Goal: Task Accomplishment & Management: Manage account settings

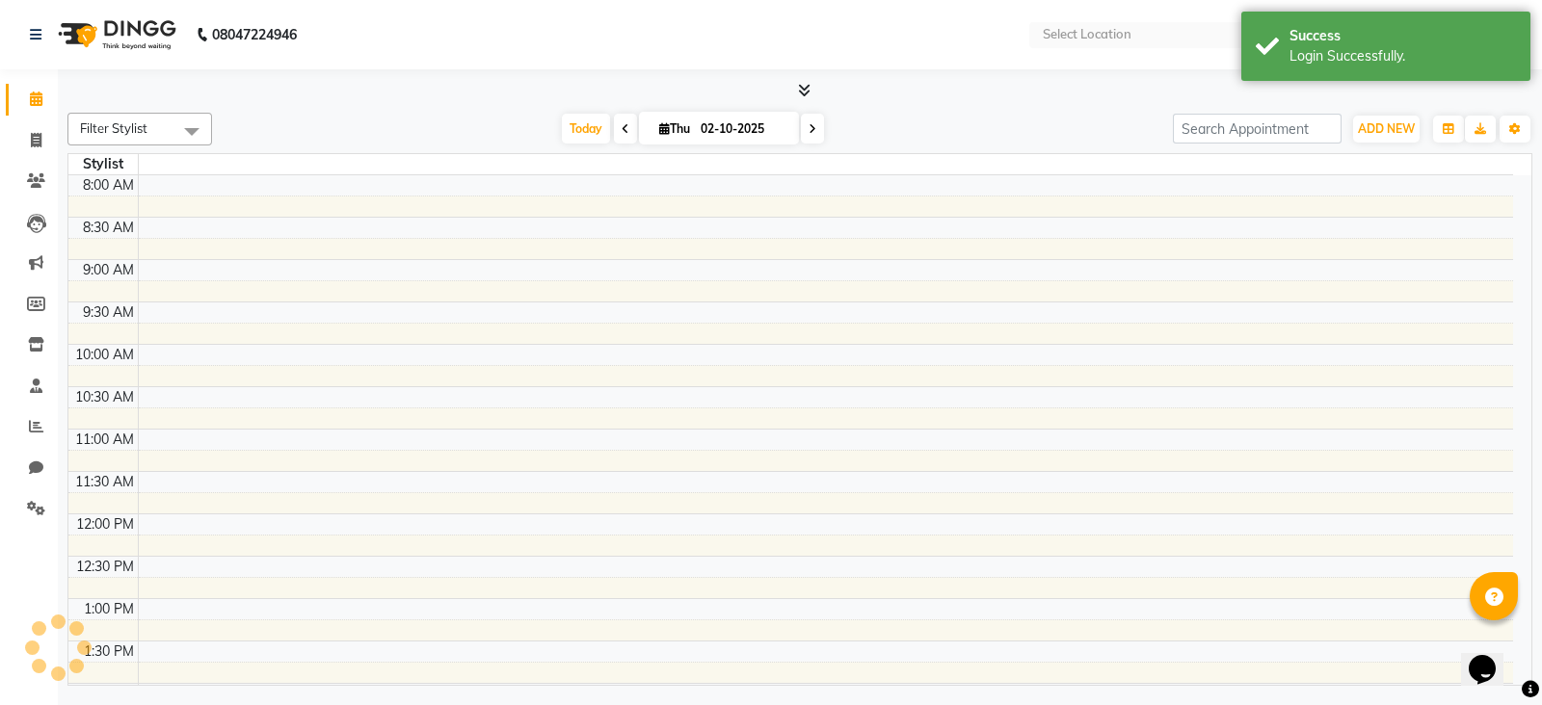
select select "en"
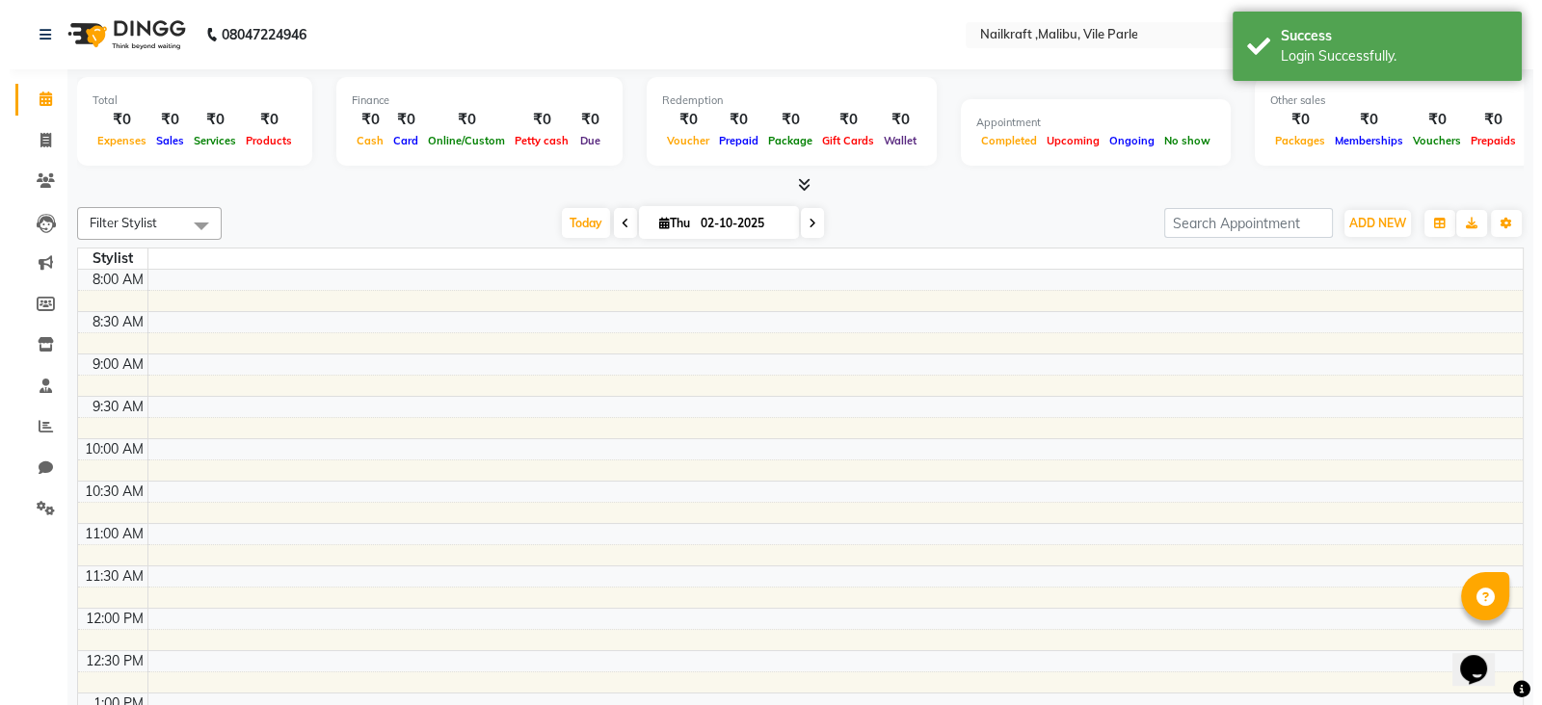
scroll to position [497, 0]
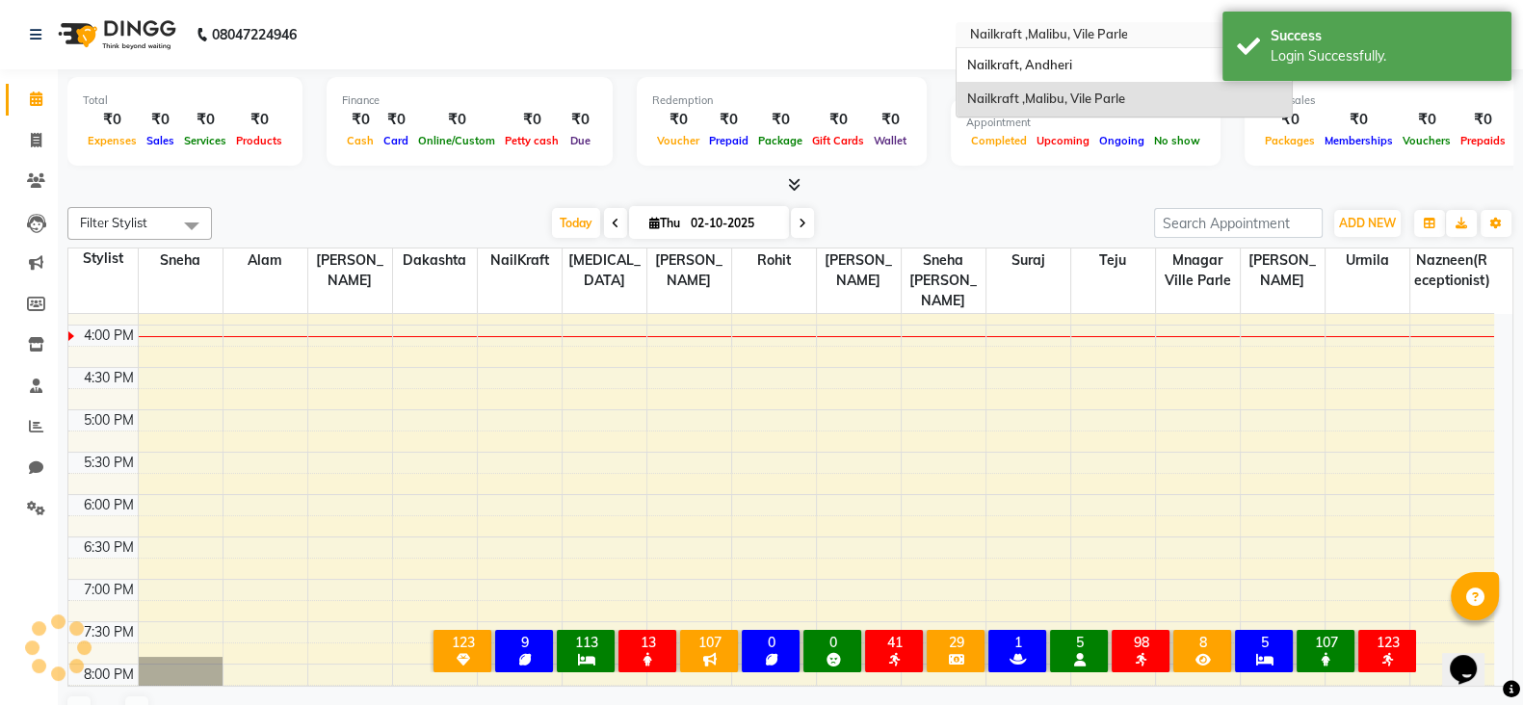
click at [1160, 33] on input "text" at bounding box center [1104, 36] width 279 height 19
click at [1077, 50] on div "Nailkraft, Andheri" at bounding box center [1124, 65] width 335 height 35
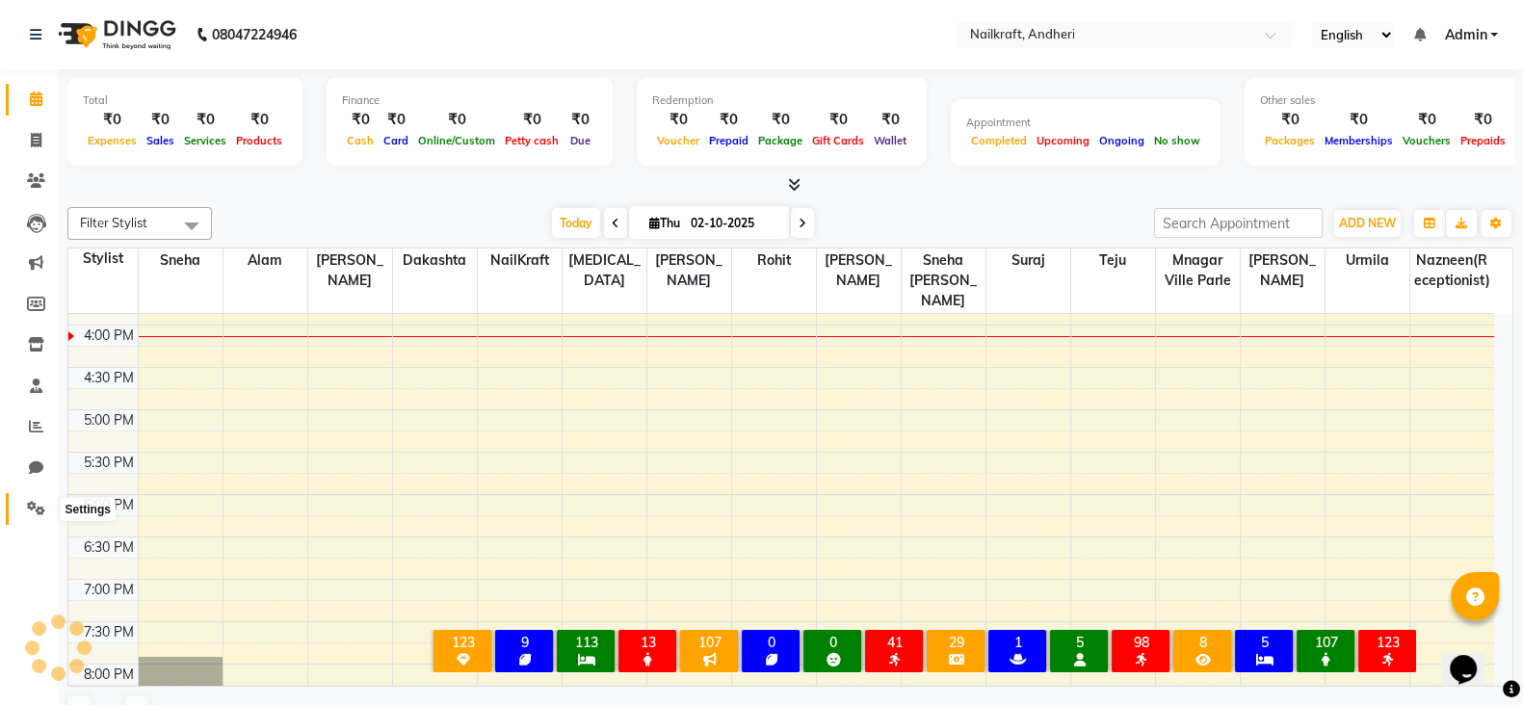
click at [33, 502] on icon at bounding box center [36, 508] width 18 height 14
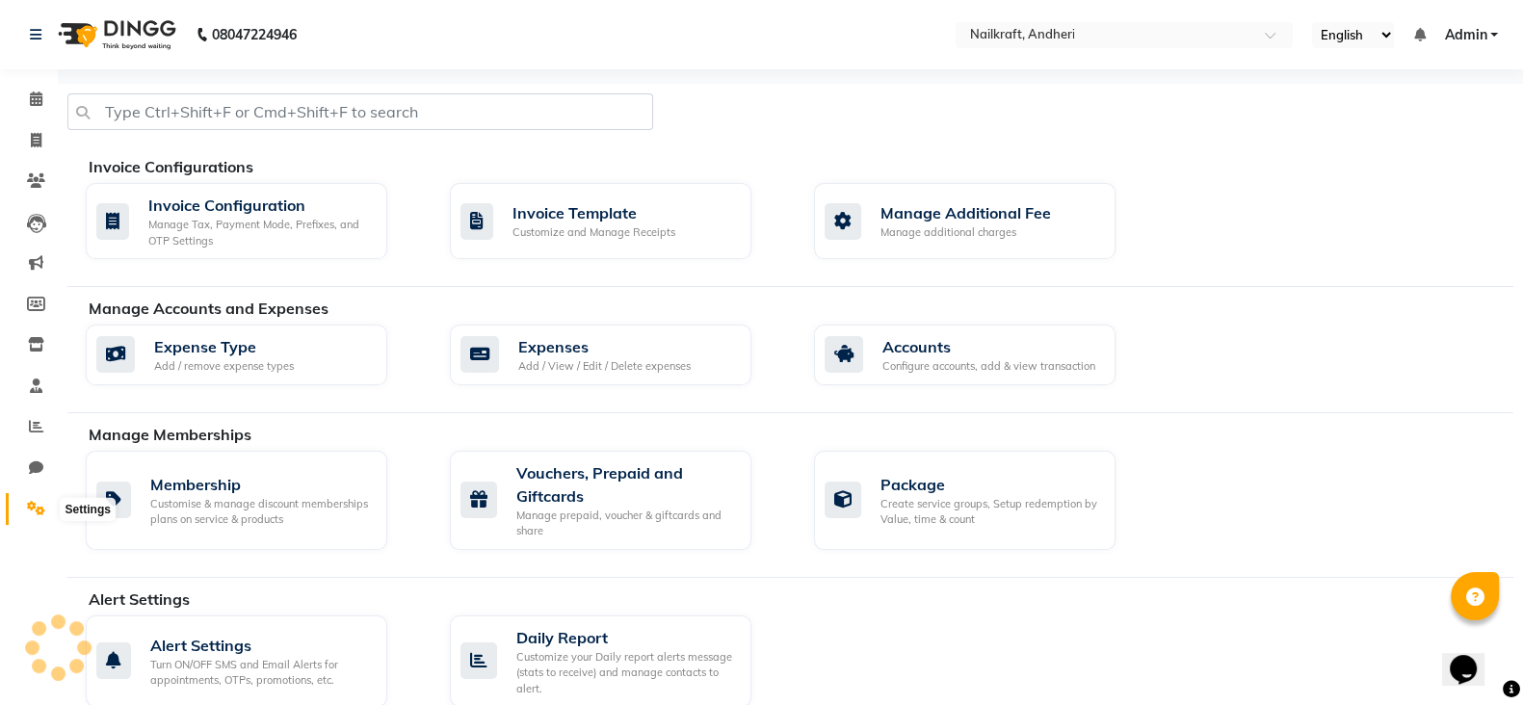
click at [34, 508] on icon at bounding box center [36, 508] width 18 height 14
click at [32, 434] on icon at bounding box center [36, 426] width 14 height 14
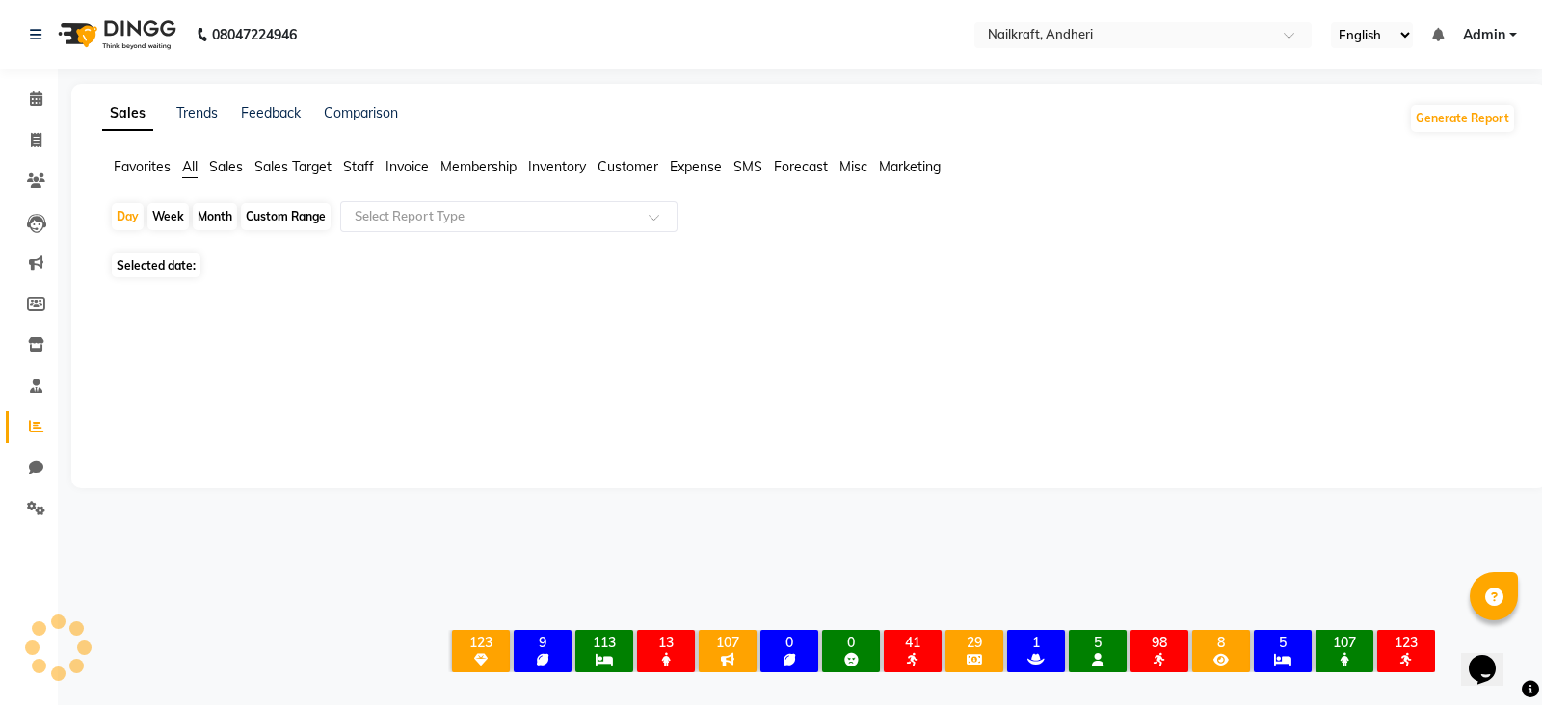
click at [184, 267] on span "Selected date:" at bounding box center [156, 265] width 89 height 24
select select "10"
select select "2025"
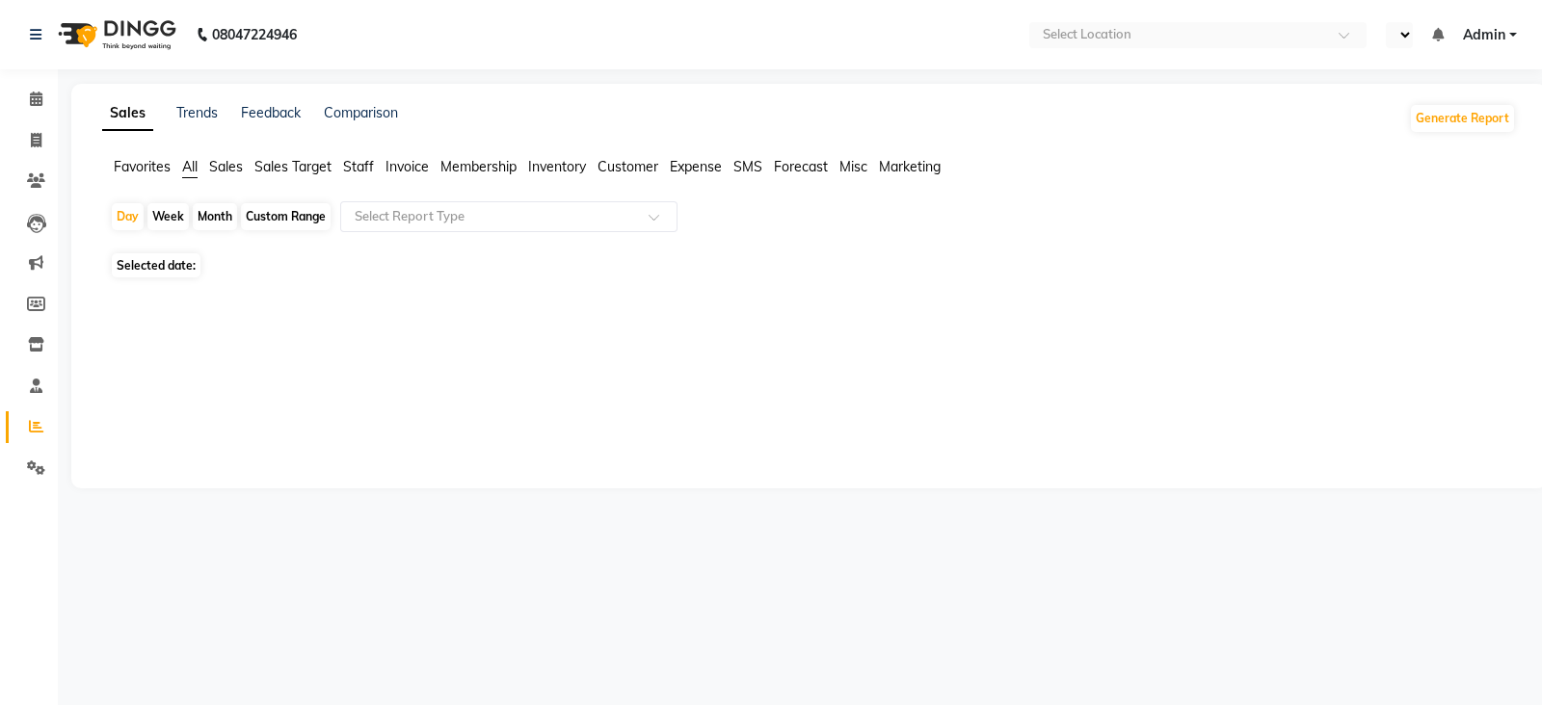
select select "en"
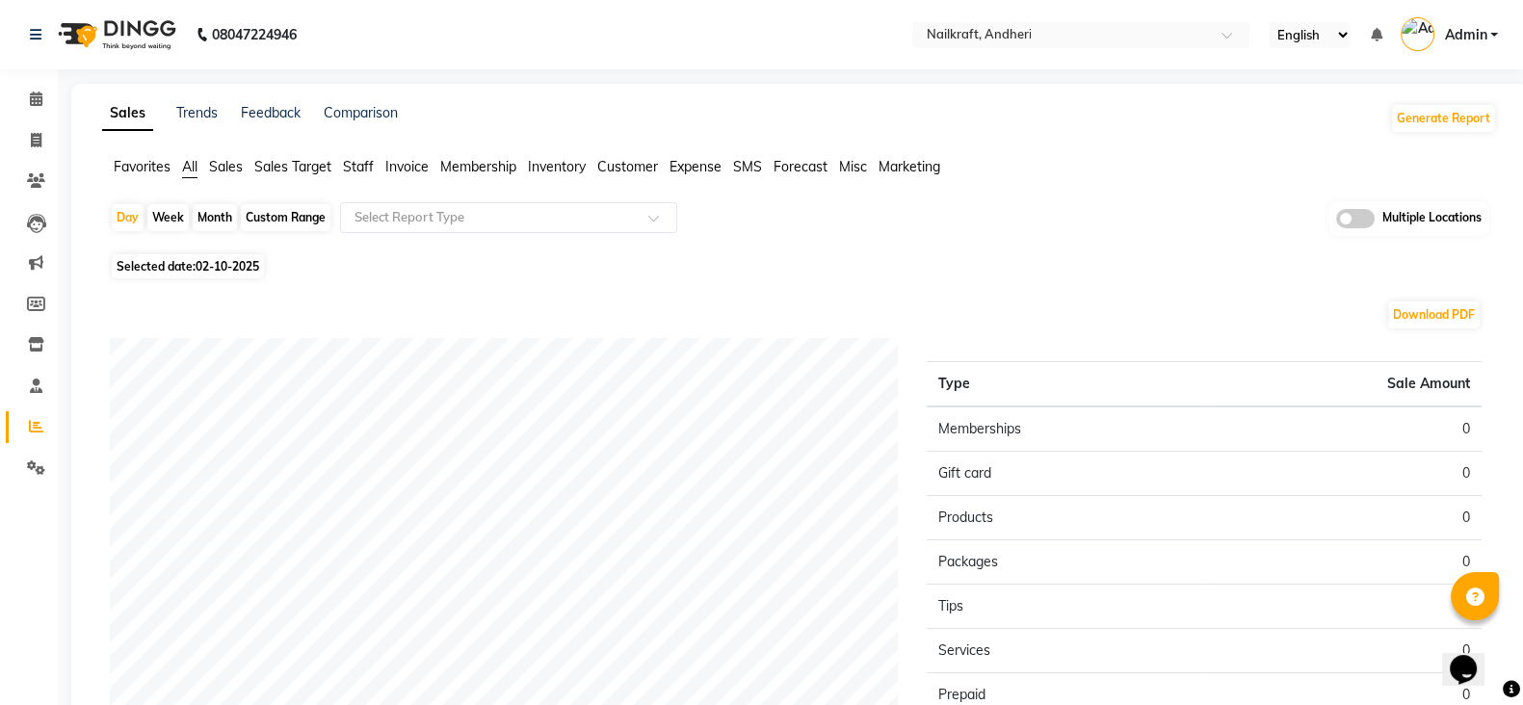
click at [232, 264] on span "02-10-2025" at bounding box center [228, 266] width 64 height 14
select select "10"
select select "2025"
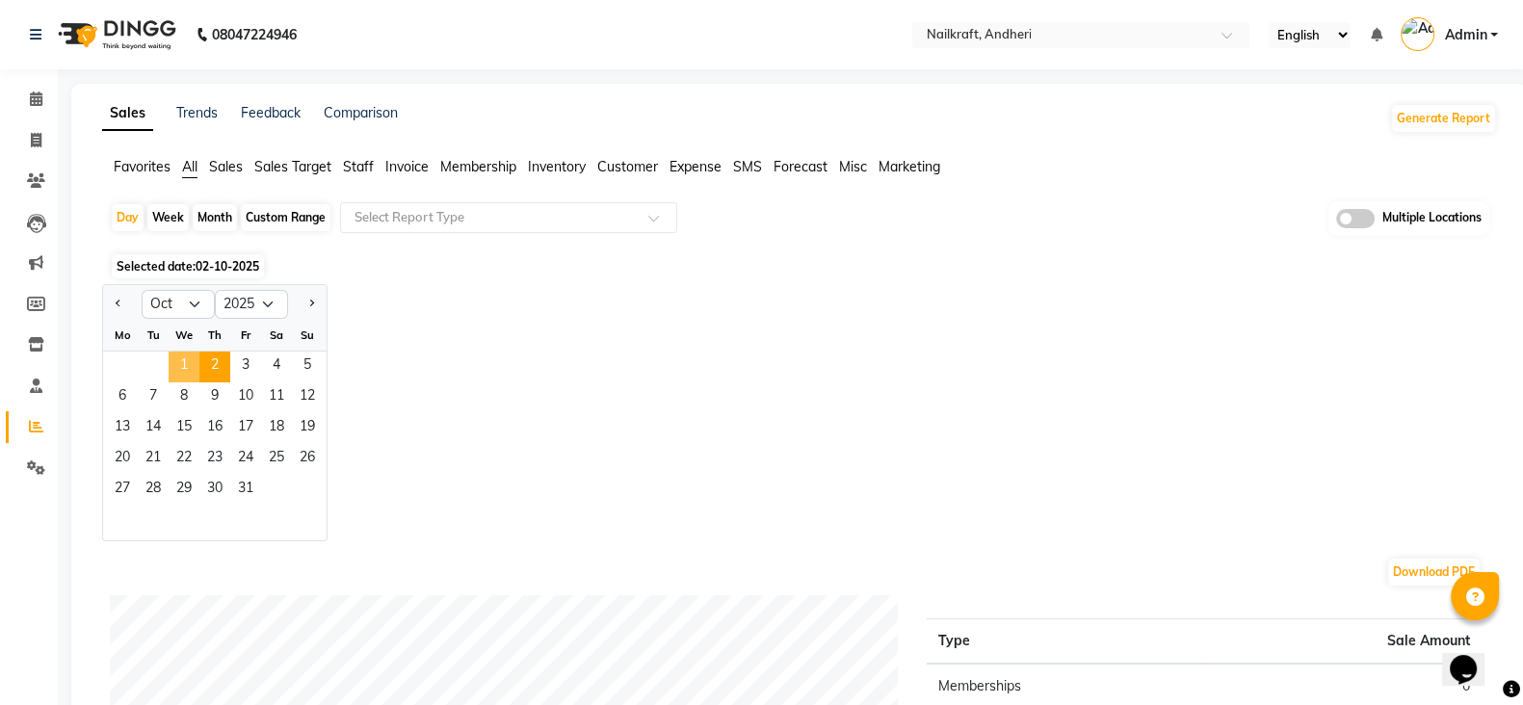
click at [185, 354] on span "1" at bounding box center [184, 367] width 31 height 31
click at [188, 310] on select "Jan Feb Mar Apr May Jun Jul Aug Sep Oct Nov Dec" at bounding box center [178, 304] width 73 height 29
select select "9"
click at [142, 290] on select "Jan Feb Mar Apr May Jun Jul Aug Sep Oct Nov Dec" at bounding box center [178, 304] width 73 height 29
click at [129, 361] on span "1" at bounding box center [122, 367] width 31 height 31
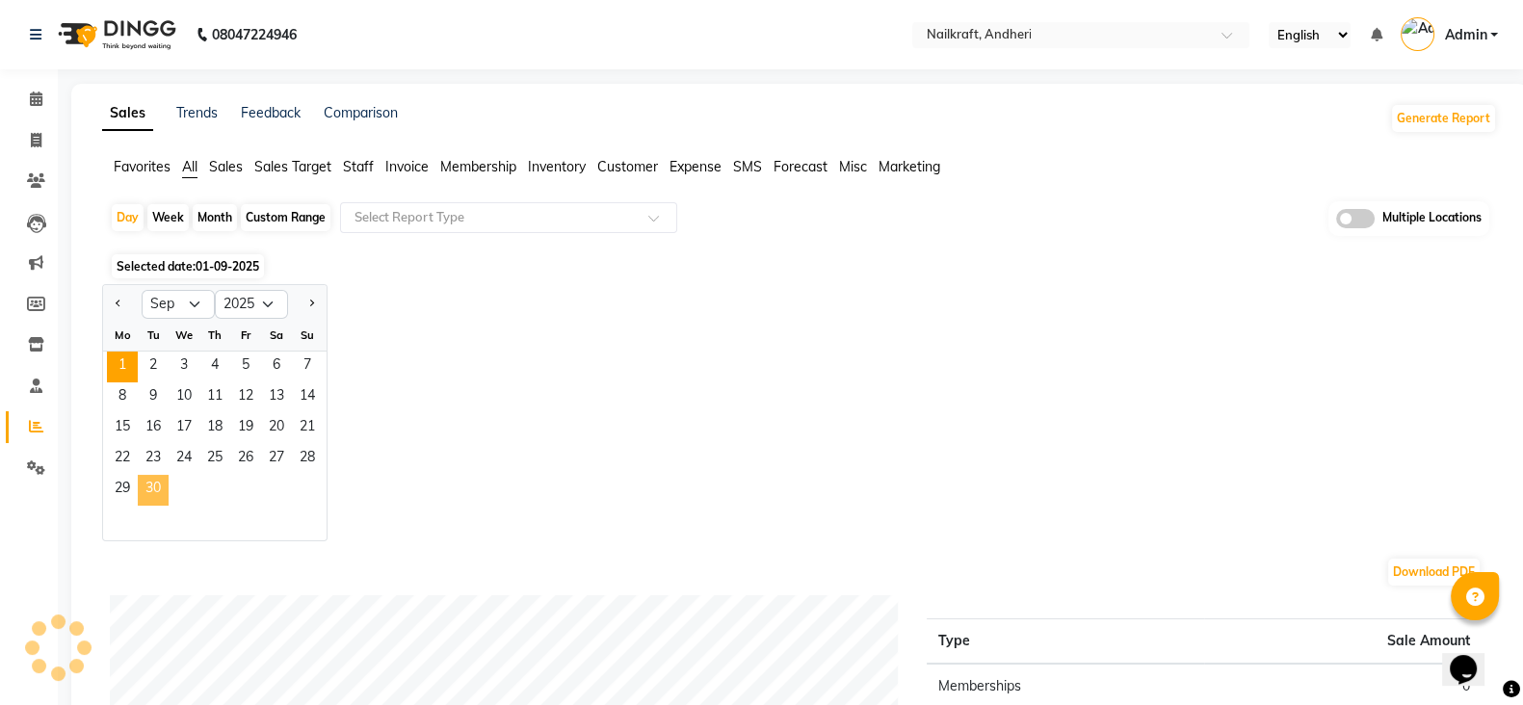
click at [157, 486] on span "30" at bounding box center [153, 490] width 31 height 31
click at [117, 357] on span "1" at bounding box center [122, 367] width 31 height 31
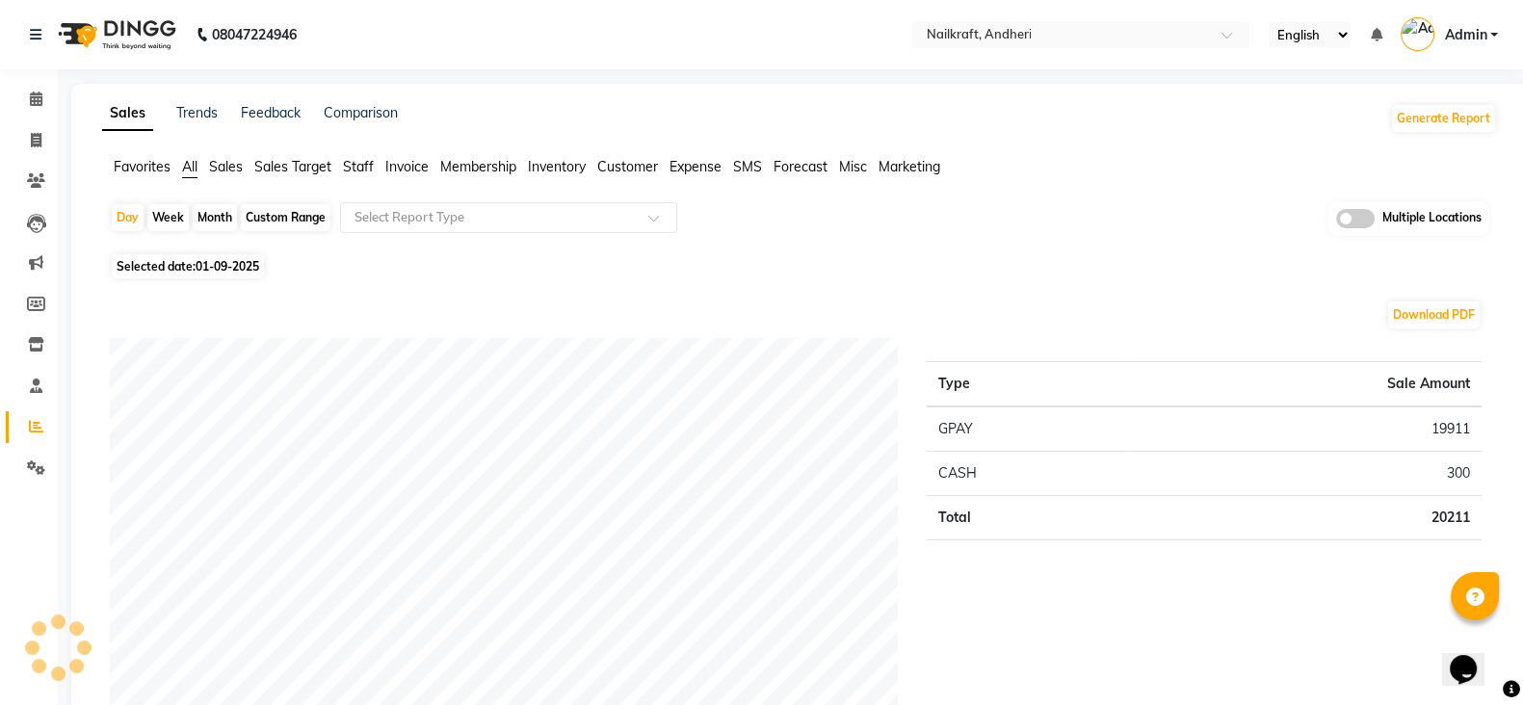
click at [307, 217] on div "Custom Range" at bounding box center [286, 217] width 90 height 27
select select "9"
select select "2025"
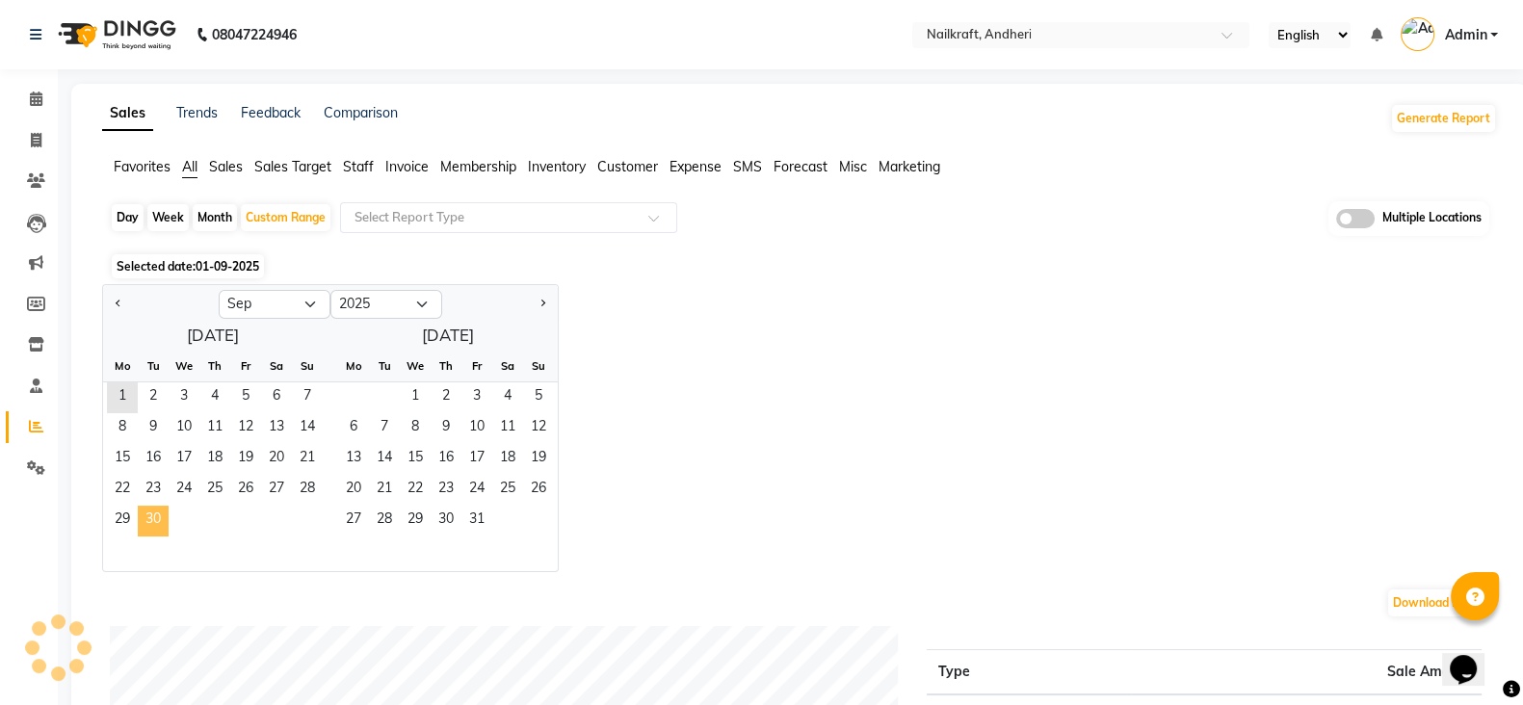
click at [155, 518] on span "30" at bounding box center [153, 521] width 31 height 31
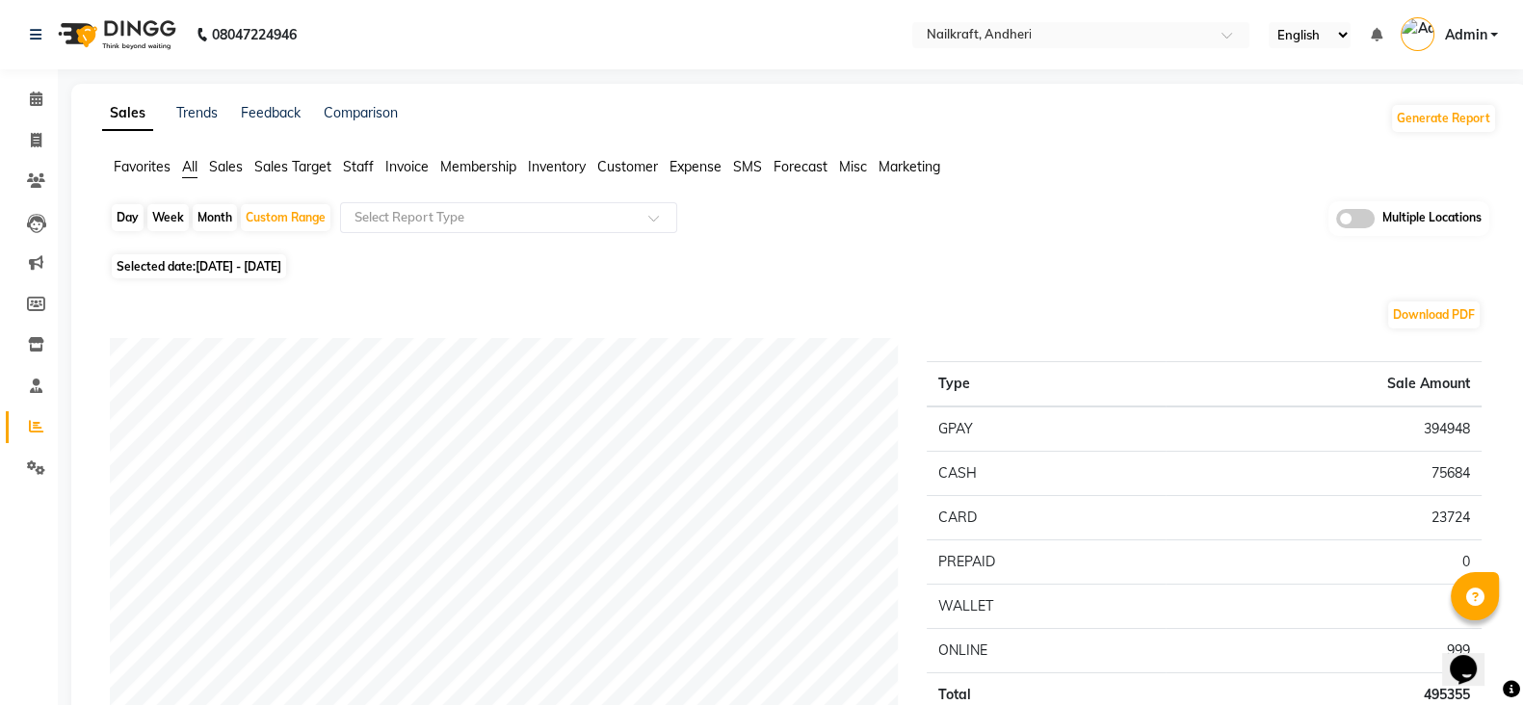
click at [357, 162] on span "Staff" at bounding box center [358, 166] width 31 height 17
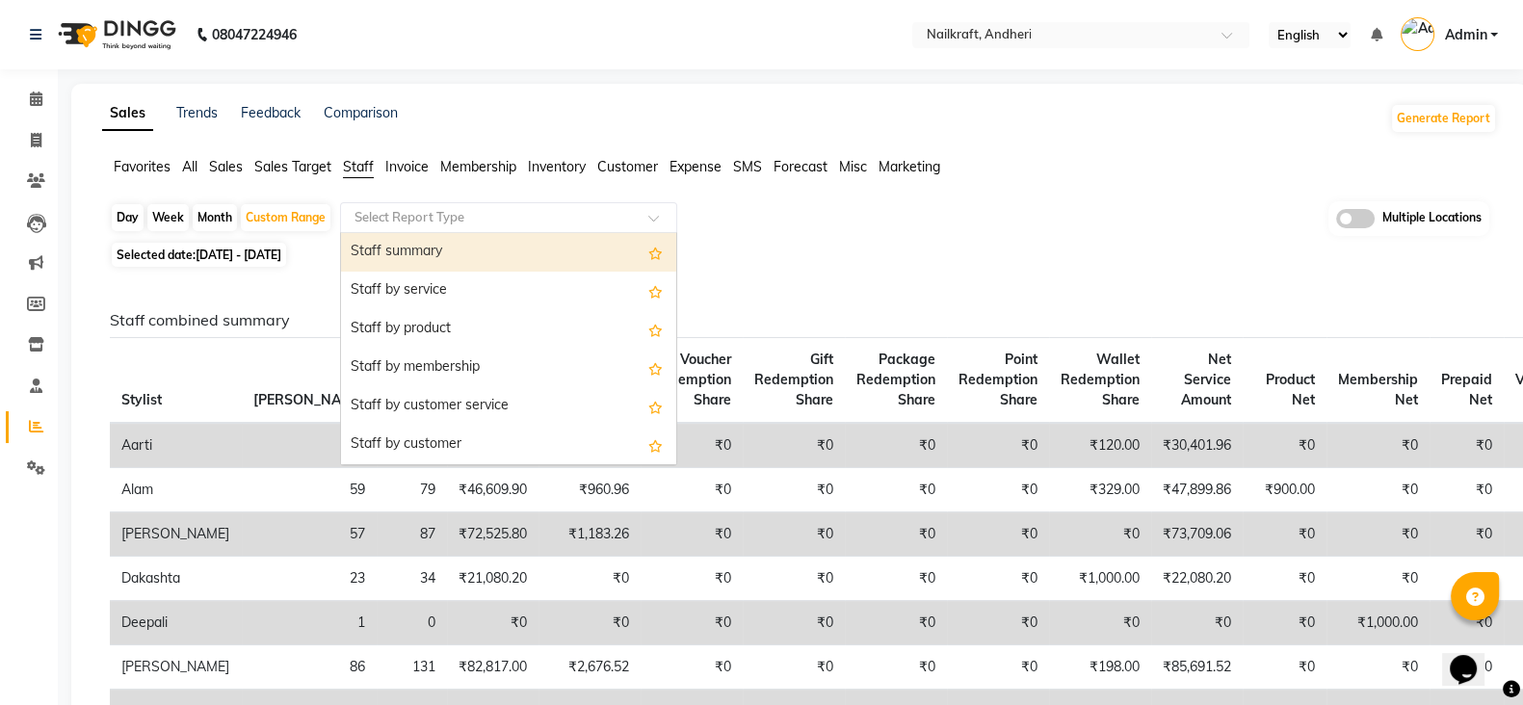
click at [418, 203] on div "Select Report Type" at bounding box center [508, 217] width 337 height 31
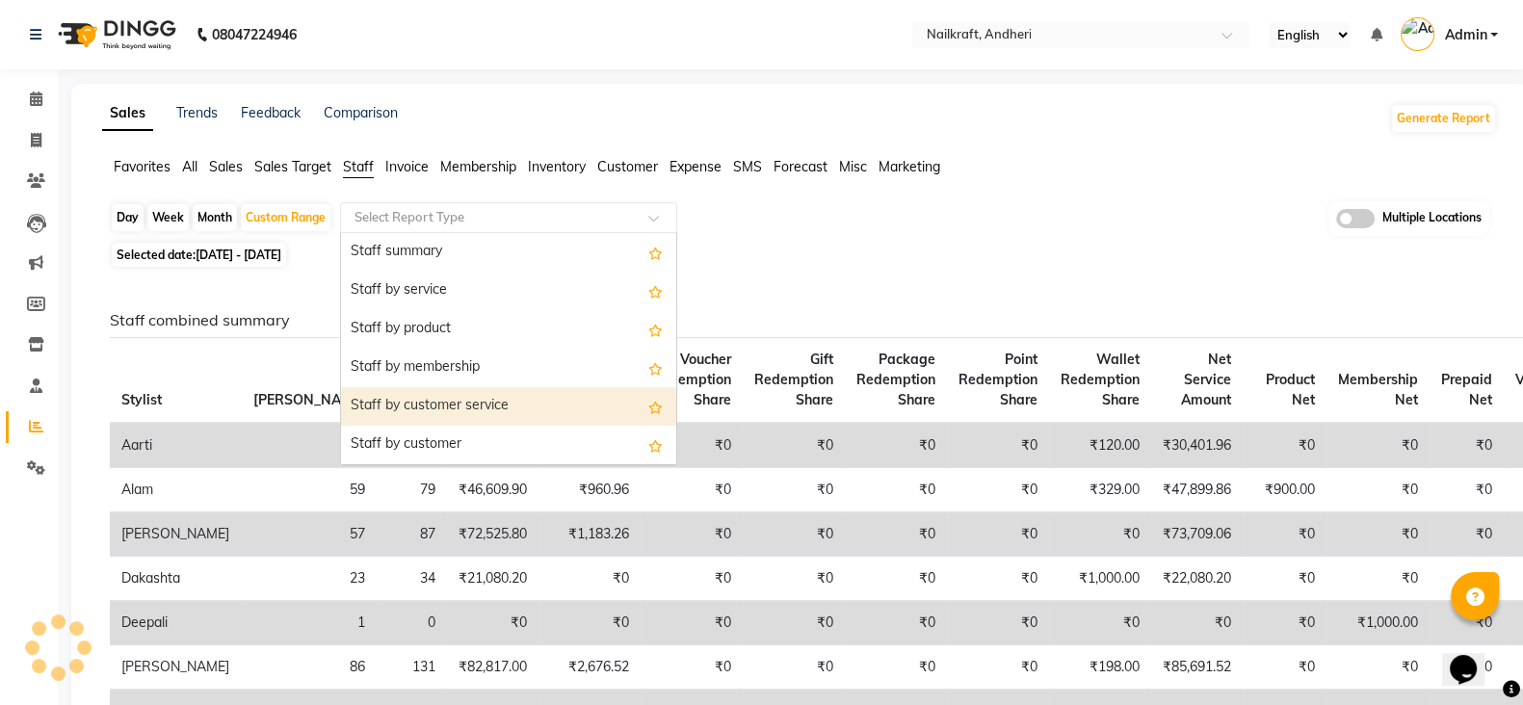
click at [454, 408] on div "Staff by customer service" at bounding box center [508, 406] width 335 height 39
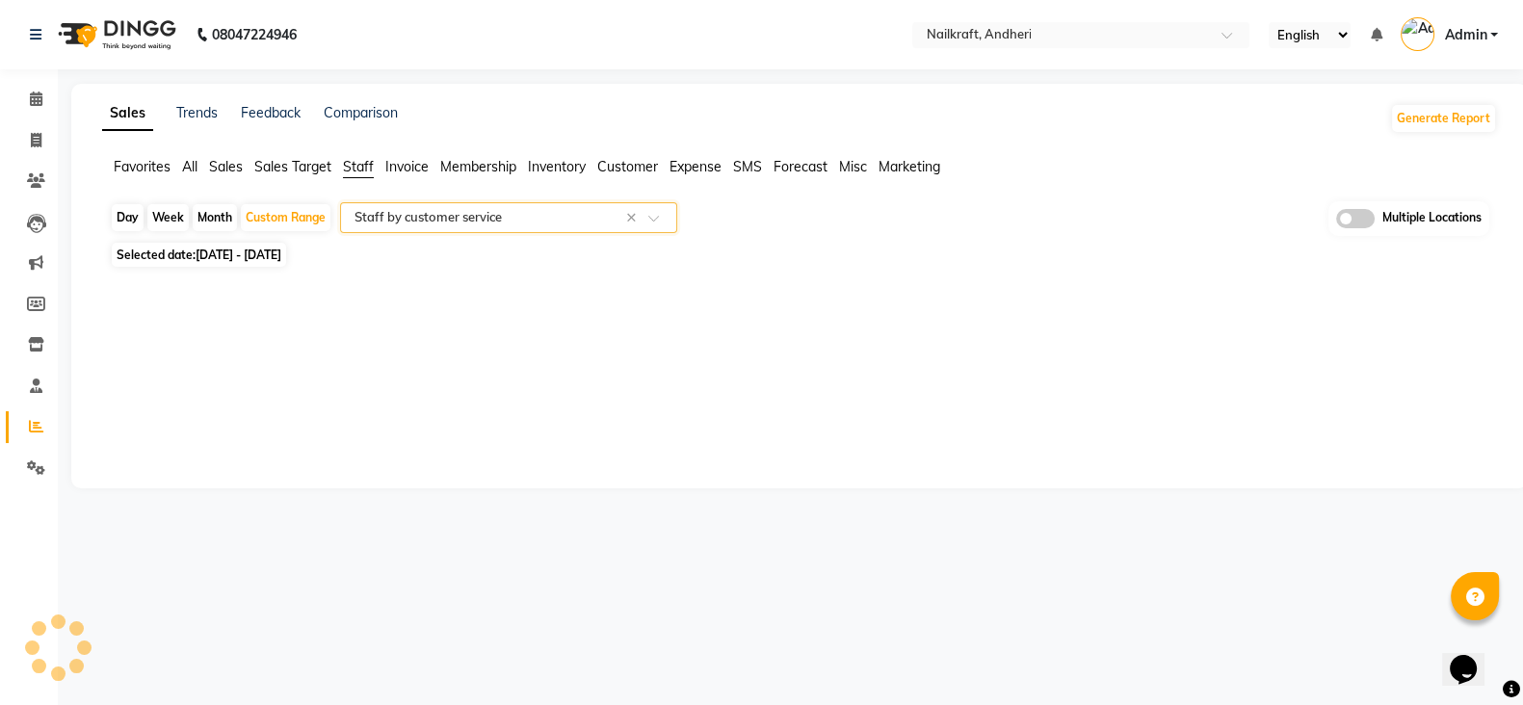
select select "full_report"
select select "csv"
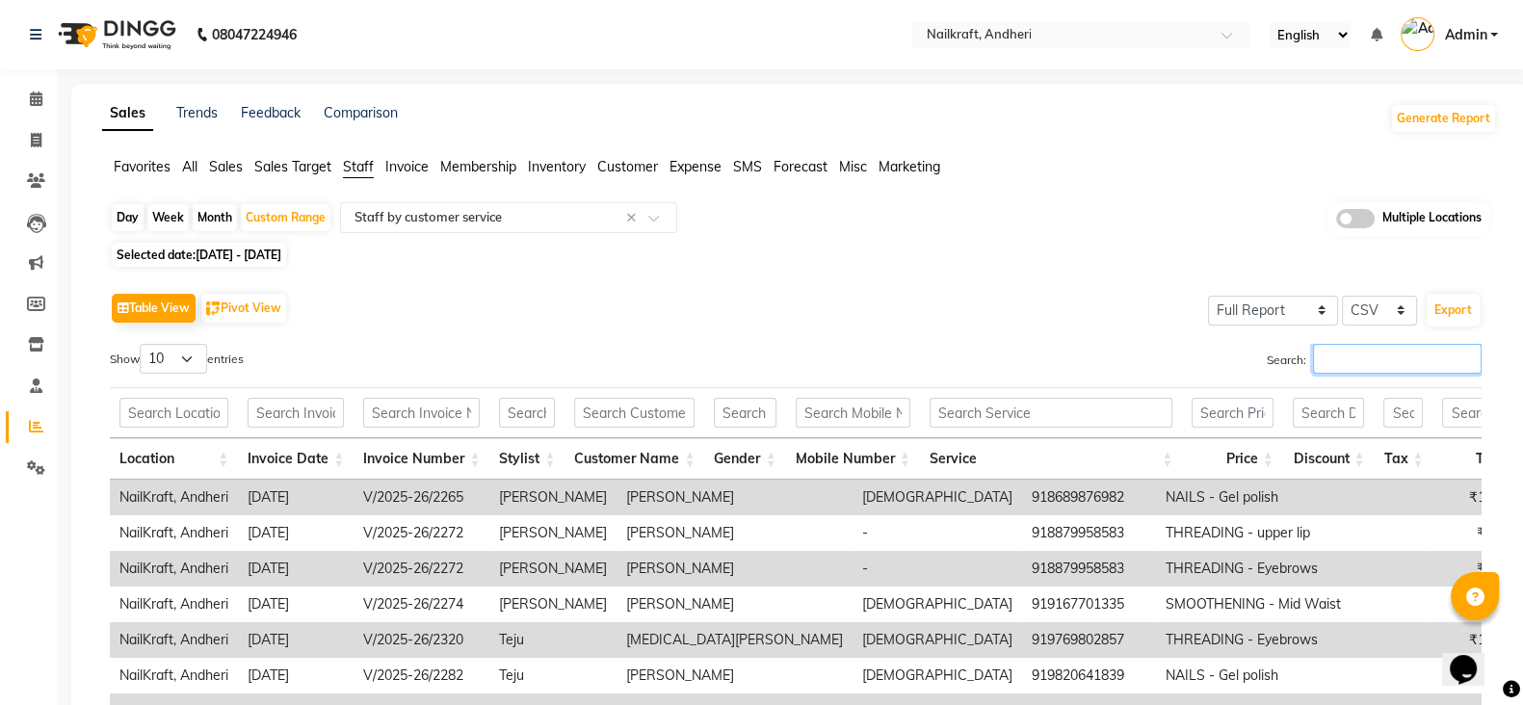
click at [1420, 362] on input "Search:" at bounding box center [1397, 359] width 169 height 30
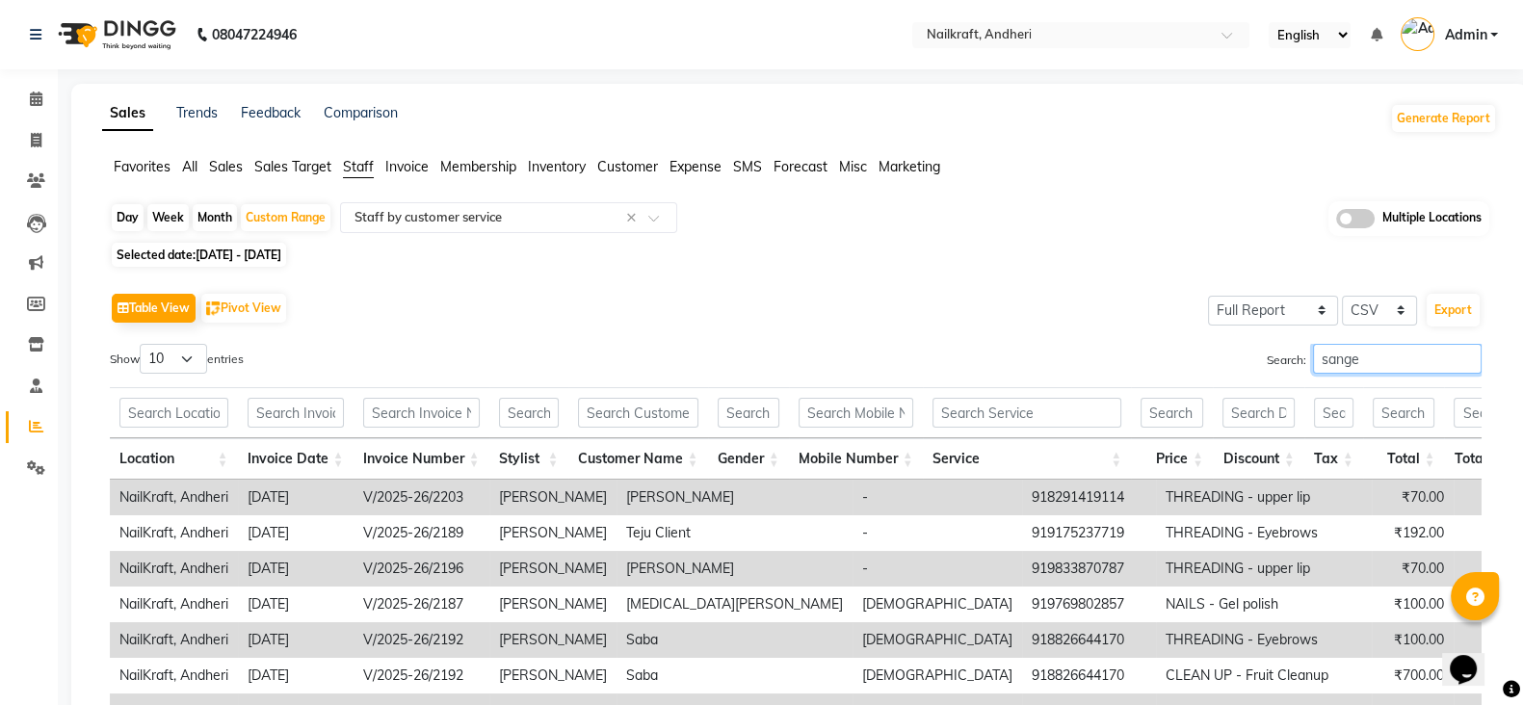
type input "sangee"
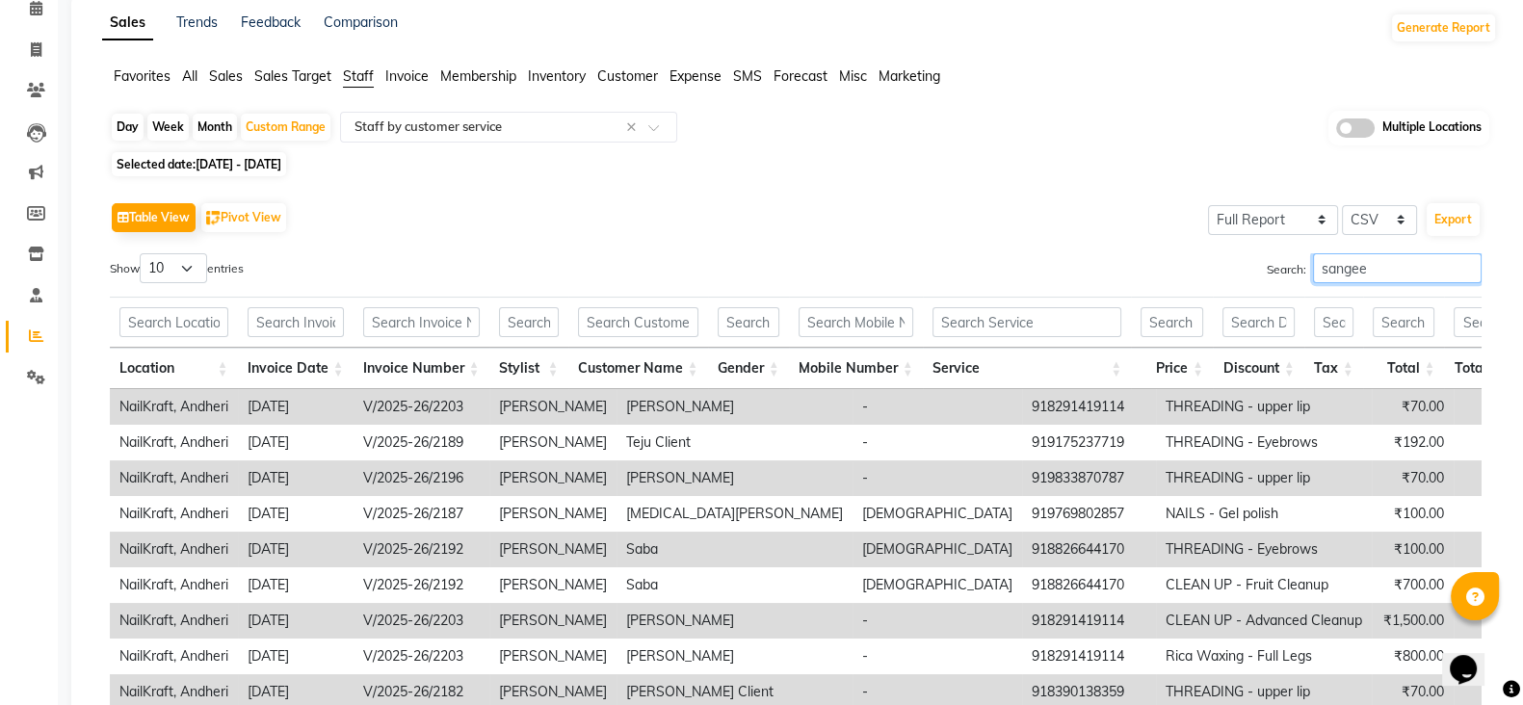
scroll to position [88, 0]
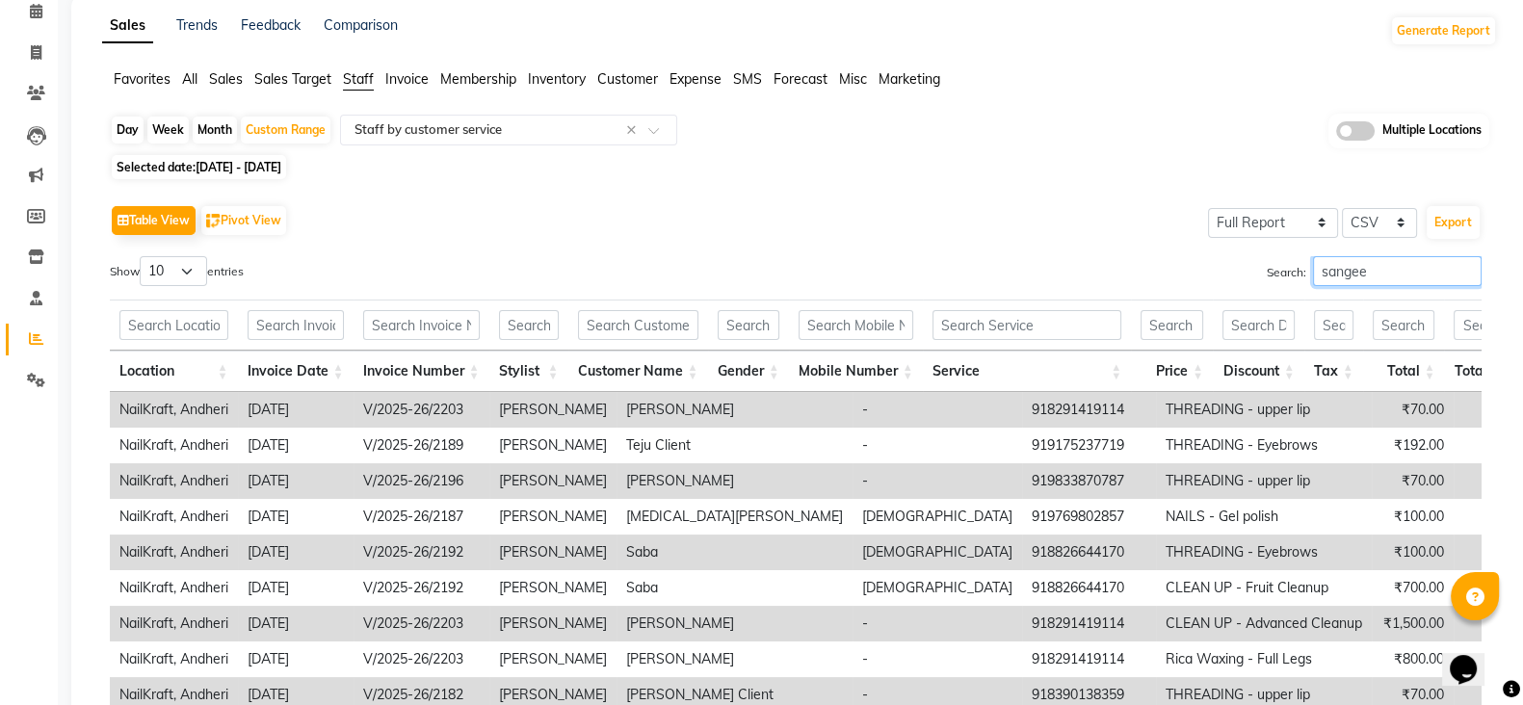
click at [1413, 277] on input "sangee" at bounding box center [1397, 271] width 169 height 30
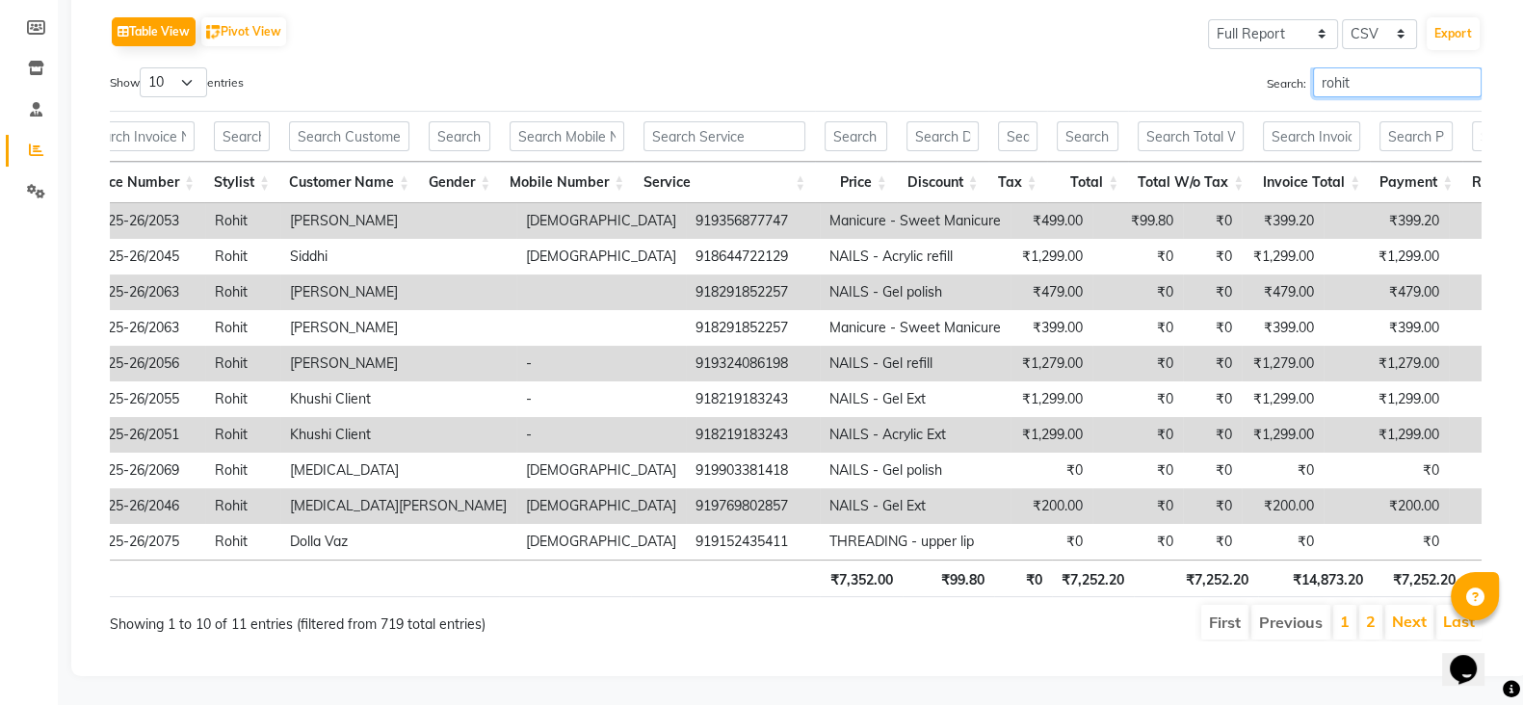
scroll to position [0, 305]
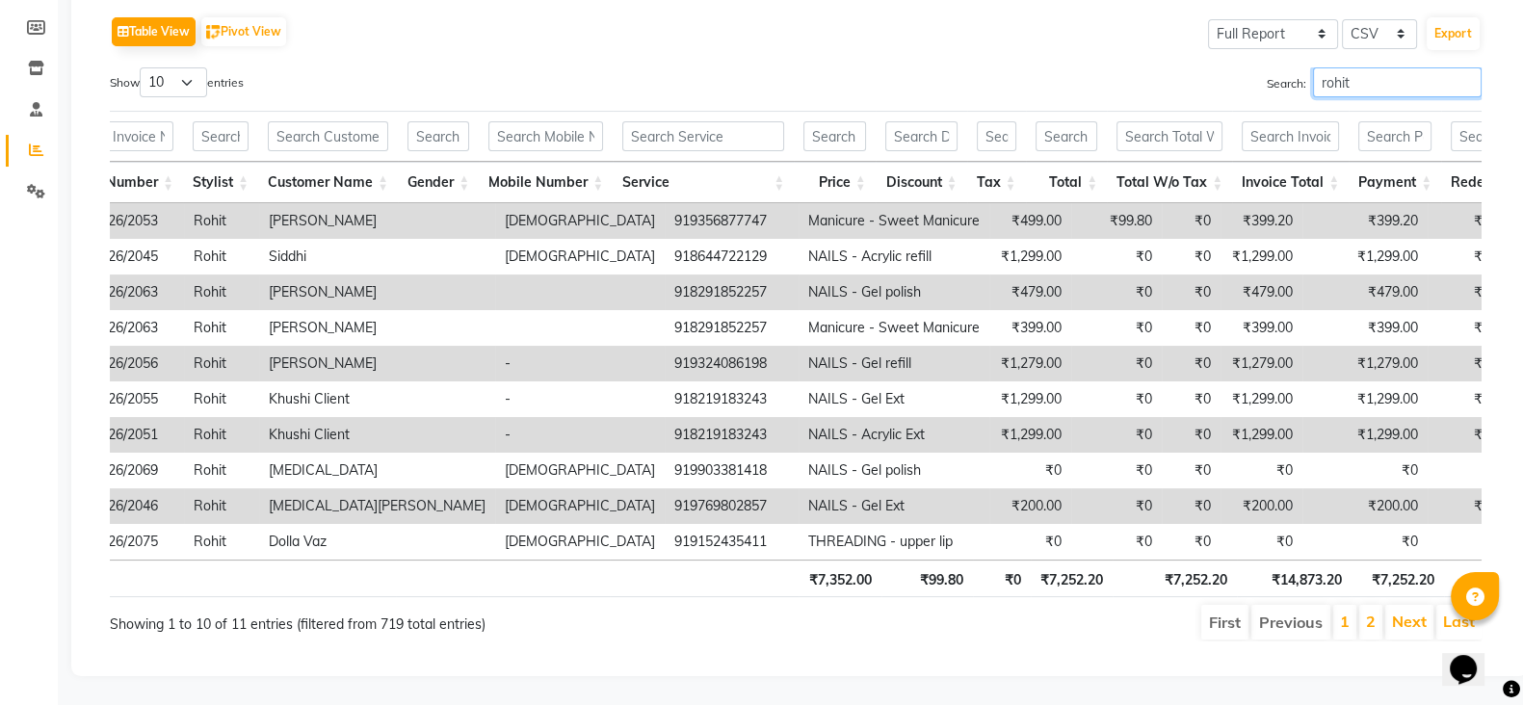
type input "rohit"
click at [1248, 564] on th "₹14,873.20" at bounding box center [1295, 579] width 116 height 38
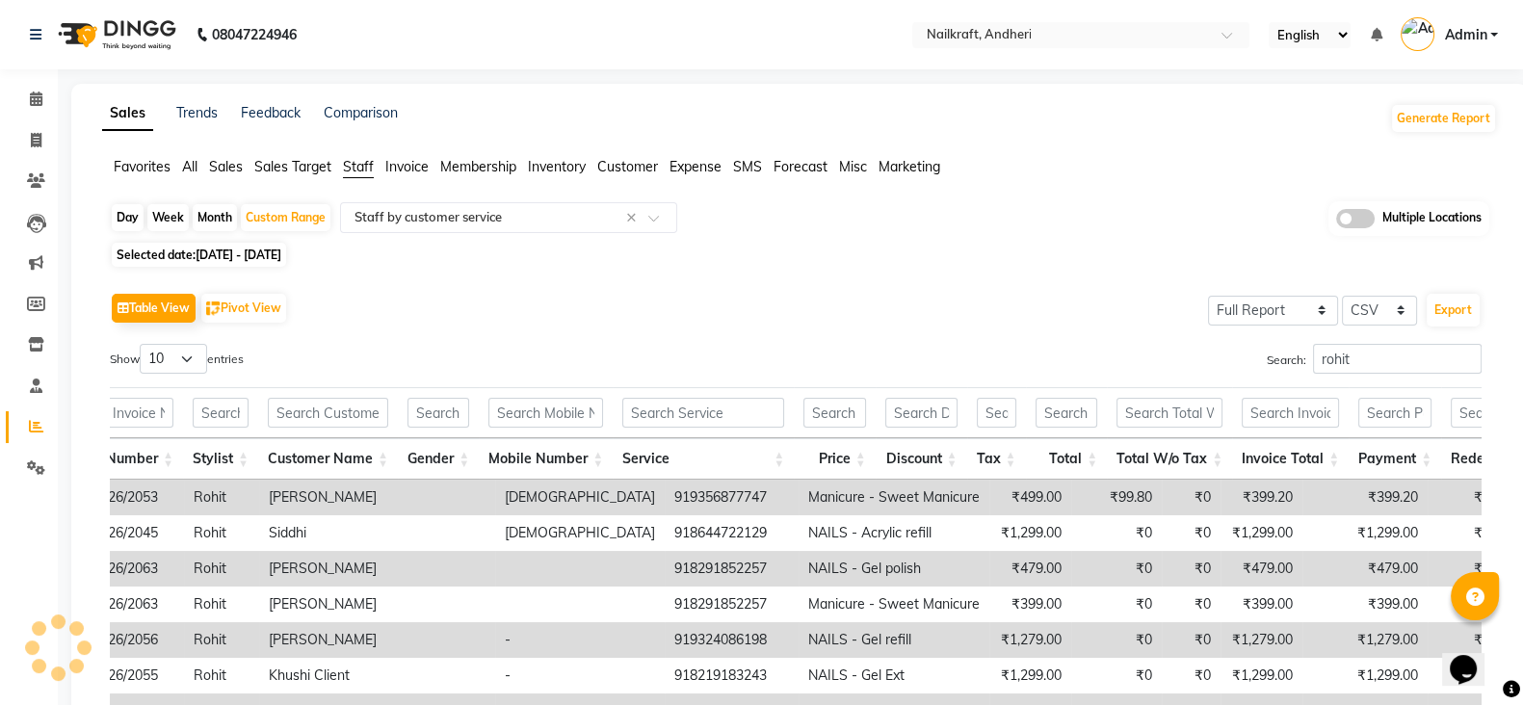
click at [1364, 339] on div "Table View Pivot View Select Full Report Filtered Report Select CSV PDF Export …" at bounding box center [796, 603] width 1372 height 630
drag, startPoint x: 1364, startPoint y: 339, endPoint x: 1371, endPoint y: 349, distance: 11.8
click at [1371, 349] on div "Table View Pivot View Select Full Report Filtered Report Select CSV PDF Export …" at bounding box center [796, 603] width 1372 height 630
click at [1371, 349] on input "rohit" at bounding box center [1397, 359] width 169 height 30
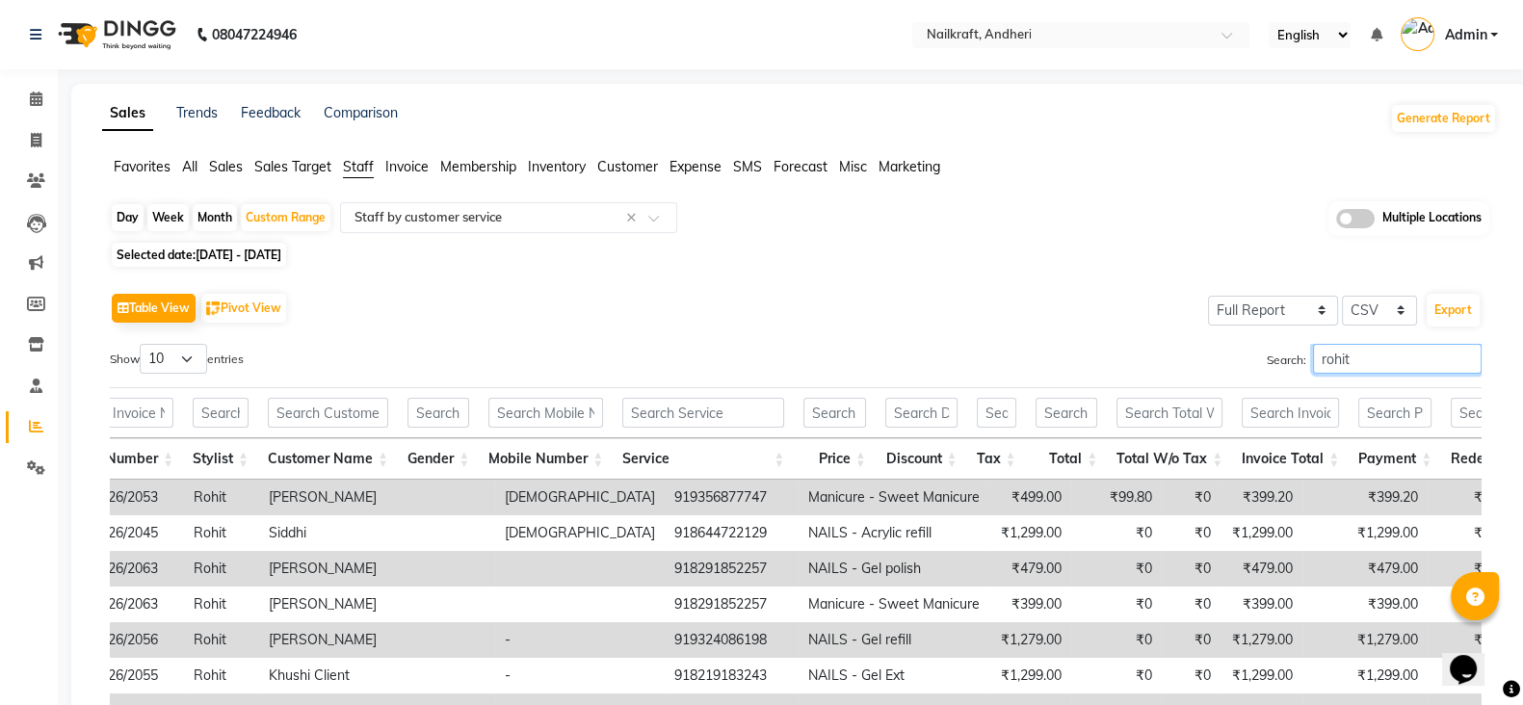
click at [1371, 349] on input "rohit" at bounding box center [1397, 359] width 169 height 30
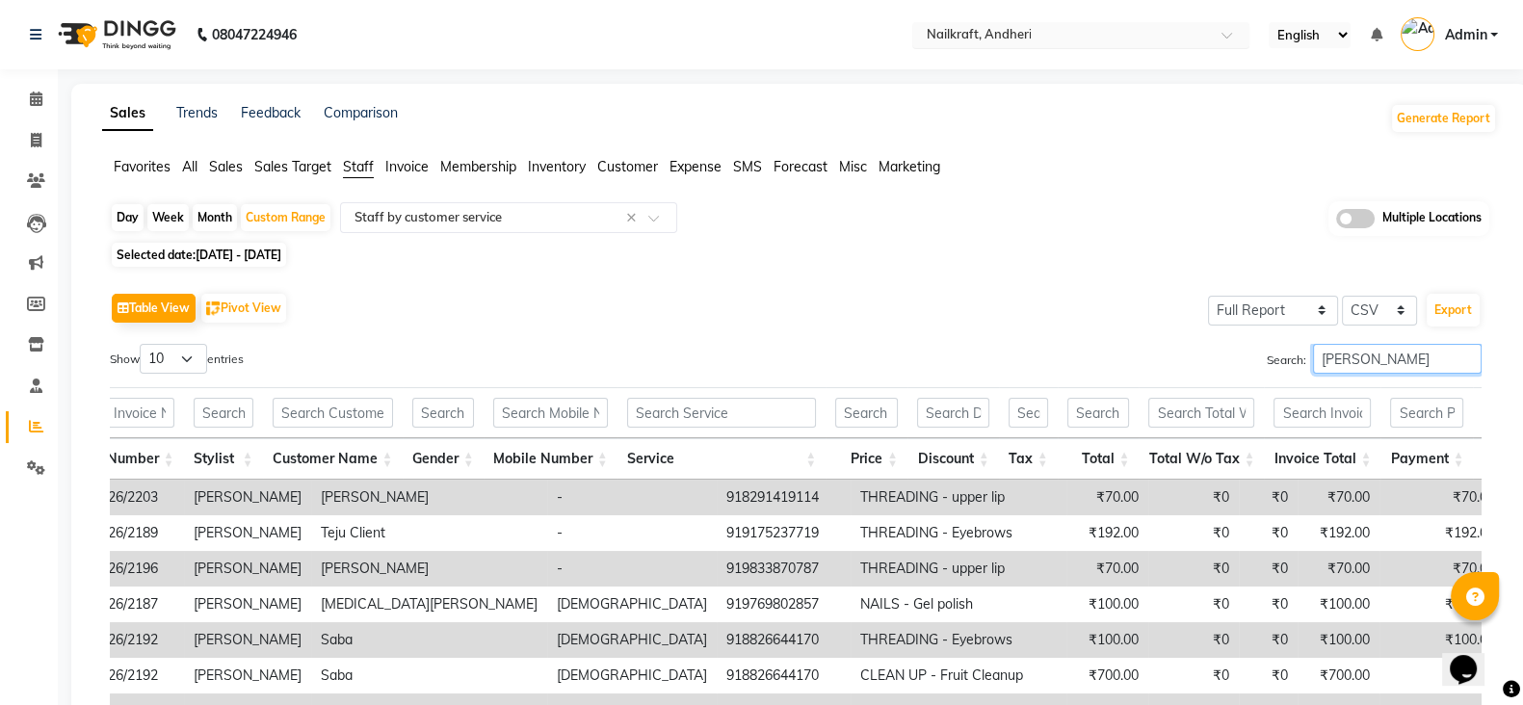
type input "sangeeta"
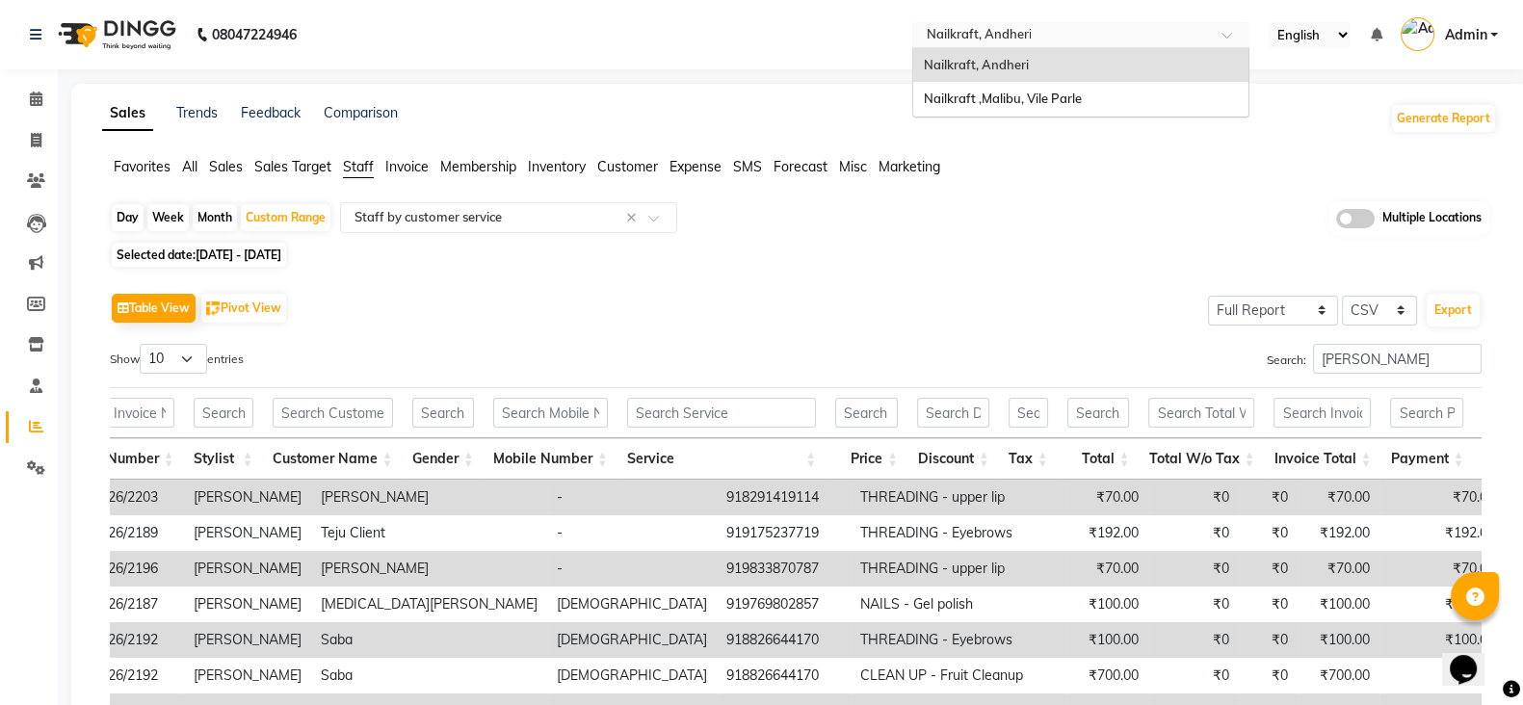
click at [1041, 22] on div "Select Location × Nailkraft, Andheri" at bounding box center [1080, 35] width 337 height 26
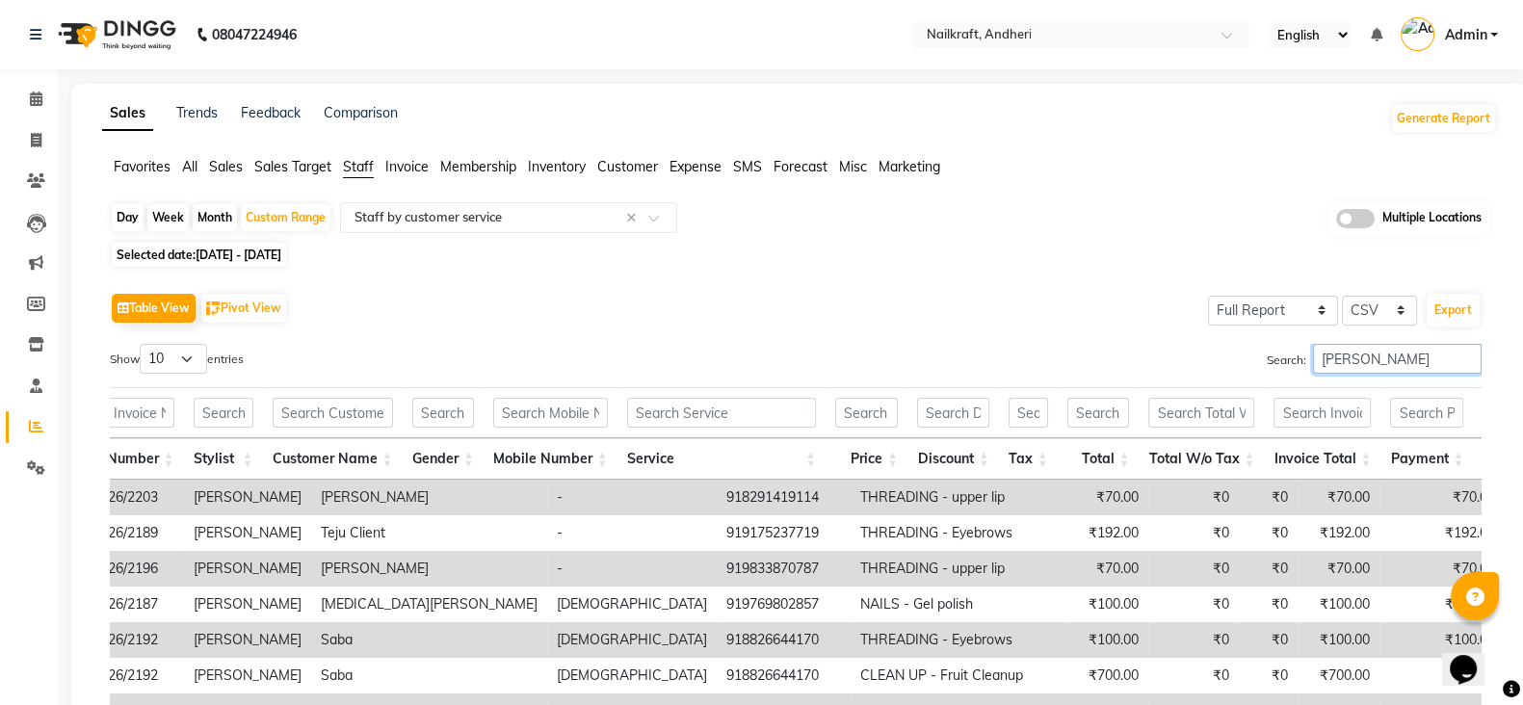
click at [1391, 352] on input "sangeeta" at bounding box center [1397, 359] width 169 height 30
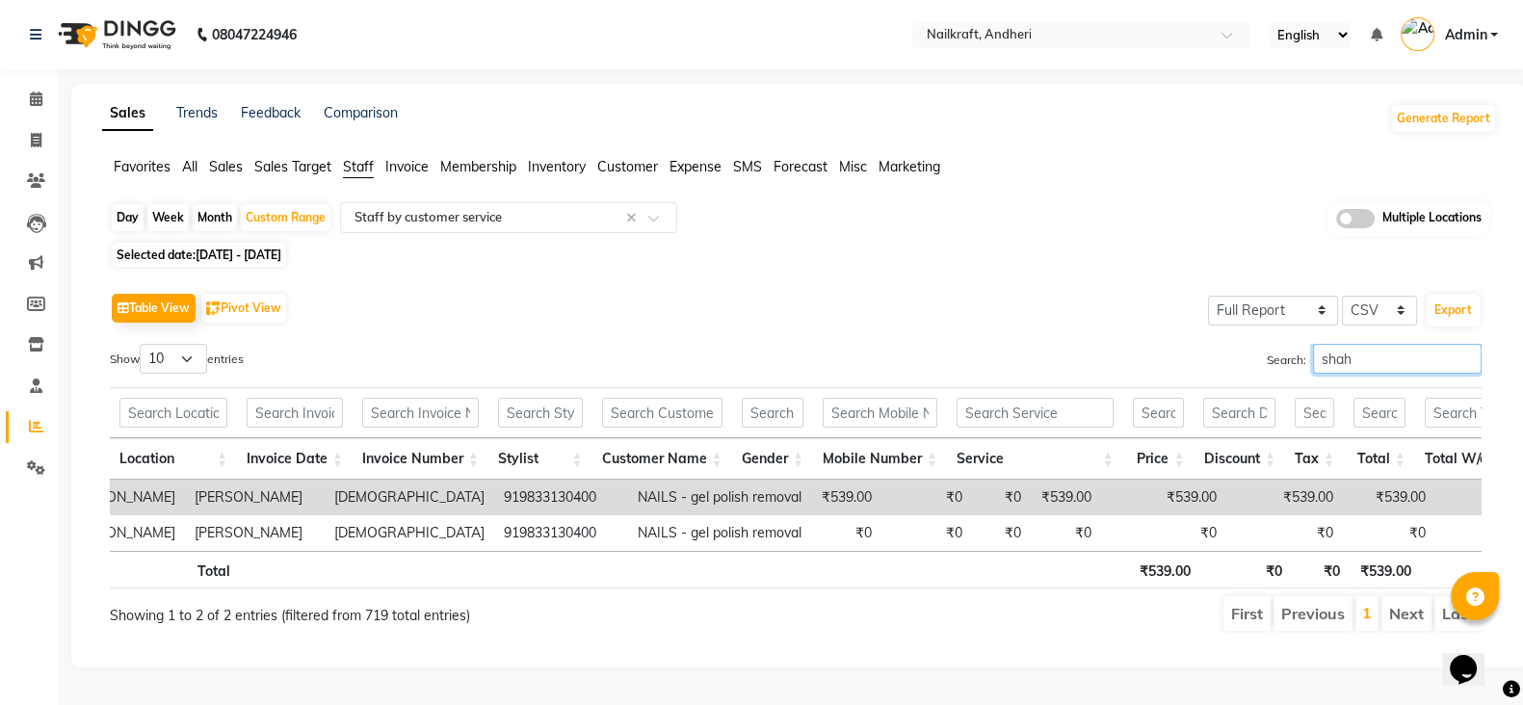
scroll to position [0, 536]
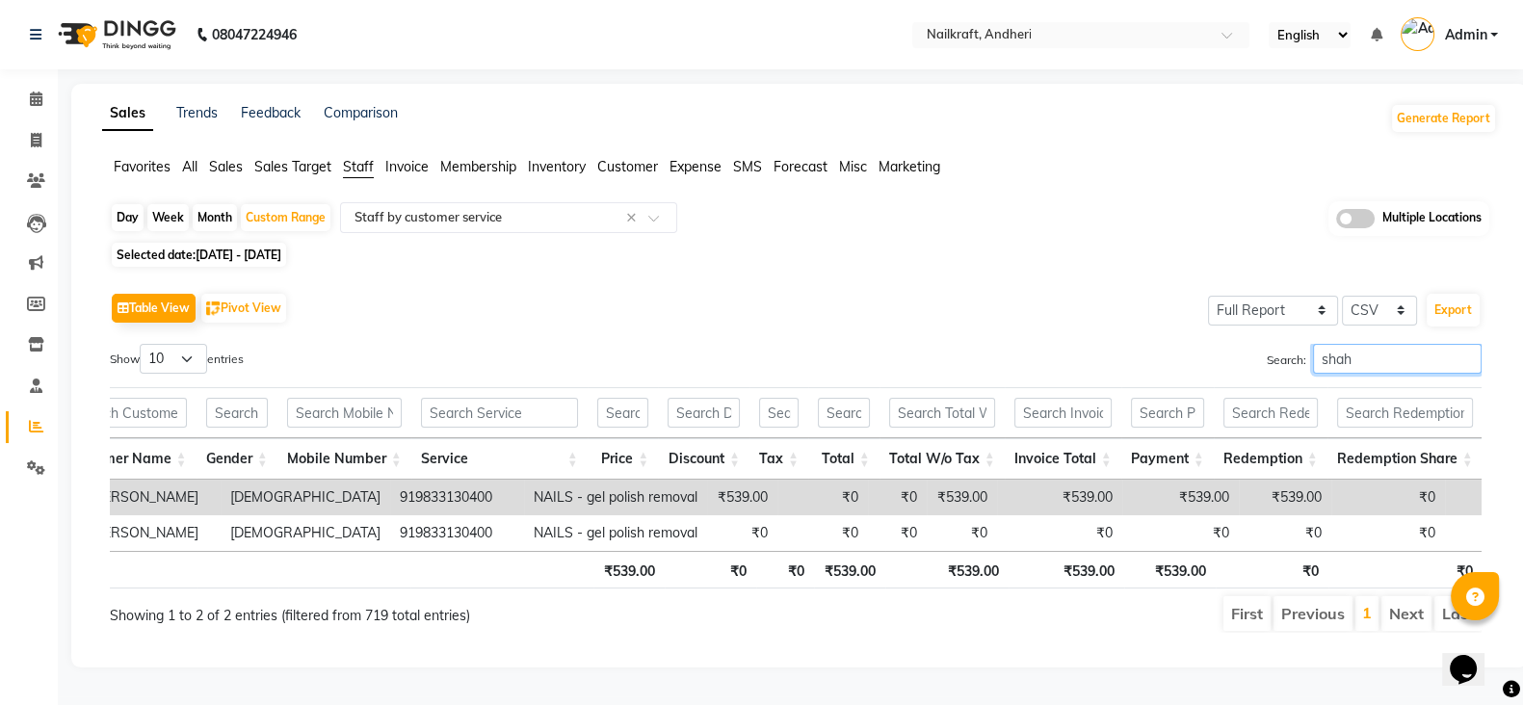
type input "shah"
click at [175, 354] on select "10 25 50 100" at bounding box center [173, 359] width 67 height 30
select select "50"
click at [143, 344] on select "10 25 50 100" at bounding box center [173, 359] width 67 height 30
click at [37, 180] on icon at bounding box center [36, 180] width 18 height 14
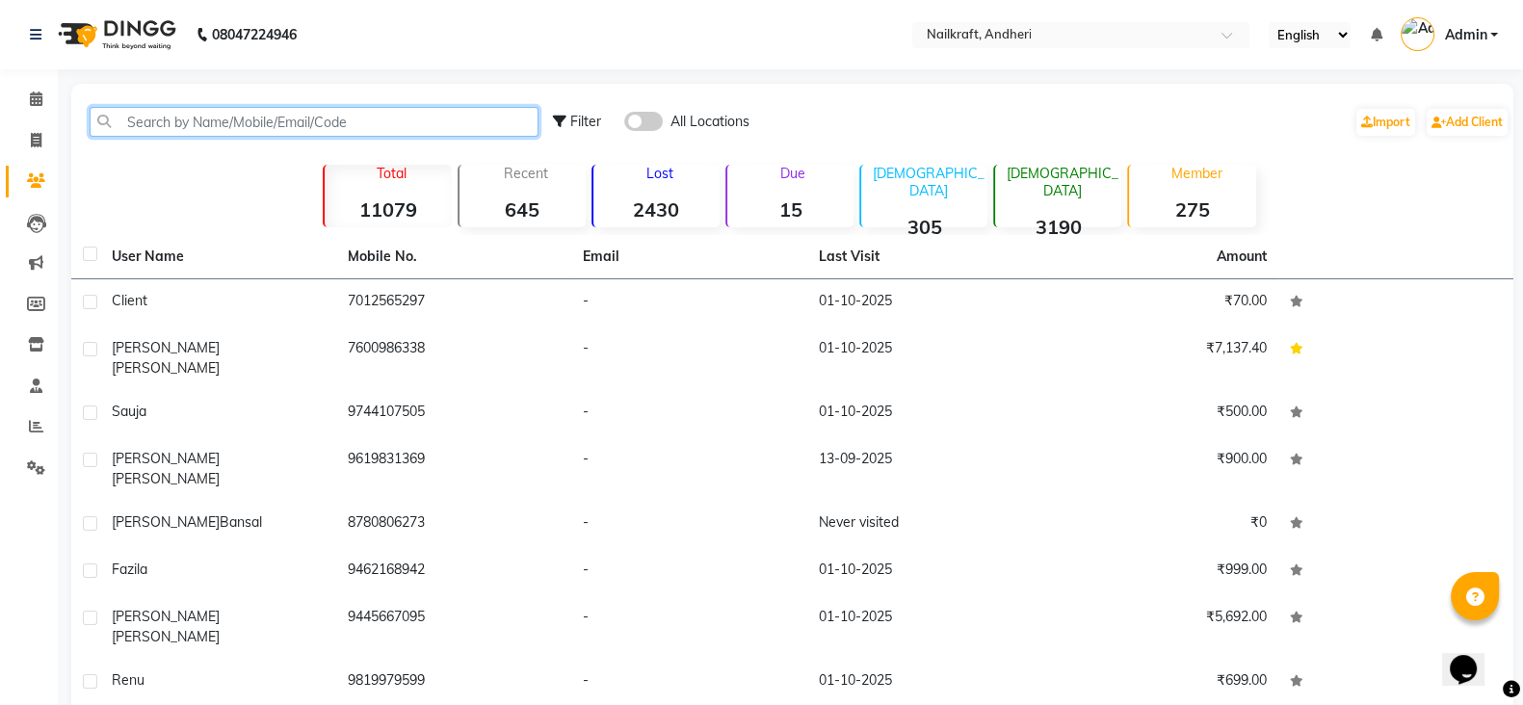
click at [484, 126] on input "text" at bounding box center [314, 122] width 449 height 30
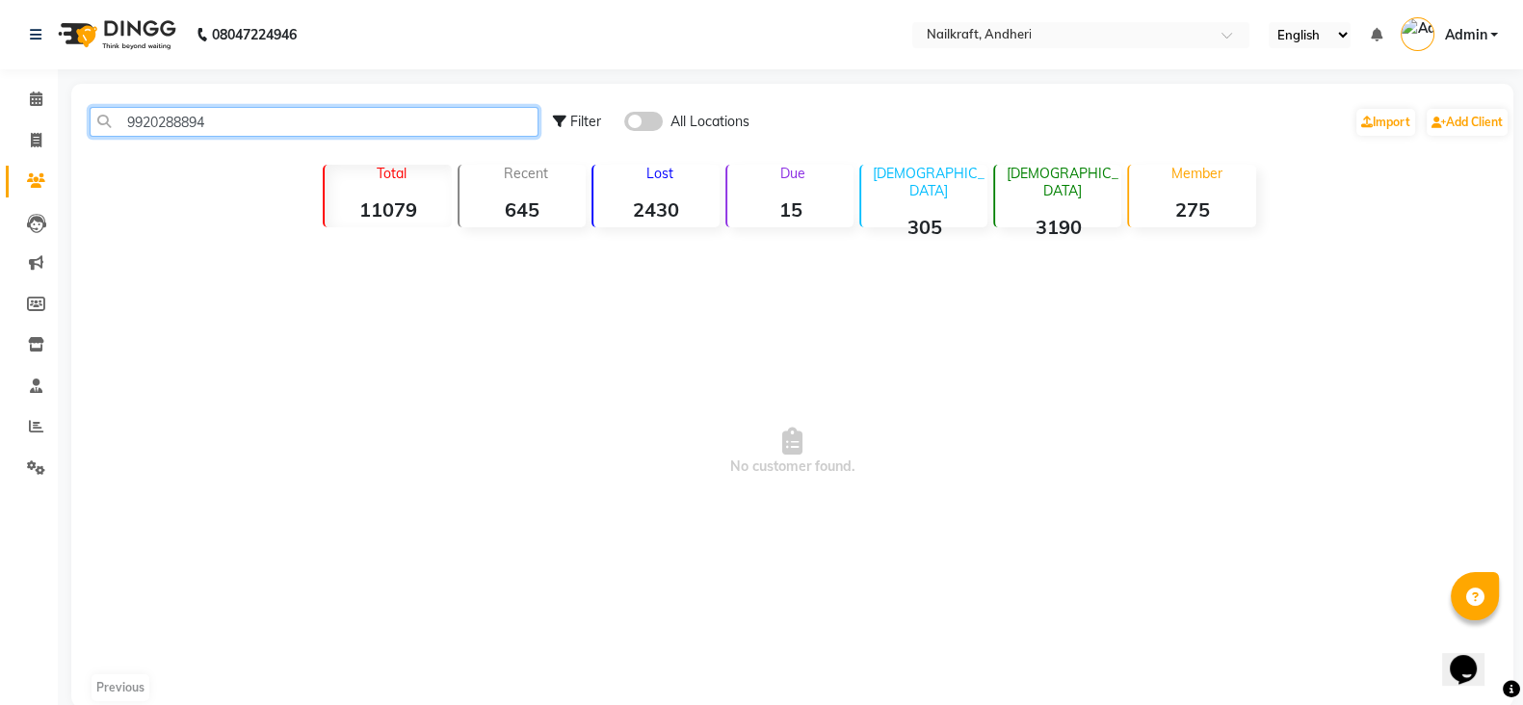
click at [484, 126] on input "9920288894" at bounding box center [314, 122] width 449 height 30
type input "9920288894"
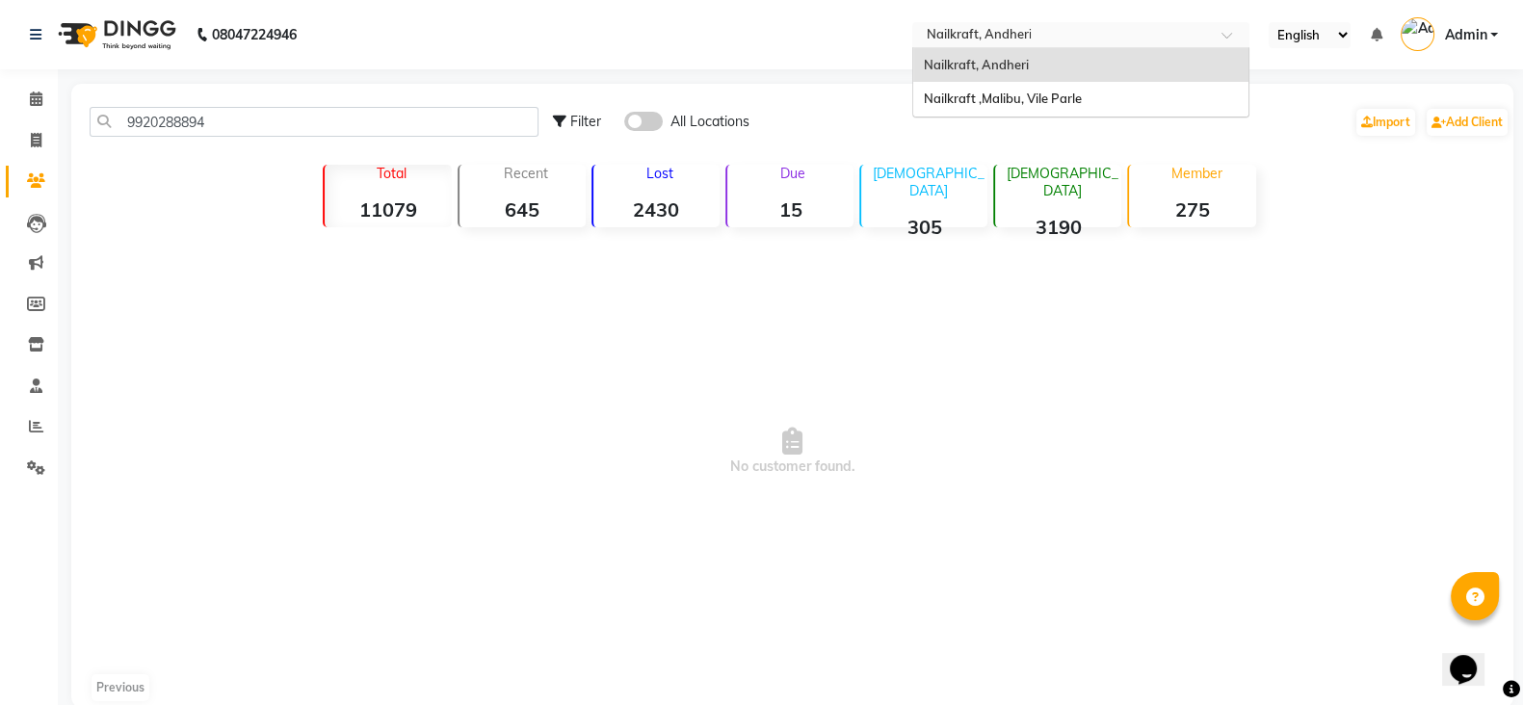
click at [1165, 29] on input "text" at bounding box center [1061, 36] width 279 height 19
click at [1060, 105] on span "Nailkraft ,Malibu, Vile Parle" at bounding box center [1002, 98] width 158 height 15
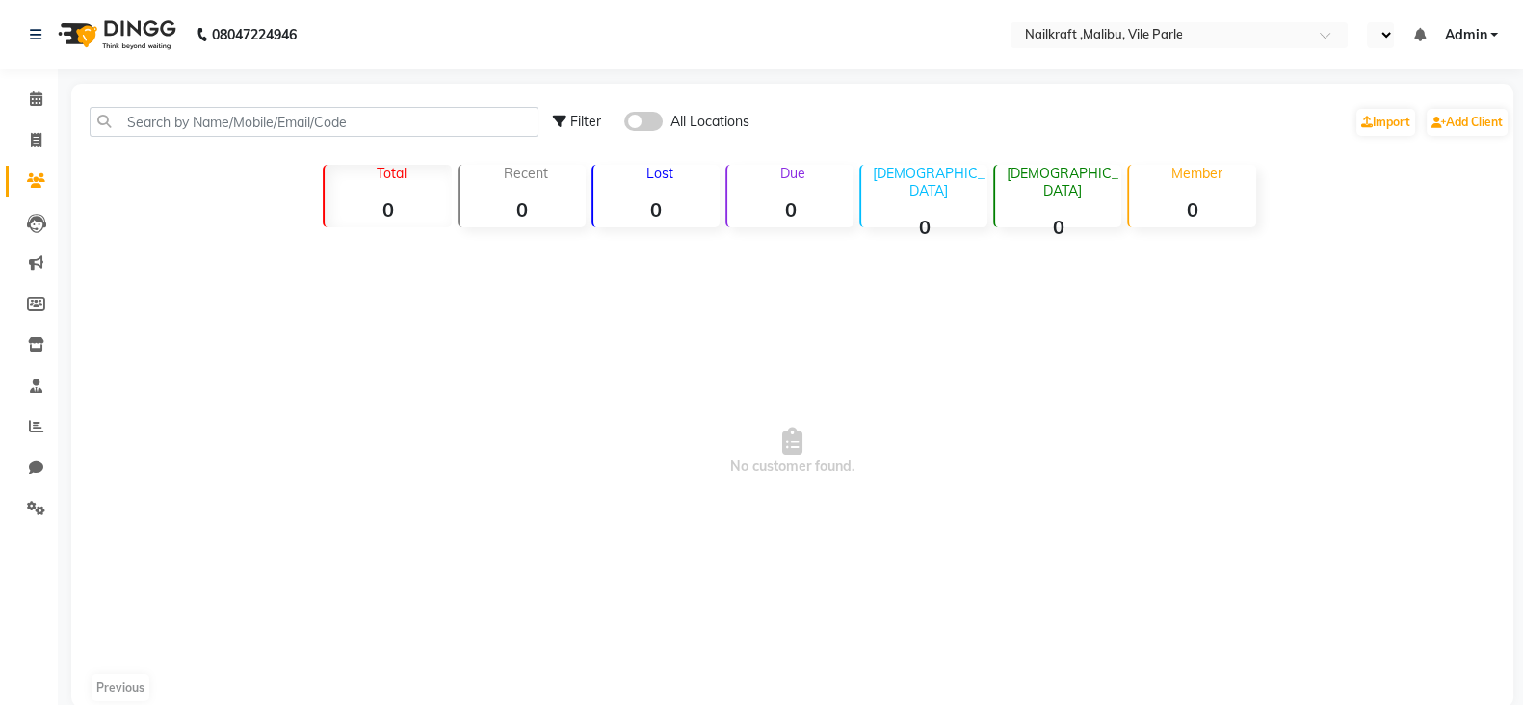
select select "en"
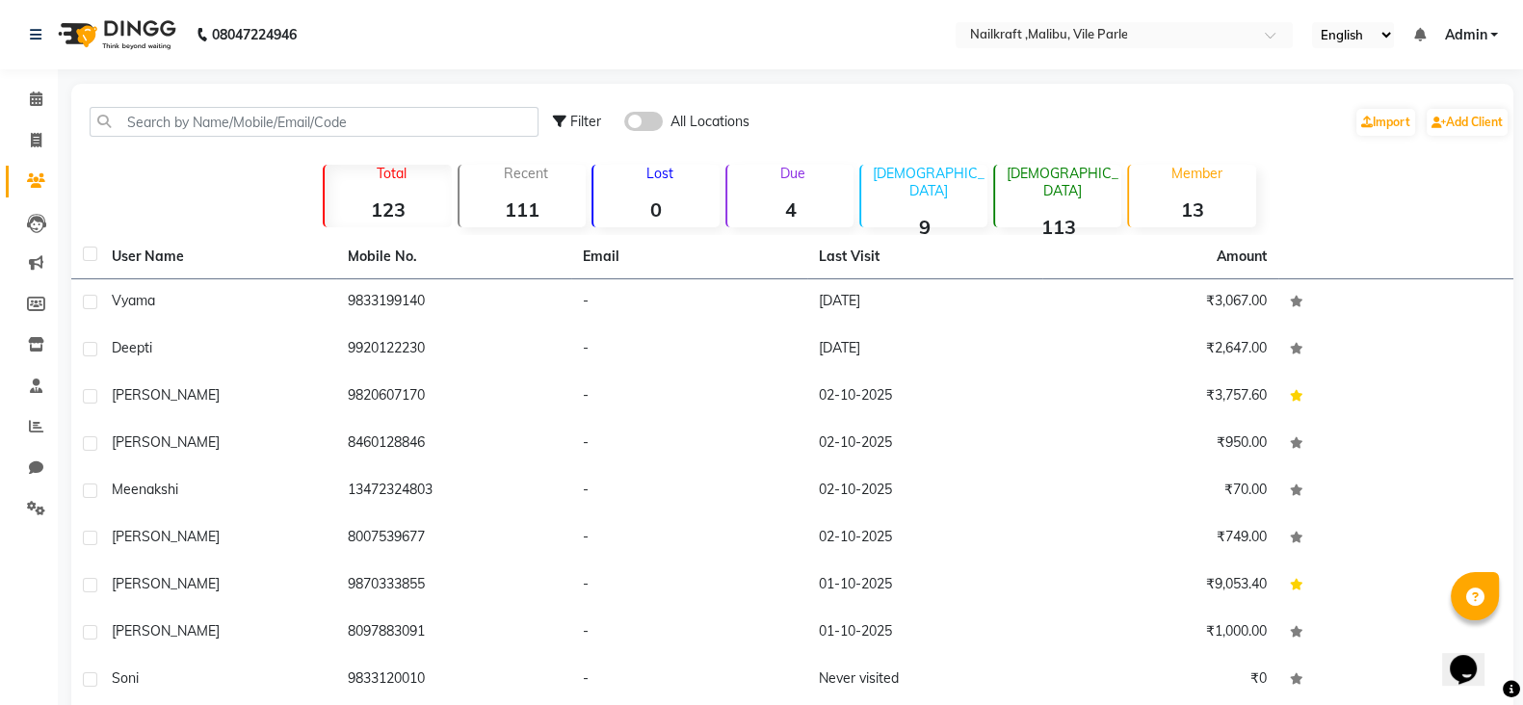
click at [1479, 40] on span "Admin" at bounding box center [1465, 35] width 42 height 20
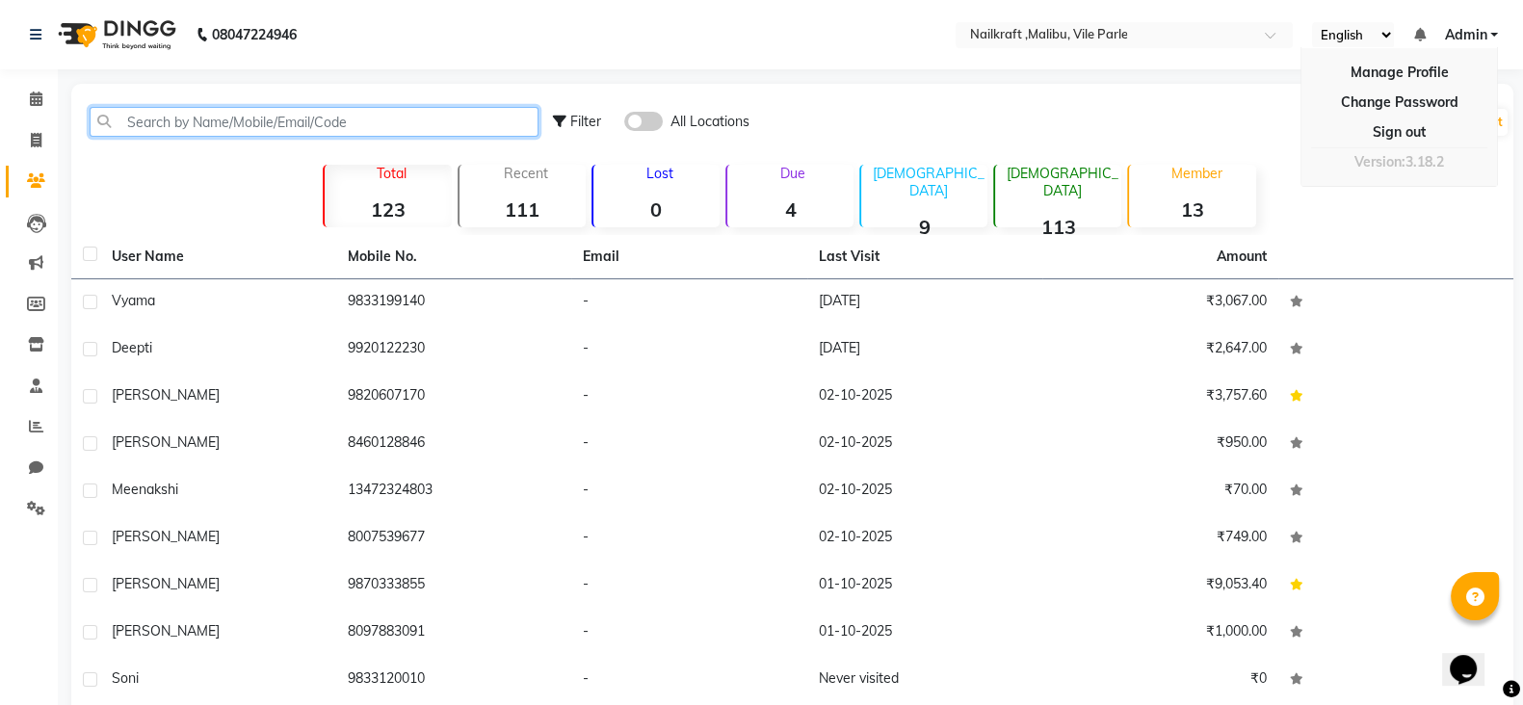
click at [224, 116] on input "text" at bounding box center [314, 122] width 449 height 30
paste input "9920288894"
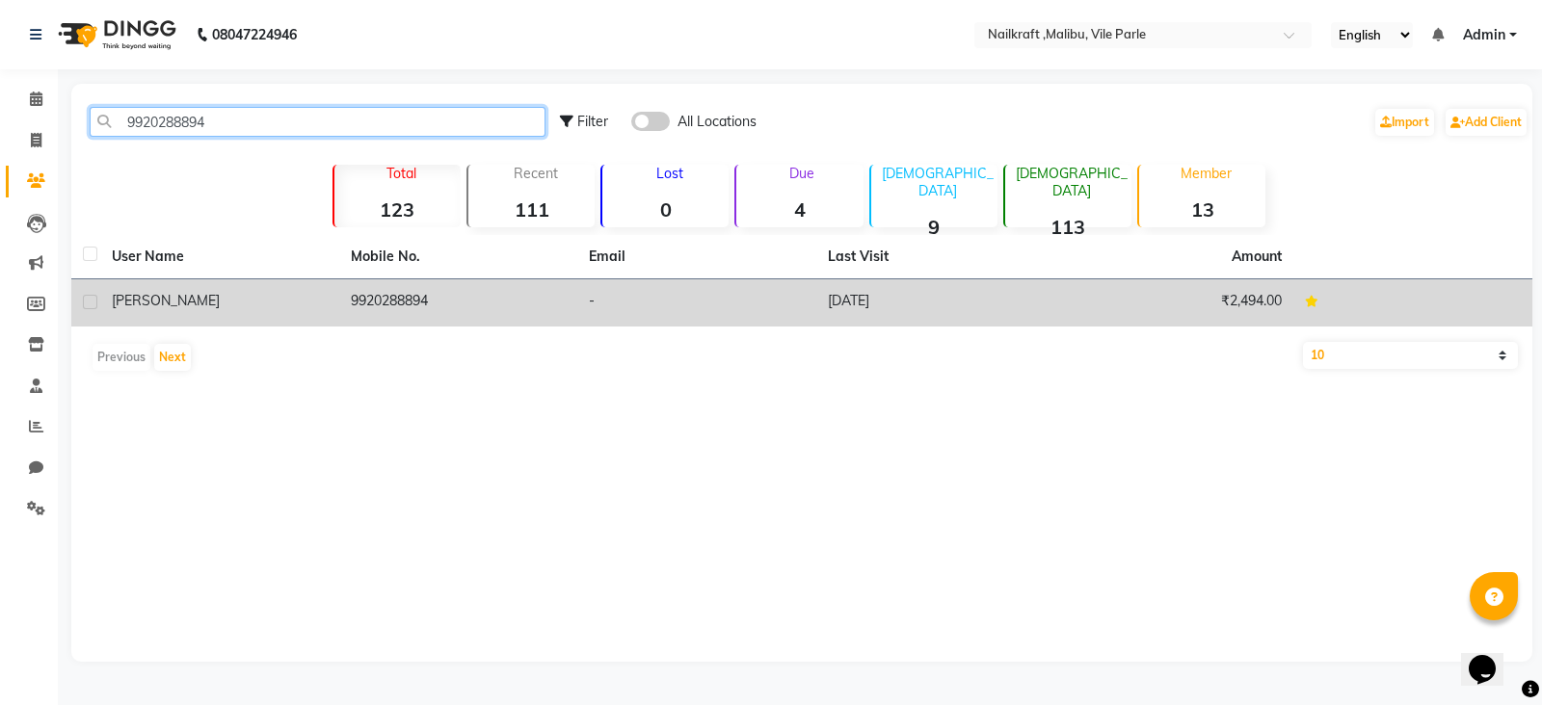
type input "9920288894"
click at [370, 295] on td "9920288894" at bounding box center [458, 302] width 239 height 47
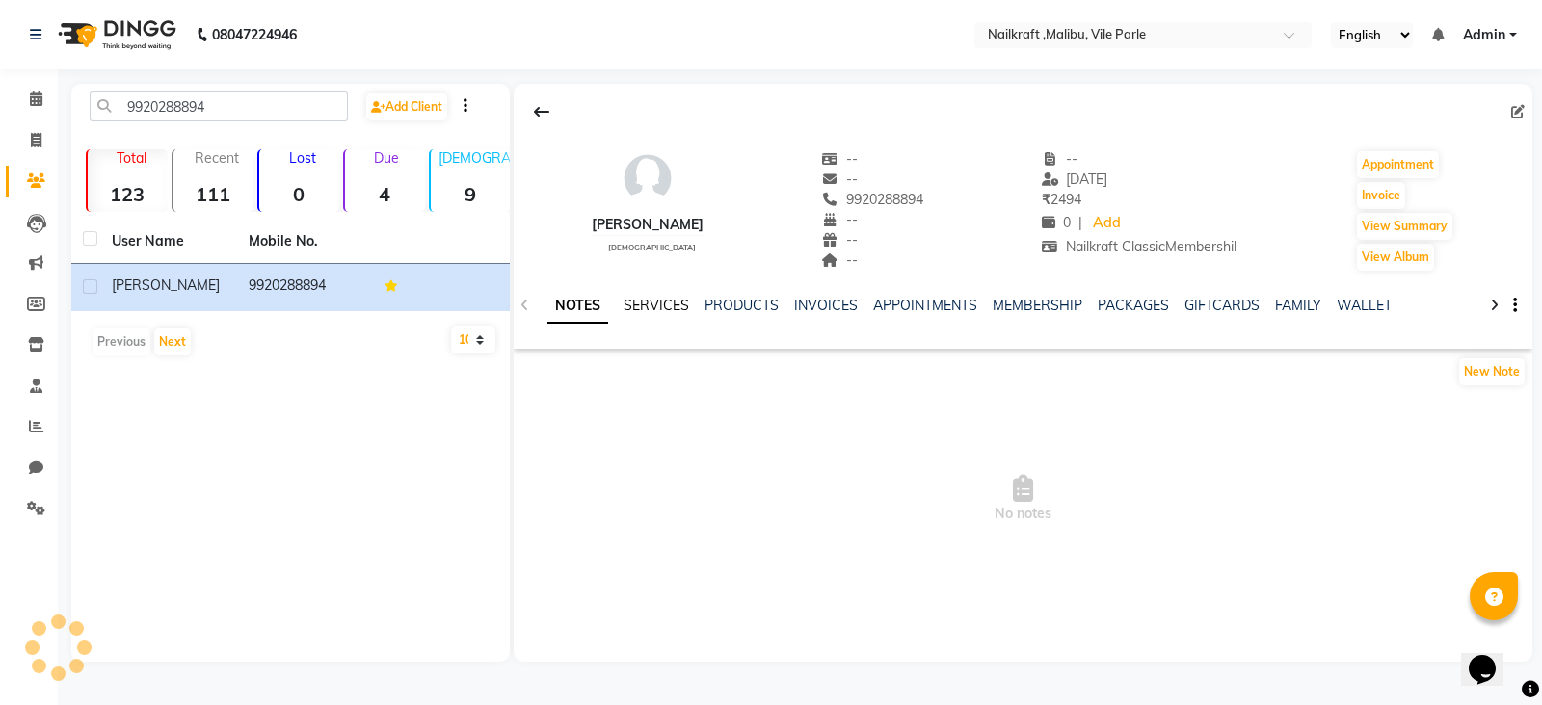
click at [655, 311] on link "SERVICES" at bounding box center [656, 305] width 66 height 17
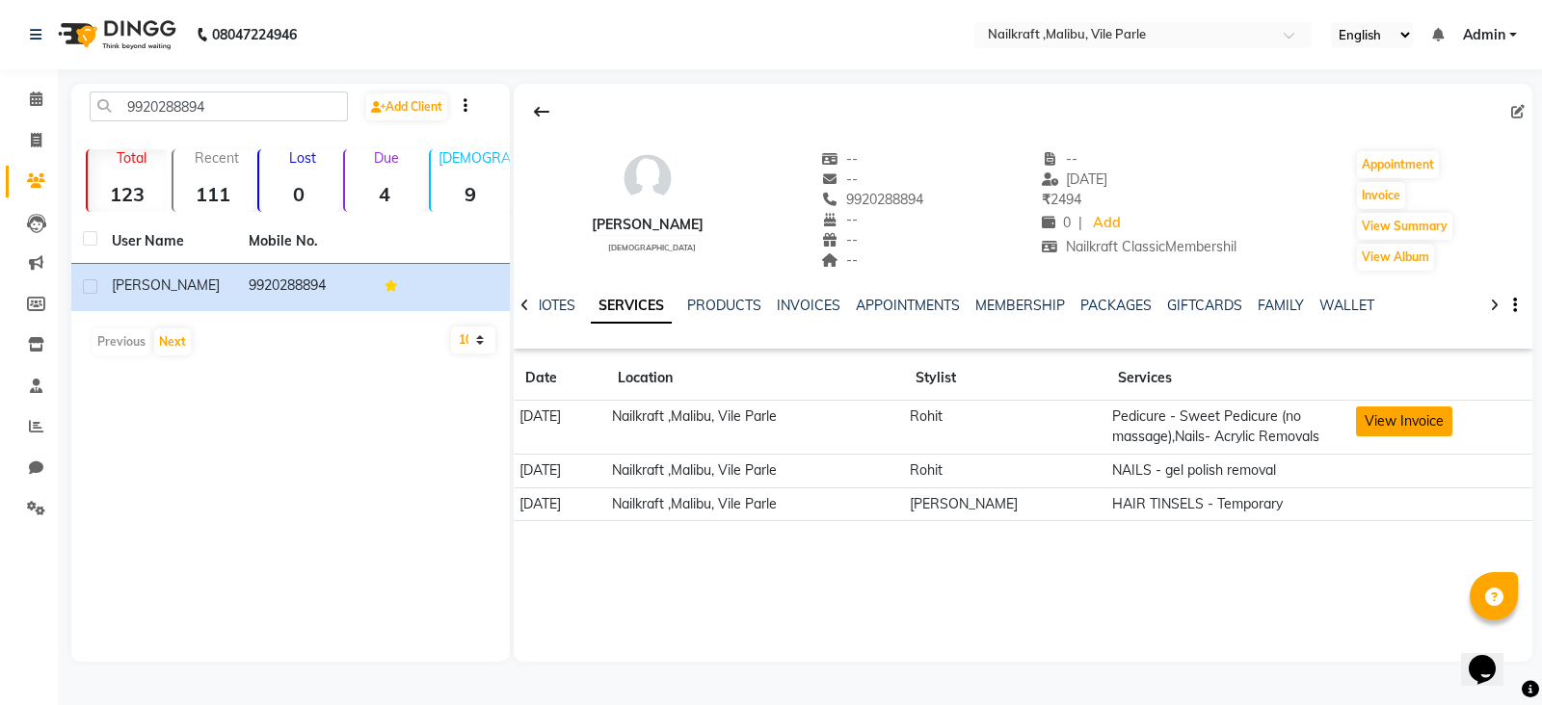
click at [1406, 413] on button "View Invoice" at bounding box center [1404, 422] width 96 height 30
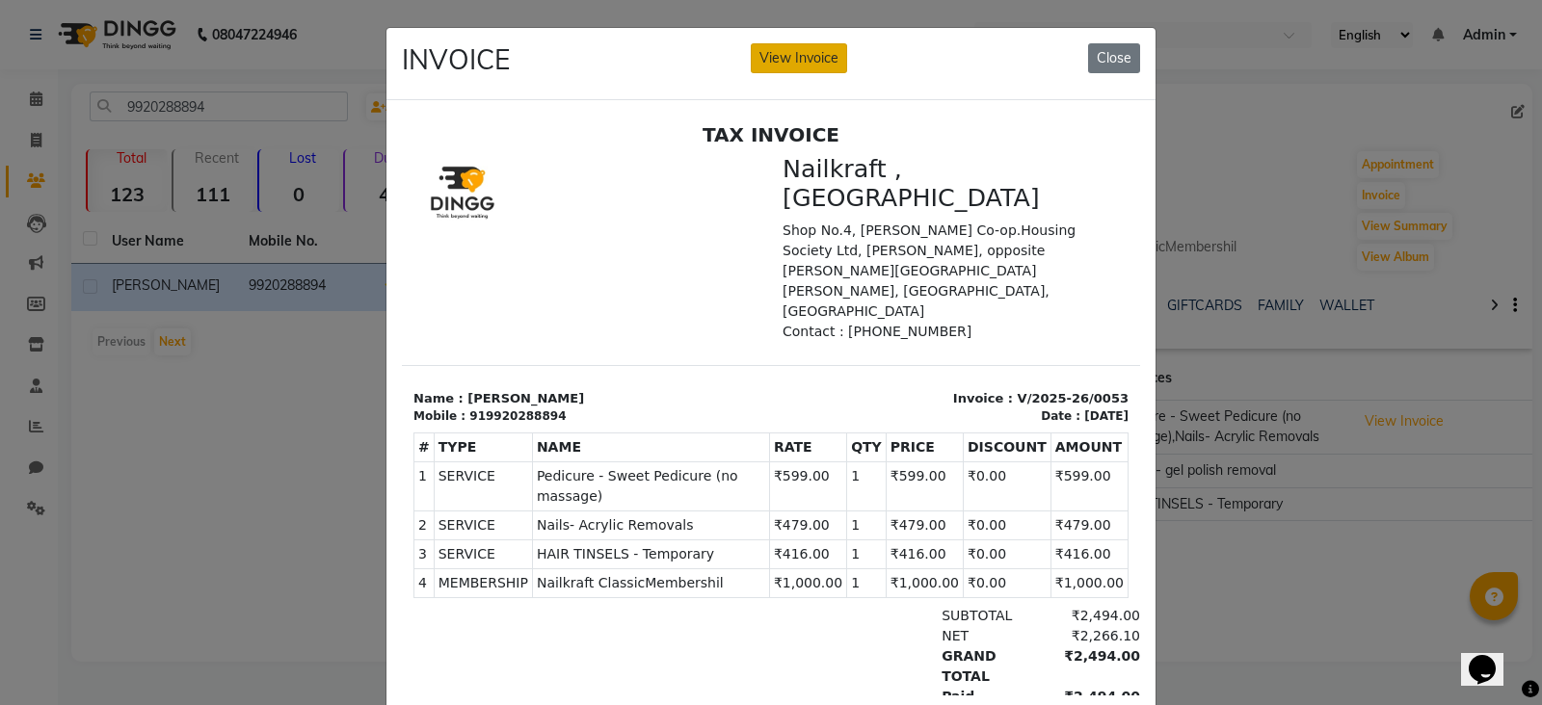
click at [793, 57] on button "View Invoice" at bounding box center [799, 58] width 96 height 30
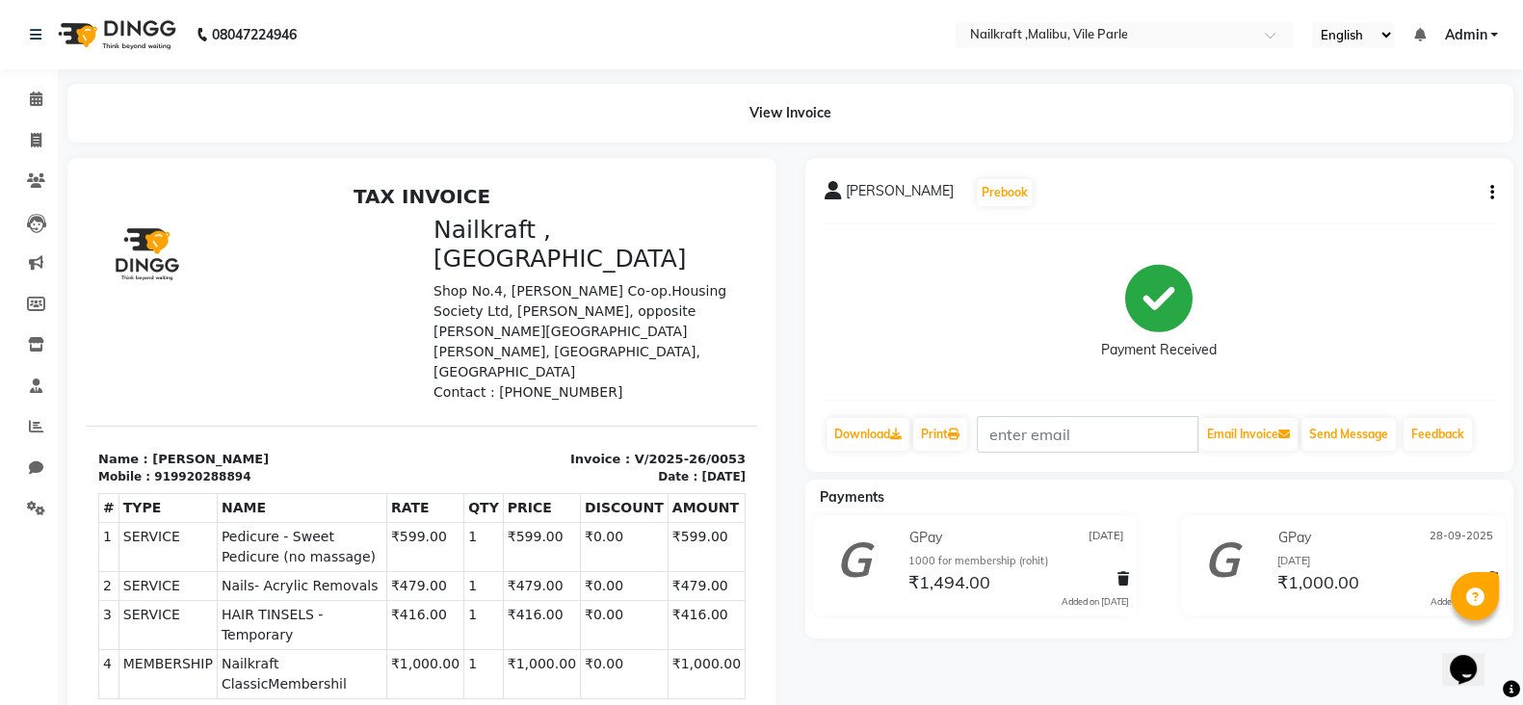
click at [1495, 194] on div "avni ashar Prebook Payment Received Download Print Email Invoice Send Message F…" at bounding box center [1160, 315] width 709 height 314
click at [1495, 192] on div "avni ashar Prebook Payment Received Download Print Email Invoice Send Message F…" at bounding box center [1160, 315] width 709 height 314
click at [1493, 194] on icon "button" at bounding box center [1493, 193] width 4 height 1
click at [1381, 194] on div "Edit Item Staff" at bounding box center [1396, 192] width 132 height 24
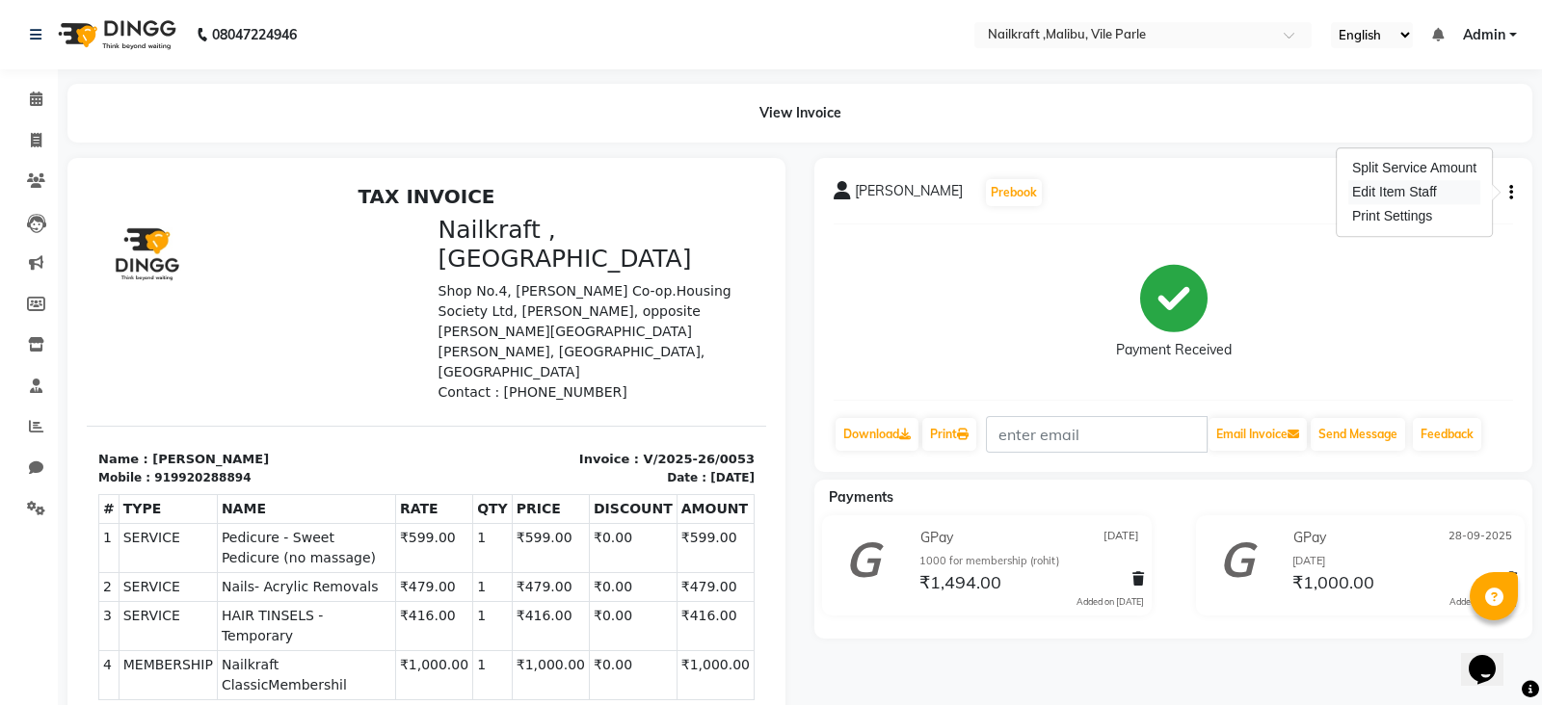
select select
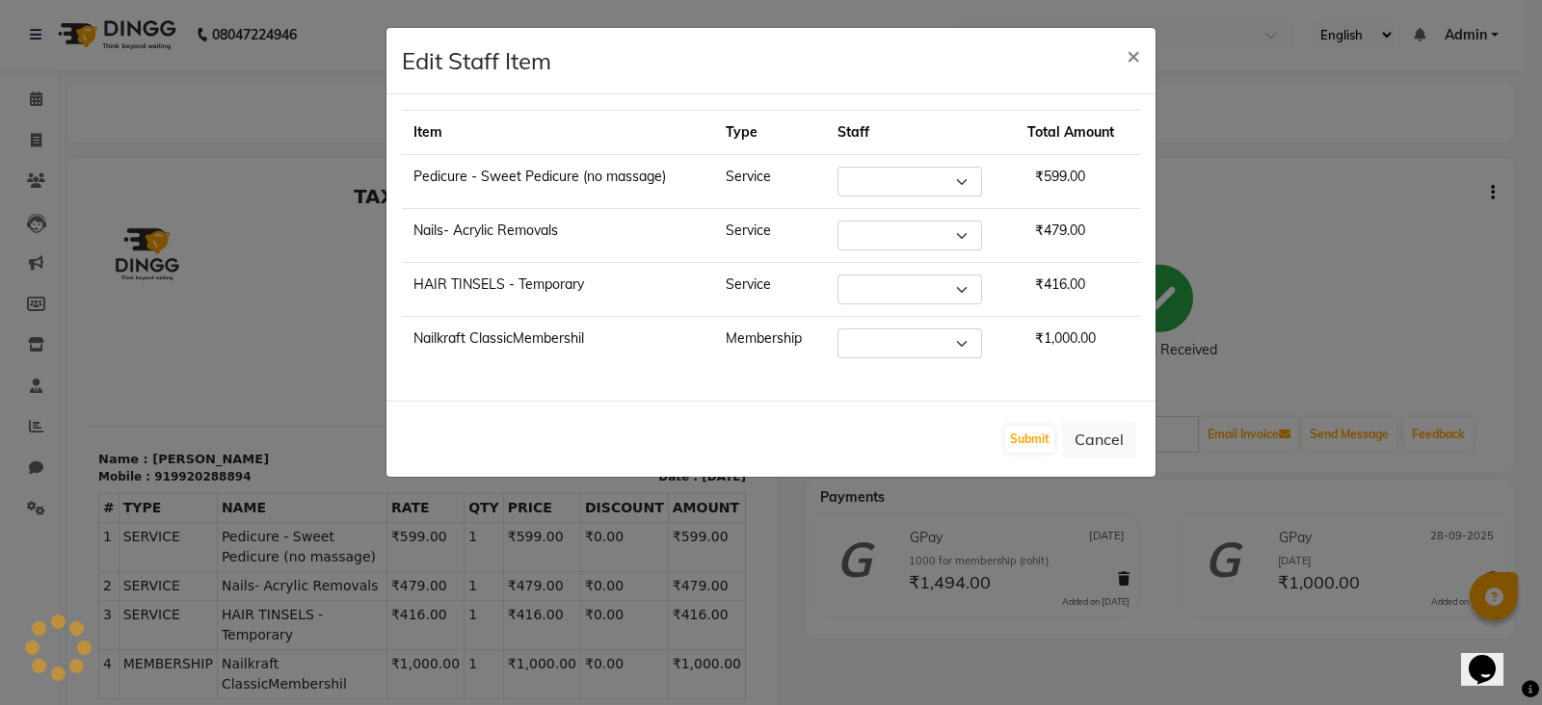
select select "91262"
select select "91263"
select select "91262"
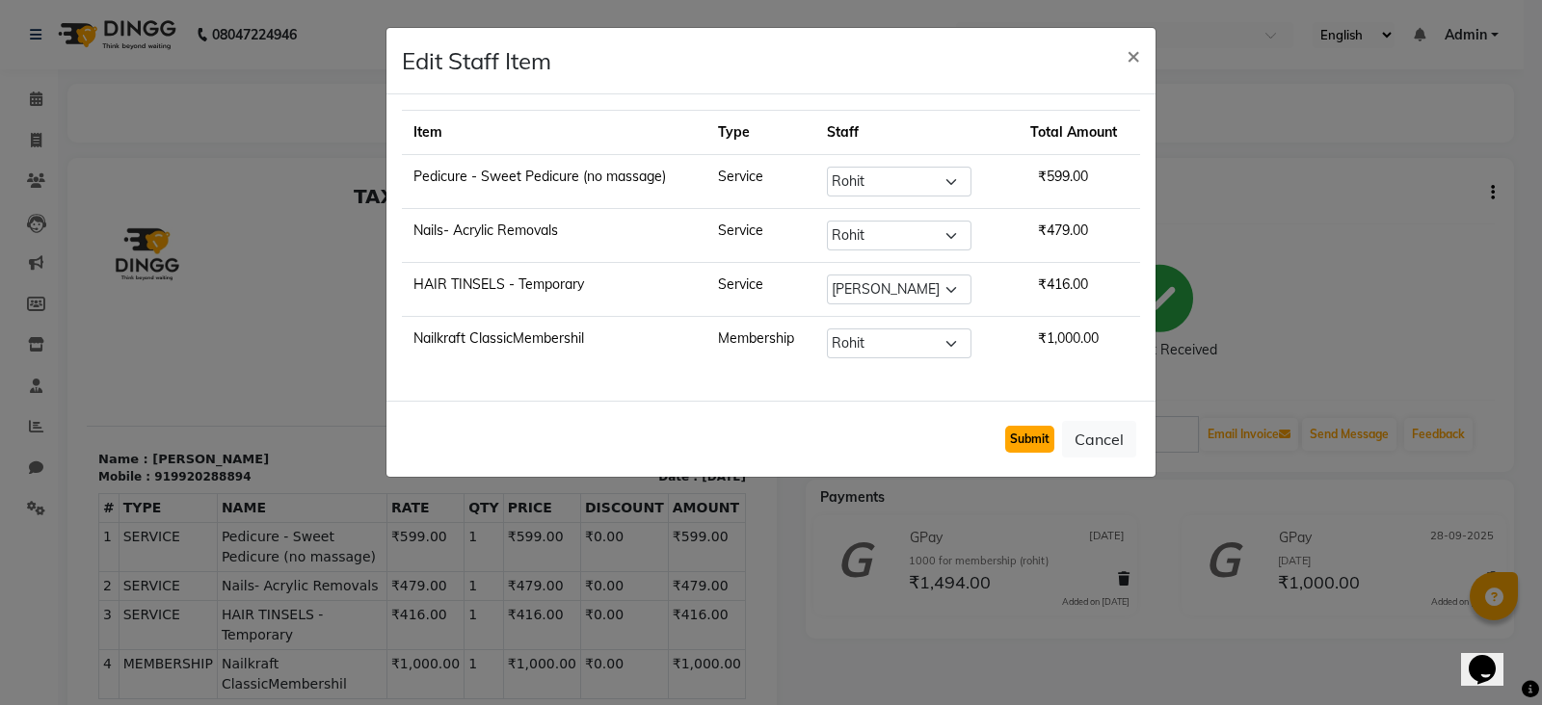
click at [1036, 426] on button "Submit" at bounding box center [1029, 439] width 49 height 27
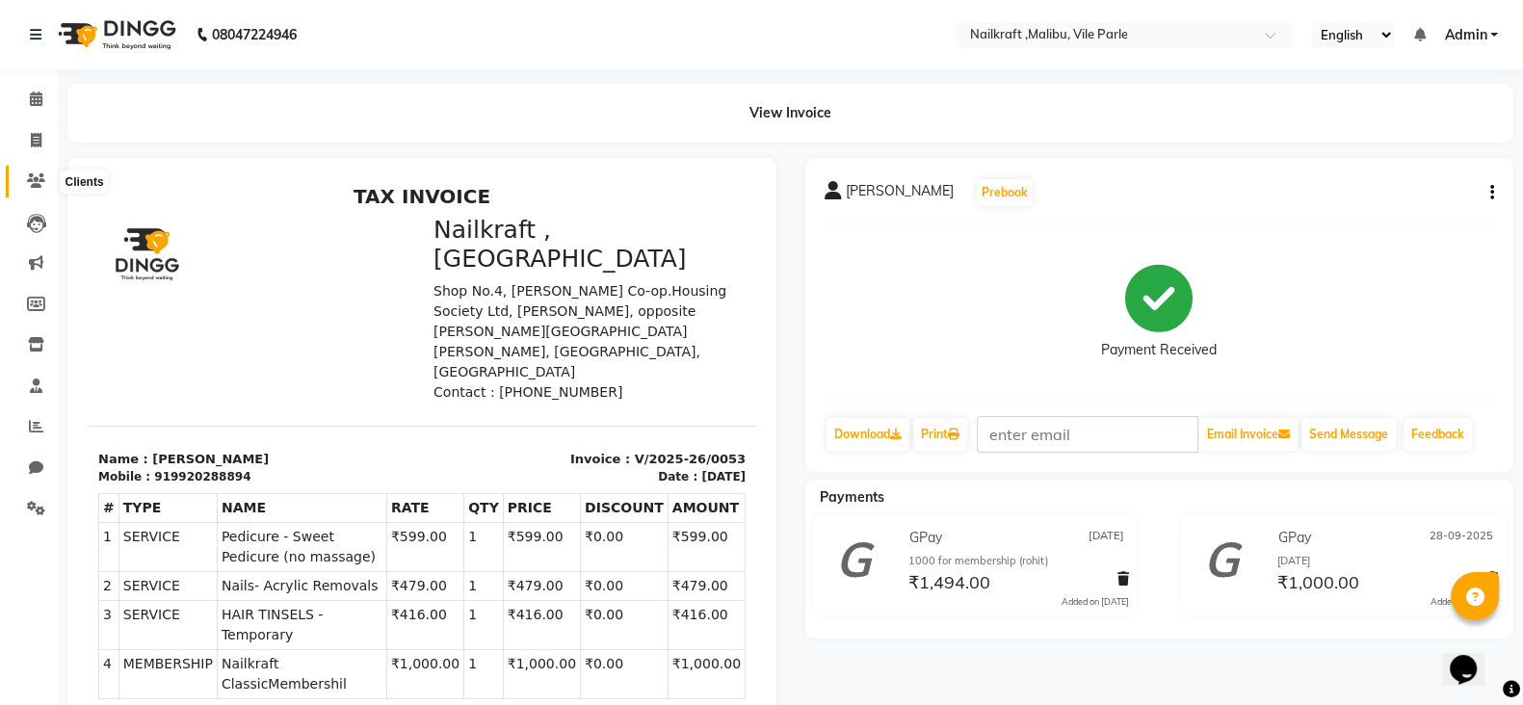
click at [29, 180] on icon at bounding box center [36, 180] width 18 height 14
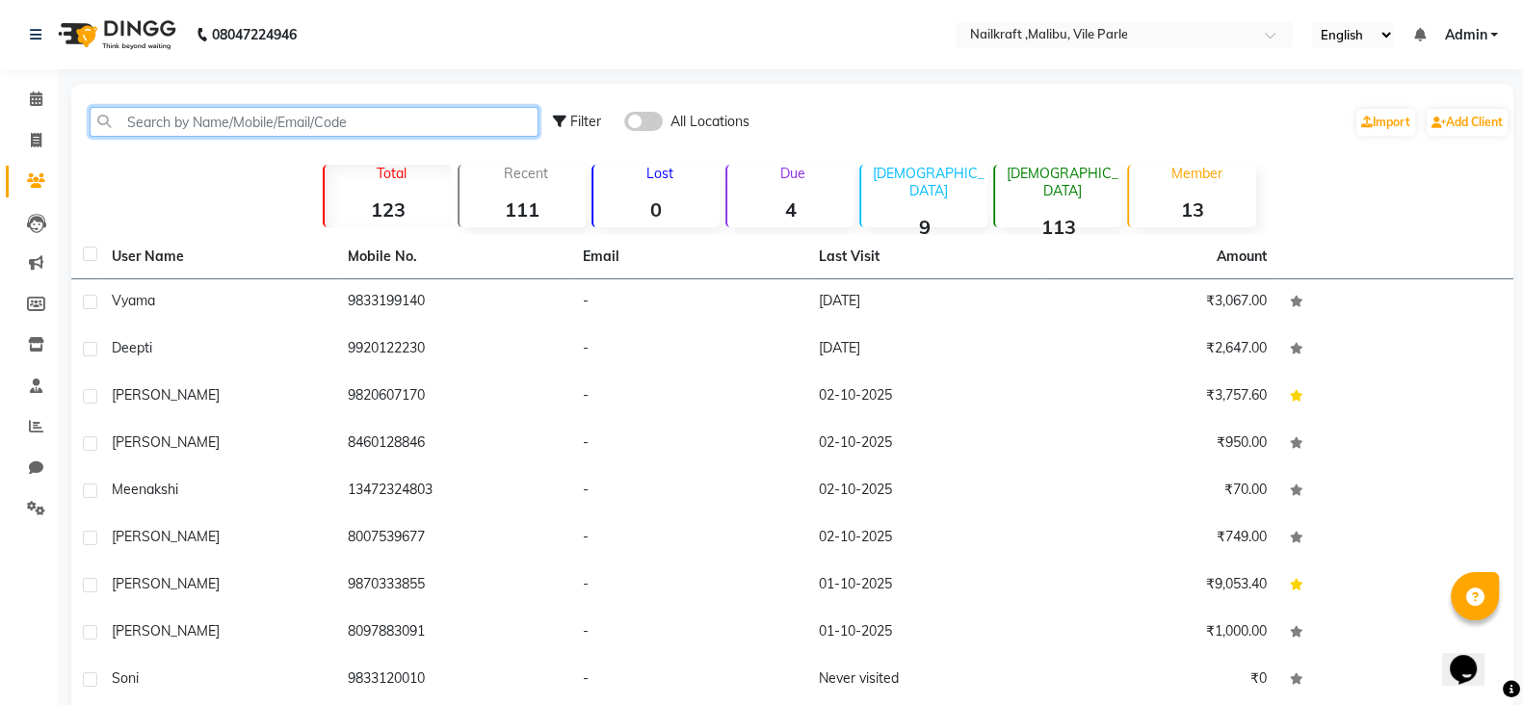
click at [330, 126] on input "text" at bounding box center [314, 122] width 449 height 30
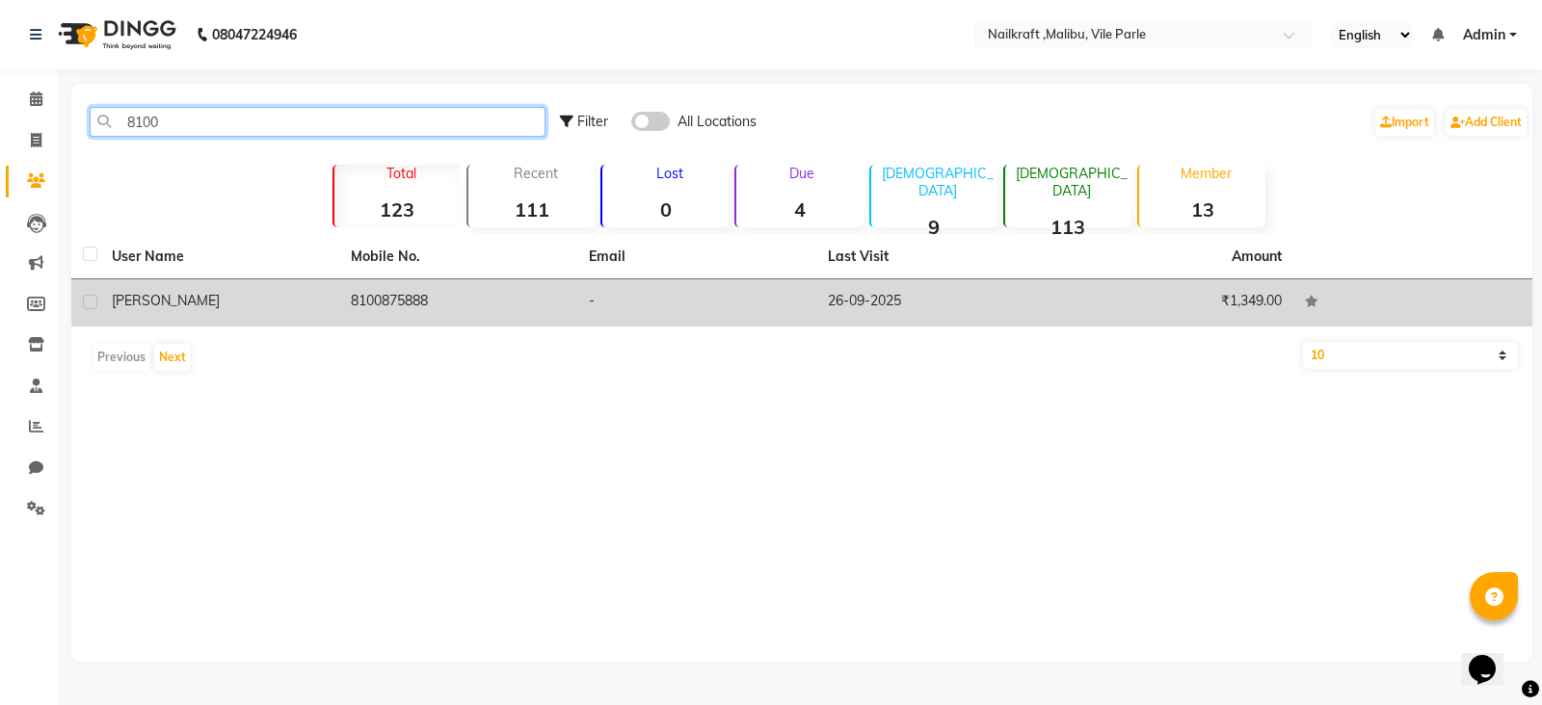
type input "8100"
click at [386, 287] on td "8100875888" at bounding box center [458, 302] width 239 height 47
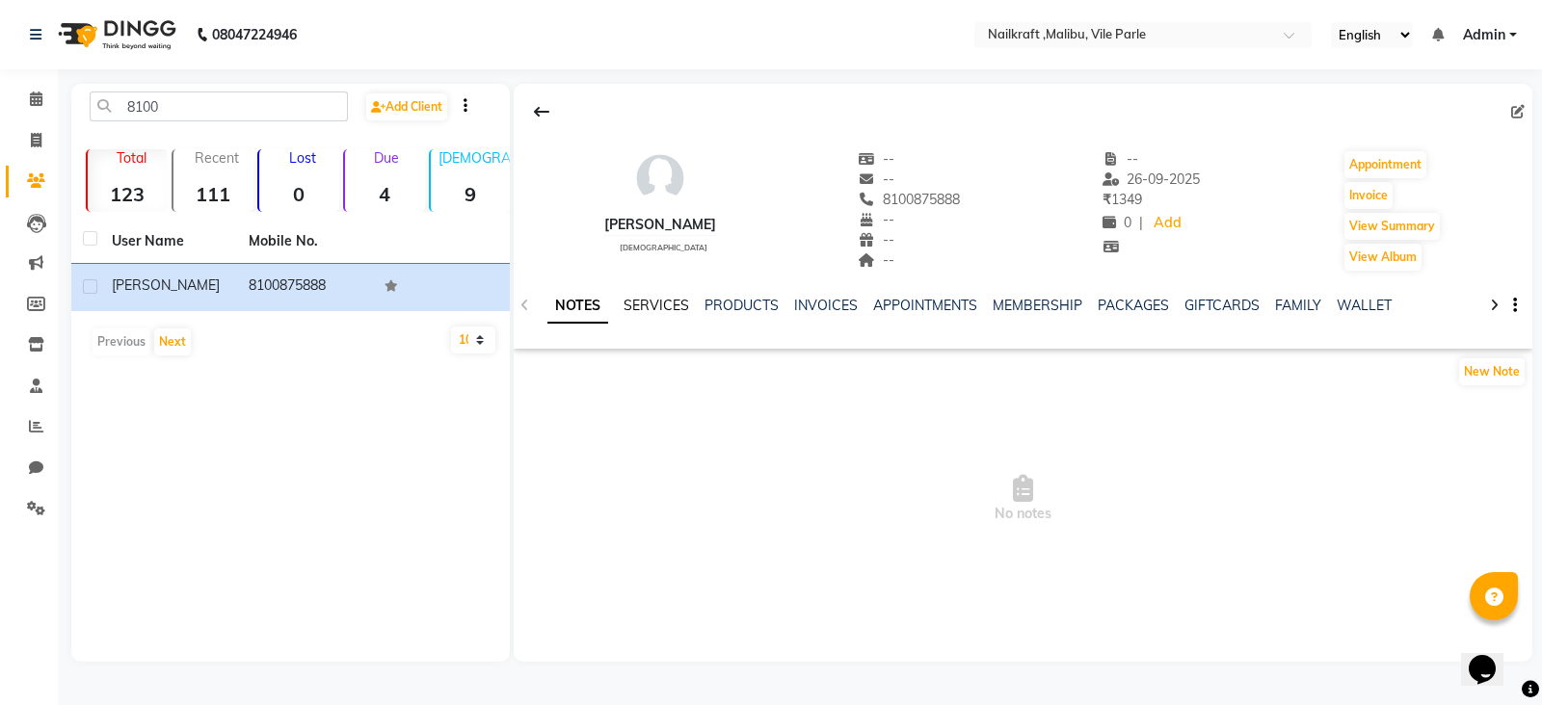
click at [647, 308] on link "SERVICES" at bounding box center [656, 305] width 66 height 17
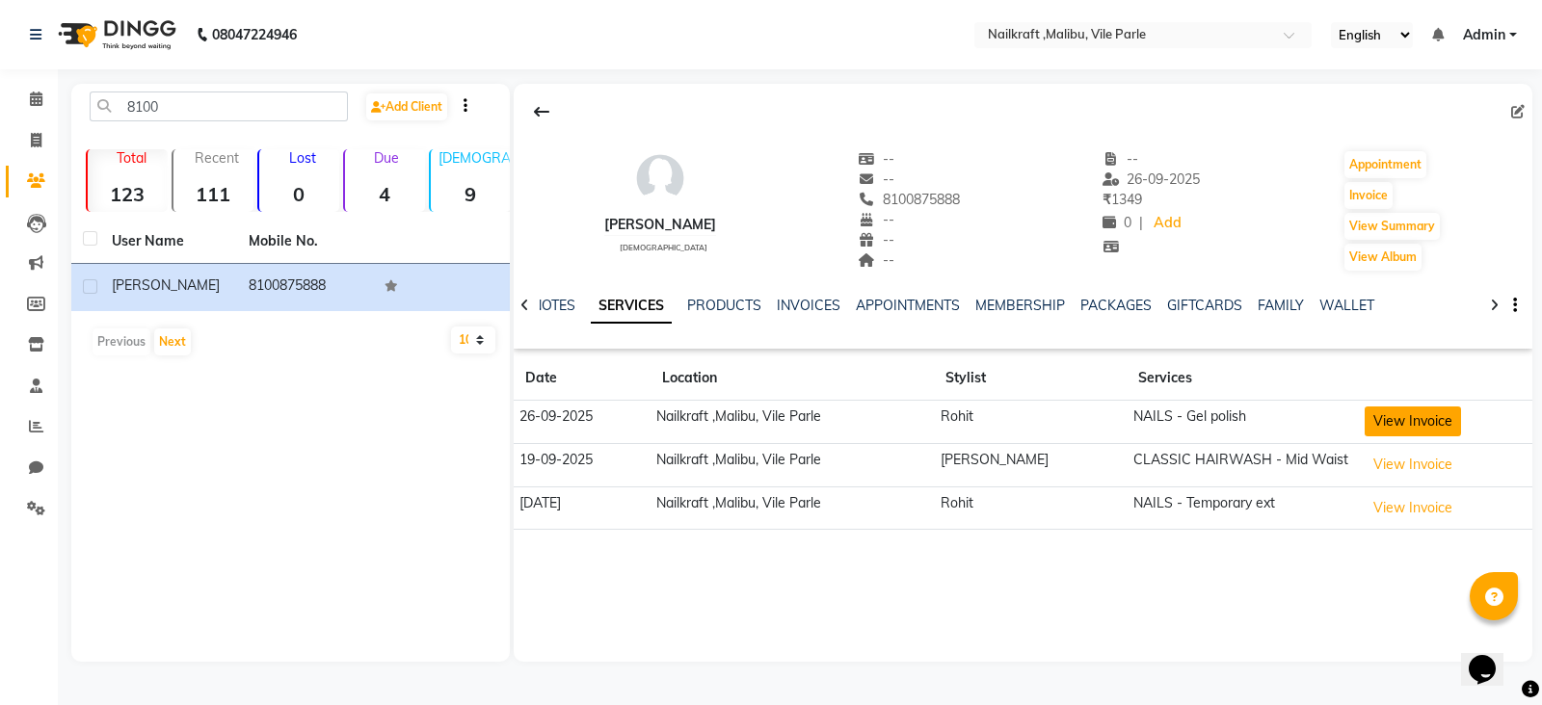
click at [1397, 423] on button "View Invoice" at bounding box center [1412, 422] width 96 height 30
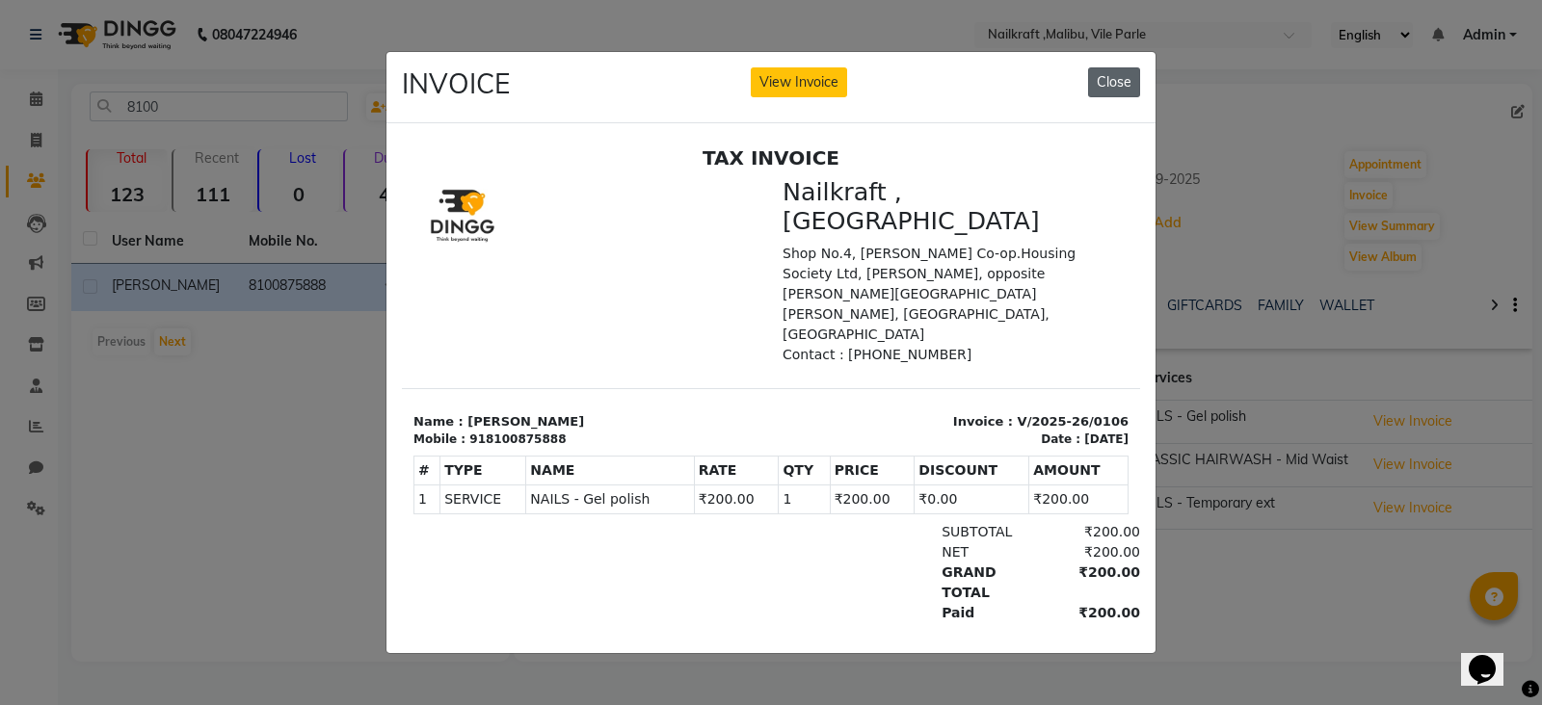
click at [1124, 79] on button "Close" at bounding box center [1114, 82] width 52 height 30
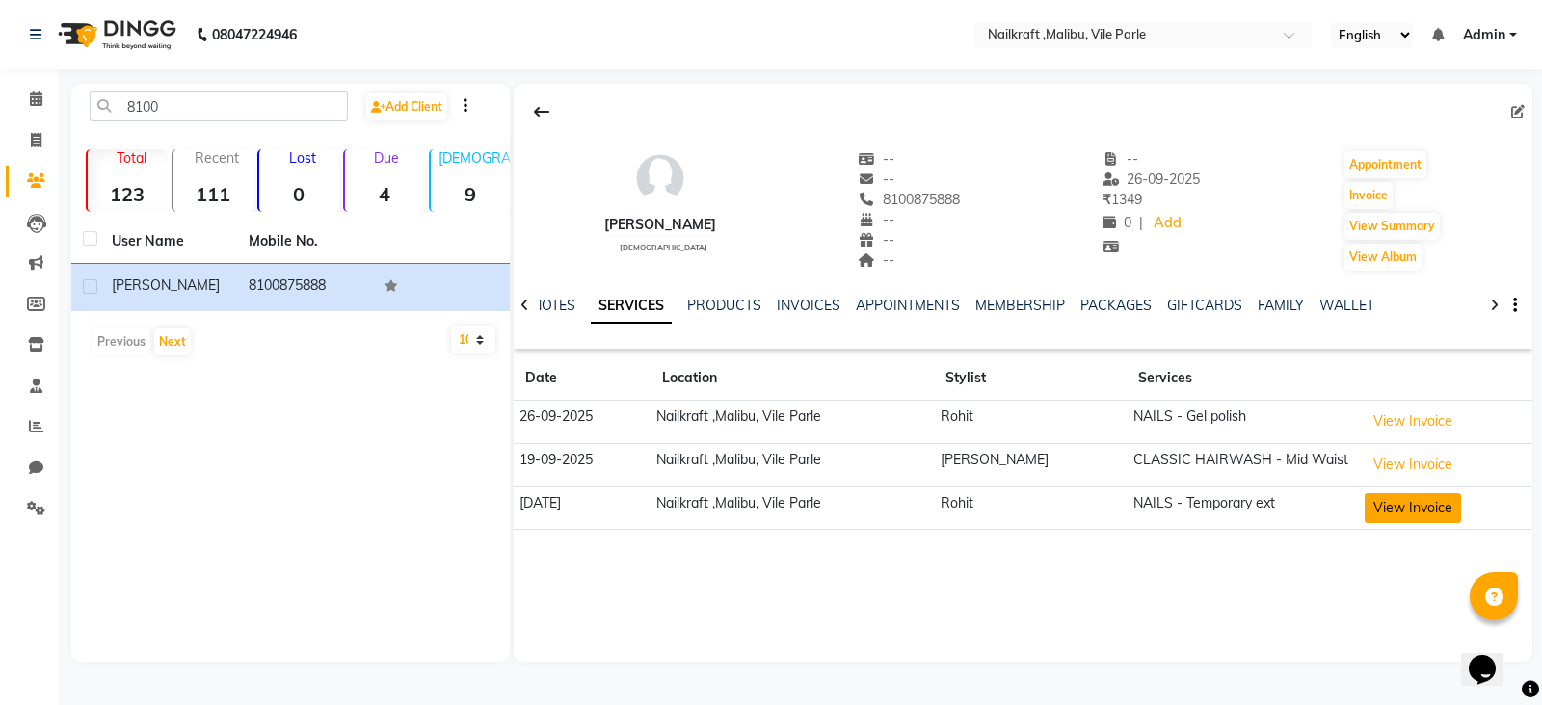
click at [1384, 508] on button "View Invoice" at bounding box center [1412, 508] width 96 height 30
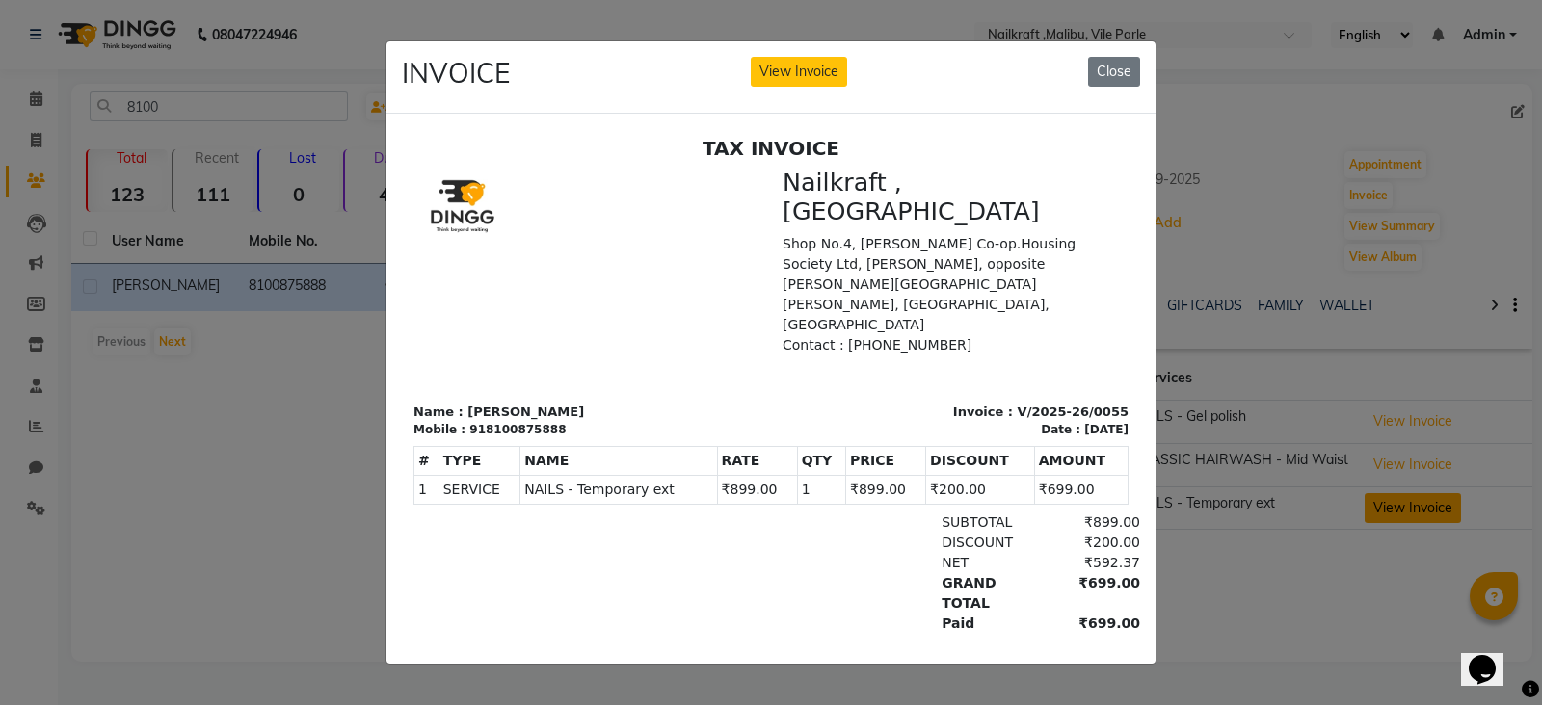
click at [1384, 508] on ngb-modal-window "INVOICE View Invoice Close" at bounding box center [771, 352] width 1542 height 705
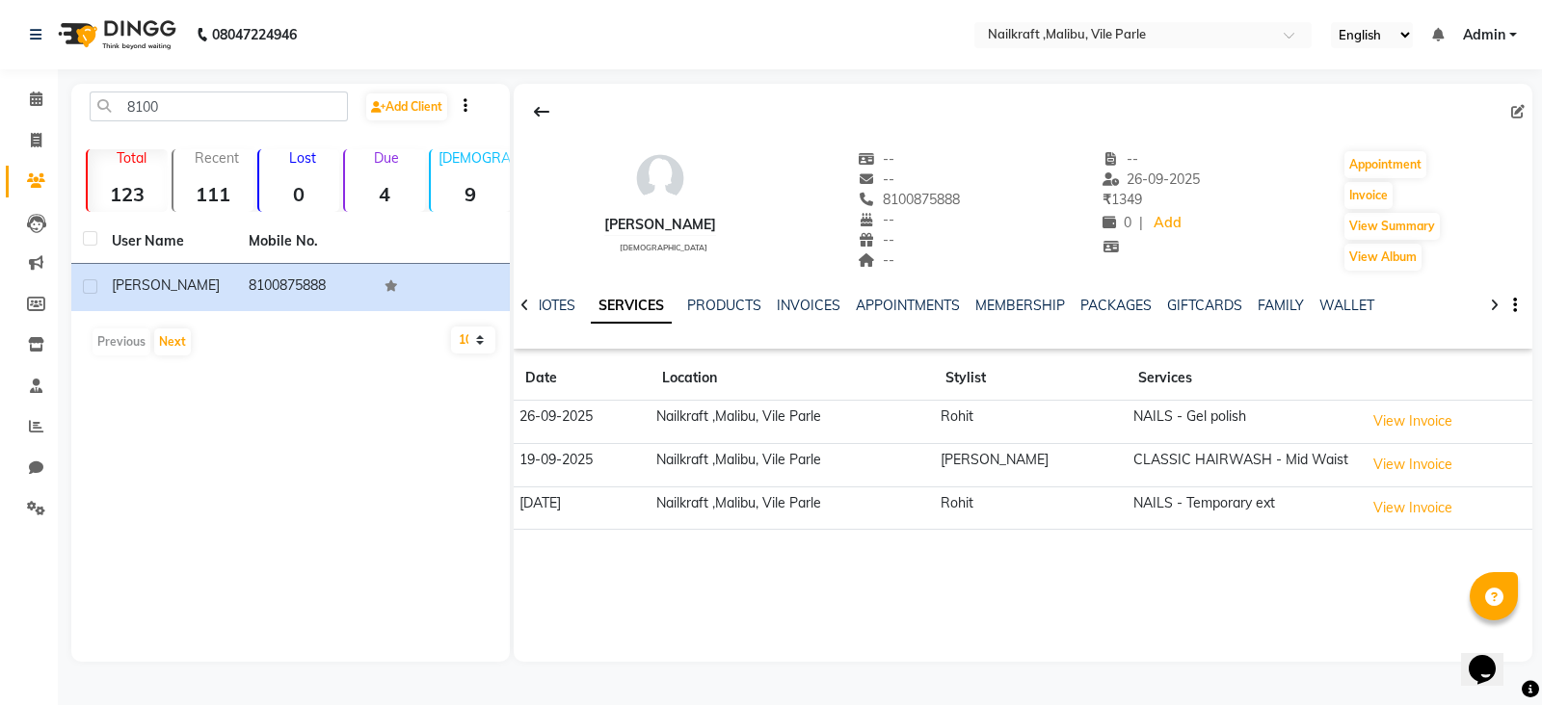
click at [906, 603] on div "shivangi female -- -- 8100875888 -- -- -- -- 26-09-2025 ₹ 1349 0 | Add Appointm…" at bounding box center [1023, 373] width 1018 height 578
click at [1388, 502] on button "View Invoice" at bounding box center [1412, 508] width 96 height 30
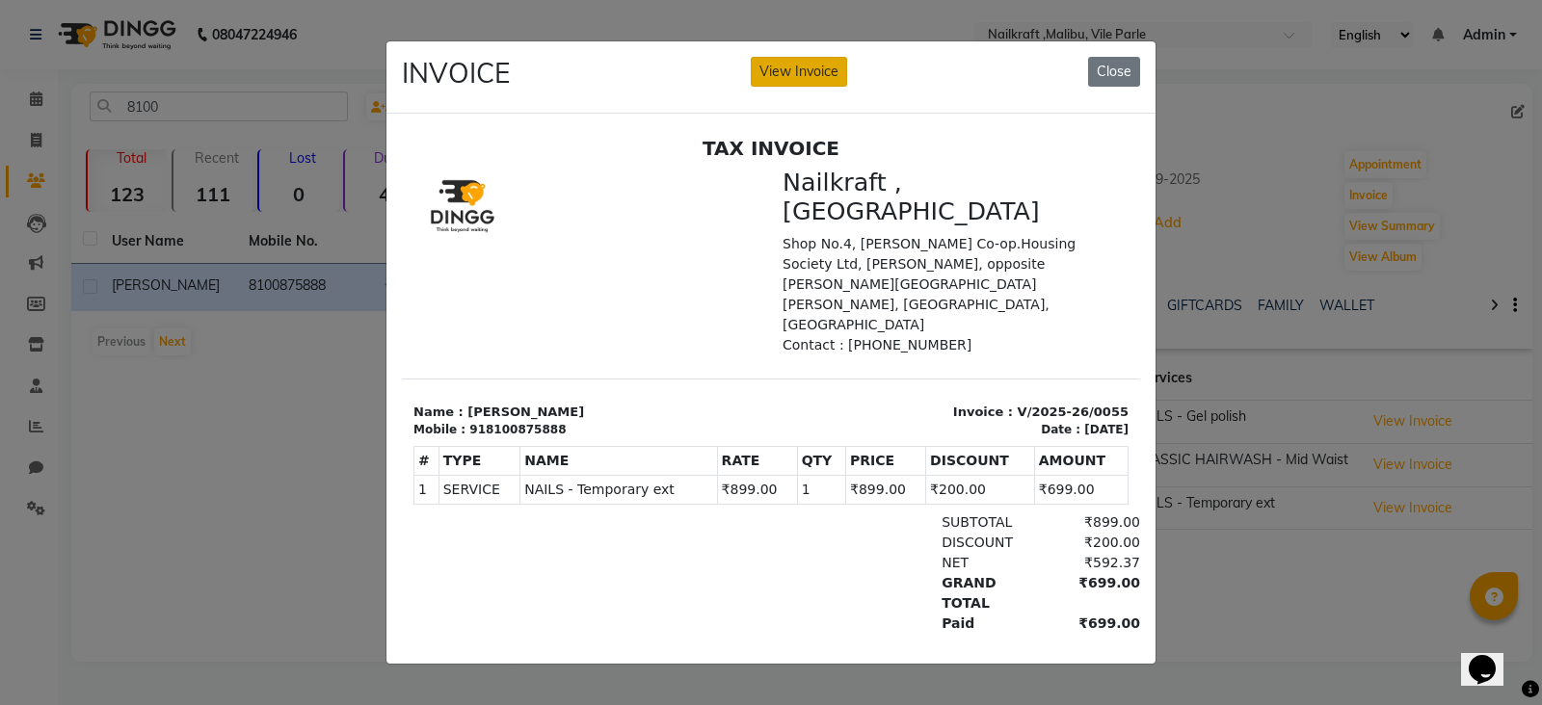
click at [831, 67] on button "View Invoice" at bounding box center [799, 72] width 96 height 30
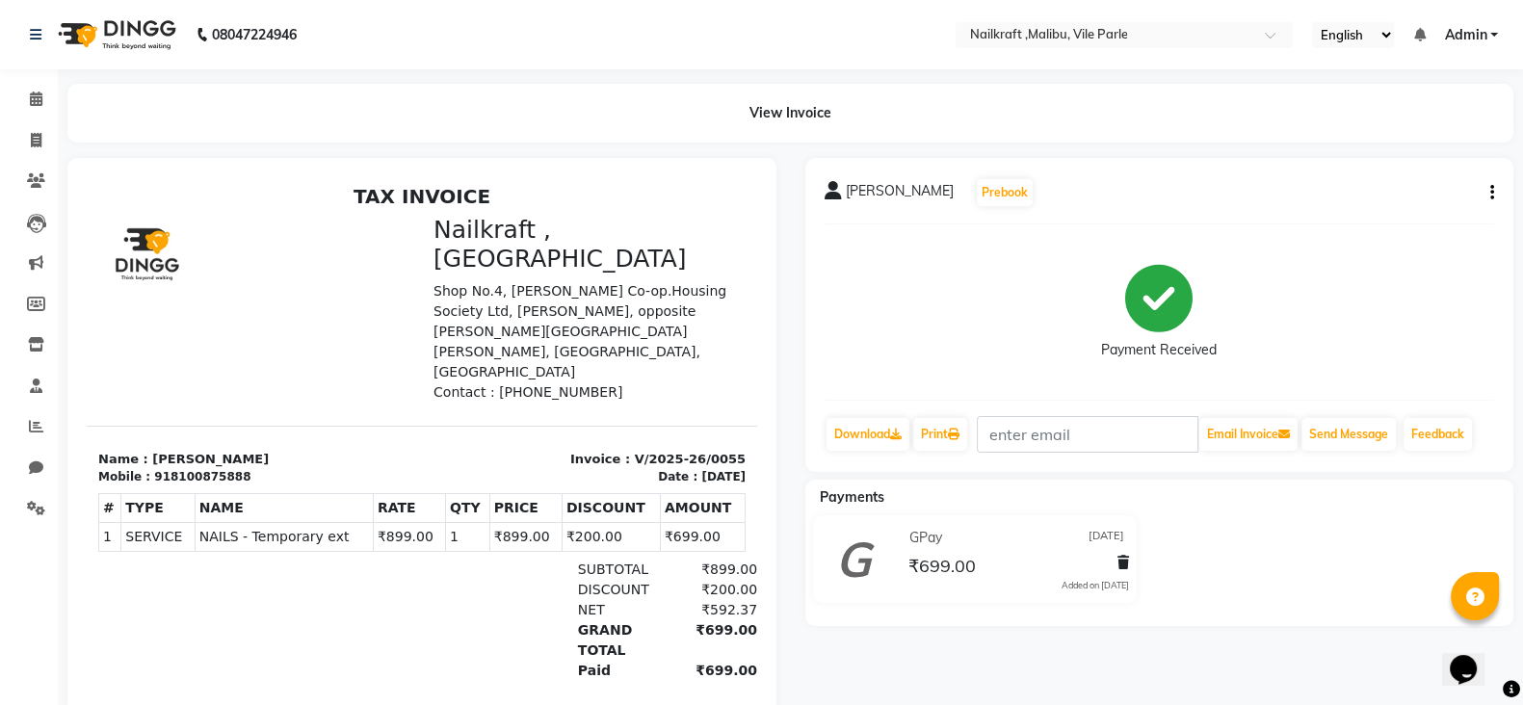
click at [1490, 183] on button "button" at bounding box center [1489, 193] width 12 height 20
click at [1381, 212] on div "Edit Invoice" at bounding box center [1396, 216] width 132 height 24
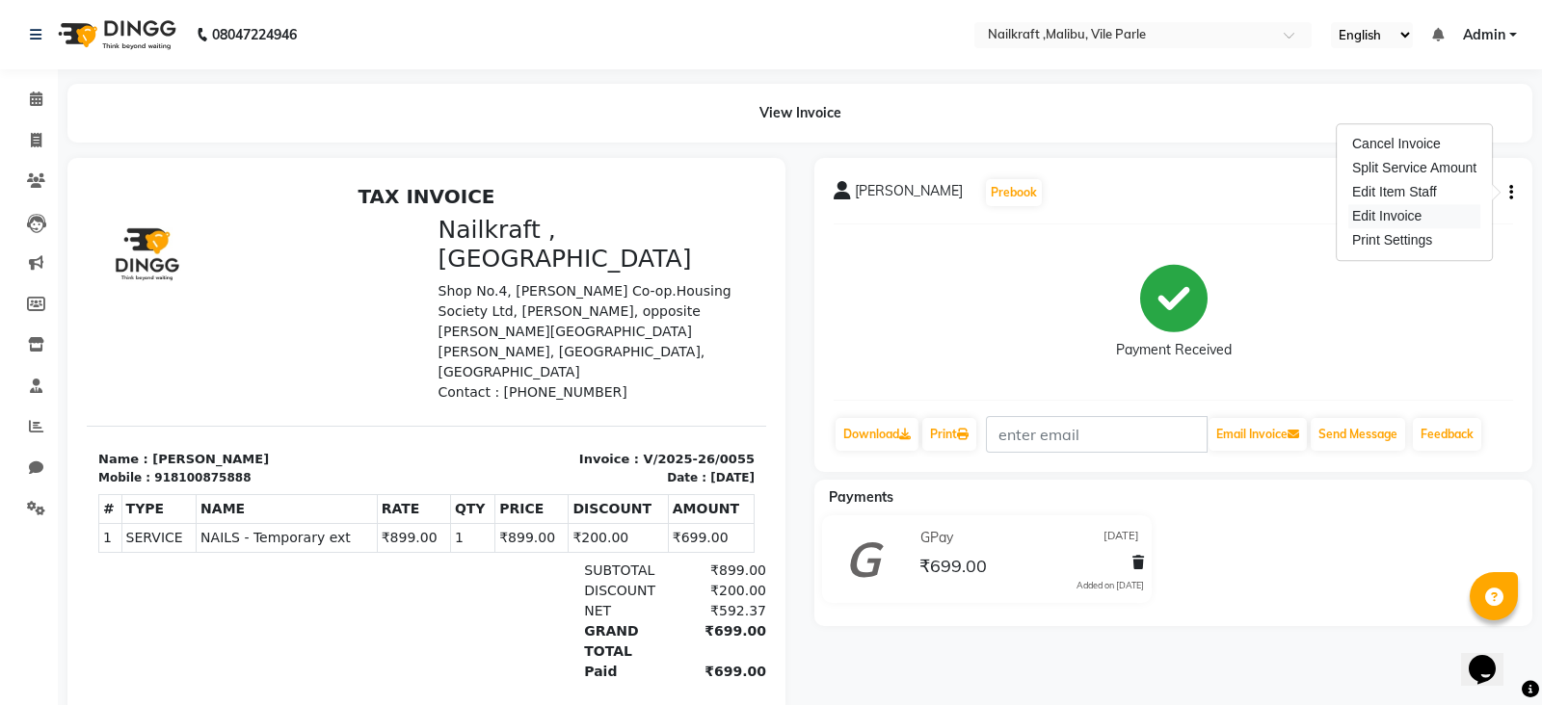
select select "service"
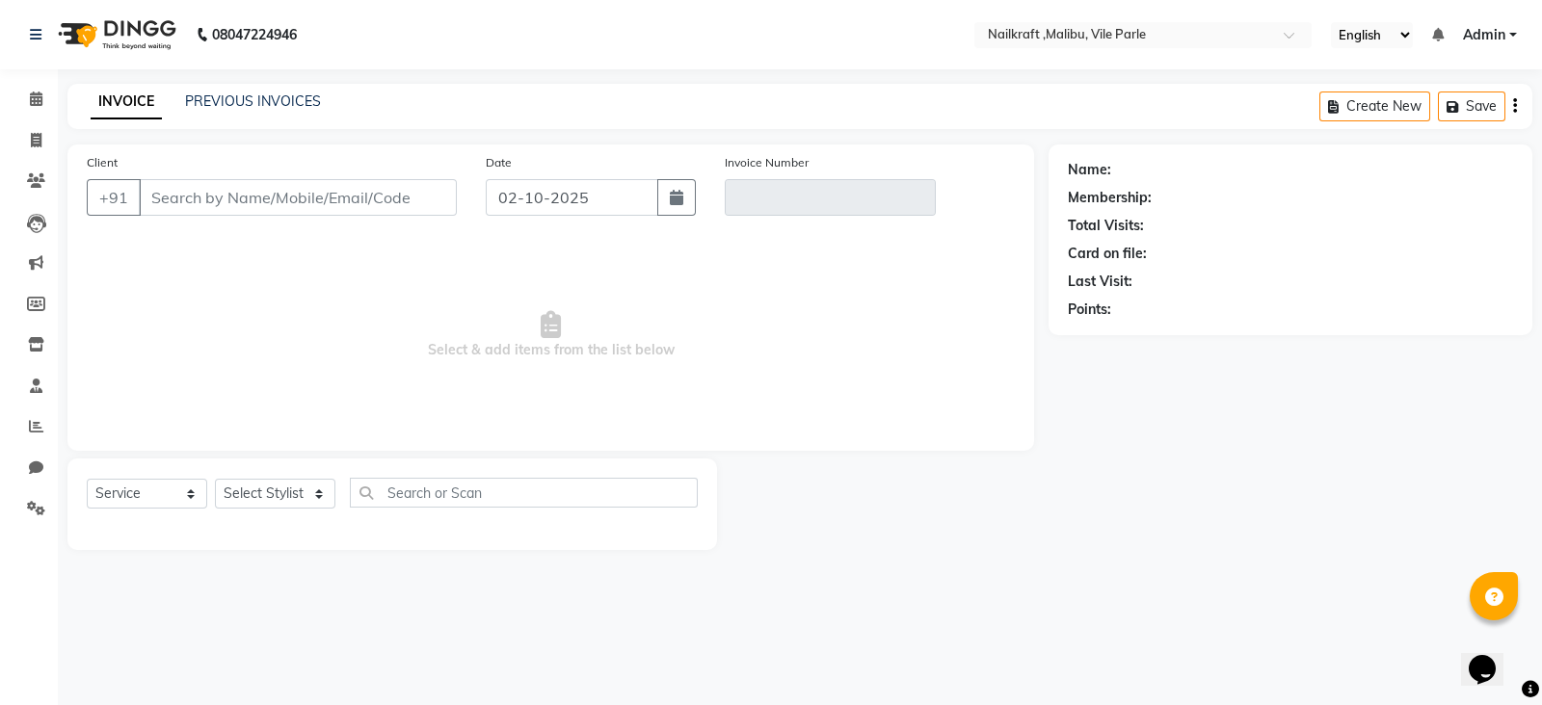
type input "8100875888"
type input "V/2025-26/0055"
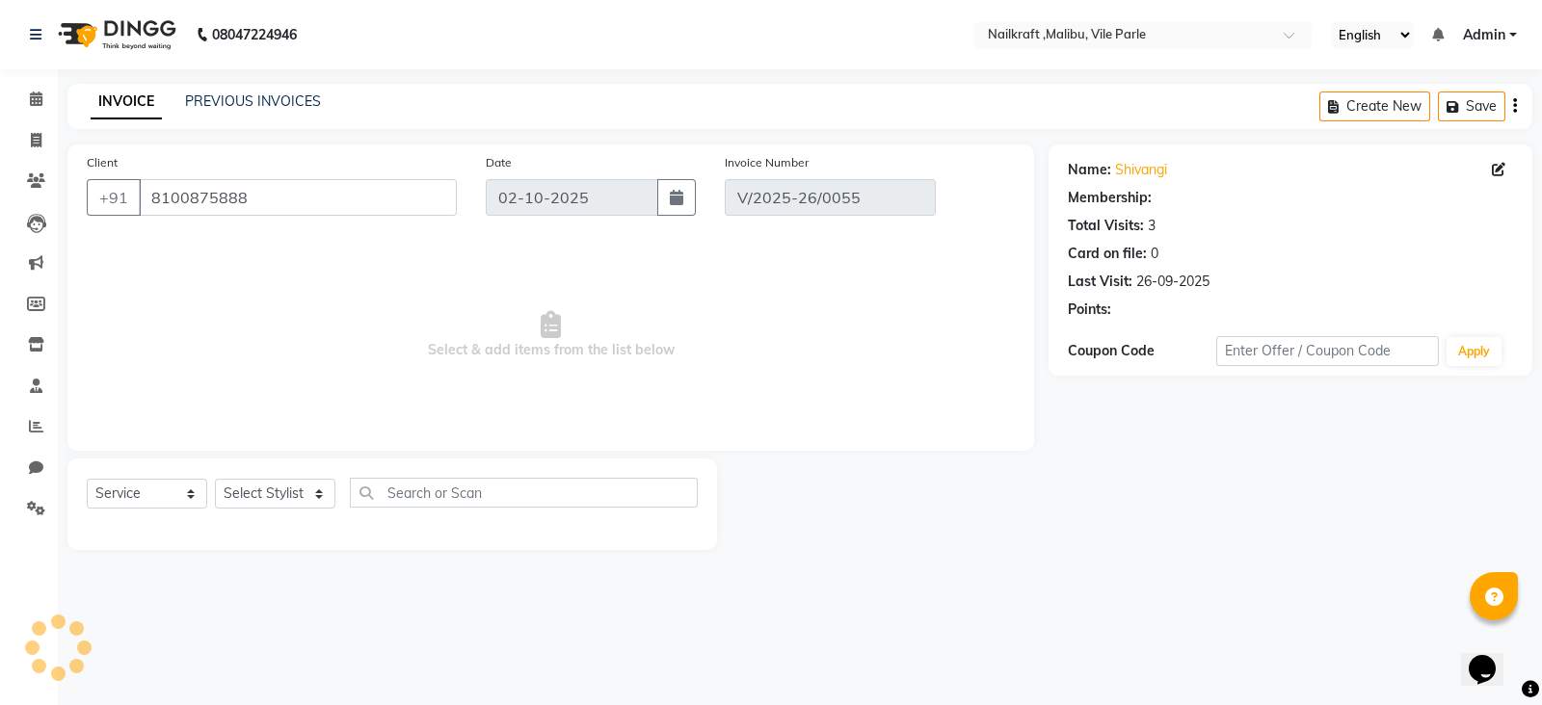
select select "1: Object"
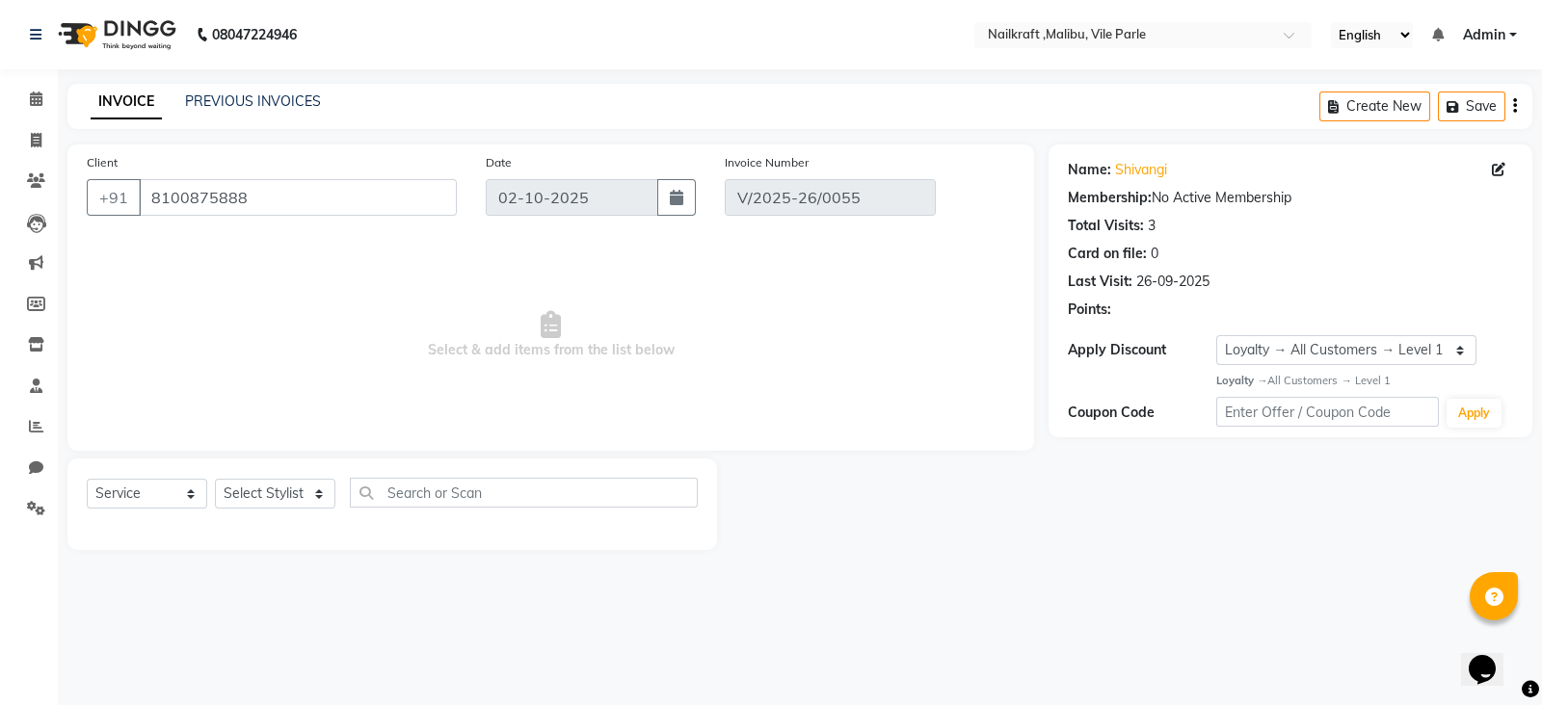
type input "[DATE]"
select select "select"
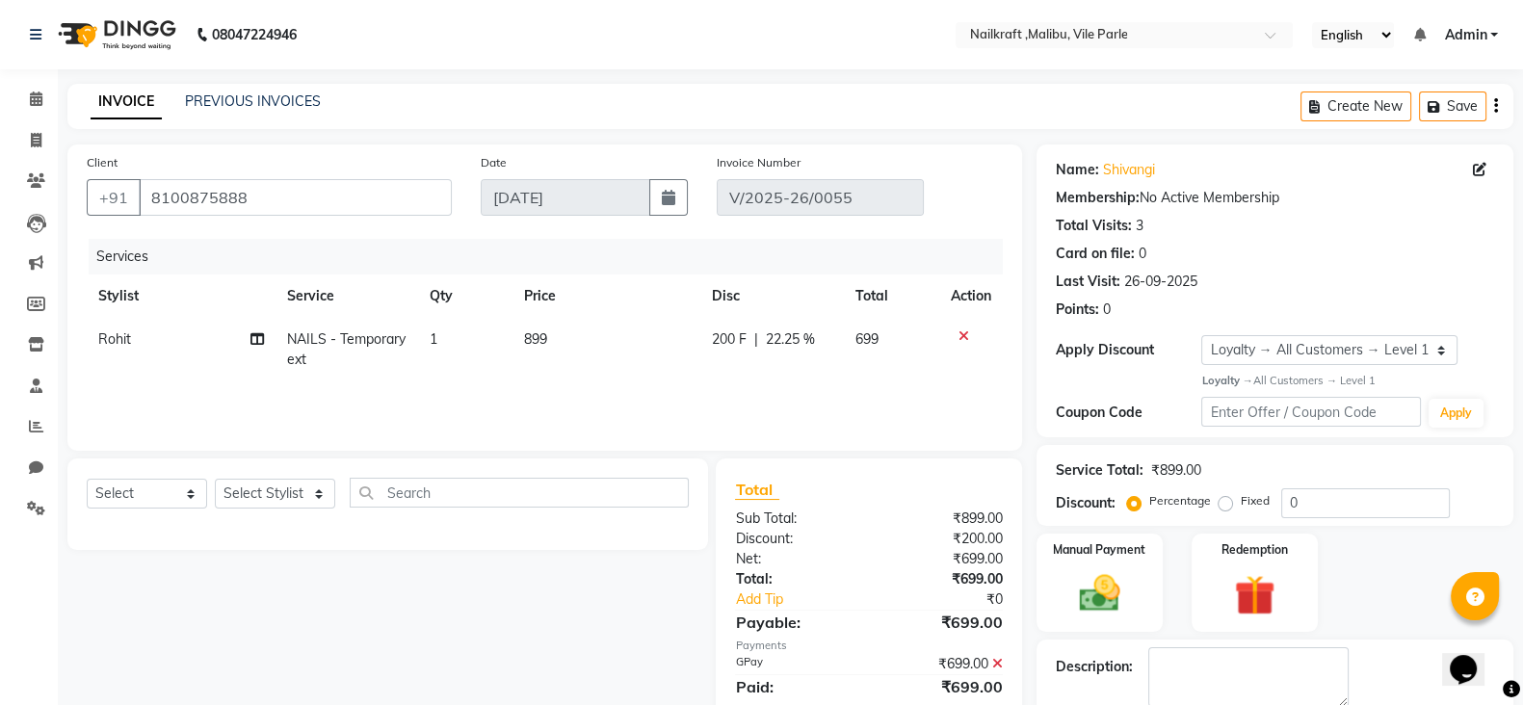
click at [358, 341] on span "NAILS - Temporary ext" at bounding box center [346, 350] width 119 height 38
select select "91262"
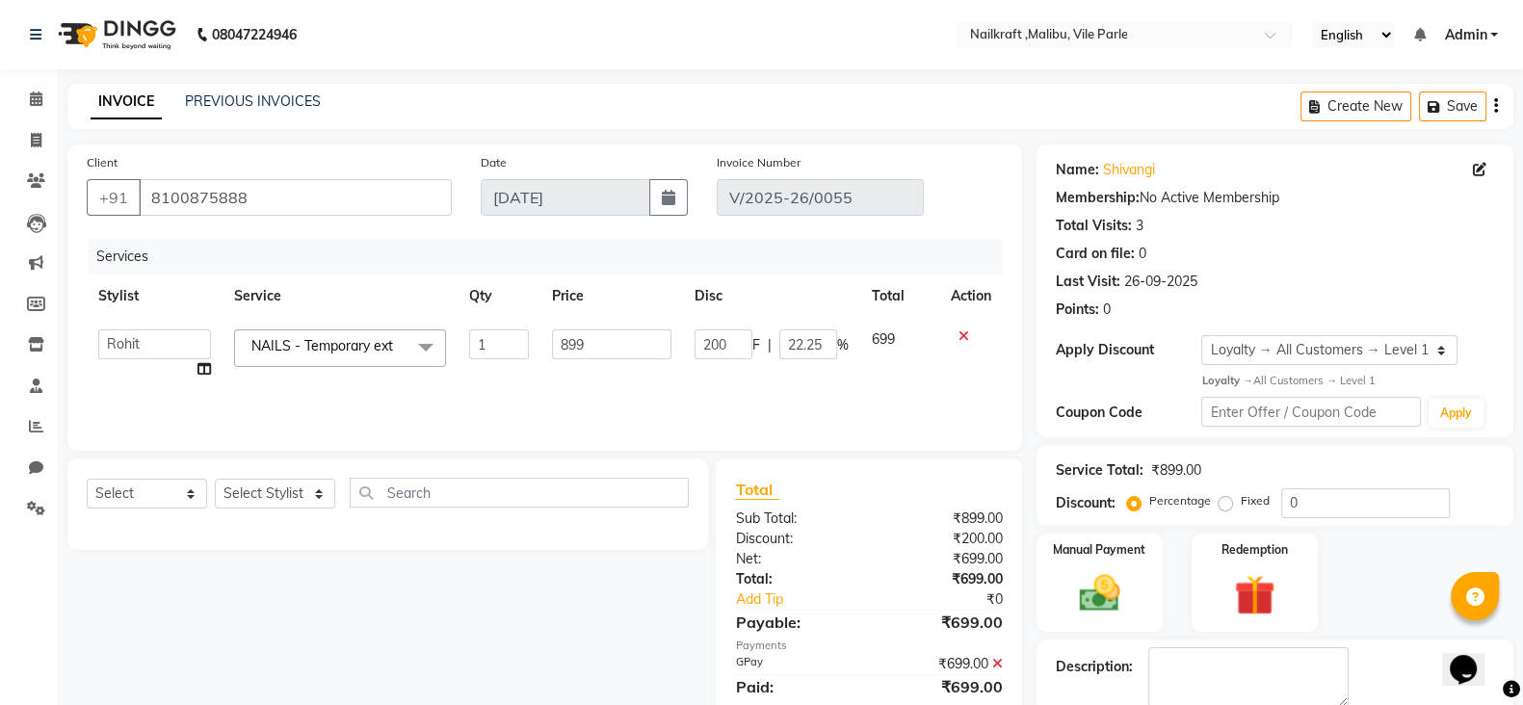
click at [358, 341] on span "NAILS - Temporary ext" at bounding box center [322, 345] width 142 height 17
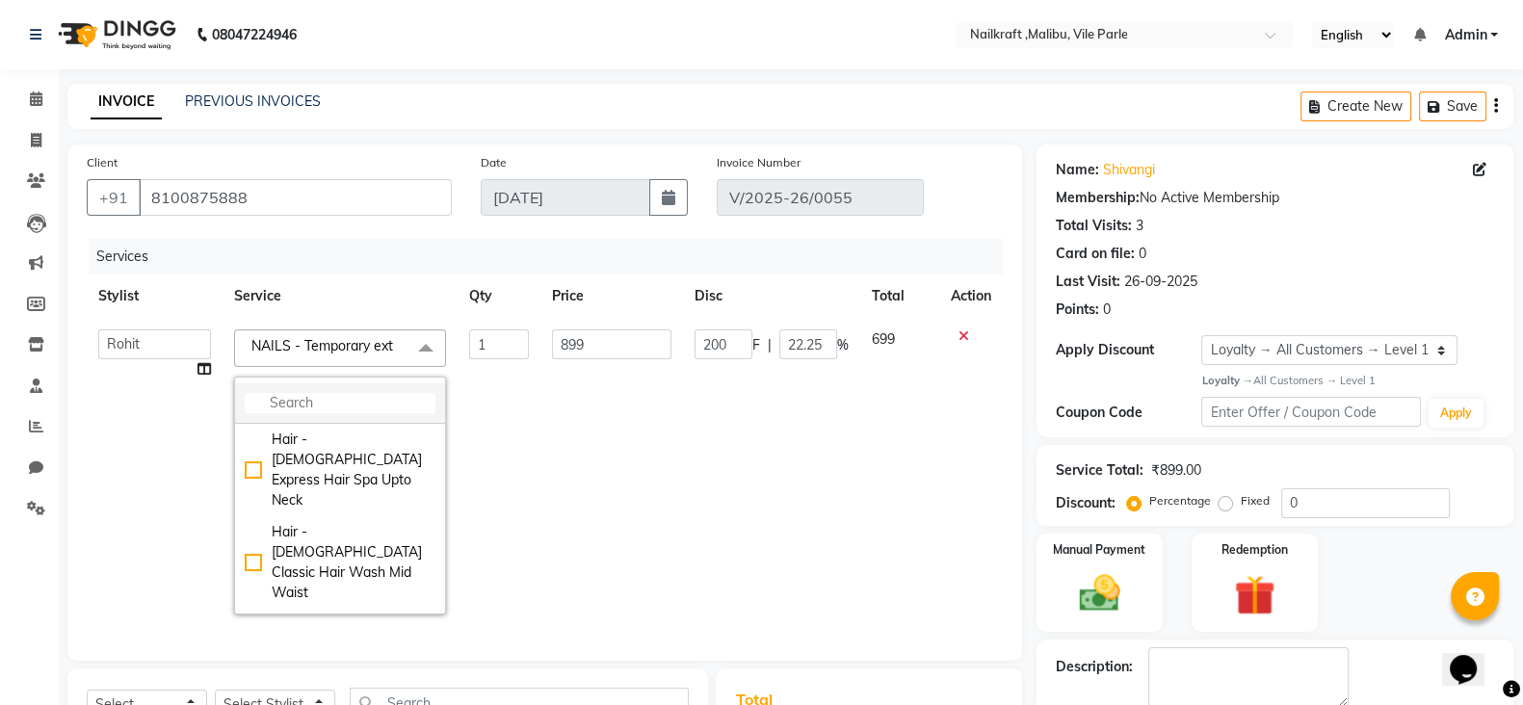
click at [366, 401] on input "multiselect-search" at bounding box center [340, 403] width 191 height 20
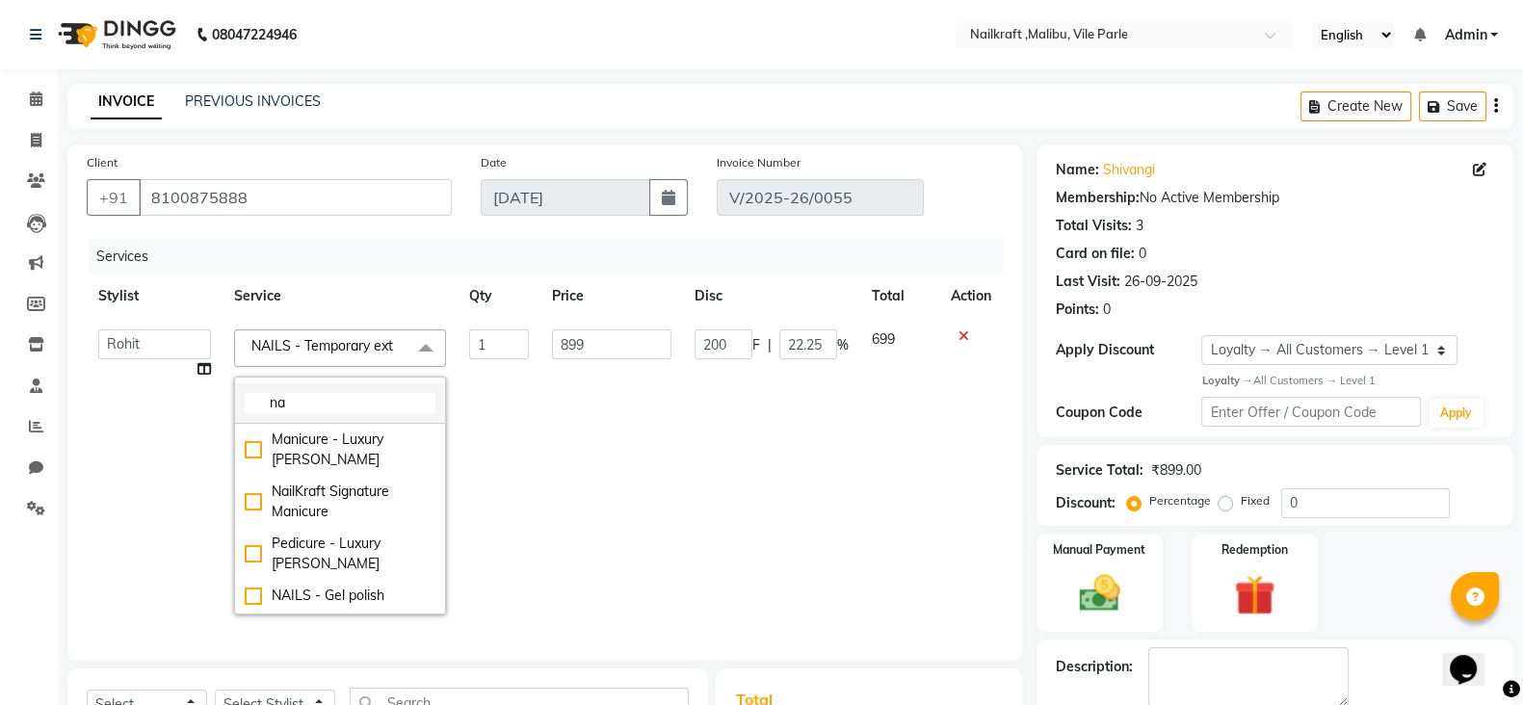
type input "n"
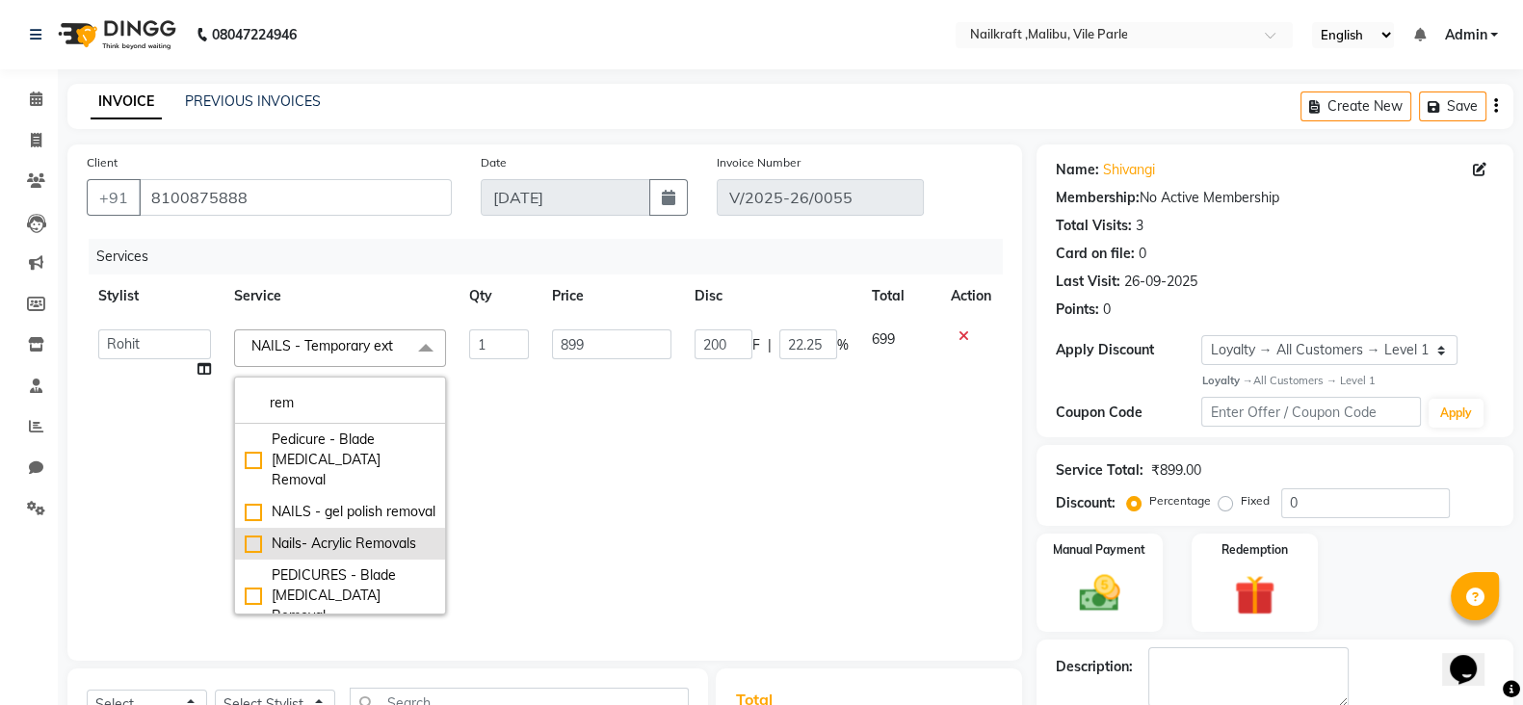
type input "rem"
click at [246, 552] on div "Nails- Acrylic Removals" at bounding box center [340, 544] width 191 height 20
type input "599"
type input "0"
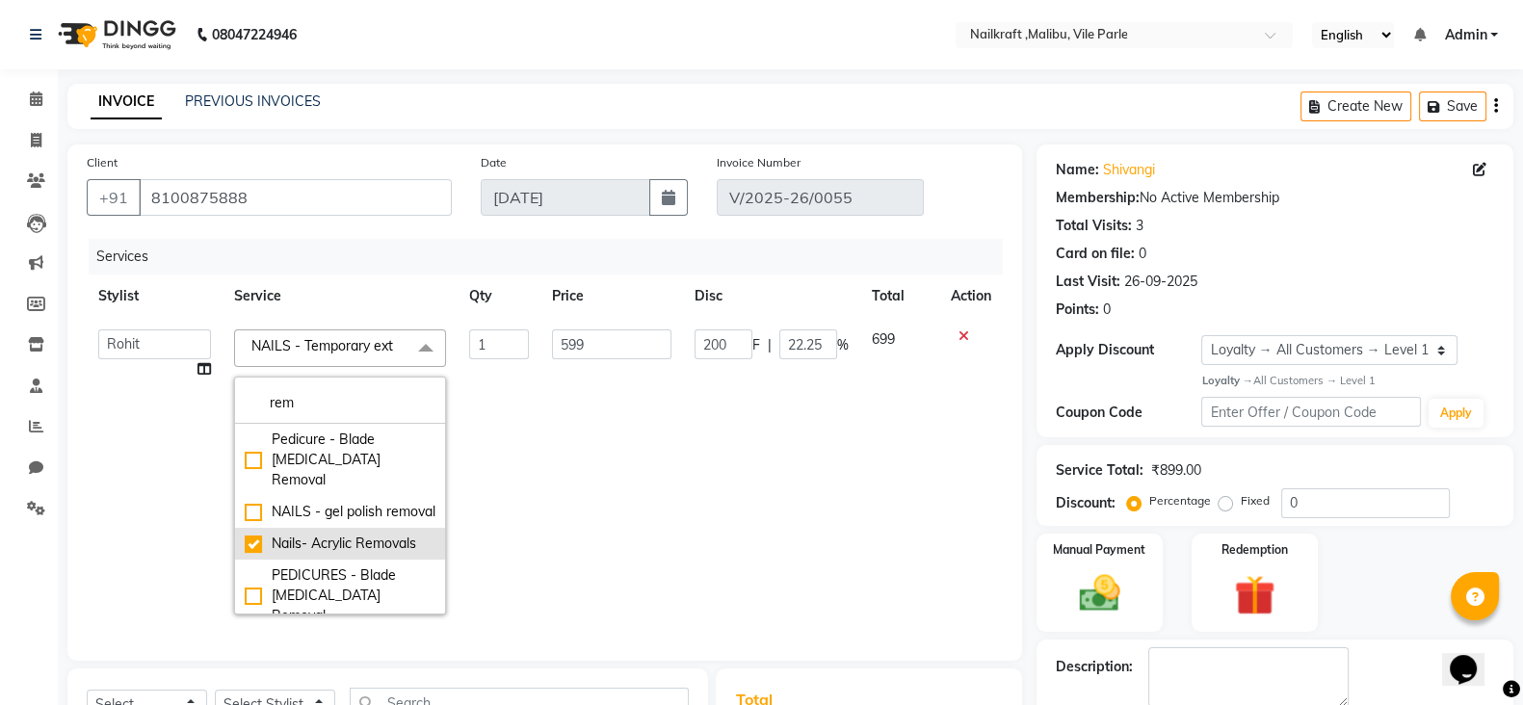
checkbox input "true"
click at [896, 532] on td "599" at bounding box center [899, 472] width 78 height 308
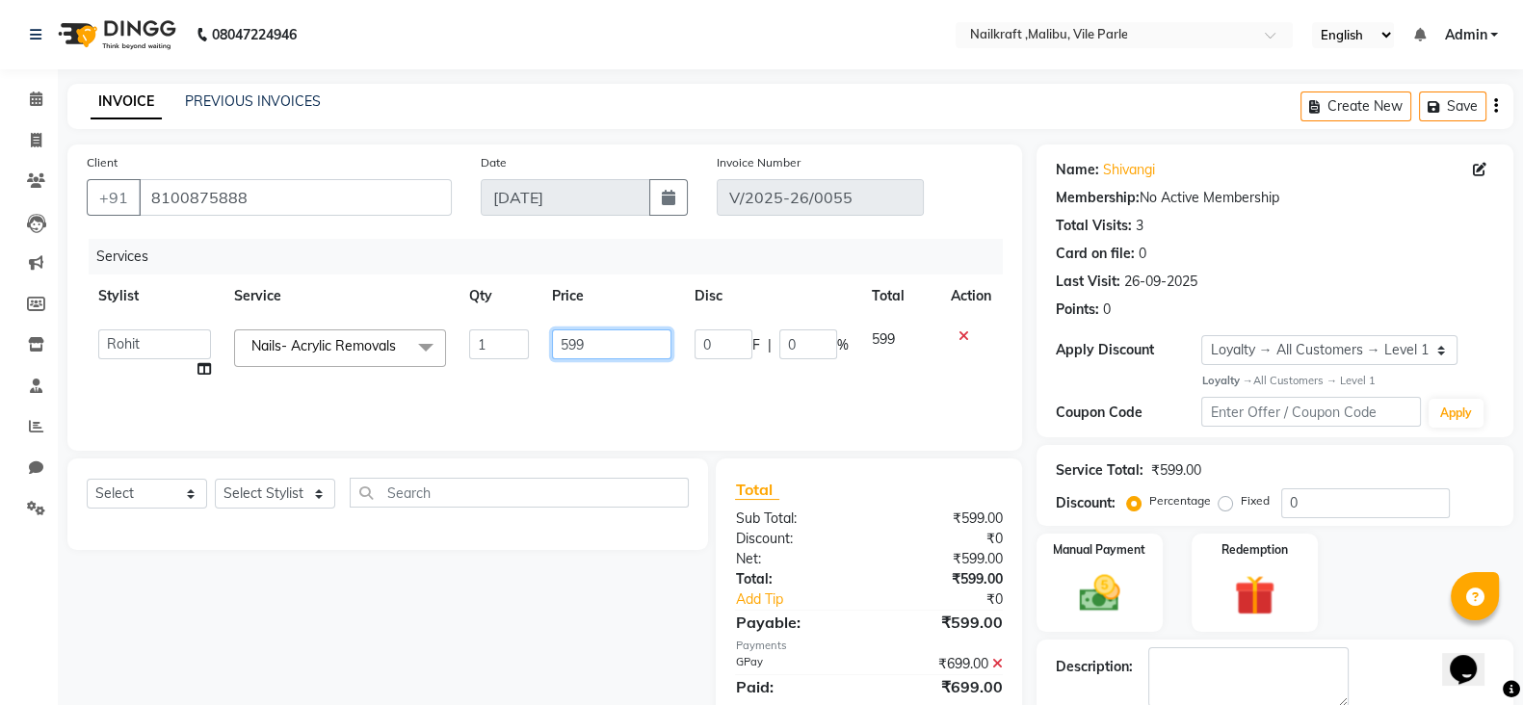
click at [655, 349] on input "599" at bounding box center [612, 345] width 120 height 30
type input "5"
type input "699"
click at [1386, 547] on div "Manual Payment Redemption" at bounding box center [1275, 583] width 506 height 98
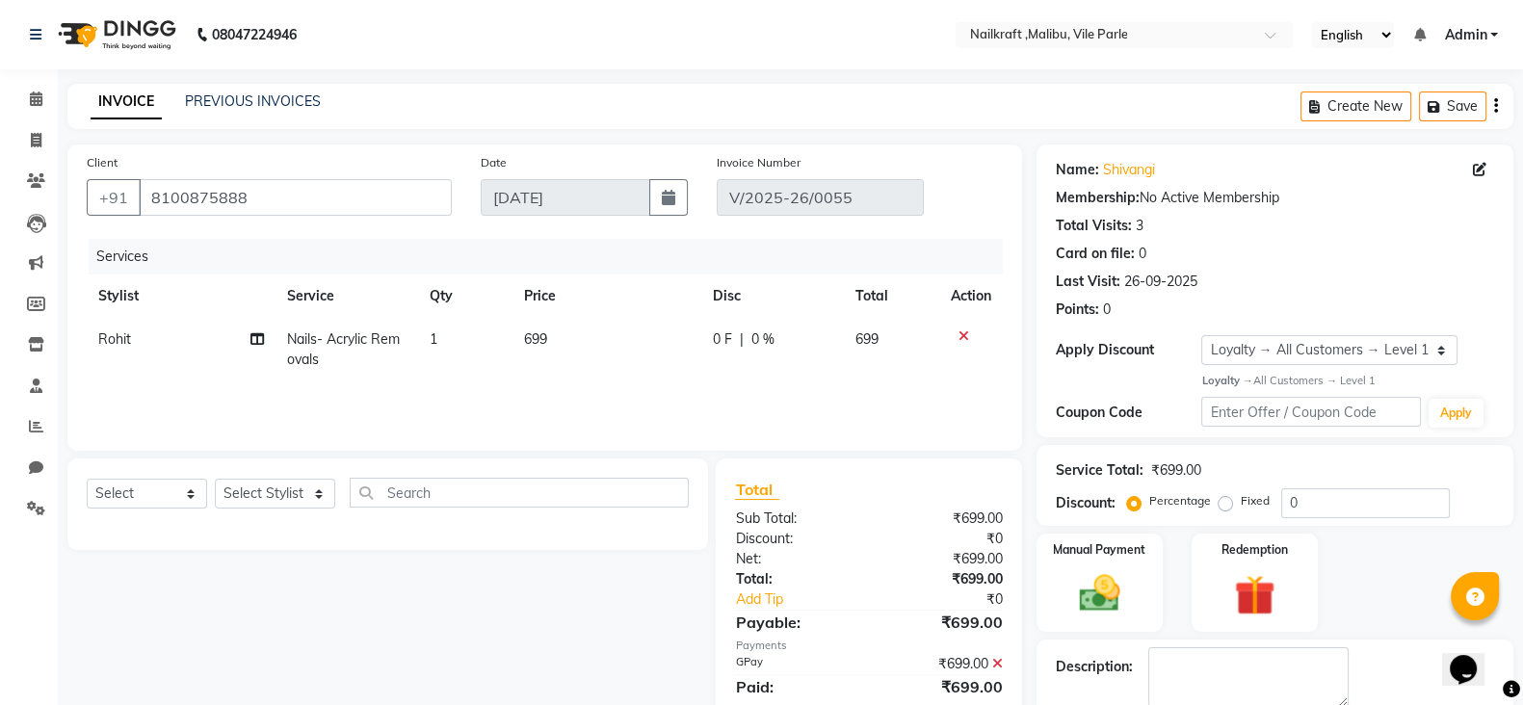
click at [627, 344] on td "699" at bounding box center [607, 350] width 189 height 64
select select "91262"
click at [627, 344] on input "699" at bounding box center [612, 345] width 120 height 30
type input "600"
click at [1407, 557] on div "Manual Payment Redemption" at bounding box center [1275, 583] width 506 height 98
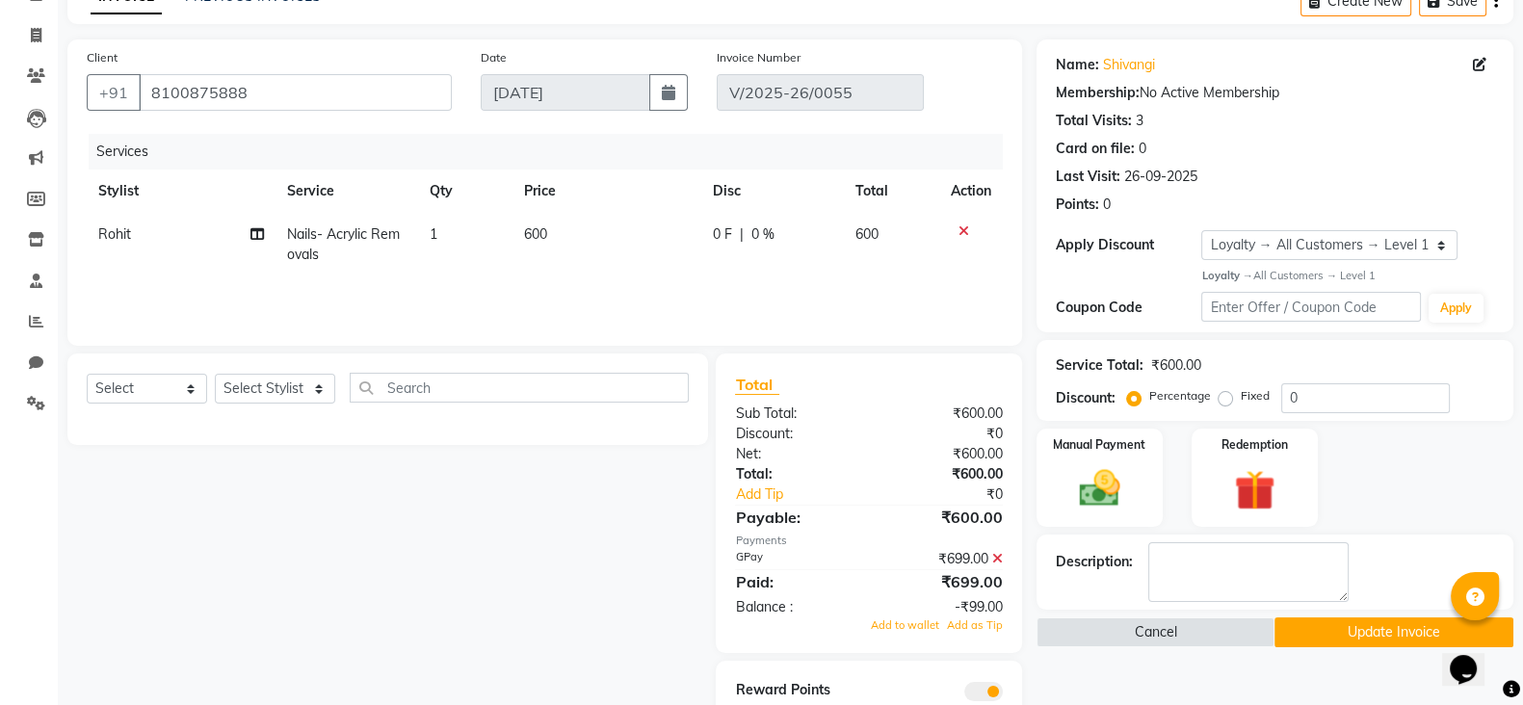
scroll to position [121, 0]
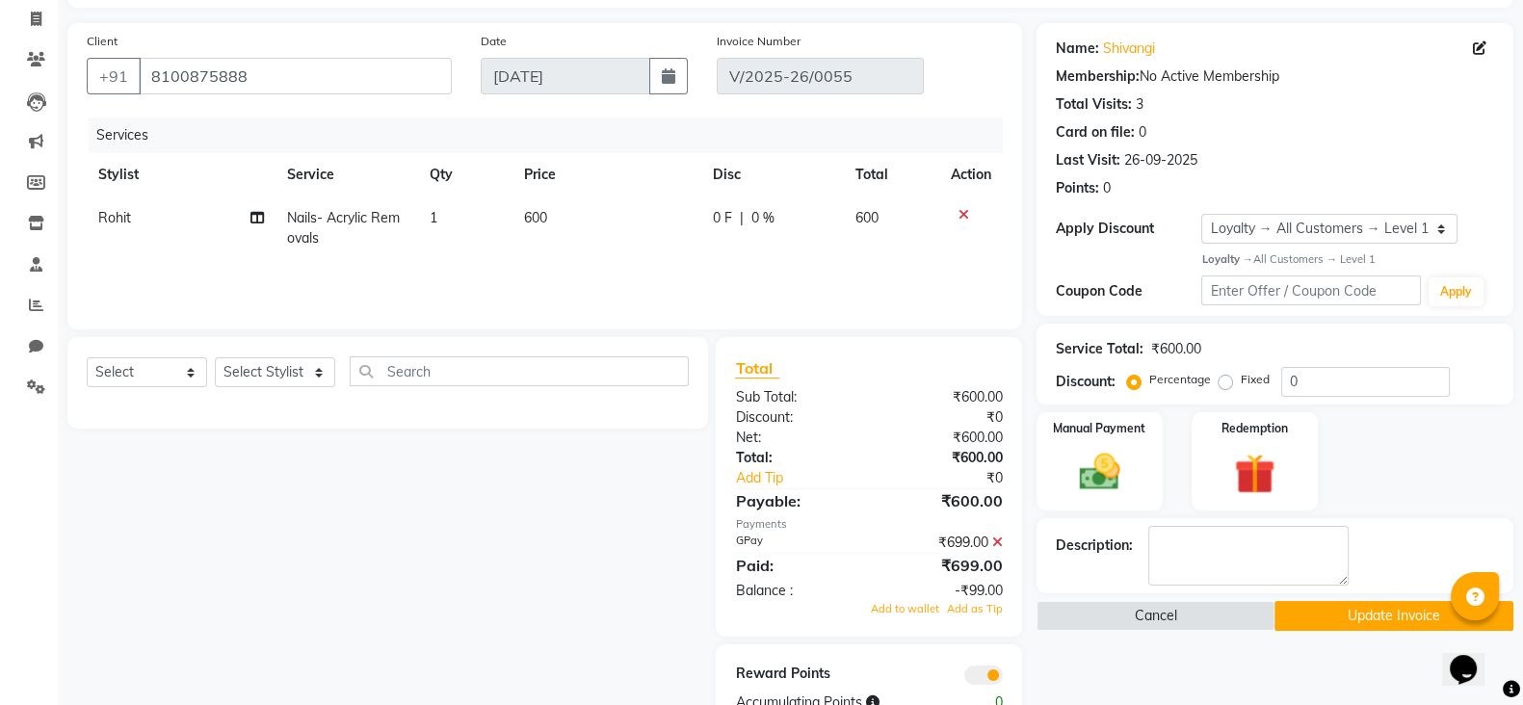
click at [611, 234] on td "600" at bounding box center [607, 229] width 189 height 64
select select "91262"
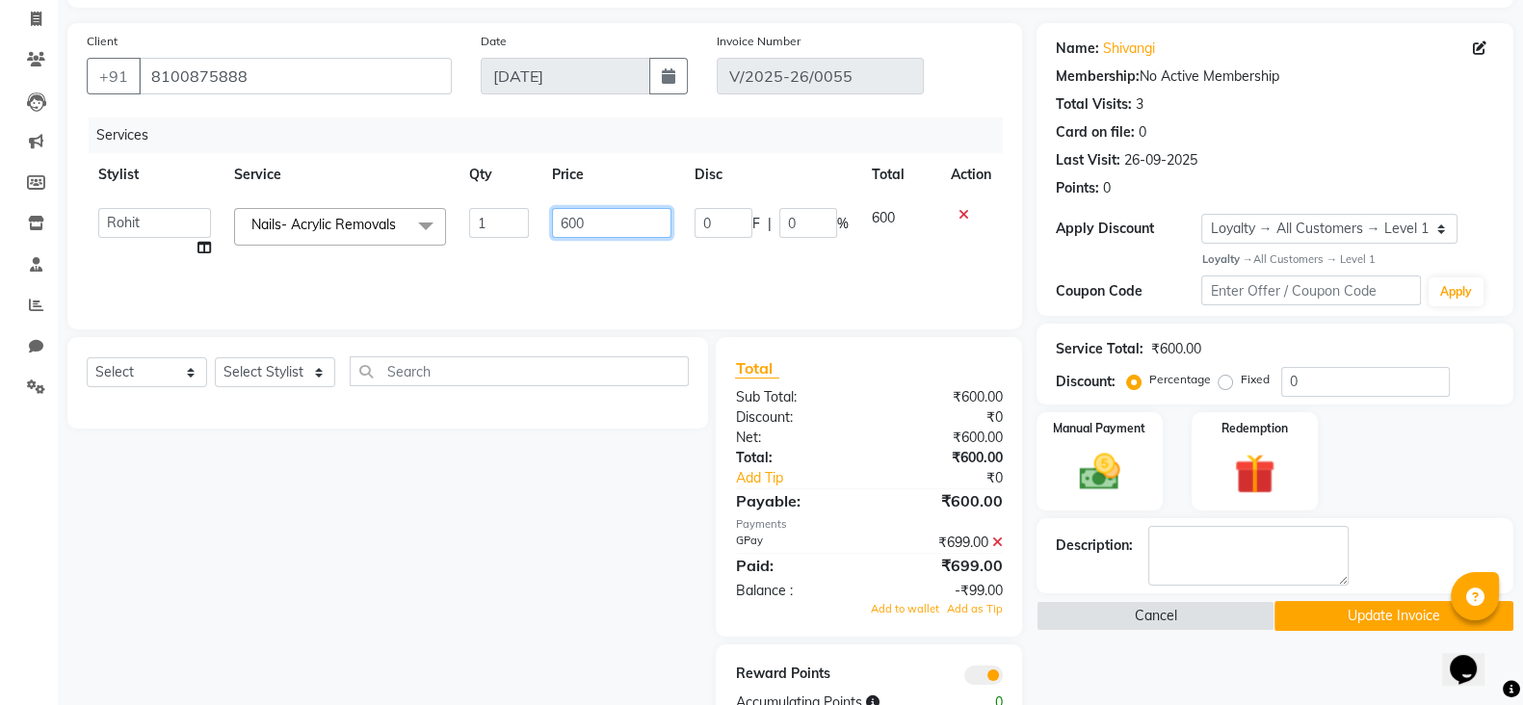
click at [611, 234] on input "600" at bounding box center [612, 223] width 120 height 30
type input "699"
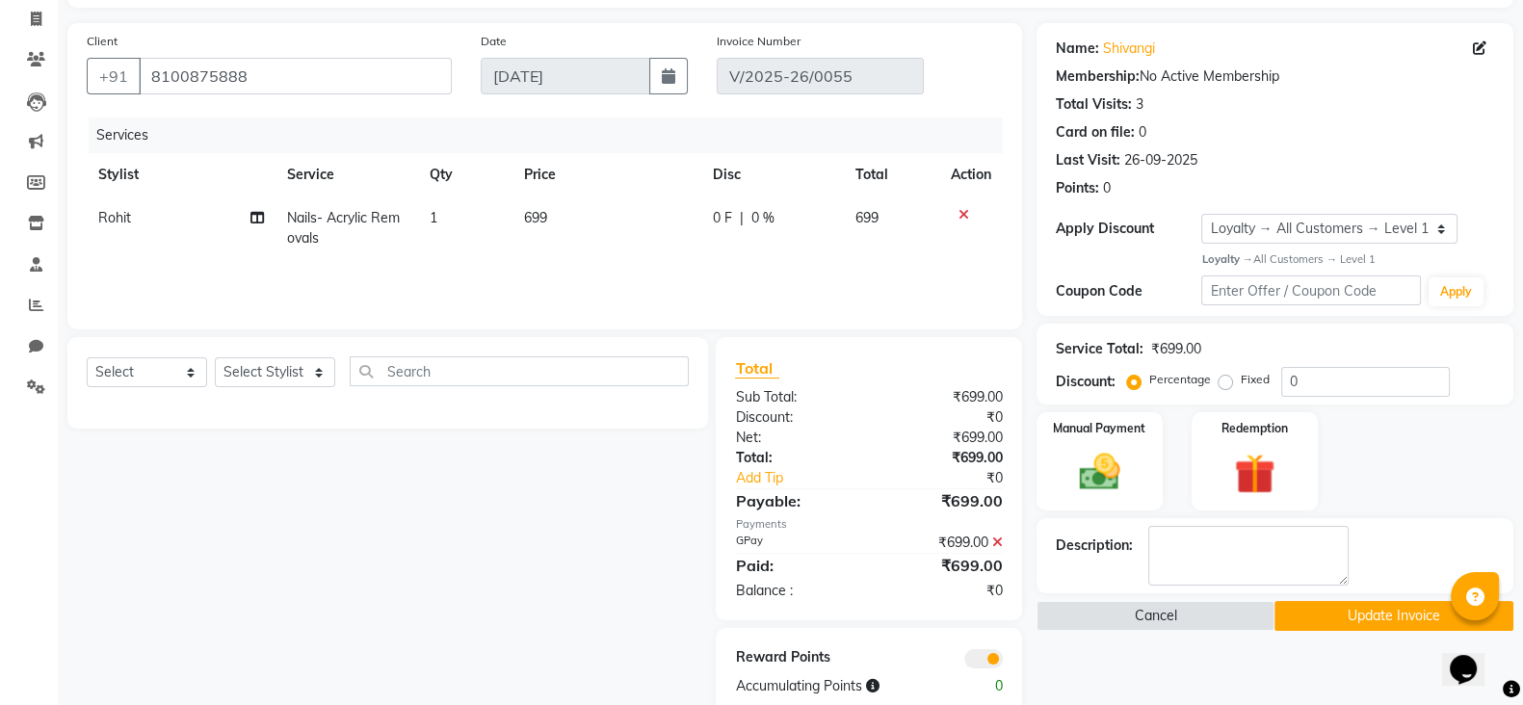
click at [997, 538] on icon at bounding box center [997, 542] width 11 height 13
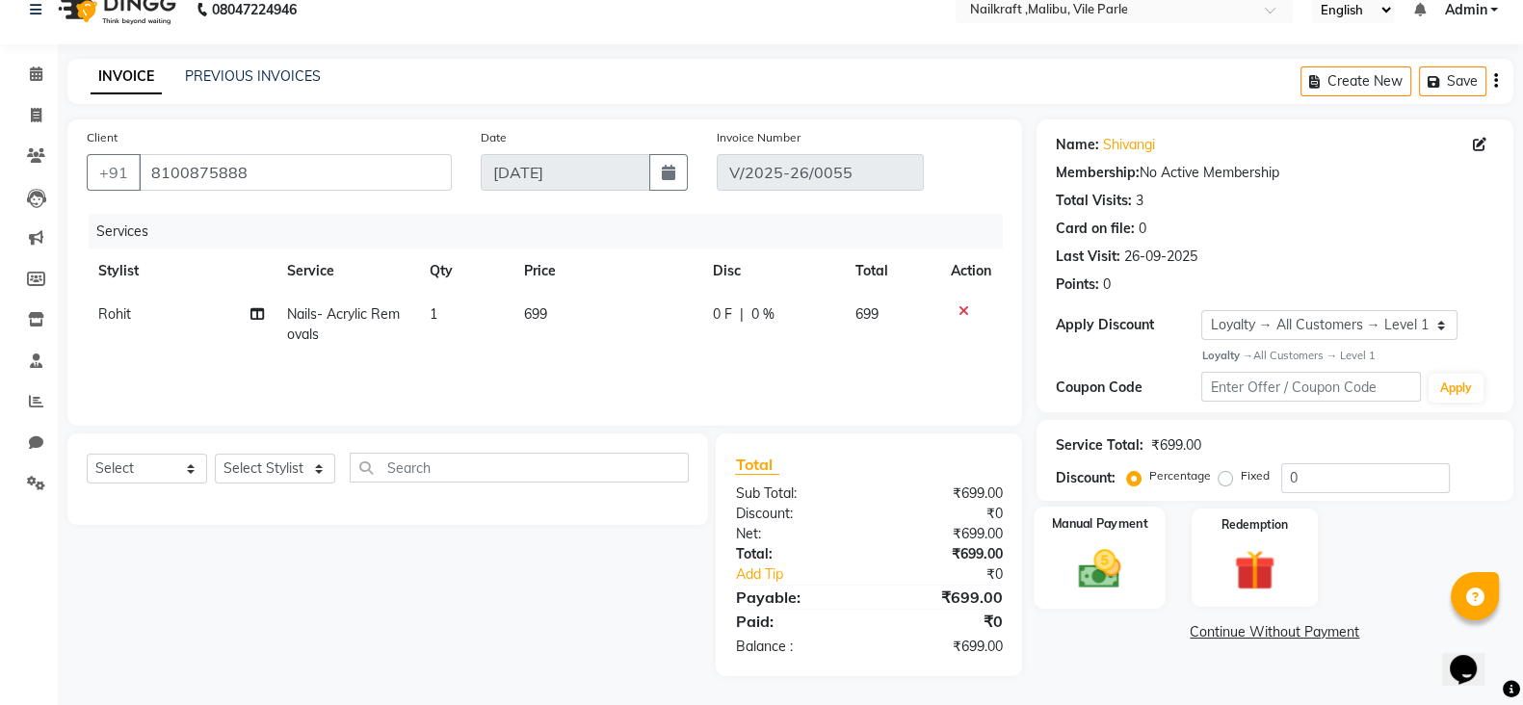
click at [1084, 545] on img at bounding box center [1100, 568] width 68 height 48
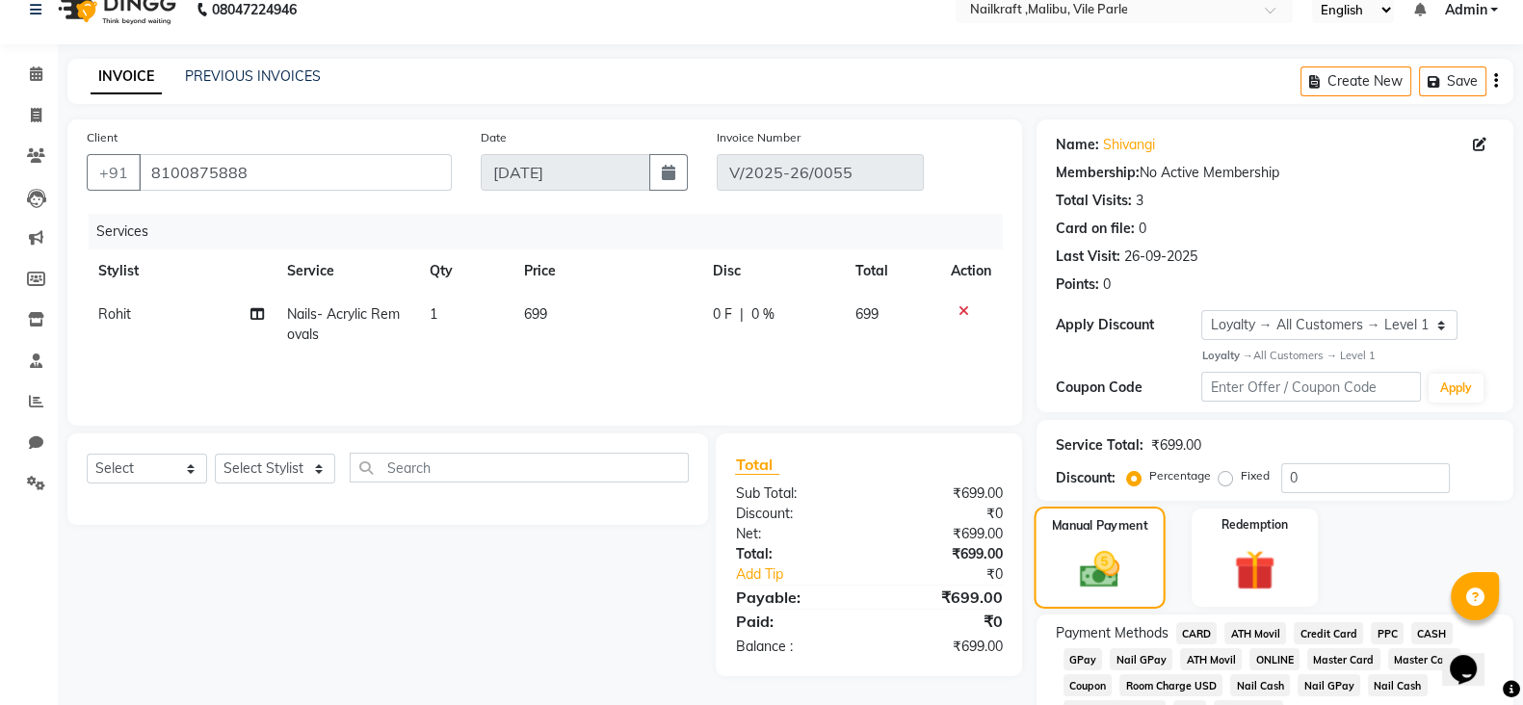
scroll to position [121, 0]
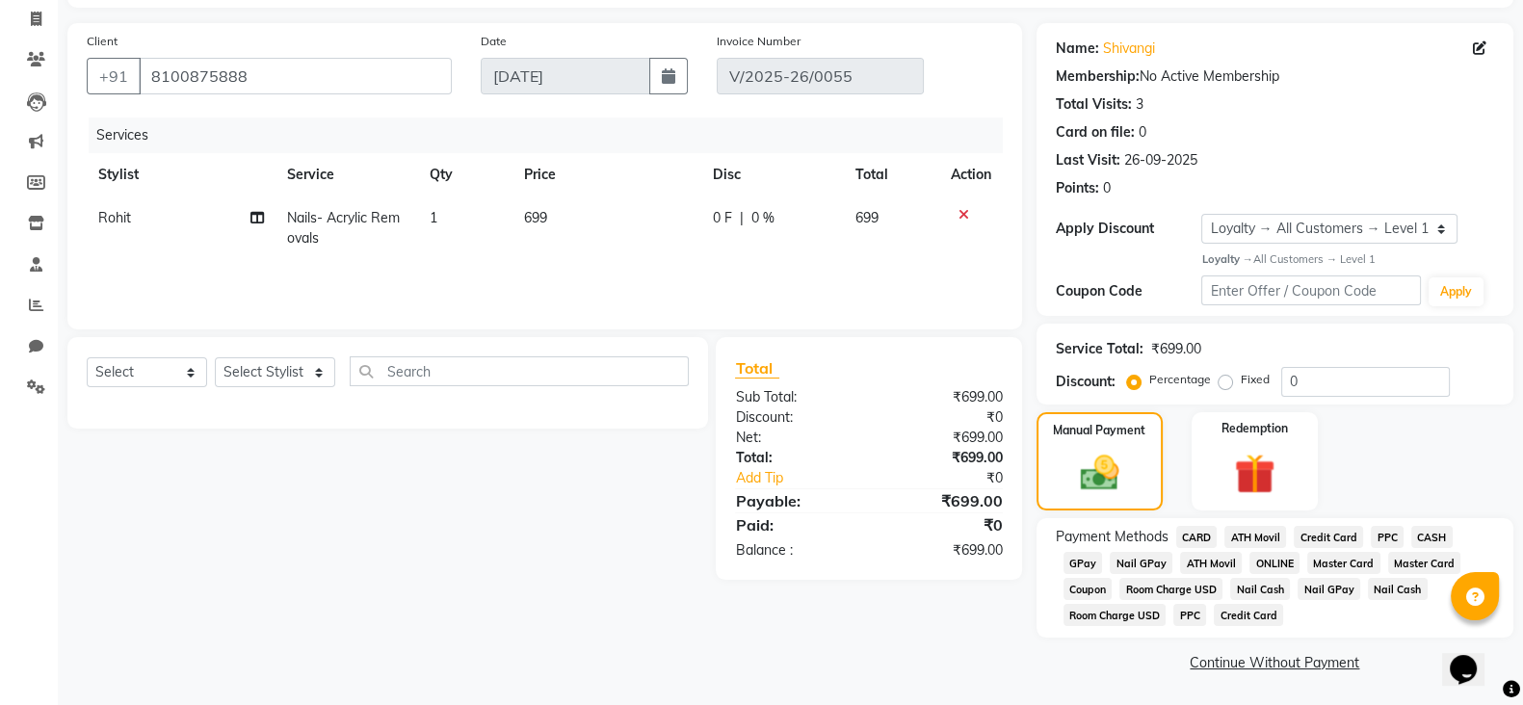
click at [1082, 561] on span "GPay" at bounding box center [1084, 563] width 40 height 22
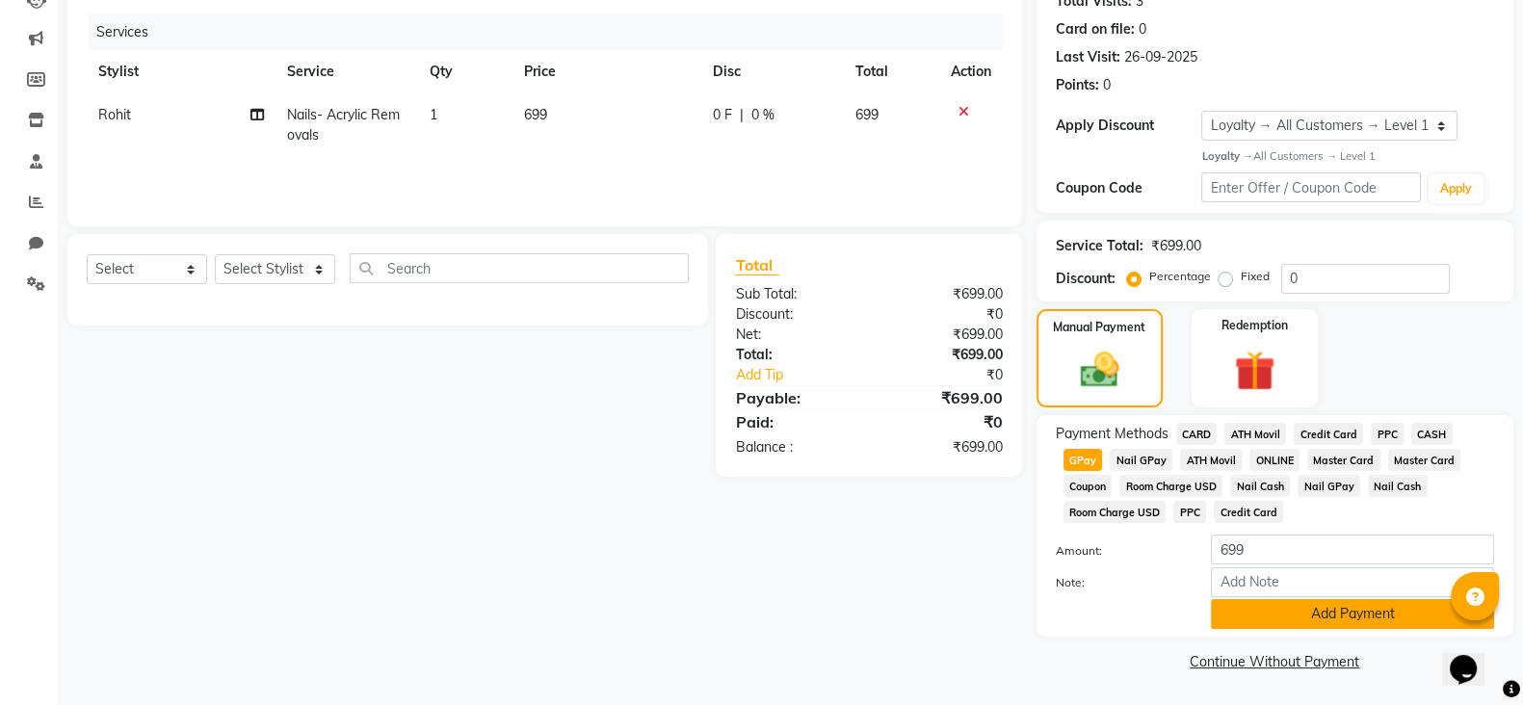
click at [1326, 614] on button "Add Payment" at bounding box center [1352, 614] width 283 height 30
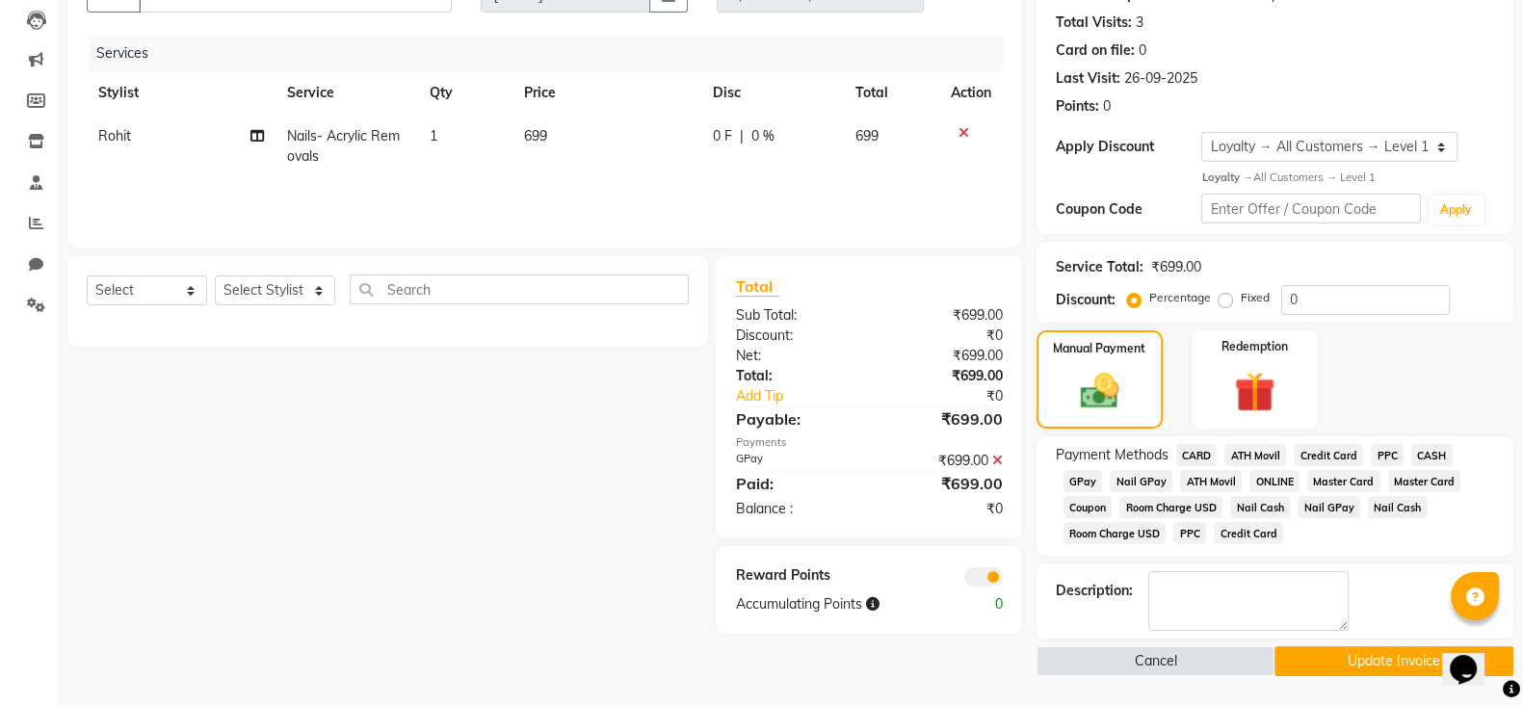
click at [1306, 654] on button "Update Invoice" at bounding box center [1394, 662] width 239 height 30
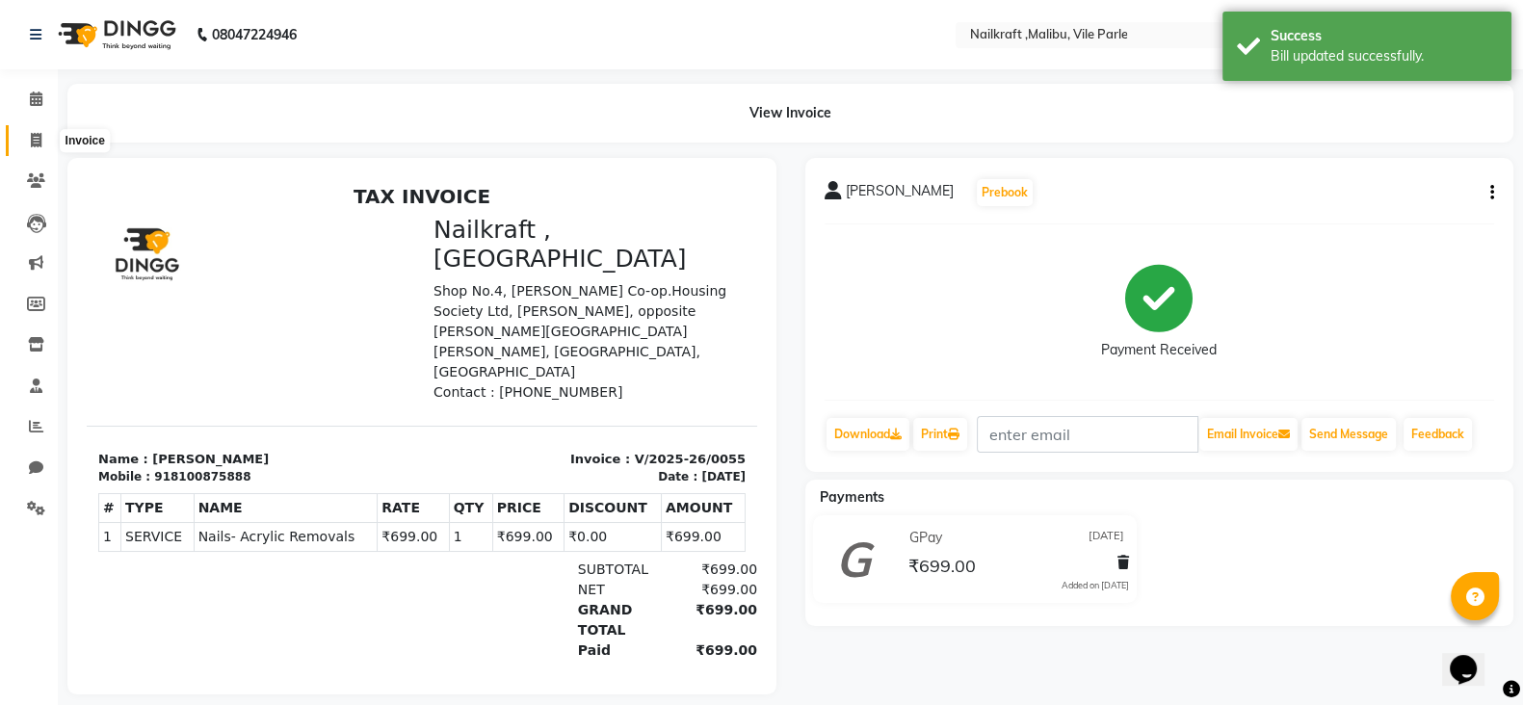
click at [39, 136] on icon at bounding box center [36, 140] width 11 height 14
select select "service"
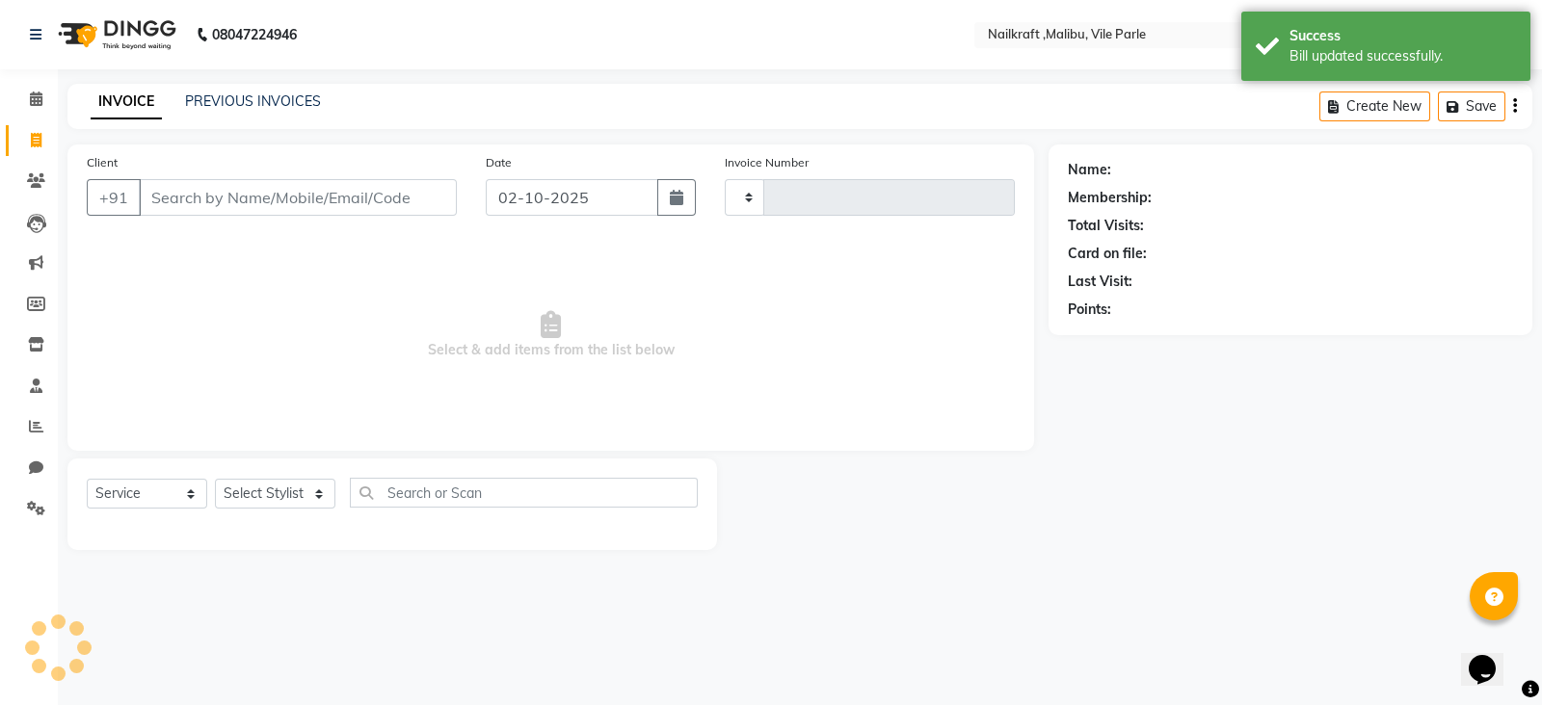
type input "0160"
select select "8988"
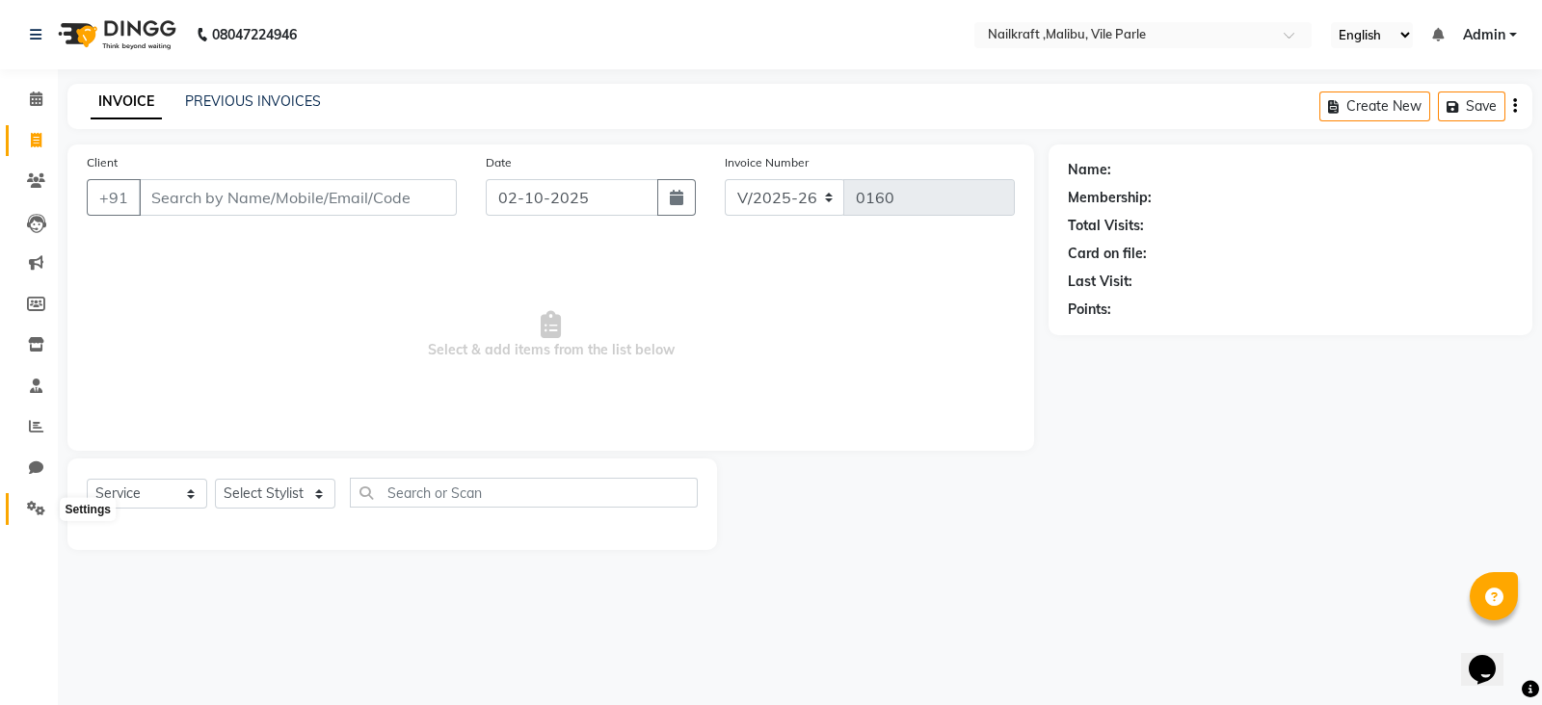
click at [29, 515] on icon at bounding box center [36, 508] width 18 height 14
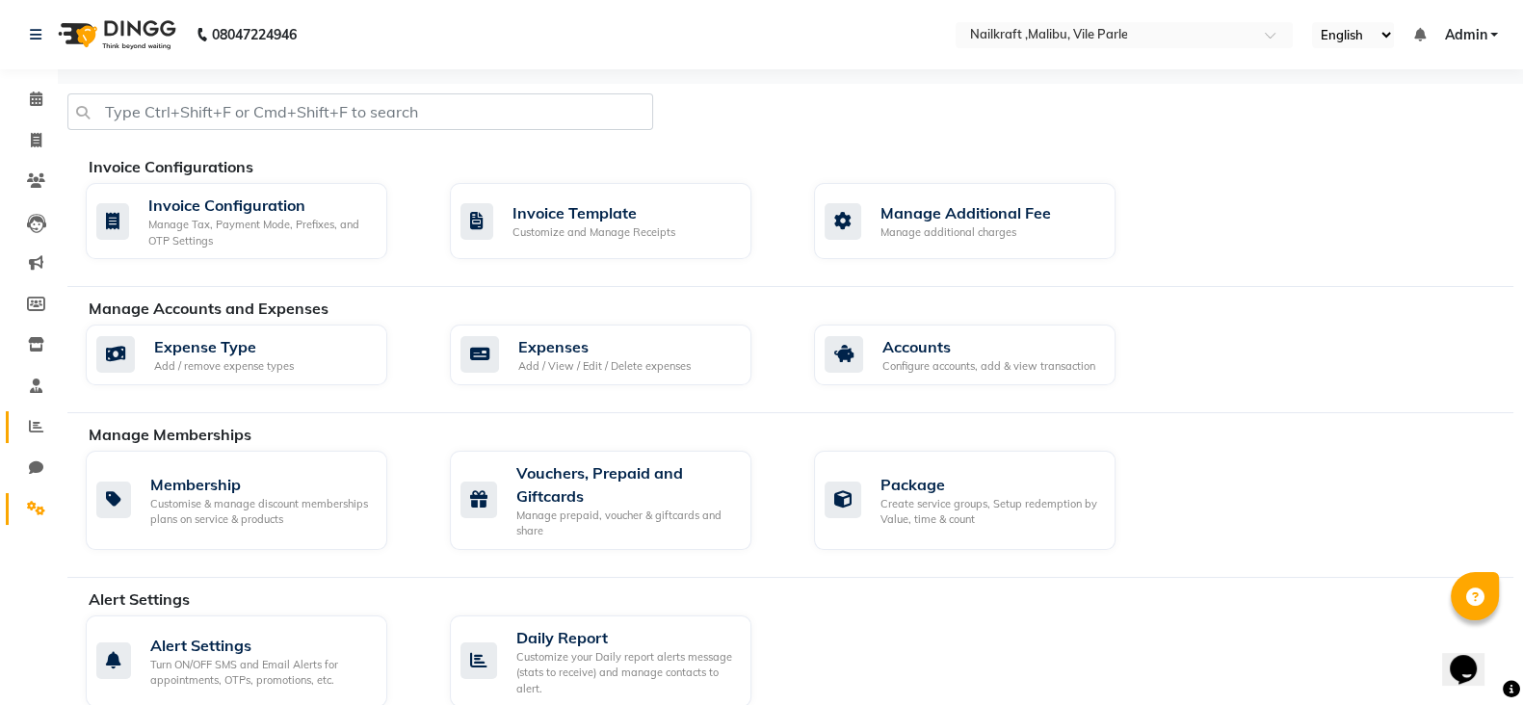
click at [38, 438] on link "Reports" at bounding box center [29, 427] width 46 height 32
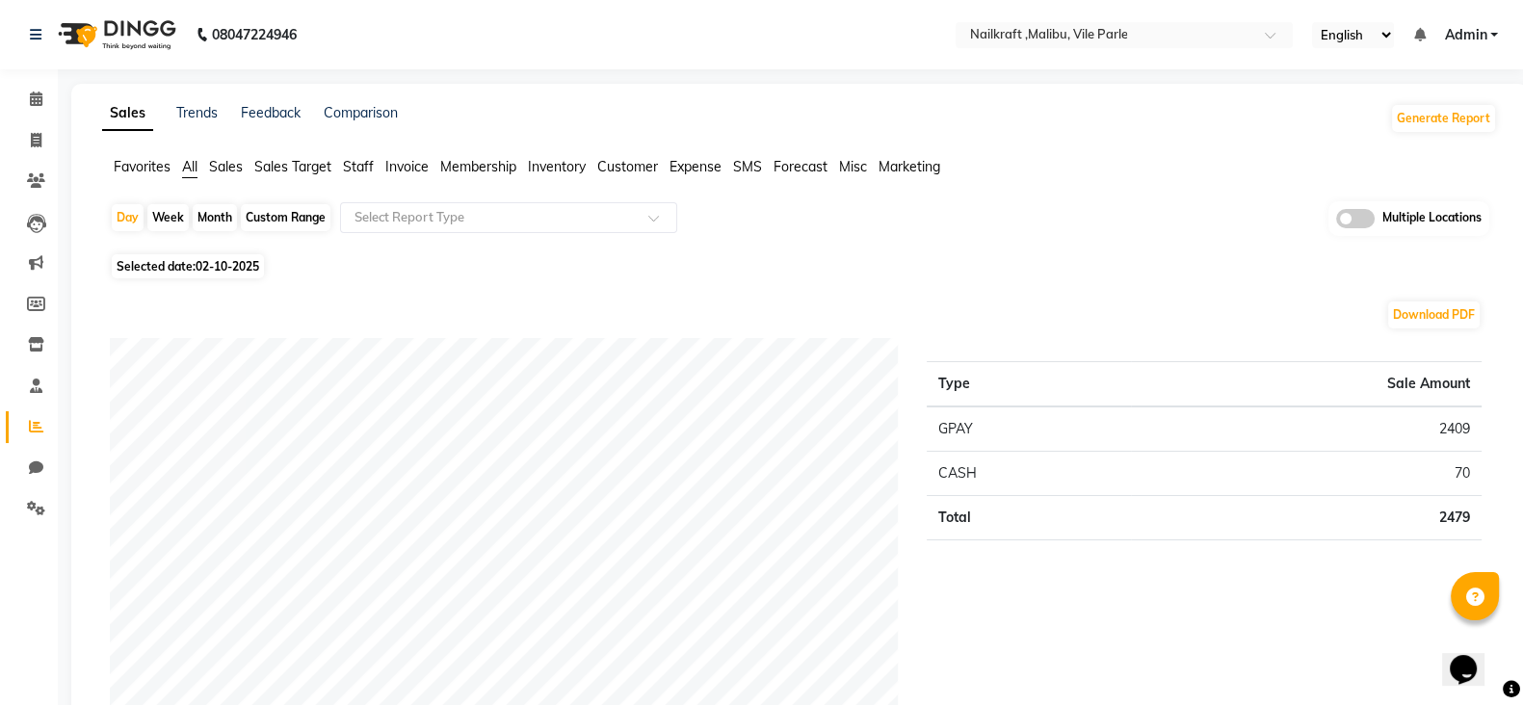
click at [297, 214] on div "Custom Range" at bounding box center [286, 217] width 90 height 27
select select "10"
select select "2025"
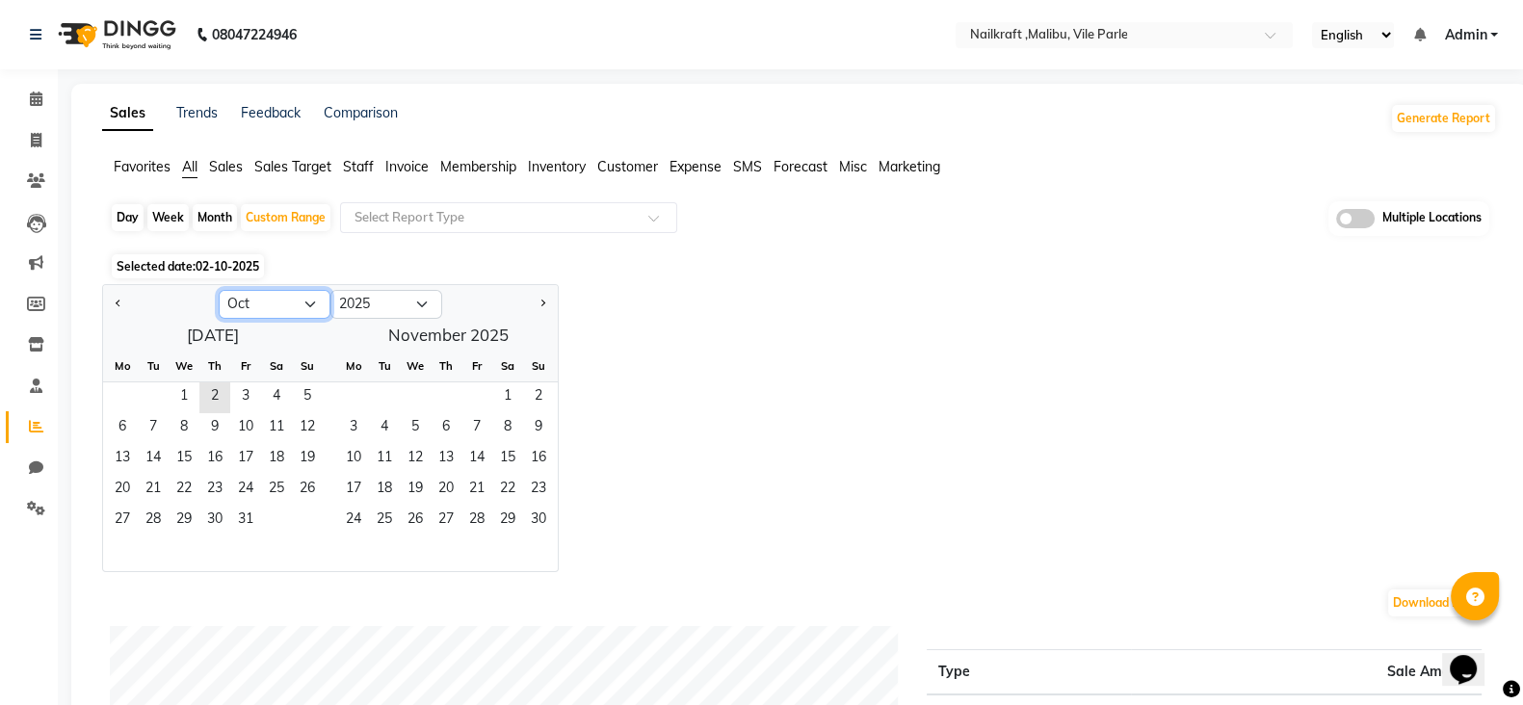
click at [251, 300] on select "Jan Feb Mar Apr May Jun Jul Aug Sep Oct Nov Dec" at bounding box center [275, 304] width 112 height 29
select select "9"
click at [219, 290] on select "Jan Feb Mar Apr May Jun Jul Aug Sep Oct Nov Dec" at bounding box center [275, 304] width 112 height 29
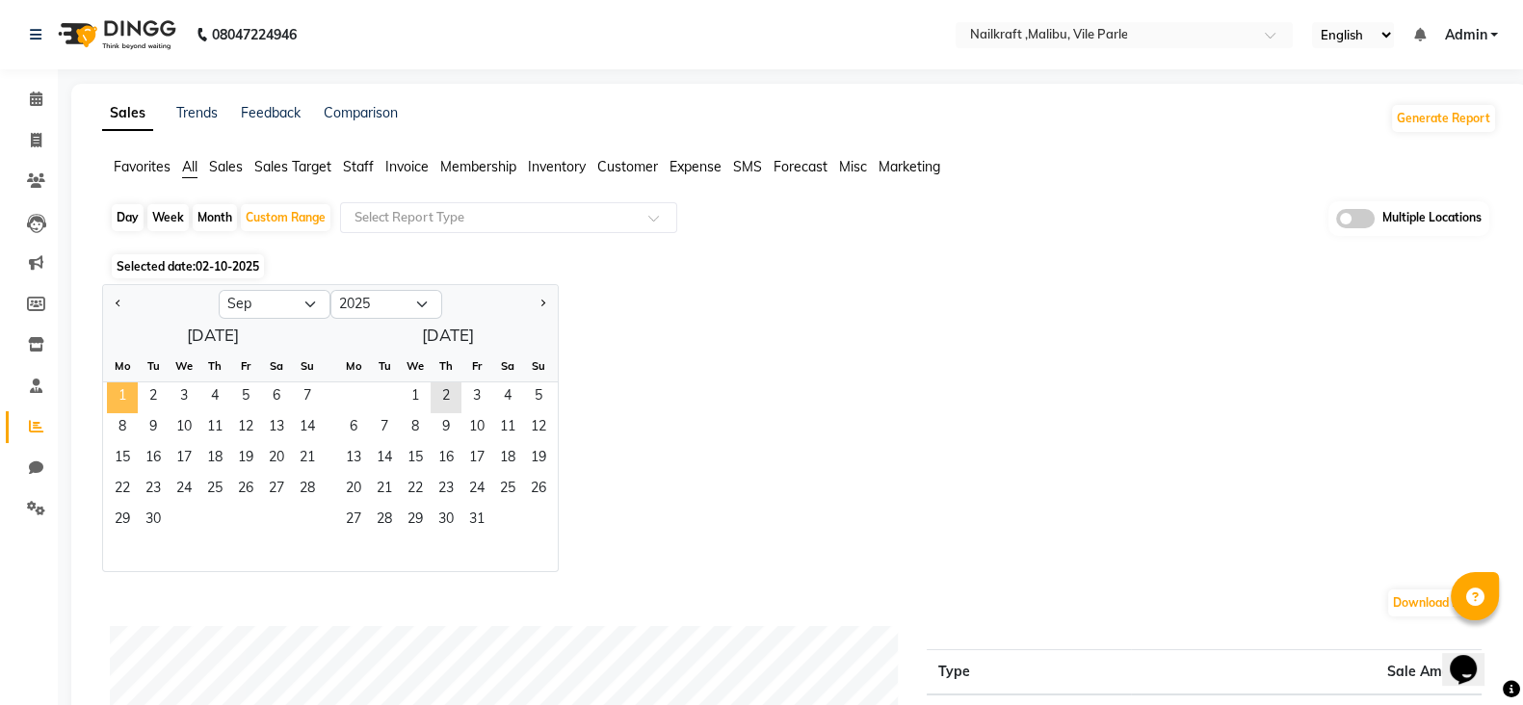
click at [122, 396] on span "1" at bounding box center [122, 398] width 31 height 31
click at [148, 518] on span "30" at bounding box center [153, 521] width 31 height 31
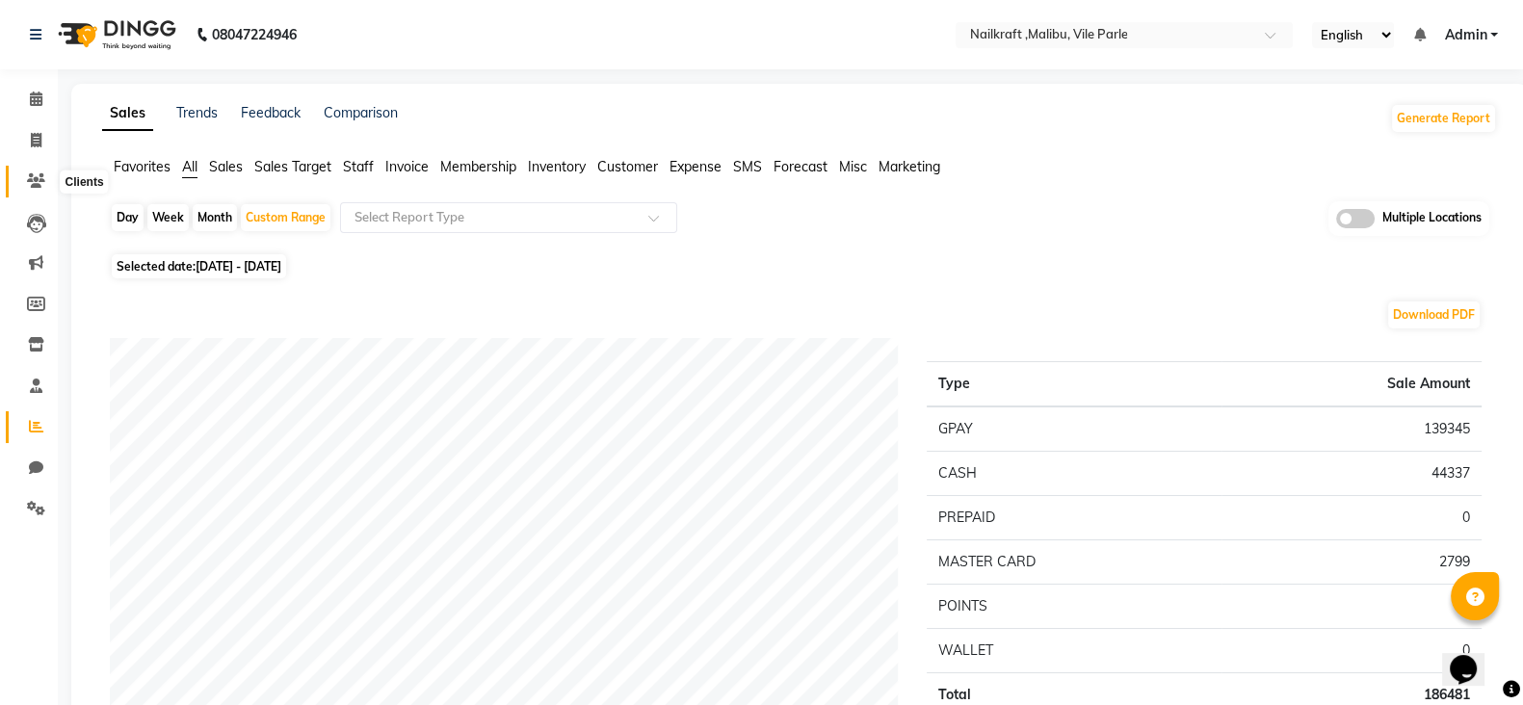
click at [30, 185] on icon at bounding box center [36, 180] width 18 height 14
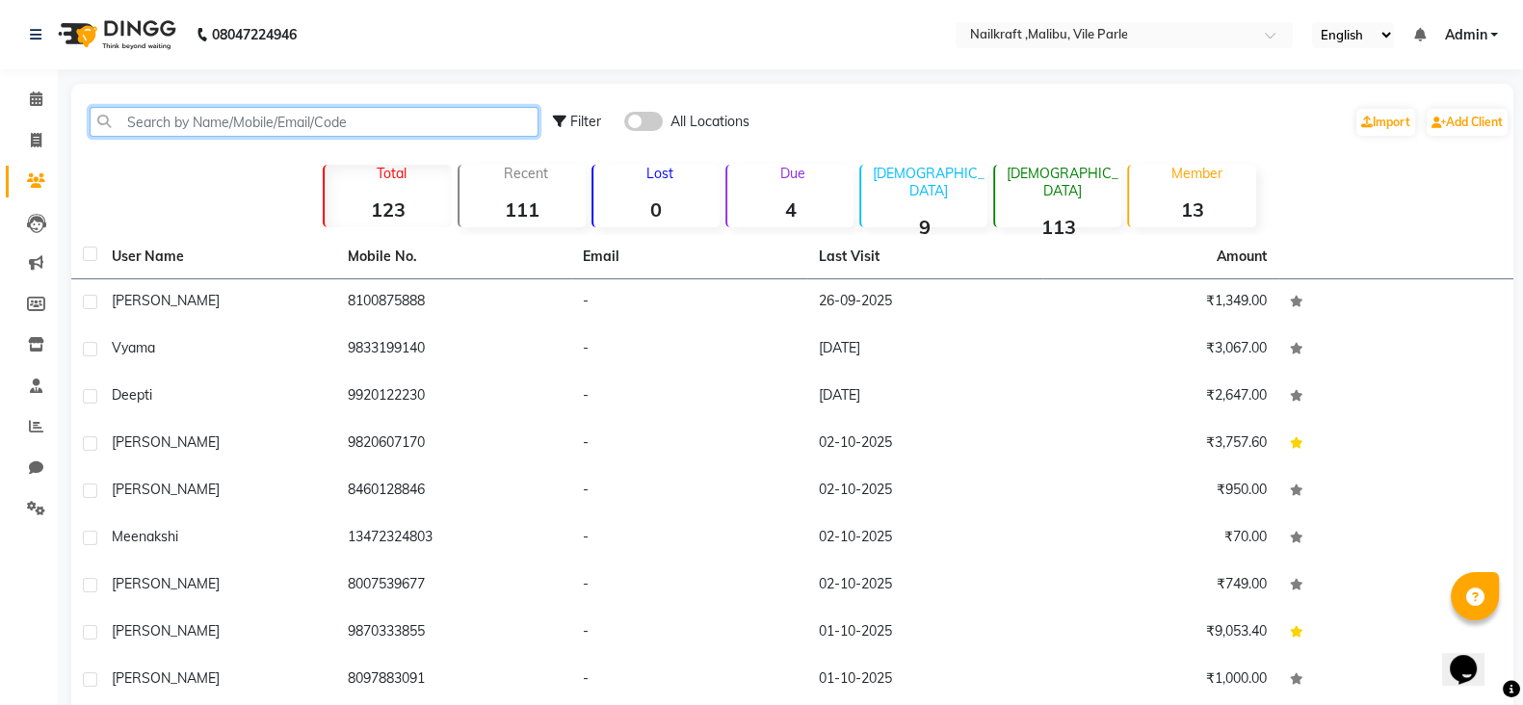
click at [463, 125] on input "text" at bounding box center [314, 122] width 449 height 30
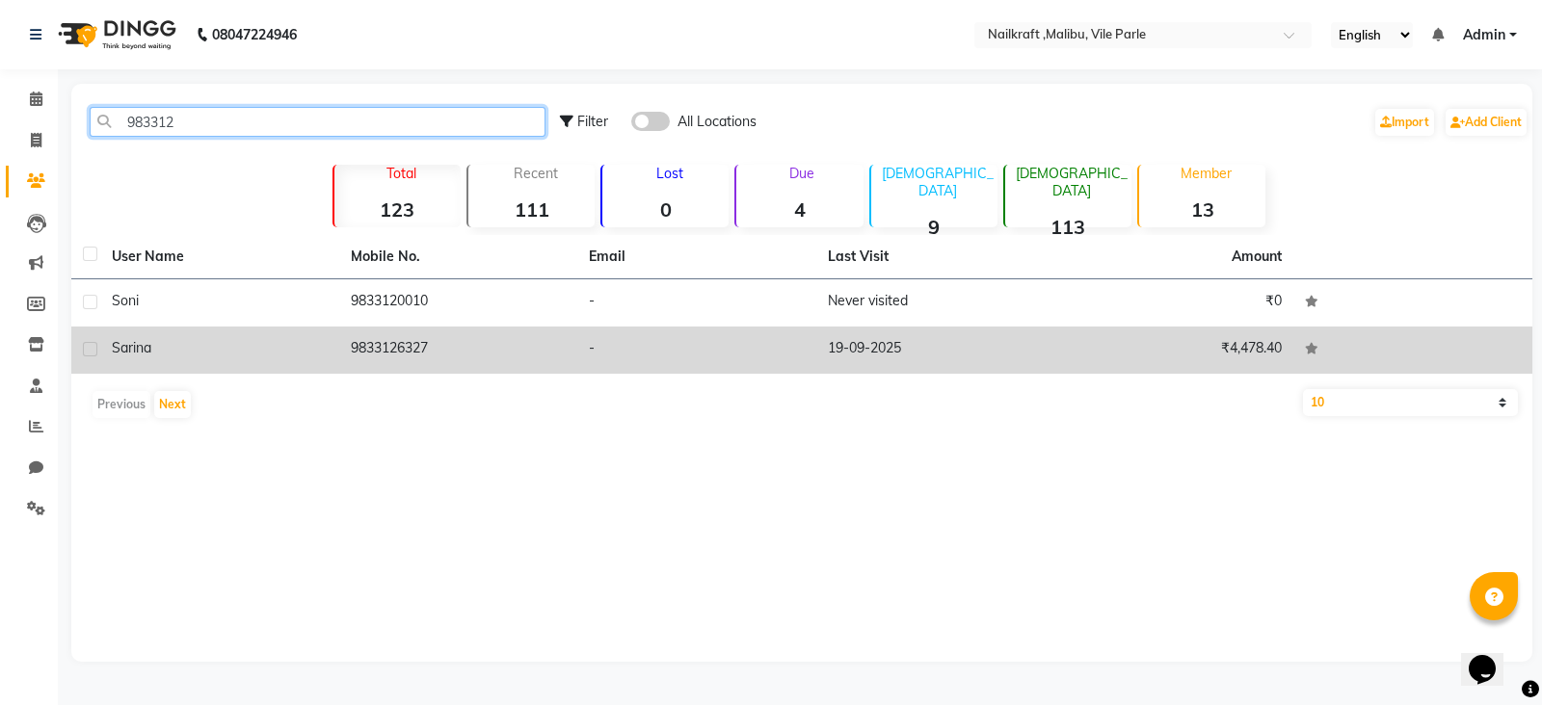
type input "983312"
click at [450, 348] on td "9833126327" at bounding box center [458, 350] width 239 height 47
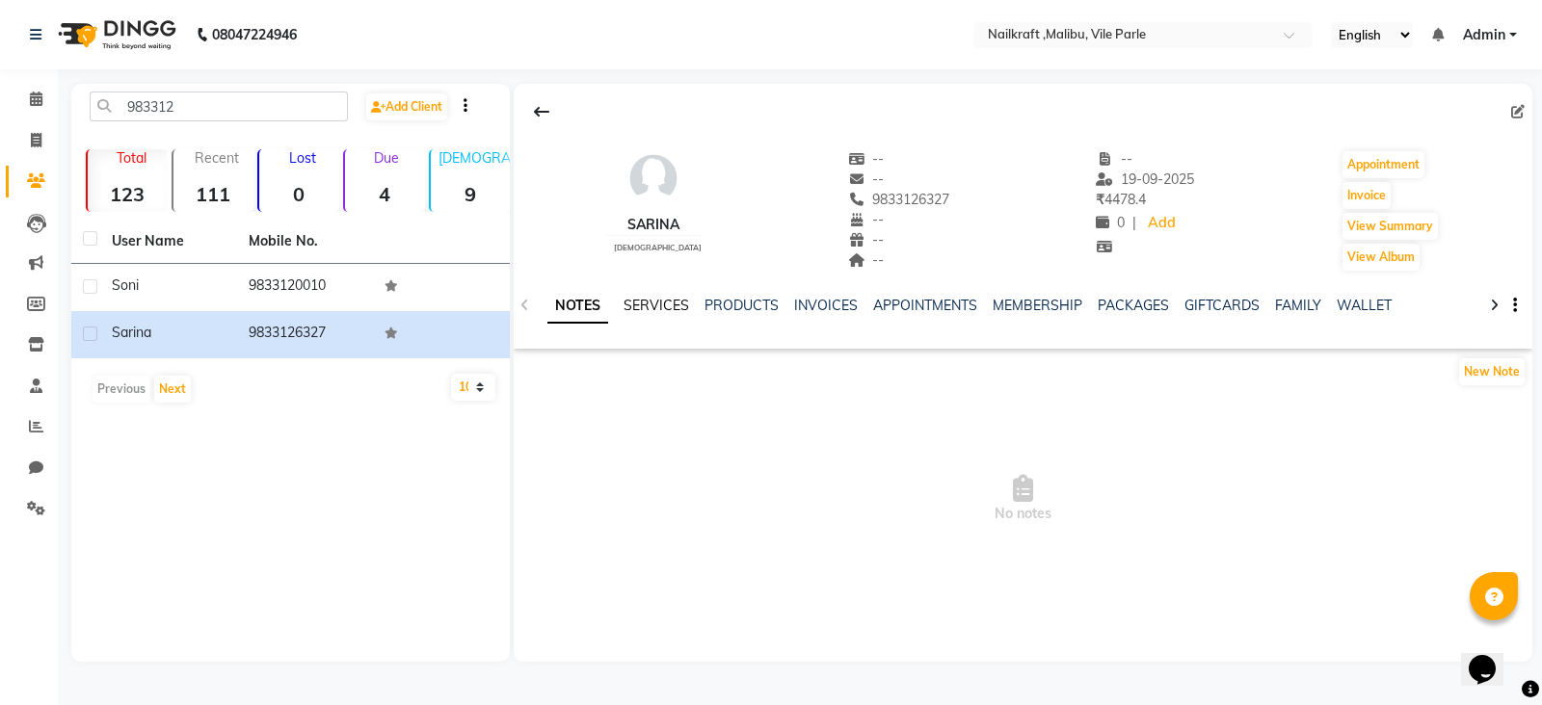
click at [655, 299] on link "SERVICES" at bounding box center [656, 305] width 66 height 17
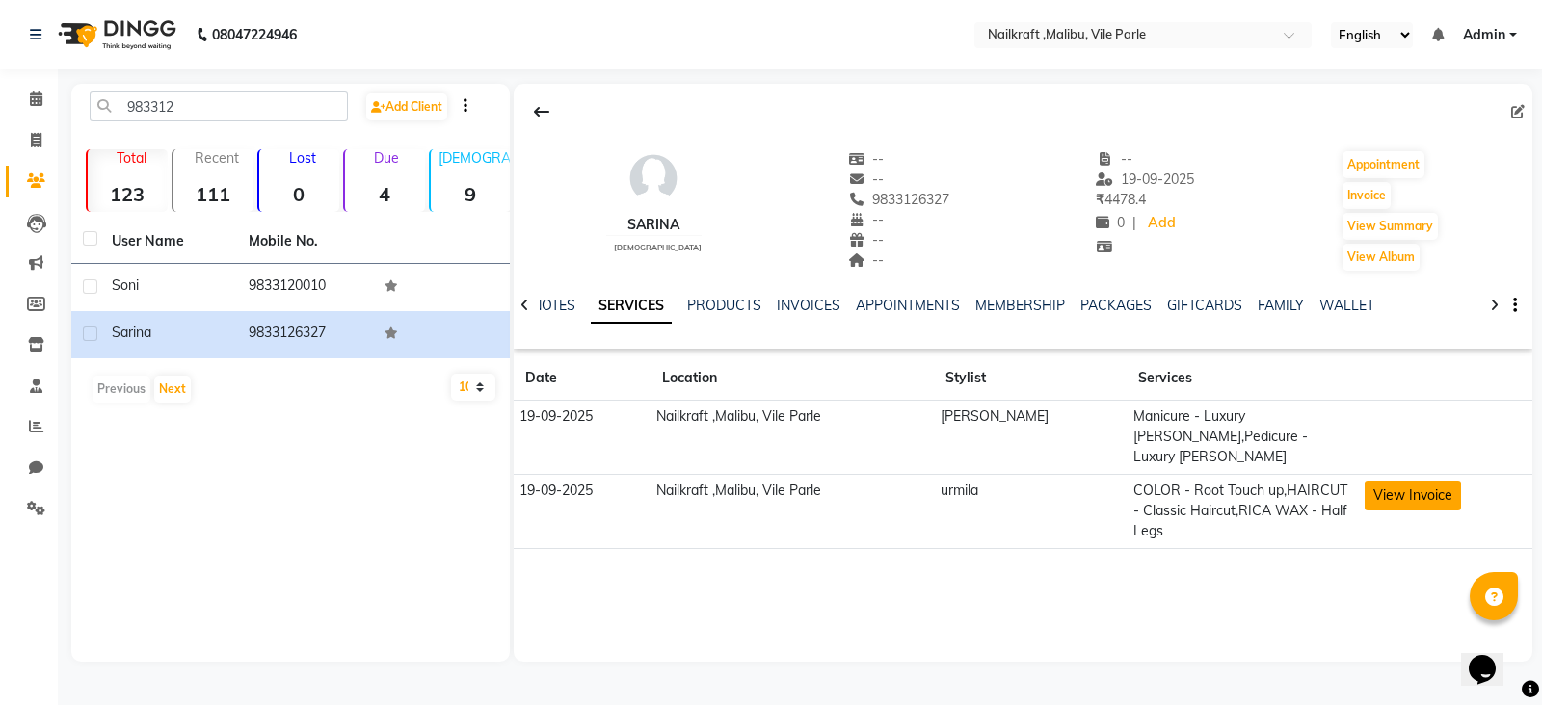
click at [1388, 503] on button "View Invoice" at bounding box center [1412, 496] width 96 height 30
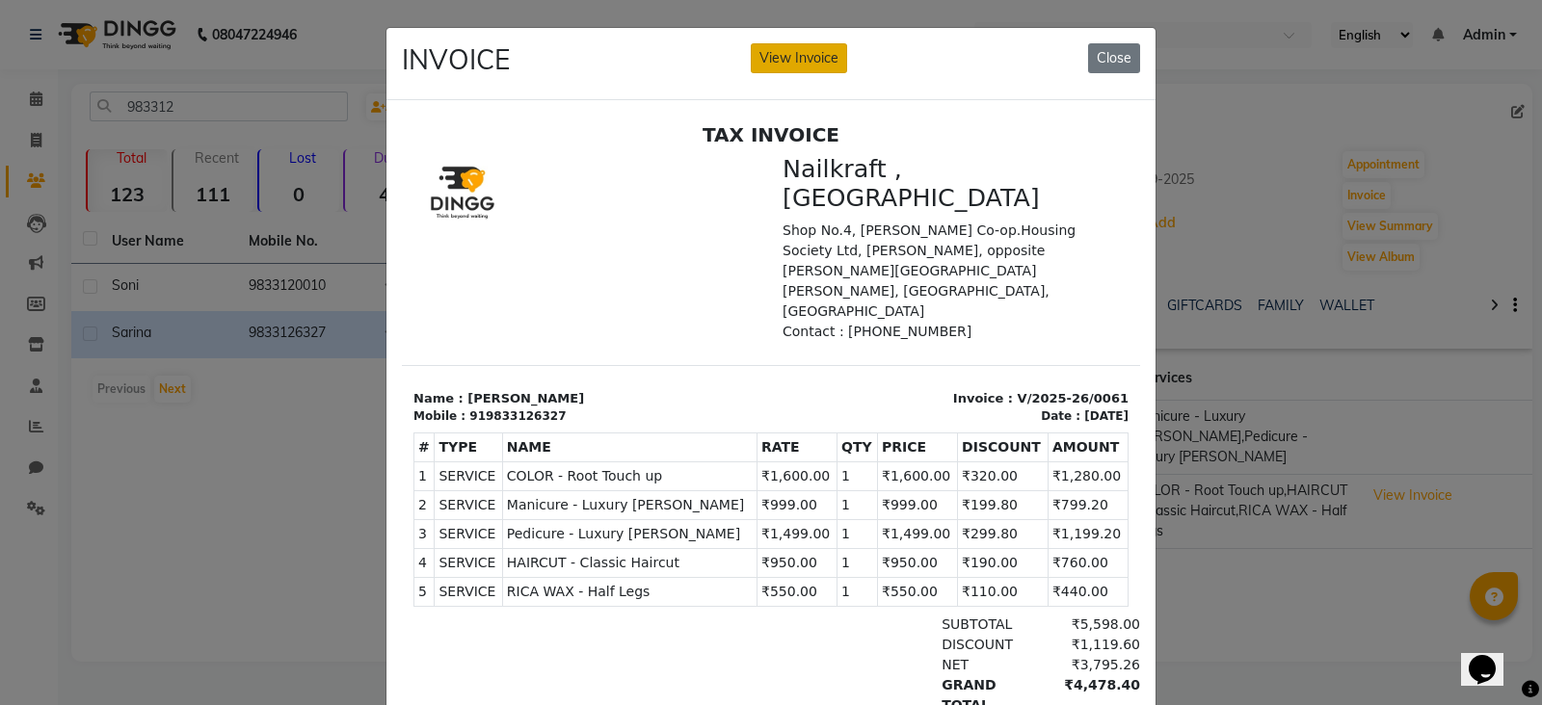
click at [812, 66] on button "View Invoice" at bounding box center [799, 58] width 96 height 30
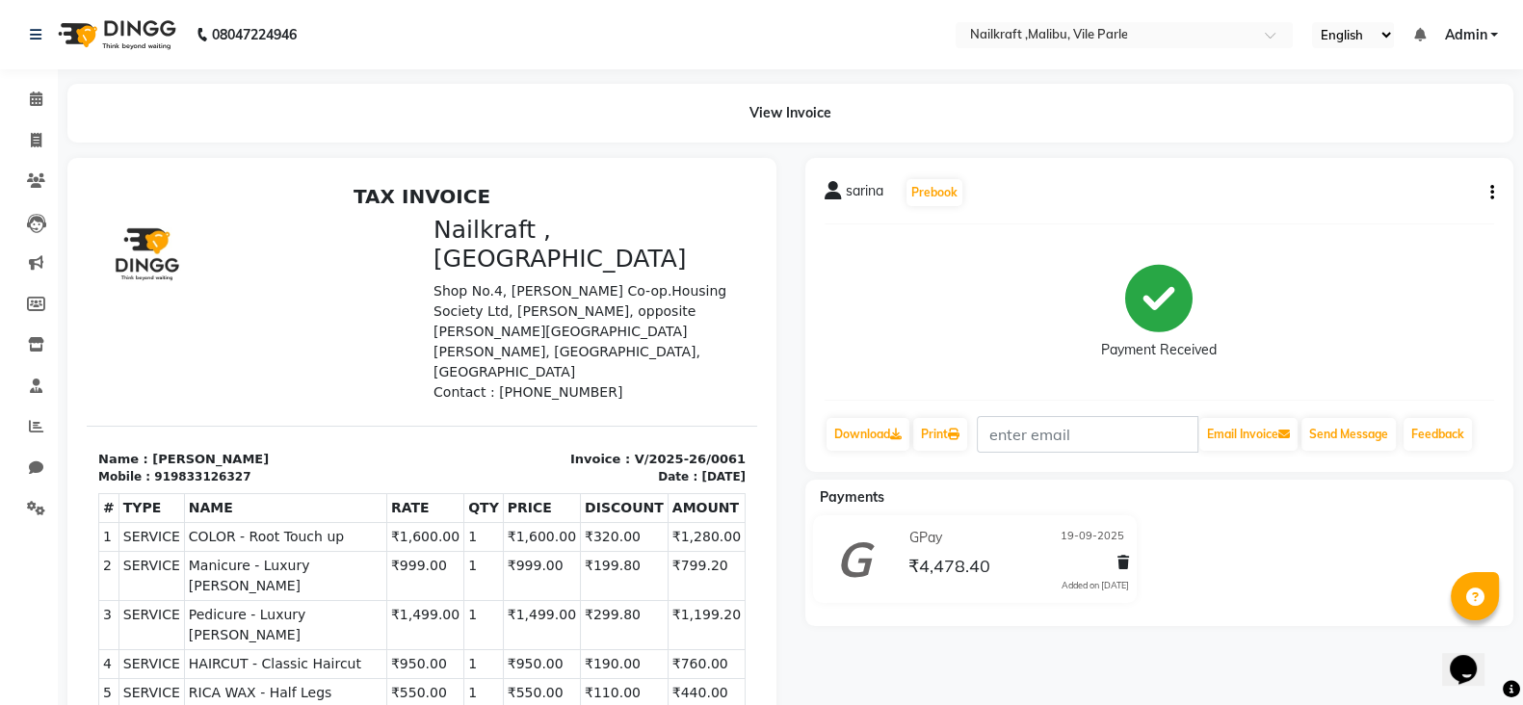
click at [1491, 194] on icon "button" at bounding box center [1493, 193] width 4 height 1
click at [1388, 212] on div "Edit Invoice" at bounding box center [1396, 216] width 132 height 24
select select "service"
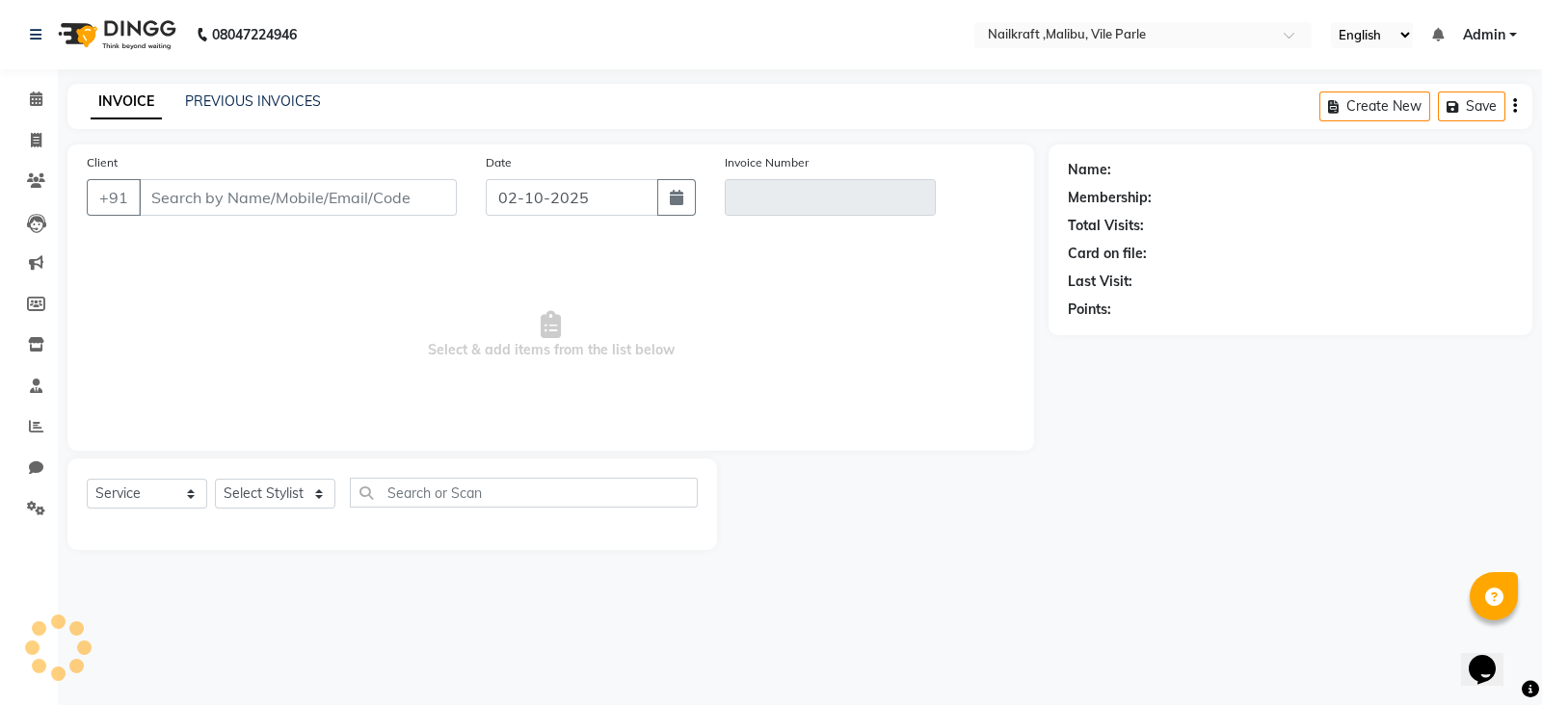
type input "9833126327"
type input "V/2025-26/0061"
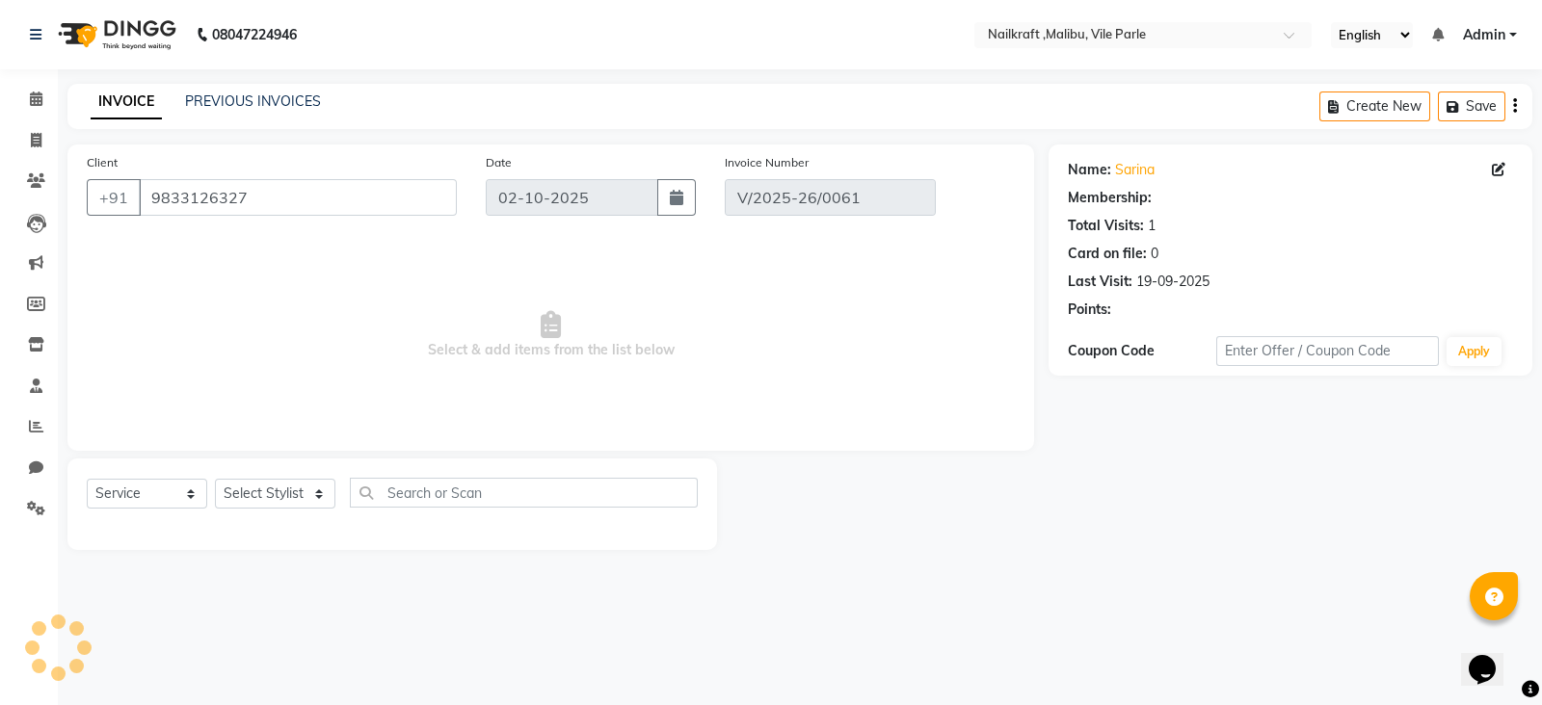
select select "1: Object"
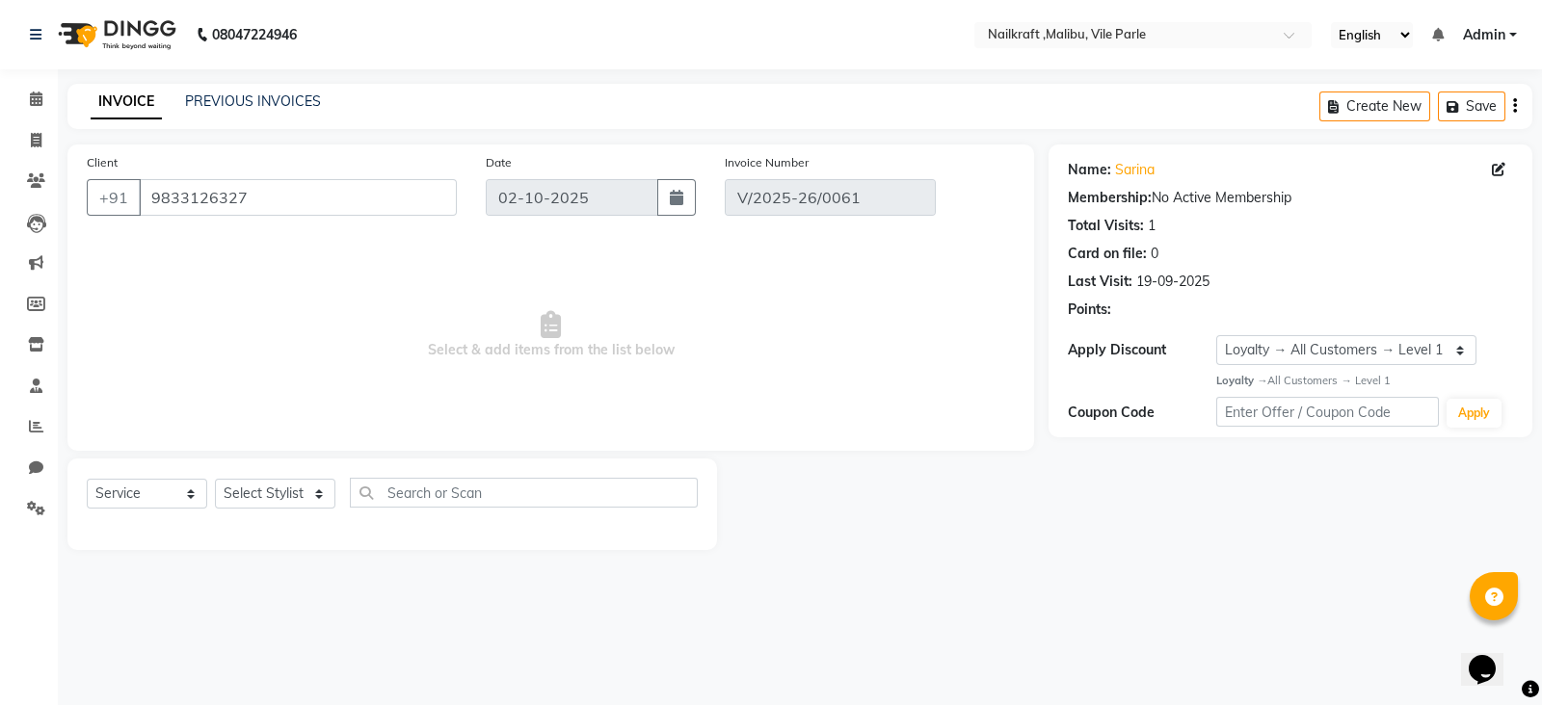
type input "19-09-2025"
select select "select"
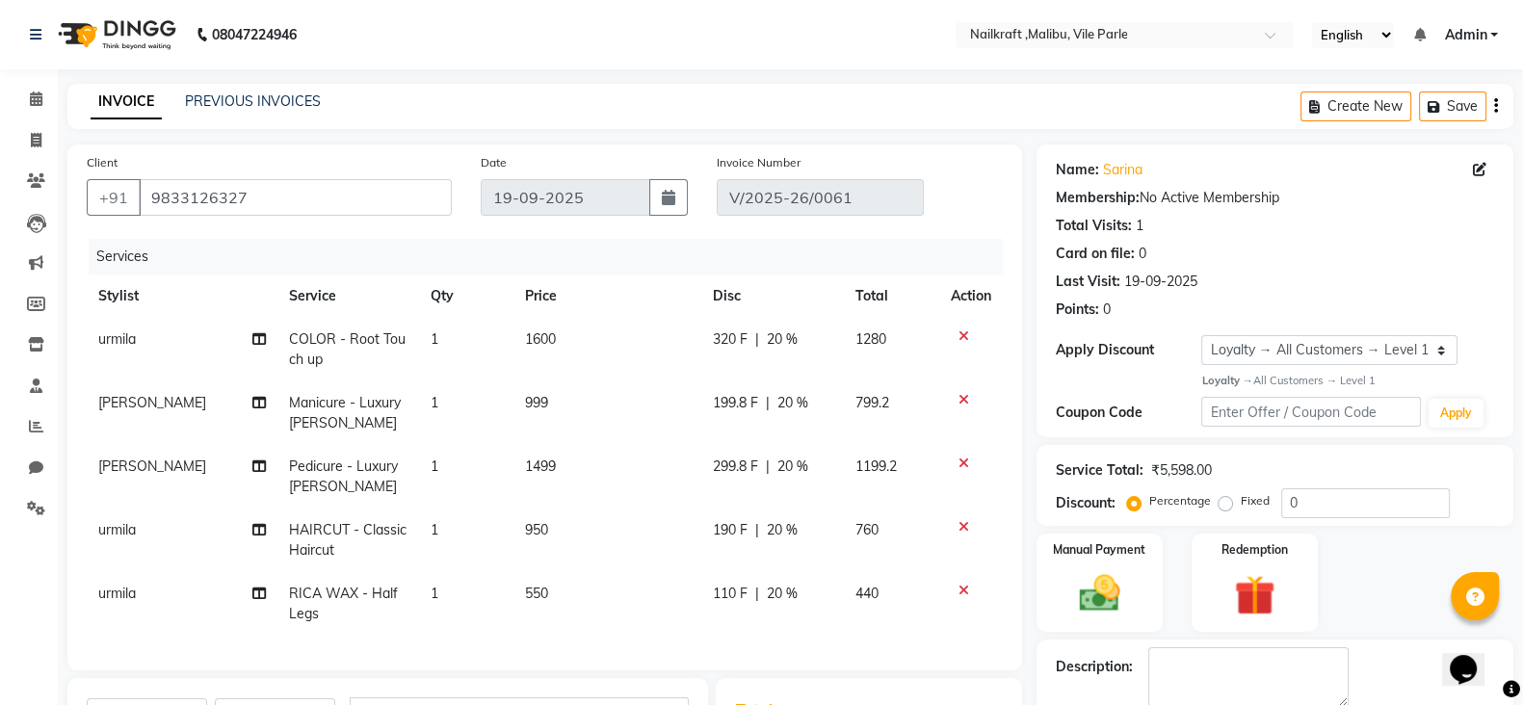
click at [136, 465] on span "[PERSON_NAME]" at bounding box center [152, 466] width 108 height 17
select select "91350"
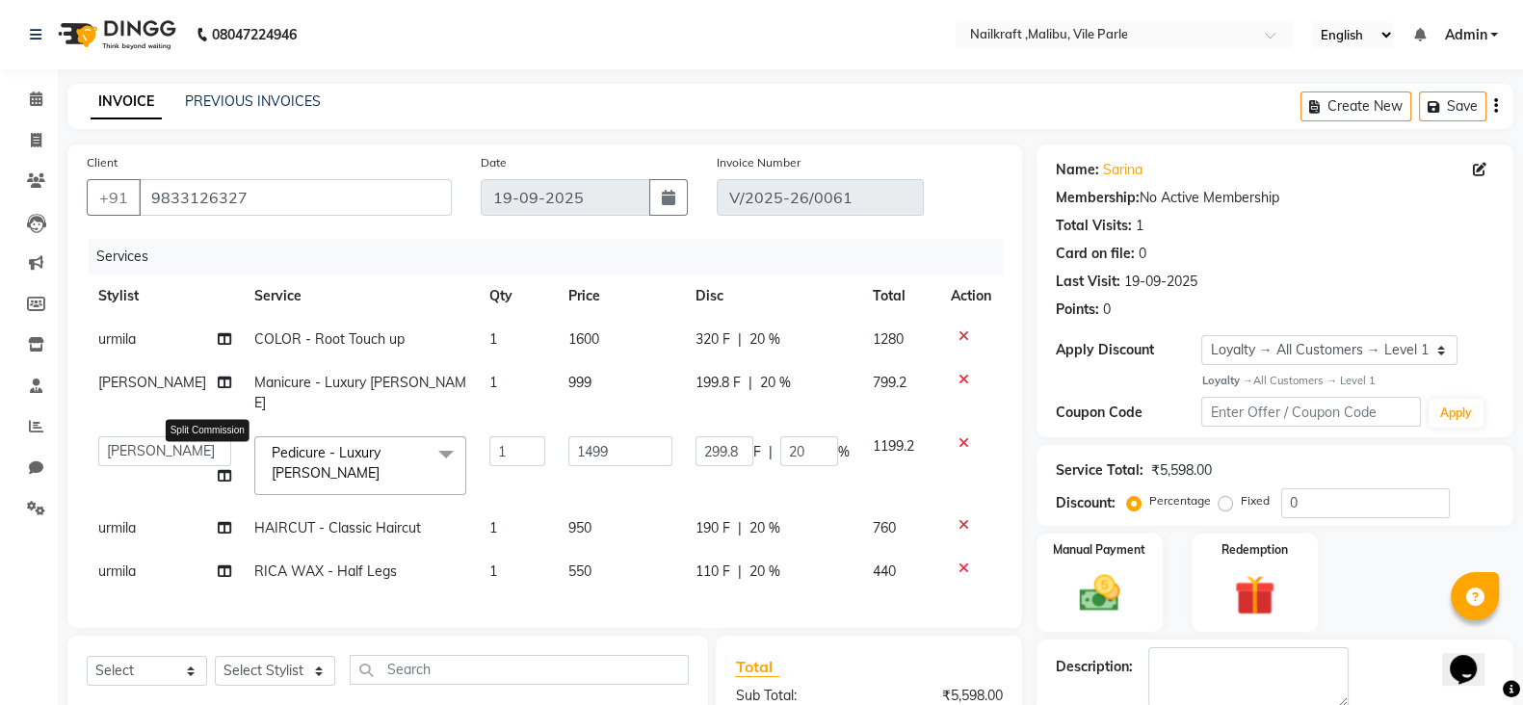
click at [218, 469] on icon at bounding box center [224, 475] width 13 height 13
select select "91350"
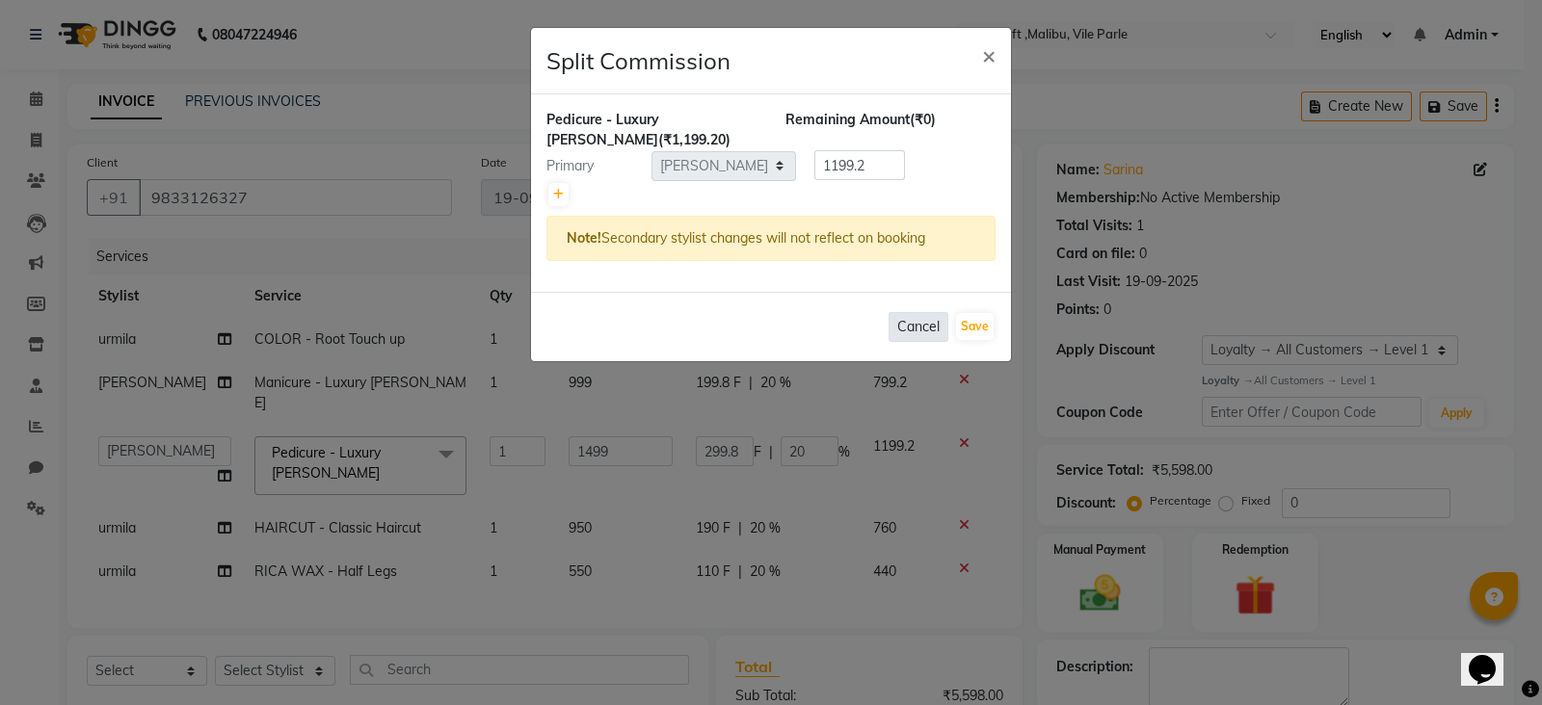
click at [914, 330] on button "Cancel" at bounding box center [918, 327] width 60 height 30
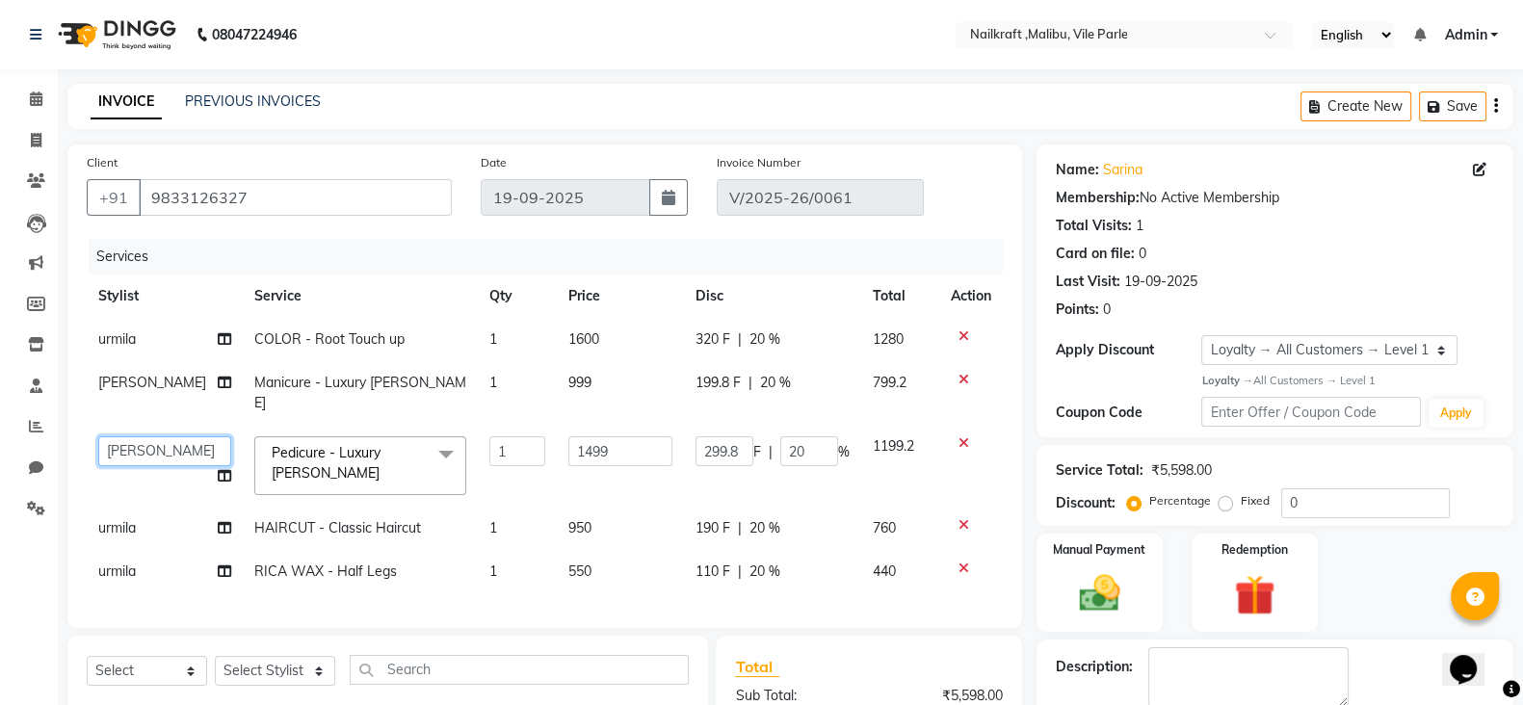
click at [145, 436] on select "Alam Alfred Dakashta Deepali Deepu Chatry Mnagar ville parle NailKraft nazneen(…" at bounding box center [164, 451] width 133 height 30
select select "91262"
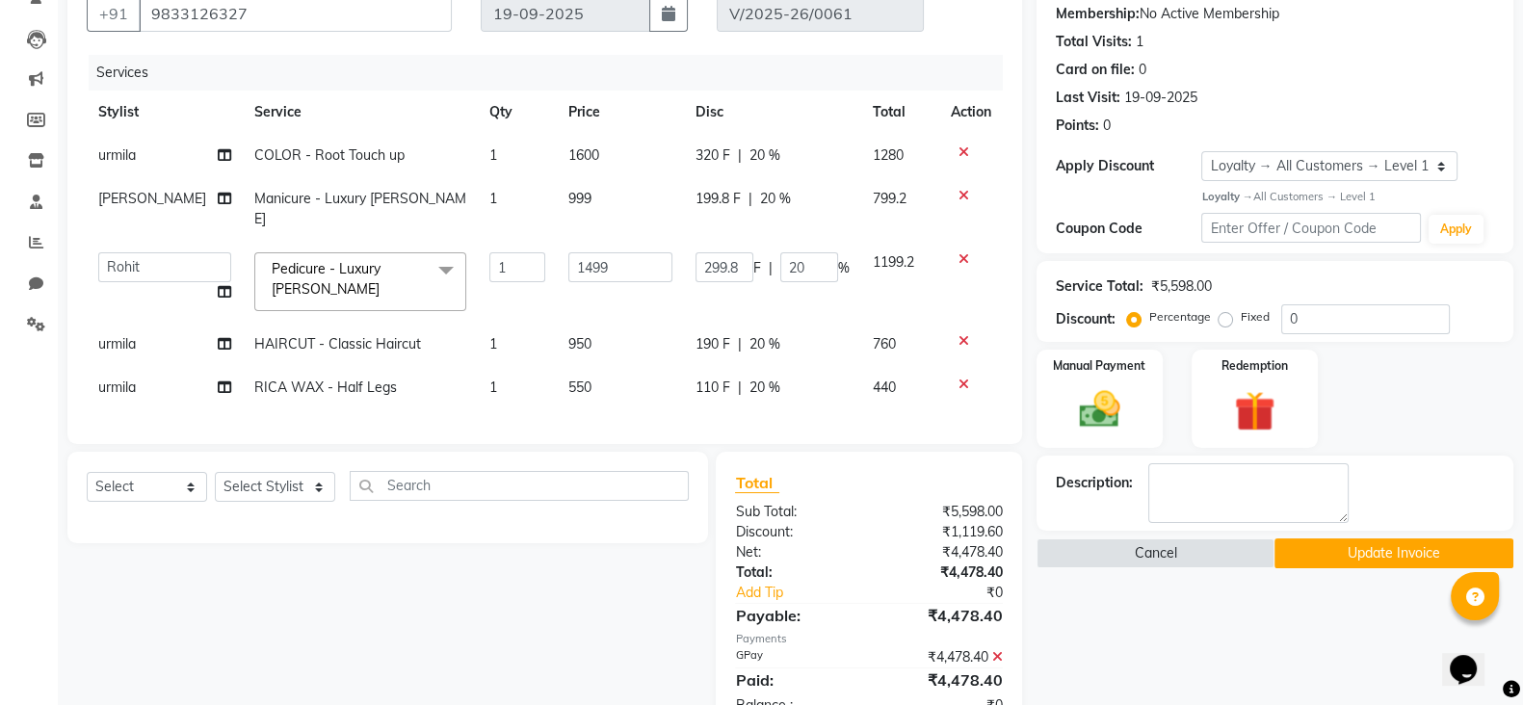
scroll to position [196, 0]
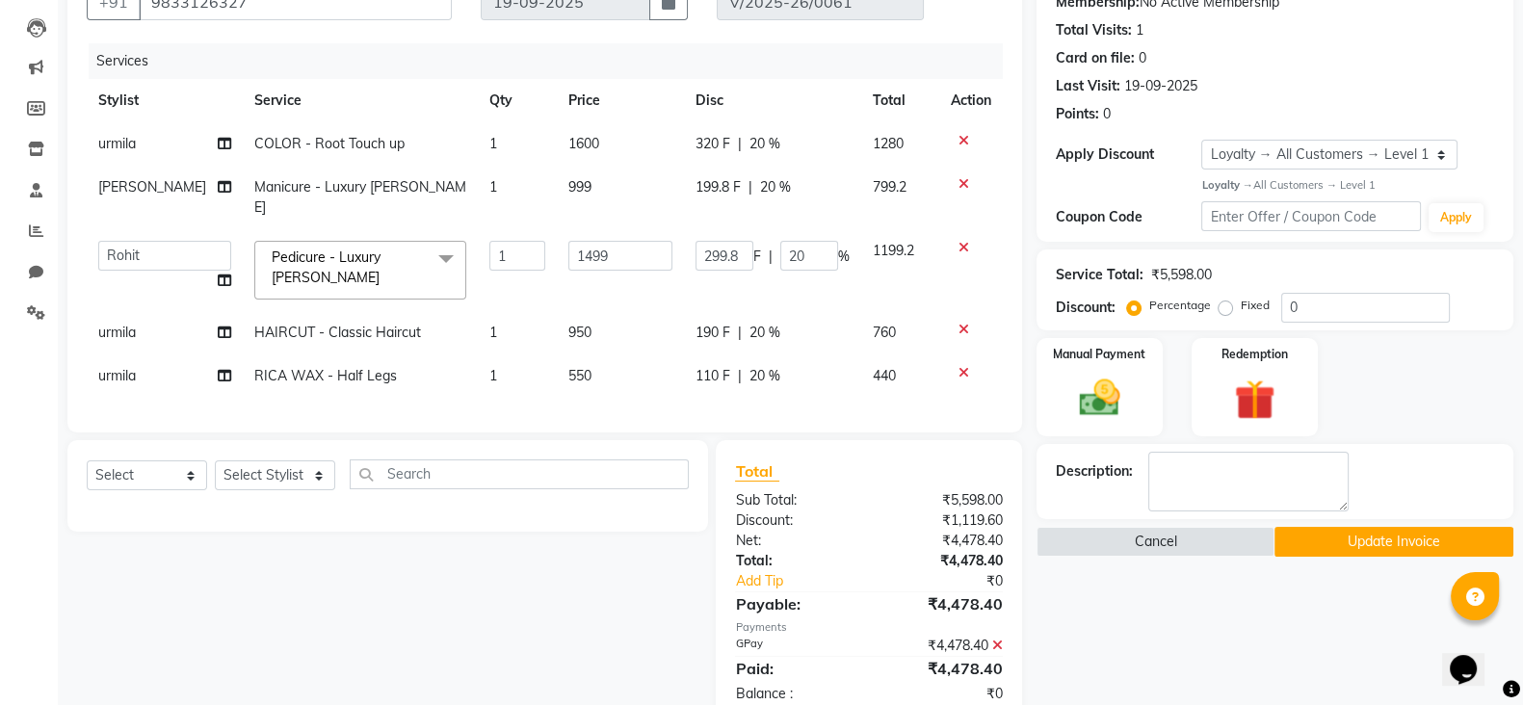
click at [1421, 530] on button "Update Invoice" at bounding box center [1394, 542] width 239 height 30
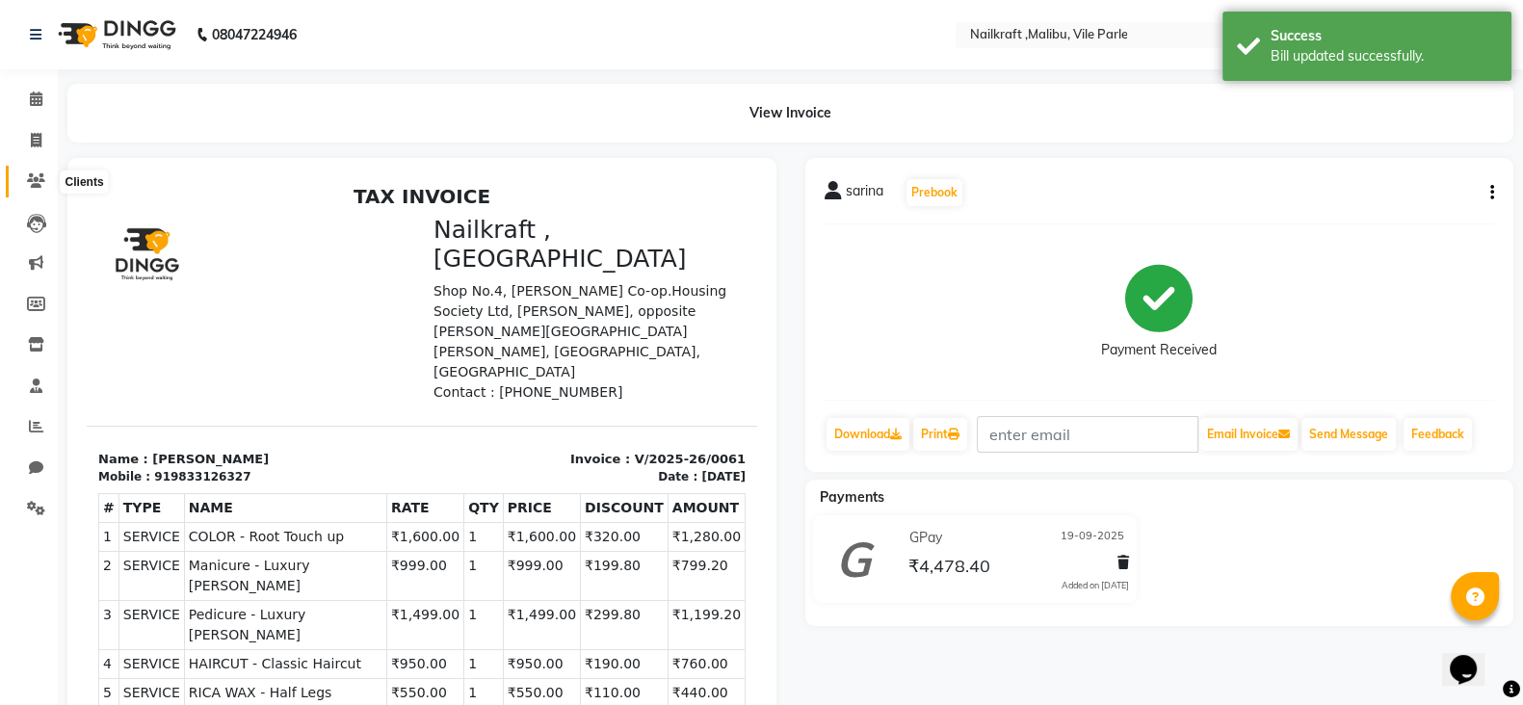
click at [39, 173] on icon at bounding box center [36, 180] width 18 height 14
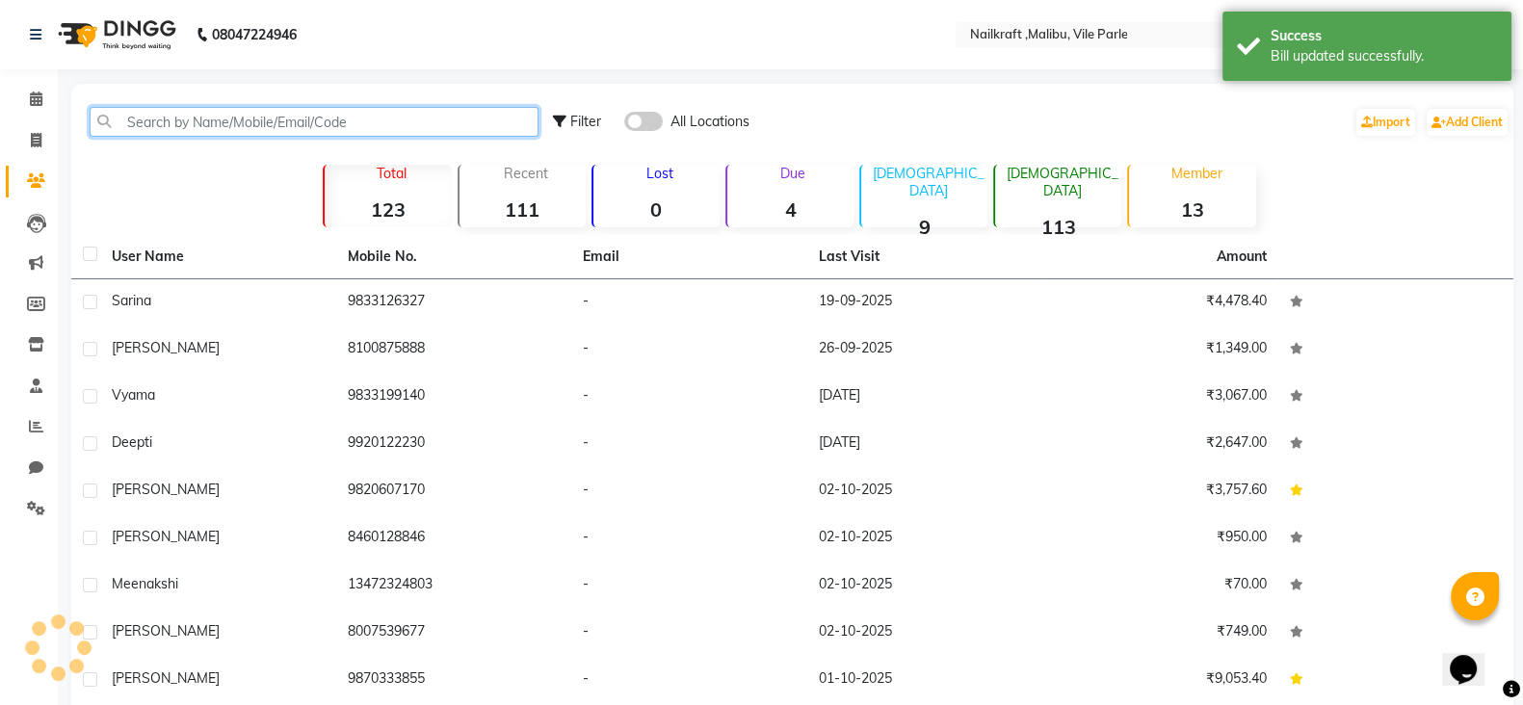
click at [269, 132] on input "text" at bounding box center [314, 122] width 449 height 30
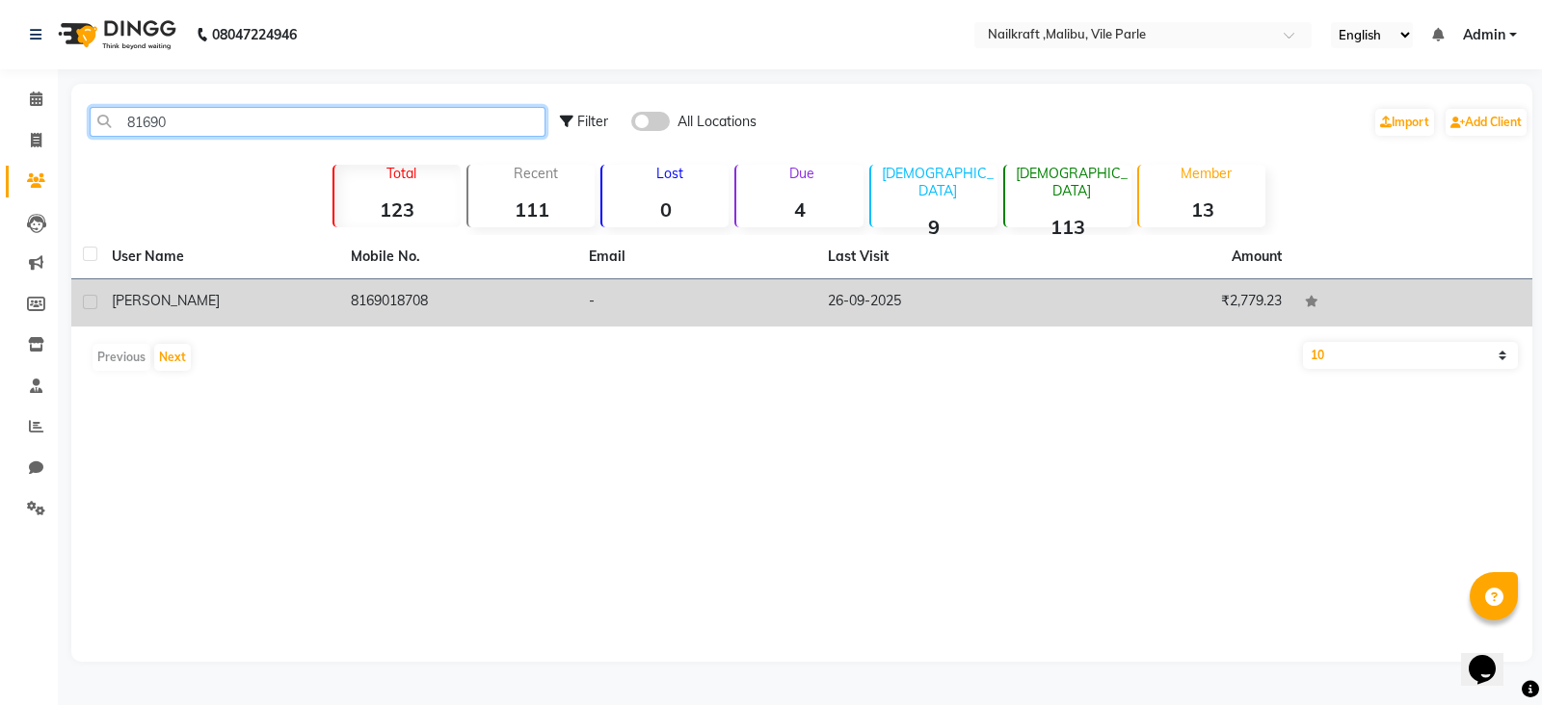
type input "81690"
click at [395, 301] on td "8169018708" at bounding box center [458, 302] width 239 height 47
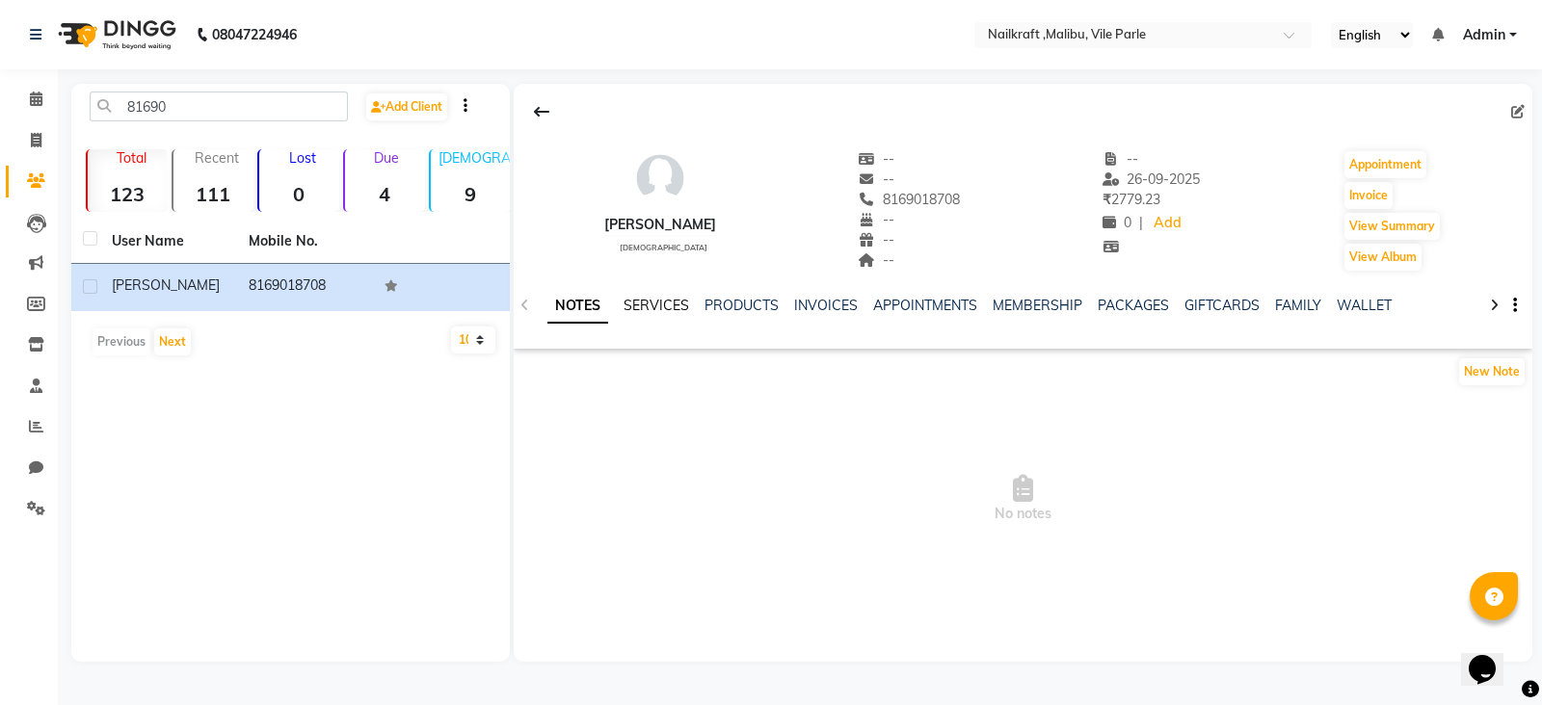
click at [664, 300] on link "SERVICES" at bounding box center [656, 305] width 66 height 17
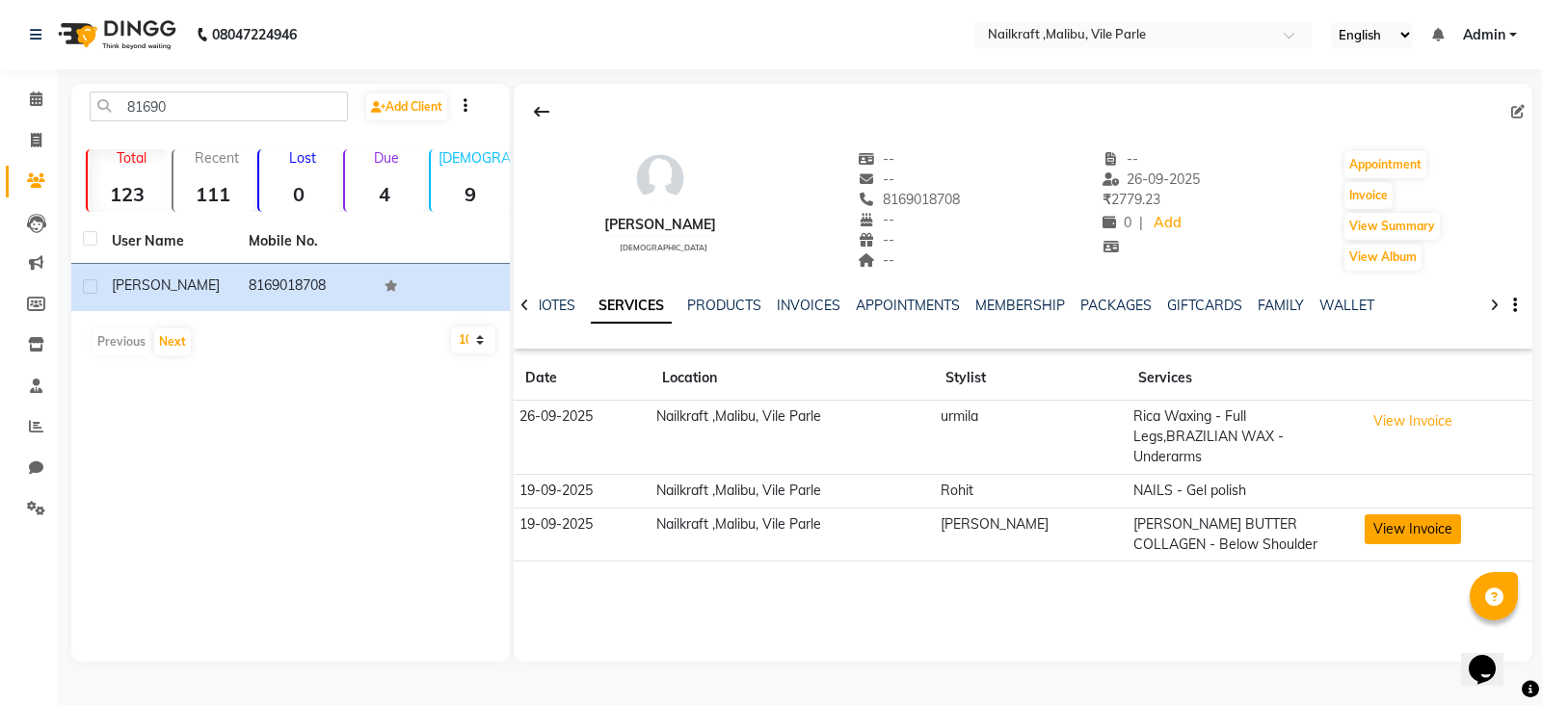
click at [1403, 517] on button "View Invoice" at bounding box center [1412, 530] width 96 height 30
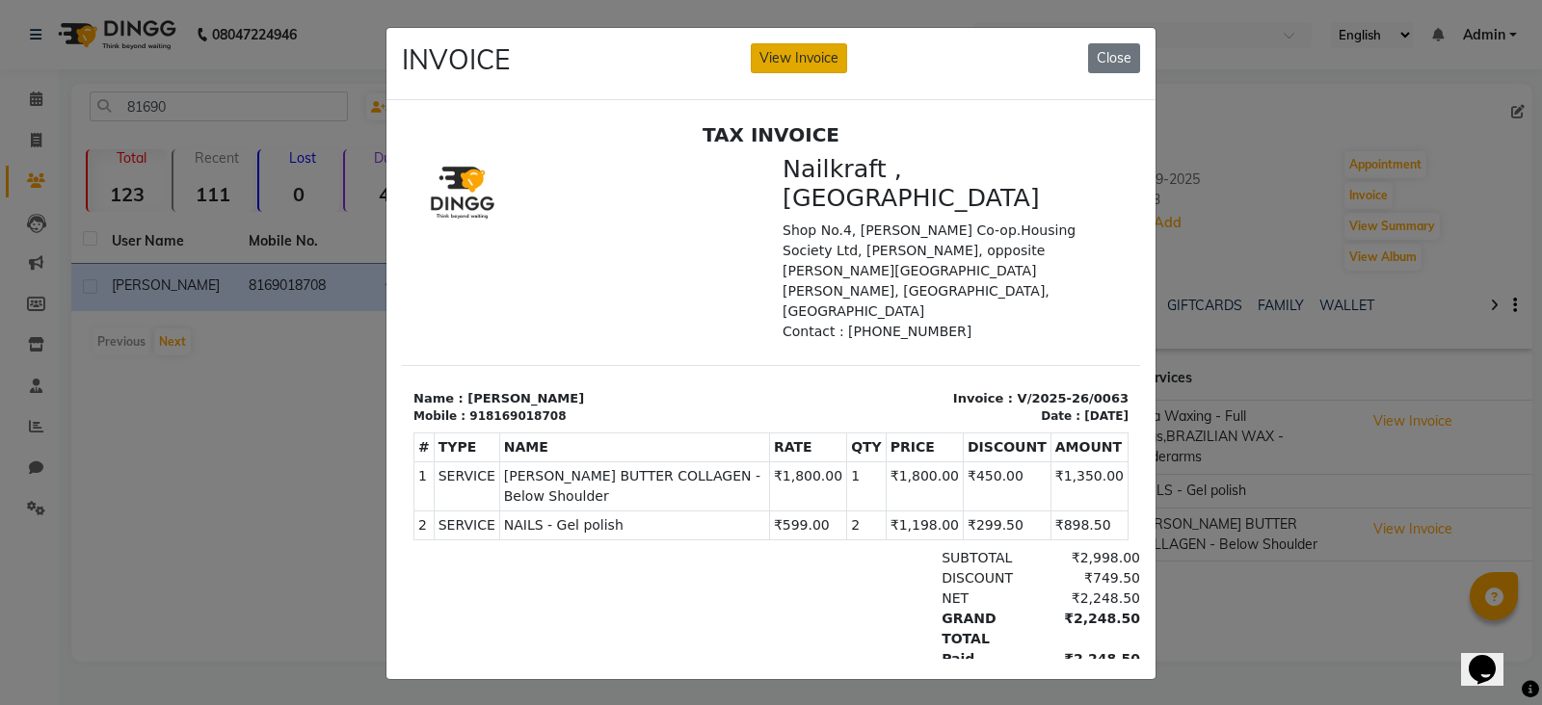
click at [780, 59] on button "View Invoice" at bounding box center [799, 58] width 96 height 30
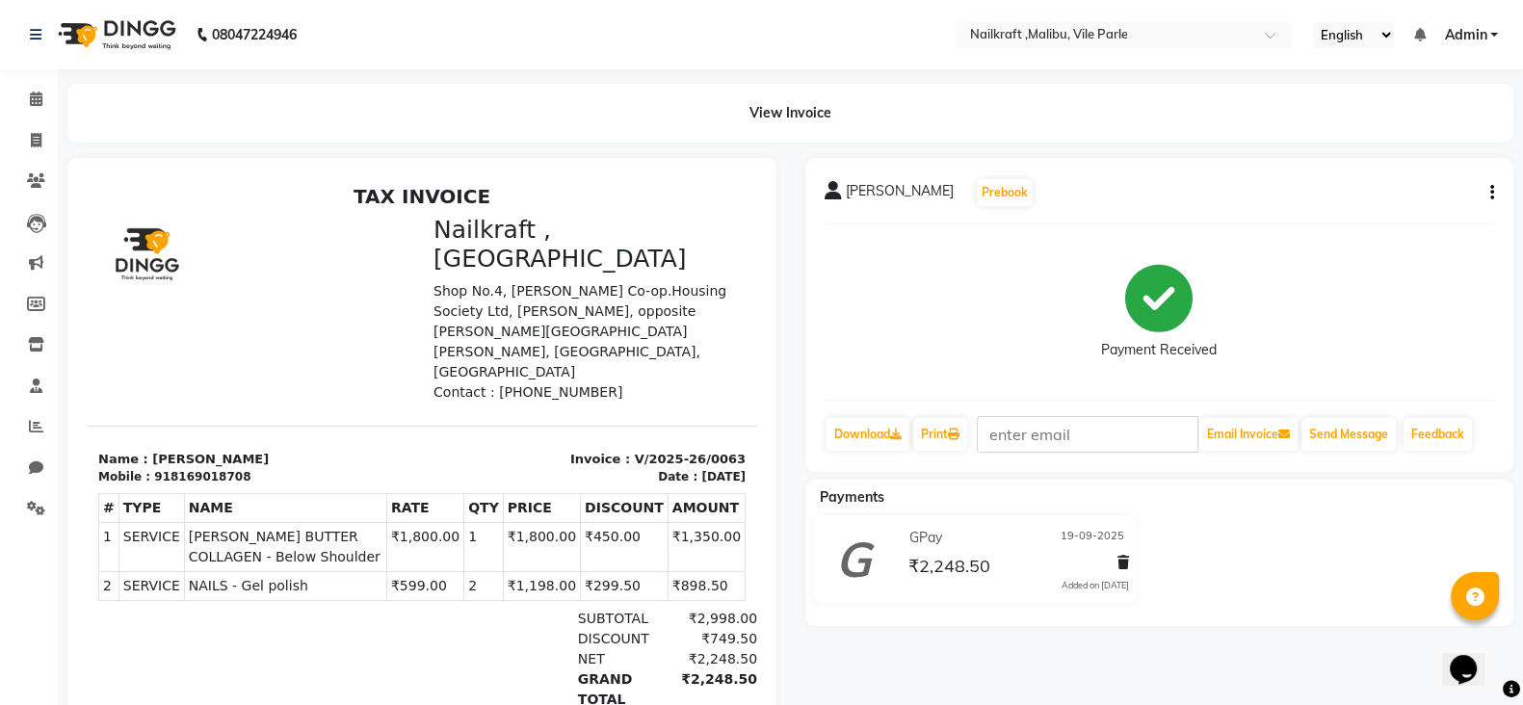
click at [1491, 193] on icon "button" at bounding box center [1493, 193] width 4 height 1
click at [1354, 209] on div "Edit Invoice" at bounding box center [1396, 216] width 132 height 24
select select "service"
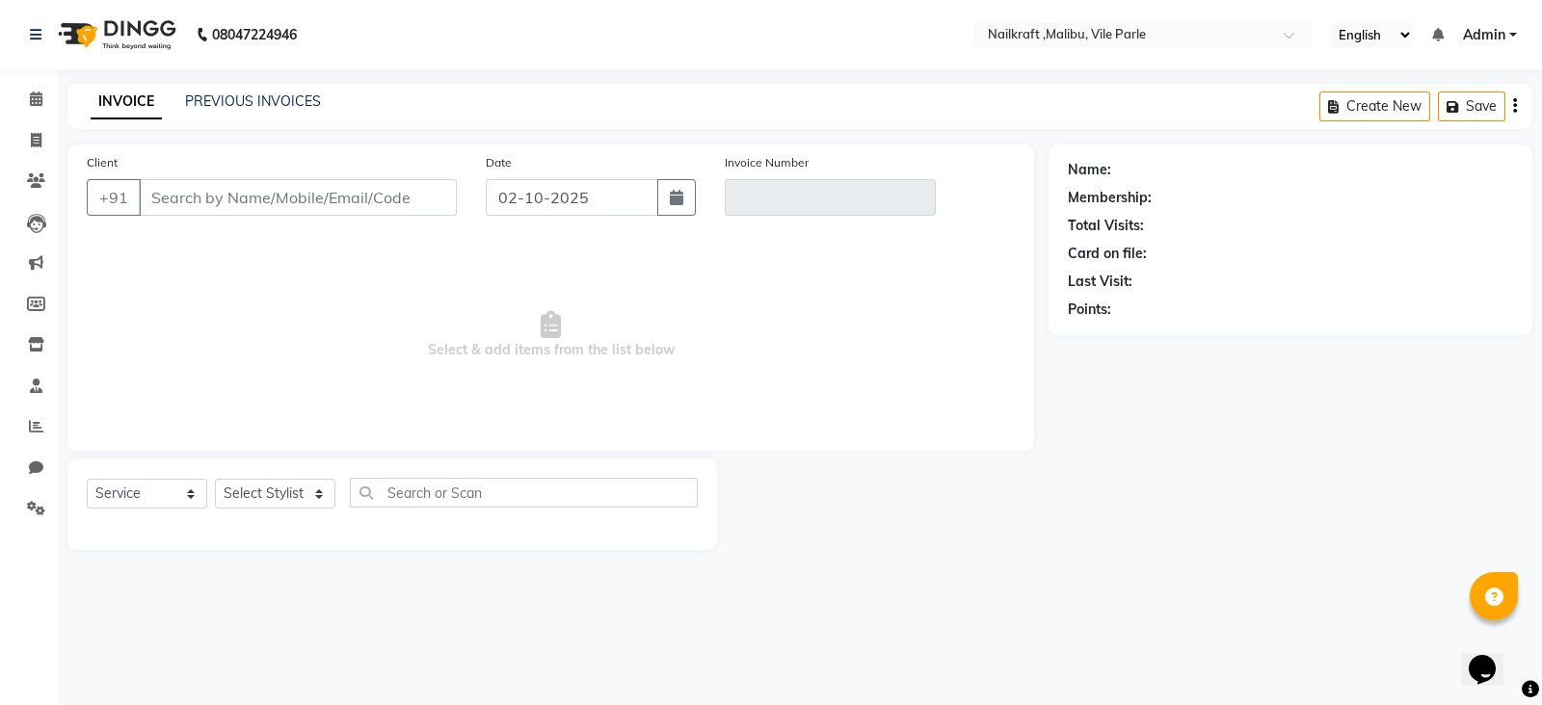
type input "8169018708"
type input "V/2025-26/0063"
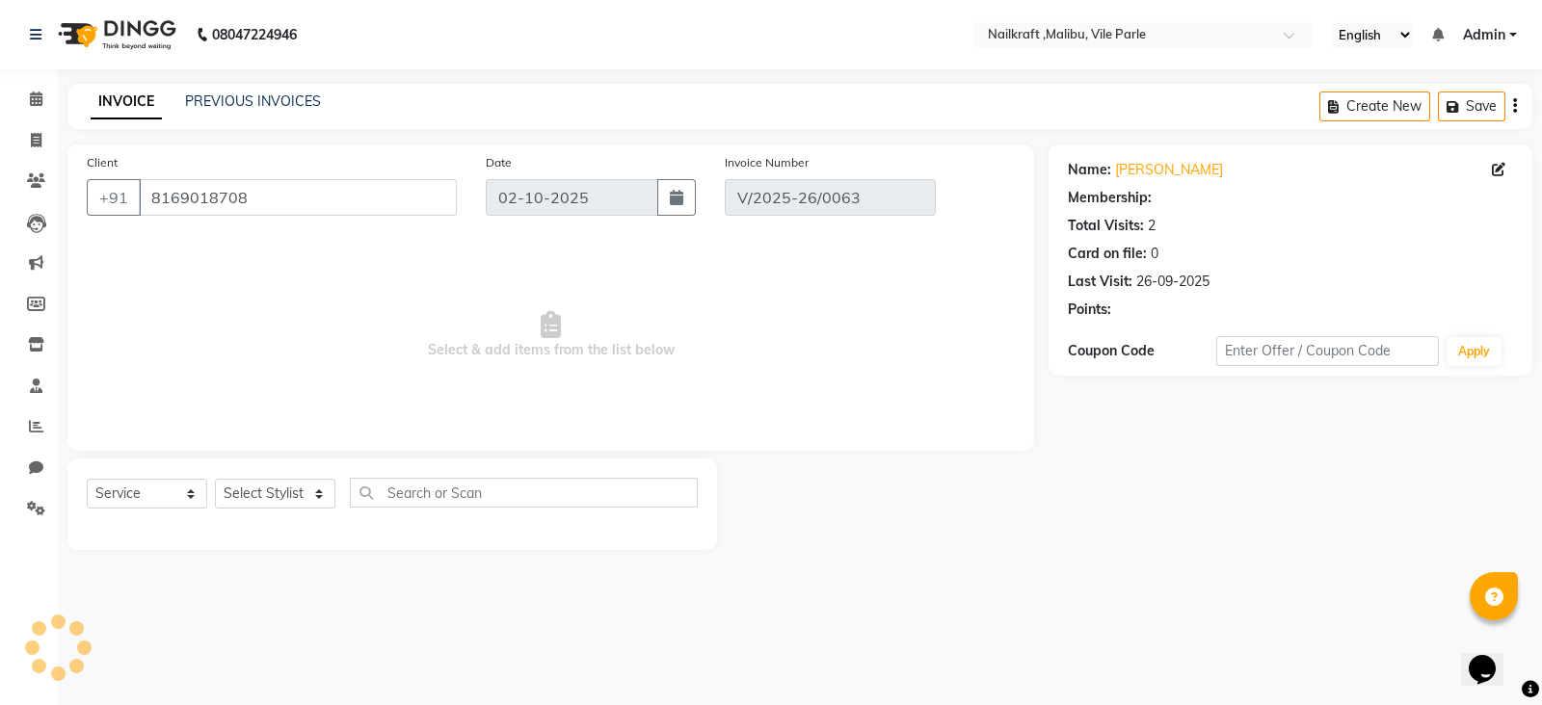
type input "19-09-2025"
select select "select"
select select "1: Object"
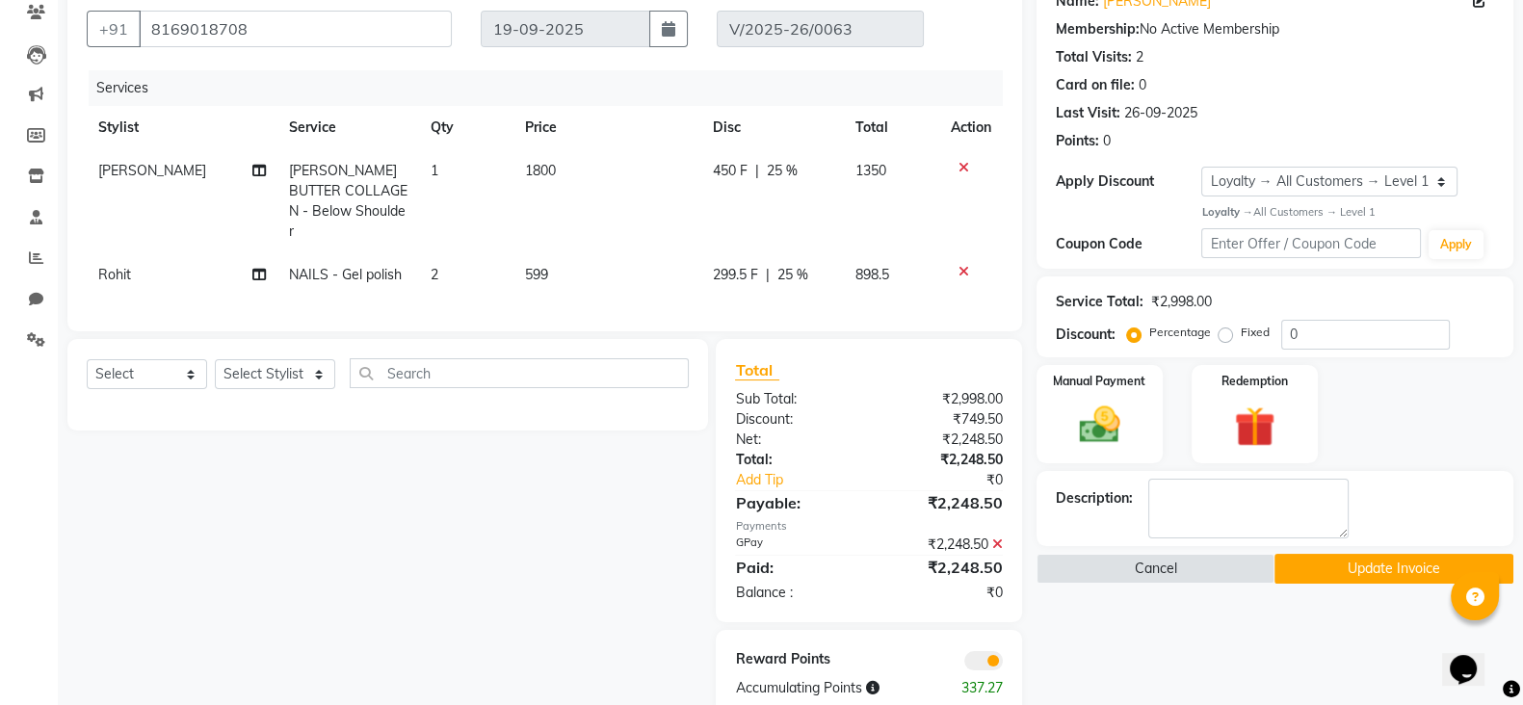
scroll to position [210, 0]
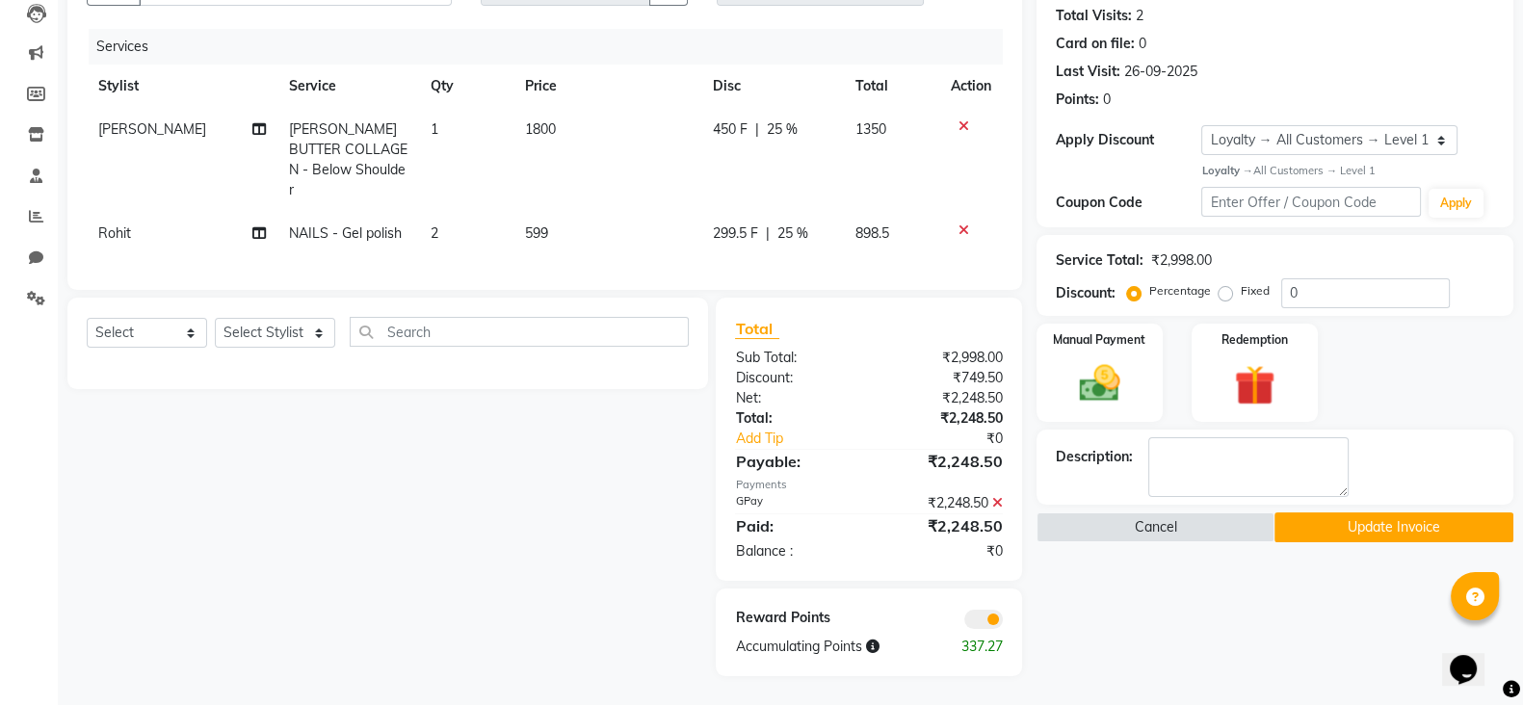
click at [1396, 528] on button "Update Invoice" at bounding box center [1394, 528] width 239 height 30
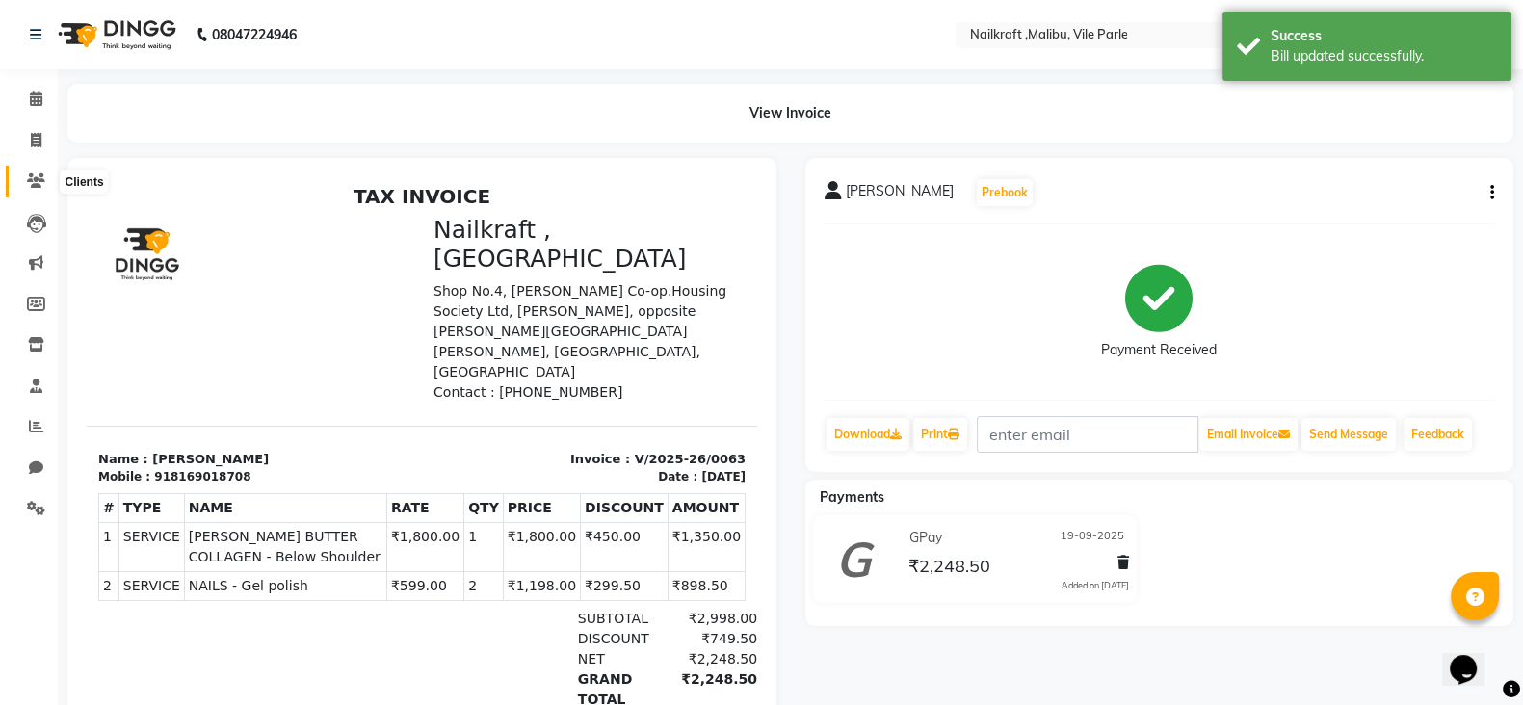
click at [24, 176] on span at bounding box center [36, 182] width 34 height 22
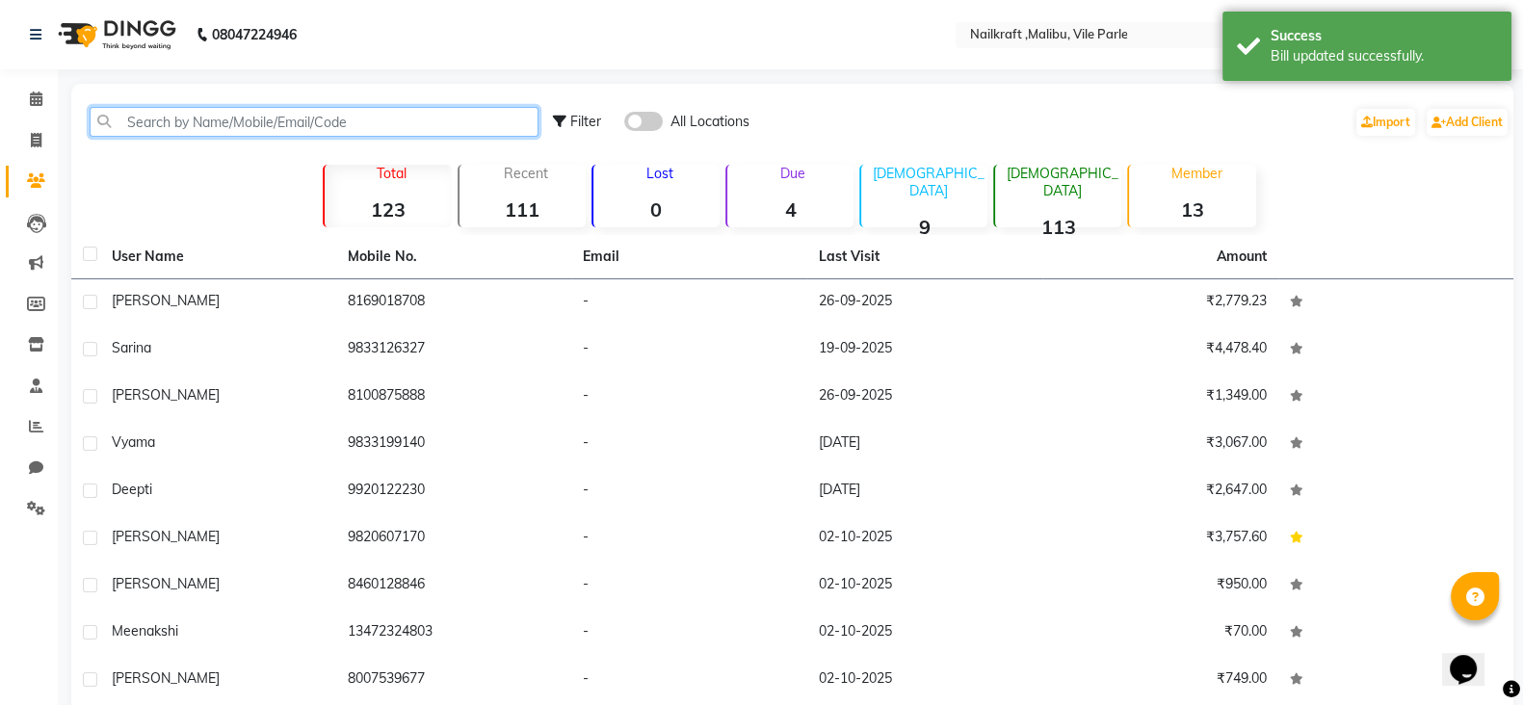
click at [212, 127] on input "text" at bounding box center [314, 122] width 449 height 30
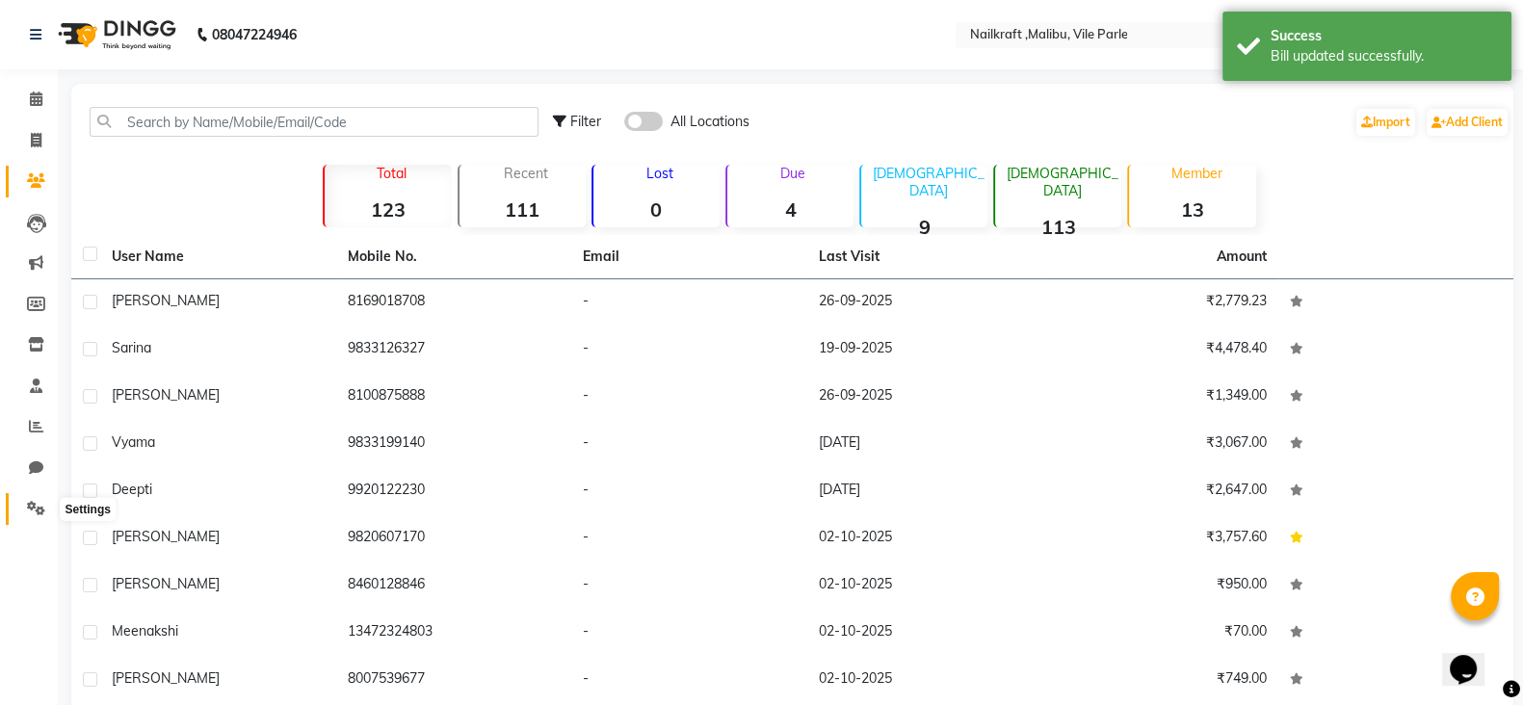
click at [34, 505] on icon at bounding box center [36, 508] width 18 height 14
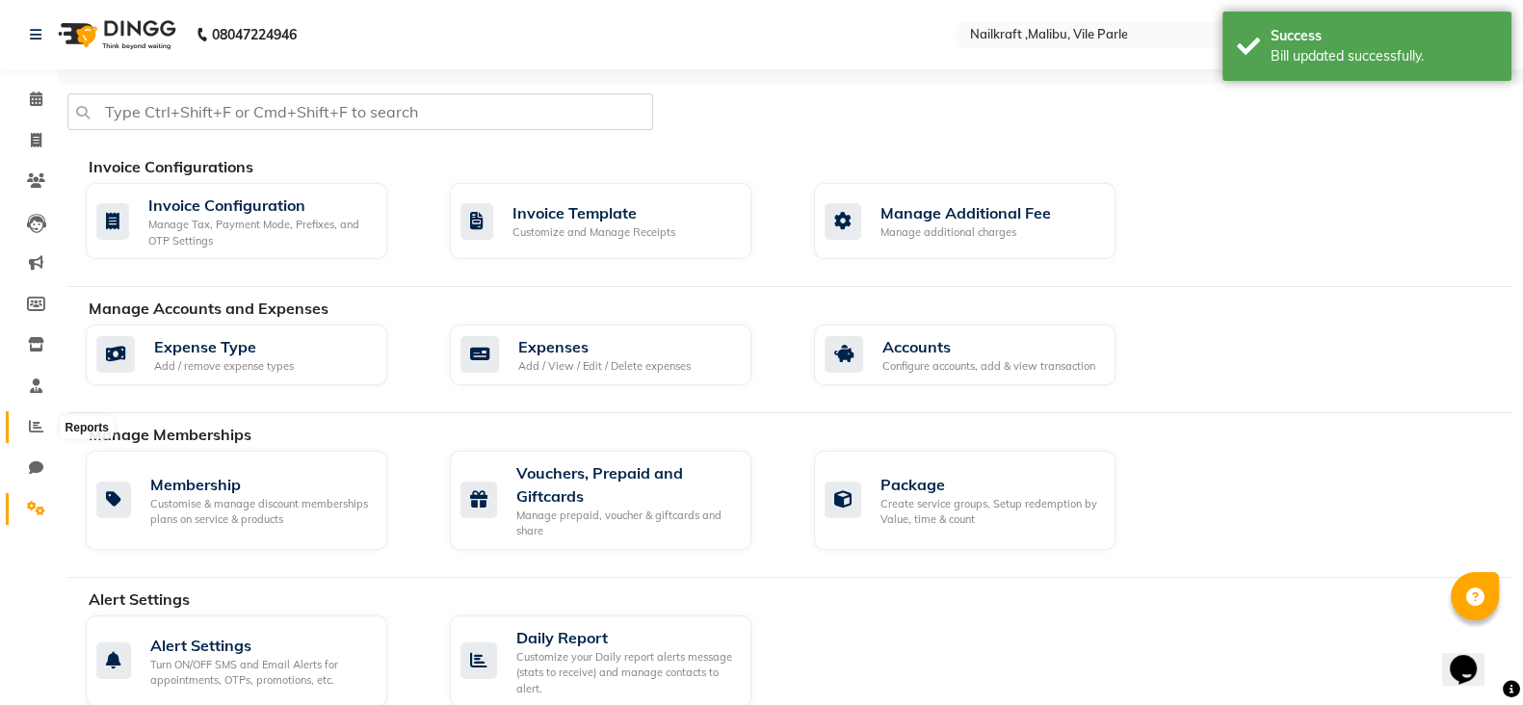
click at [33, 434] on icon at bounding box center [36, 426] width 14 height 14
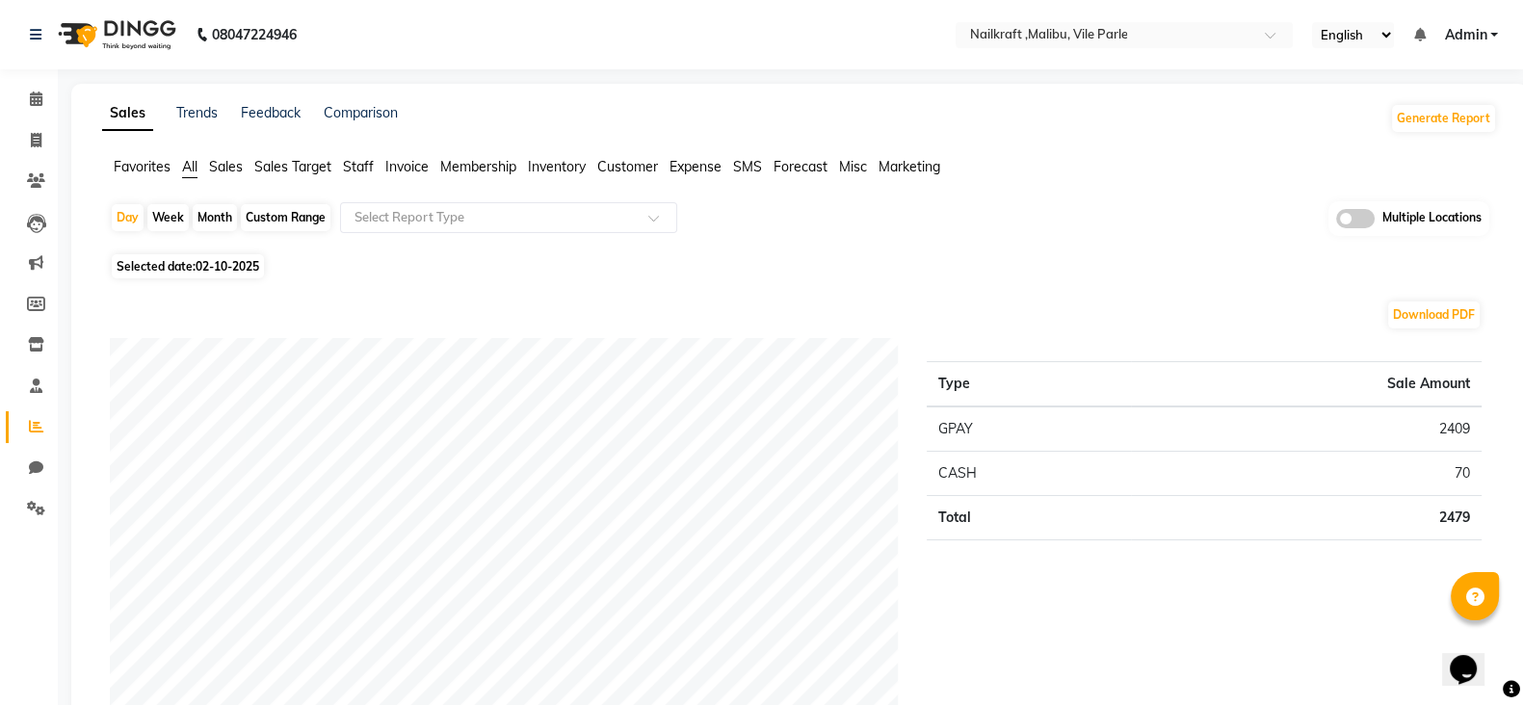
click at [237, 275] on span "Selected date: 02-10-2025" at bounding box center [188, 266] width 152 height 24
select select "10"
select select "2025"
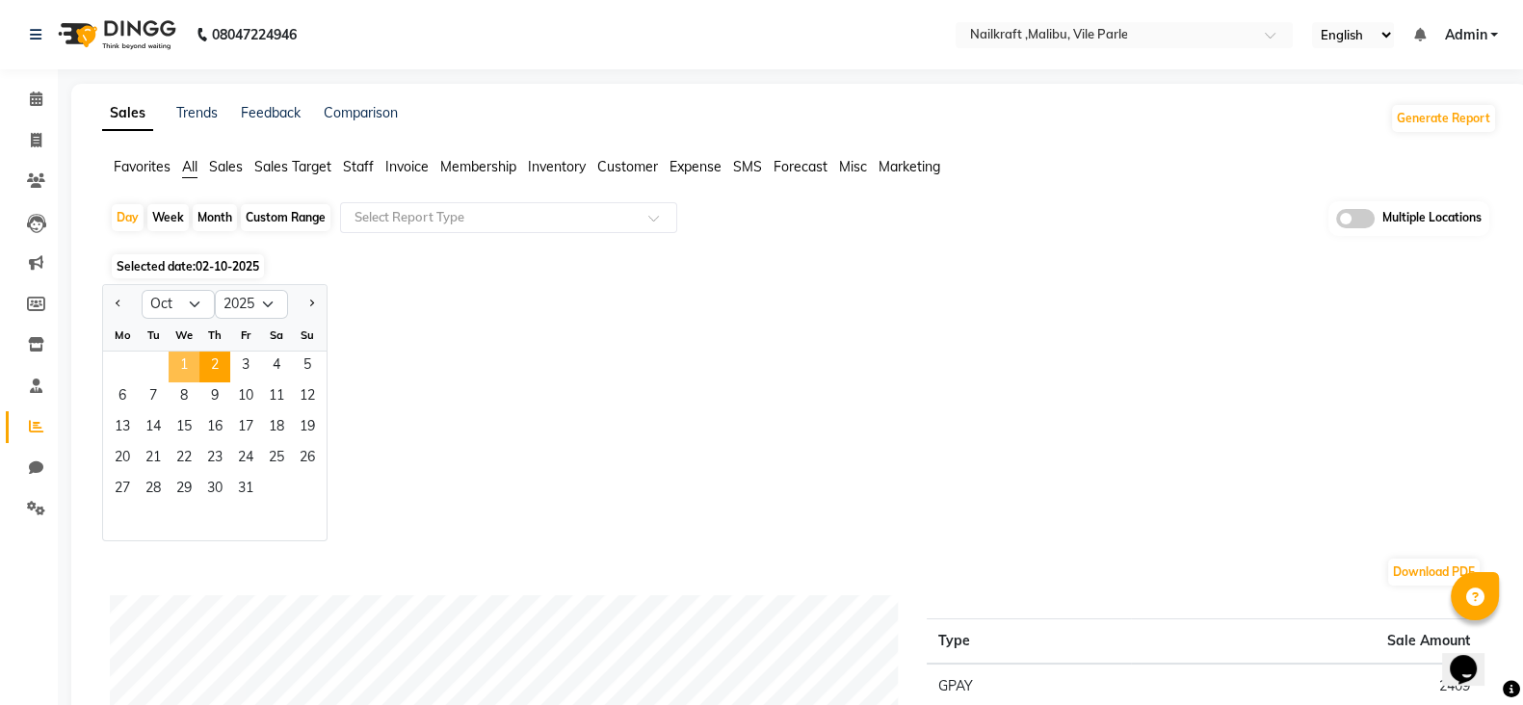
click at [186, 352] on span "1" at bounding box center [184, 367] width 31 height 31
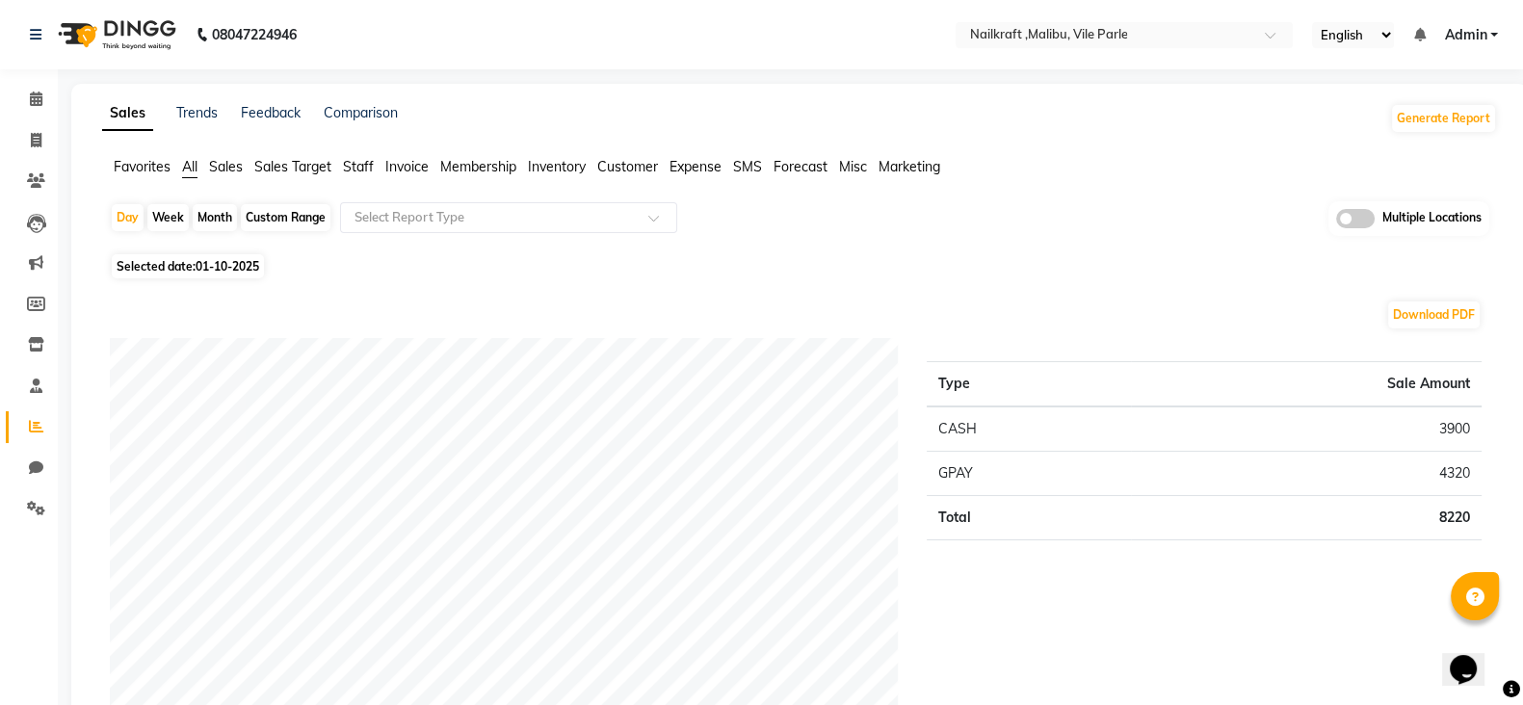
click at [186, 305] on div "Download PDF" at bounding box center [796, 315] width 1372 height 31
click at [213, 275] on span "Selected date: 01-10-2025" at bounding box center [188, 266] width 152 height 24
select select "10"
select select "2025"
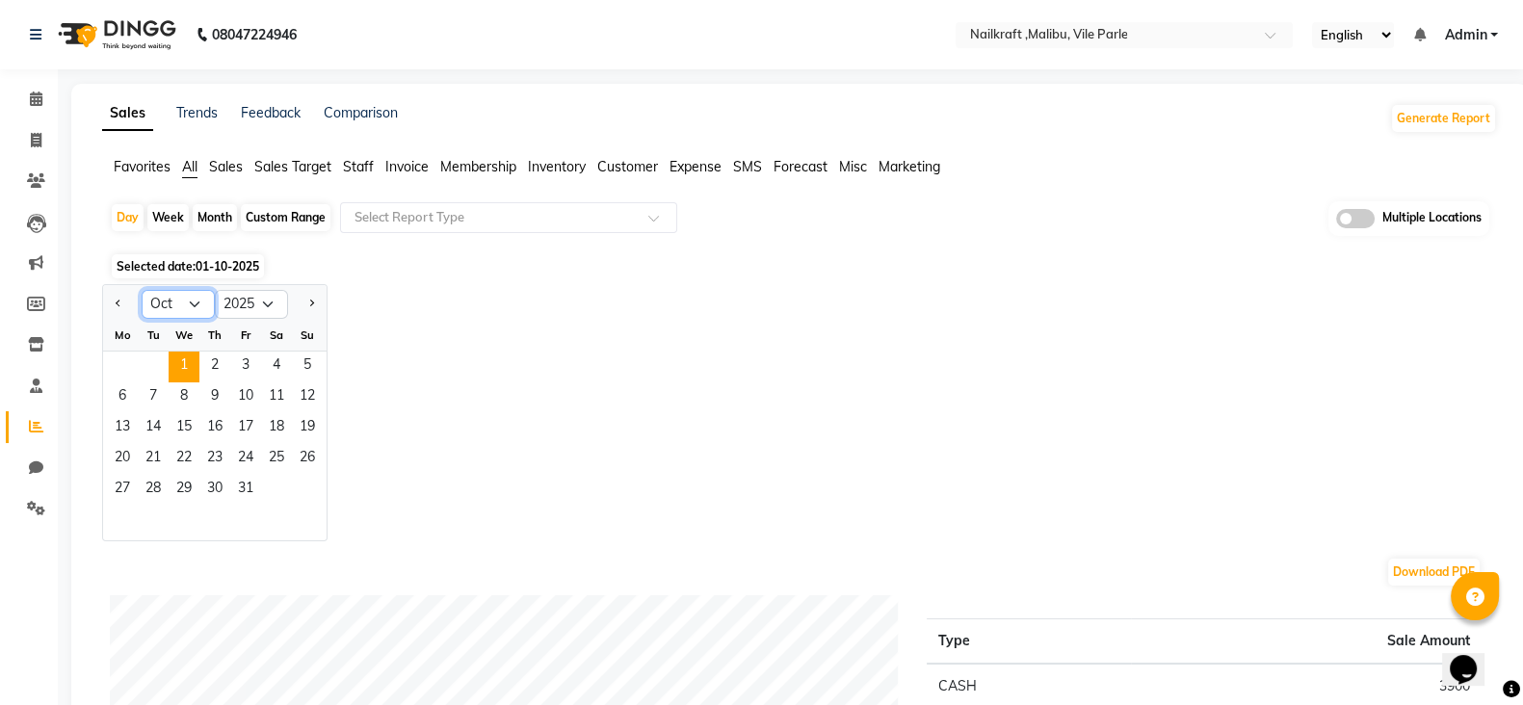
click at [198, 300] on select "Jan Feb Mar Apr May Jun Jul Aug Sep Oct Nov Dec" at bounding box center [178, 304] width 73 height 29
select select "9"
click at [142, 290] on select "Jan Feb Mar Apr May Jun Jul Aug Sep Oct Nov Dec" at bounding box center [178, 304] width 73 height 29
click at [136, 368] on span "1" at bounding box center [122, 367] width 31 height 31
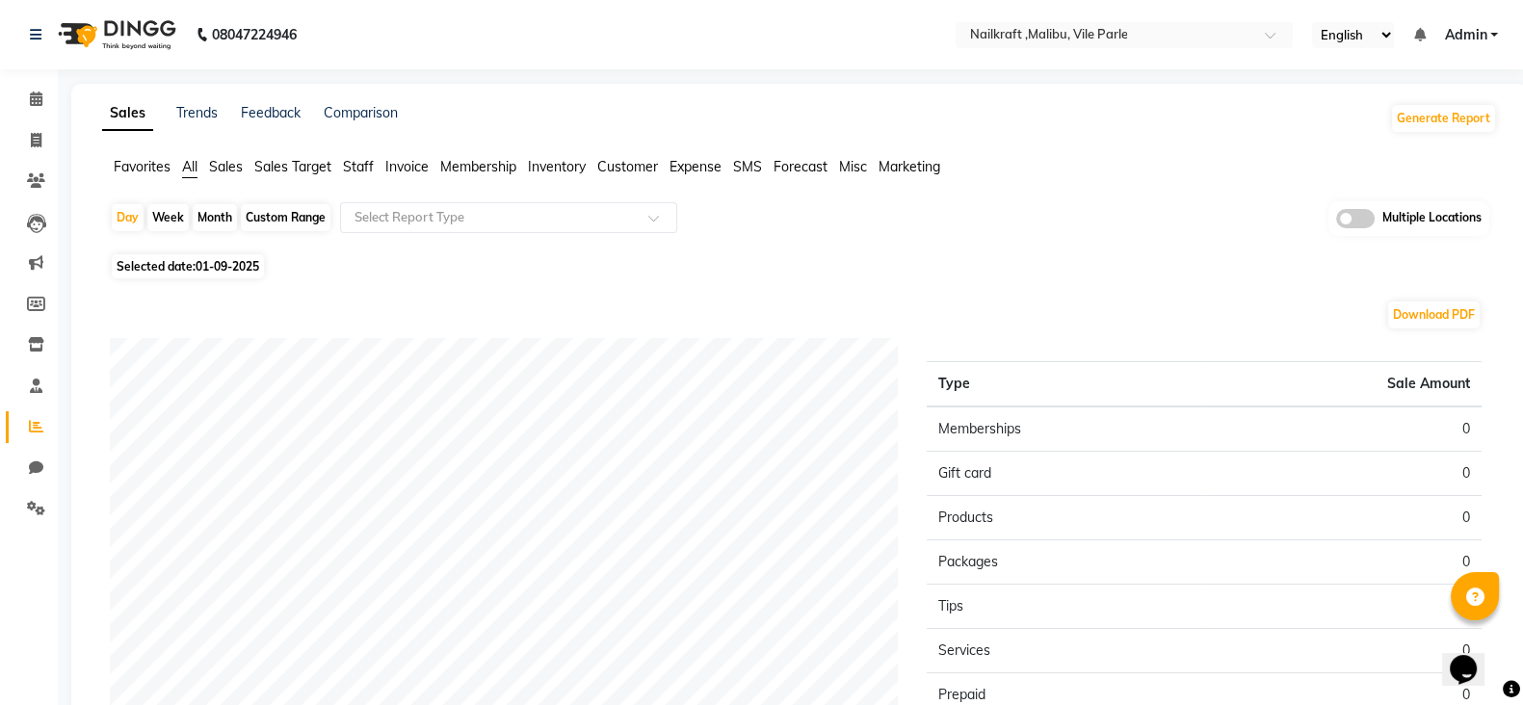
click at [284, 220] on div "Custom Range" at bounding box center [286, 217] width 90 height 27
select select "9"
select select "2025"
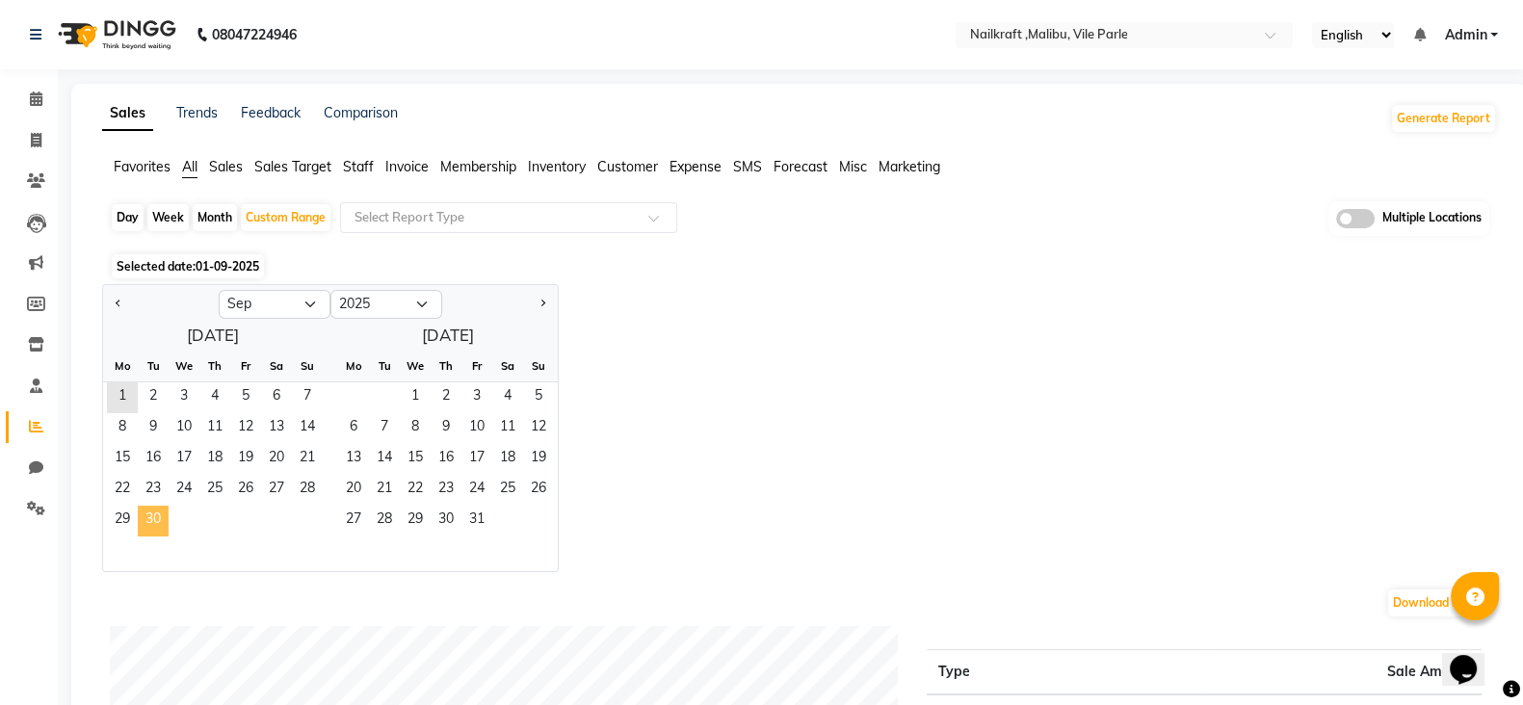
click at [158, 517] on span "30" at bounding box center [153, 521] width 31 height 31
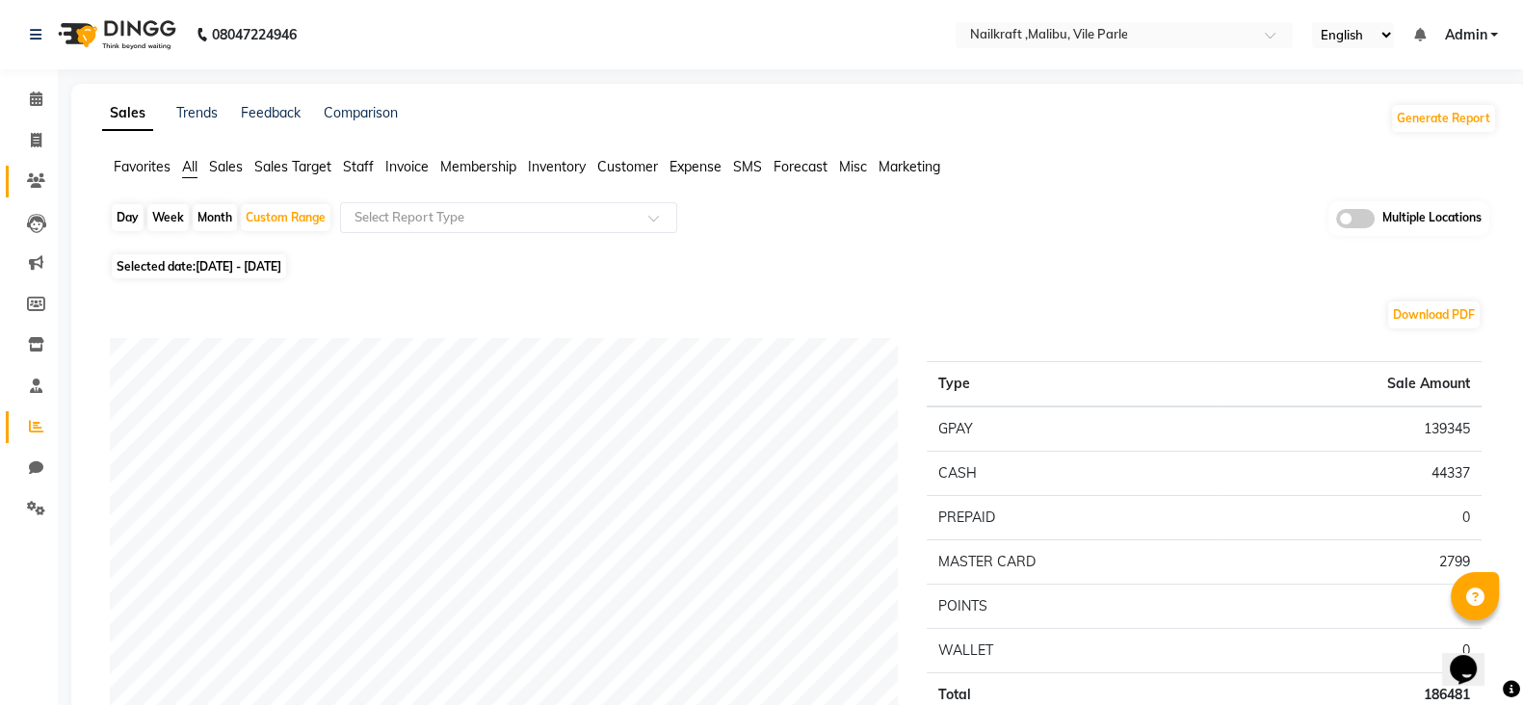
click at [41, 174] on icon at bounding box center [36, 180] width 18 height 14
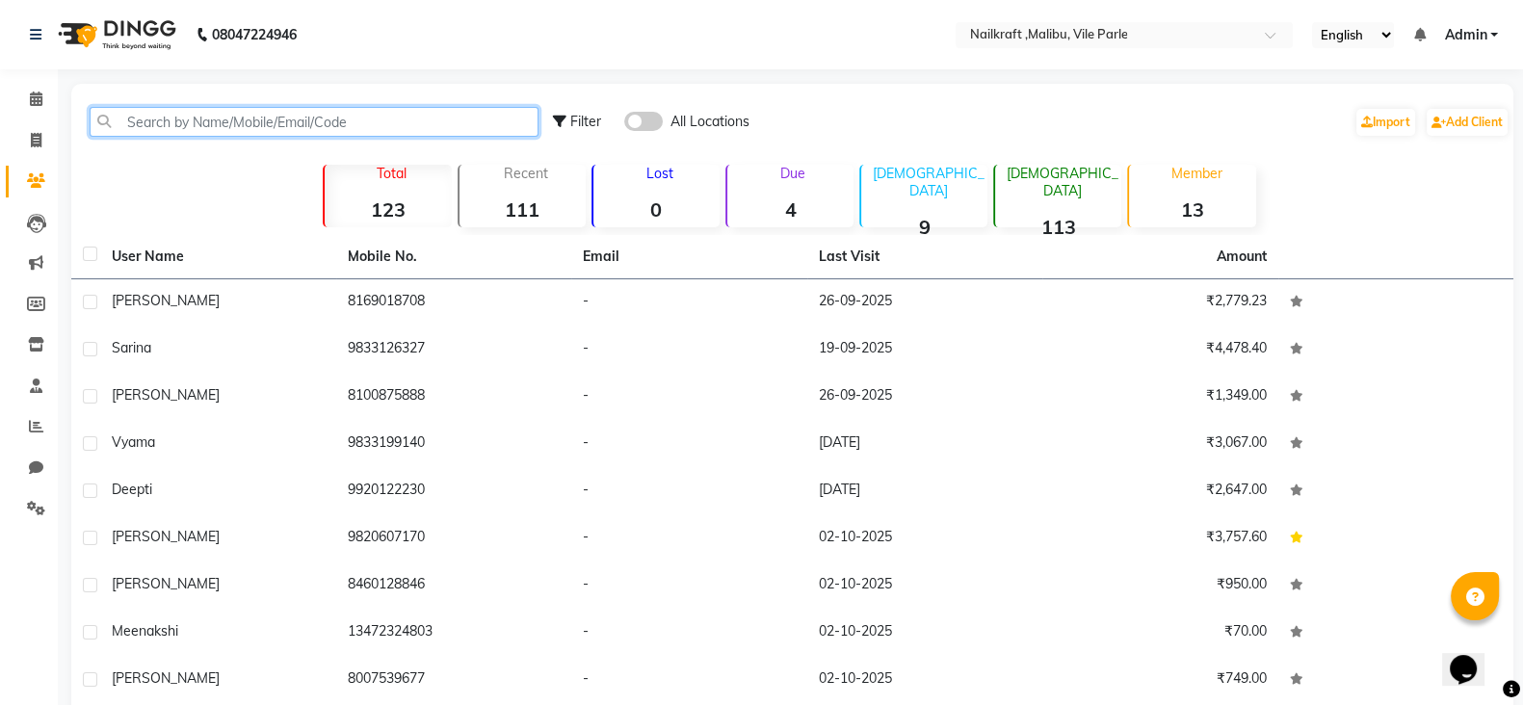
click at [241, 120] on input "text" at bounding box center [314, 122] width 449 height 30
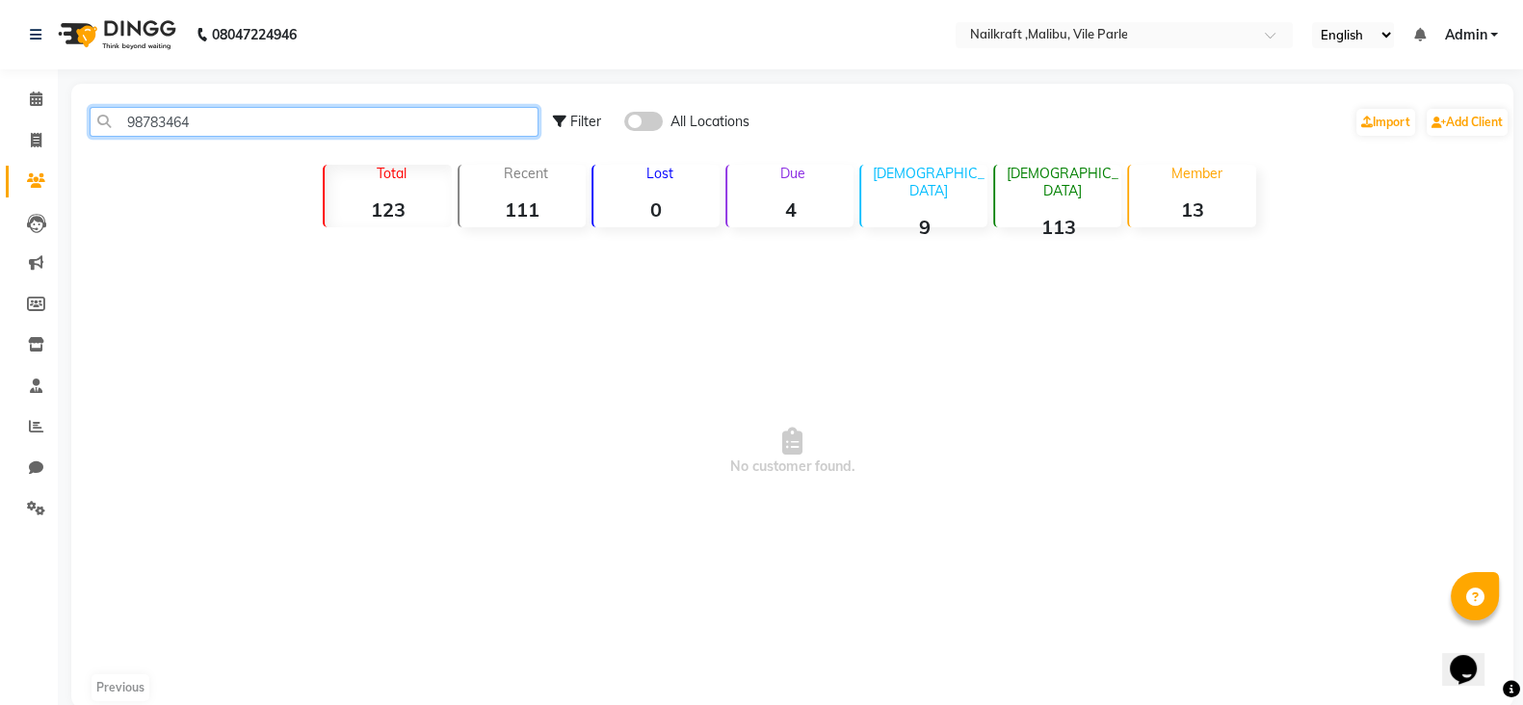
type input "987834649"
click at [148, 121] on input "987834649" at bounding box center [314, 122] width 449 height 30
click at [197, 119] on input "987834649" at bounding box center [314, 122] width 449 height 30
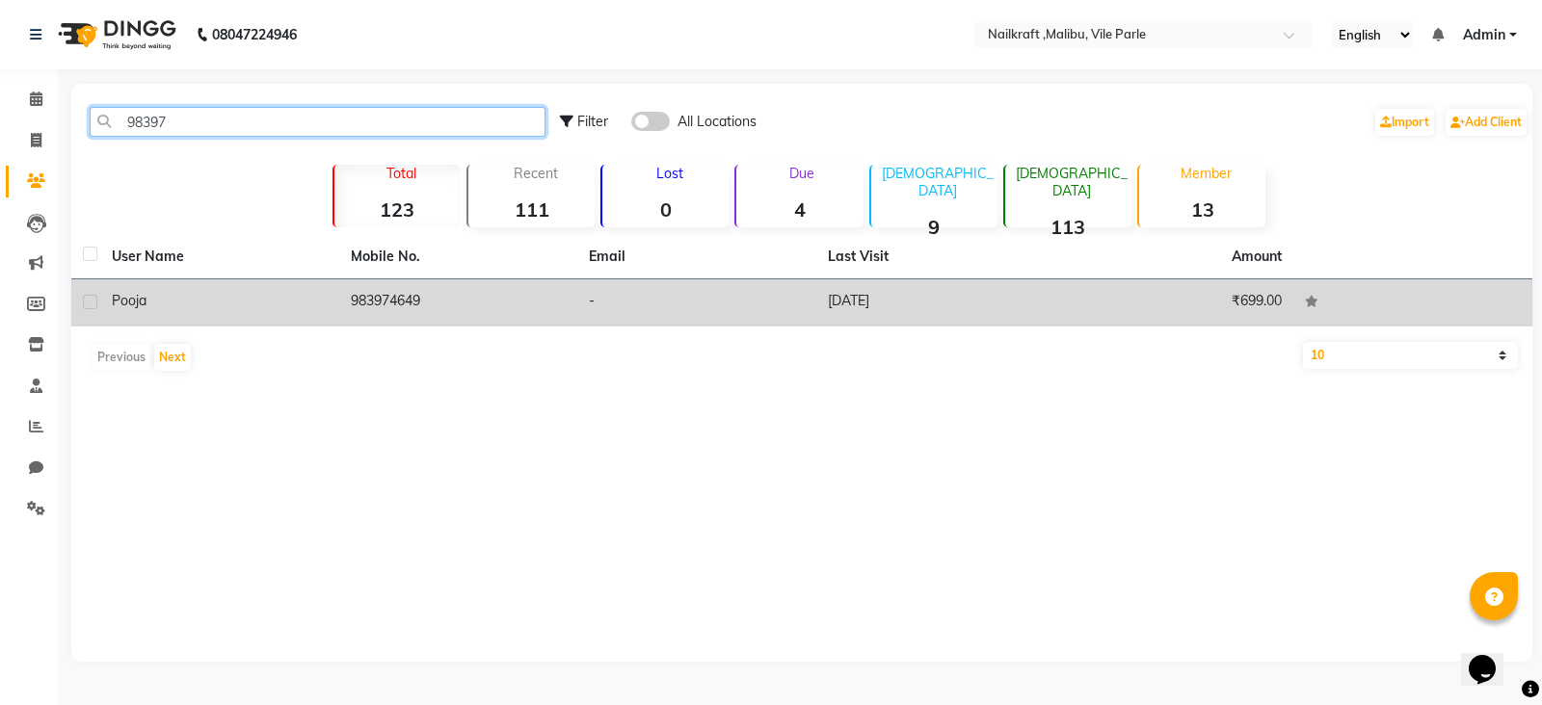
type input "98397"
click at [390, 292] on td "983974649" at bounding box center [458, 302] width 239 height 47
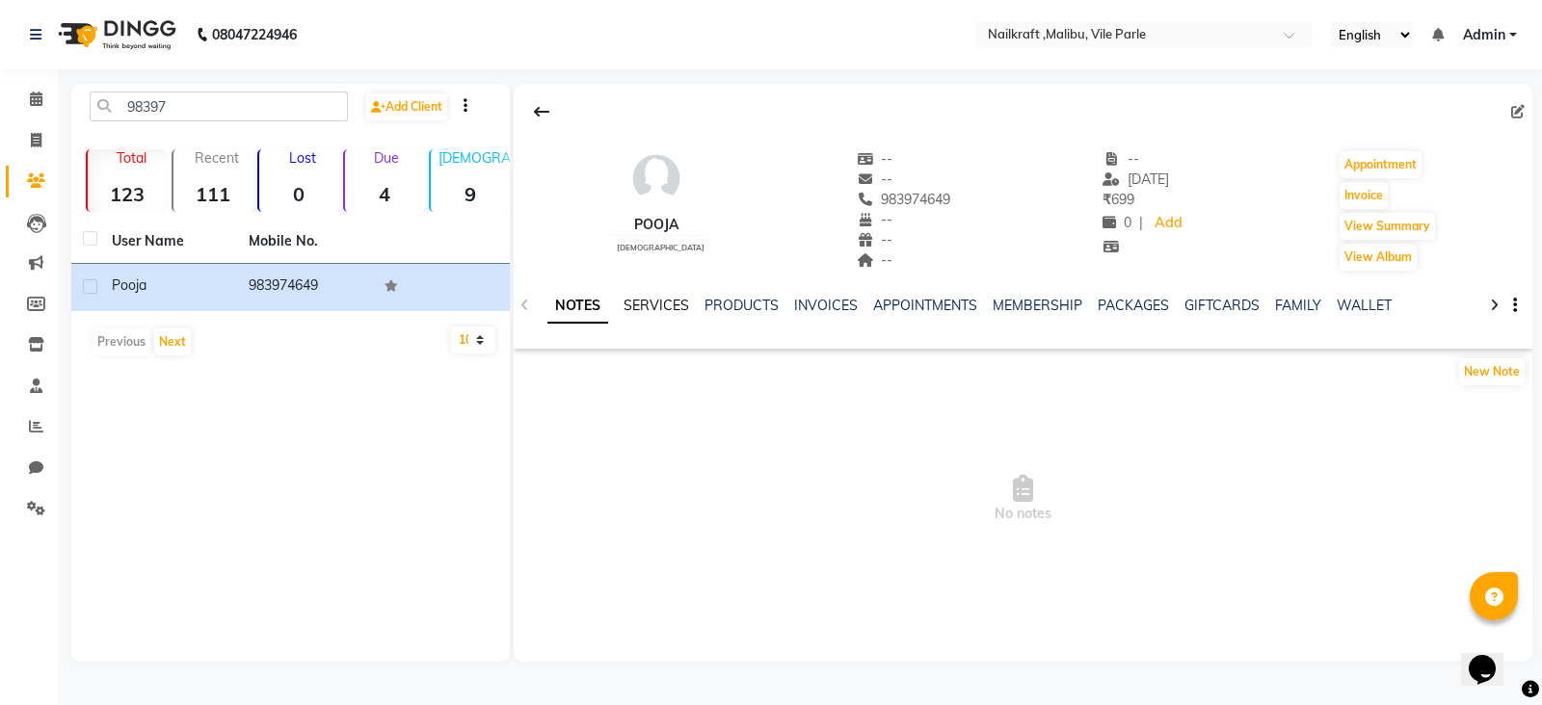
click at [665, 304] on link "SERVICES" at bounding box center [656, 305] width 66 height 17
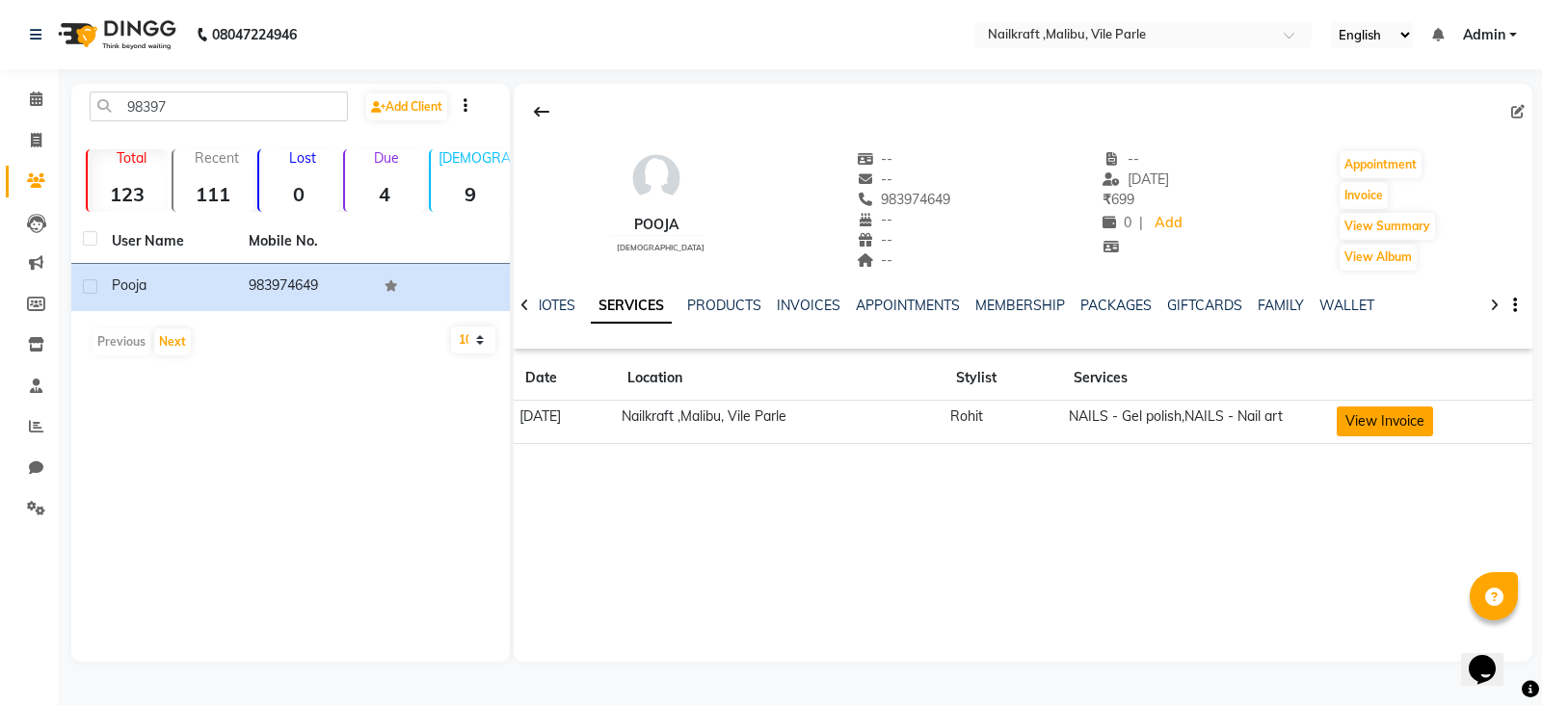
click at [1402, 427] on button "View Invoice" at bounding box center [1384, 422] width 96 height 30
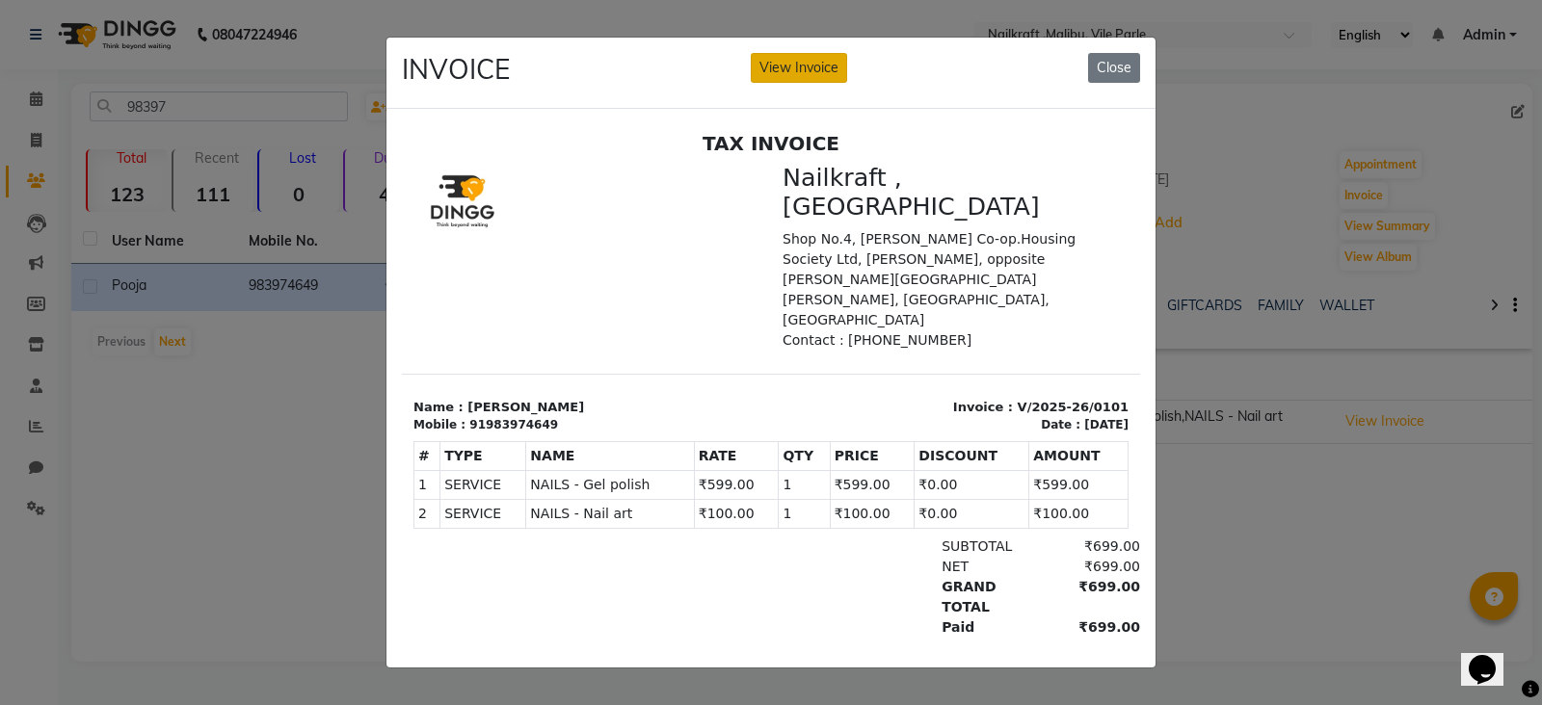
click at [814, 53] on button "View Invoice" at bounding box center [799, 68] width 96 height 30
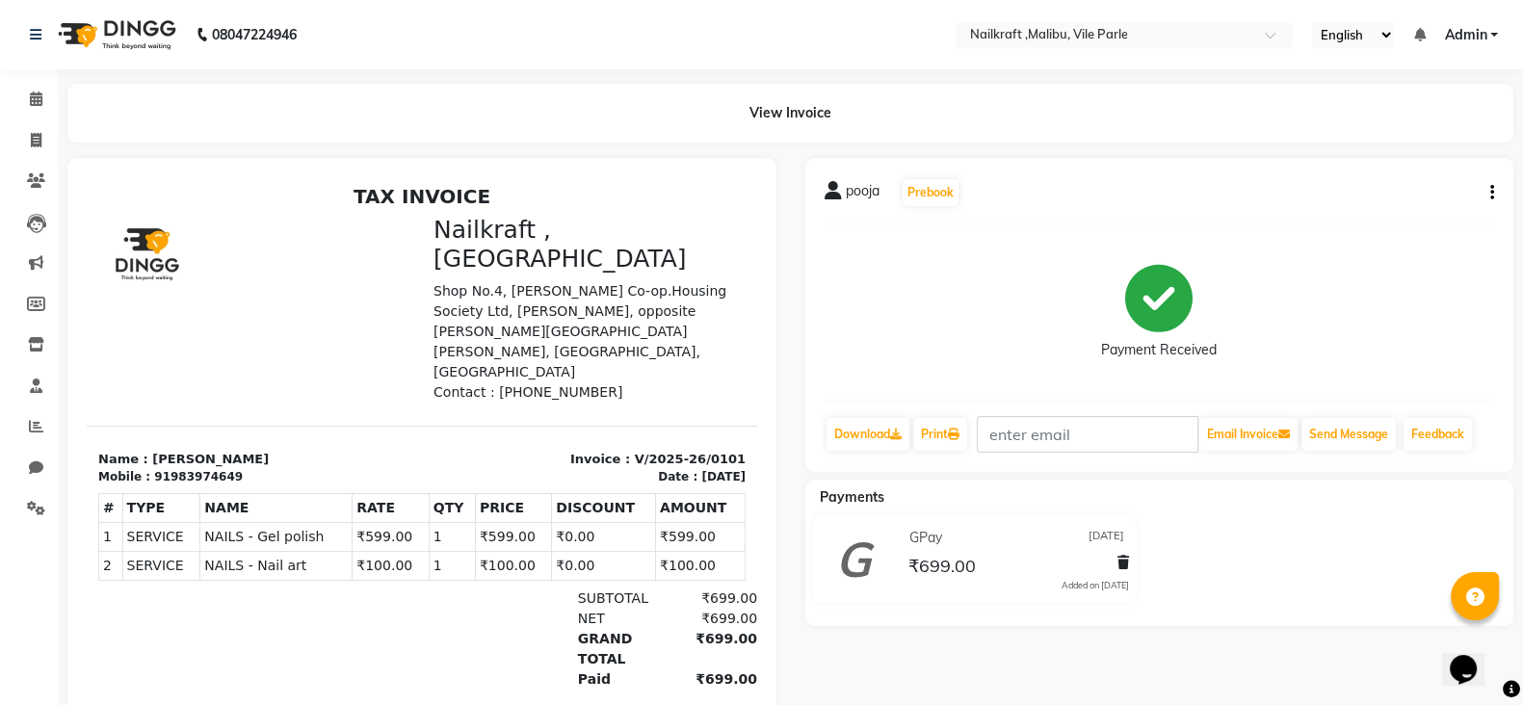
click at [1493, 202] on button "button" at bounding box center [1489, 193] width 12 height 20
click at [1396, 190] on div "Edit Item Staff" at bounding box center [1396, 192] width 132 height 24
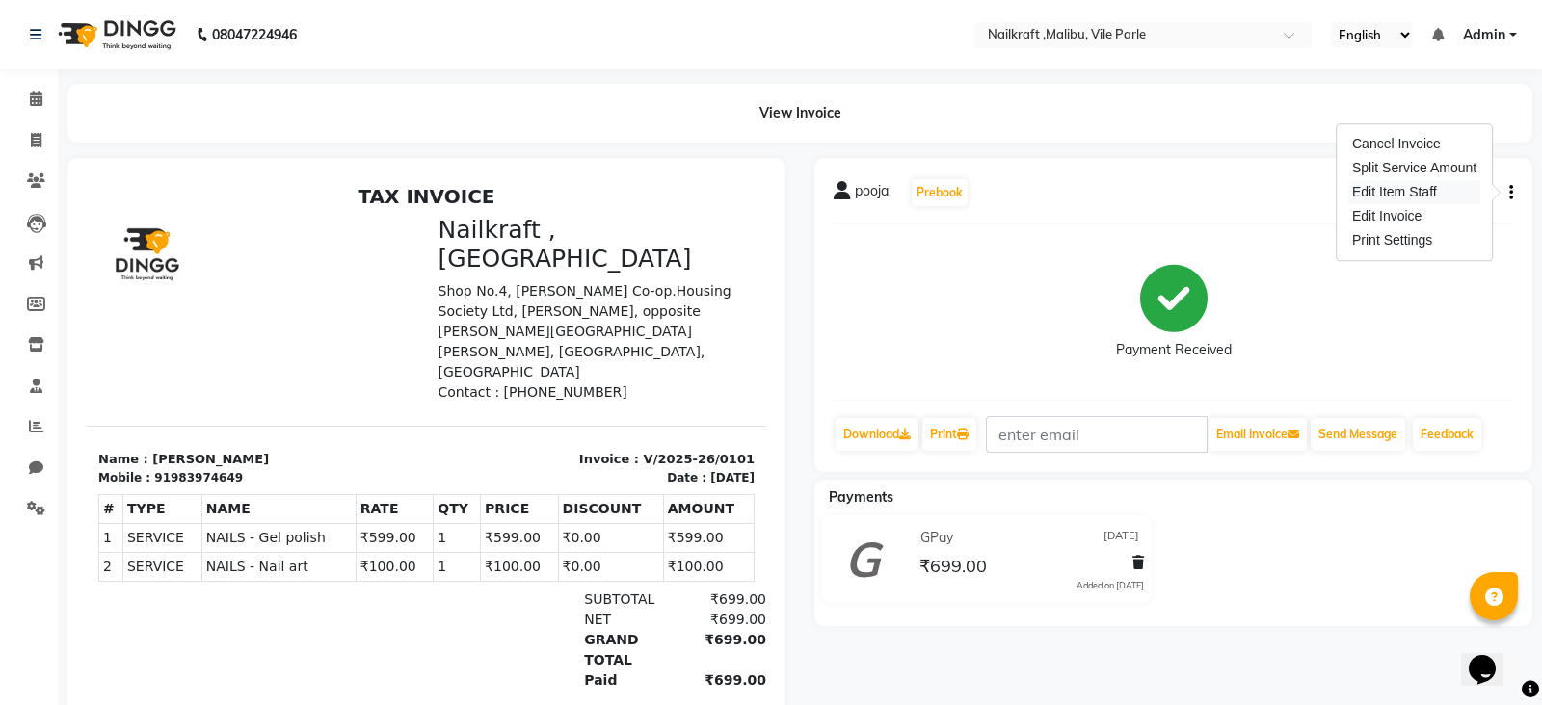
select select
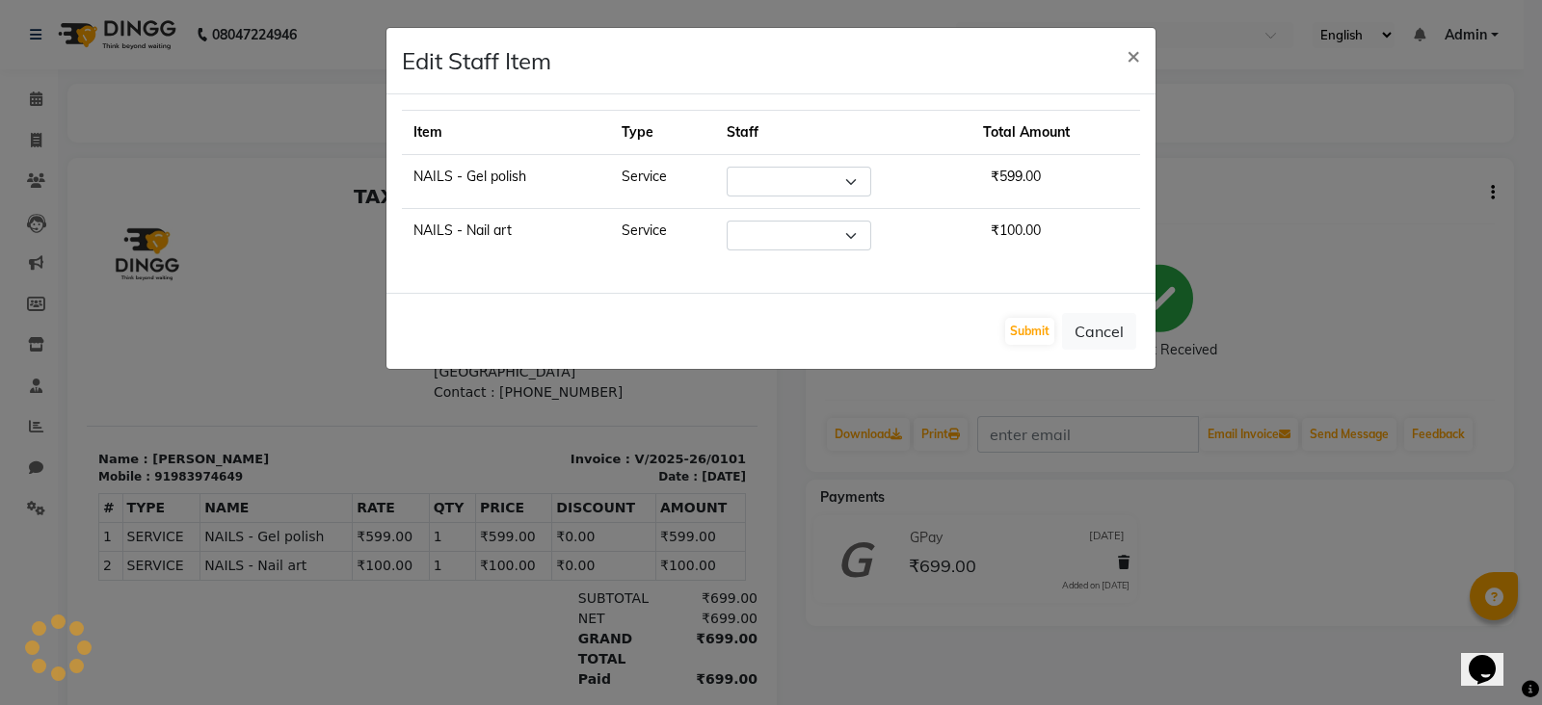
select select "91262"
click at [1041, 318] on button "Submit" at bounding box center [1029, 331] width 49 height 27
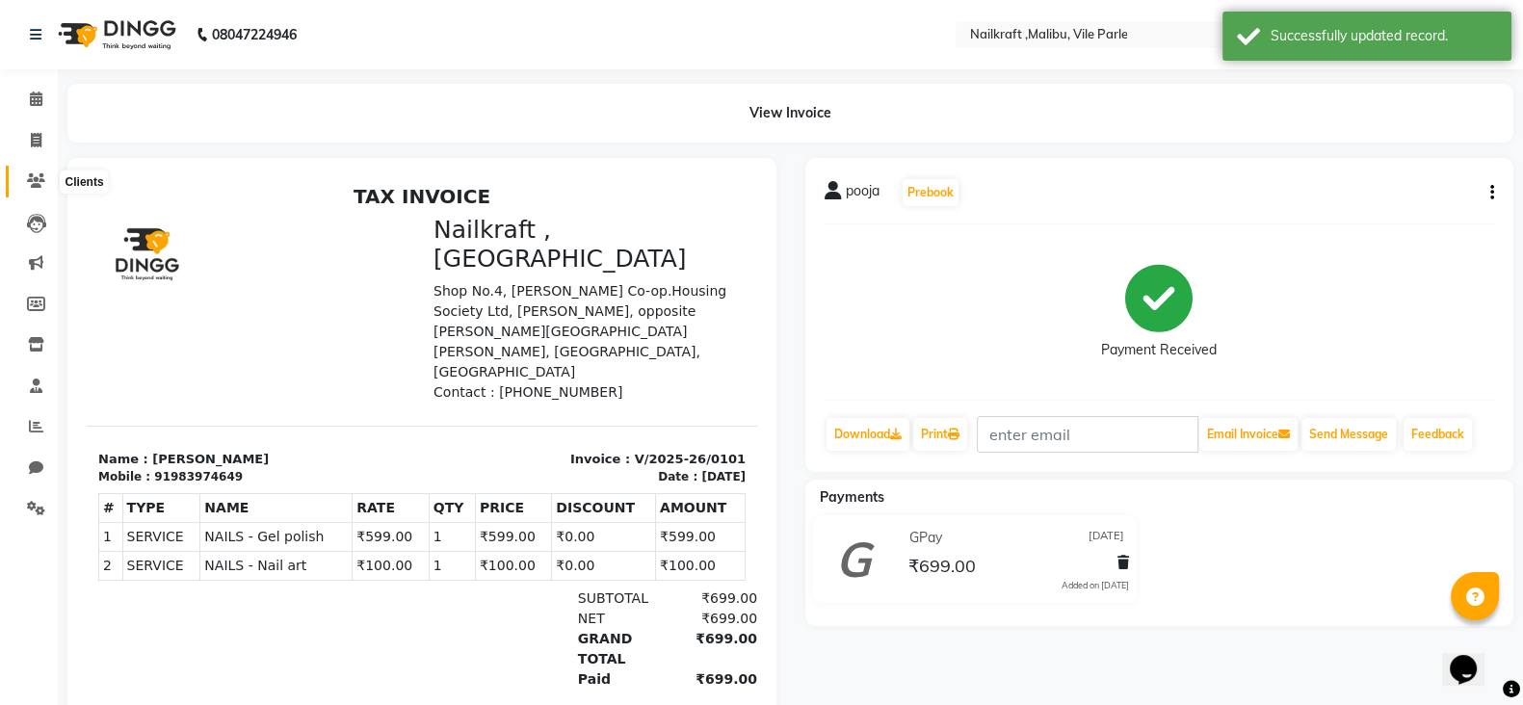
click at [29, 182] on icon at bounding box center [36, 180] width 18 height 14
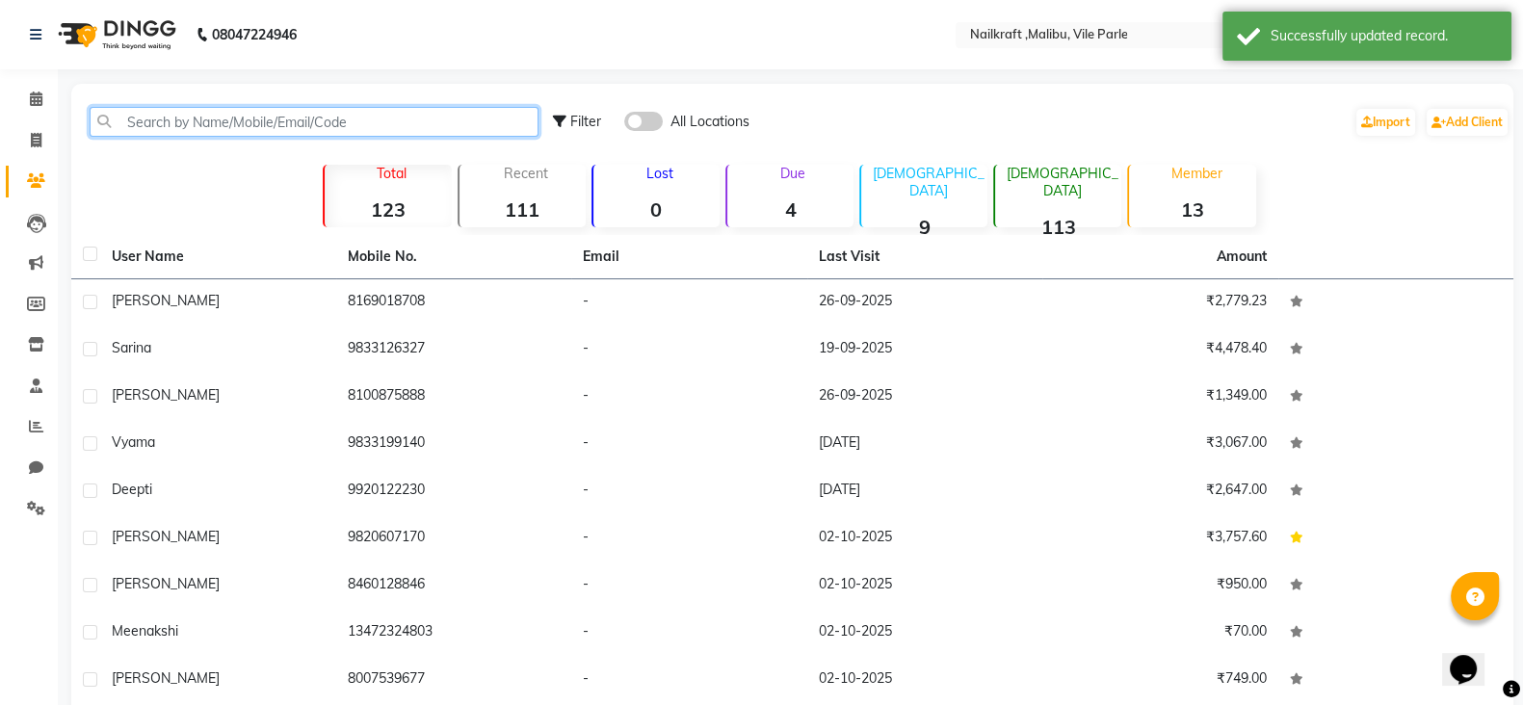
click at [387, 120] on input "text" at bounding box center [314, 122] width 449 height 30
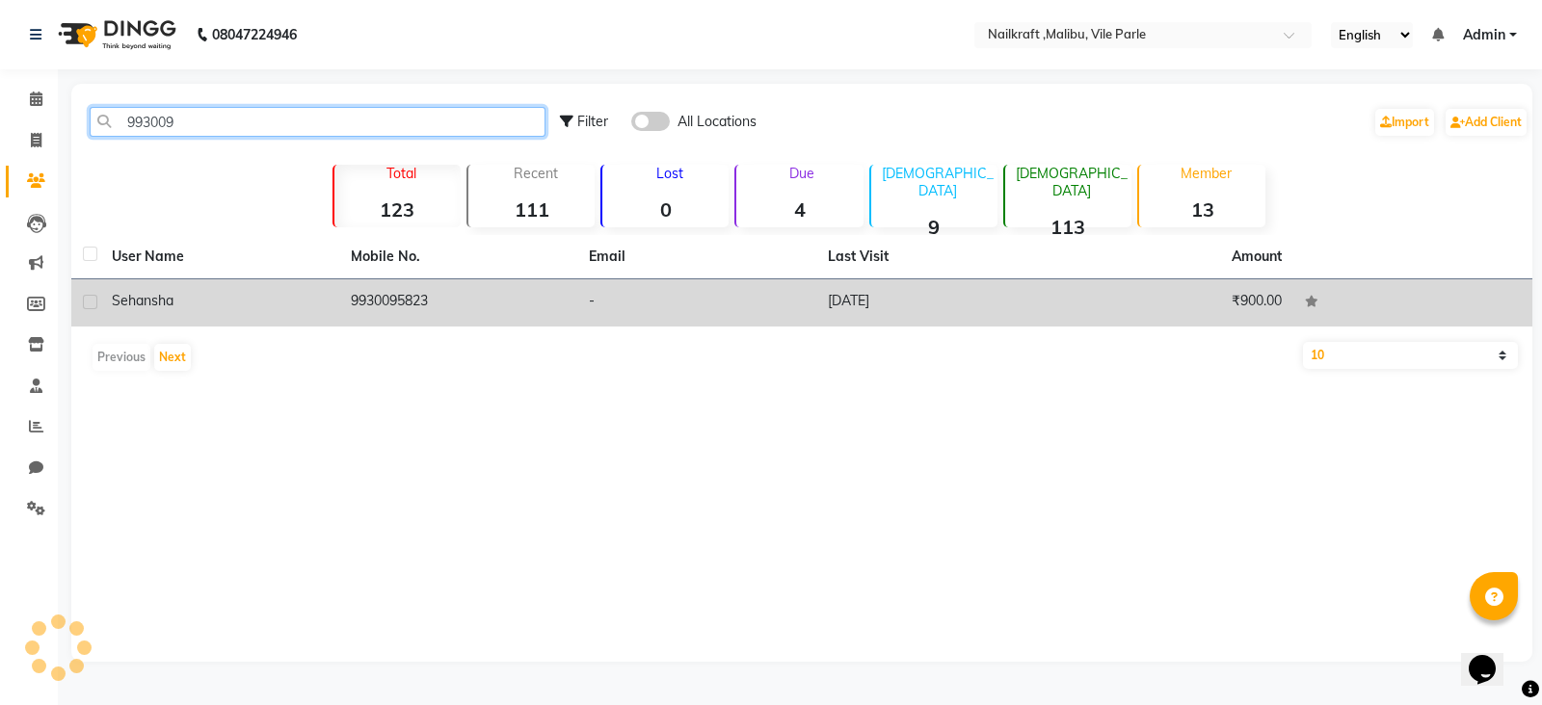
type input "993009"
click at [373, 304] on td "9930095823" at bounding box center [458, 302] width 239 height 47
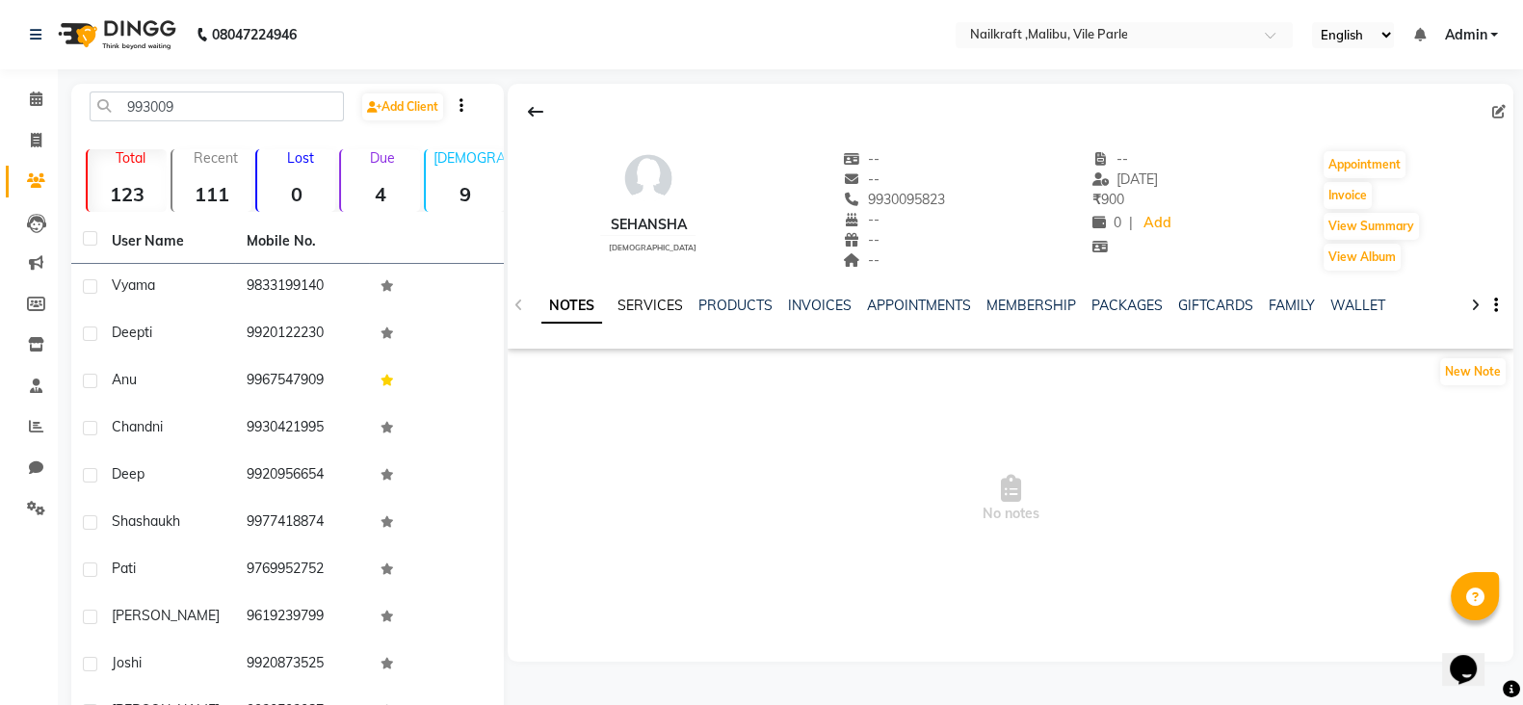
click at [662, 307] on link "SERVICES" at bounding box center [651, 305] width 66 height 17
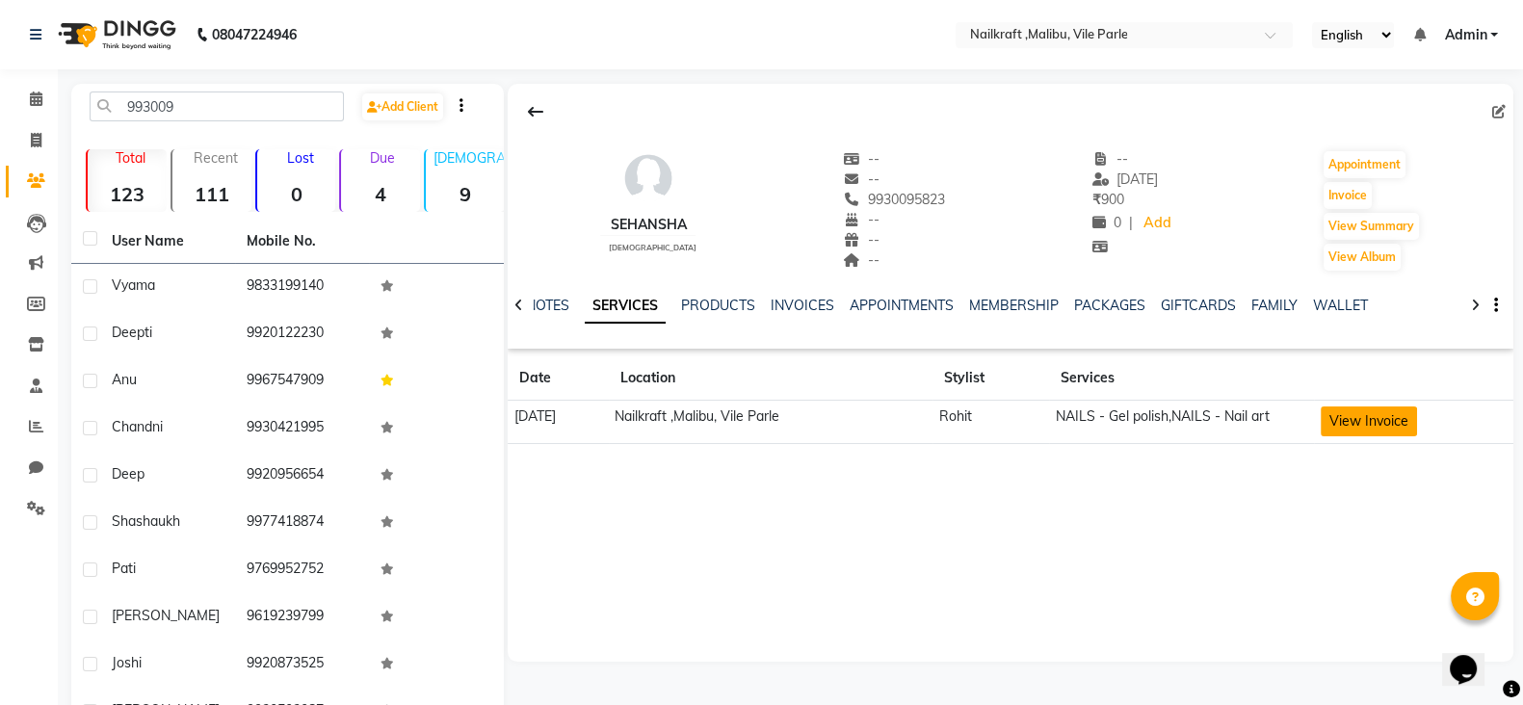
click at [1357, 431] on button "View Invoice" at bounding box center [1369, 422] width 96 height 30
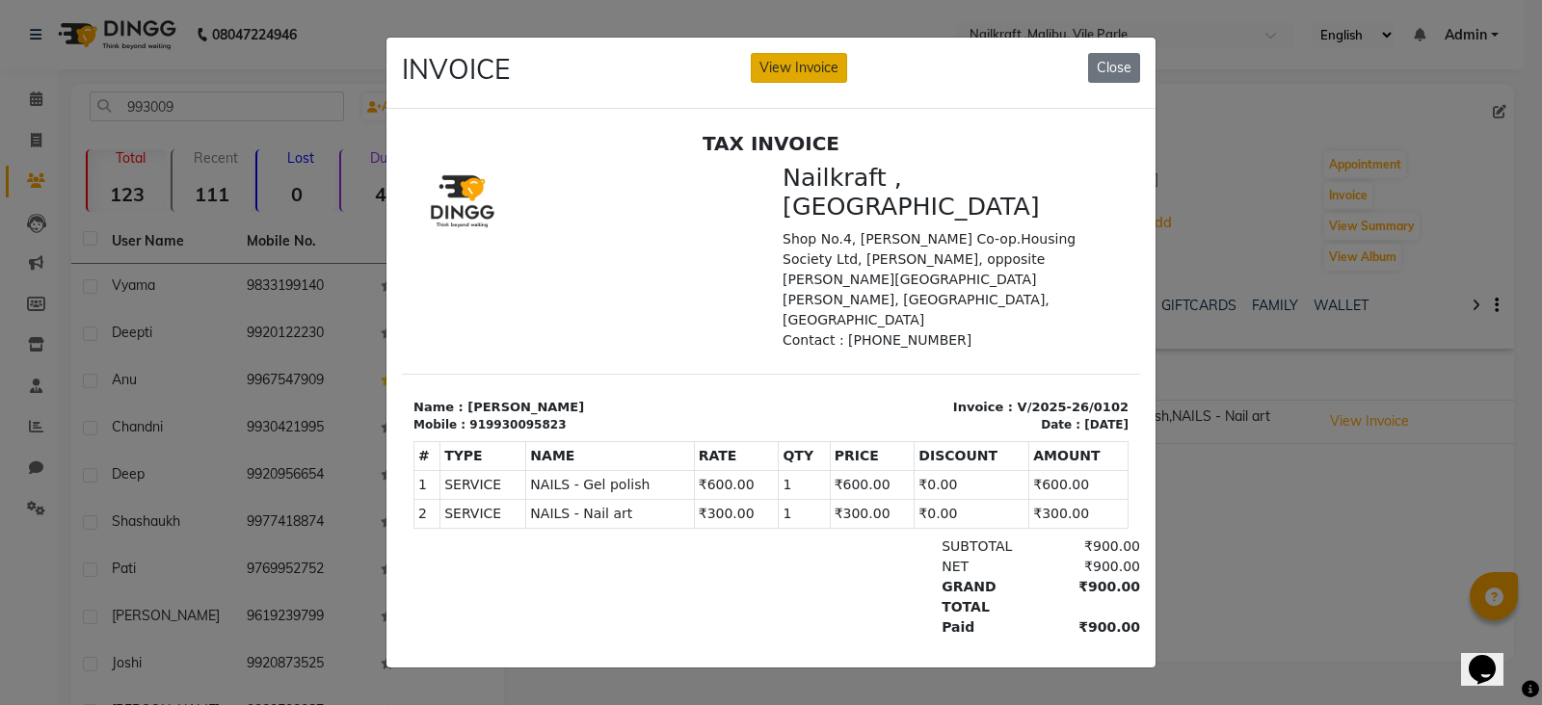
click at [829, 66] on button "View Invoice" at bounding box center [799, 68] width 96 height 30
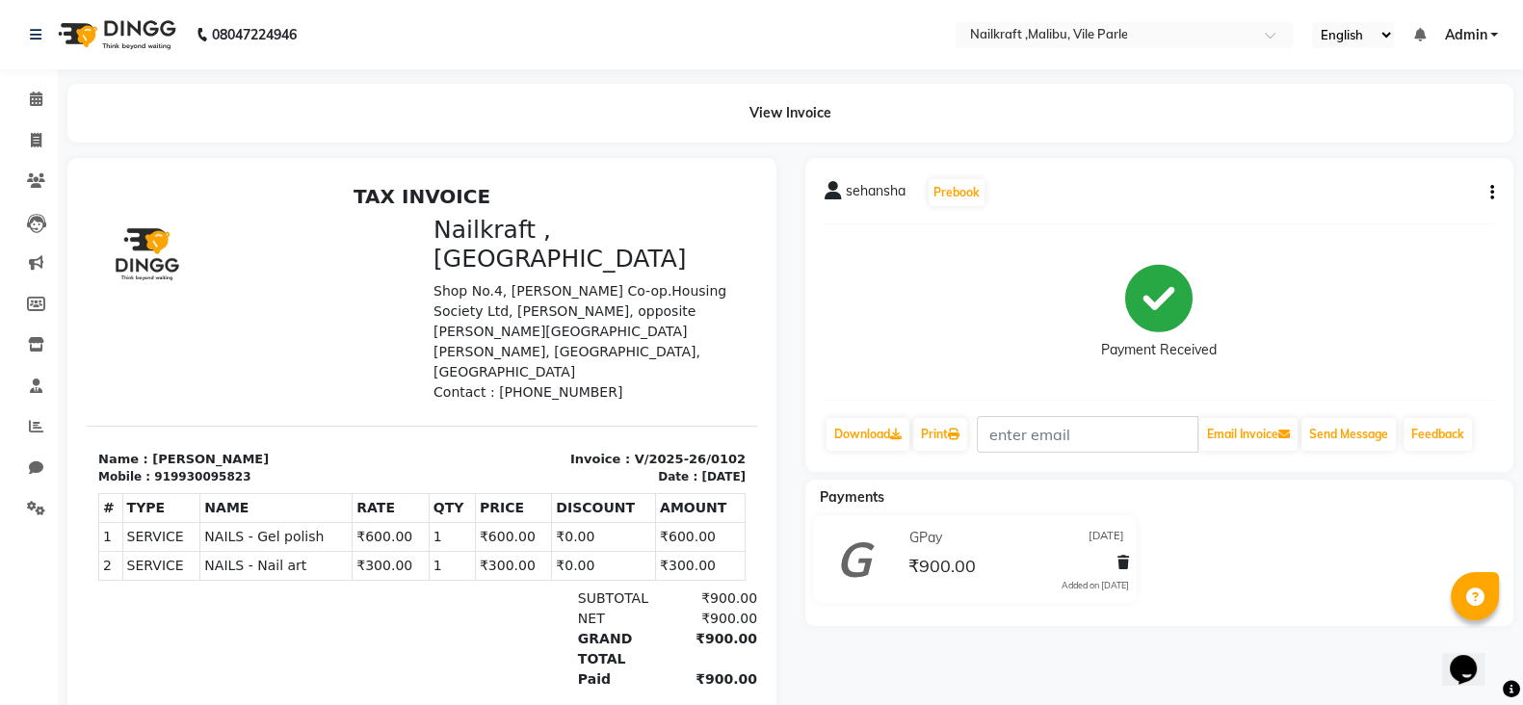
click at [1494, 201] on div "sehansha Prebook Payment Received Download Print Email Invoice Send Message Fee…" at bounding box center [1160, 315] width 709 height 314
click at [1494, 199] on div "sehansha Prebook Payment Received Download Print Email Invoice Send Message Fee…" at bounding box center [1160, 315] width 709 height 314
click at [1492, 194] on icon "button" at bounding box center [1493, 193] width 4 height 1
click at [1409, 194] on div "Edit Item Staff" at bounding box center [1396, 192] width 132 height 24
select select "91262"
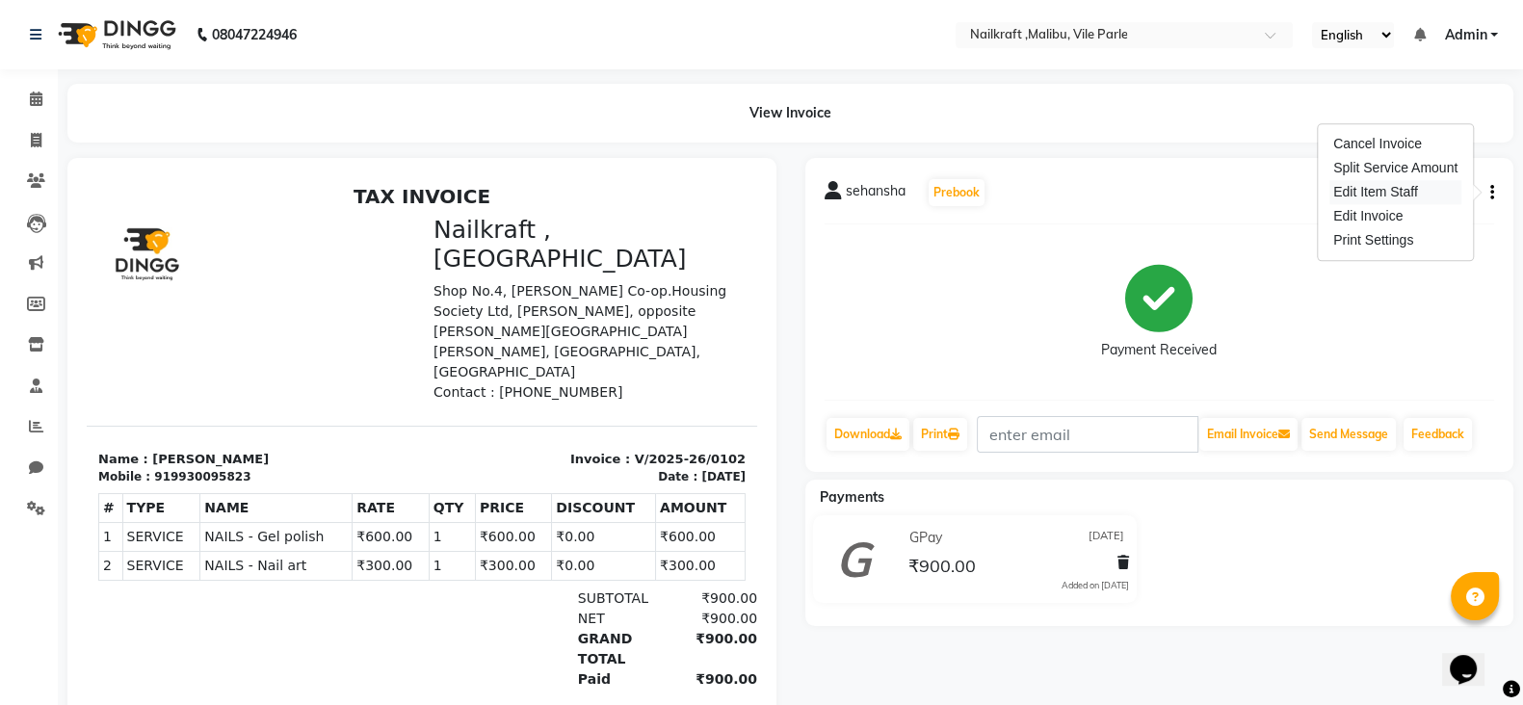
select select "91262"
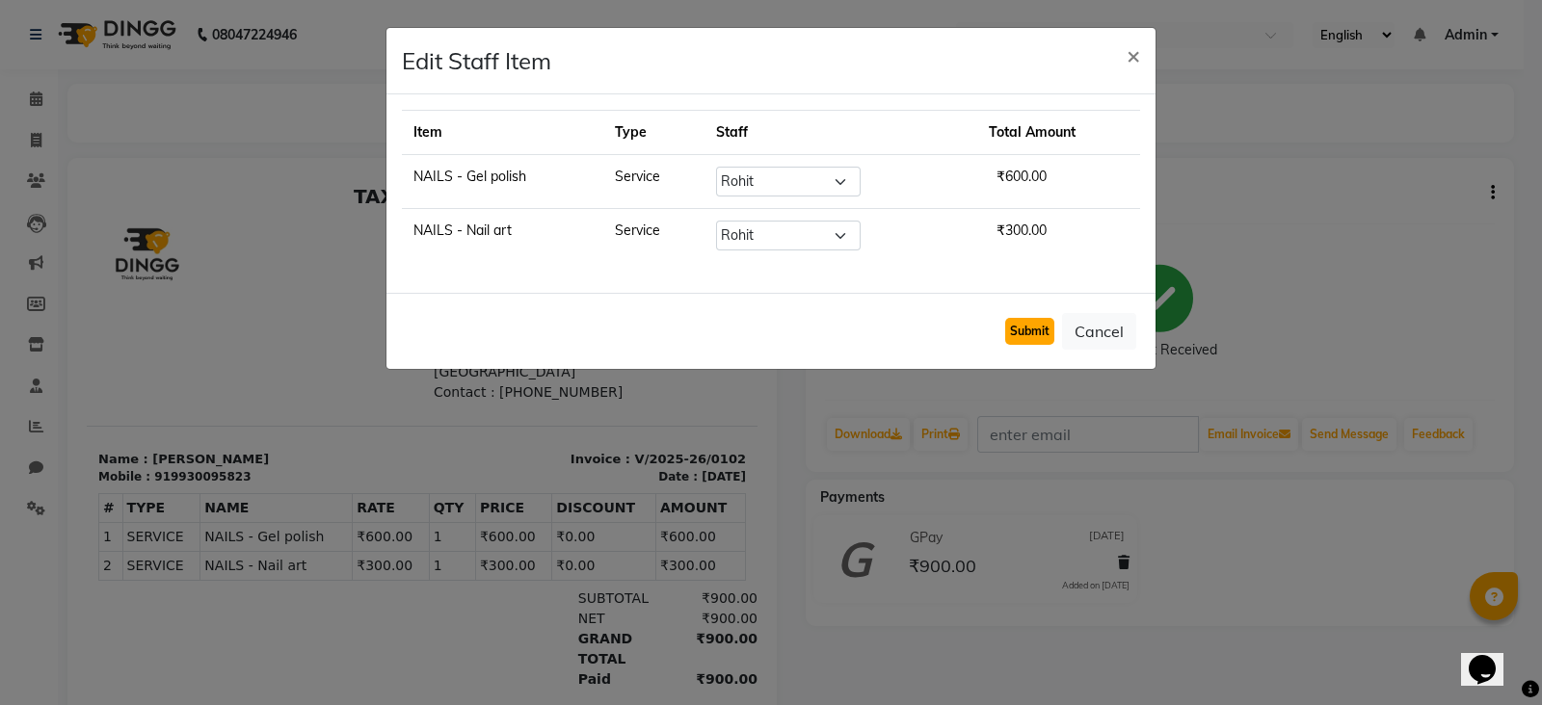
click at [1043, 324] on button "Submit" at bounding box center [1029, 331] width 49 height 27
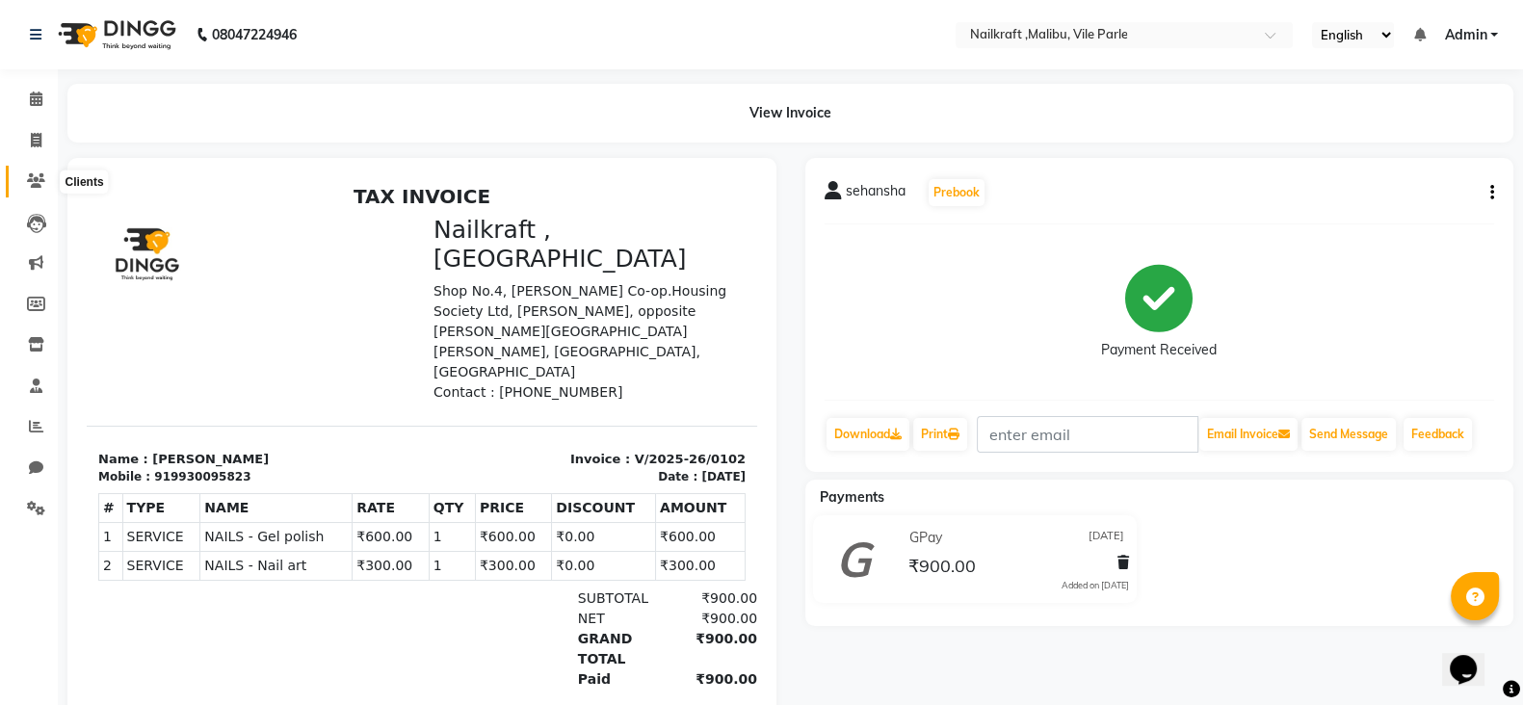
click at [34, 175] on icon at bounding box center [36, 180] width 18 height 14
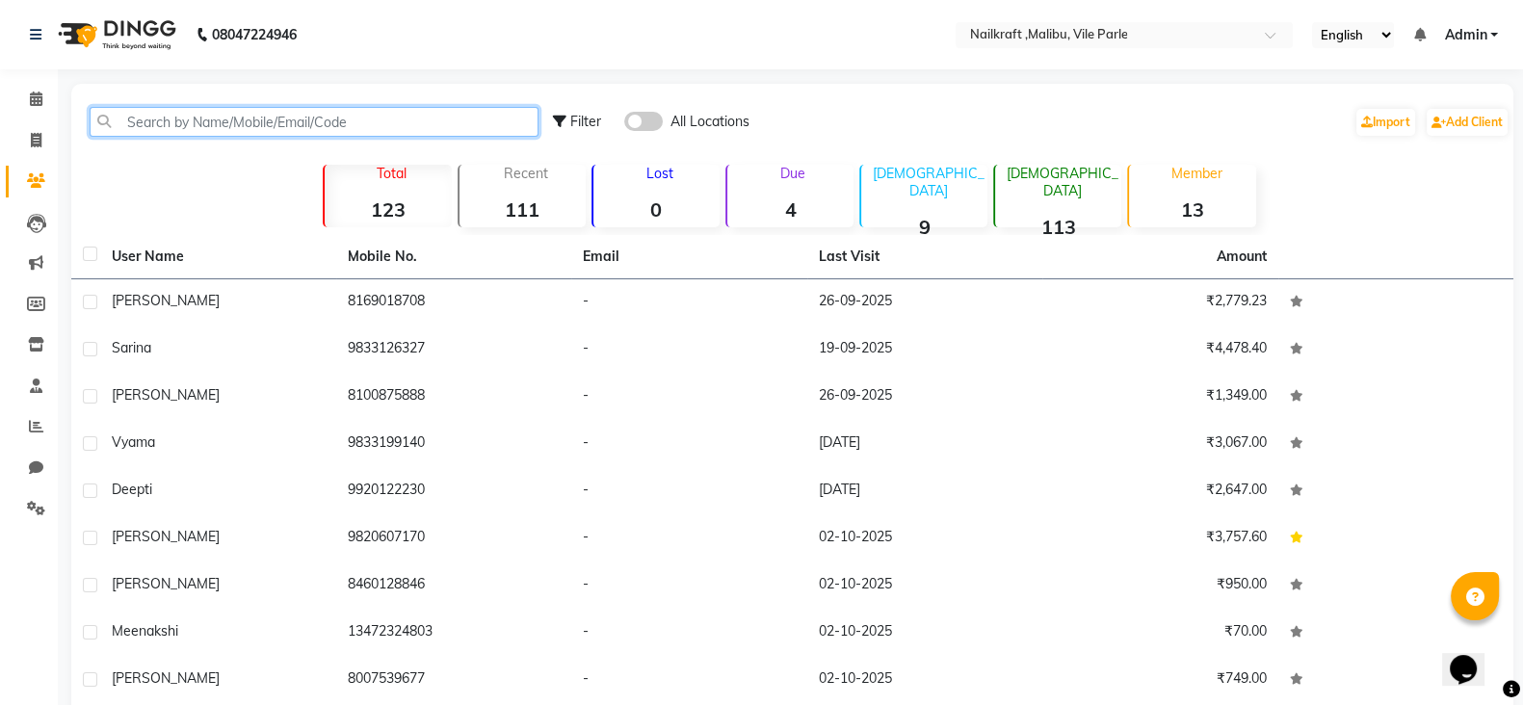
click at [278, 122] on input "text" at bounding box center [314, 122] width 449 height 30
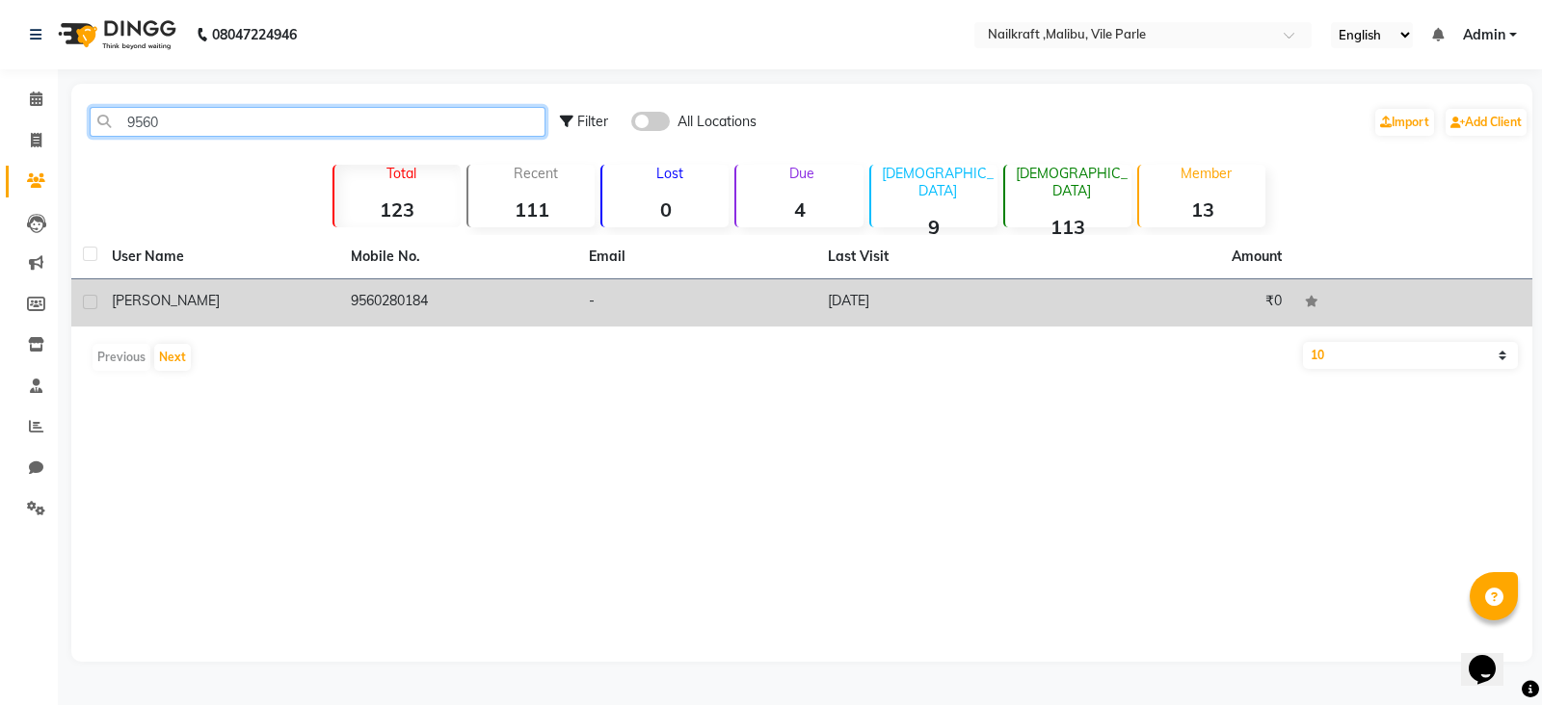
type input "9560"
click at [424, 306] on td "9560280184" at bounding box center [458, 302] width 239 height 47
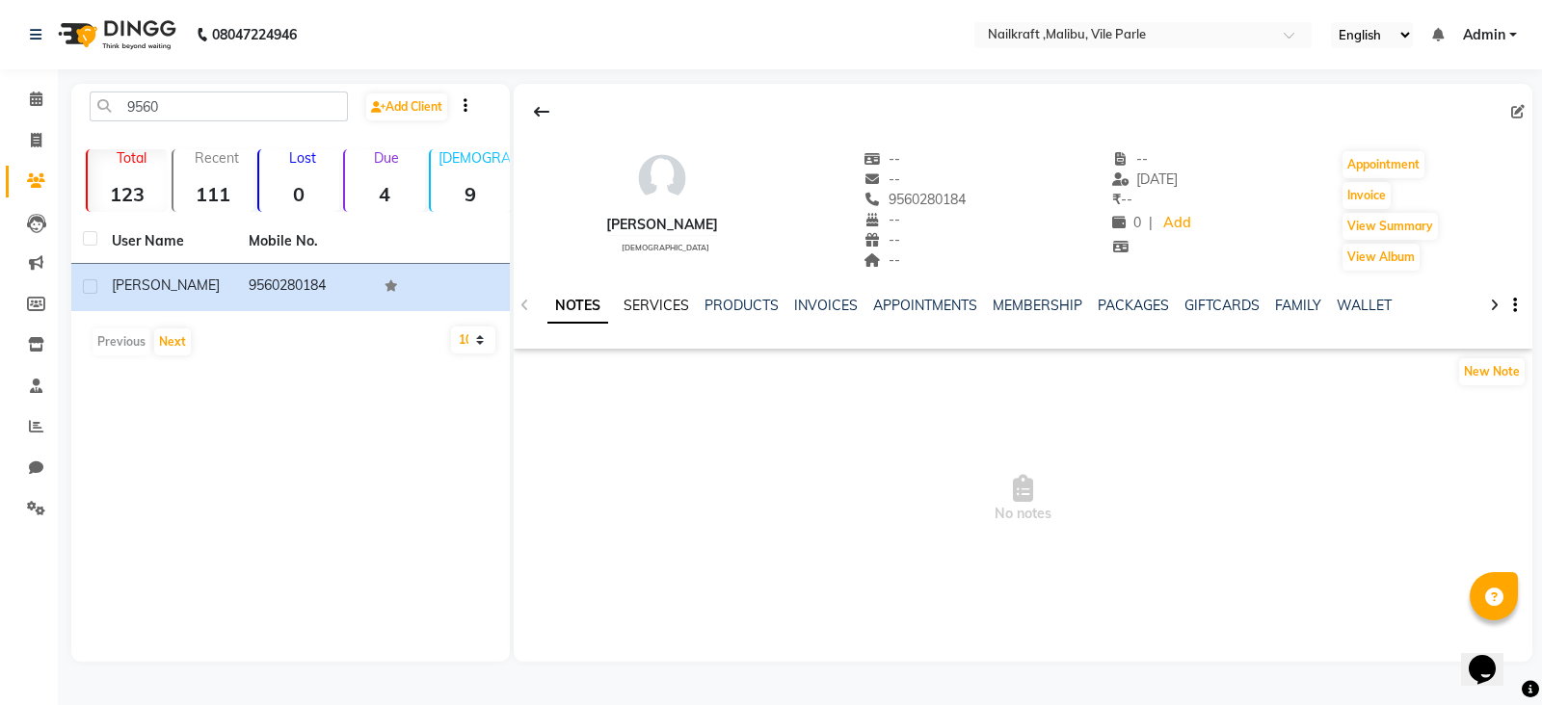
click at [661, 309] on link "SERVICES" at bounding box center [656, 305] width 66 height 17
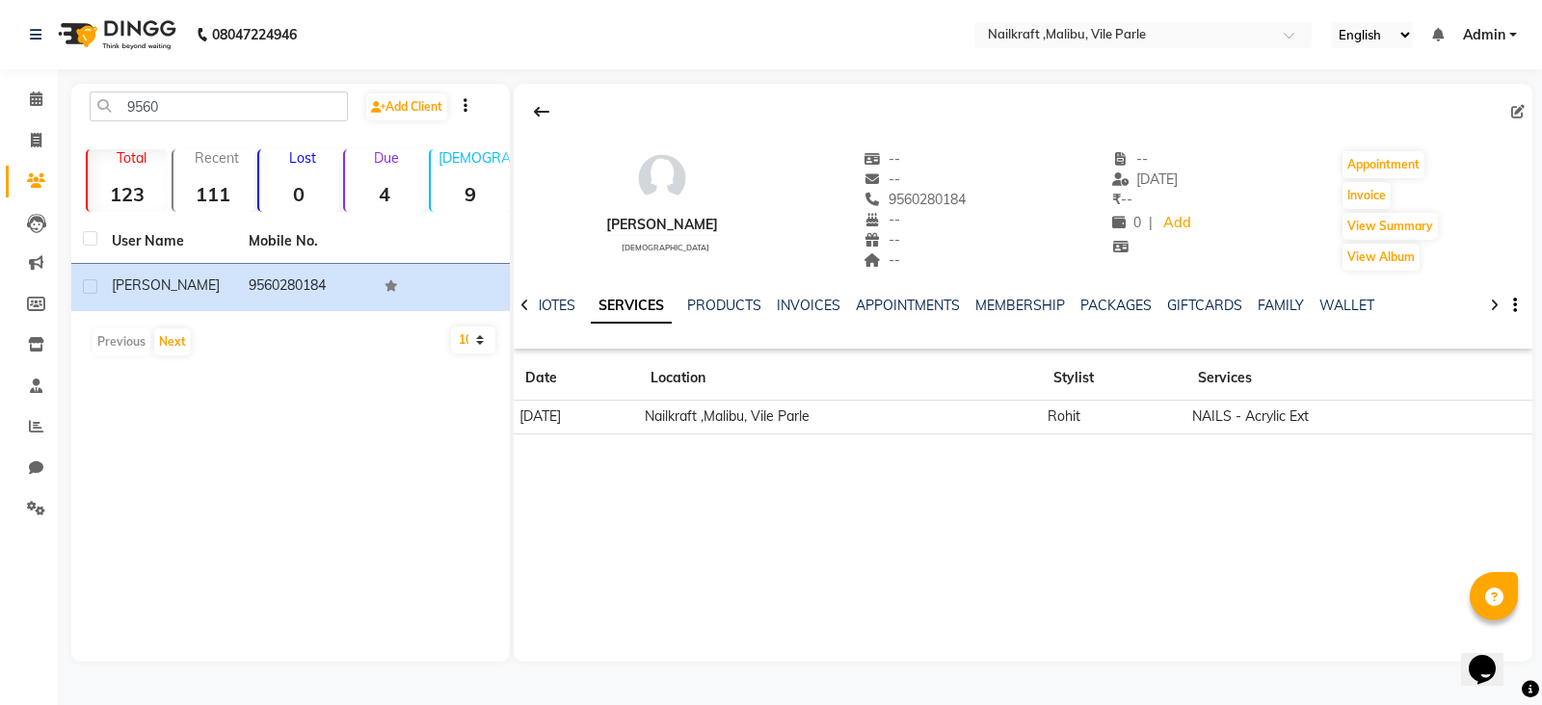
click at [1214, 426] on td "NAILS - Acrylic Ext" at bounding box center [1332, 418] width 293 height 34
click at [1098, 407] on td "Rohit" at bounding box center [1114, 418] width 145 height 34
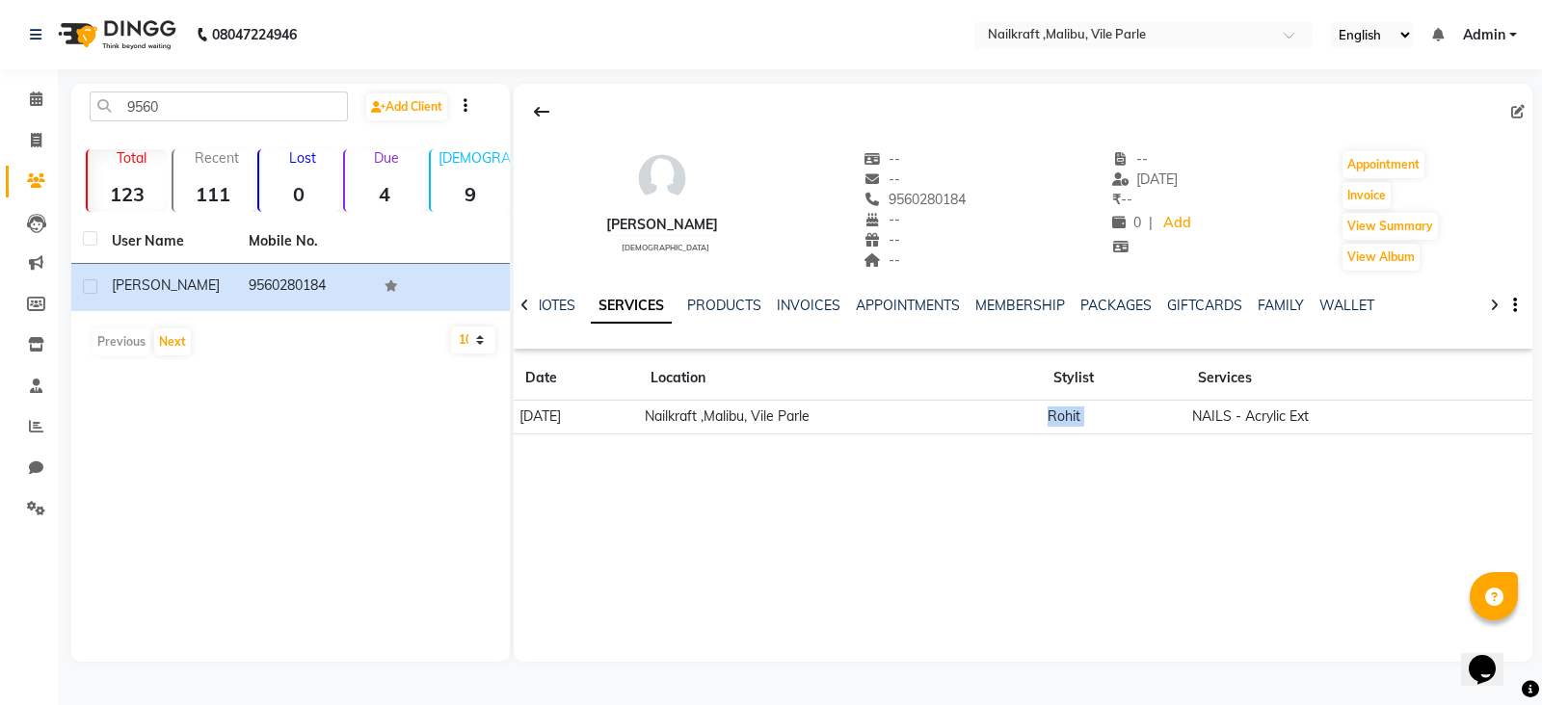
click at [1098, 407] on td "Rohit" at bounding box center [1114, 418] width 145 height 34
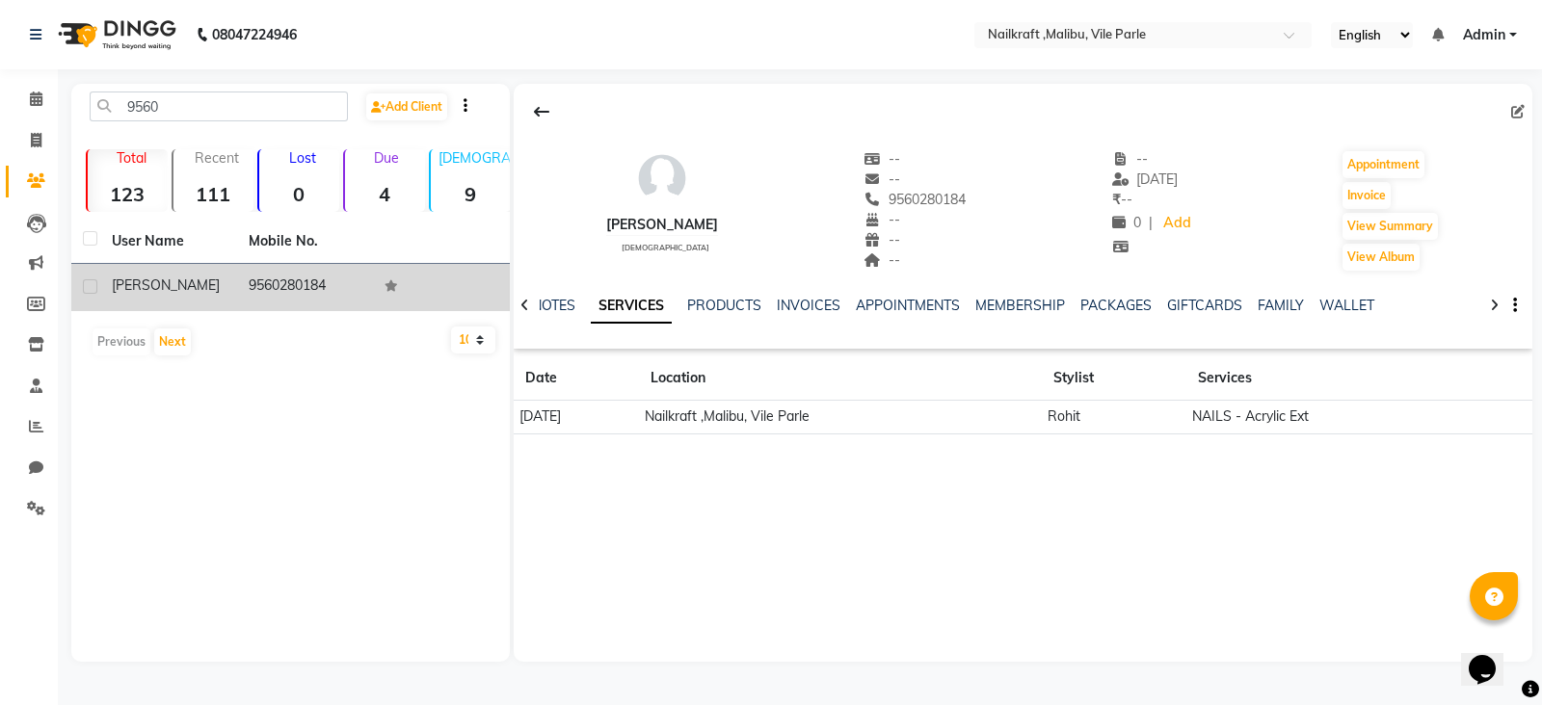
click at [286, 277] on td "9560280184" at bounding box center [305, 287] width 137 height 47
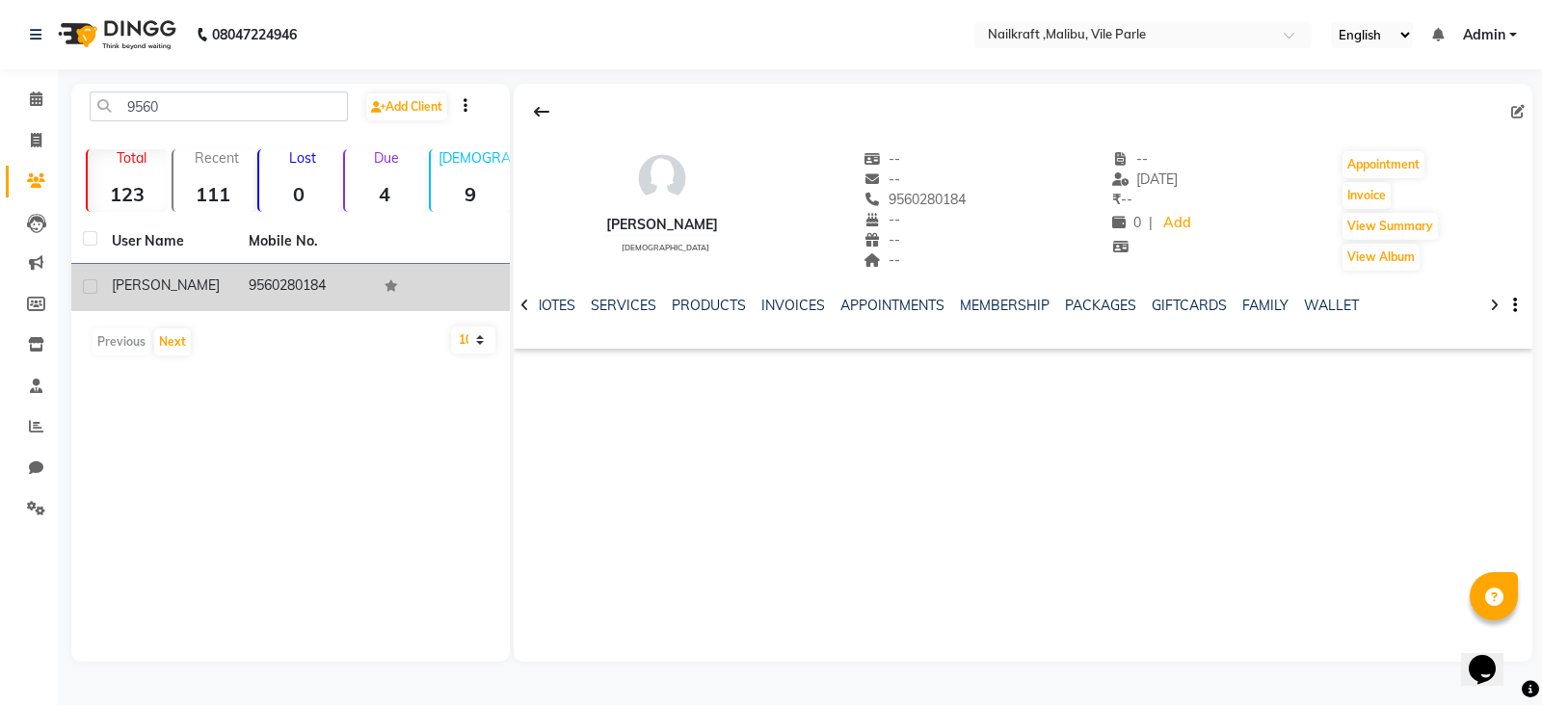
click at [286, 277] on td "9560280184" at bounding box center [305, 287] width 137 height 47
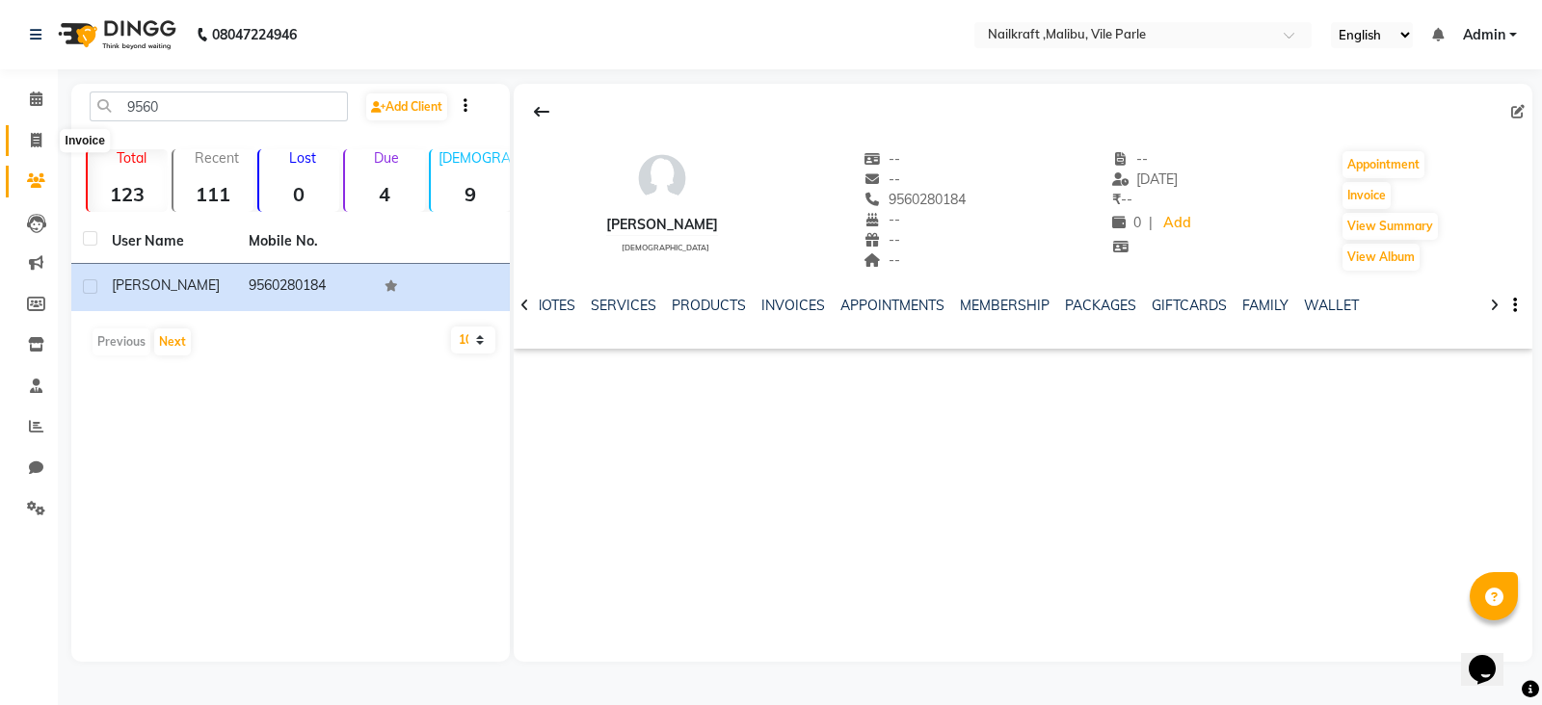
click at [39, 145] on icon at bounding box center [36, 140] width 11 height 14
select select "service"
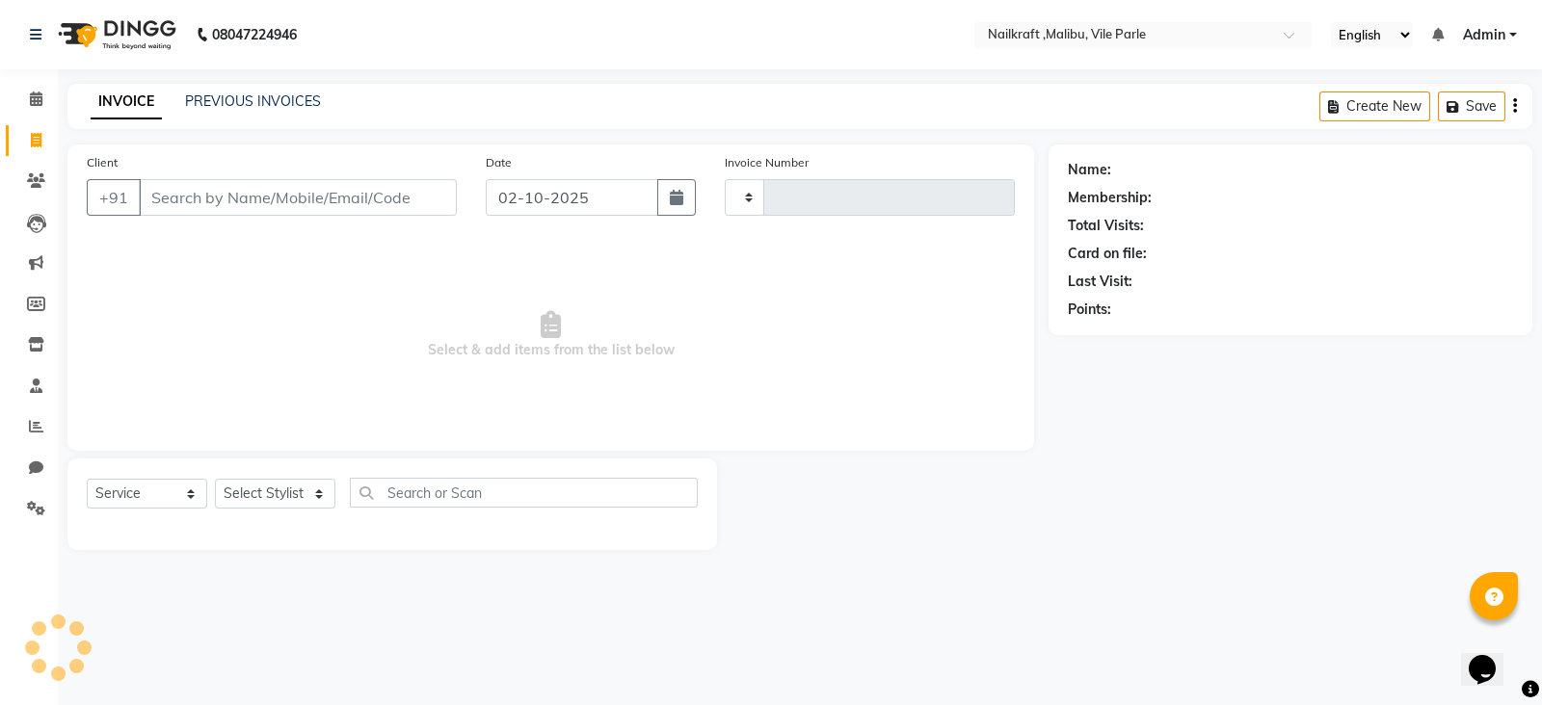
type input "0160"
select select "8988"
click at [30, 187] on icon at bounding box center [36, 180] width 18 height 14
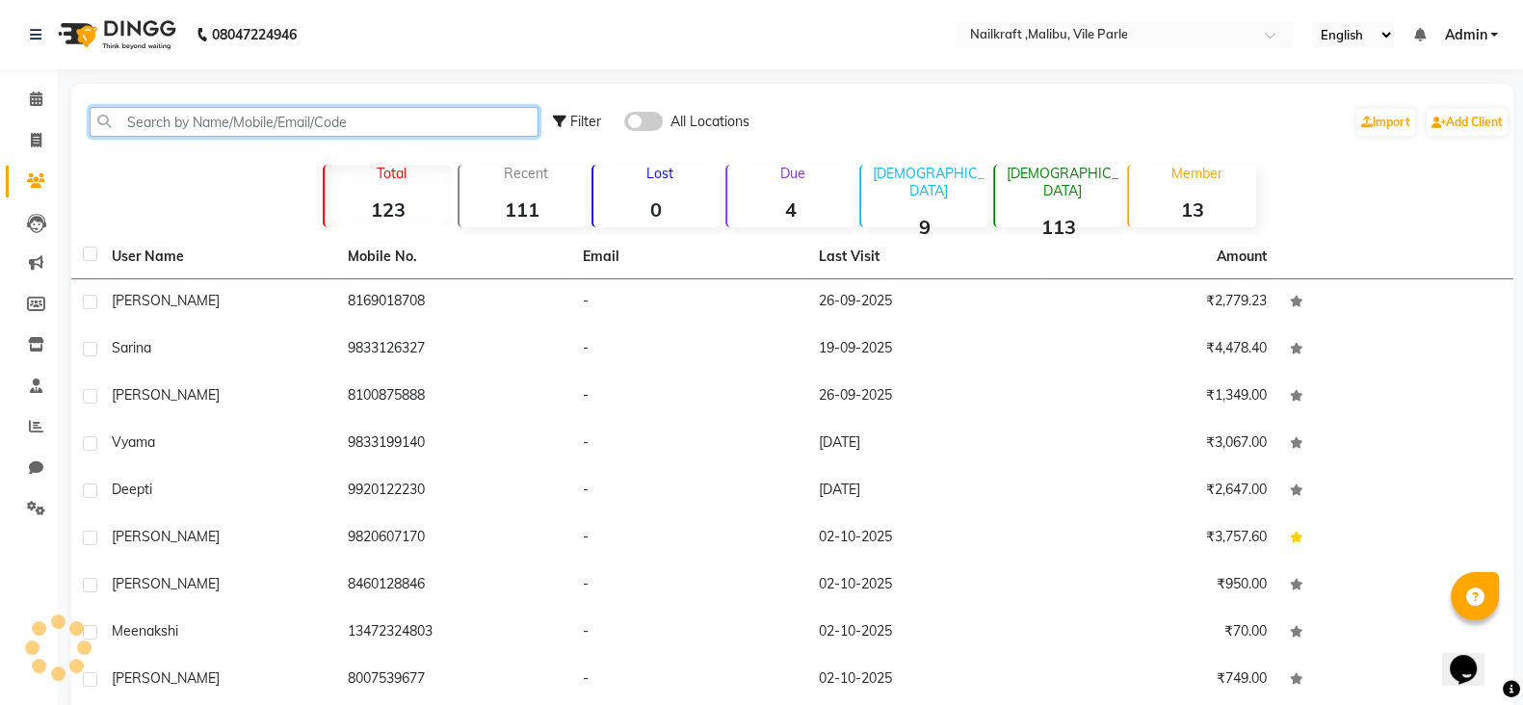
click at [314, 122] on input "text" at bounding box center [314, 122] width 449 height 30
paste input "9560280184"
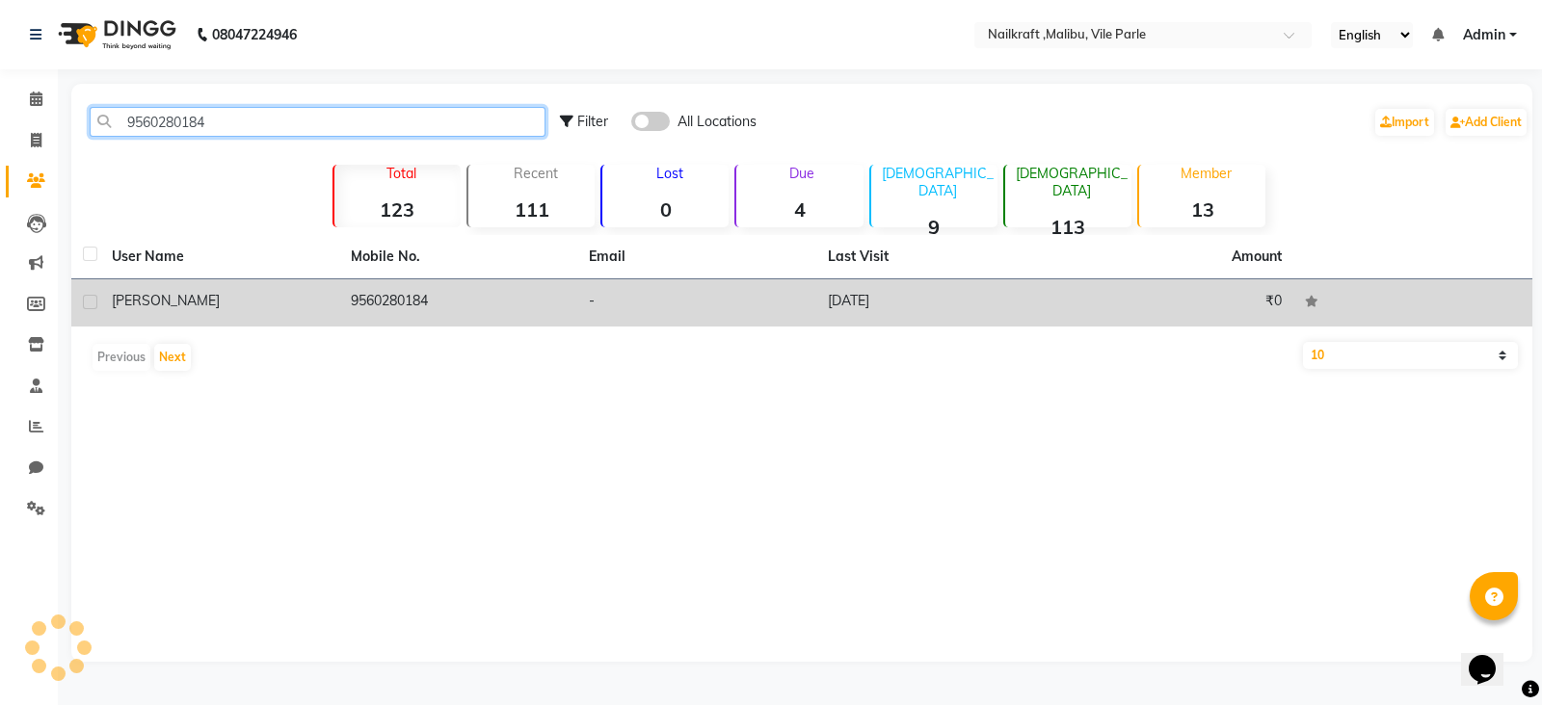
type input "9560280184"
click at [867, 300] on td "[DATE]" at bounding box center [935, 302] width 239 height 47
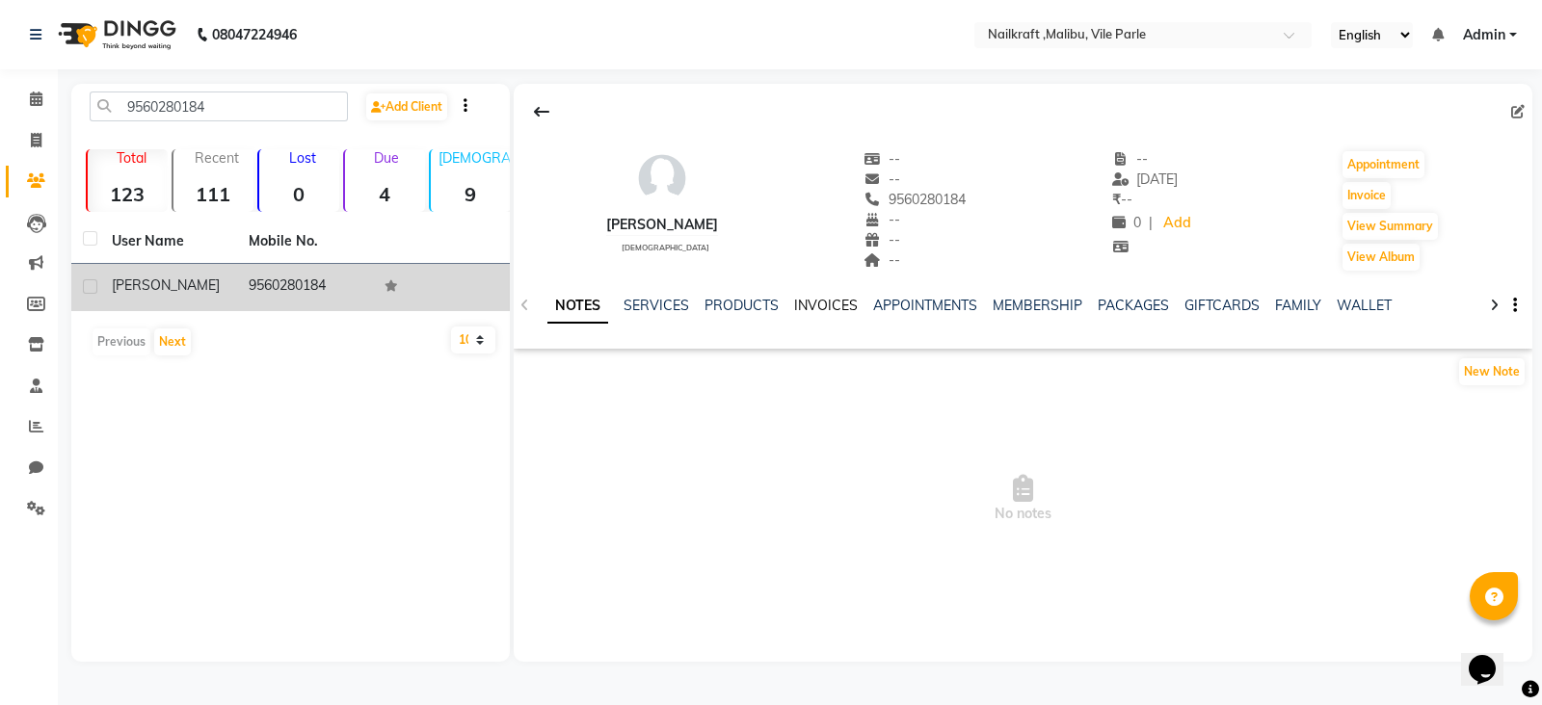
click at [815, 305] on link "INVOICES" at bounding box center [826, 305] width 64 height 17
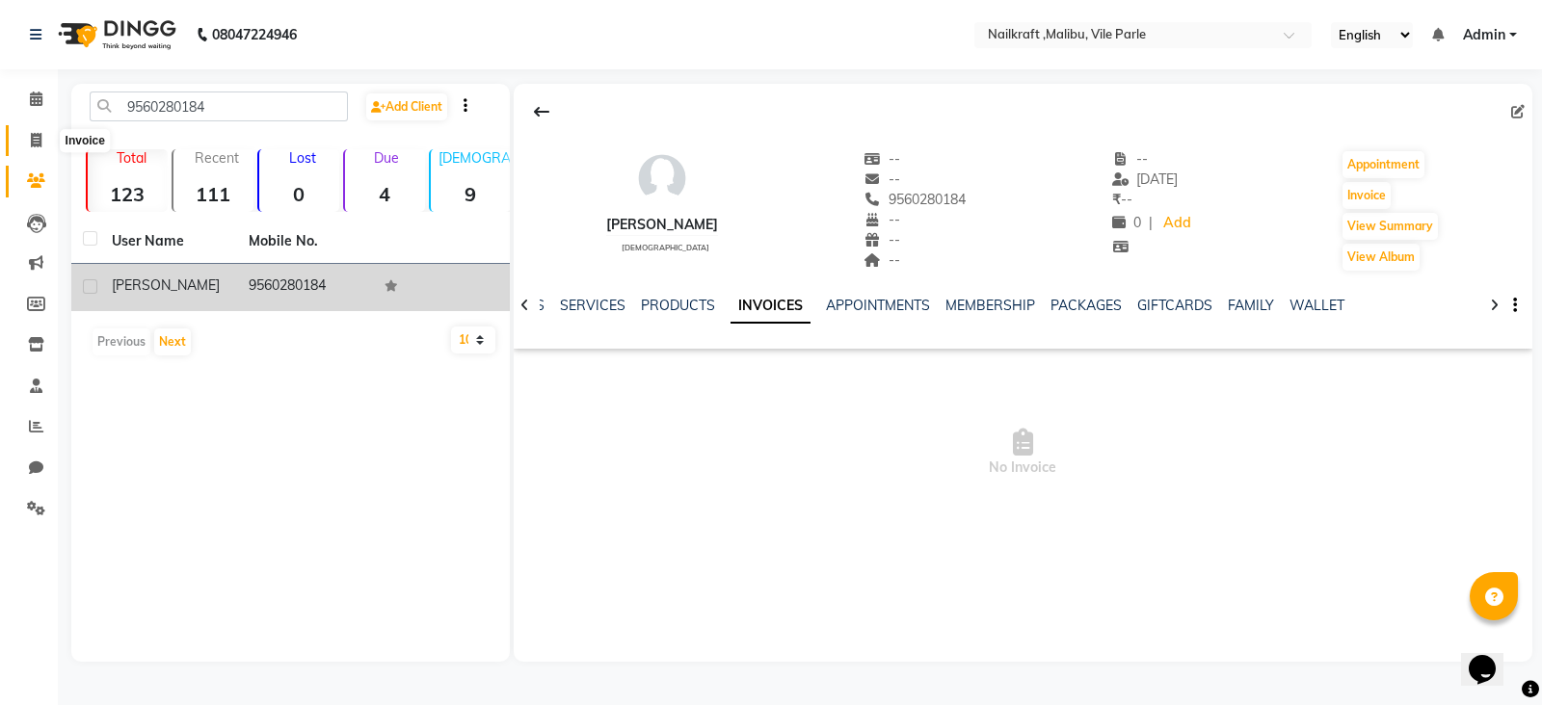
click at [39, 141] on icon at bounding box center [36, 140] width 11 height 14
select select "service"
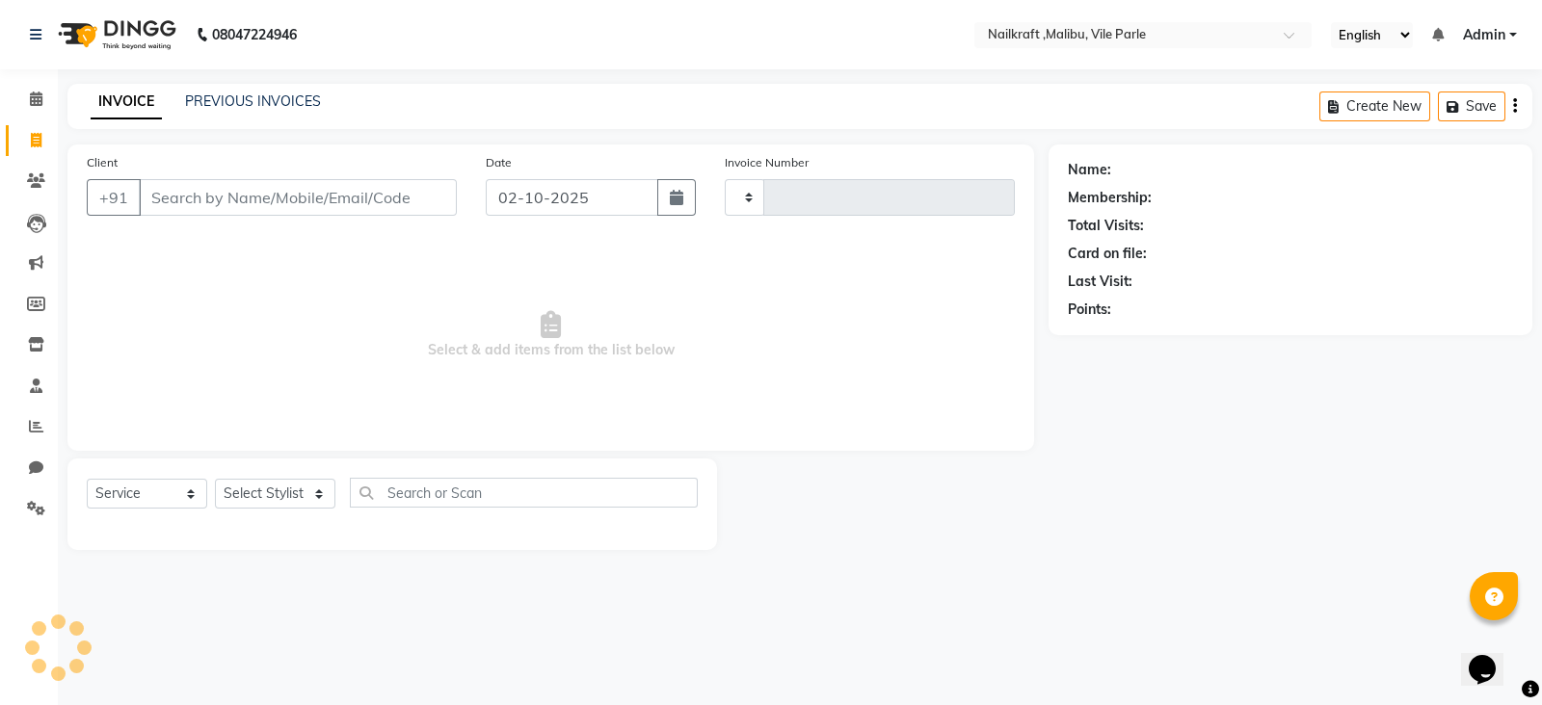
type input "0160"
select select "8988"
click at [276, 92] on div "PREVIOUS INVOICES" at bounding box center [253, 102] width 136 height 20
click at [288, 97] on link "PREVIOUS INVOICES" at bounding box center [253, 101] width 136 height 17
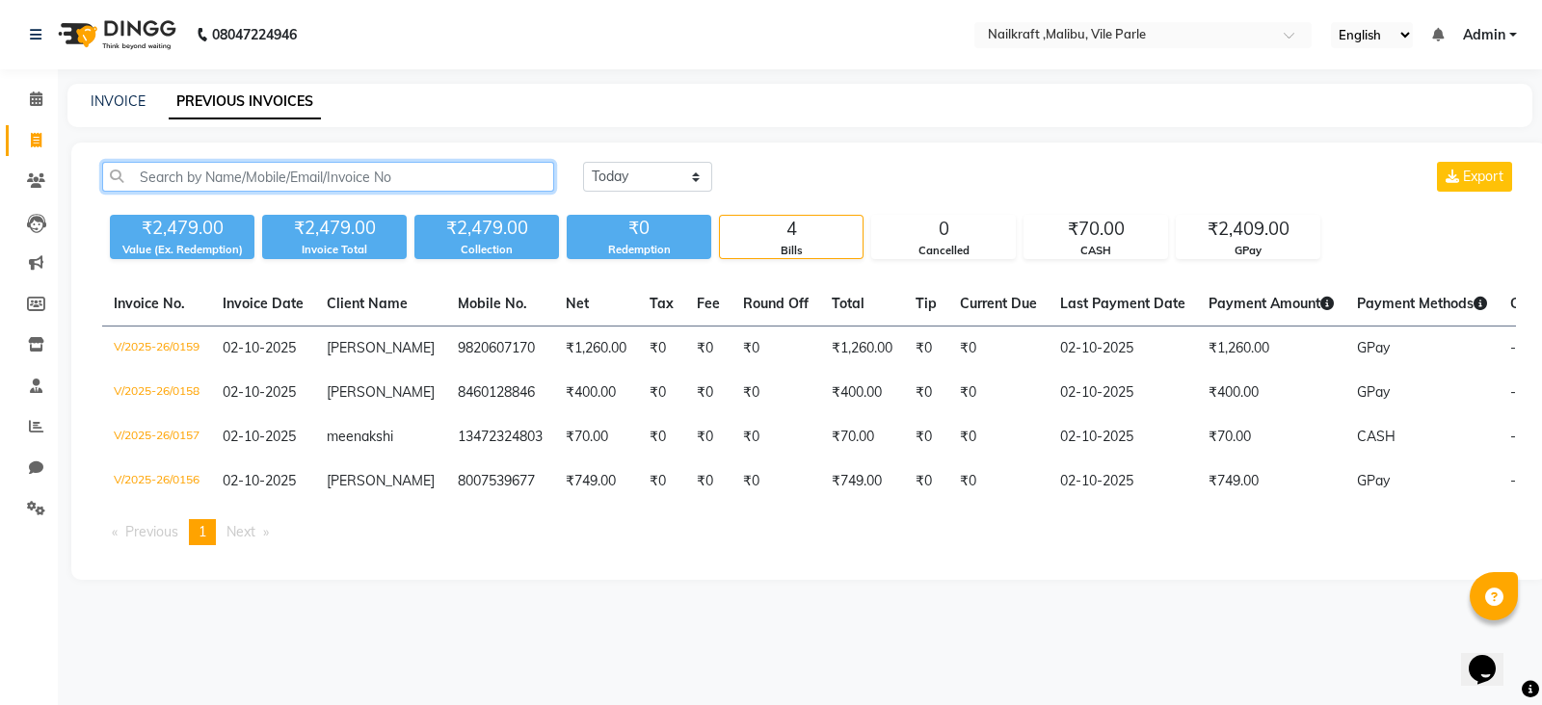
click at [347, 166] on input "text" at bounding box center [328, 177] width 452 height 30
paste input "9560280184"
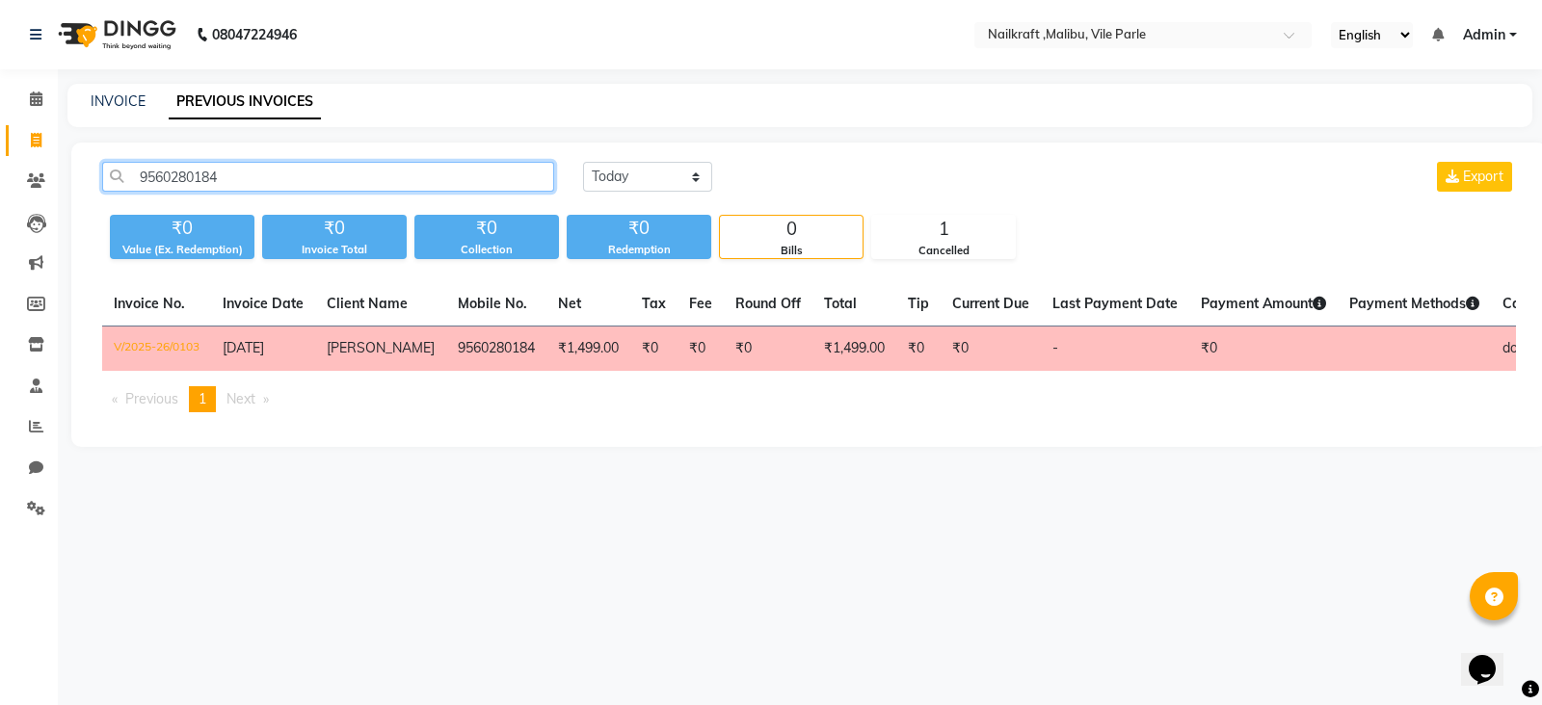
type input "9560280184"
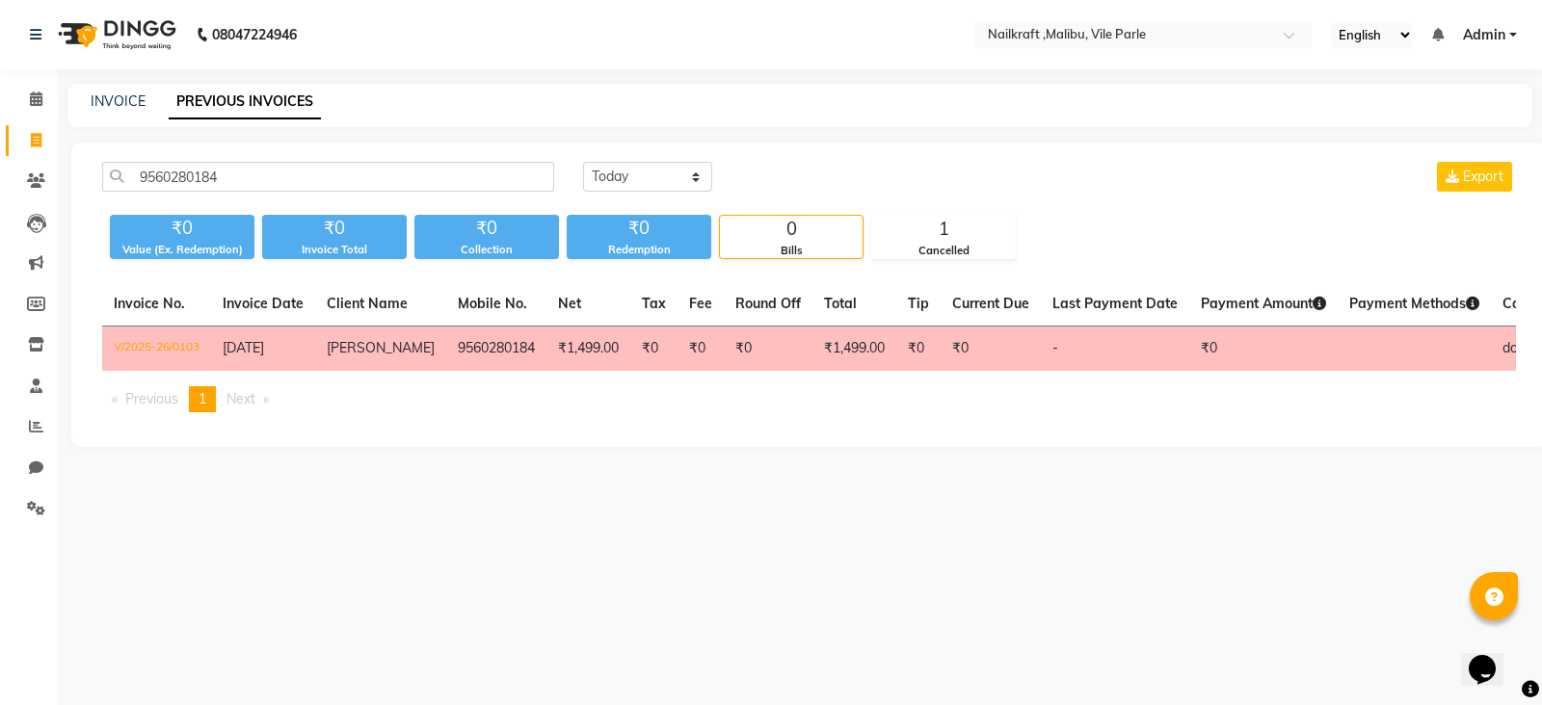
click at [726, 356] on td "₹0" at bounding box center [768, 349] width 89 height 45
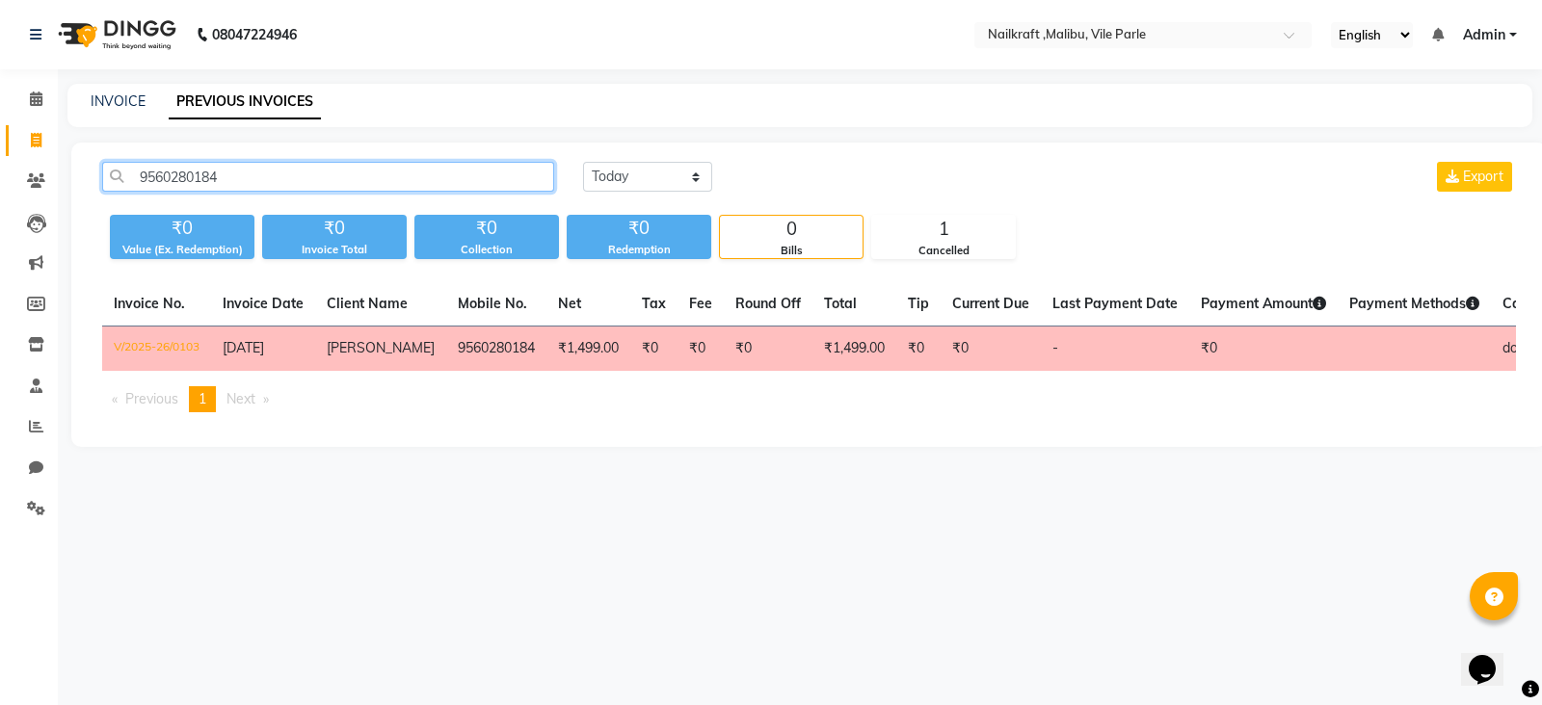
click at [295, 180] on input "9560280184" at bounding box center [328, 177] width 452 height 30
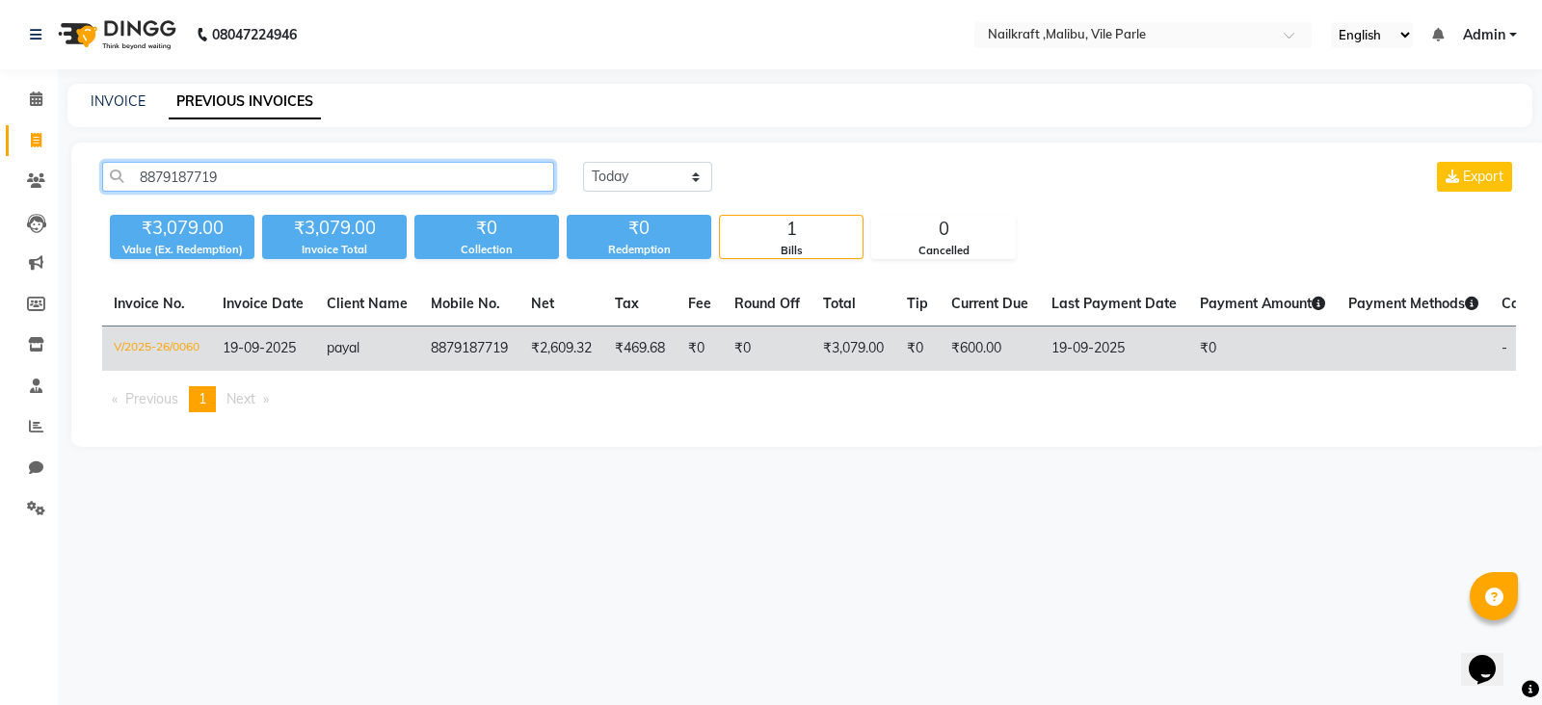
type input "8879187719"
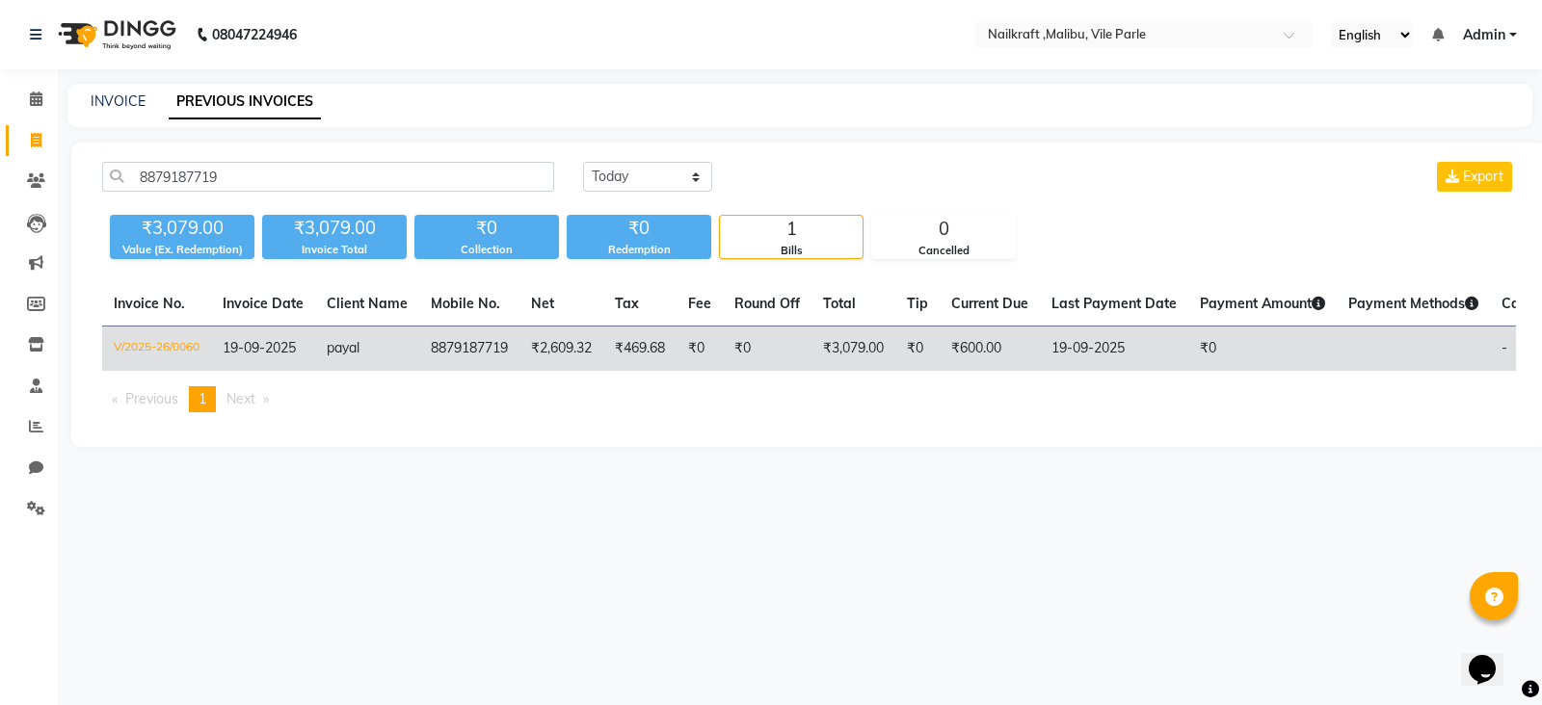
click at [474, 347] on td "8879187719" at bounding box center [469, 349] width 100 height 45
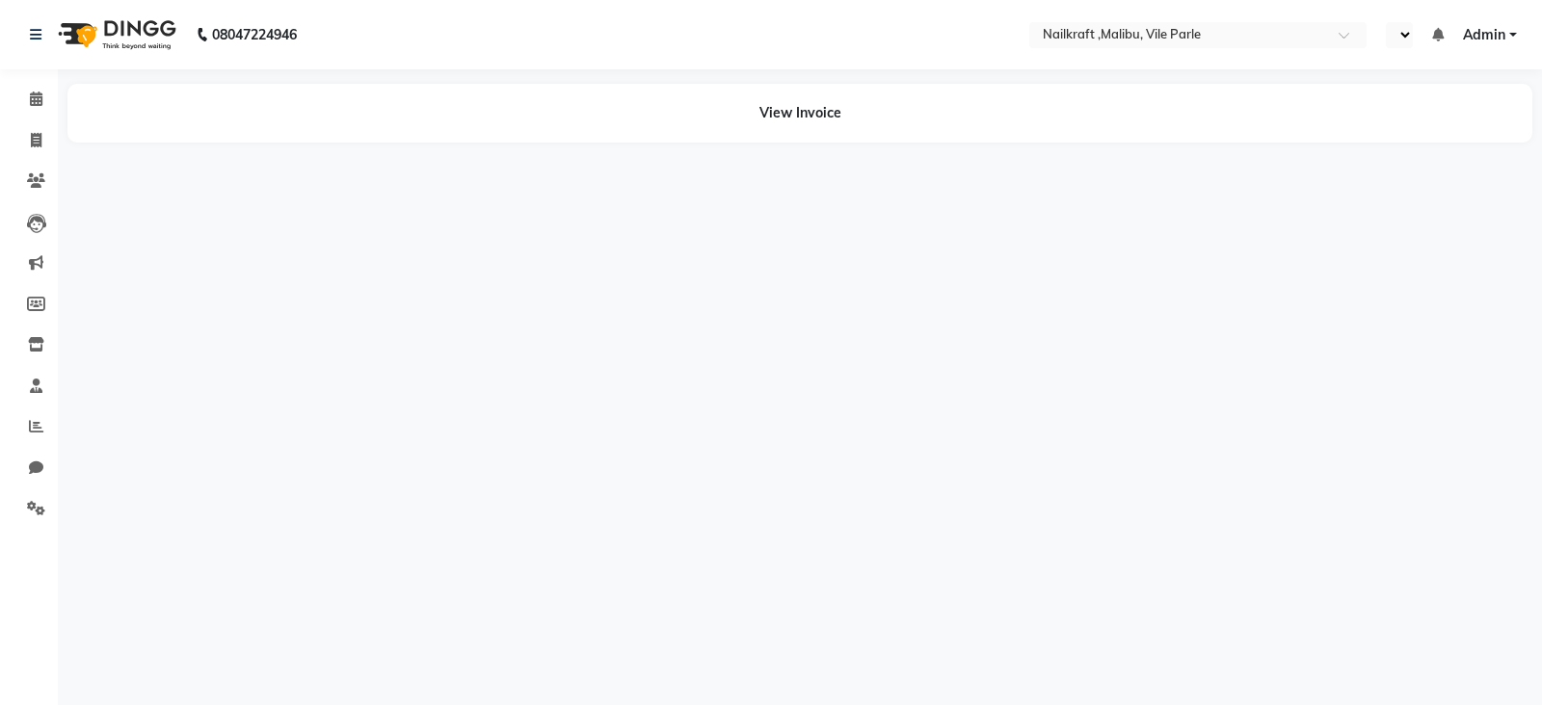
select select "en"
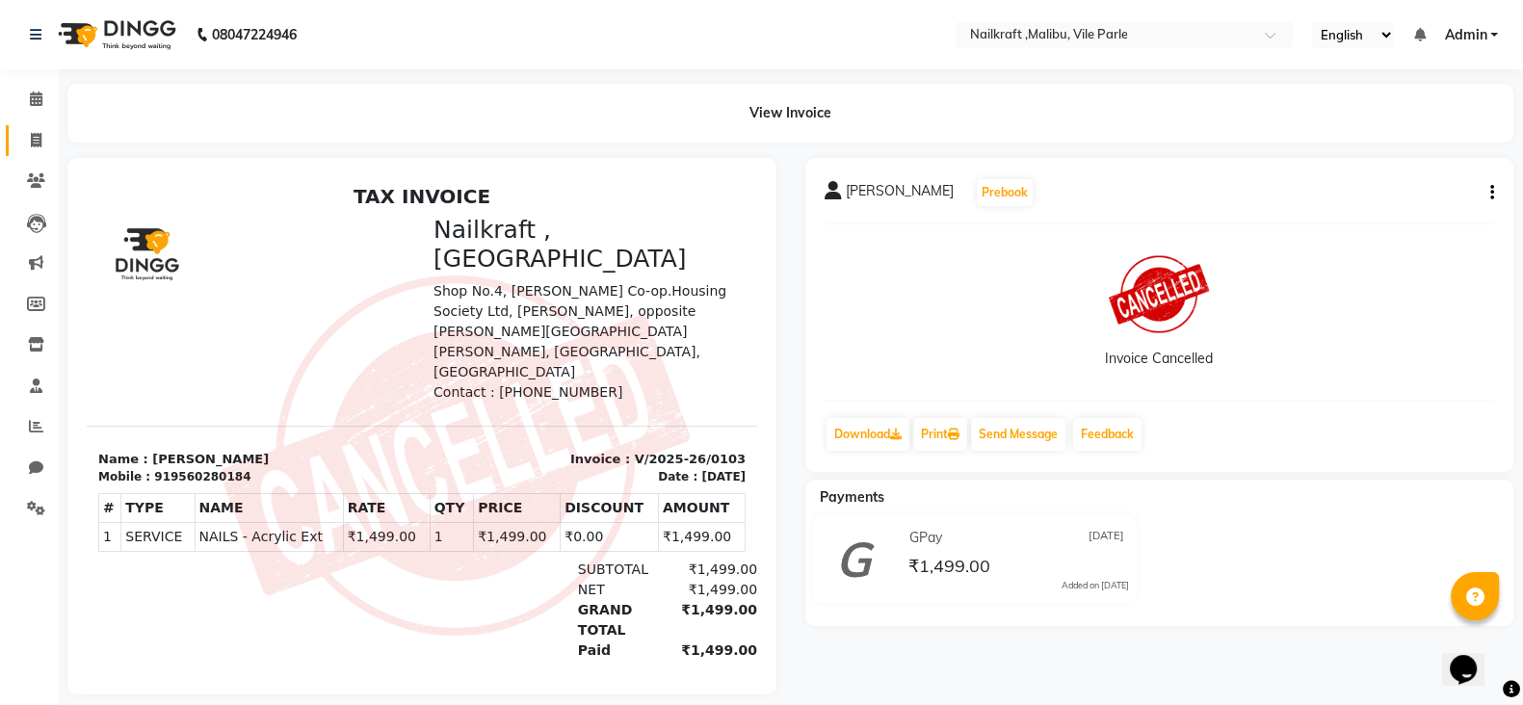
click at [30, 126] on link "Invoice" at bounding box center [29, 141] width 46 height 32
select select "8988"
select select "service"
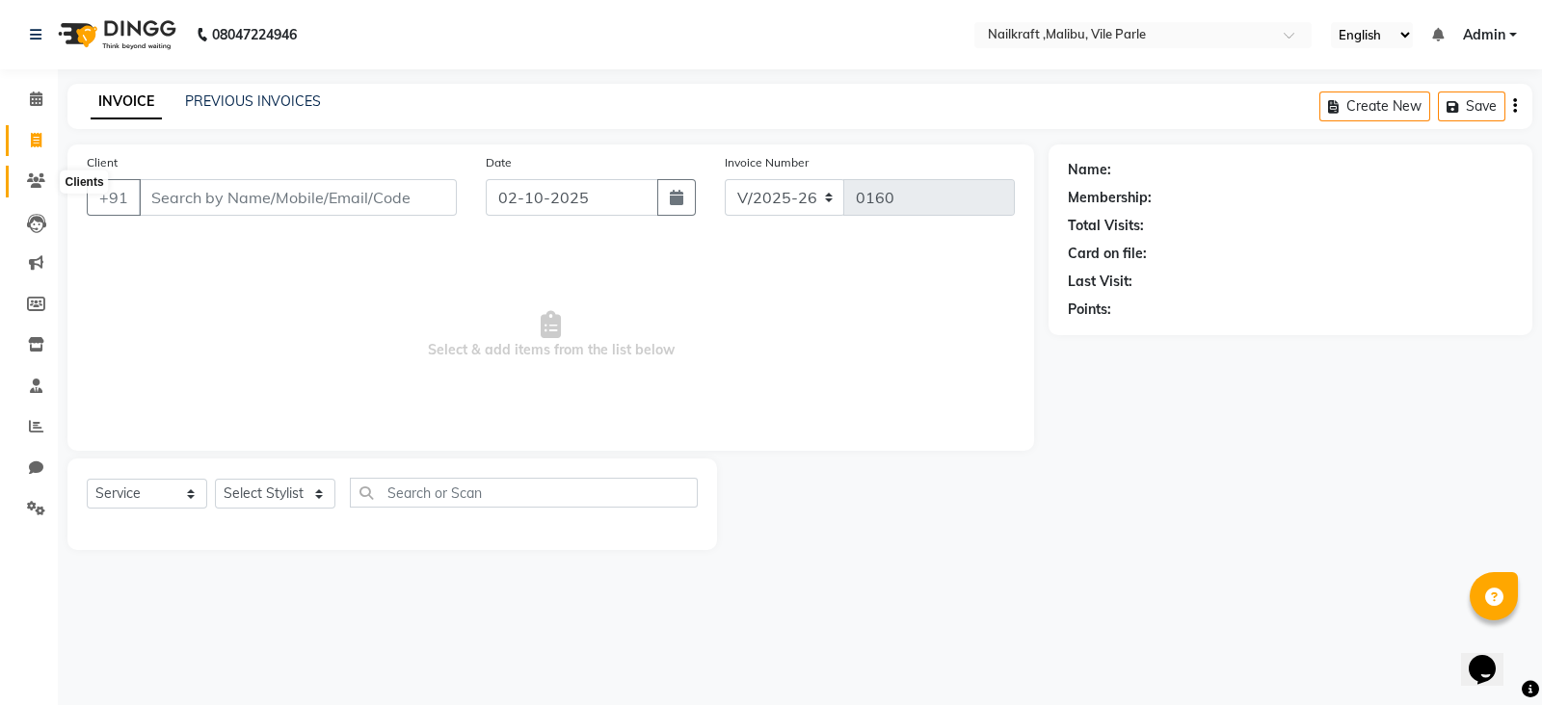
click at [42, 183] on icon at bounding box center [36, 180] width 18 height 14
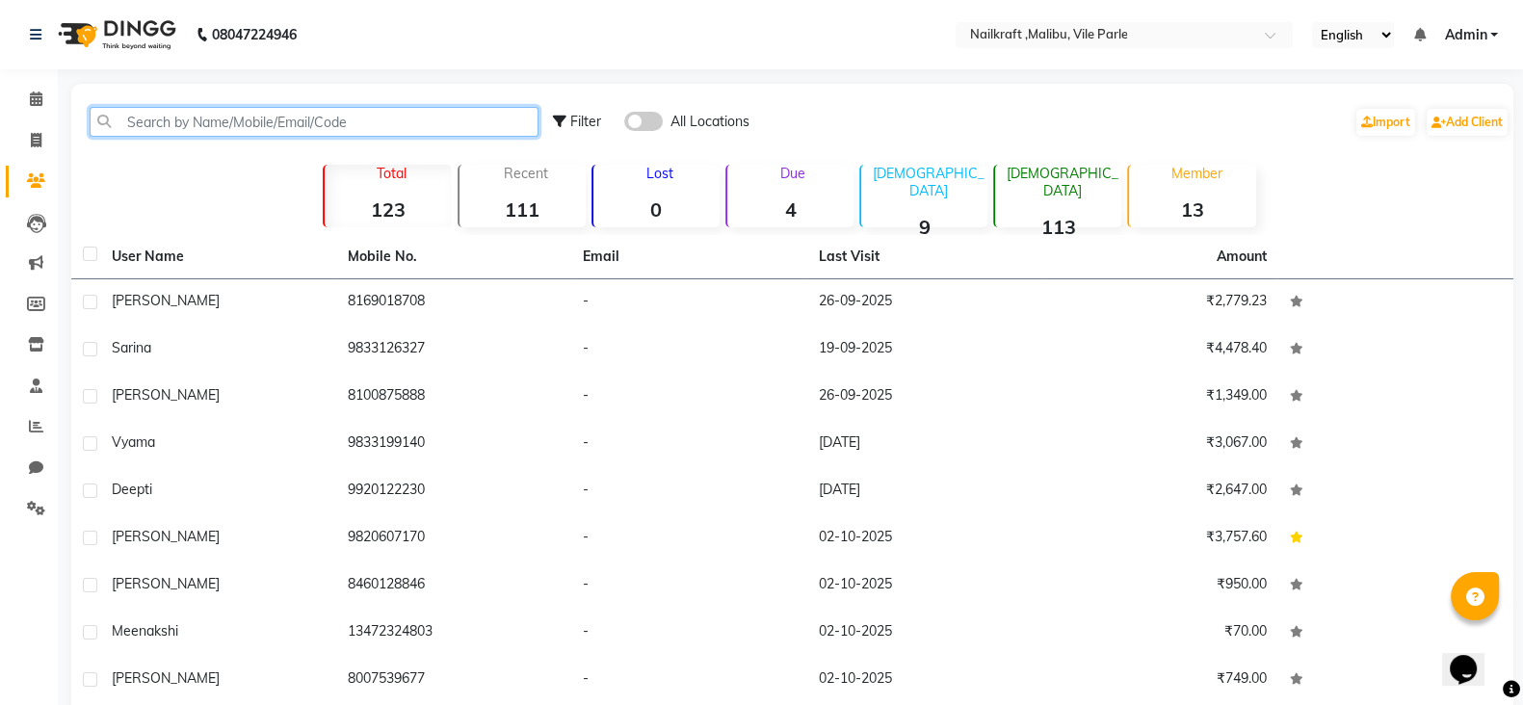
click at [248, 113] on input "text" at bounding box center [314, 122] width 449 height 30
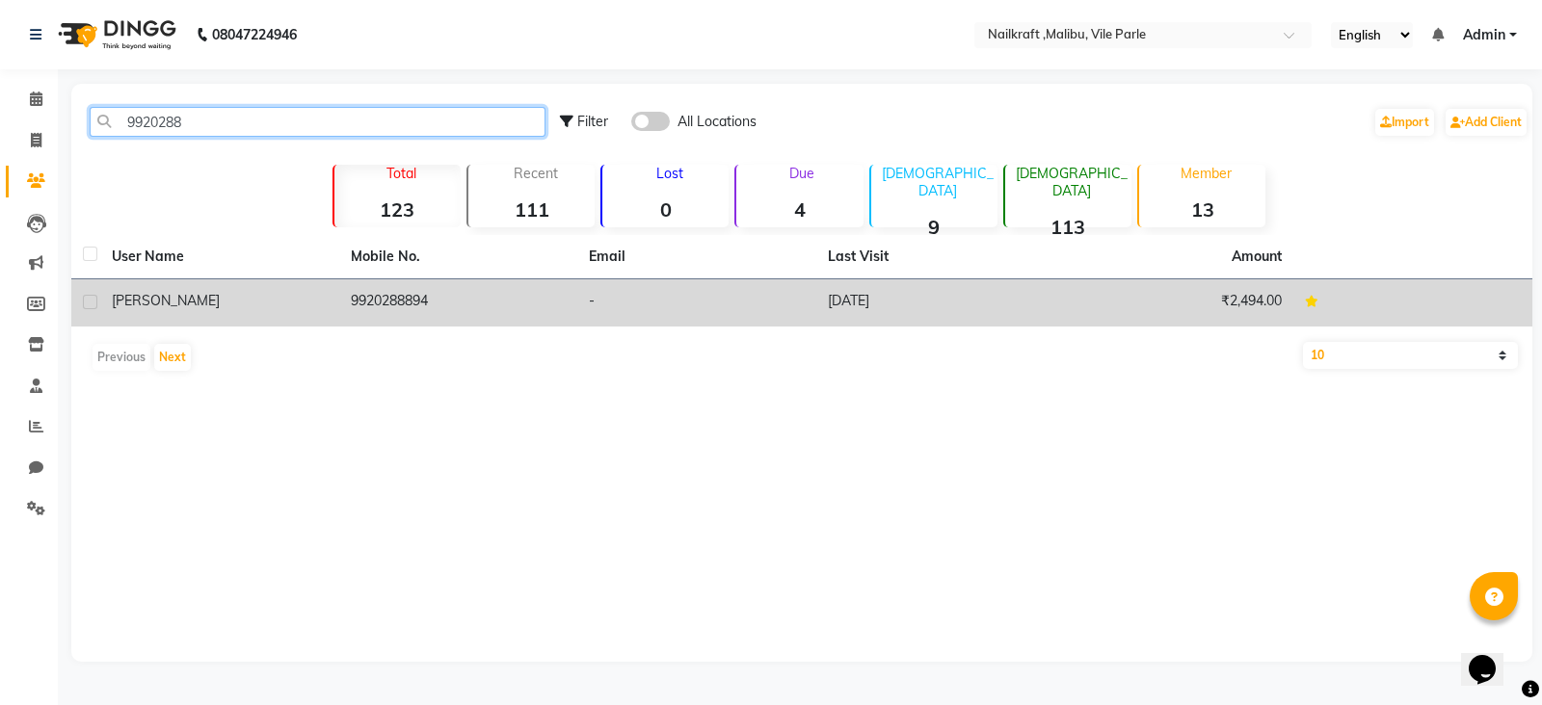
type input "9920288"
click at [391, 301] on td "9920288894" at bounding box center [458, 302] width 239 height 47
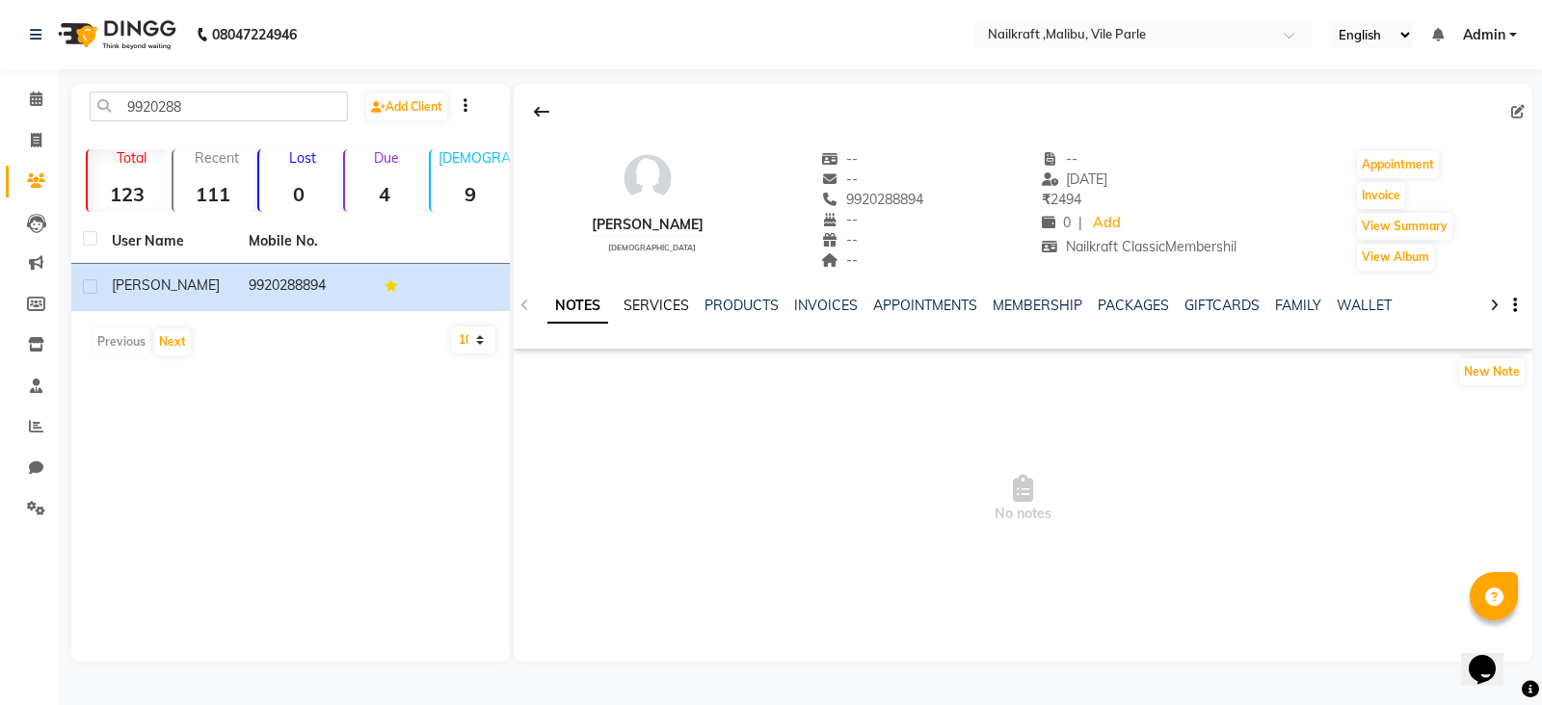
click at [670, 301] on link "SERVICES" at bounding box center [656, 305] width 66 height 17
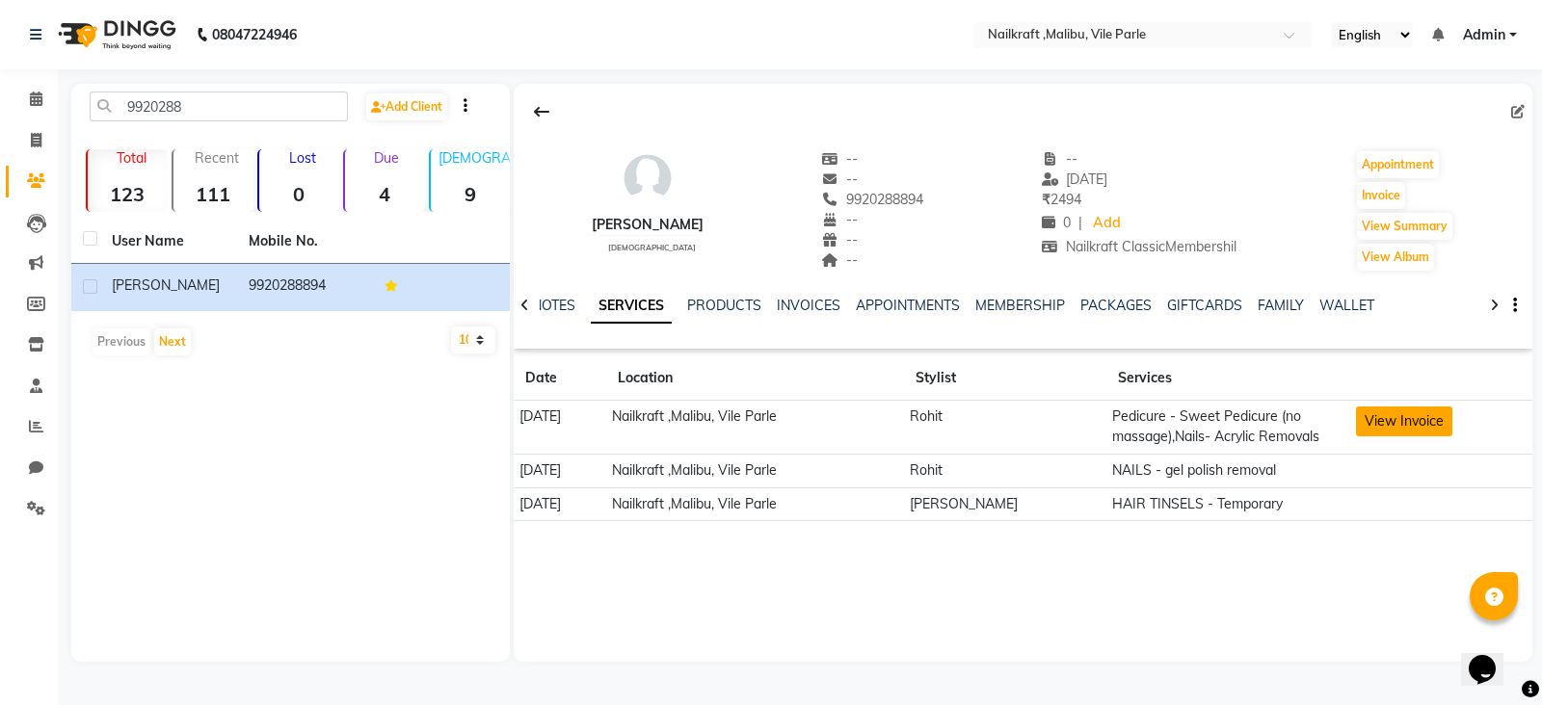
click at [1360, 407] on button "View Invoice" at bounding box center [1404, 422] width 96 height 30
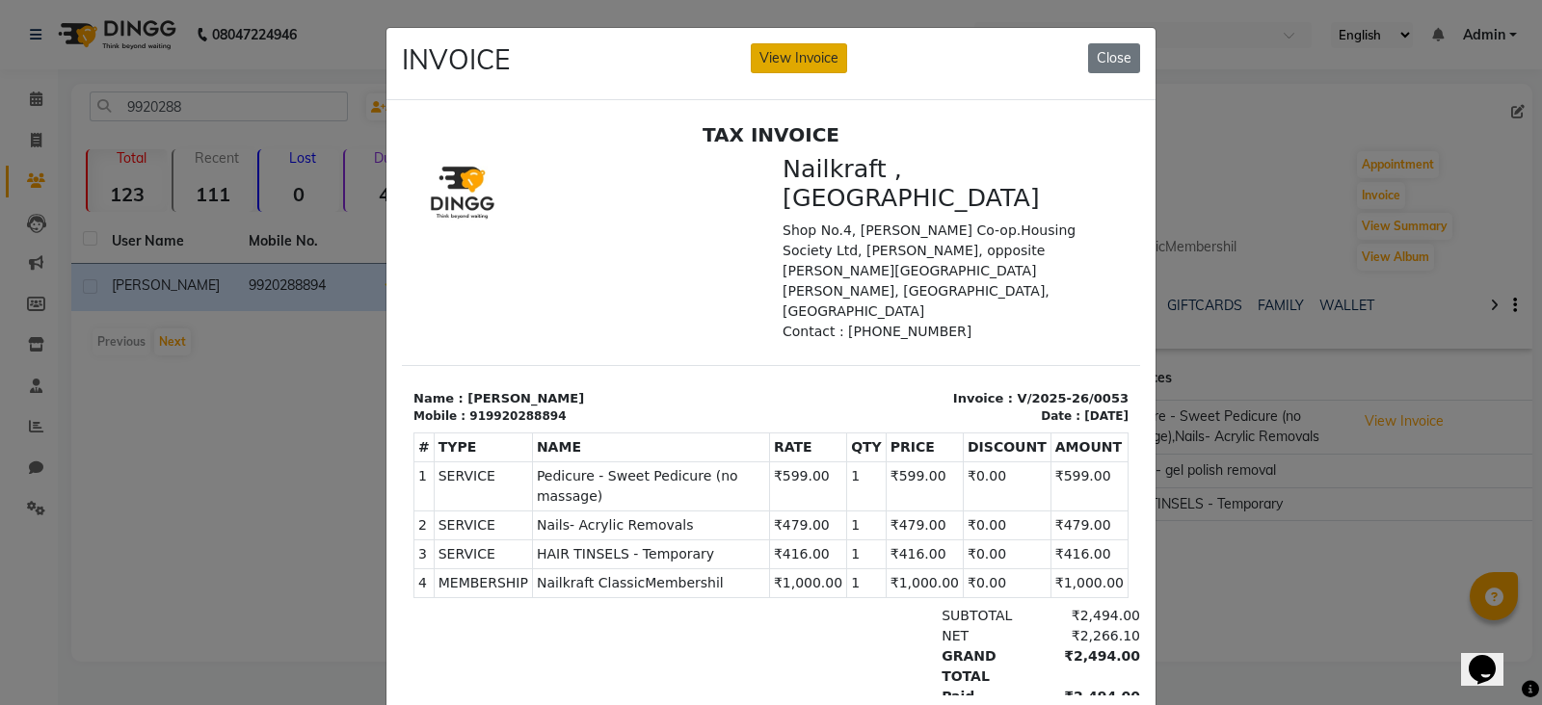
click at [799, 44] on button "View Invoice" at bounding box center [799, 58] width 96 height 30
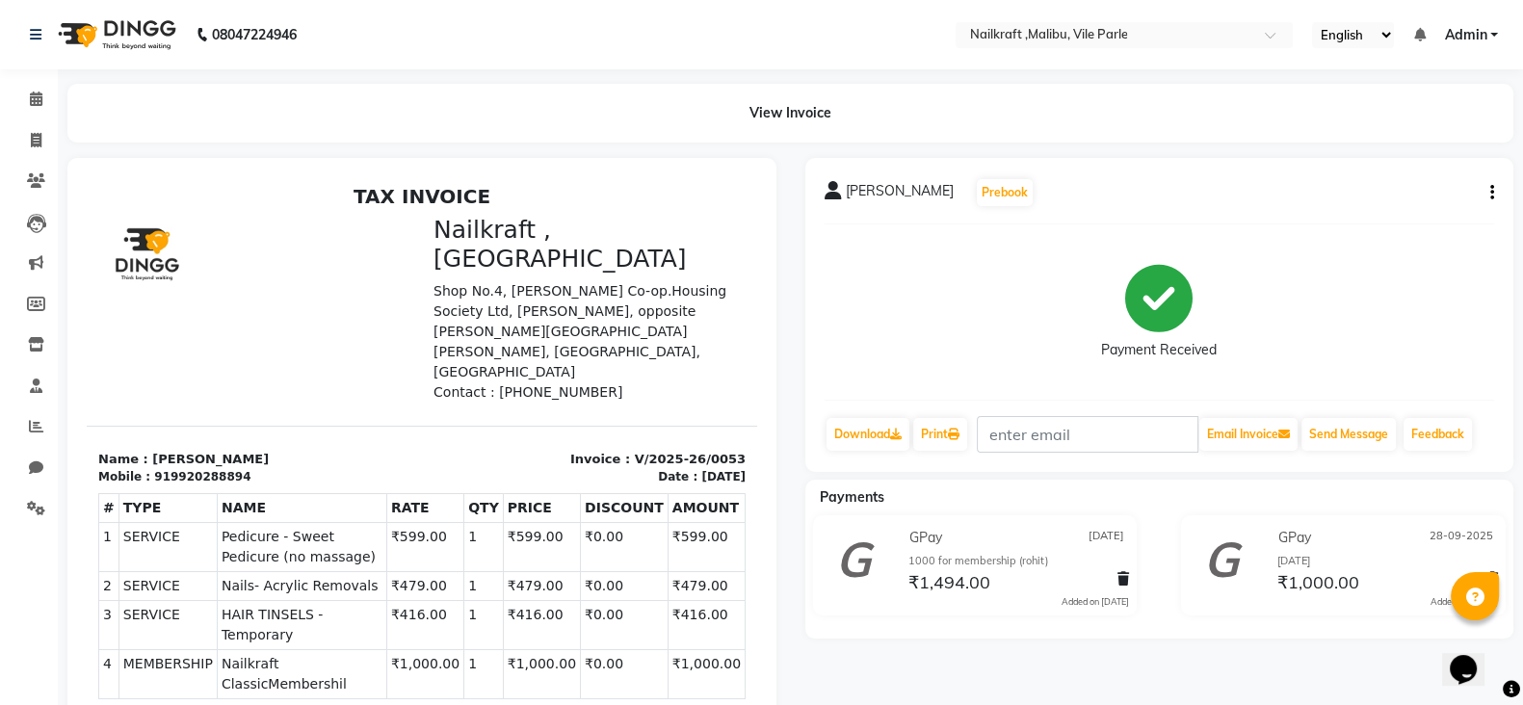
click at [1484, 195] on button "button" at bounding box center [1489, 193] width 12 height 20
click at [1418, 195] on div "Edit Item Staff" at bounding box center [1396, 192] width 132 height 24
select select
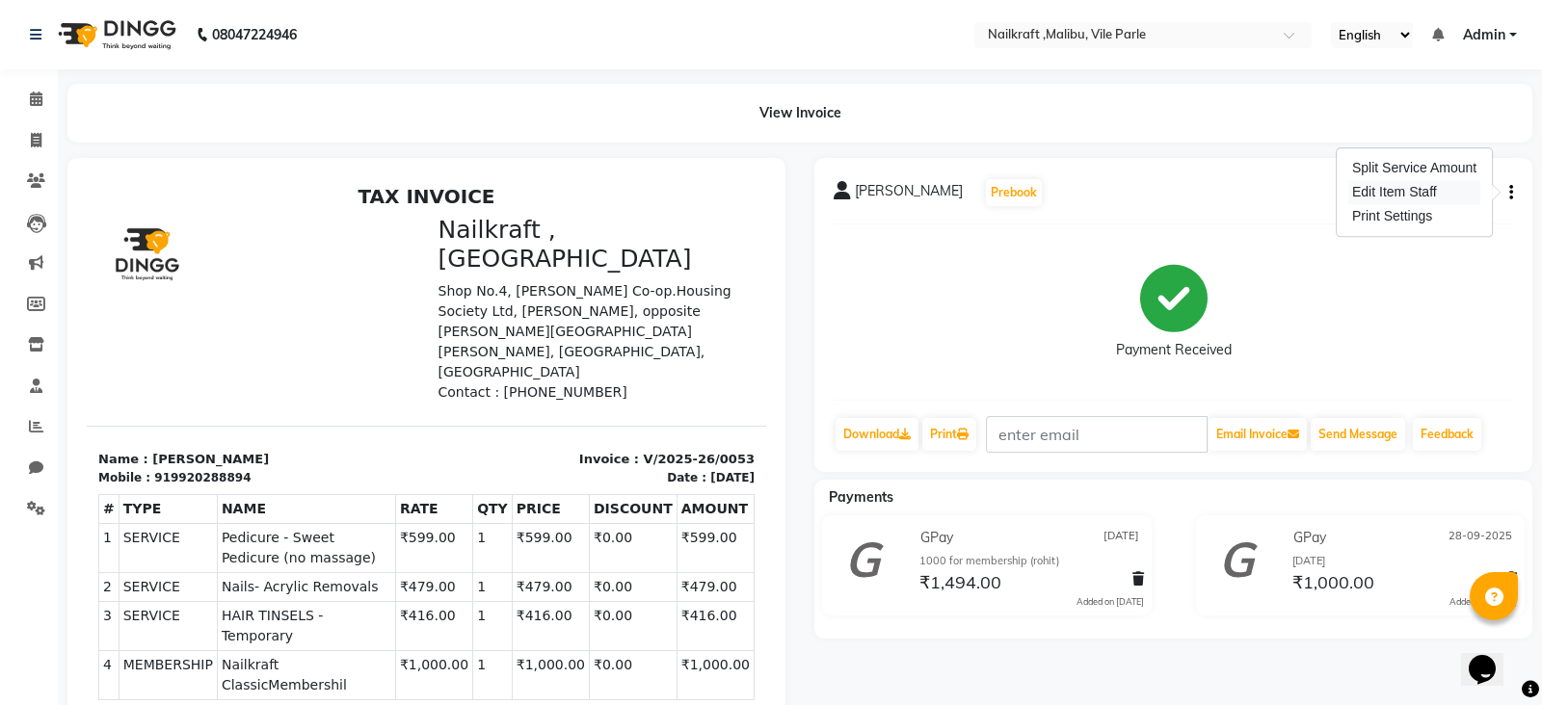
select select
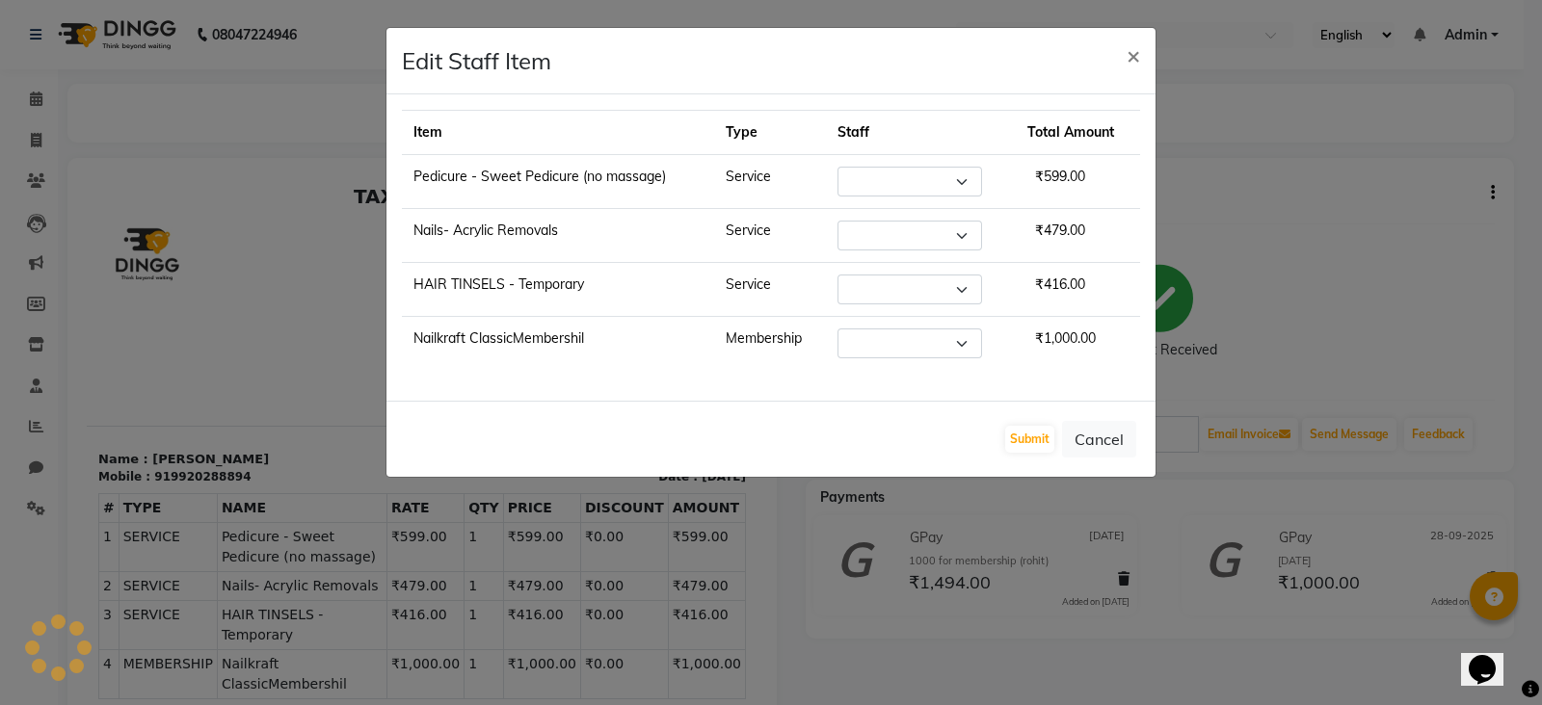
select select "91262"
select select "91263"
select select "91262"
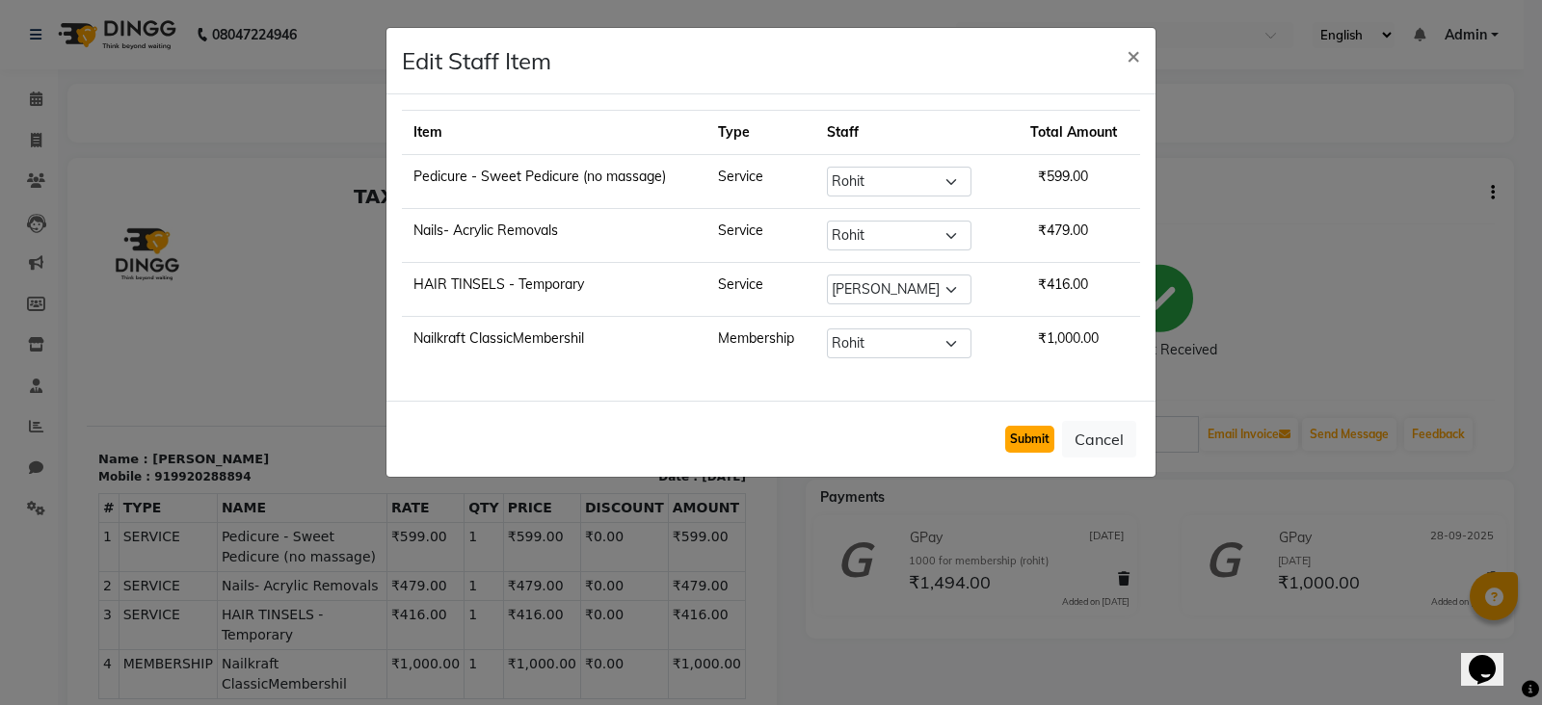
click at [1014, 445] on button "Submit" at bounding box center [1029, 439] width 49 height 27
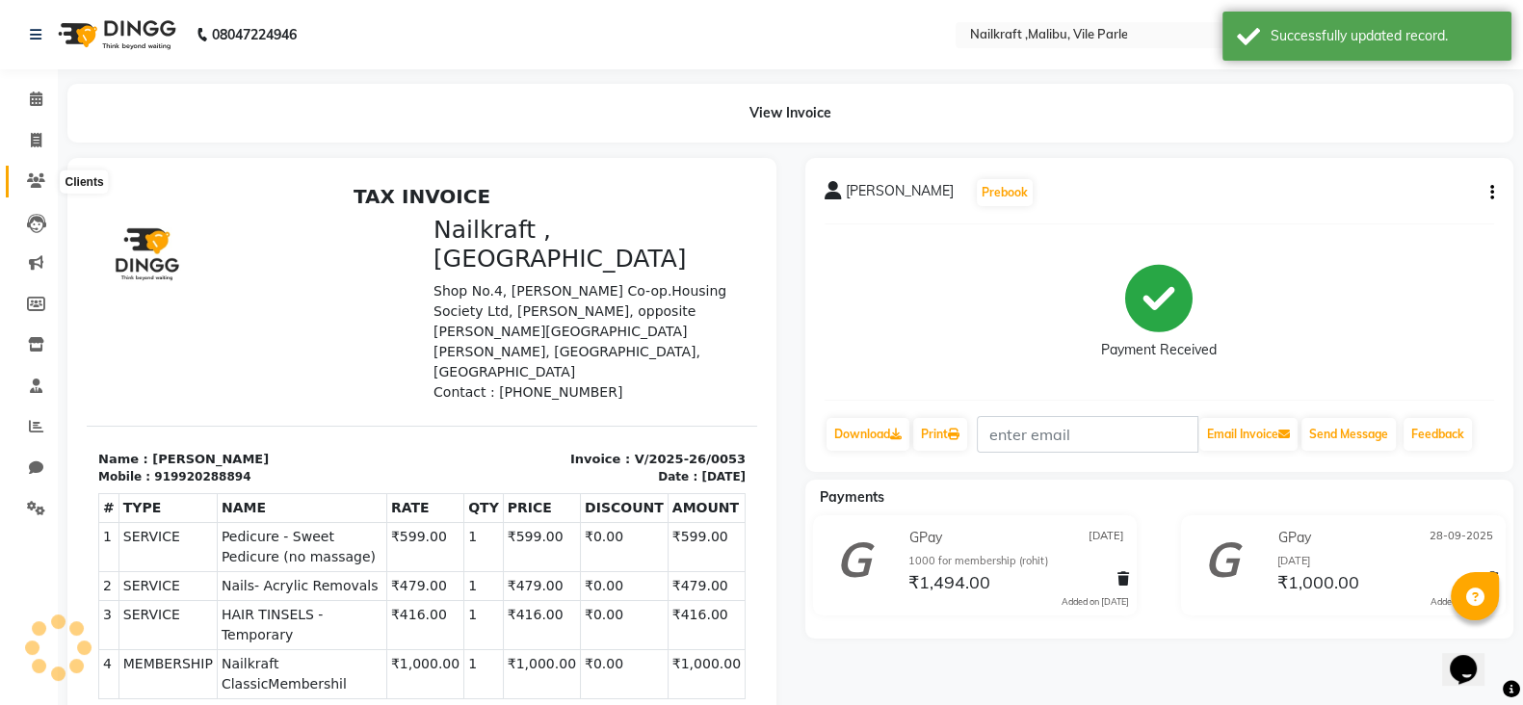
click at [32, 177] on icon at bounding box center [36, 180] width 18 height 14
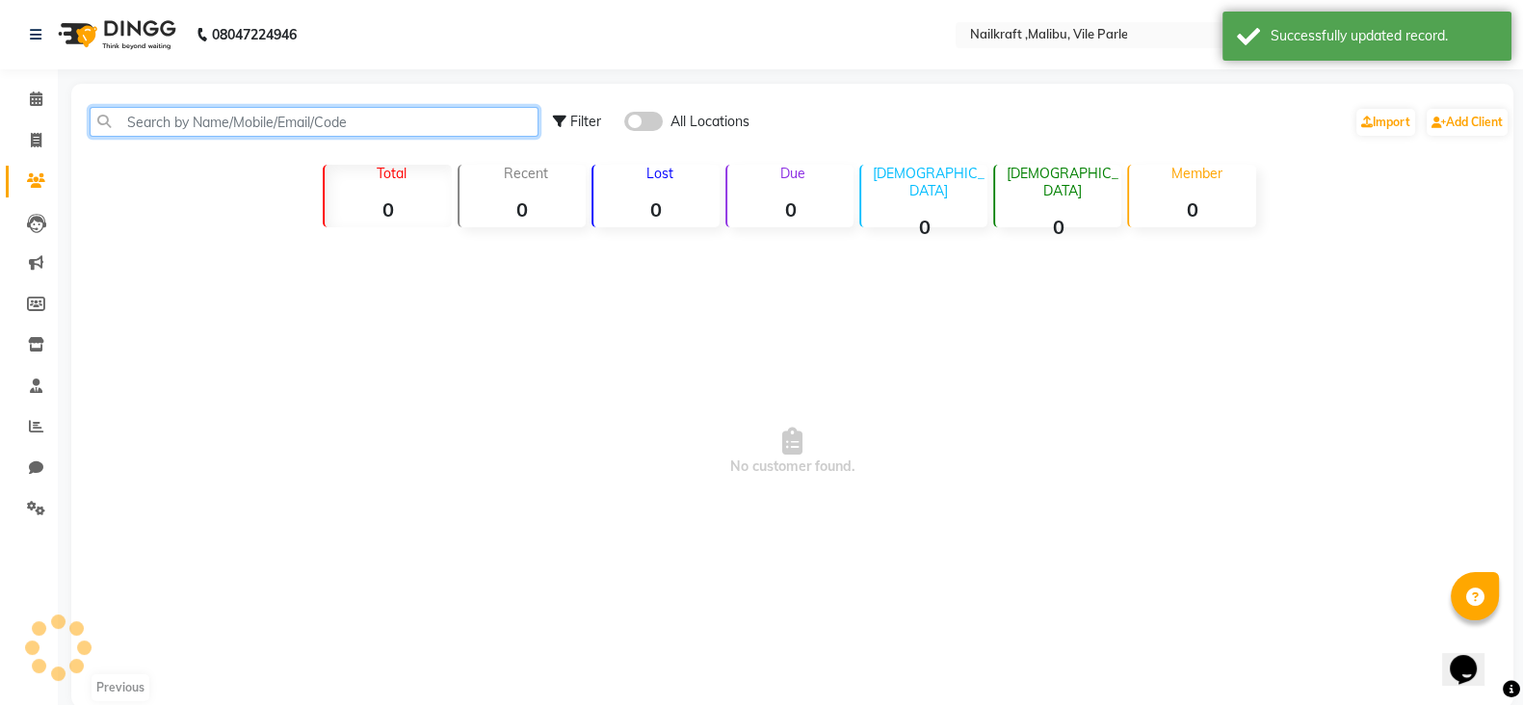
click at [244, 127] on input "text" at bounding box center [314, 122] width 449 height 30
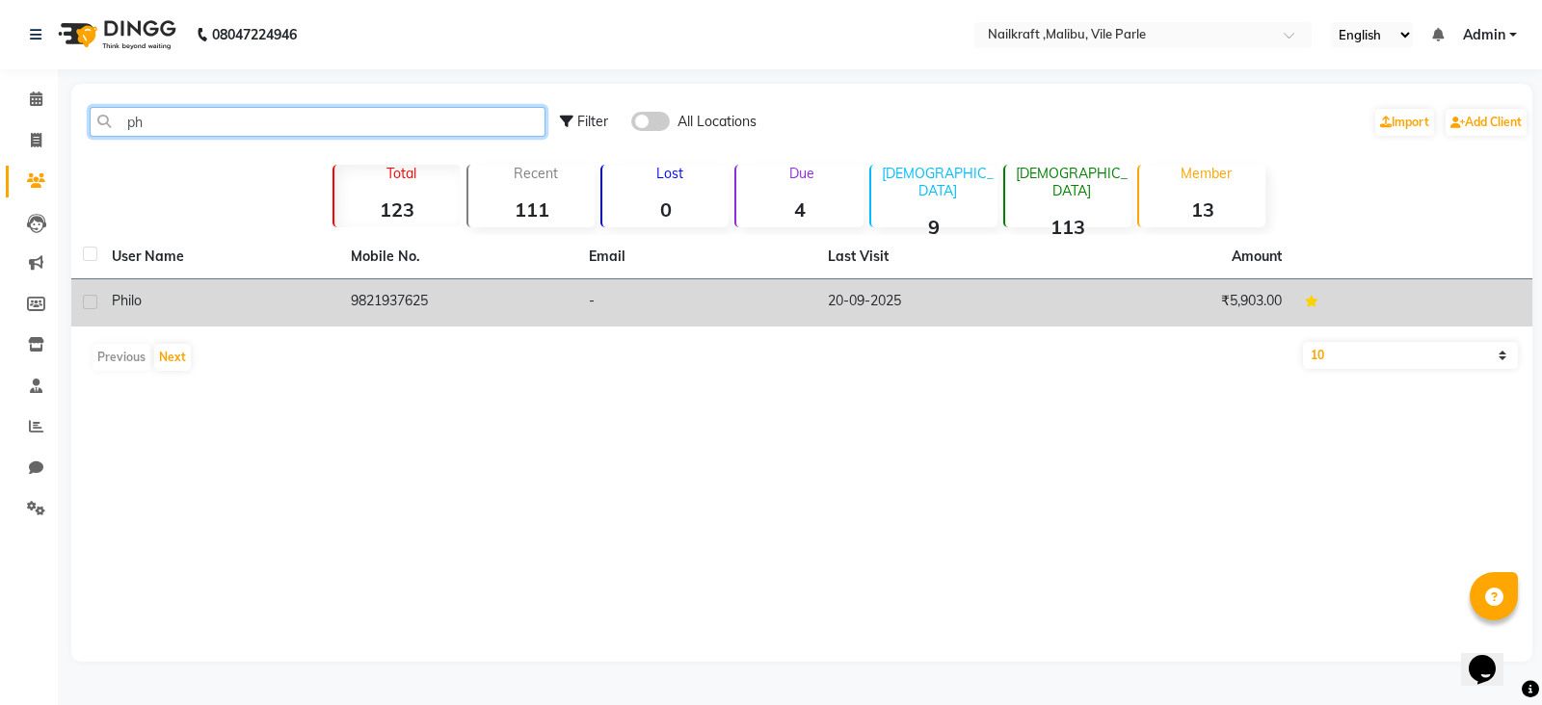
type input "ph"
click at [392, 290] on td "9821937625" at bounding box center [458, 302] width 239 height 47
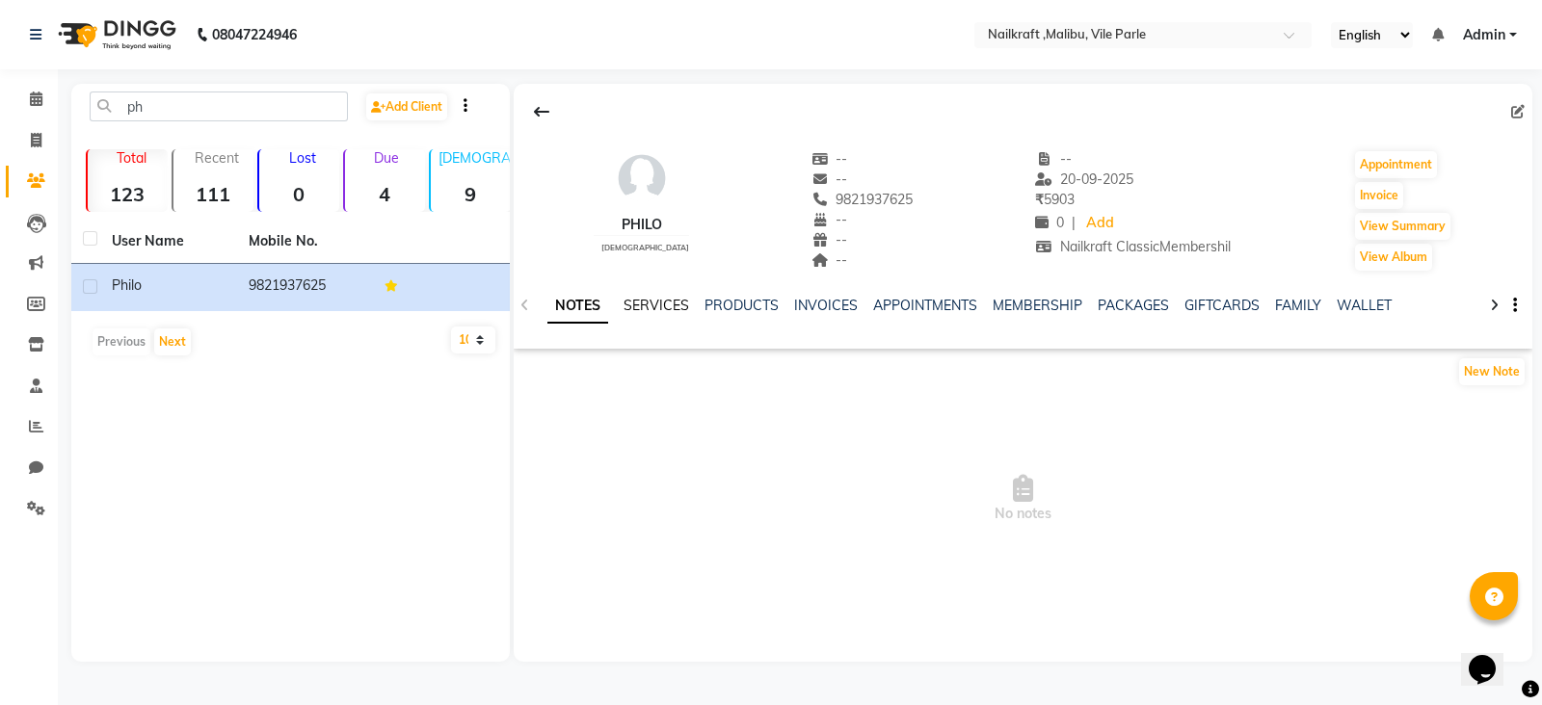
click at [676, 297] on link "SERVICES" at bounding box center [656, 305] width 66 height 17
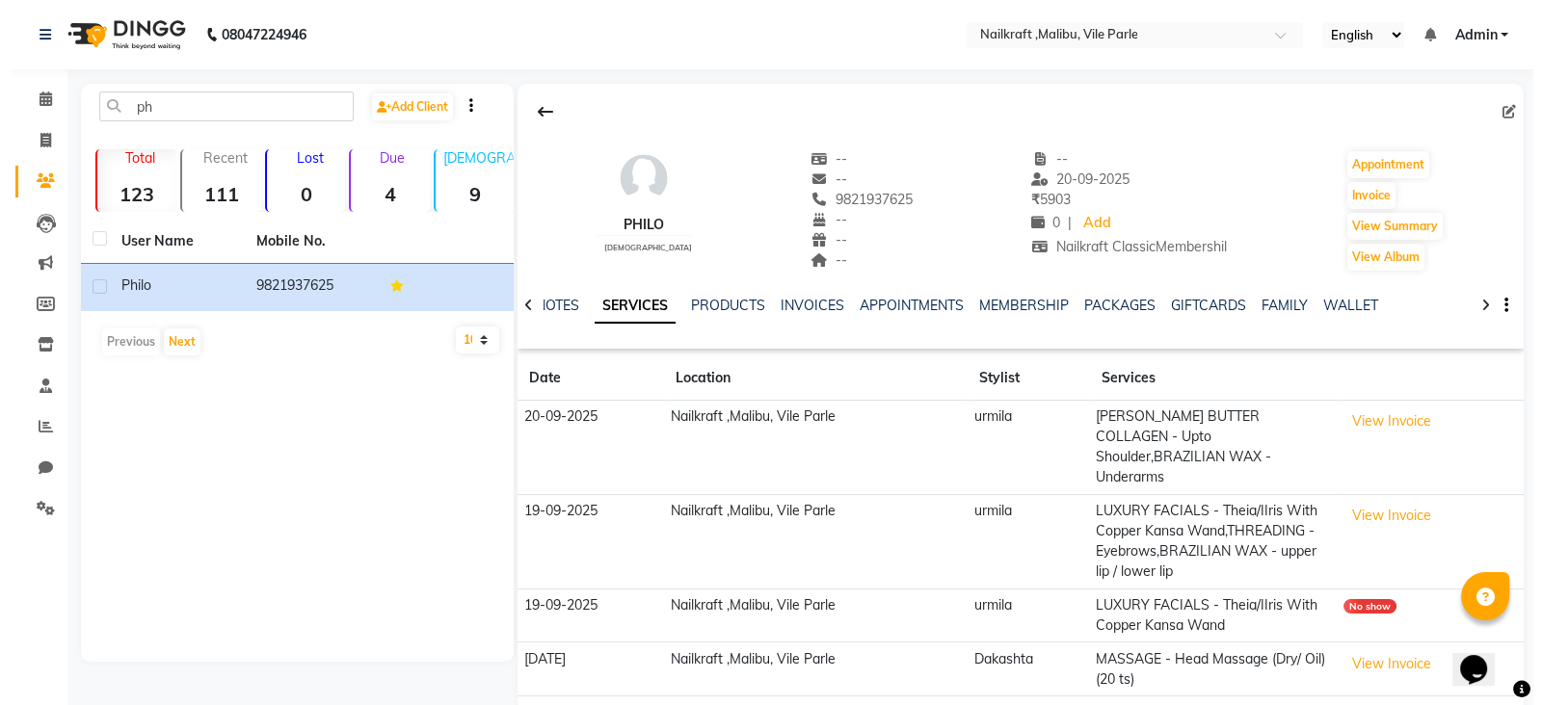
scroll to position [13, 0]
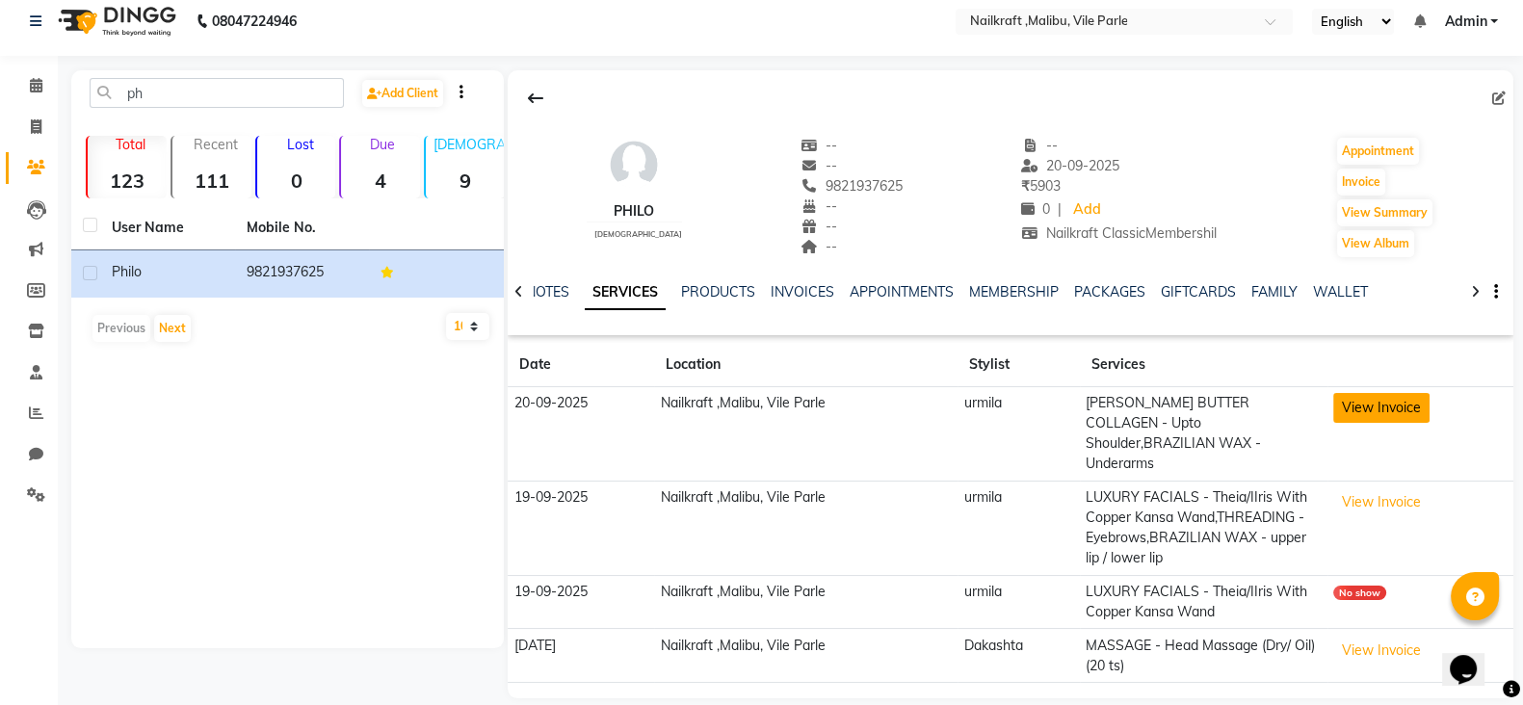
click at [1390, 414] on button "View Invoice" at bounding box center [1382, 408] width 96 height 30
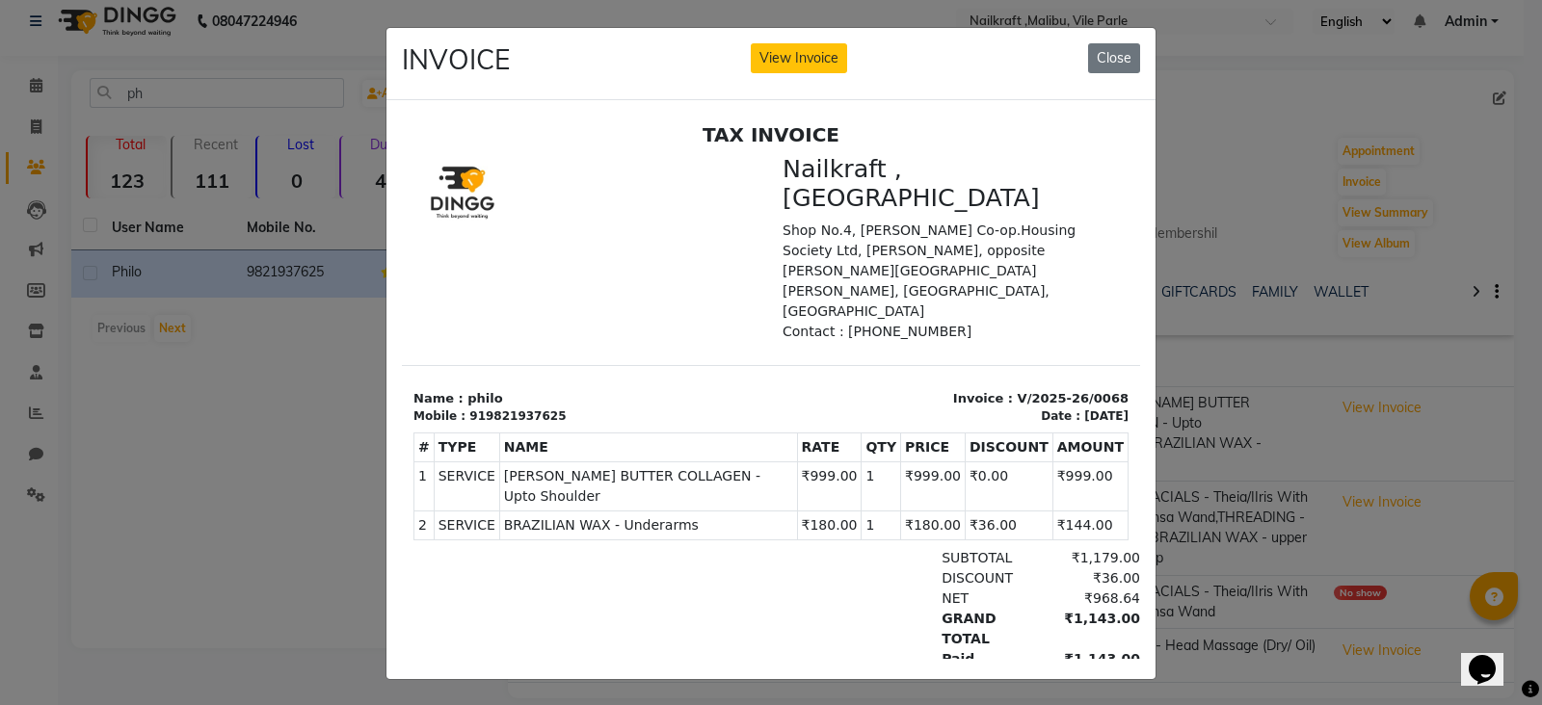
scroll to position [0, 0]
click at [1108, 65] on button "Close" at bounding box center [1114, 58] width 52 height 30
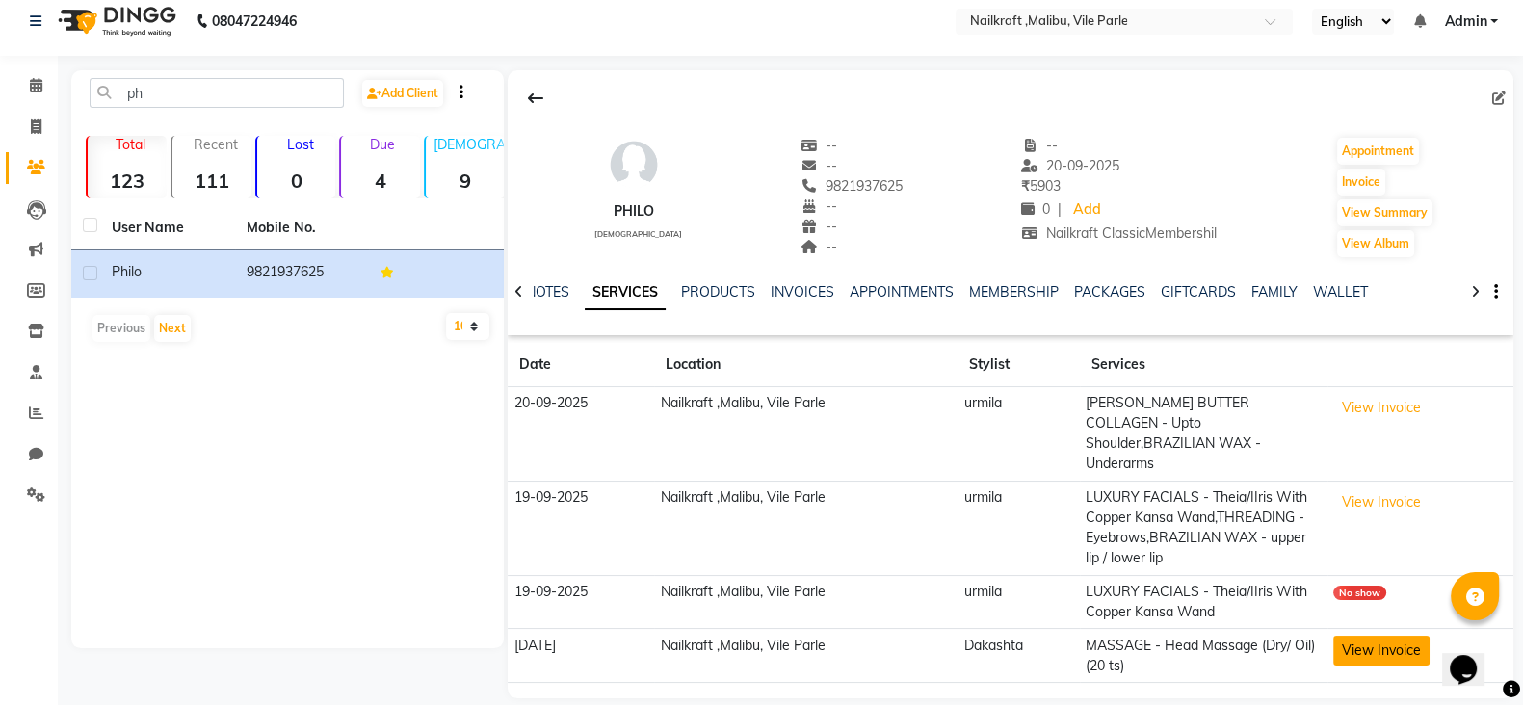
click at [1375, 636] on button "View Invoice" at bounding box center [1382, 651] width 96 height 30
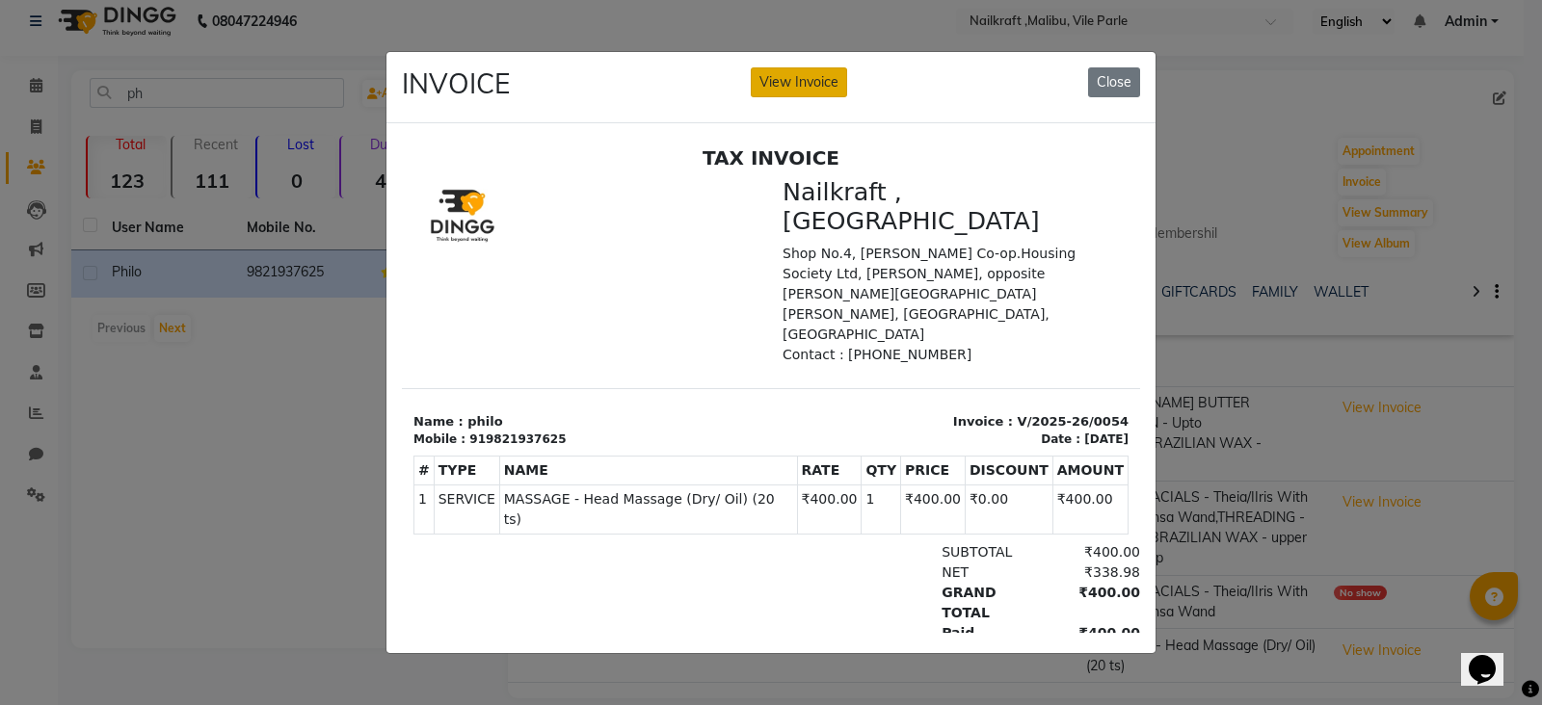
click at [799, 67] on button "View Invoice" at bounding box center [799, 82] width 96 height 30
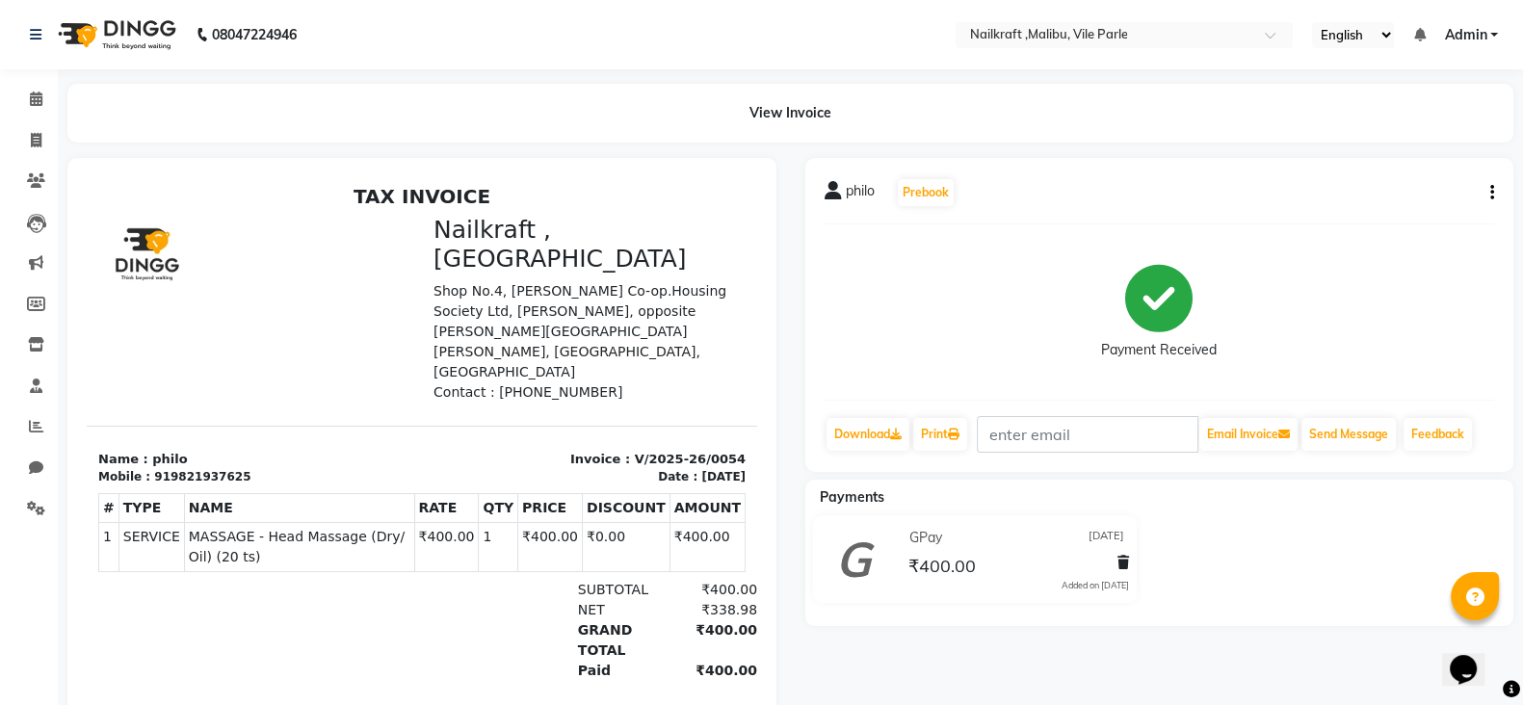
click at [1490, 202] on button "button" at bounding box center [1489, 193] width 12 height 20
click at [1402, 184] on div "Edit Item Staff" at bounding box center [1396, 192] width 132 height 24
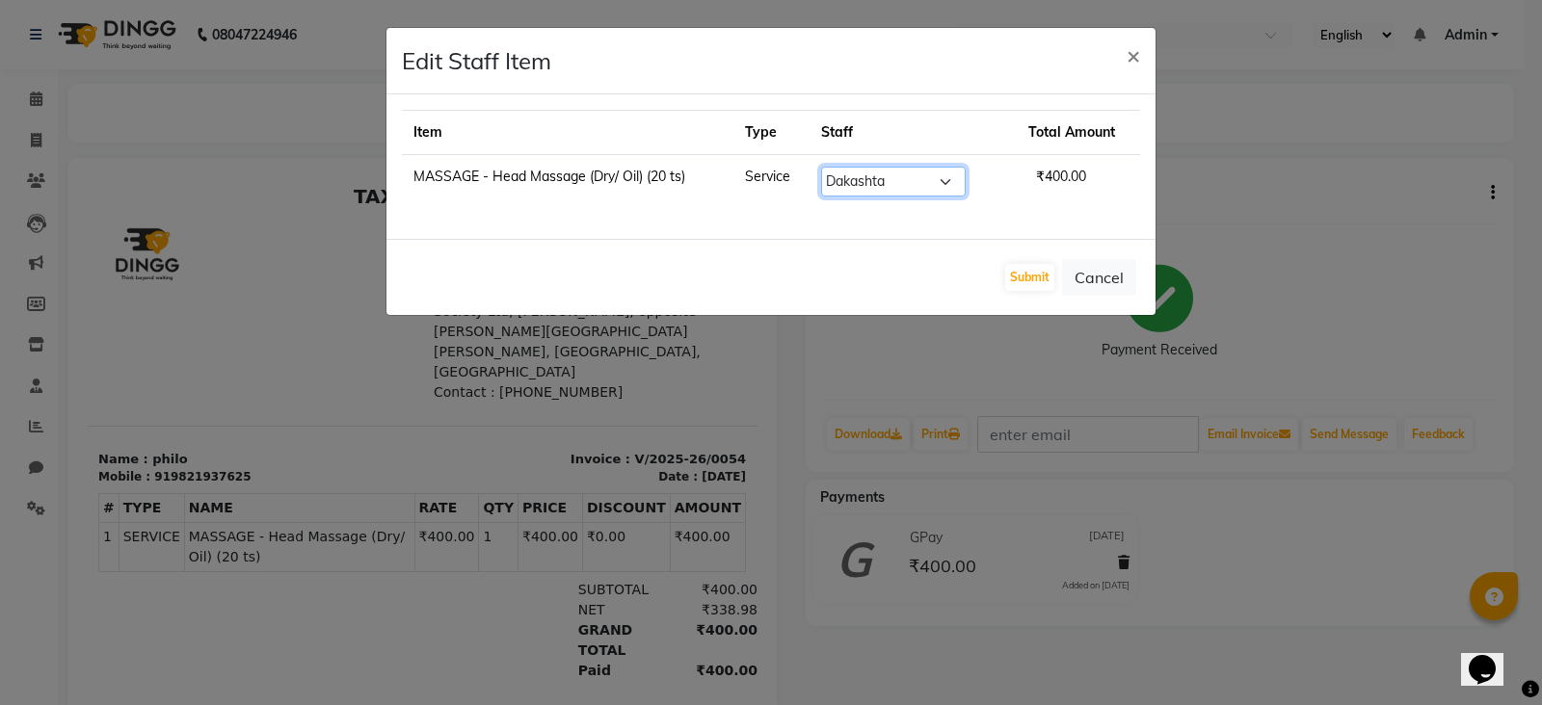
click at [920, 184] on select "Select [PERSON_NAME] [PERSON_NAME] [PERSON_NAME] ville parle NailKraft nazneen(…" at bounding box center [893, 182] width 145 height 30
select select "91263"
click at [832, 167] on select "Select [PERSON_NAME] [PERSON_NAME] [PERSON_NAME] ville parle NailKraft nazneen(…" at bounding box center [893, 182] width 145 height 30
click at [1032, 282] on button "Submit" at bounding box center [1029, 277] width 49 height 27
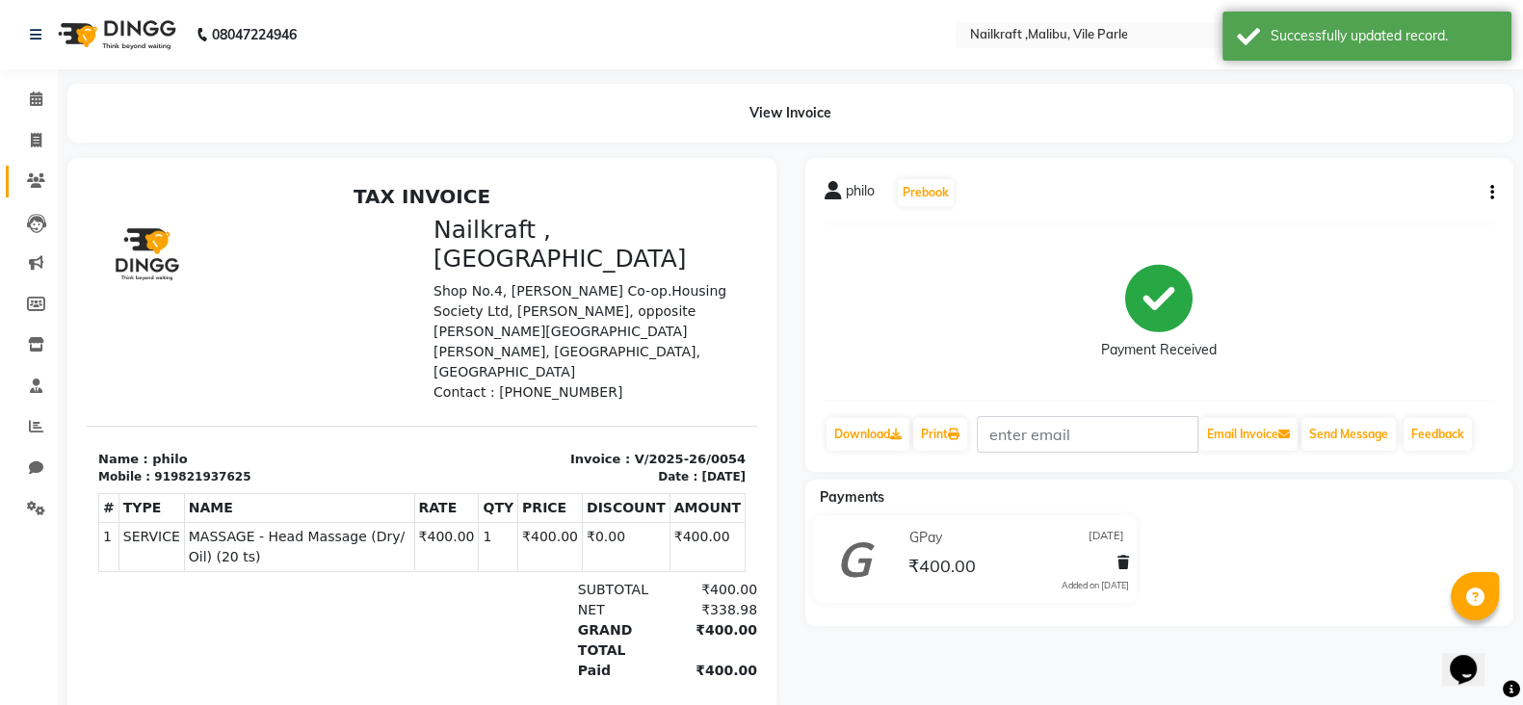
click at [27, 187] on icon at bounding box center [36, 180] width 18 height 14
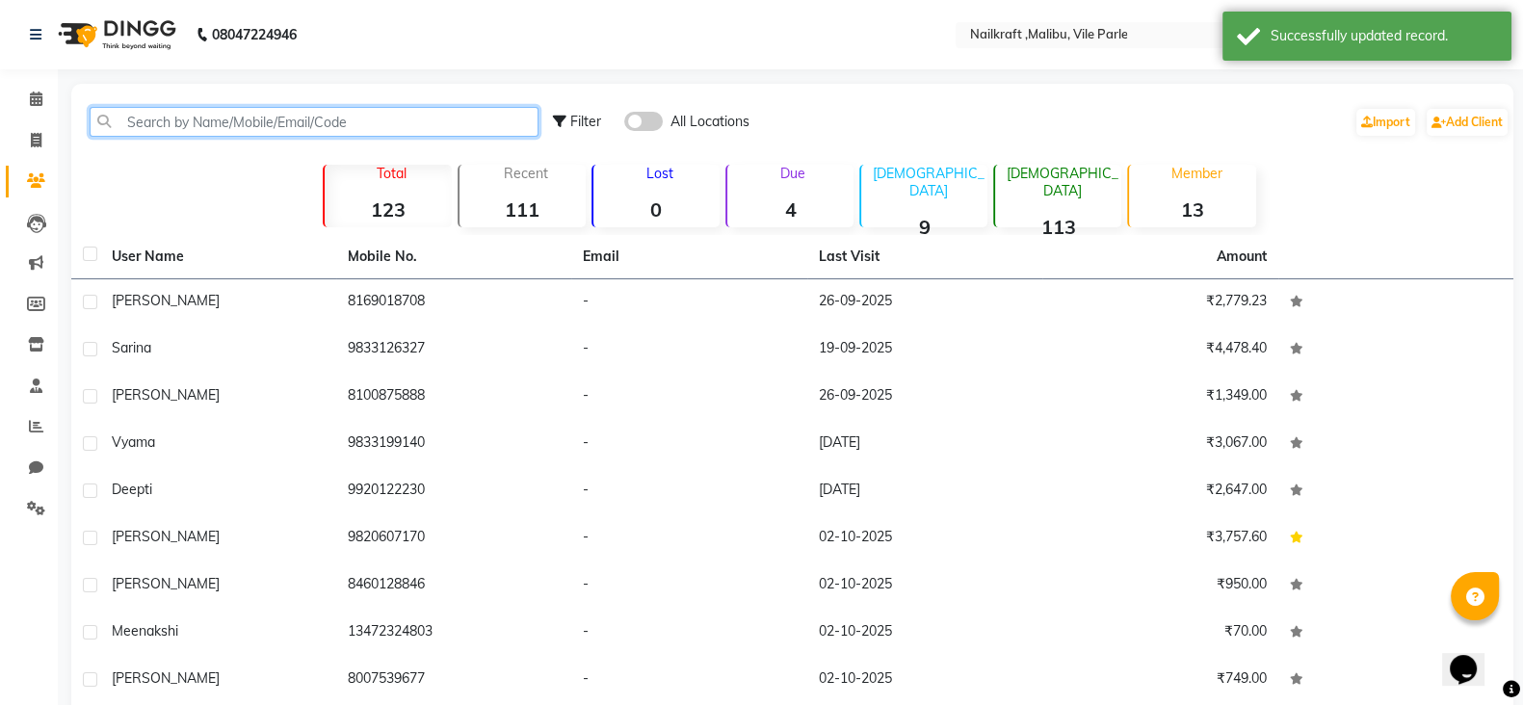
click at [343, 121] on input "text" at bounding box center [314, 122] width 449 height 30
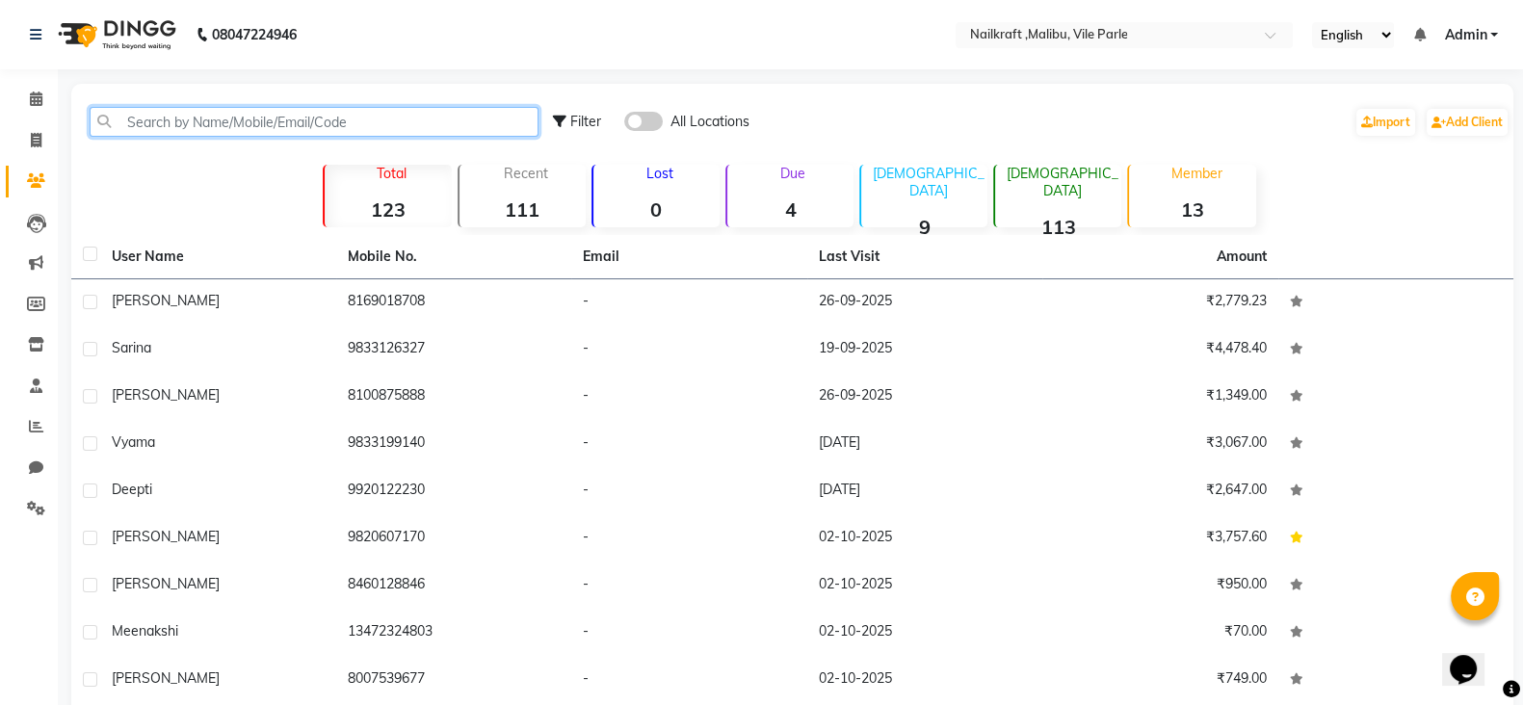
click at [343, 121] on input "text" at bounding box center [314, 122] width 449 height 30
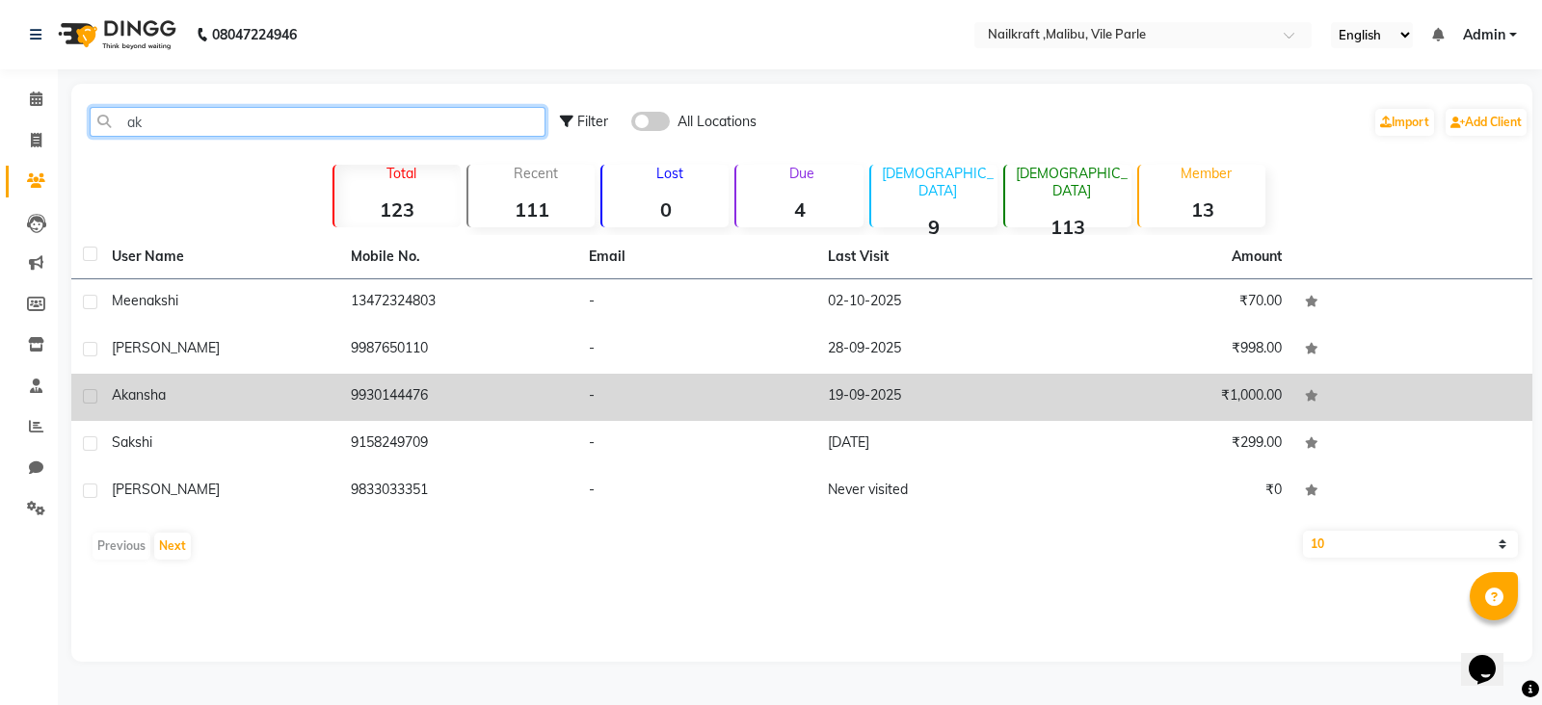
type input "ak"
click at [366, 402] on td "9930144476" at bounding box center [458, 397] width 239 height 47
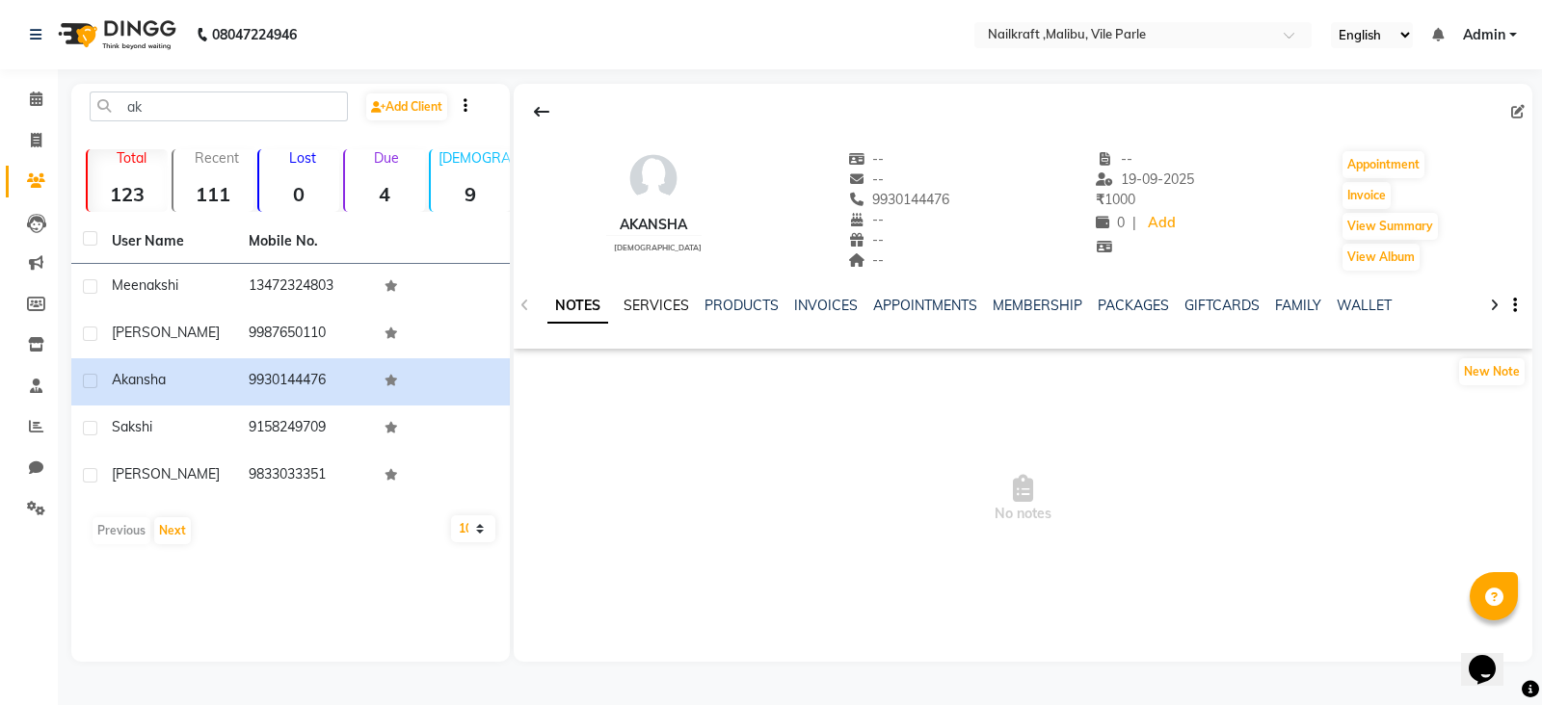
click at [674, 297] on link "SERVICES" at bounding box center [656, 305] width 66 height 17
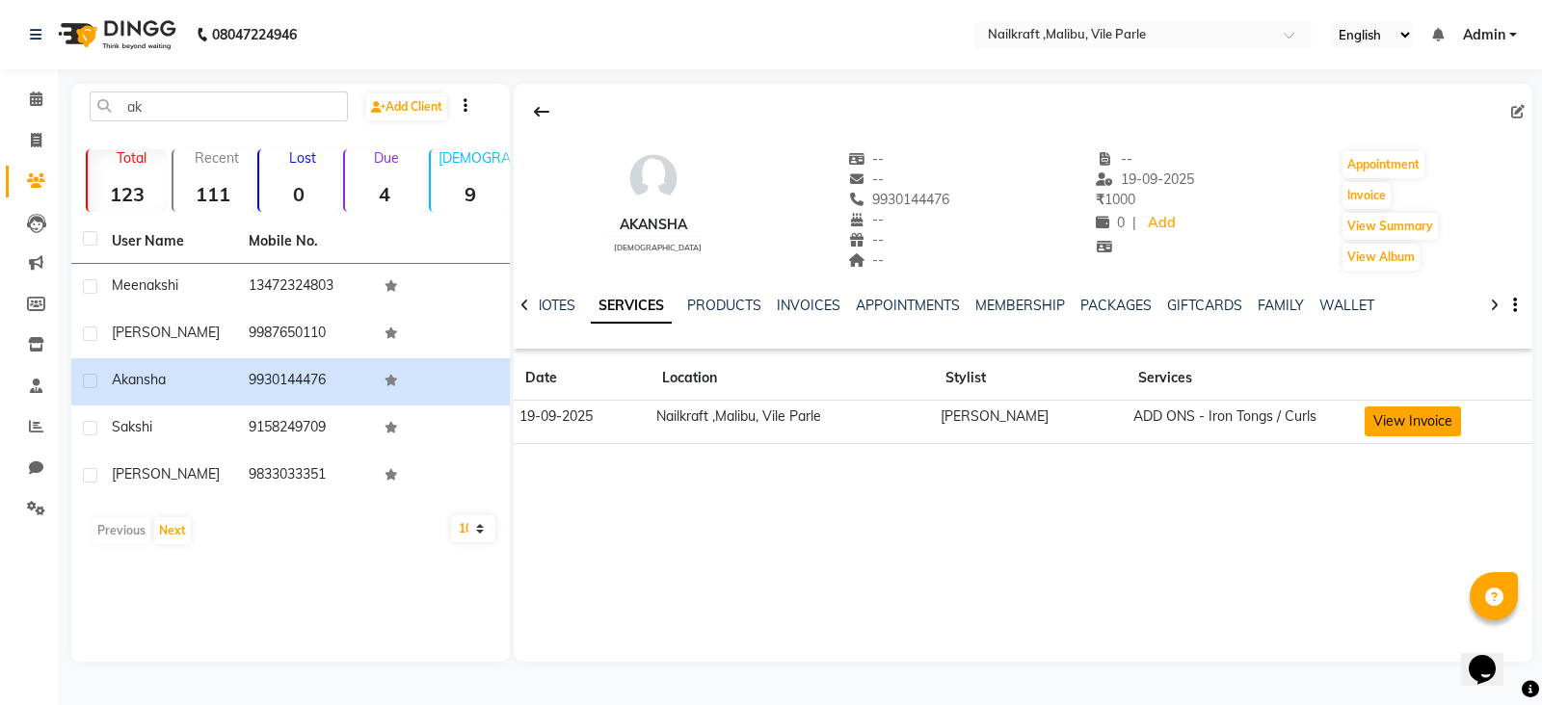
click at [1391, 426] on button "View Invoice" at bounding box center [1412, 422] width 96 height 30
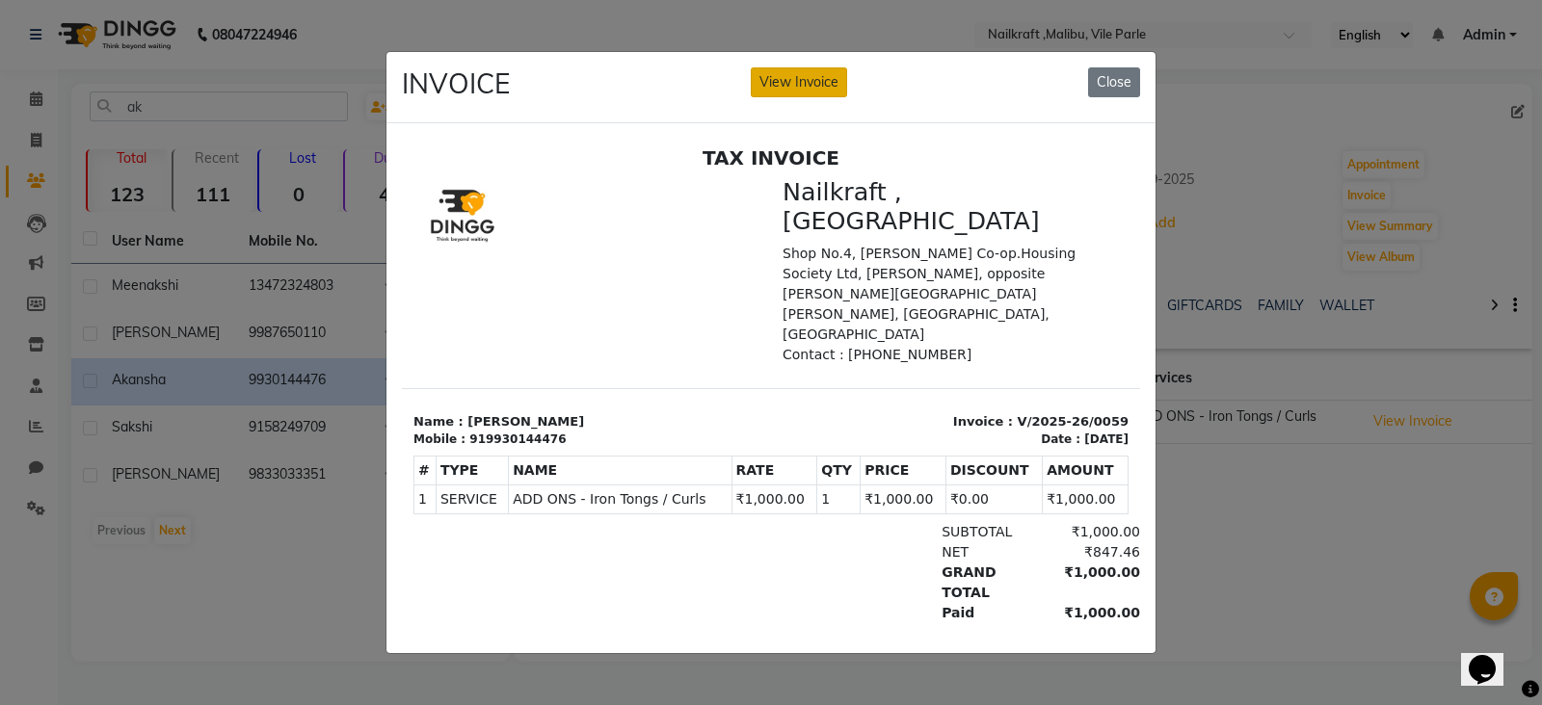
click at [782, 74] on button "View Invoice" at bounding box center [799, 82] width 96 height 30
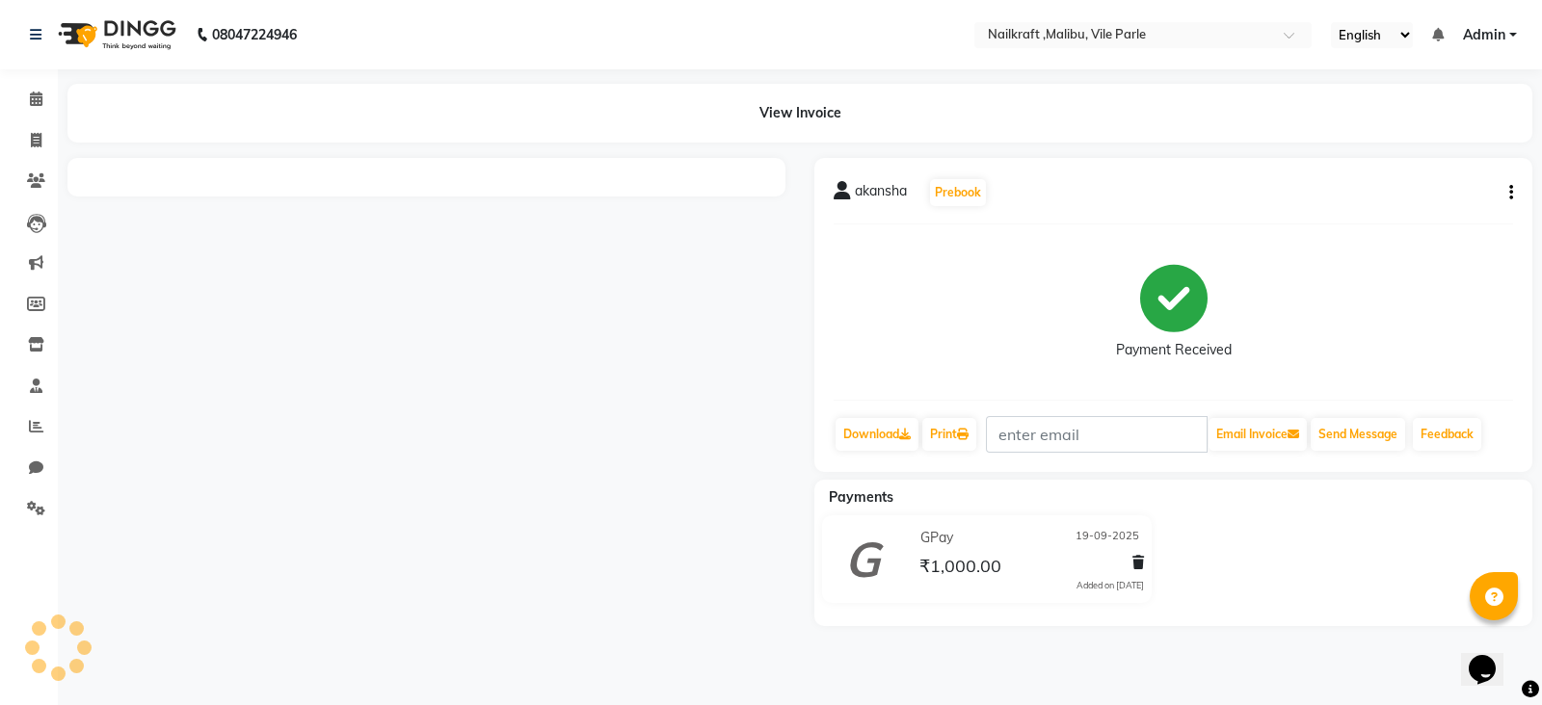
click at [1507, 194] on button "button" at bounding box center [1507, 193] width 12 height 20
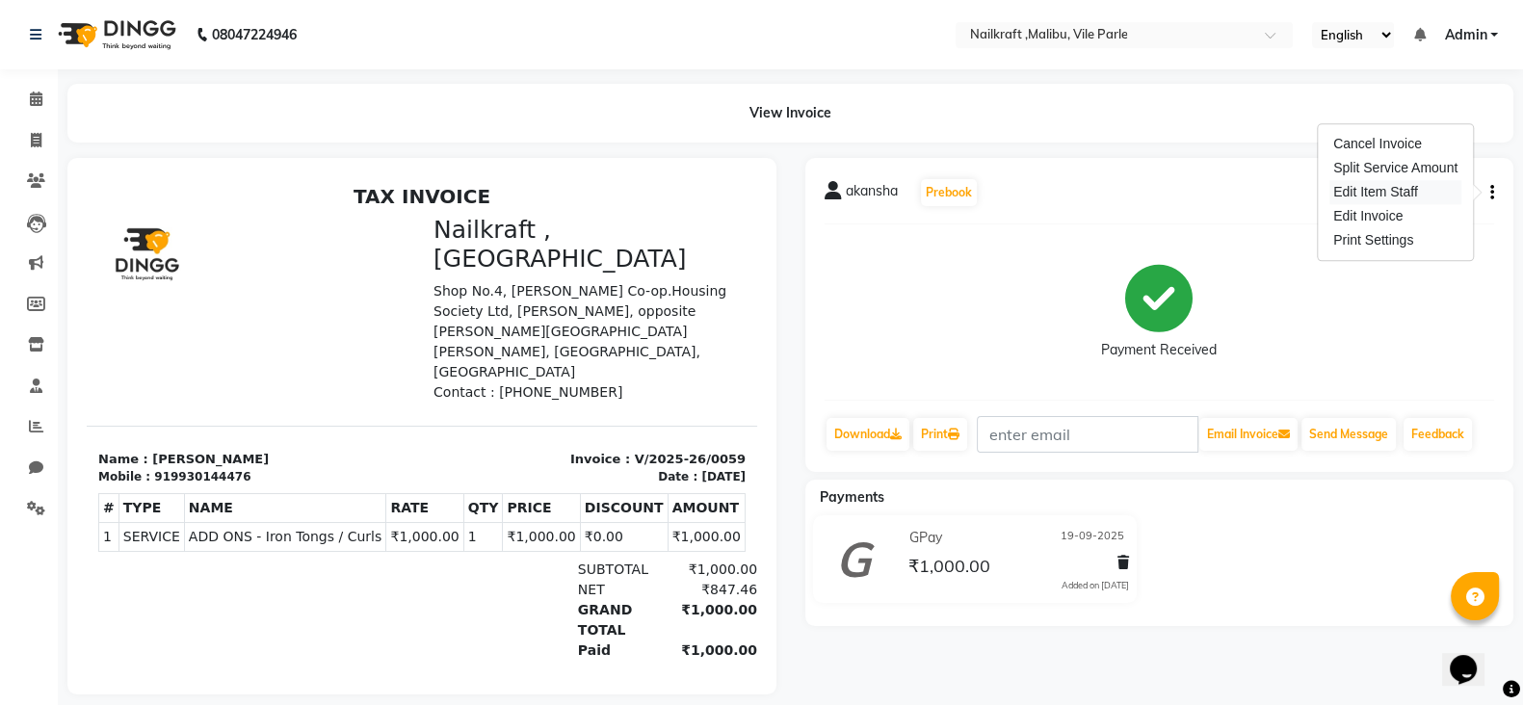
click at [1420, 193] on div "Edit Item Staff" at bounding box center [1396, 192] width 132 height 24
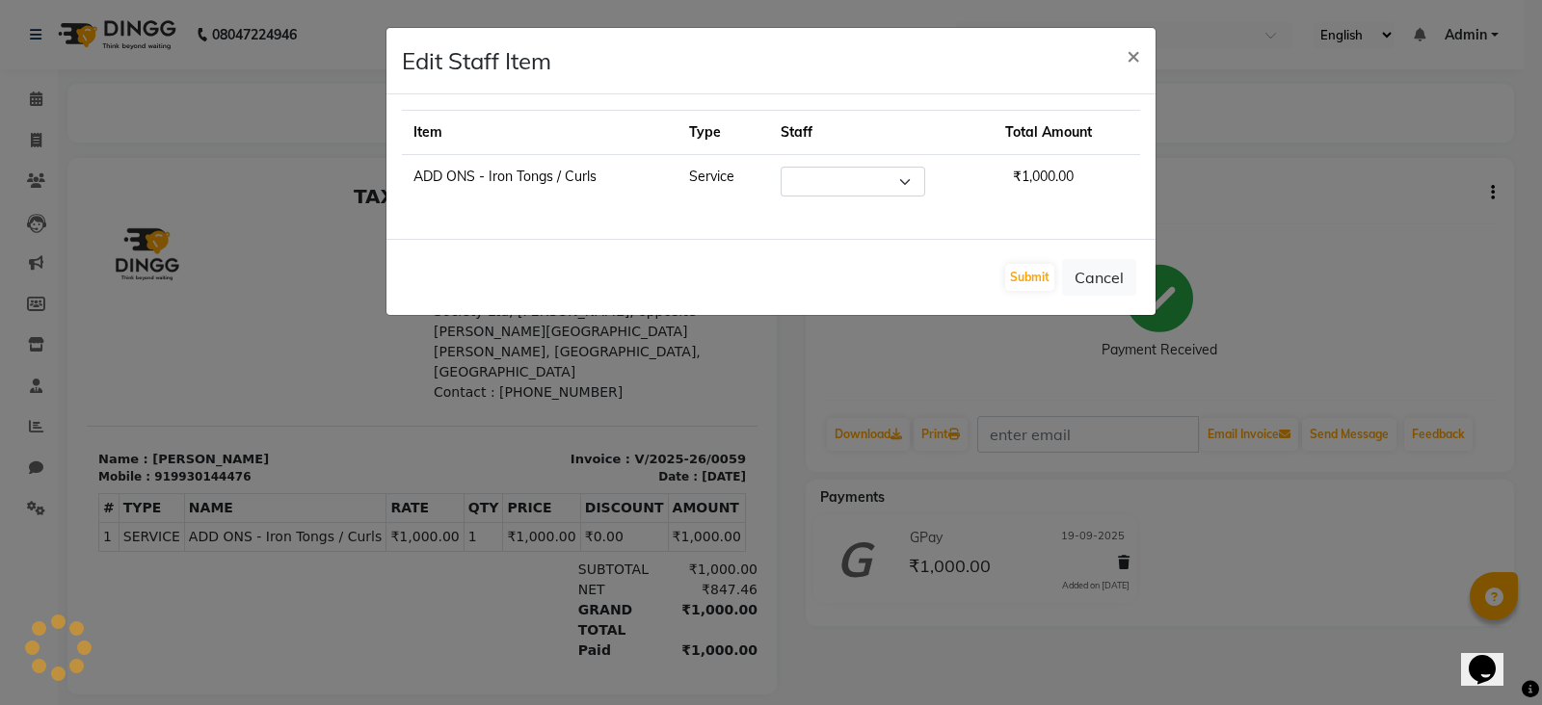
select select "91263"
click at [1122, 268] on button "Cancel" at bounding box center [1099, 277] width 74 height 37
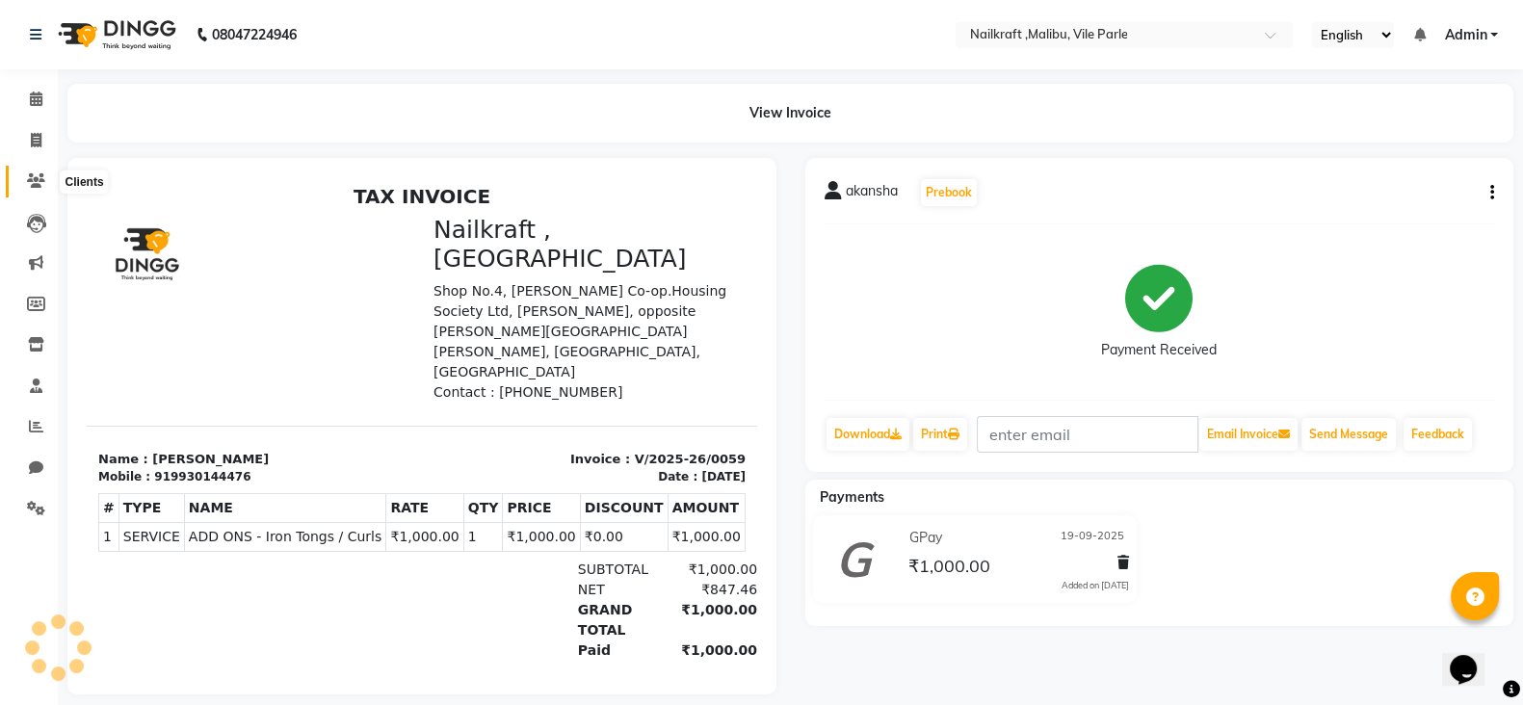
click at [47, 183] on span at bounding box center [36, 182] width 34 height 22
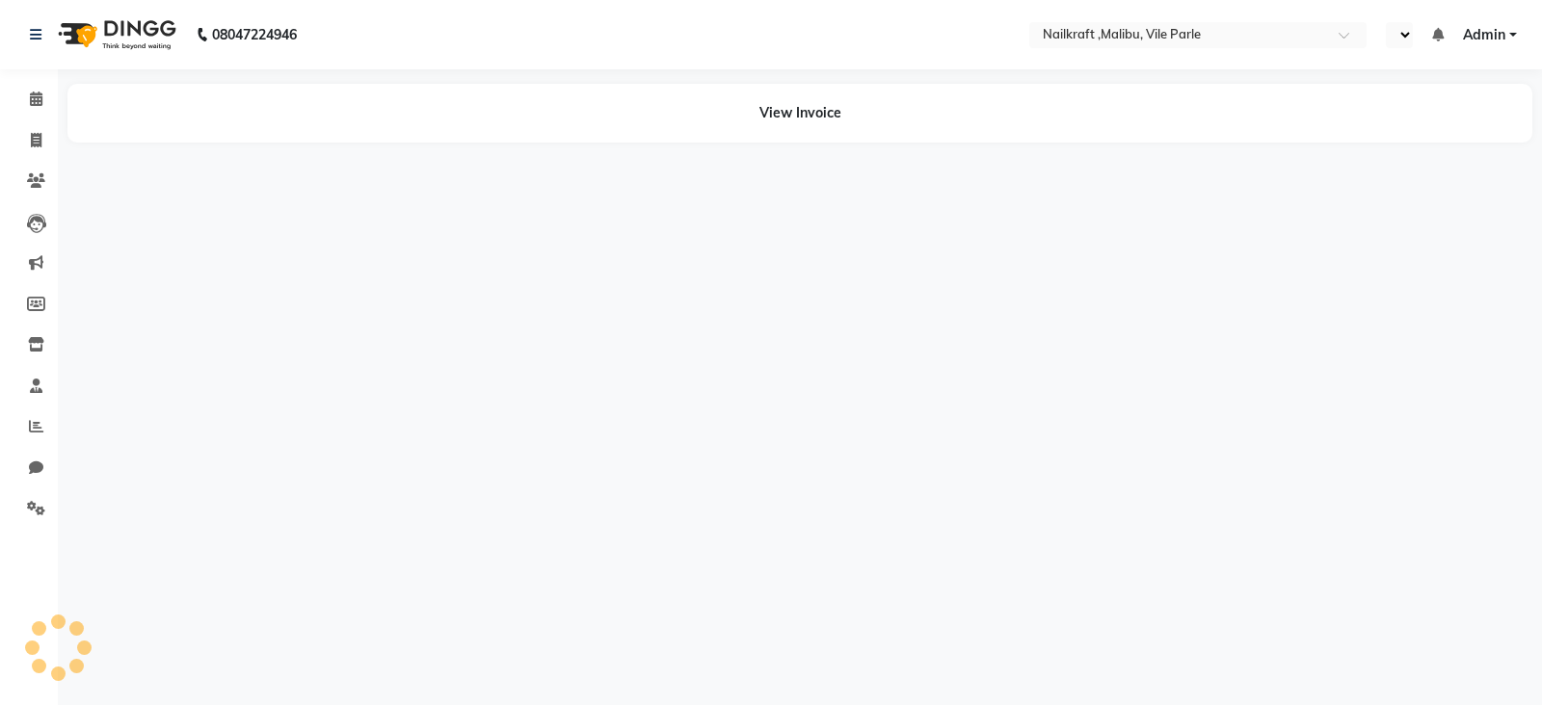
select select "en"
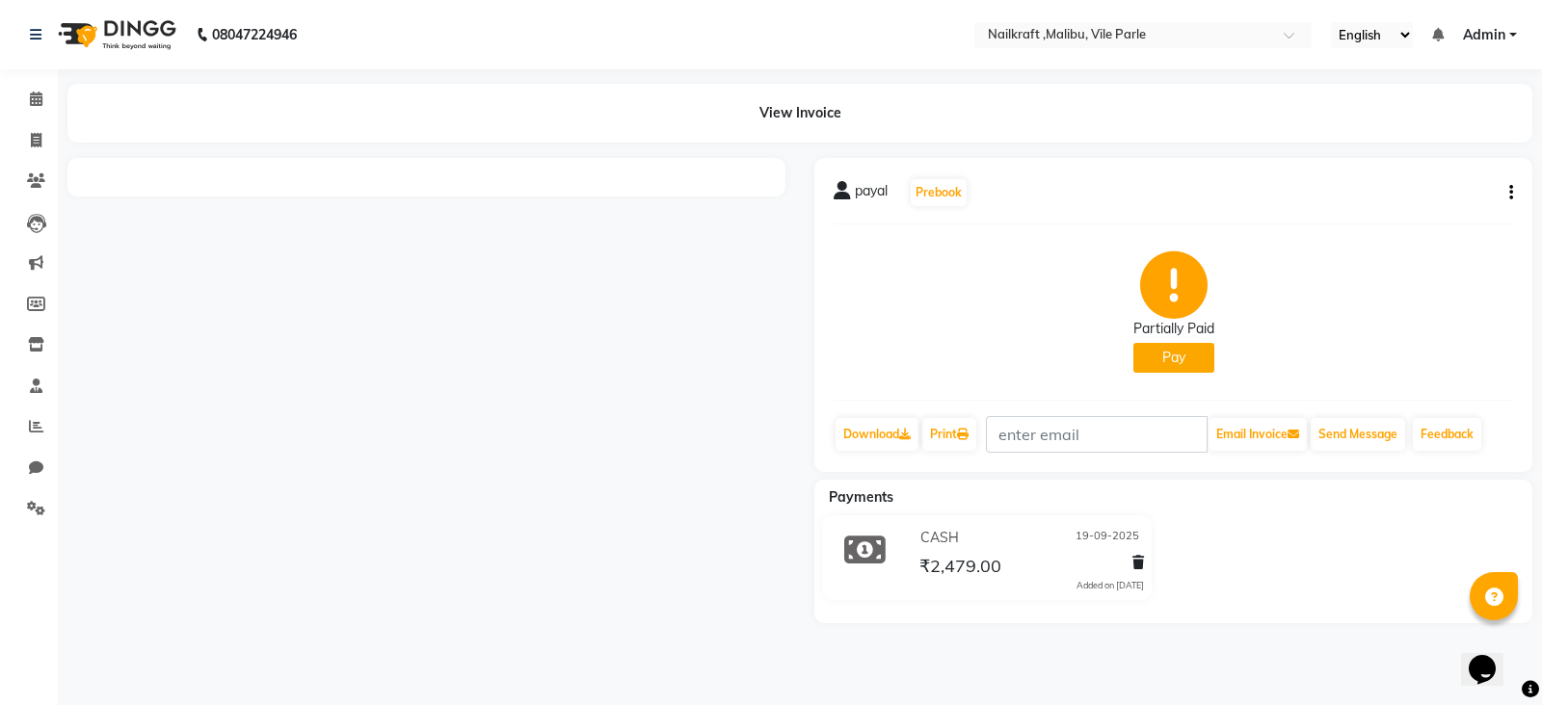
click at [1512, 194] on icon "button" at bounding box center [1511, 193] width 4 height 1
click at [1426, 195] on div "Edit Item Staff" at bounding box center [1415, 192] width 132 height 24
select select
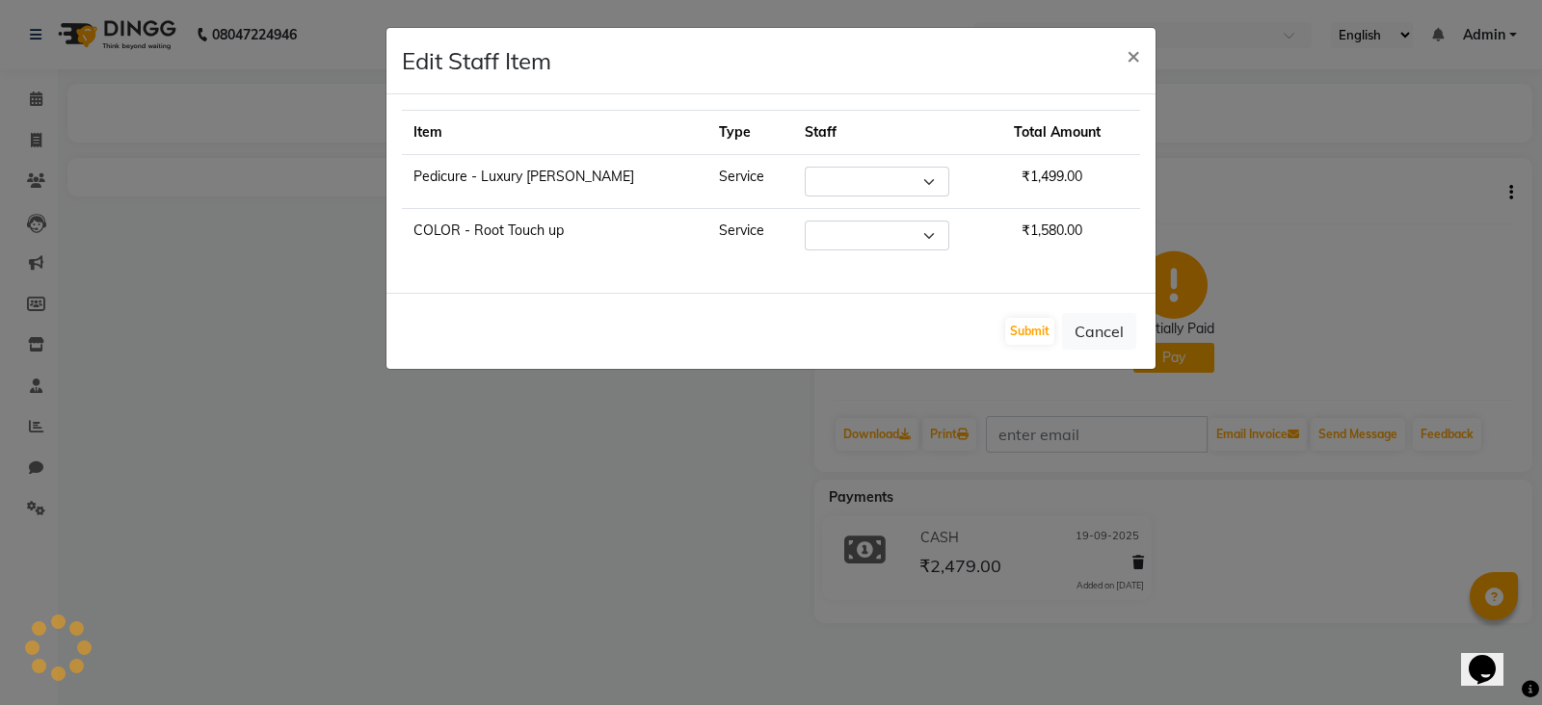
select select "91350"
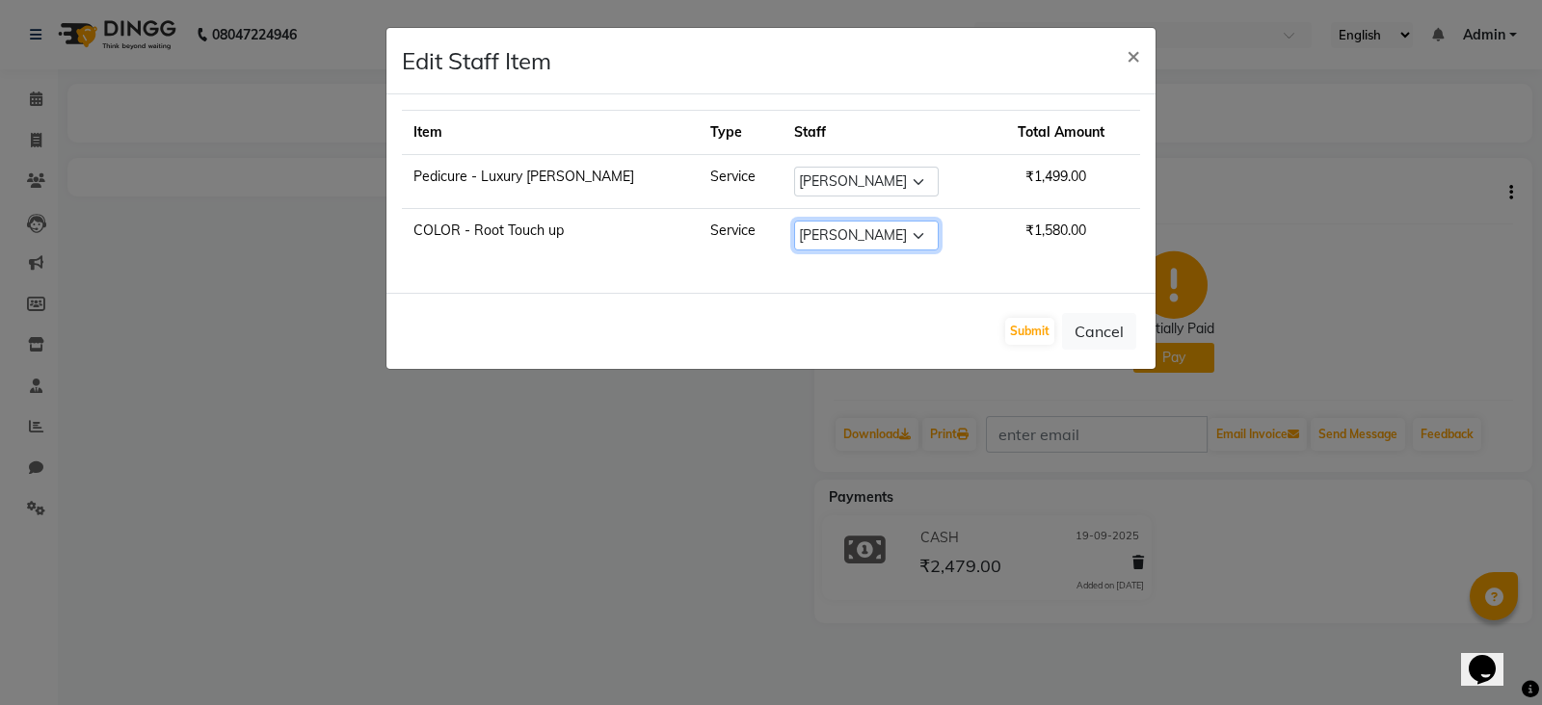
click at [915, 237] on select "Select [PERSON_NAME] [PERSON_NAME] [PERSON_NAME] ville parle NailKraft nazneen(…" at bounding box center [866, 236] width 145 height 30
click at [1006, 259] on td "₹1,580.00" at bounding box center [1073, 236] width 134 height 54
click at [919, 217] on td "Select [PERSON_NAME] [PERSON_NAME] [PERSON_NAME] ville parle NailKraft nazneen(…" at bounding box center [894, 236] width 225 height 54
click at [907, 243] on select "Select [PERSON_NAME] [PERSON_NAME] [PERSON_NAME] ville parle NailKraft nazneen(…" at bounding box center [866, 236] width 145 height 30
select select "91263"
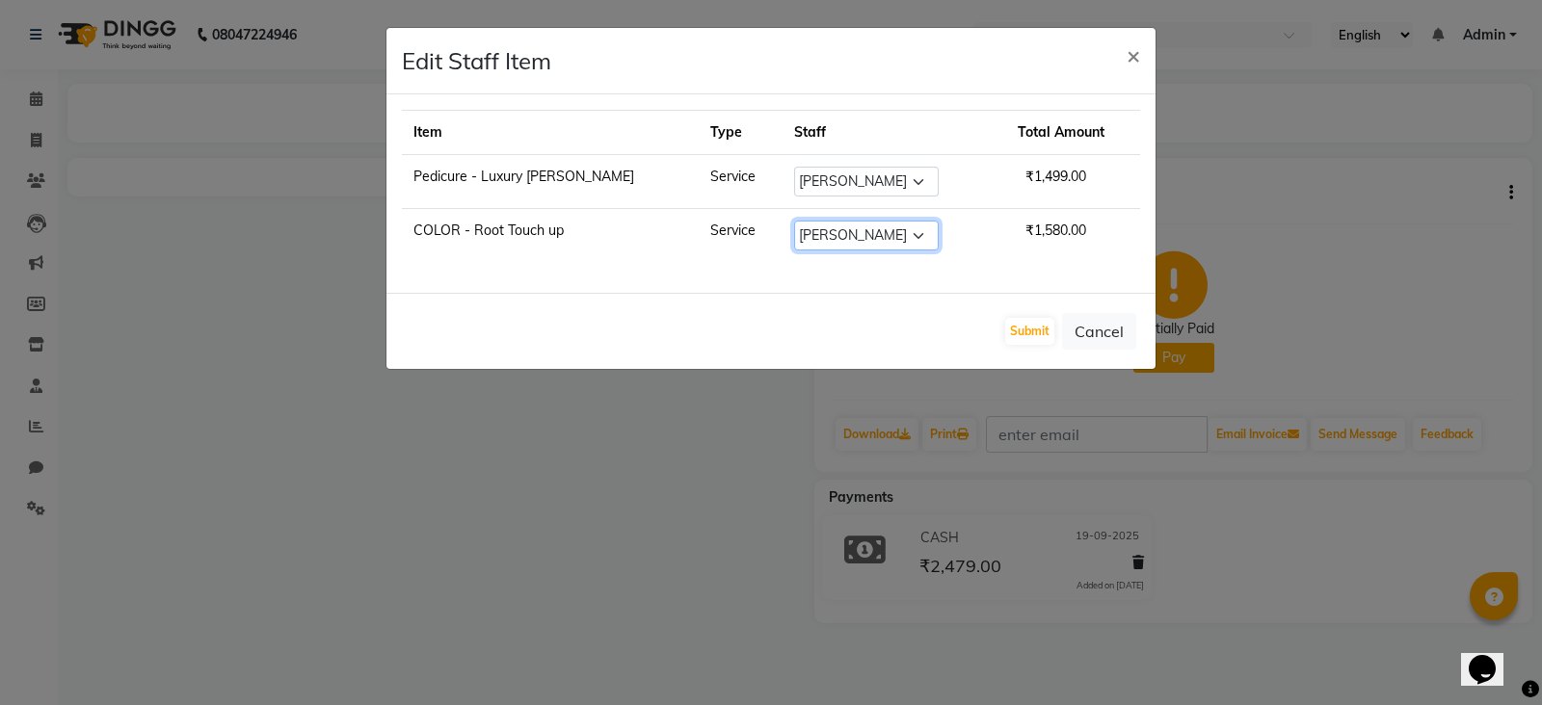
click at [795, 221] on select "Select [PERSON_NAME] [PERSON_NAME] [PERSON_NAME] ville parle NailKraft nazneen(…" at bounding box center [866, 236] width 145 height 30
click at [1028, 334] on button "Submit" at bounding box center [1029, 331] width 49 height 27
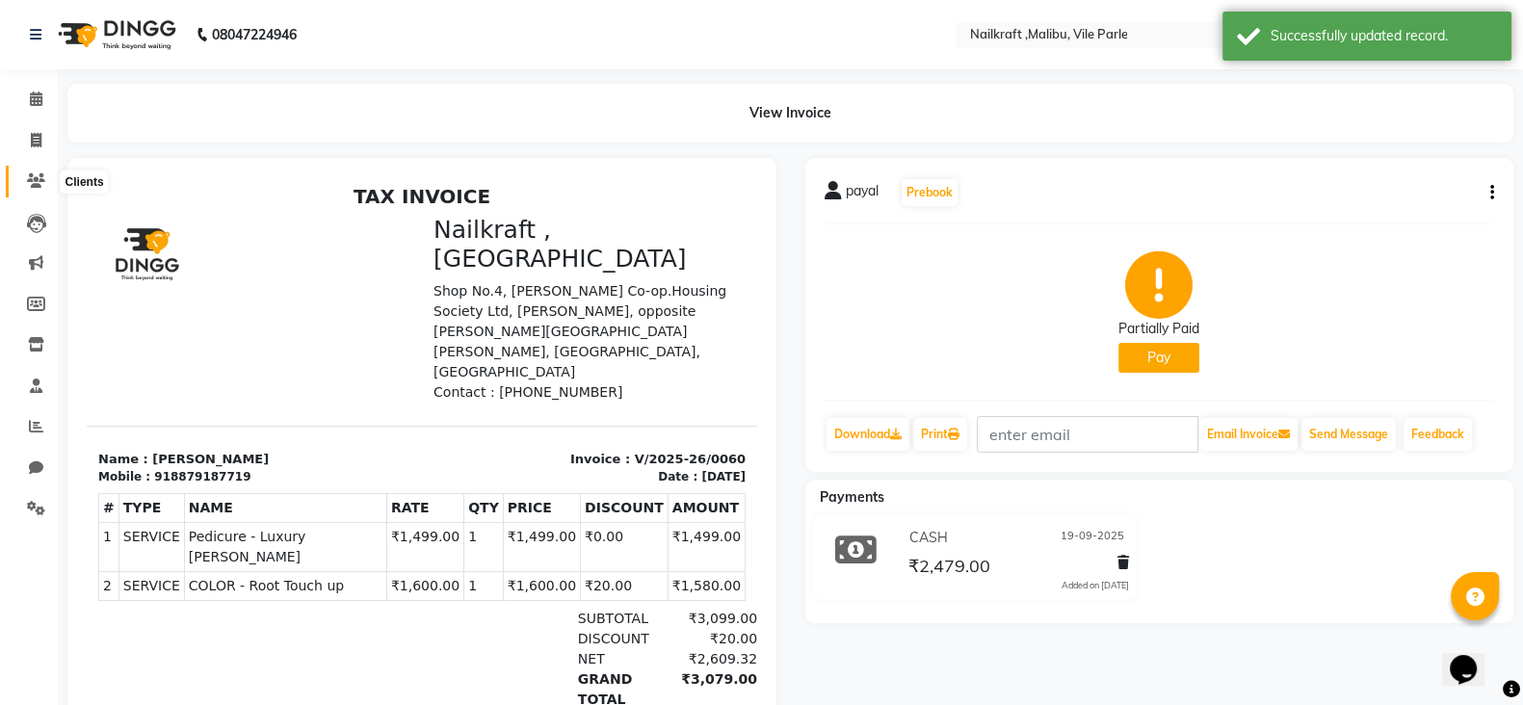
click at [31, 185] on icon at bounding box center [36, 180] width 18 height 14
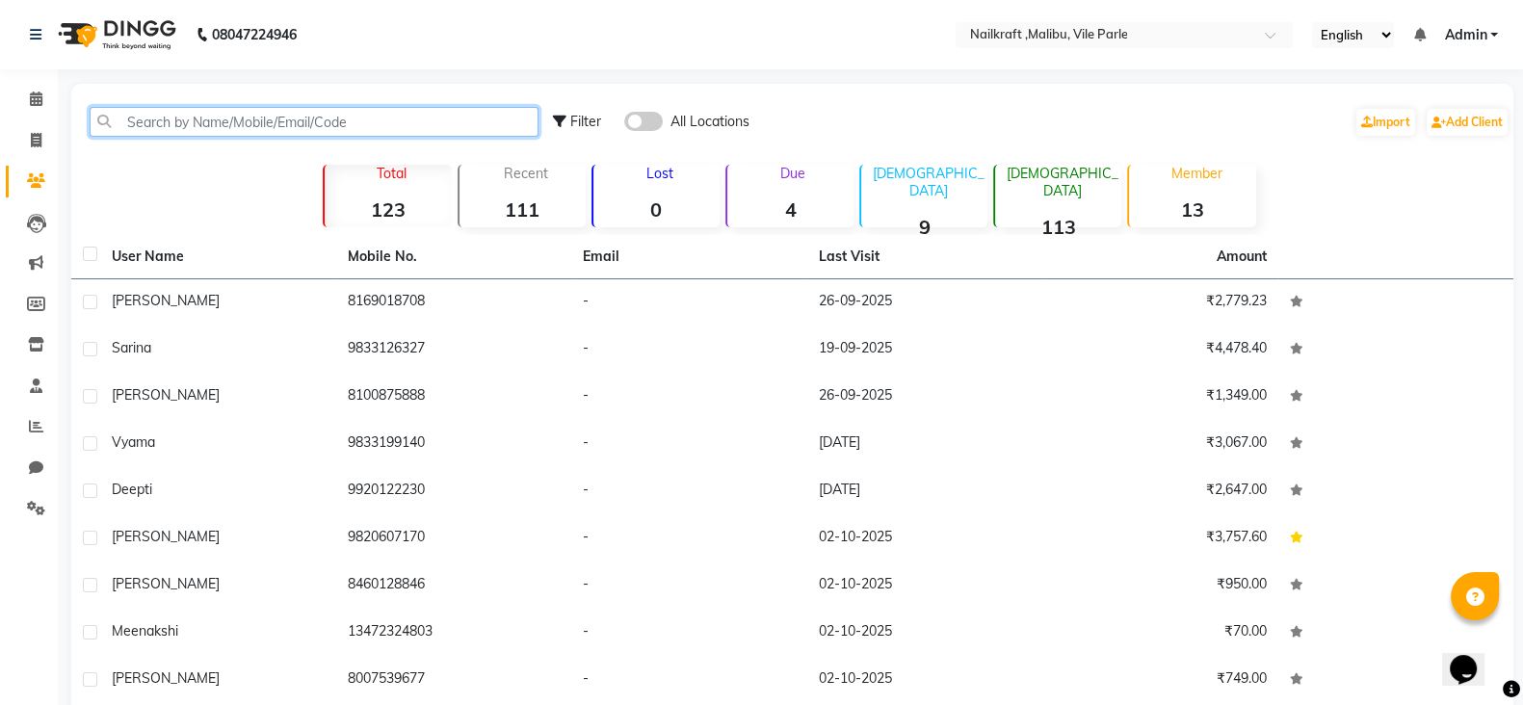
click at [161, 107] on input "text" at bounding box center [314, 122] width 449 height 30
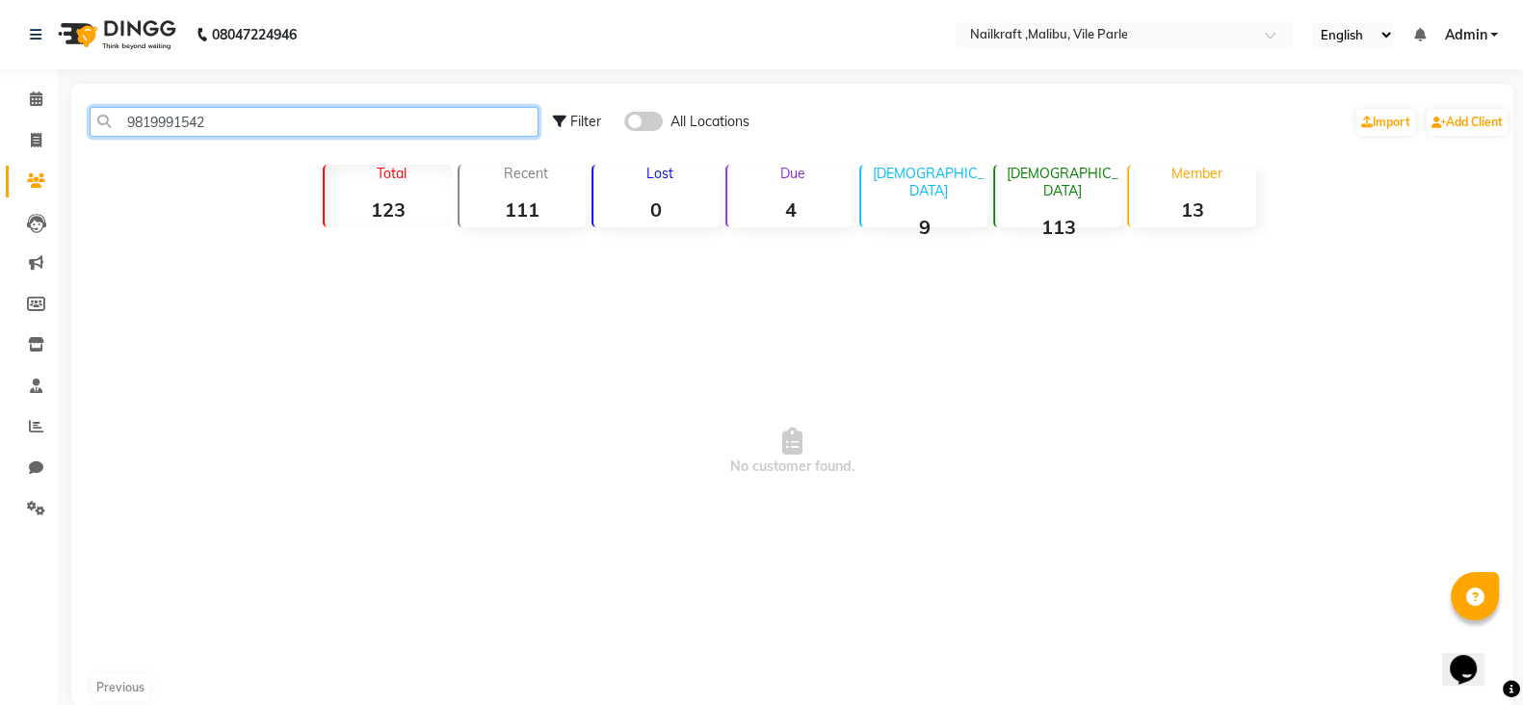
click at [247, 129] on input "9819991542" at bounding box center [314, 122] width 449 height 30
type input "9"
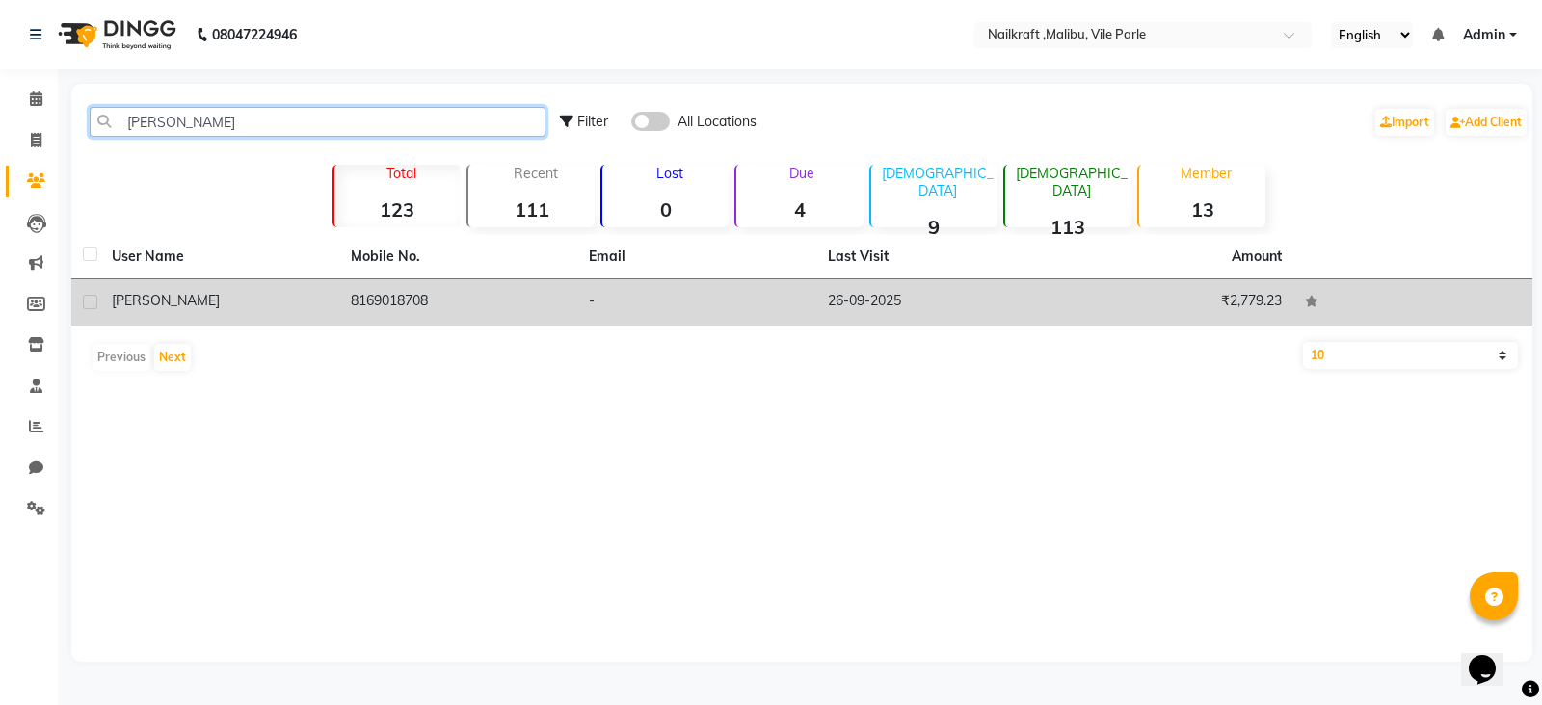
type input "[PERSON_NAME]"
click at [410, 296] on td "8169018708" at bounding box center [458, 302] width 239 height 47
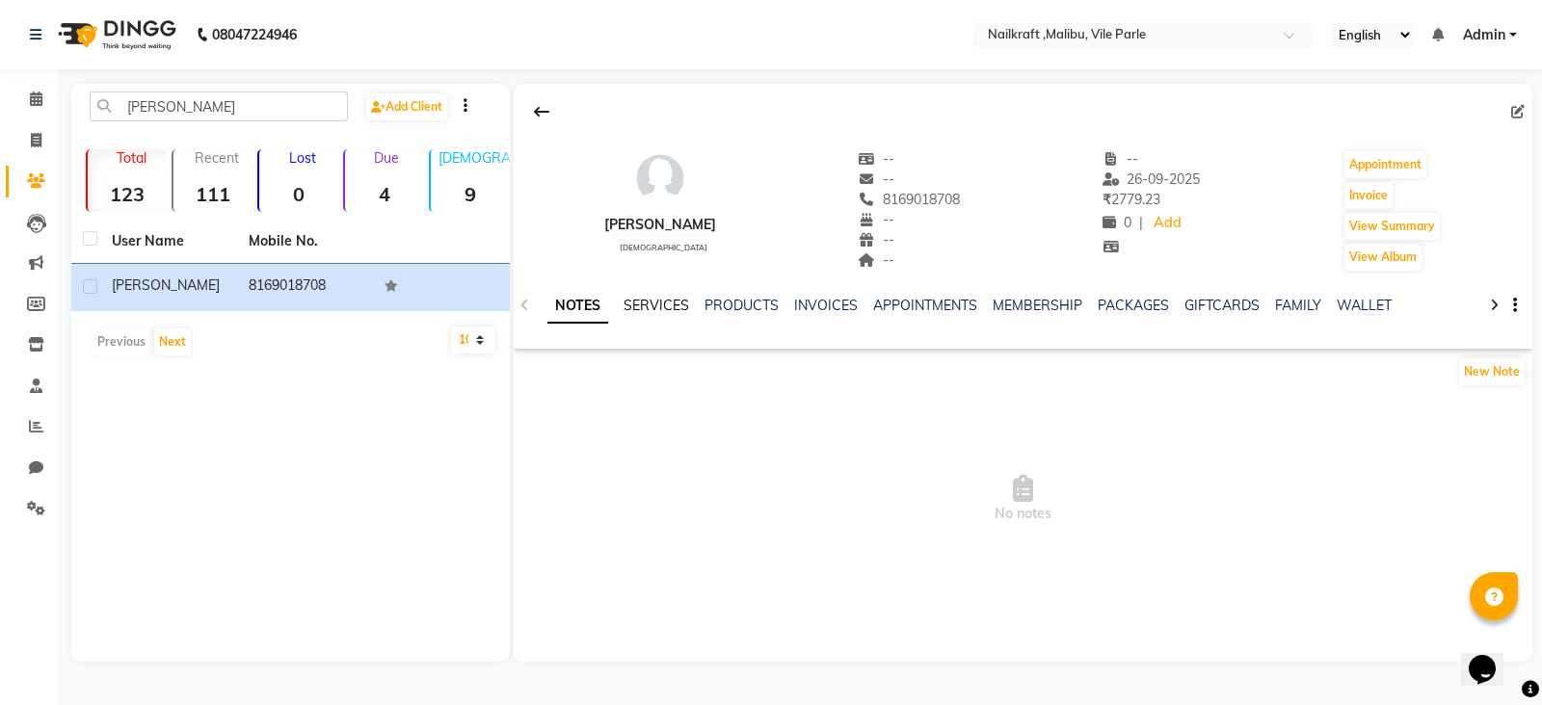
click at [668, 304] on link "SERVICES" at bounding box center [656, 305] width 66 height 17
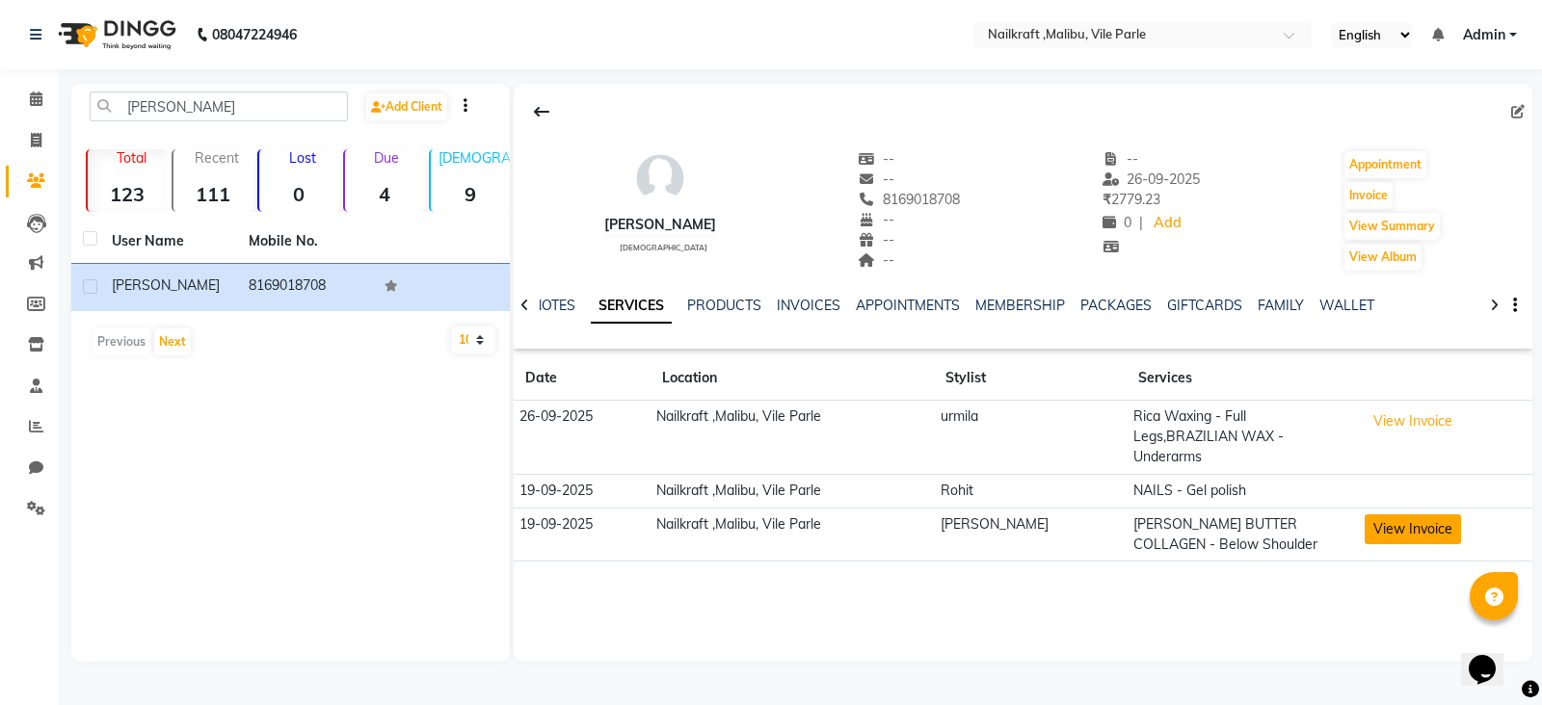
click at [1368, 515] on button "View Invoice" at bounding box center [1412, 530] width 96 height 30
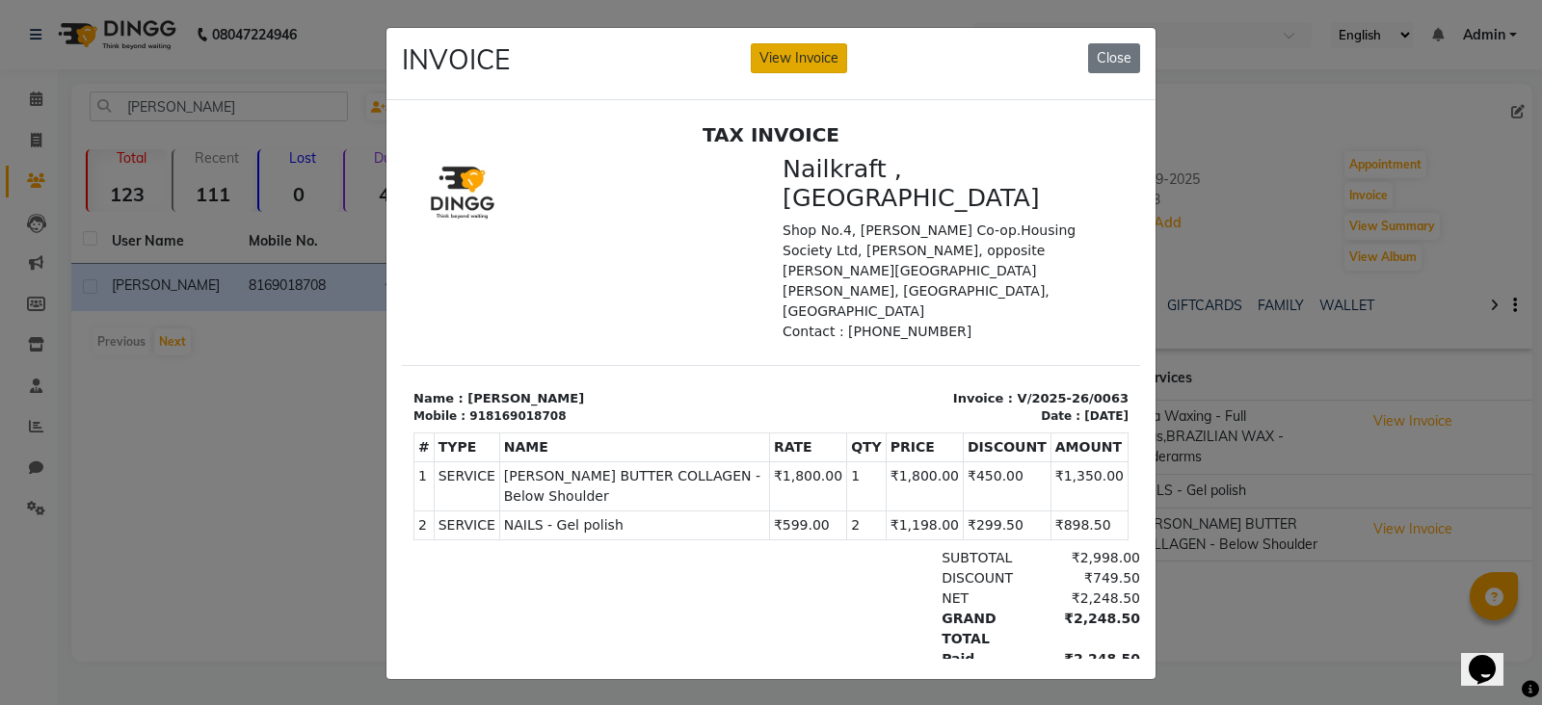
click at [756, 55] on button "View Invoice" at bounding box center [799, 58] width 96 height 30
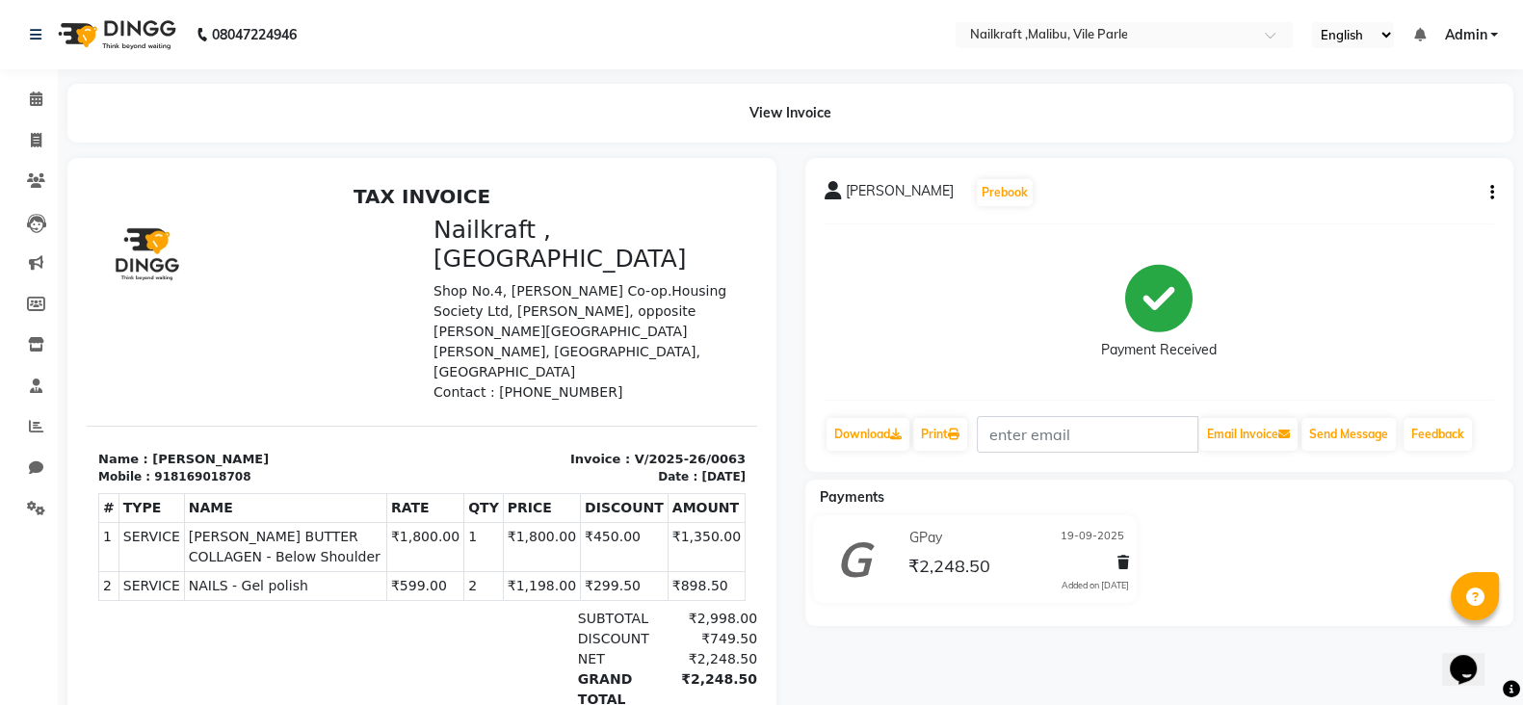
click at [1494, 191] on div "[PERSON_NAME] Prebook Payment Received Download Print Email Invoice Send Messag…" at bounding box center [1160, 315] width 709 height 314
click at [1488, 192] on button "button" at bounding box center [1489, 193] width 12 height 20
click at [1407, 191] on div "Edit Item Staff" at bounding box center [1396, 192] width 132 height 24
select select
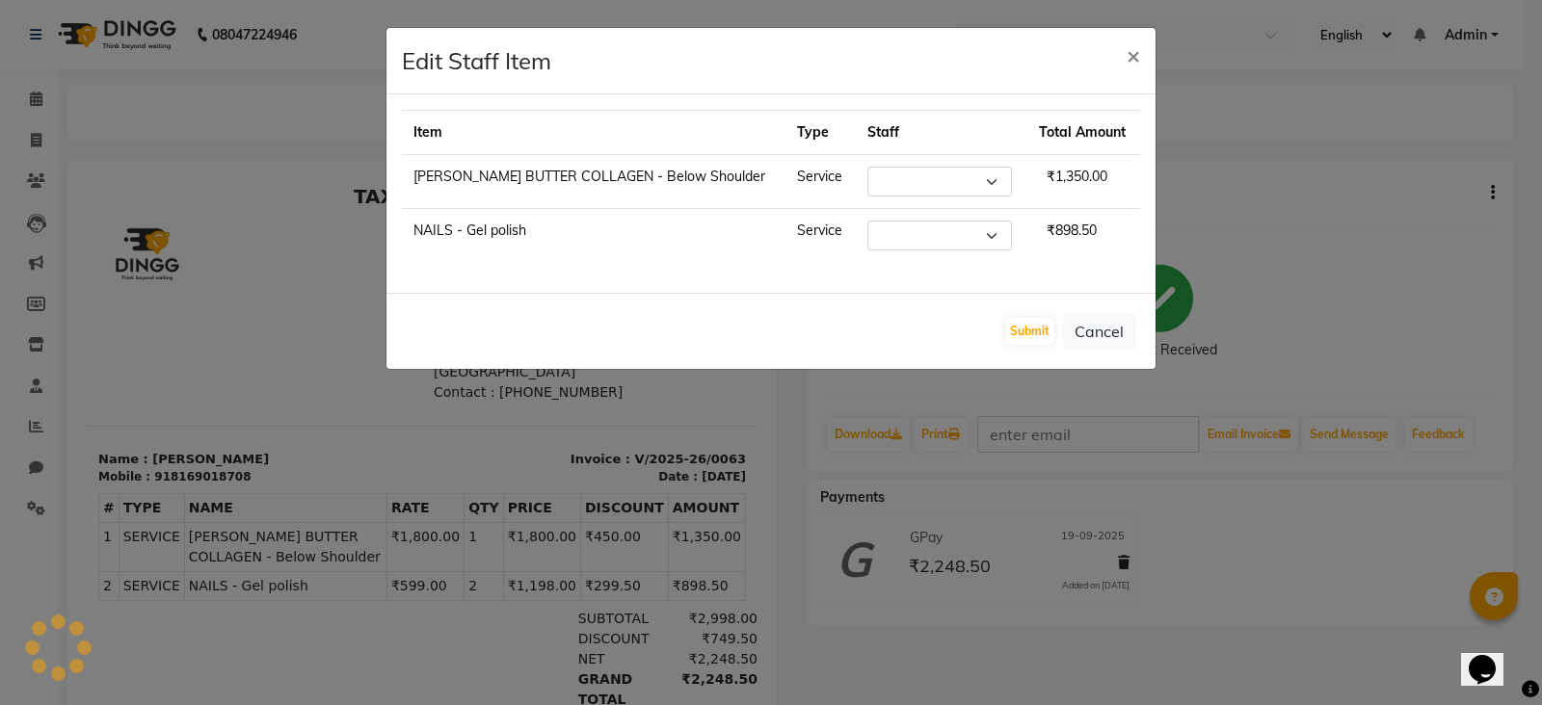
select select "91263"
select select "91262"
click at [1007, 324] on button "Submit" at bounding box center [1029, 331] width 49 height 27
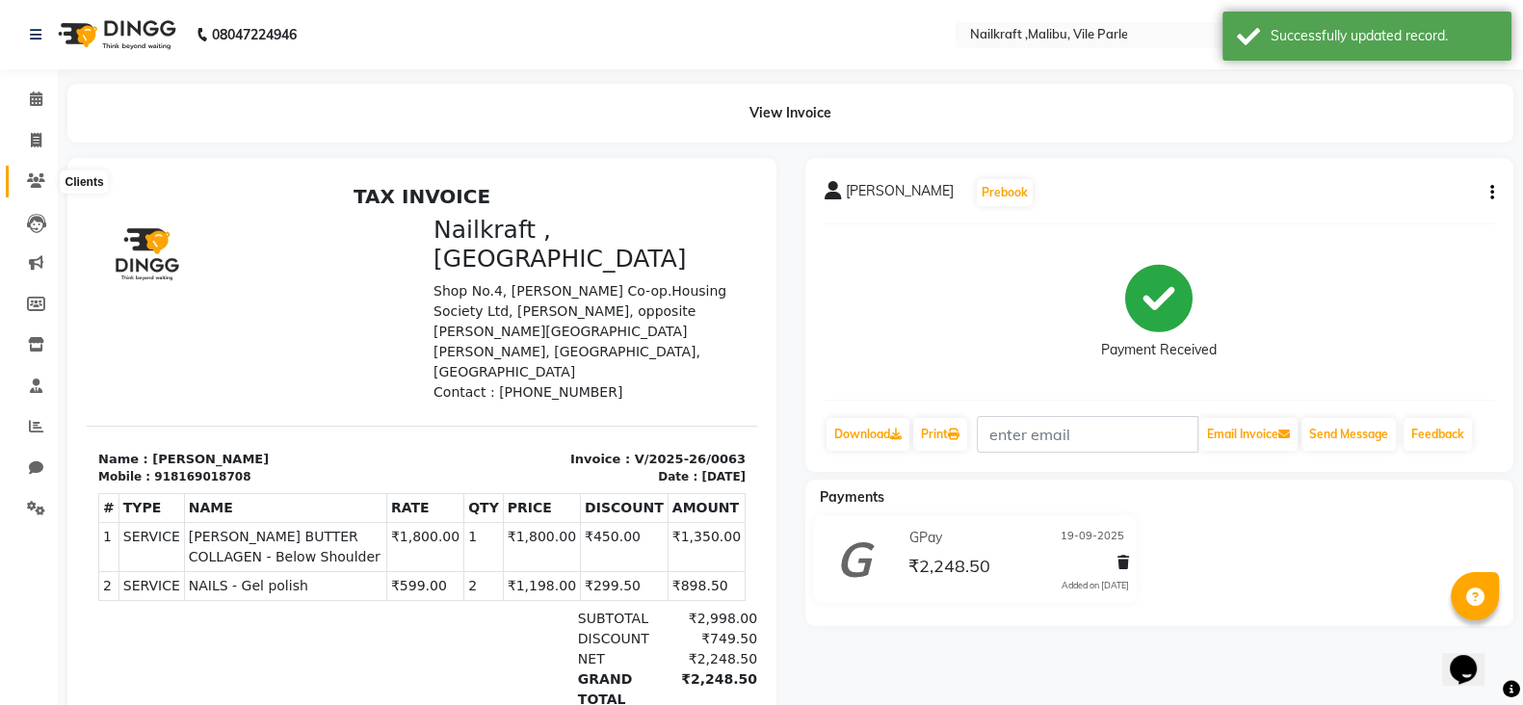
click at [43, 177] on icon at bounding box center [36, 180] width 18 height 14
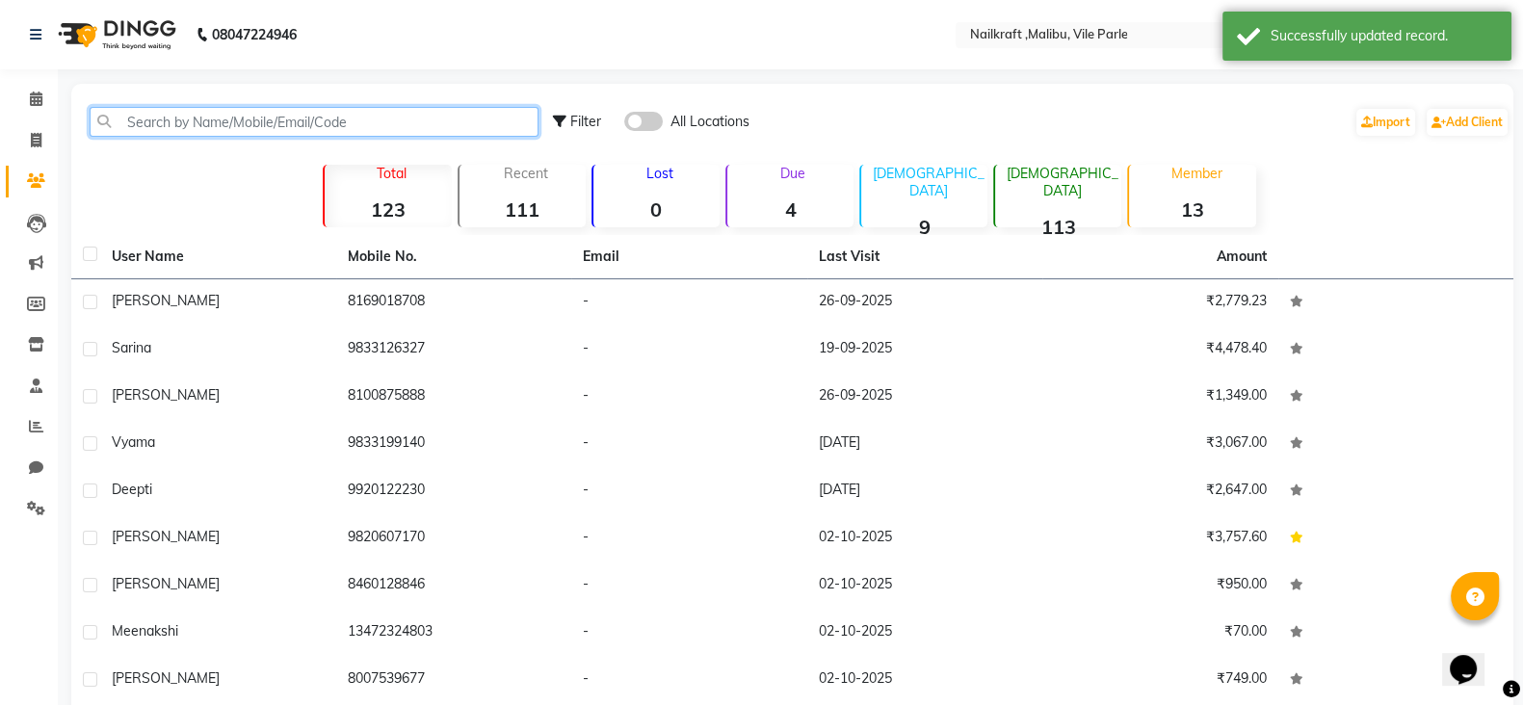
click at [194, 112] on input "text" at bounding box center [314, 122] width 449 height 30
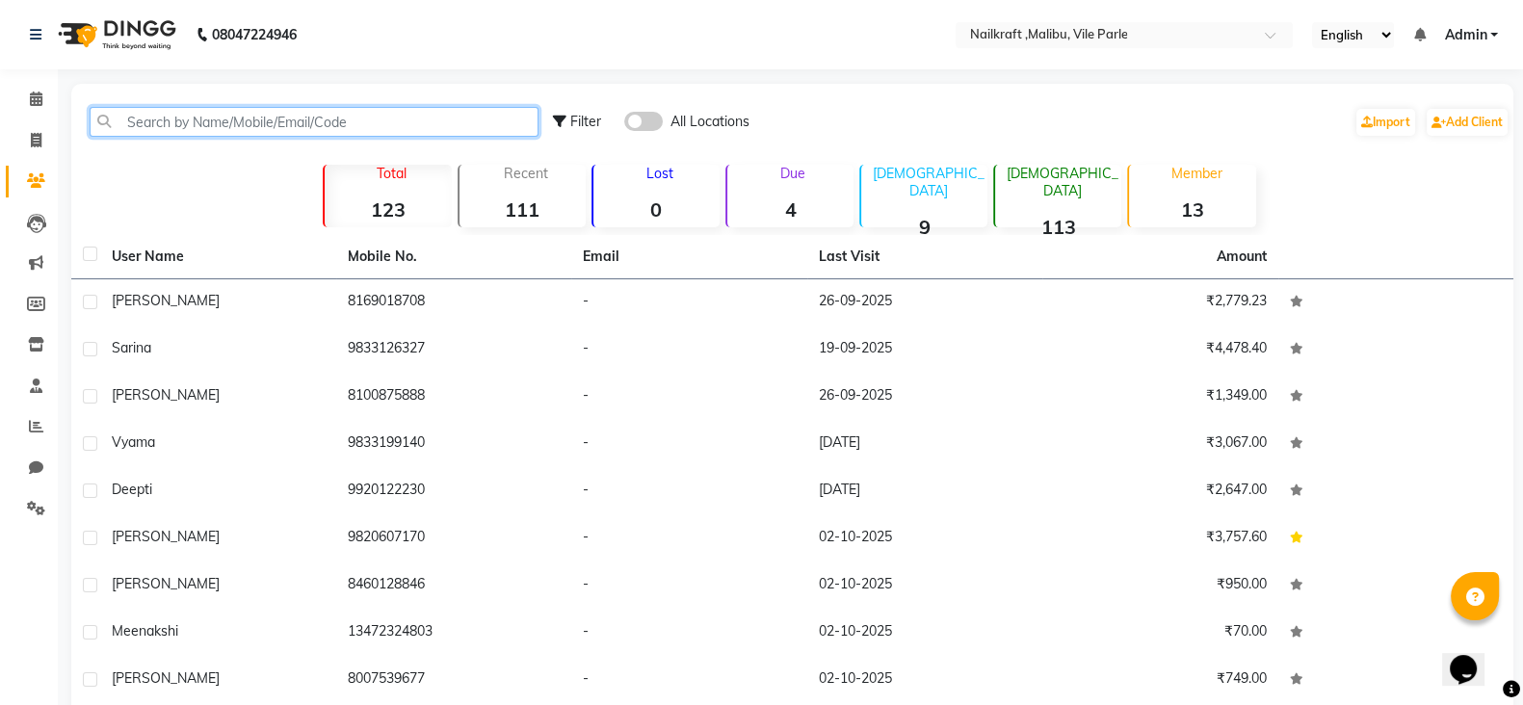
click at [194, 112] on input "text" at bounding box center [314, 122] width 449 height 30
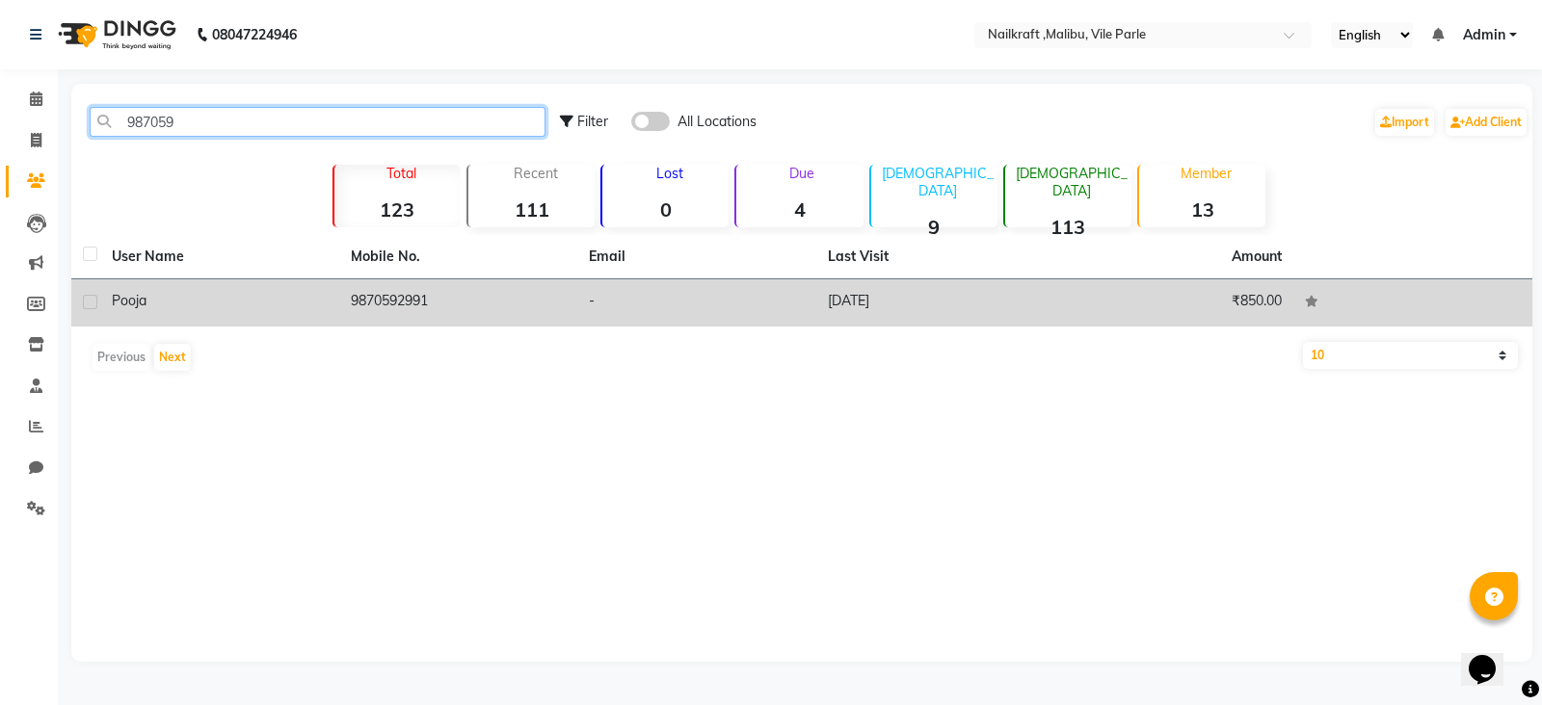
type input "987059"
click at [354, 294] on td "9870592991" at bounding box center [458, 302] width 239 height 47
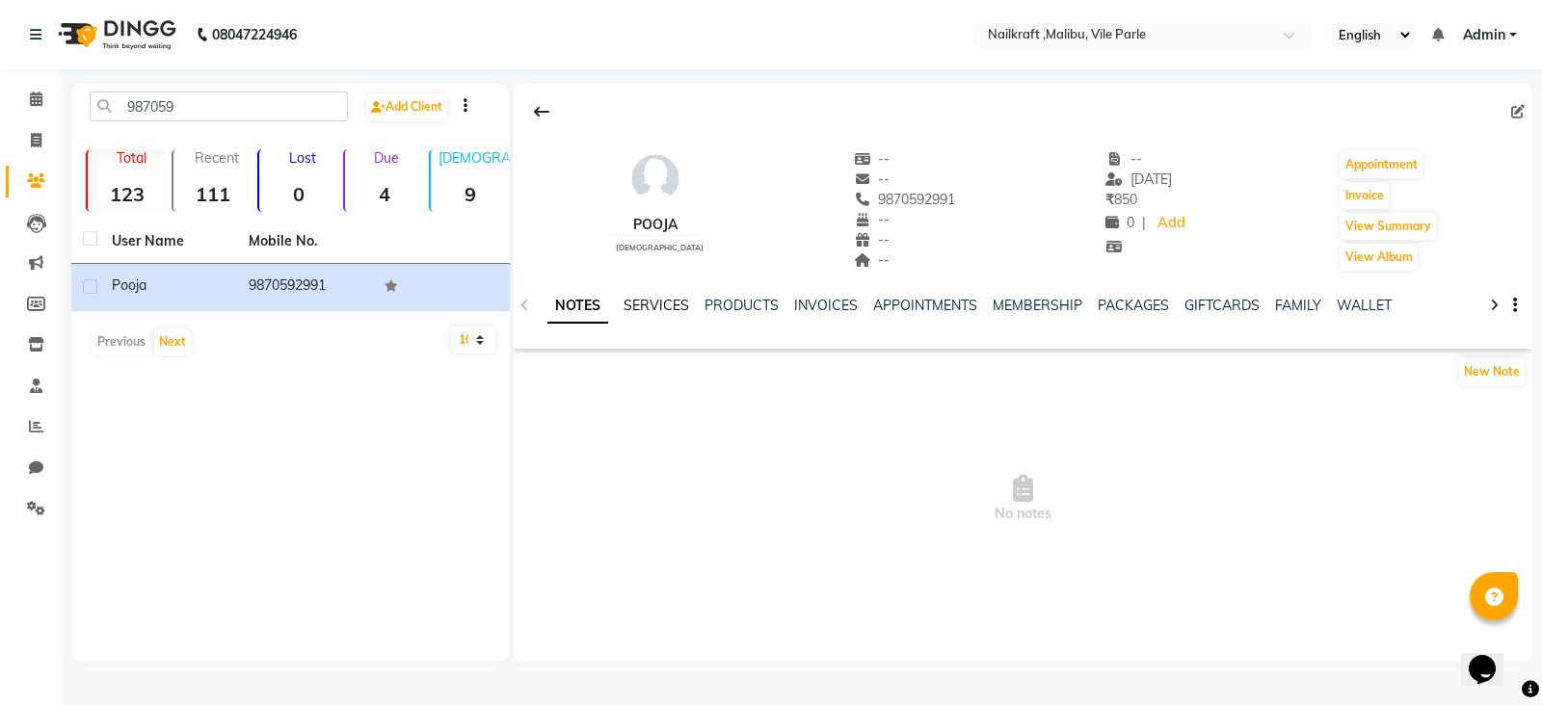
click at [647, 311] on link "SERVICES" at bounding box center [656, 305] width 66 height 17
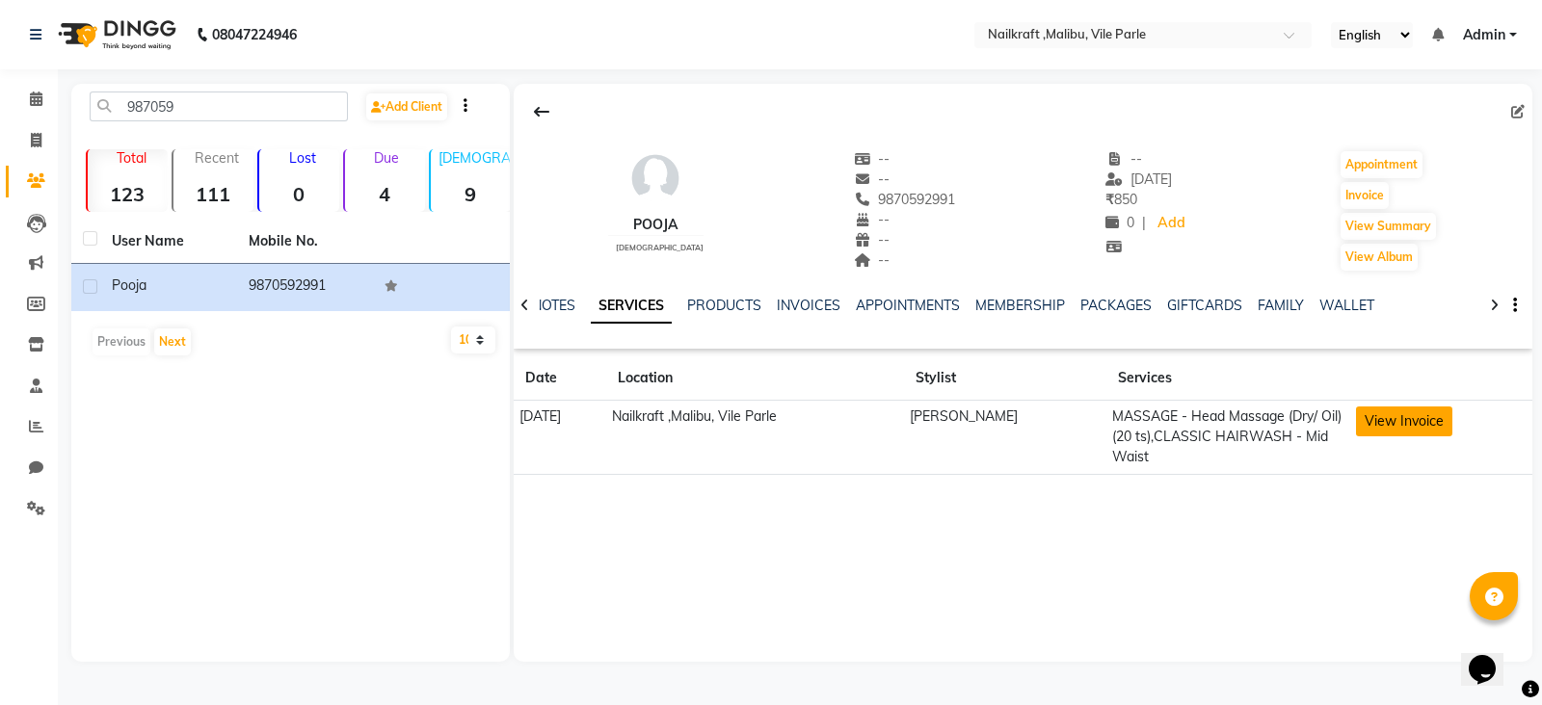
click at [1383, 431] on button "View Invoice" at bounding box center [1404, 422] width 96 height 30
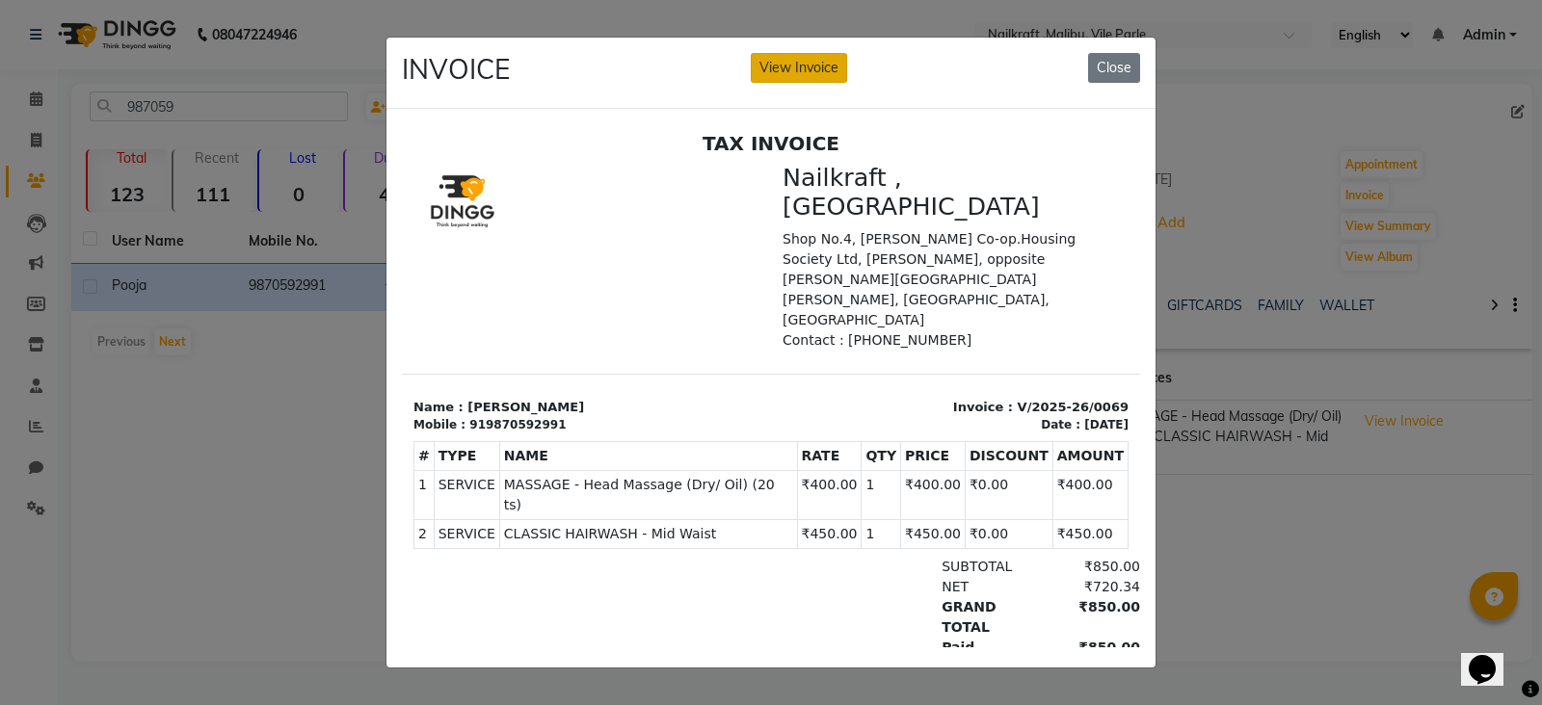
click at [833, 63] on button "View Invoice" at bounding box center [799, 68] width 96 height 30
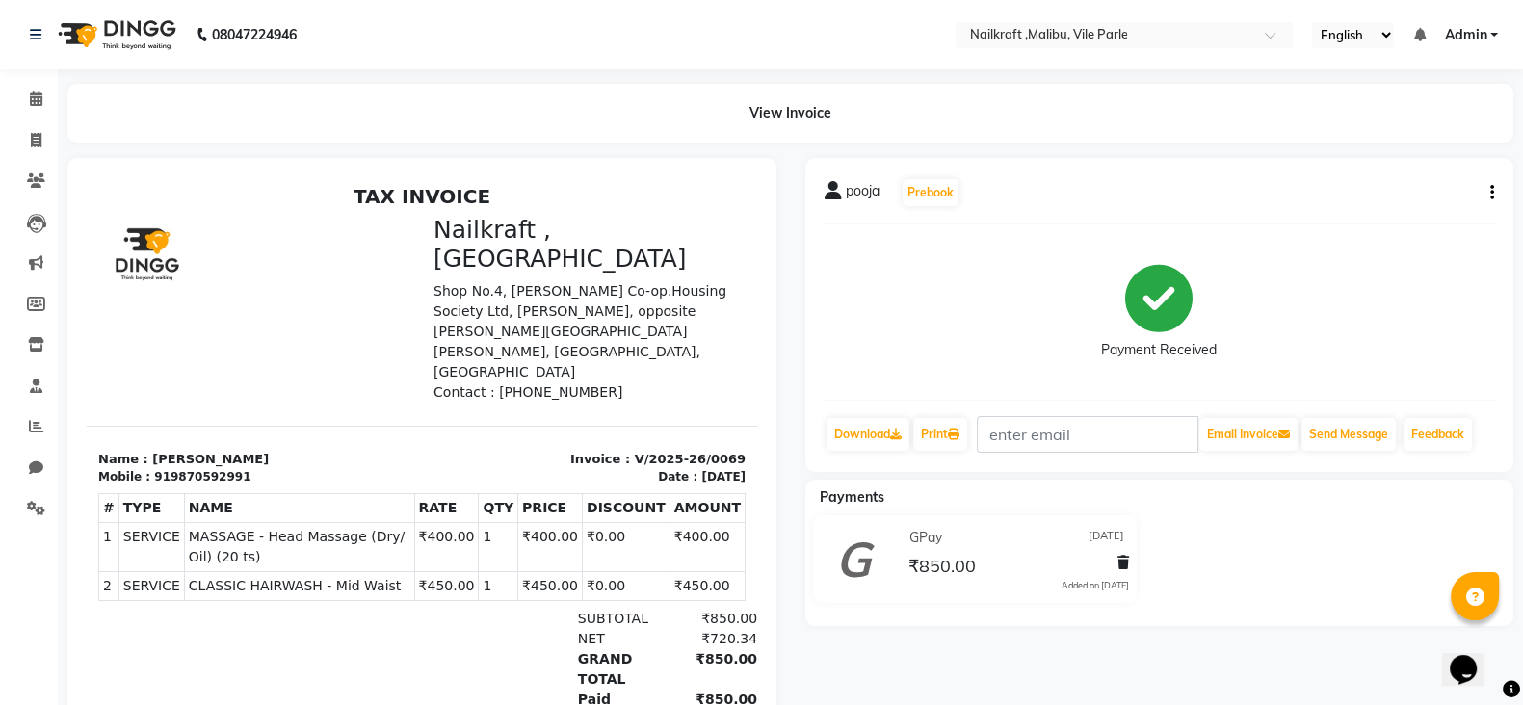
click at [1485, 195] on button "button" at bounding box center [1489, 193] width 12 height 20
click at [1384, 198] on div "Edit Item Staff" at bounding box center [1396, 192] width 132 height 24
select select
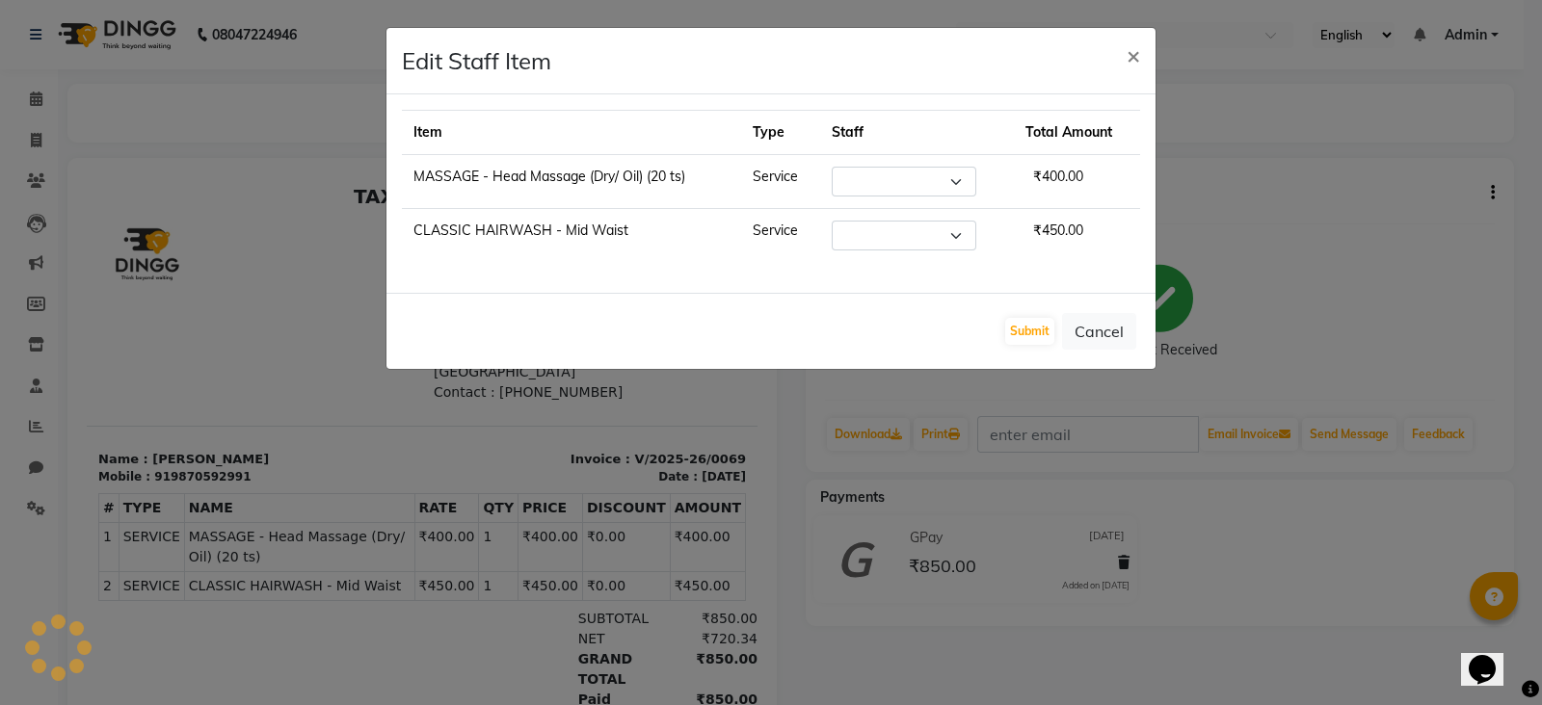
select select "91263"
click at [1031, 337] on button "Submit" at bounding box center [1029, 331] width 49 height 27
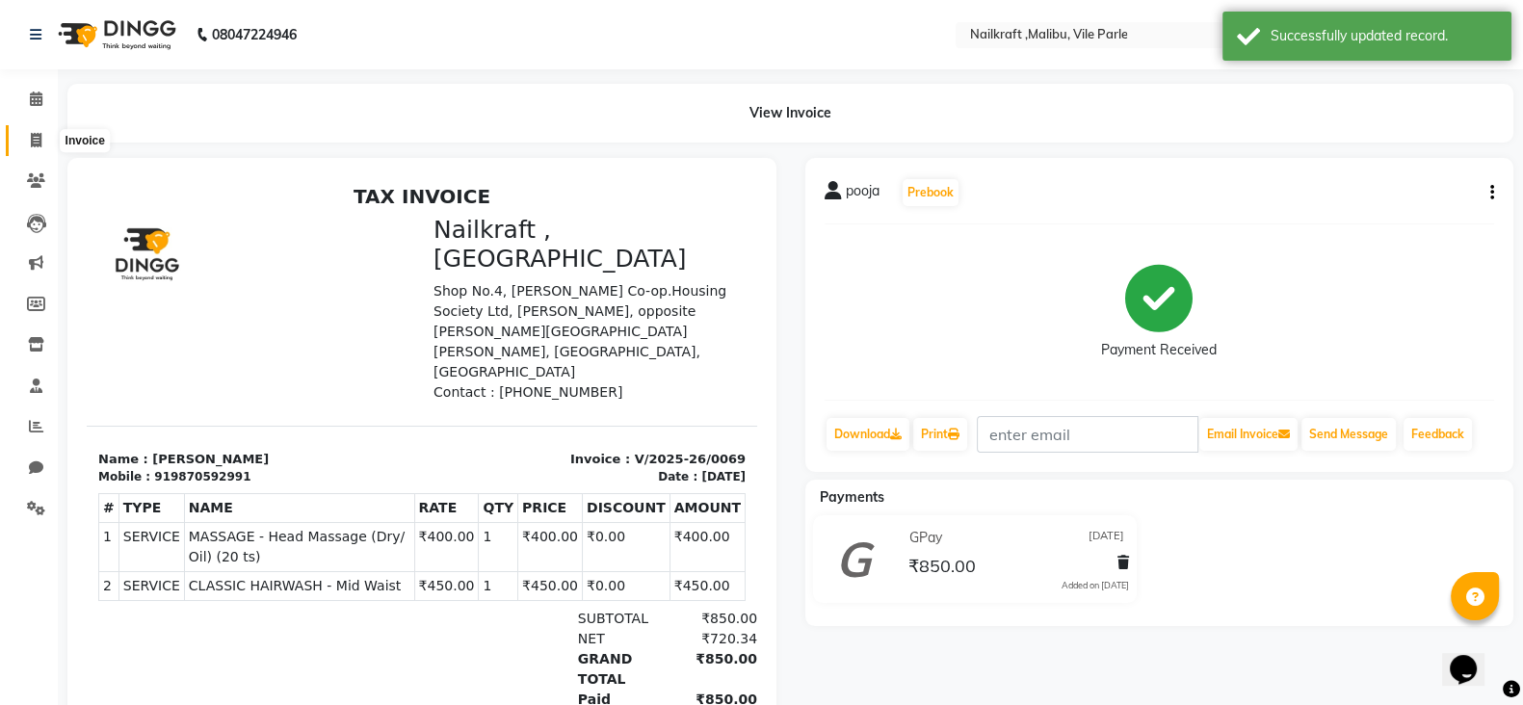
click at [39, 133] on icon at bounding box center [36, 140] width 11 height 14
select select "service"
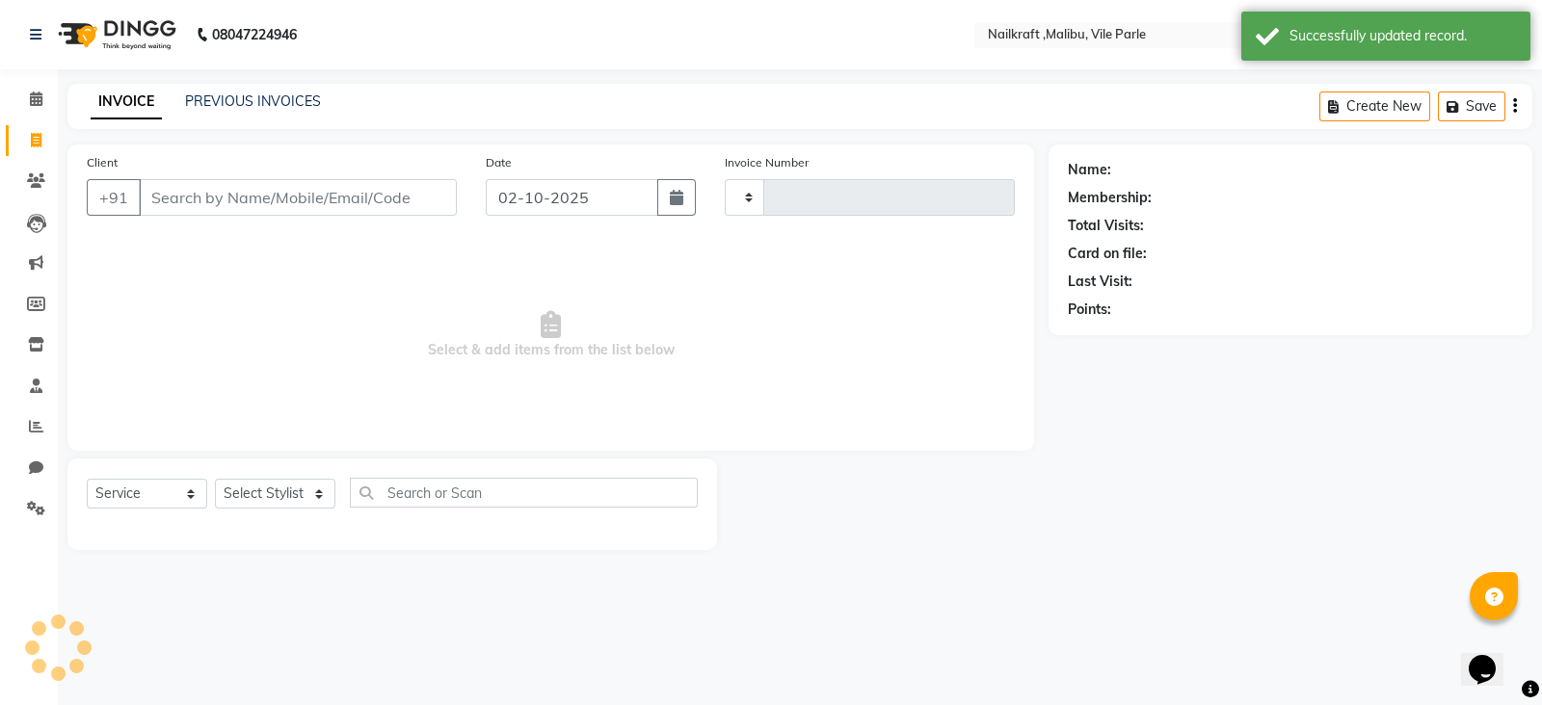
type input "0160"
select select "8988"
click at [224, 196] on input "Client" at bounding box center [298, 197] width 318 height 37
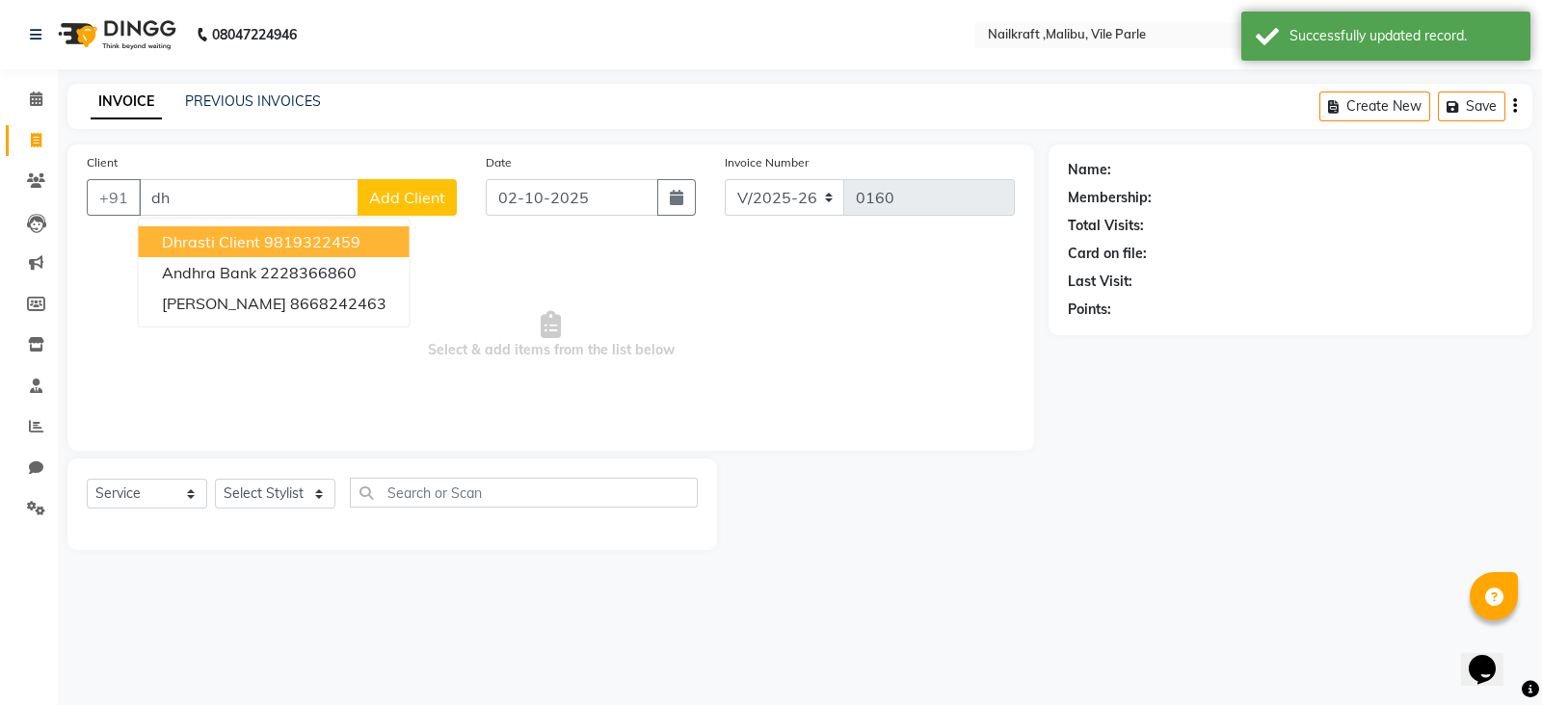
type input "d"
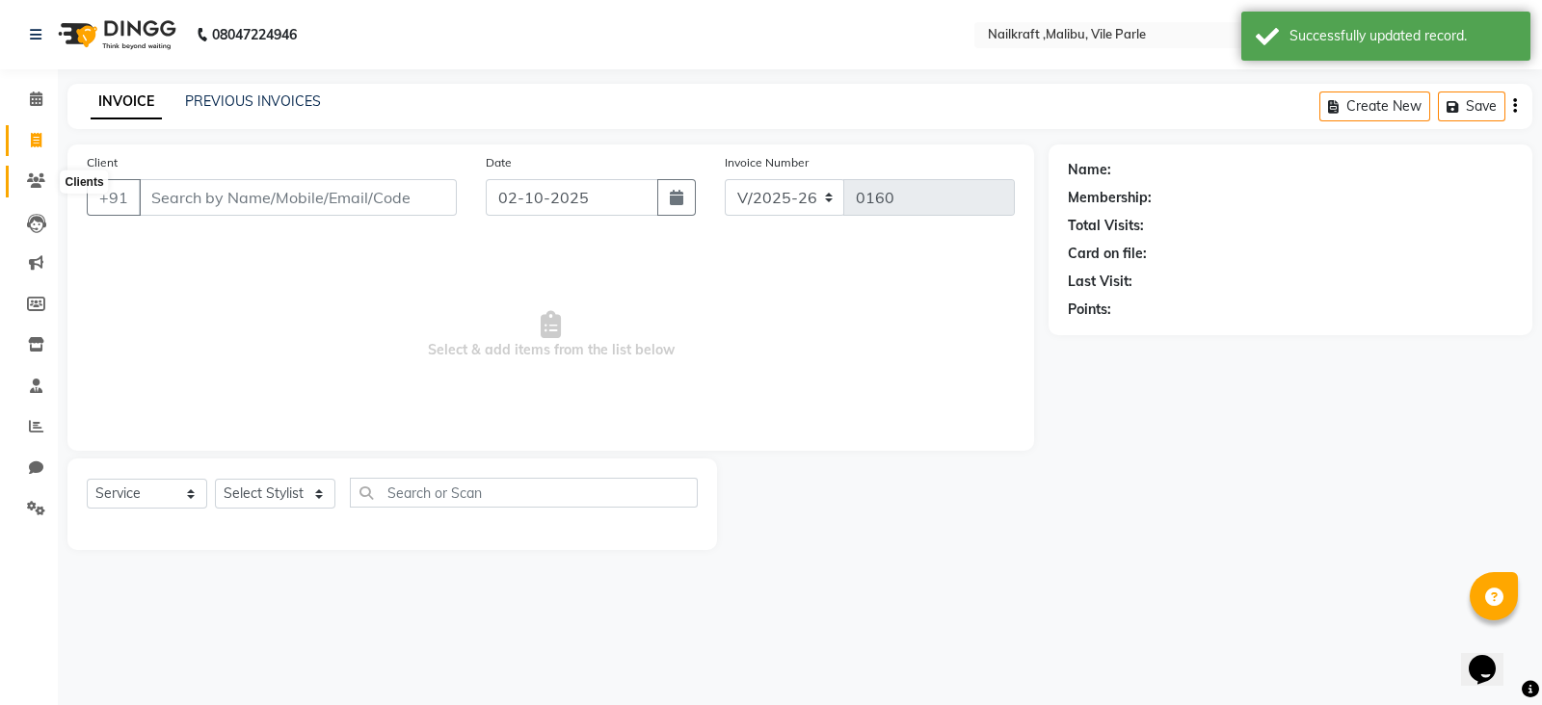
click at [34, 175] on icon at bounding box center [36, 180] width 18 height 14
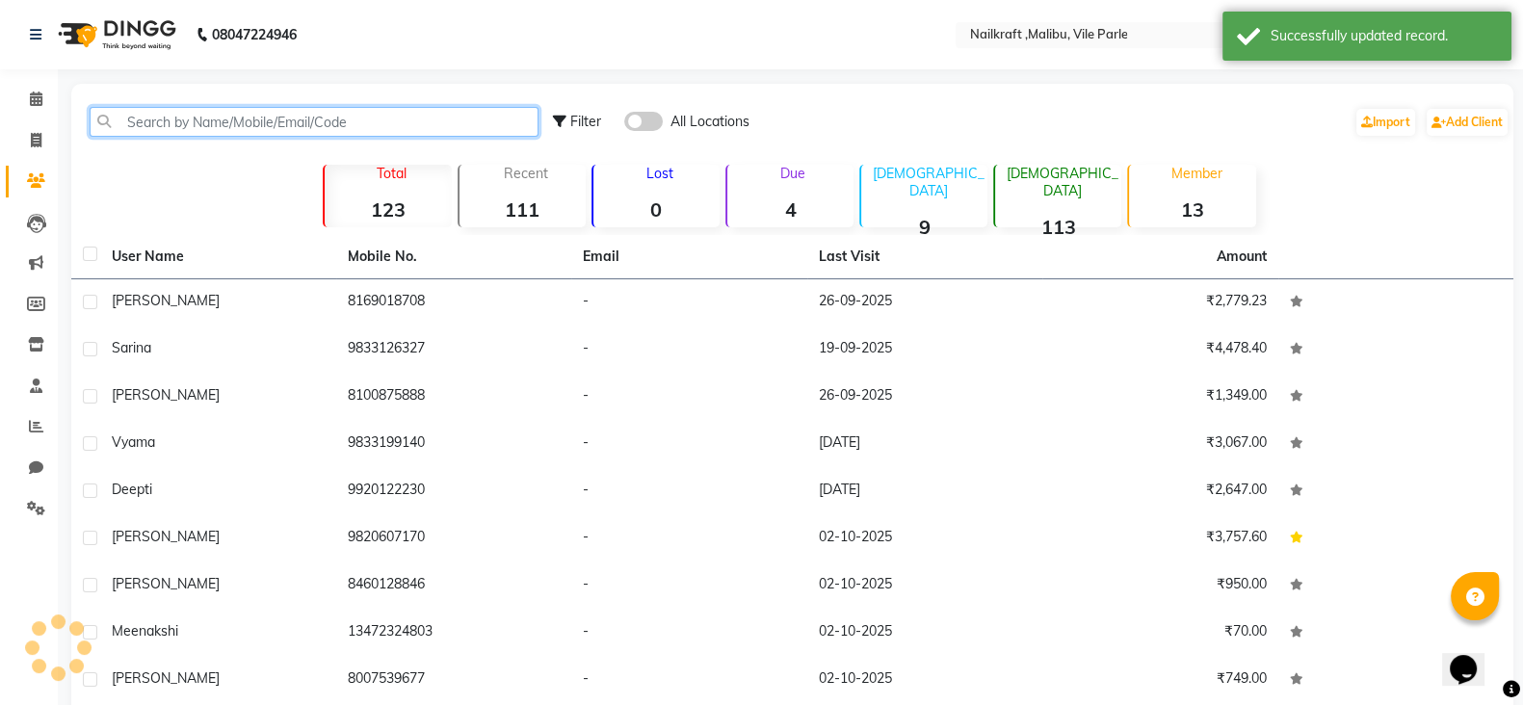
click at [268, 130] on input "text" at bounding box center [314, 122] width 449 height 30
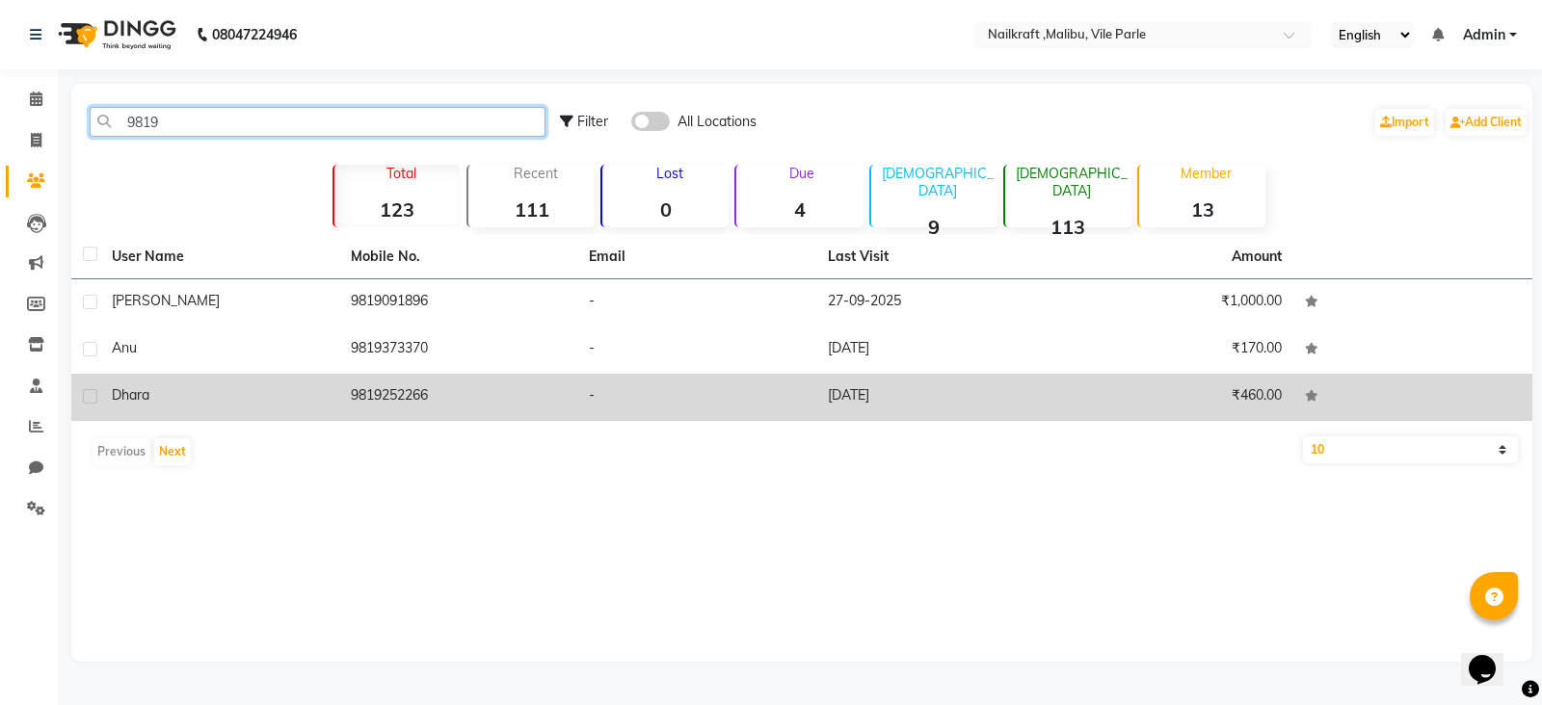
type input "9819"
click at [409, 406] on td "9819252266" at bounding box center [458, 397] width 239 height 47
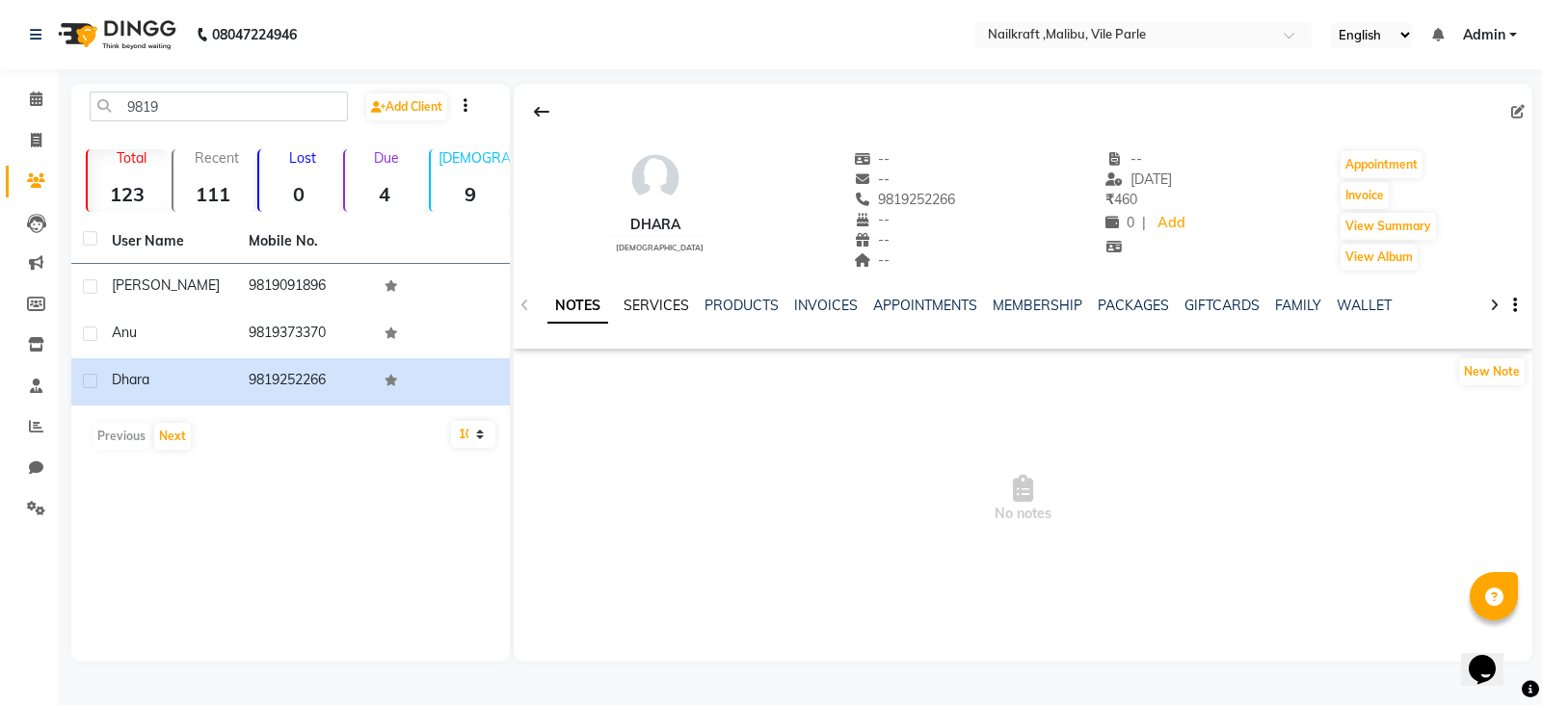
click at [669, 311] on link "SERVICES" at bounding box center [656, 305] width 66 height 17
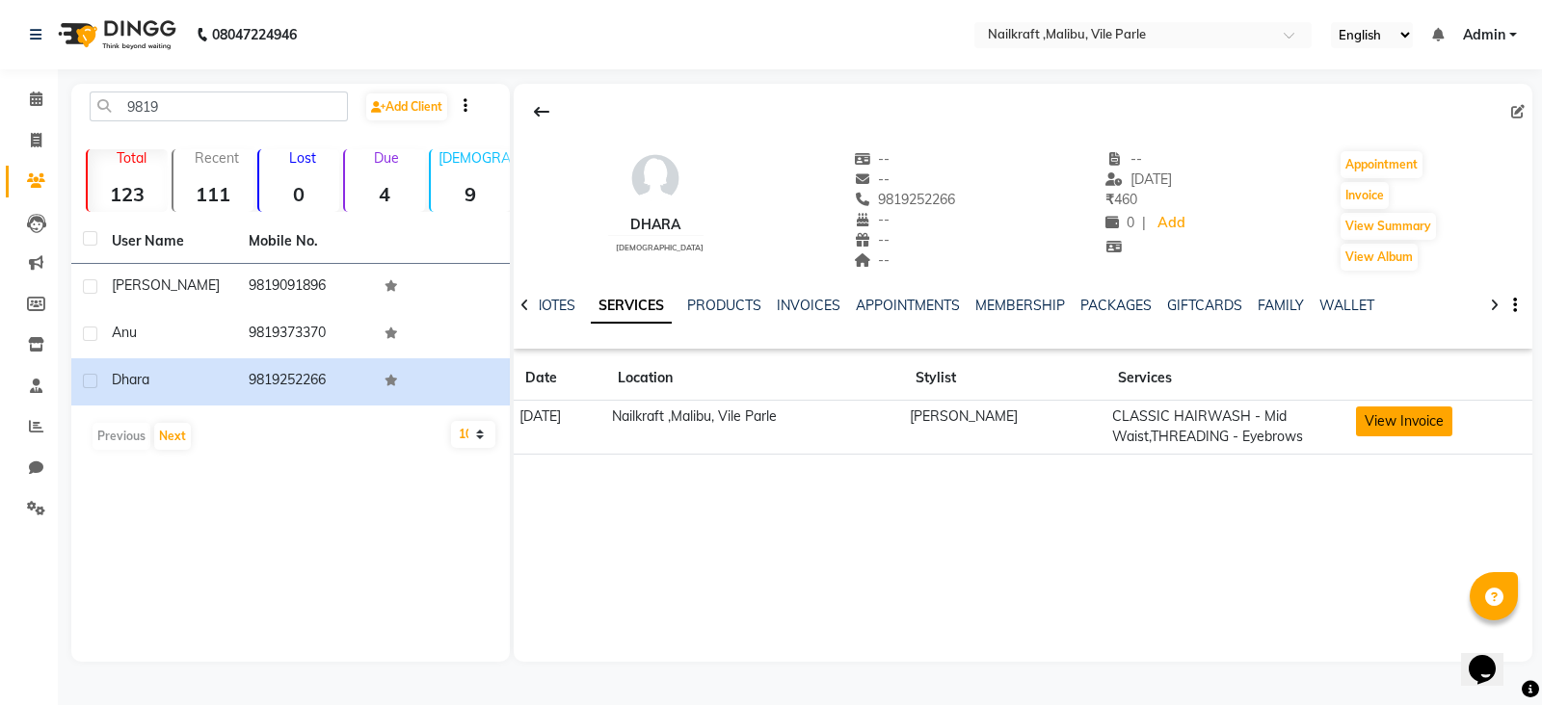
click at [1410, 431] on button "View Invoice" at bounding box center [1404, 422] width 96 height 30
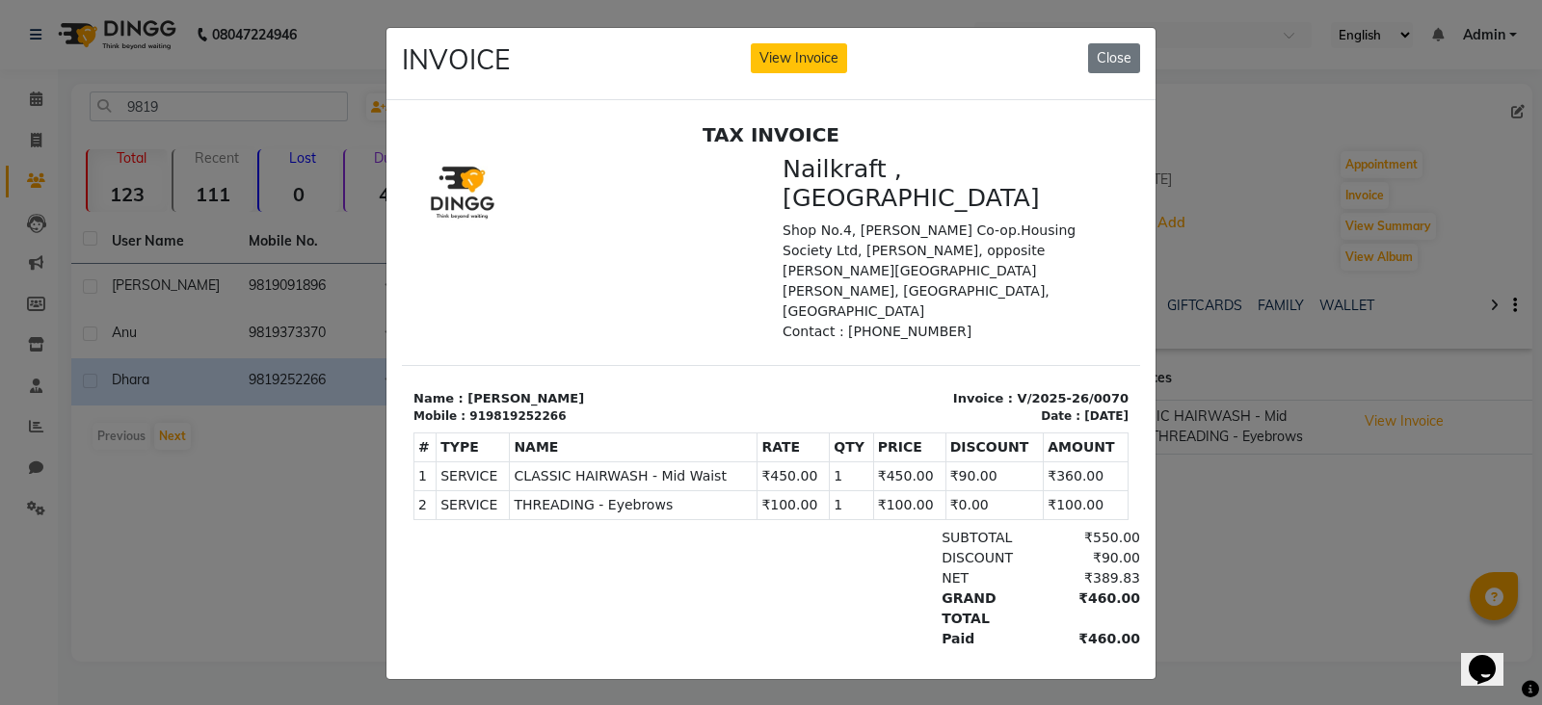
click at [819, 73] on div "INVOICE View Invoice Close" at bounding box center [770, 64] width 769 height 72
click at [812, 46] on button "View Invoice" at bounding box center [799, 58] width 96 height 30
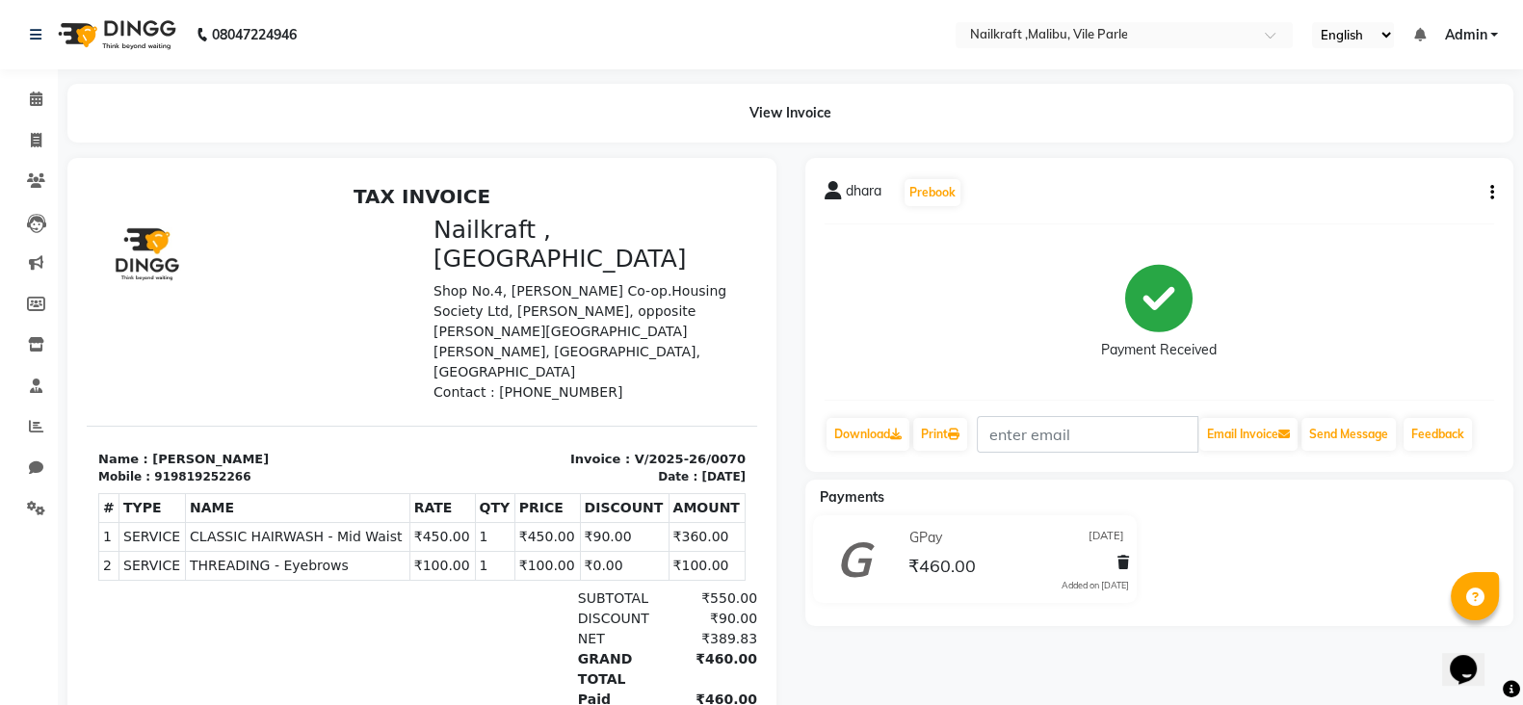
click at [1494, 194] on icon "button" at bounding box center [1493, 193] width 4 height 1
click at [1407, 192] on div "Edit Item Staff" at bounding box center [1396, 192] width 132 height 24
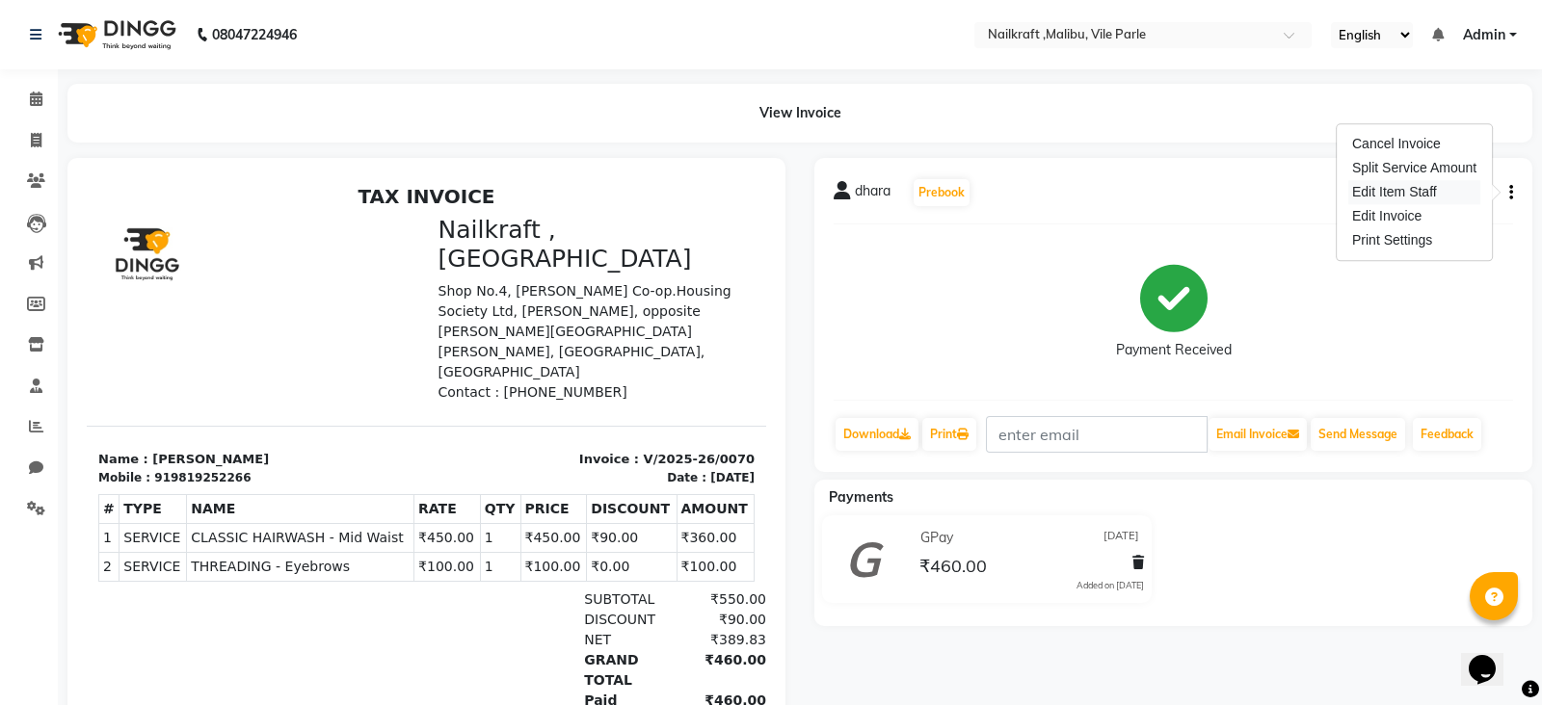
select select "91263"
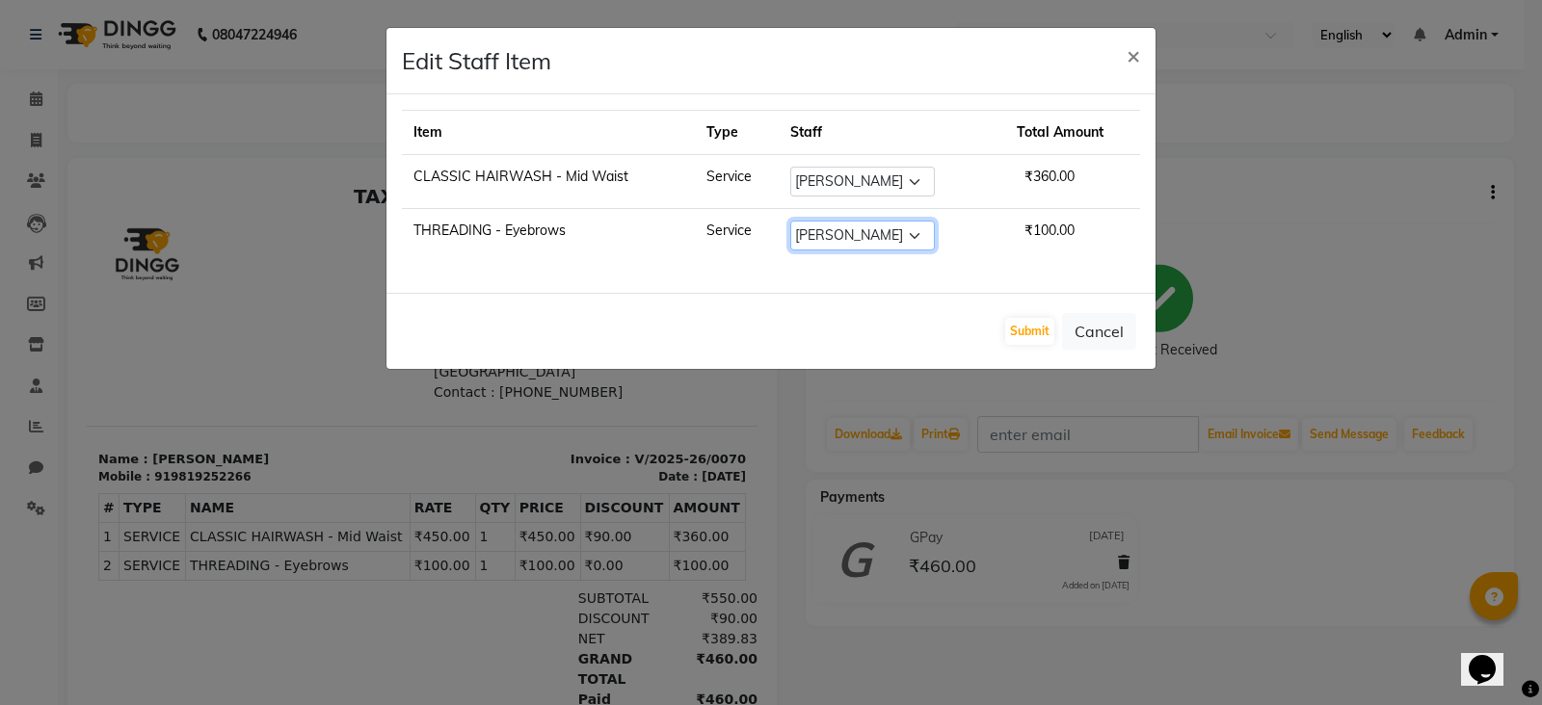
click at [922, 233] on select "Select [PERSON_NAME] [PERSON_NAME] [PERSON_NAME] ville parle NailKraft nazneen(…" at bounding box center [862, 236] width 145 height 30
select select "91350"
click at [797, 221] on select "Select [PERSON_NAME] [PERSON_NAME] [PERSON_NAME] ville parle NailKraft nazneen(…" at bounding box center [862, 236] width 145 height 30
click at [1018, 327] on button "Submit" at bounding box center [1029, 331] width 49 height 27
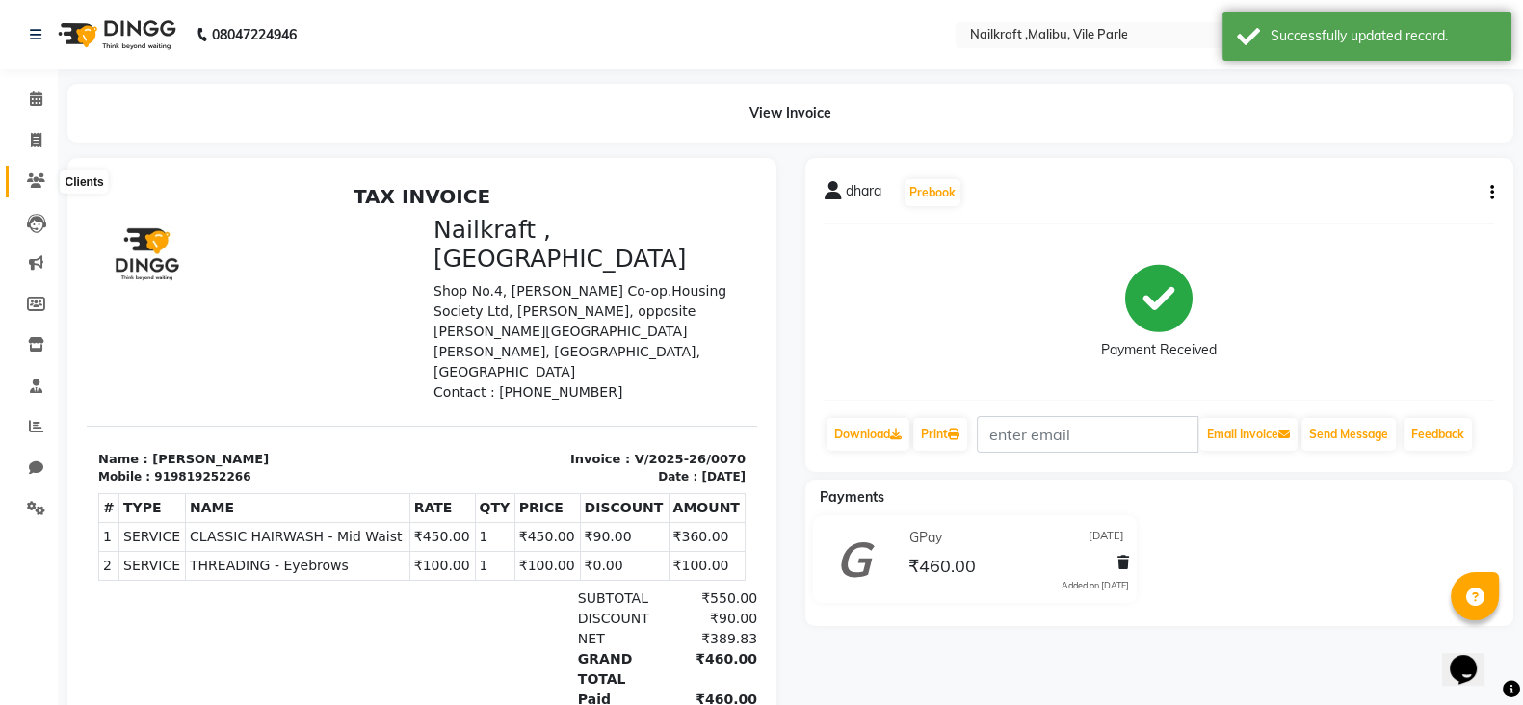
click at [40, 173] on icon at bounding box center [36, 180] width 18 height 14
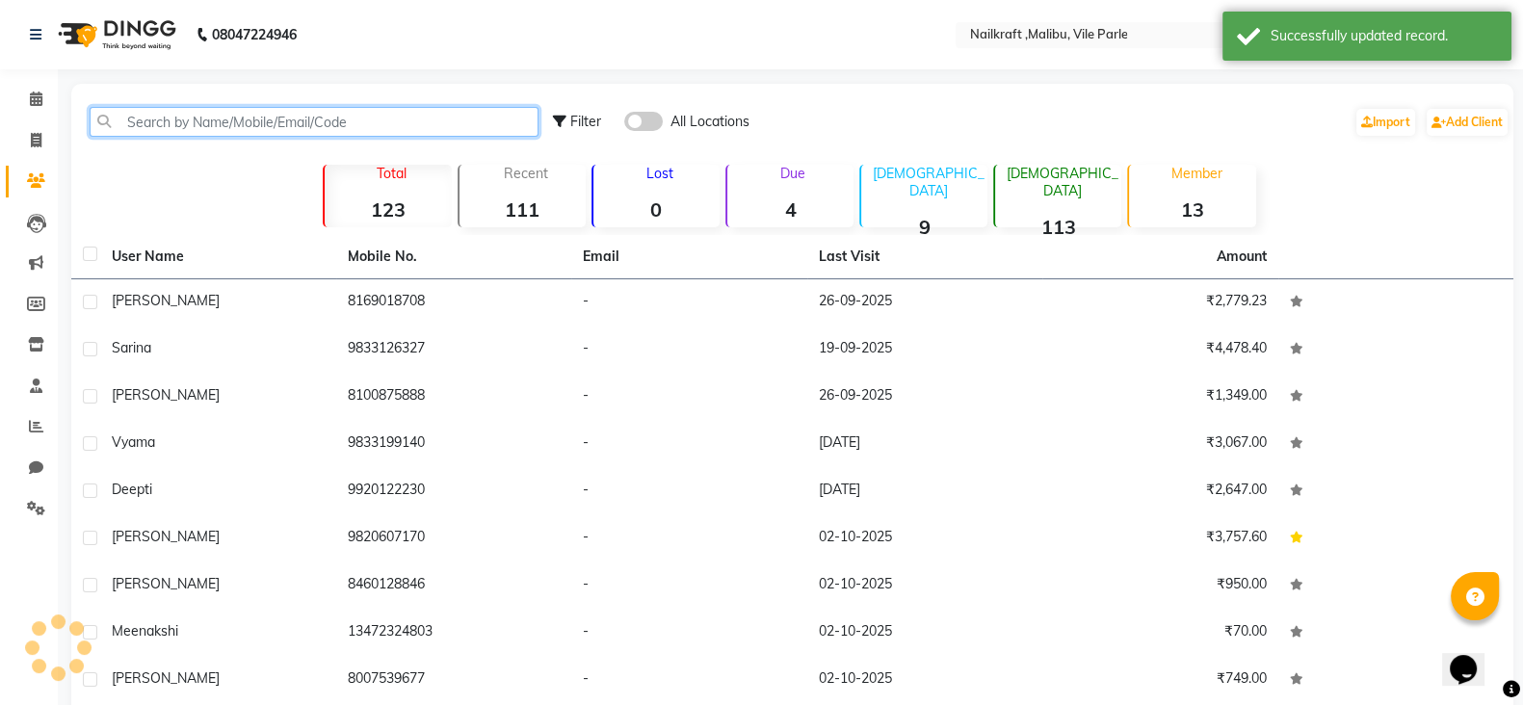
click at [255, 127] on input "text" at bounding box center [314, 122] width 449 height 30
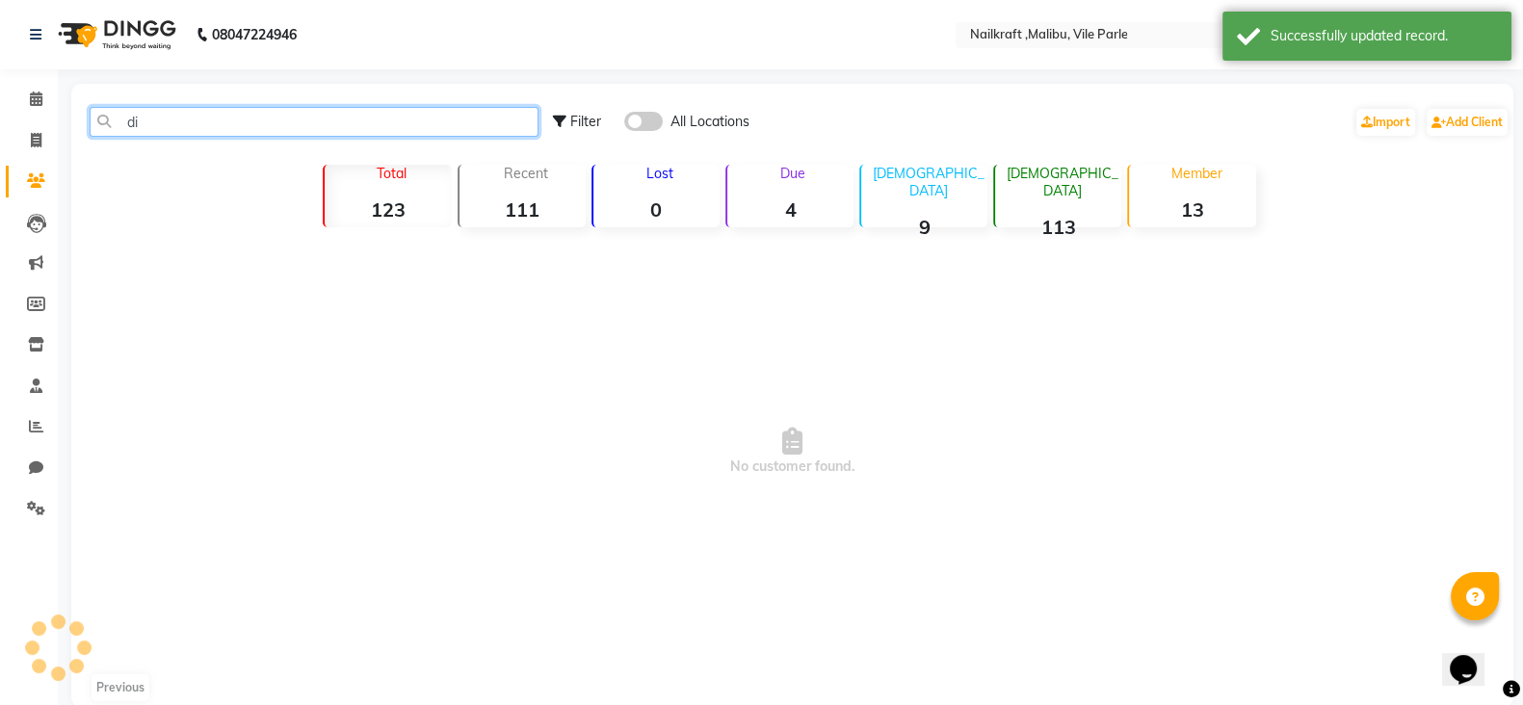
type input "d"
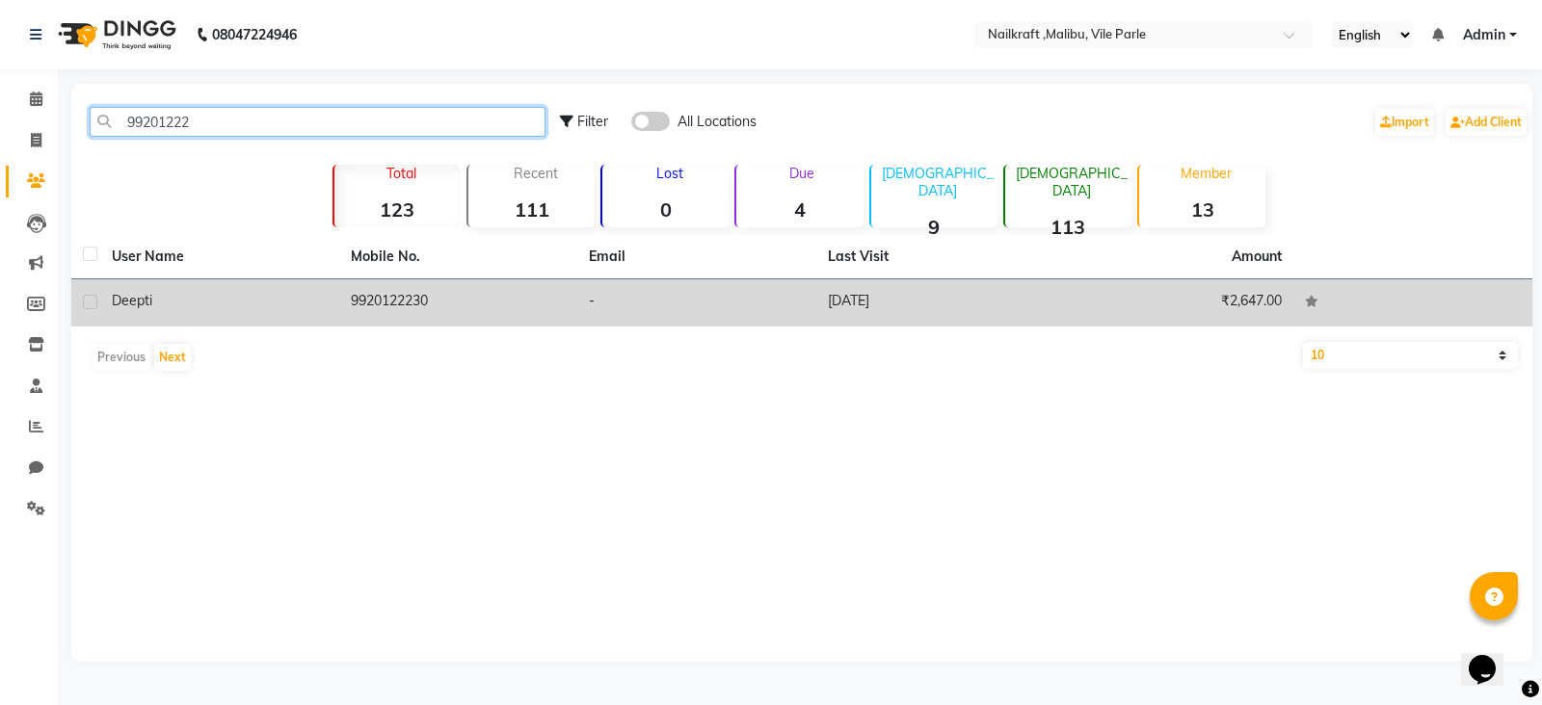
type input "99201222"
click at [365, 296] on td "9920122230" at bounding box center [458, 302] width 239 height 47
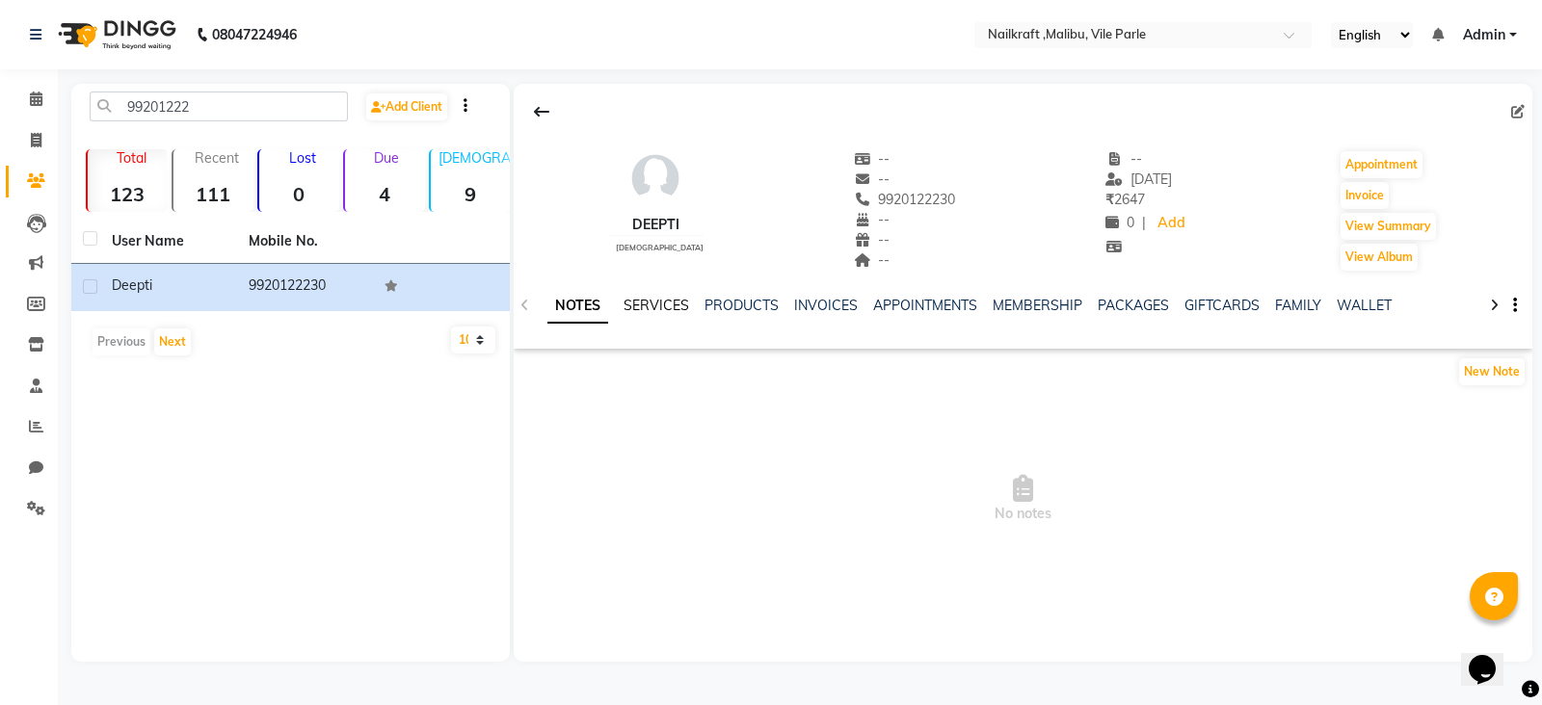
click at [662, 305] on link "SERVICES" at bounding box center [656, 305] width 66 height 17
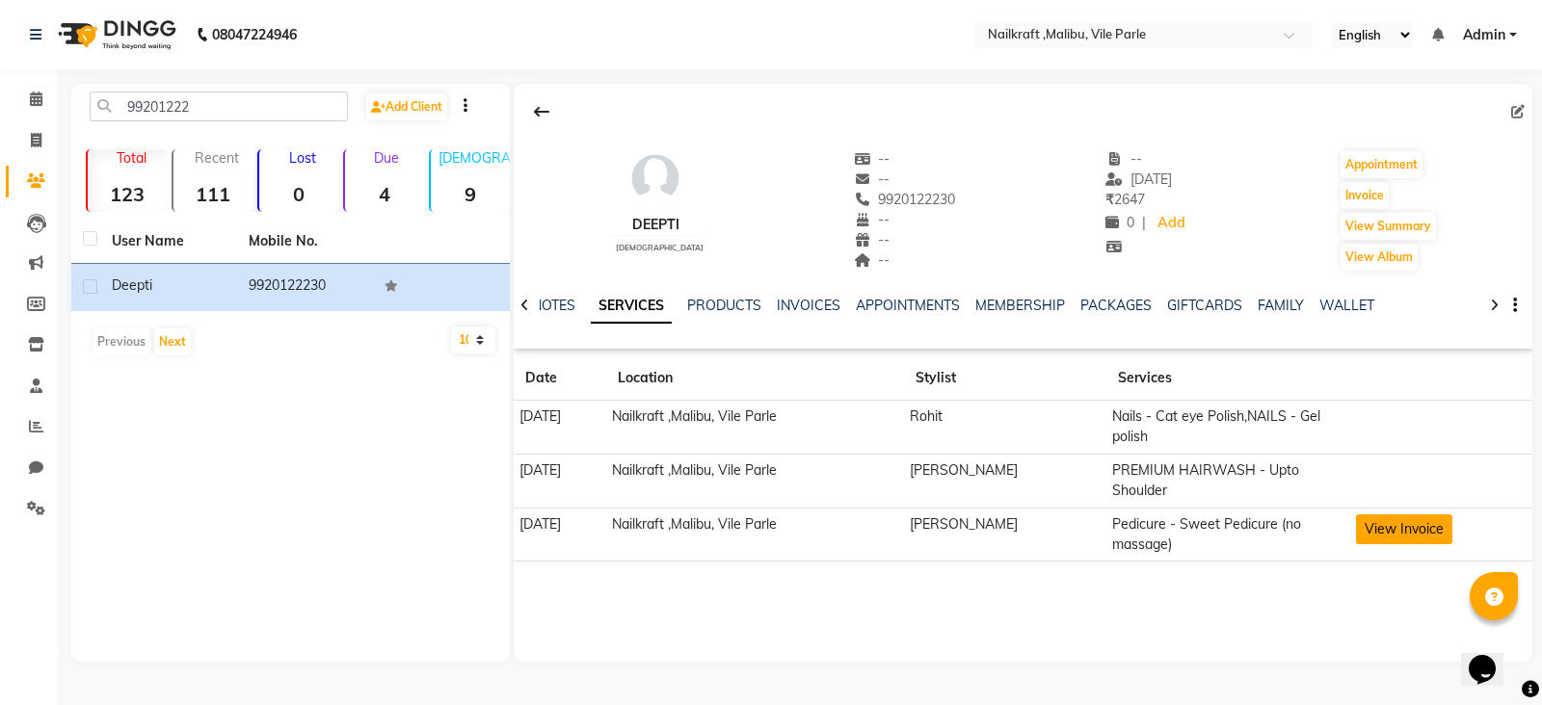
click at [1392, 531] on button "View Invoice" at bounding box center [1404, 530] width 96 height 30
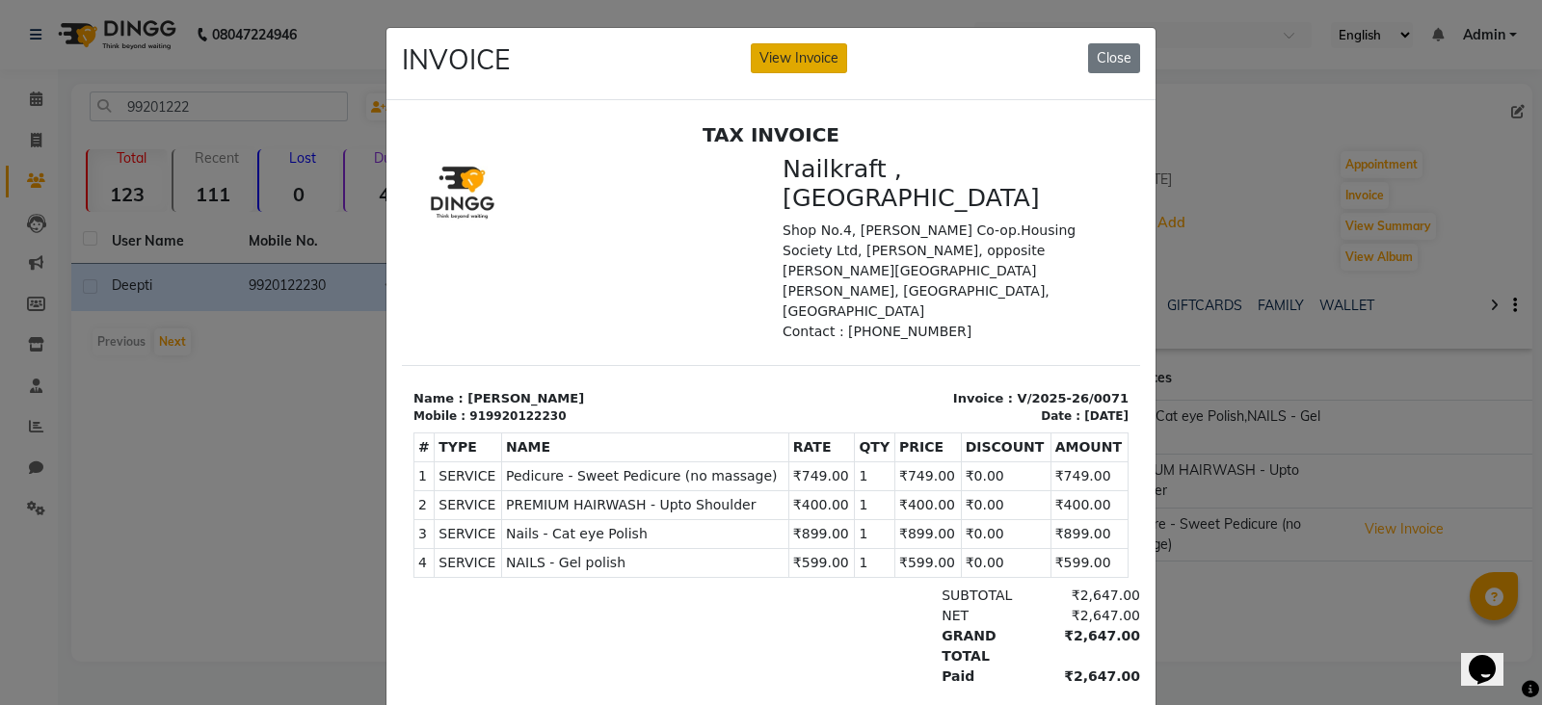
click at [807, 55] on button "View Invoice" at bounding box center [799, 58] width 96 height 30
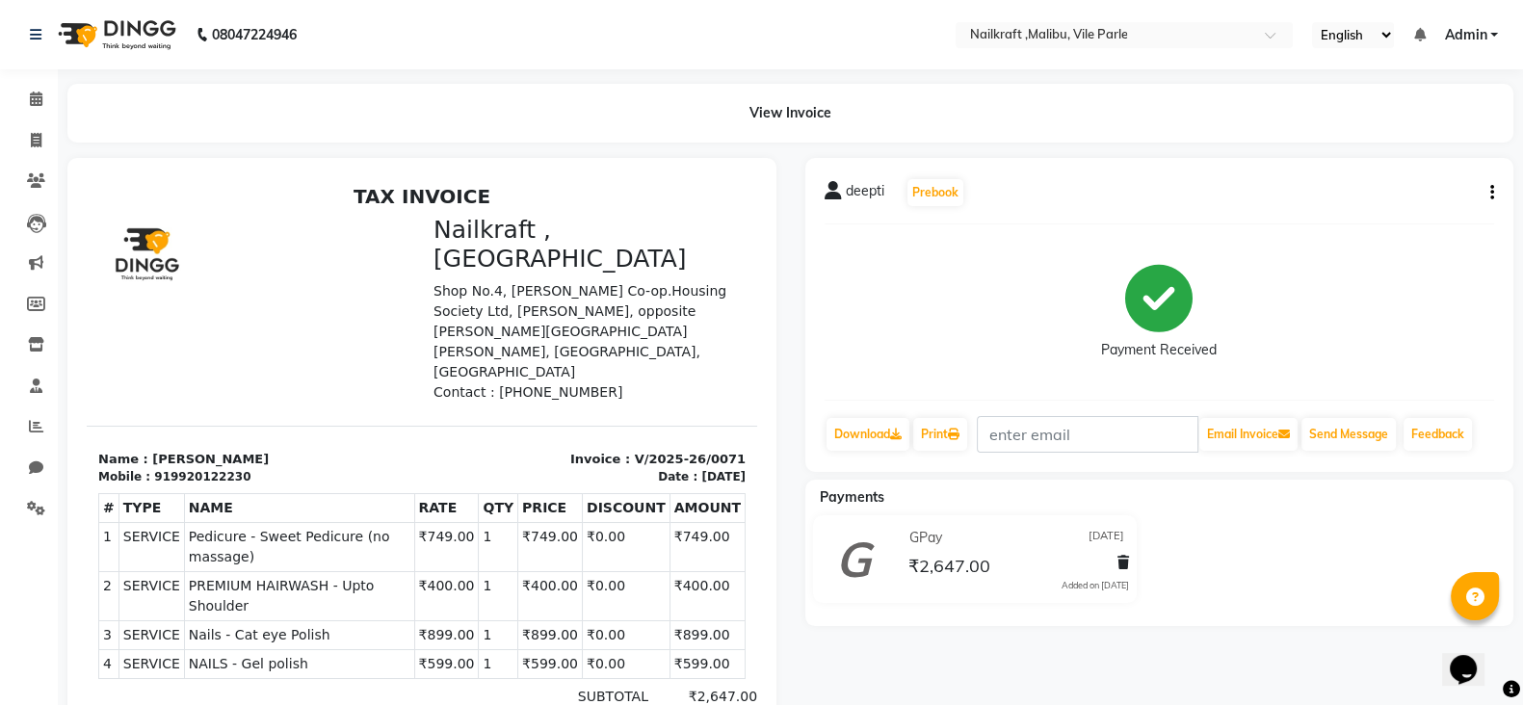
click at [1493, 194] on icon "button" at bounding box center [1493, 193] width 4 height 1
click at [1375, 197] on div "Edit Item Staff" at bounding box center [1396, 192] width 132 height 24
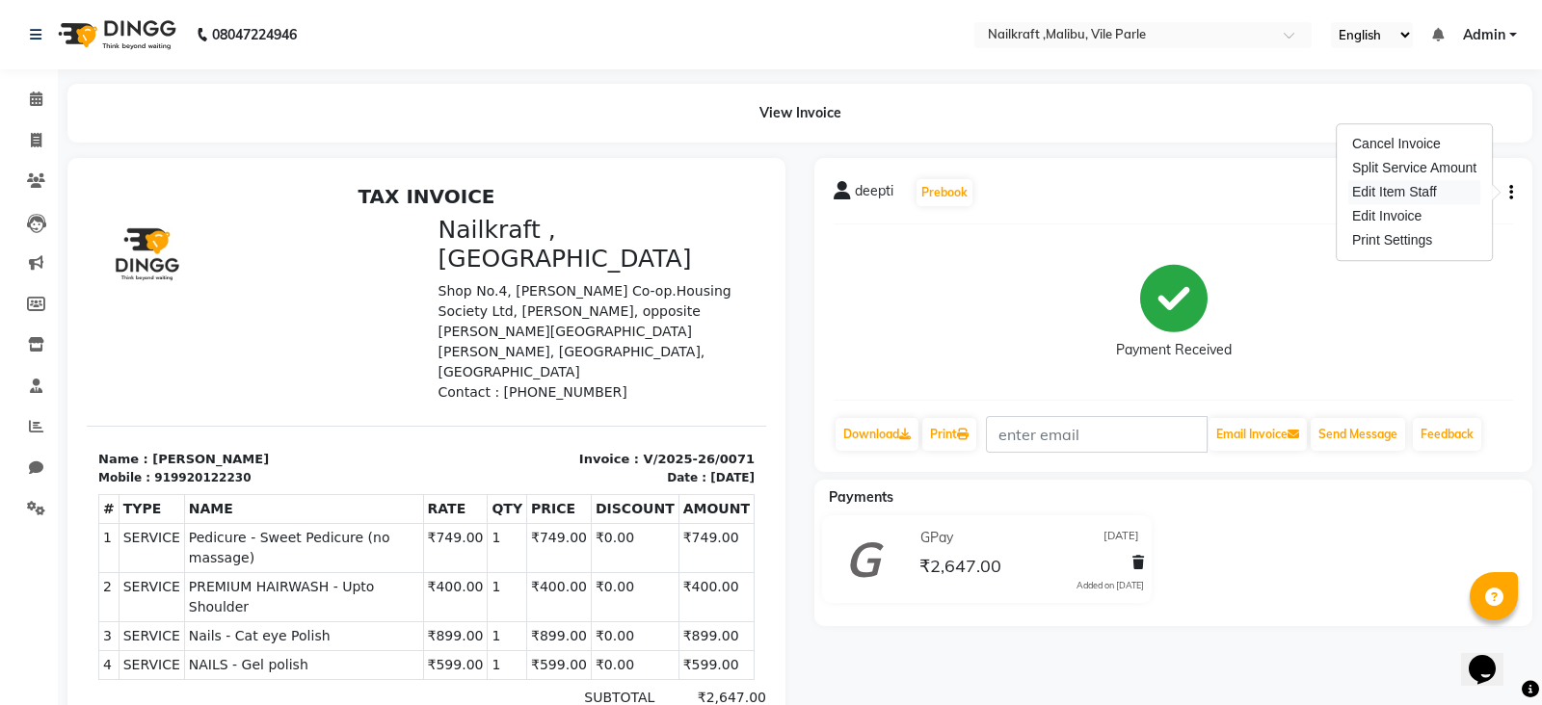
select select
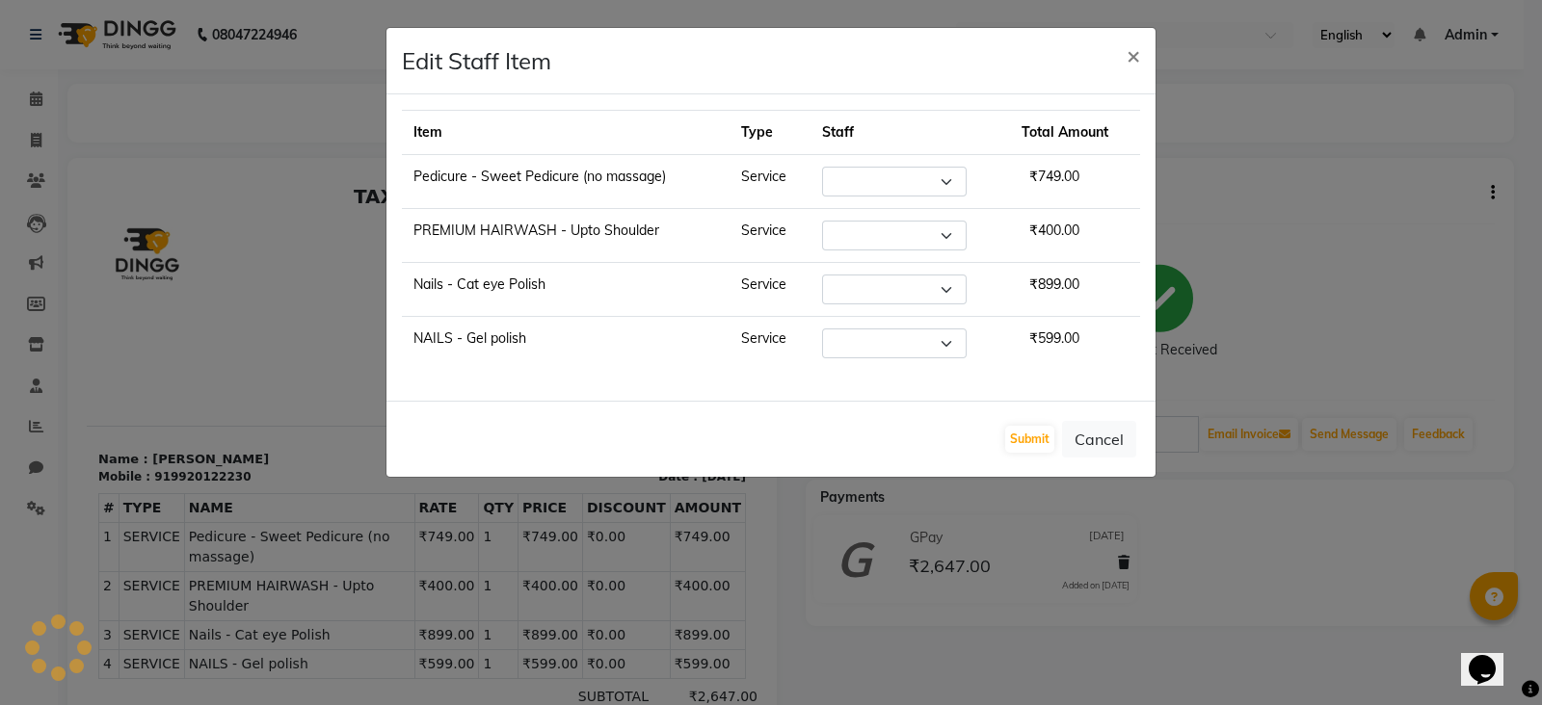
select select "91350"
select select "91263"
select select "91262"
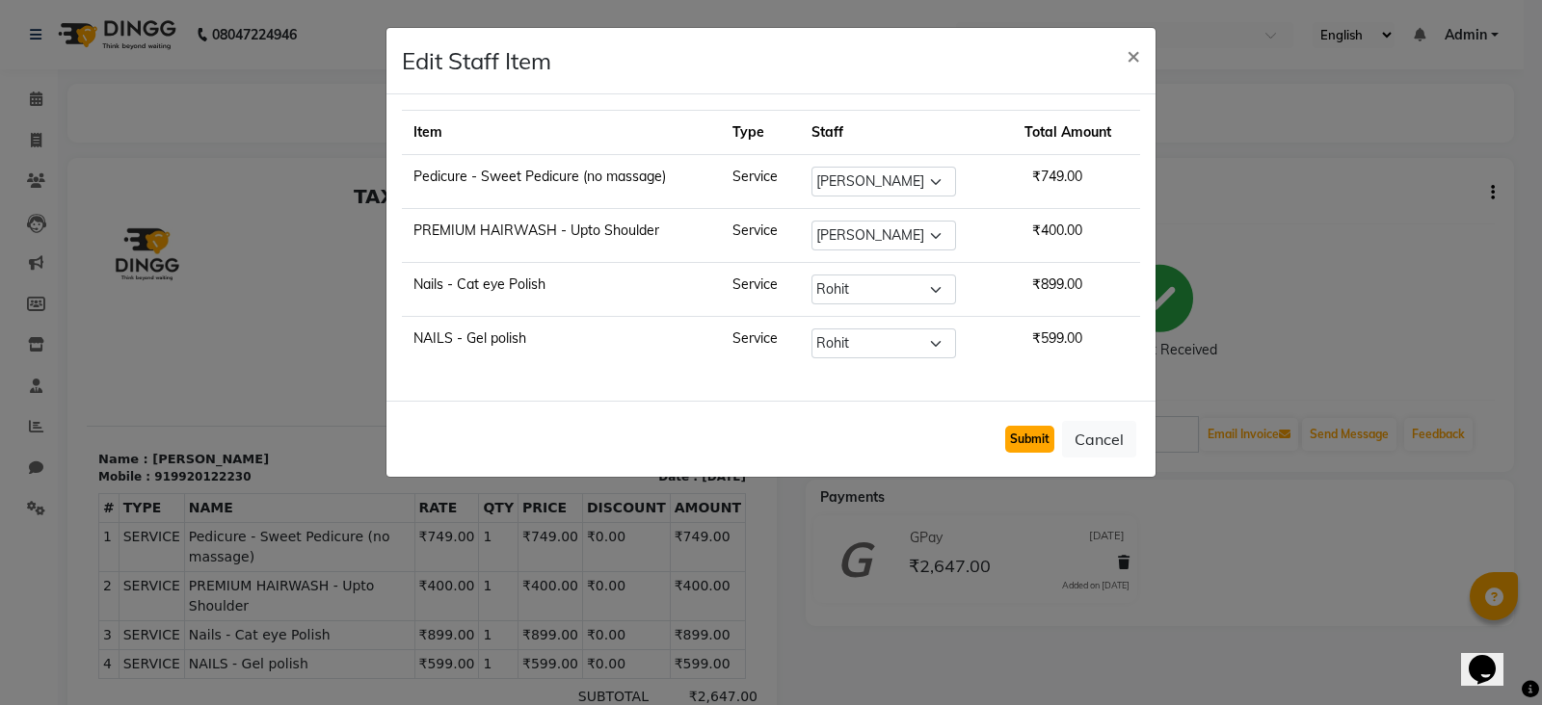
click at [1028, 426] on button "Submit" at bounding box center [1029, 439] width 49 height 27
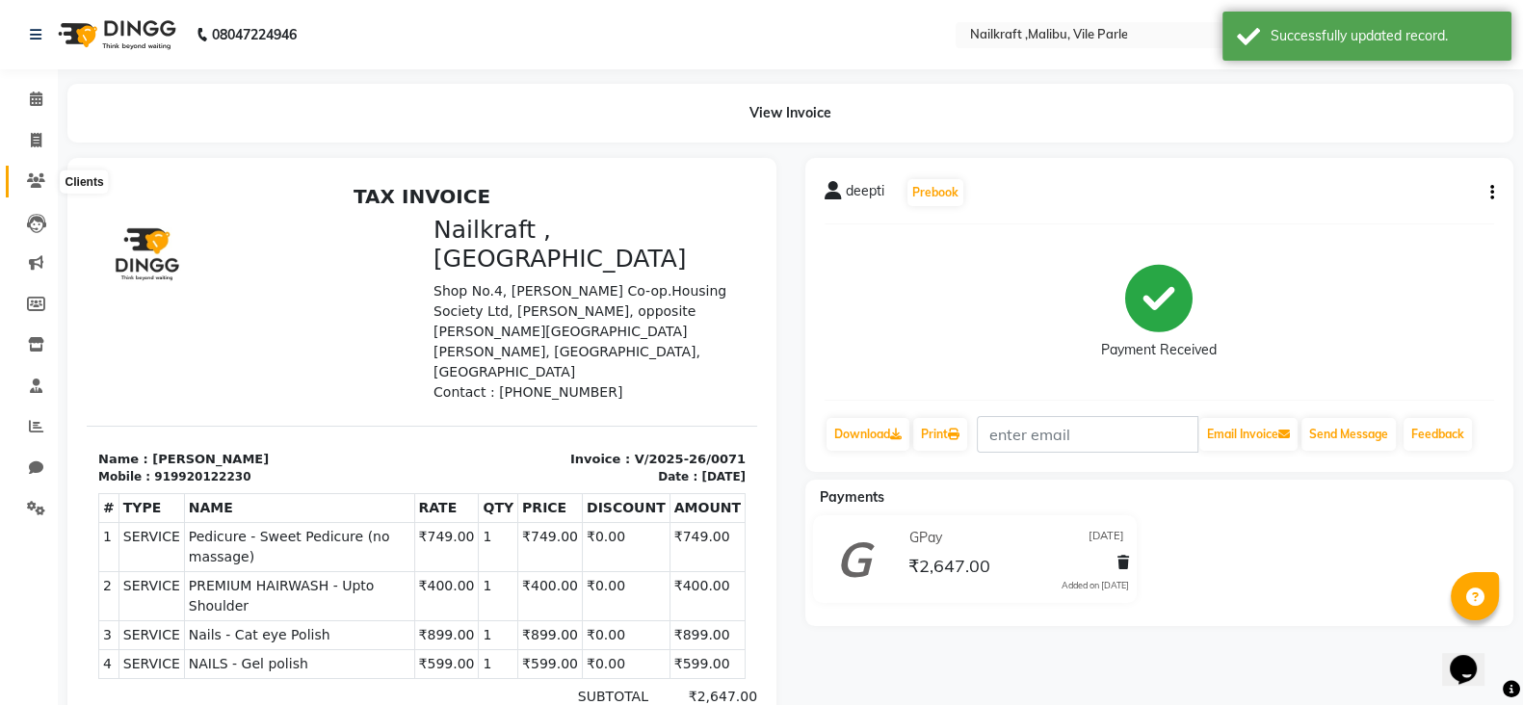
click at [34, 175] on icon at bounding box center [36, 180] width 18 height 14
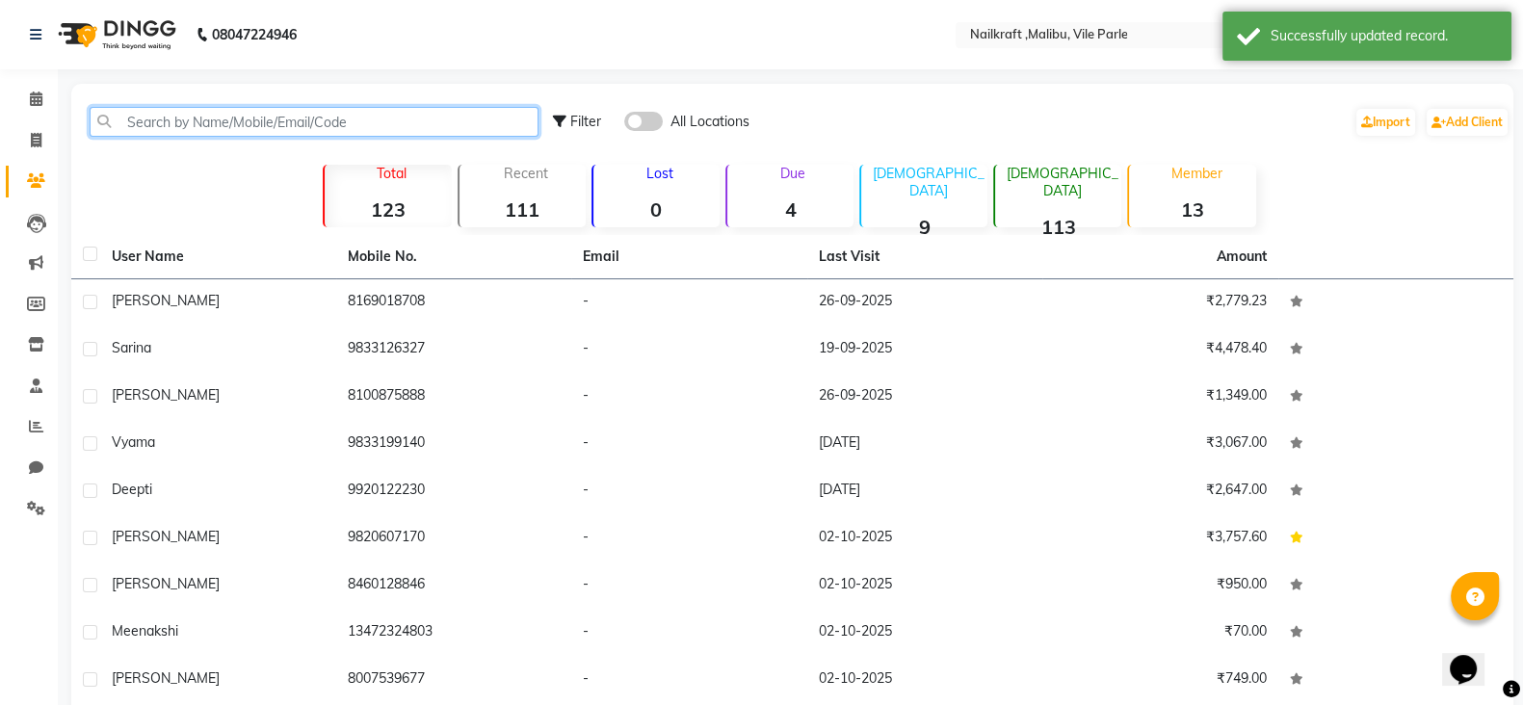
click at [172, 118] on input "text" at bounding box center [314, 122] width 449 height 30
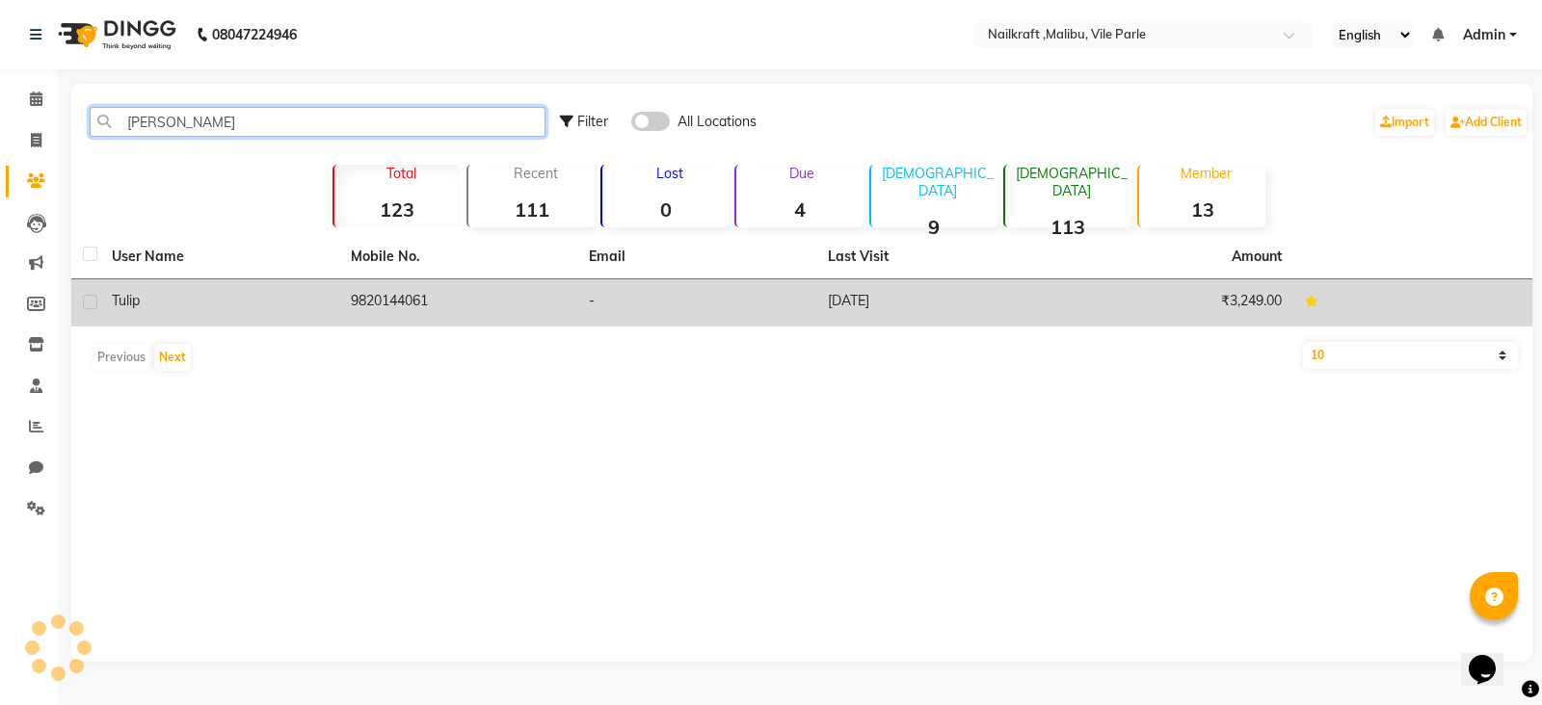
type input "[PERSON_NAME]"
click at [417, 279] on td "9820144061" at bounding box center [458, 302] width 239 height 47
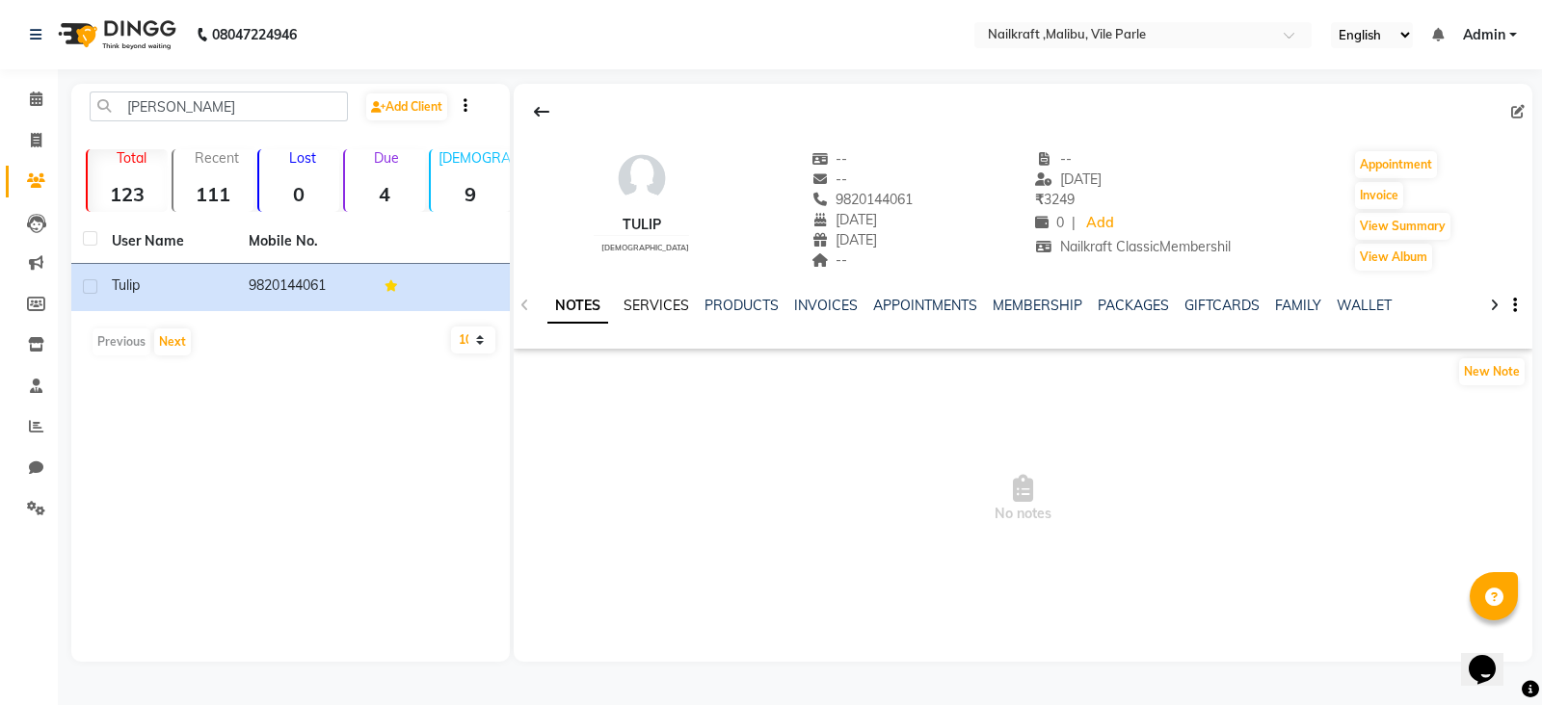
click at [664, 305] on link "SERVICES" at bounding box center [656, 305] width 66 height 17
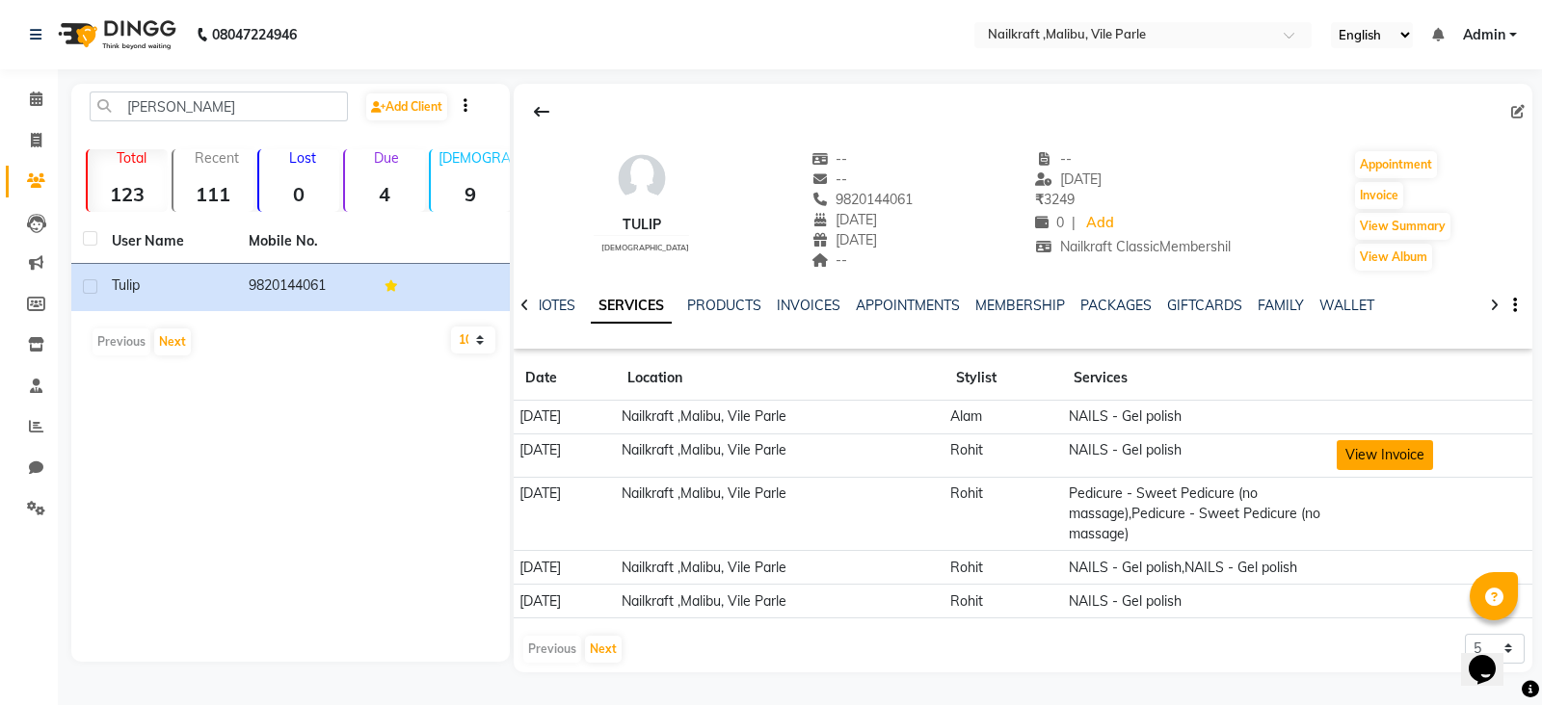
click at [1419, 450] on button "View Invoice" at bounding box center [1384, 455] width 96 height 30
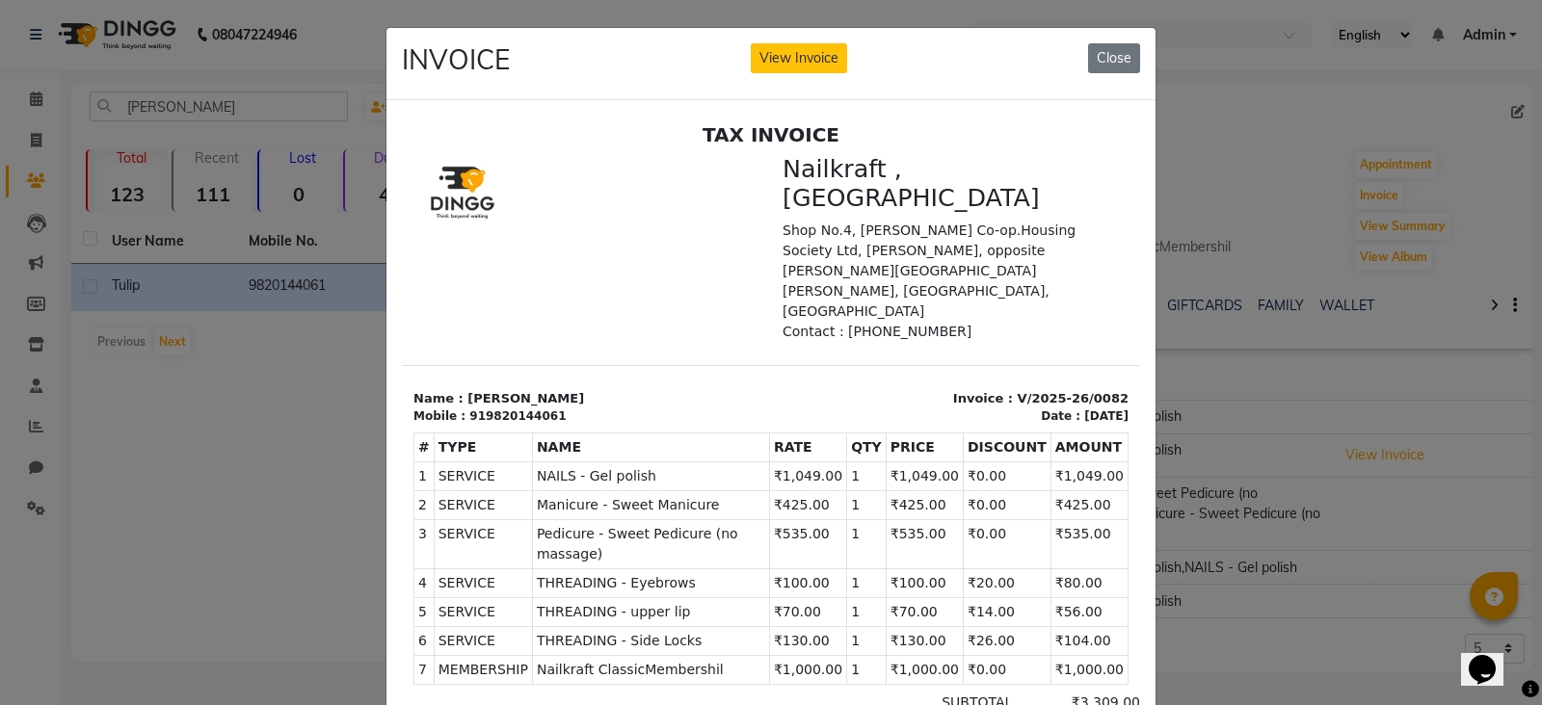
drag, startPoint x: 1191, startPoint y: 368, endPoint x: 798, endPoint y: 239, distance: 413.8
click at [817, 65] on button "View Invoice" at bounding box center [799, 58] width 96 height 30
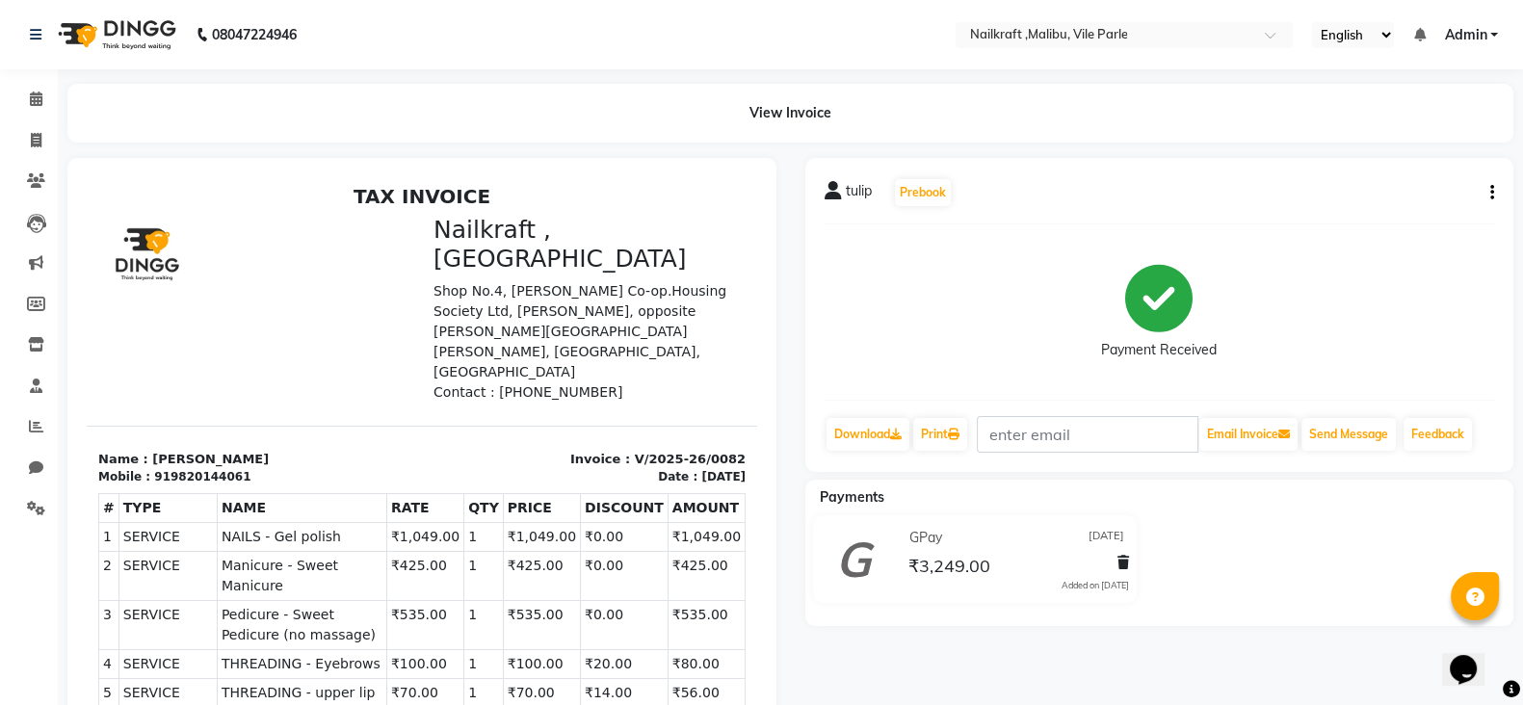
click at [1488, 188] on button "button" at bounding box center [1489, 193] width 12 height 20
click at [1382, 192] on div "Edit Item Staff" at bounding box center [1396, 192] width 132 height 24
select select "91262"
select select "91350"
select select "91686"
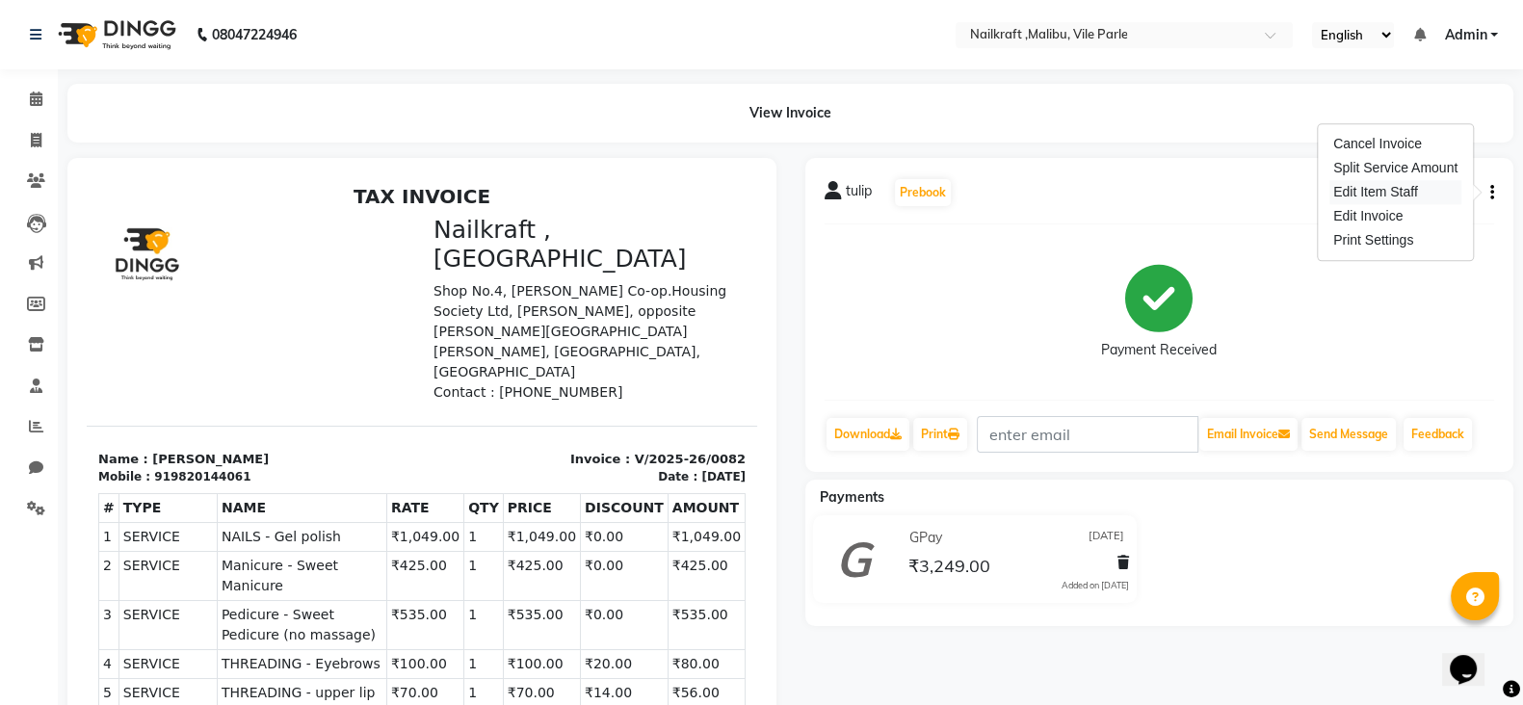
select select "91686"
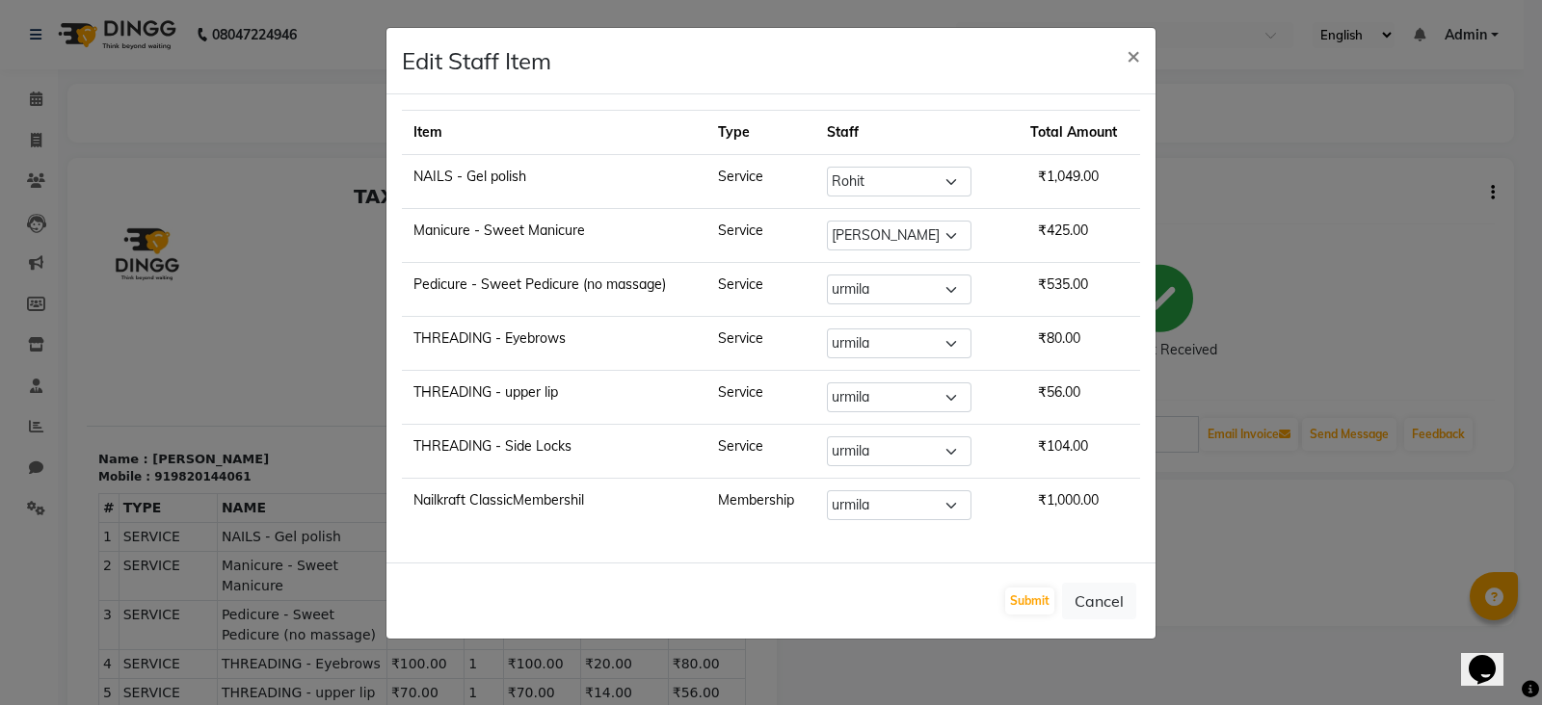
click at [1060, 243] on span "₹425.00" at bounding box center [1063, 230] width 66 height 33
click at [1026, 605] on button "Submit" at bounding box center [1029, 601] width 49 height 27
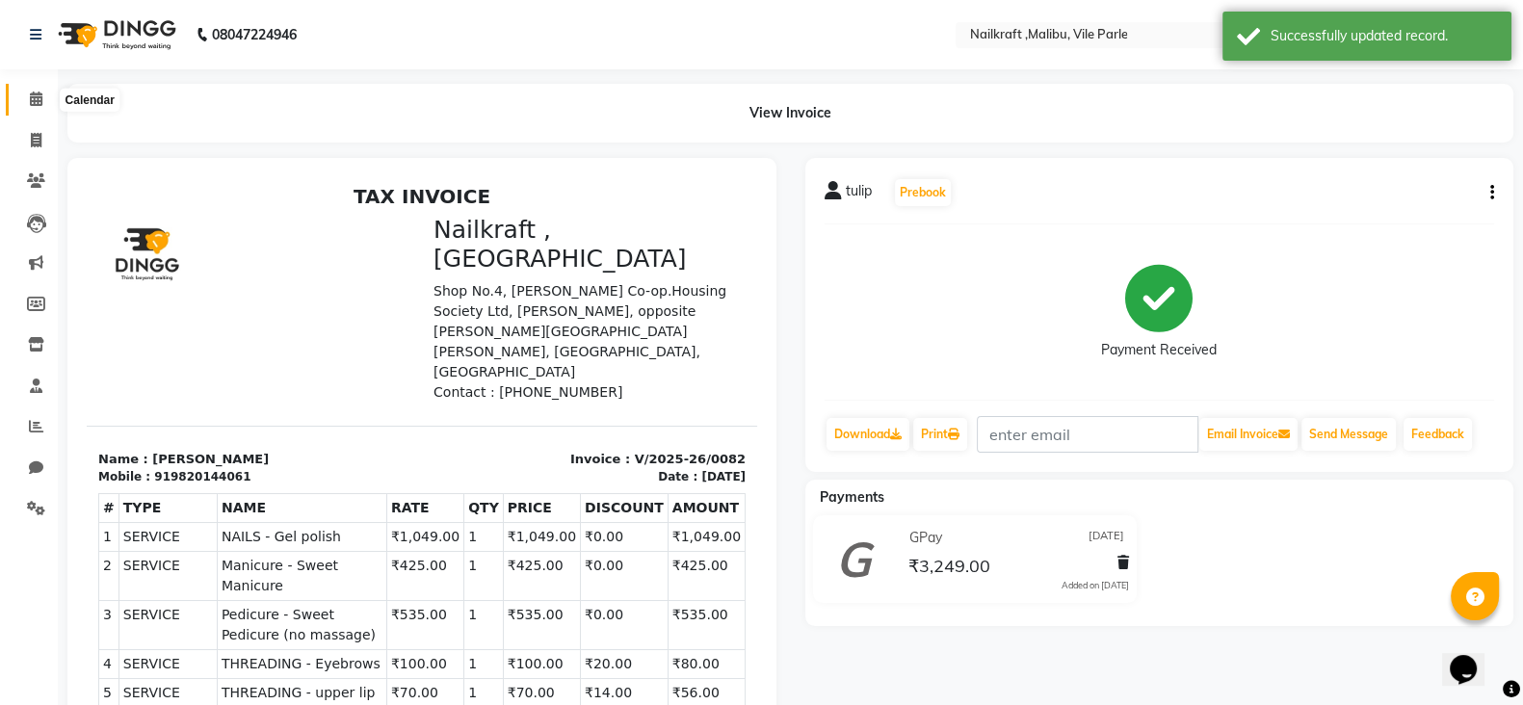
click at [35, 98] on icon at bounding box center [36, 99] width 13 height 14
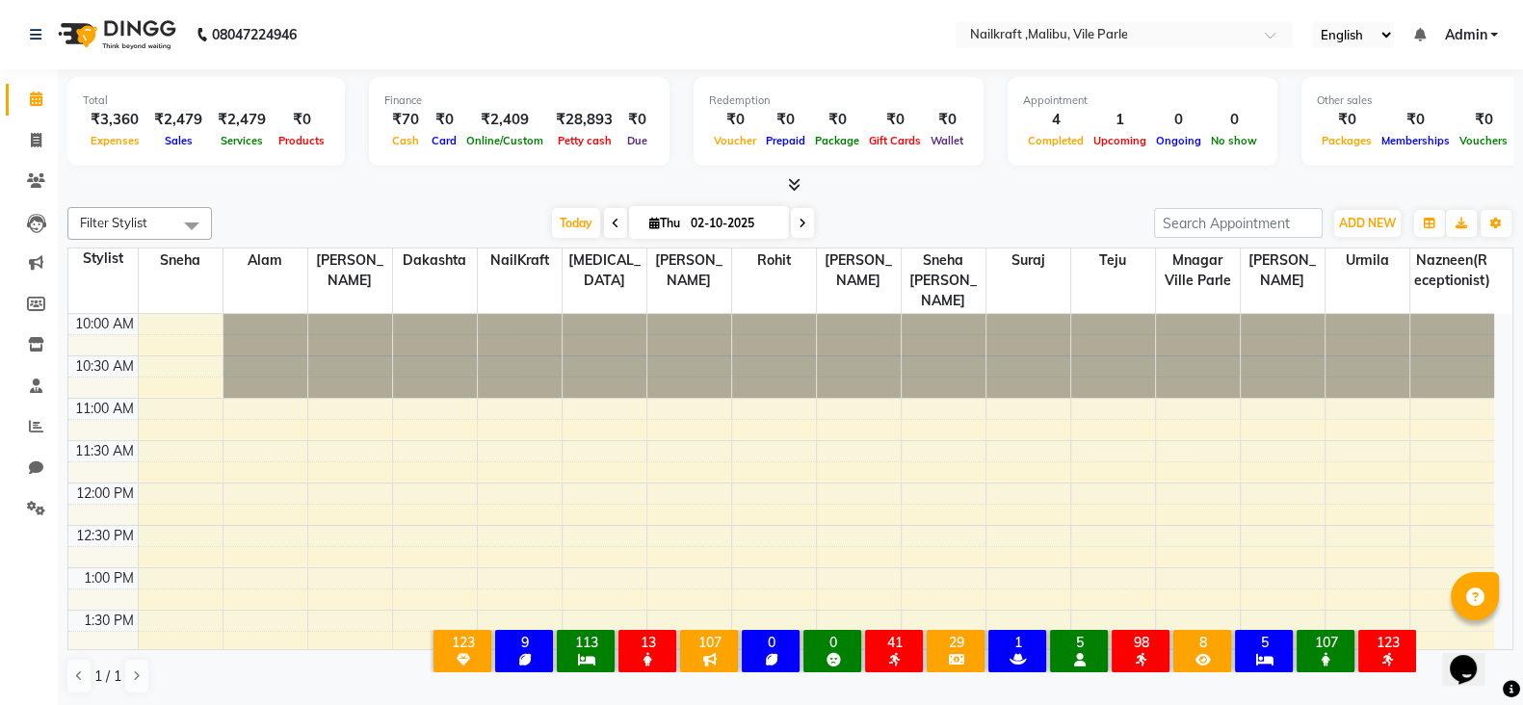
click at [357, 190] on div at bounding box center [790, 185] width 1446 height 20
click at [471, 183] on div at bounding box center [790, 185] width 1446 height 20
click at [461, 207] on div "Filter Stylist Select All [PERSON_NAME] ville parle NailKraft nazneen(reception…" at bounding box center [790, 223] width 1446 height 33
click at [450, 202] on div "Filter Stylist Select All [PERSON_NAME] ville parle NailKraft nazneen(reception…" at bounding box center [790, 450] width 1446 height 503
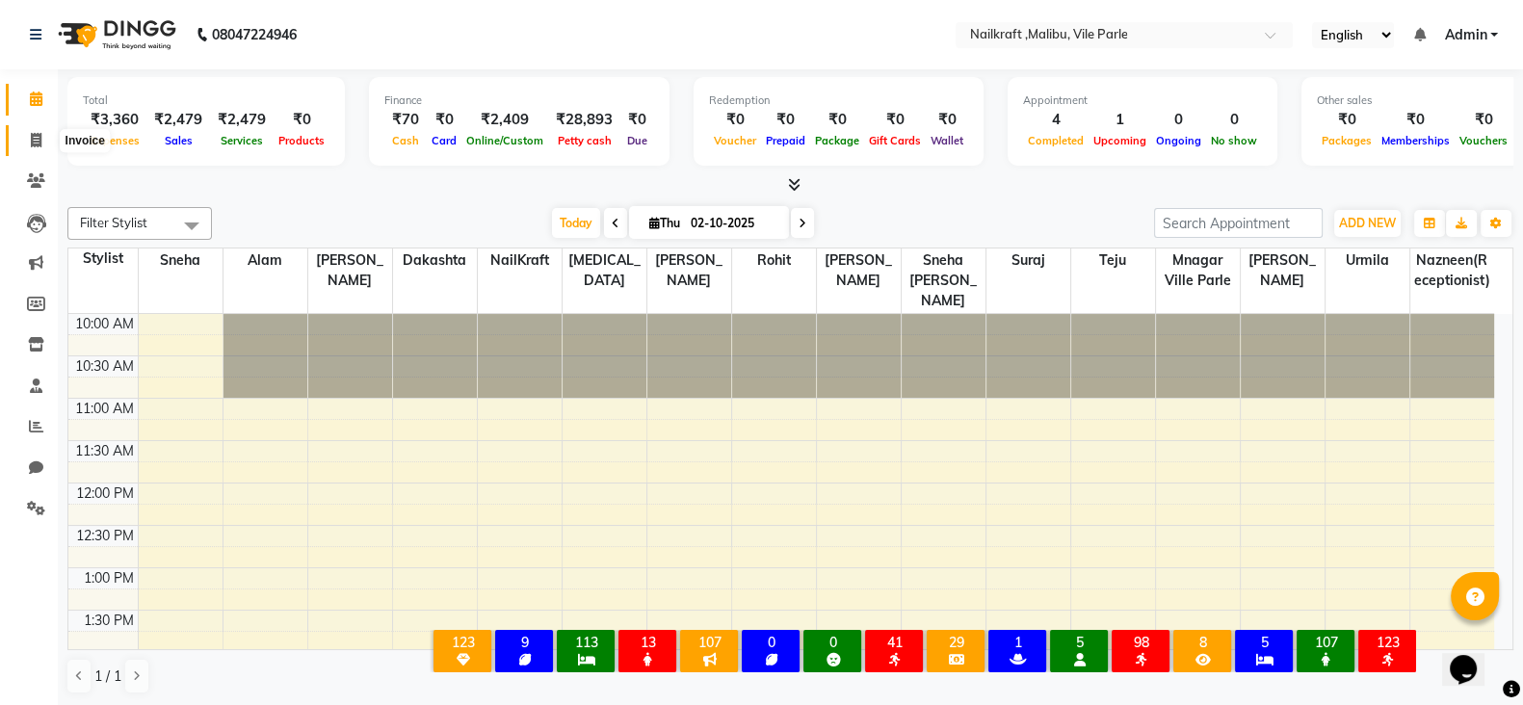
click at [32, 145] on icon at bounding box center [36, 140] width 11 height 14
select select "service"
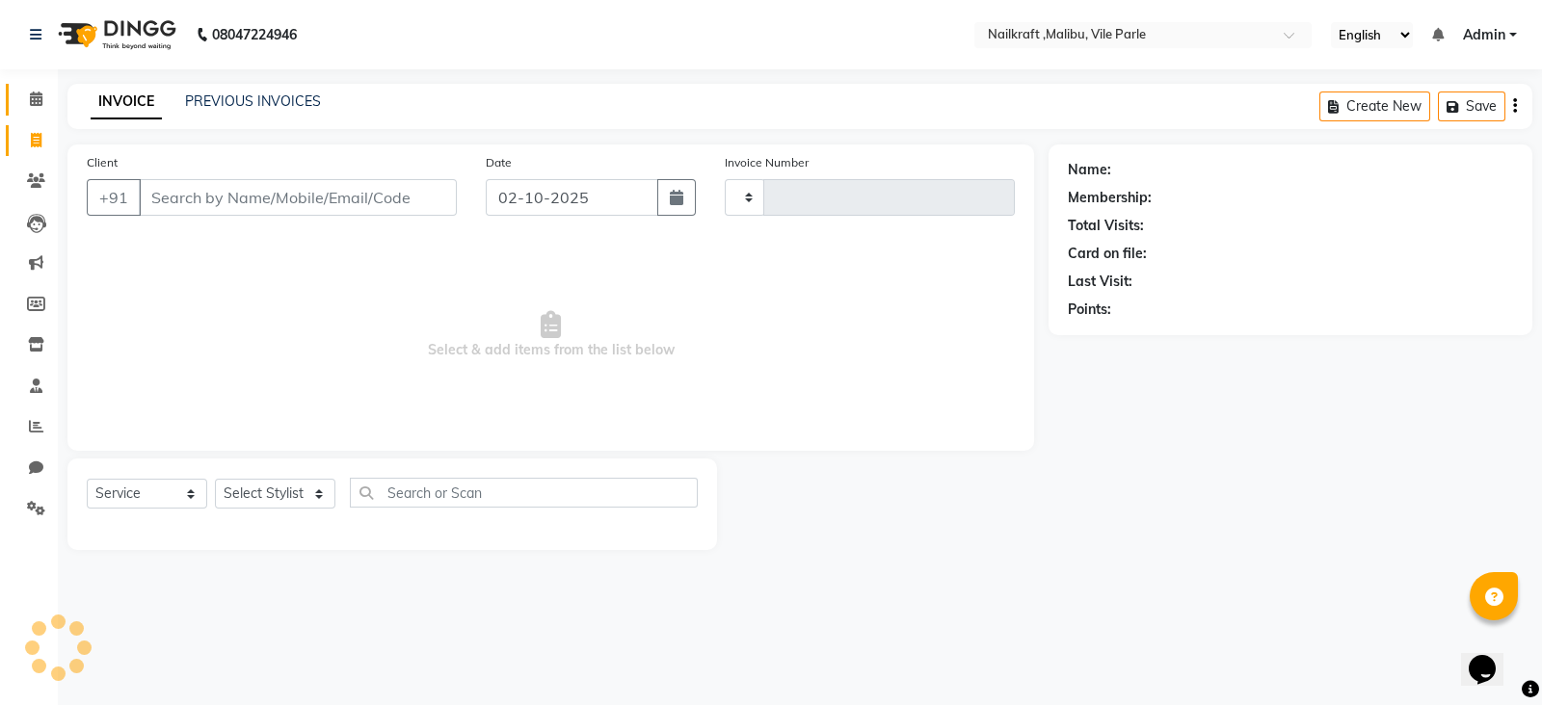
type input "0160"
select select "8988"
click at [31, 97] on icon at bounding box center [36, 99] width 13 height 14
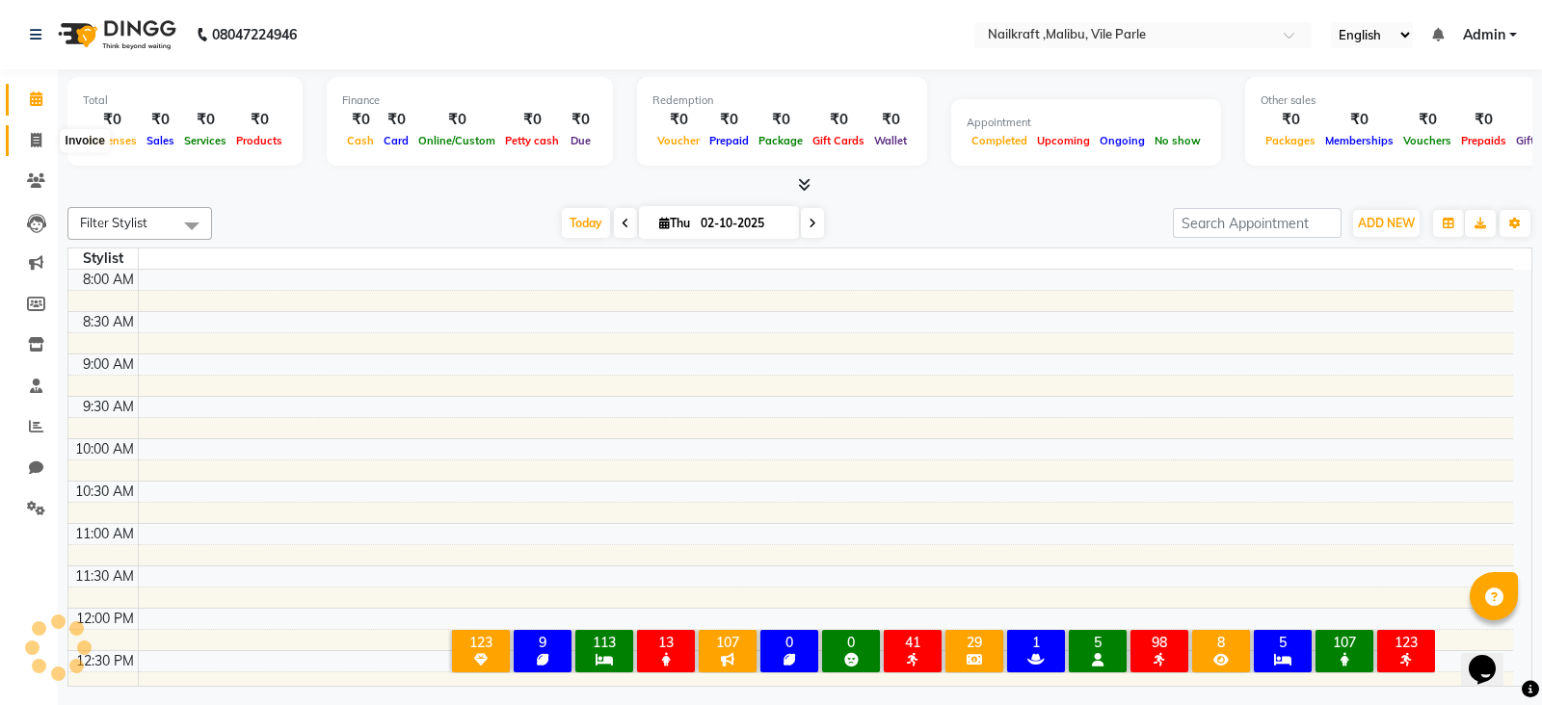
click at [40, 137] on icon at bounding box center [36, 140] width 11 height 14
select select "service"
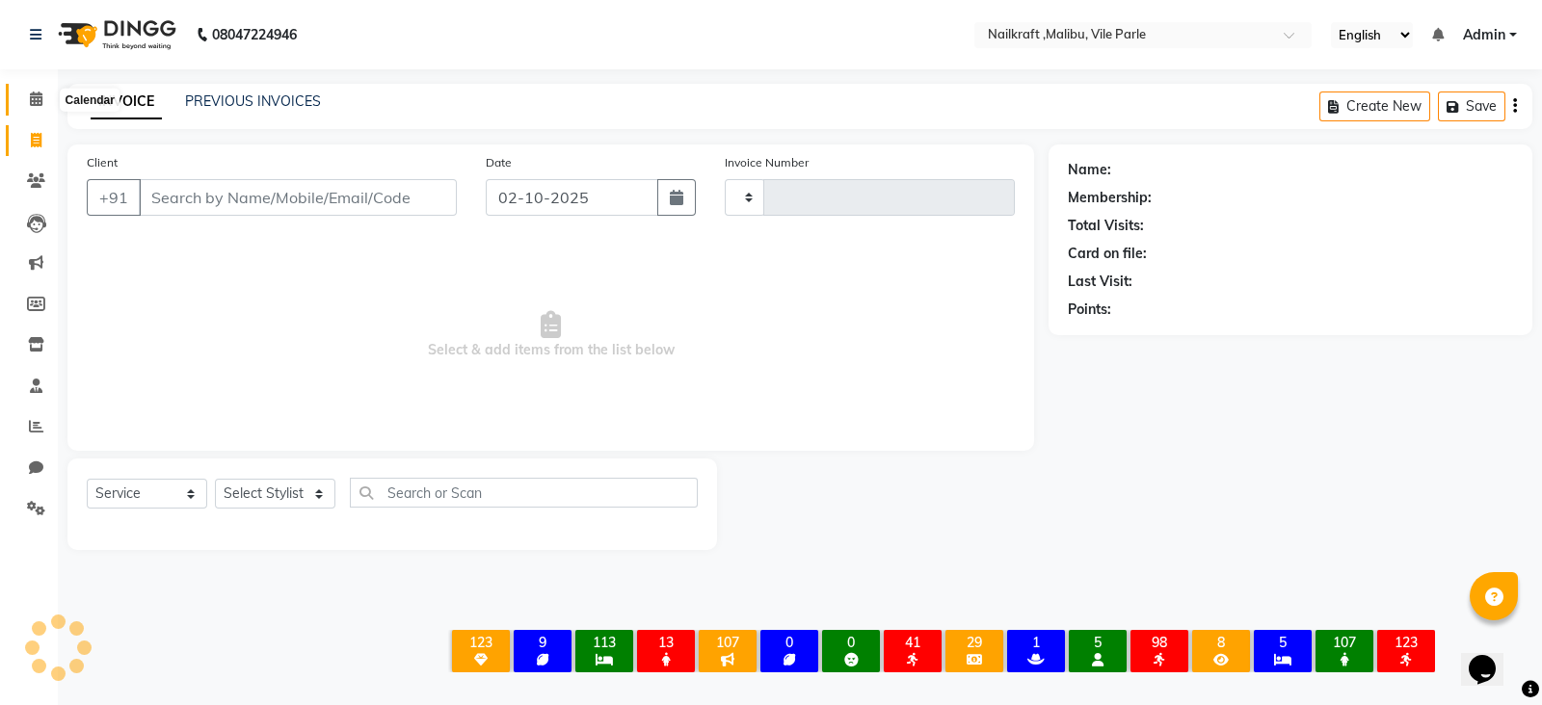
type input "0160"
select select "8988"
click at [38, 107] on span at bounding box center [36, 100] width 34 height 22
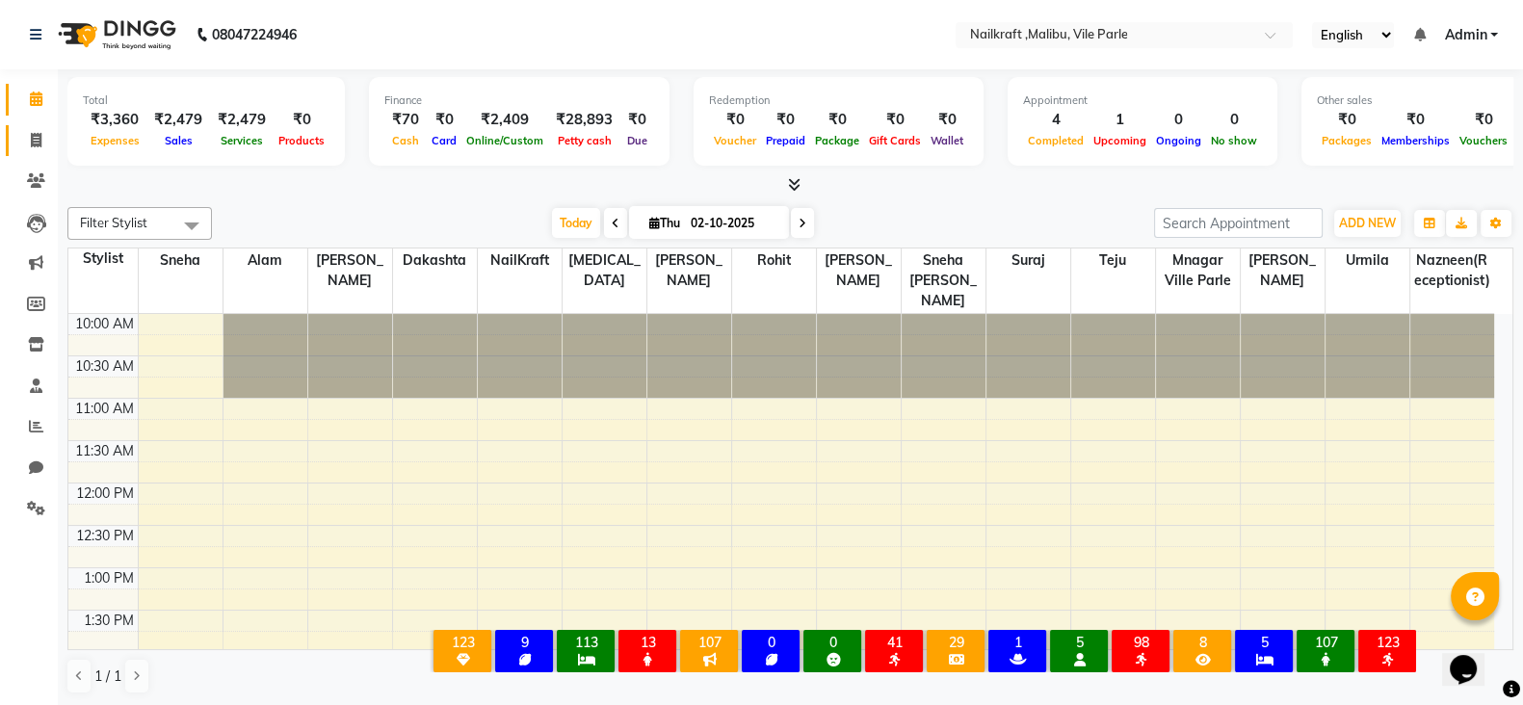
click at [31, 151] on link "Invoice" at bounding box center [29, 141] width 46 height 32
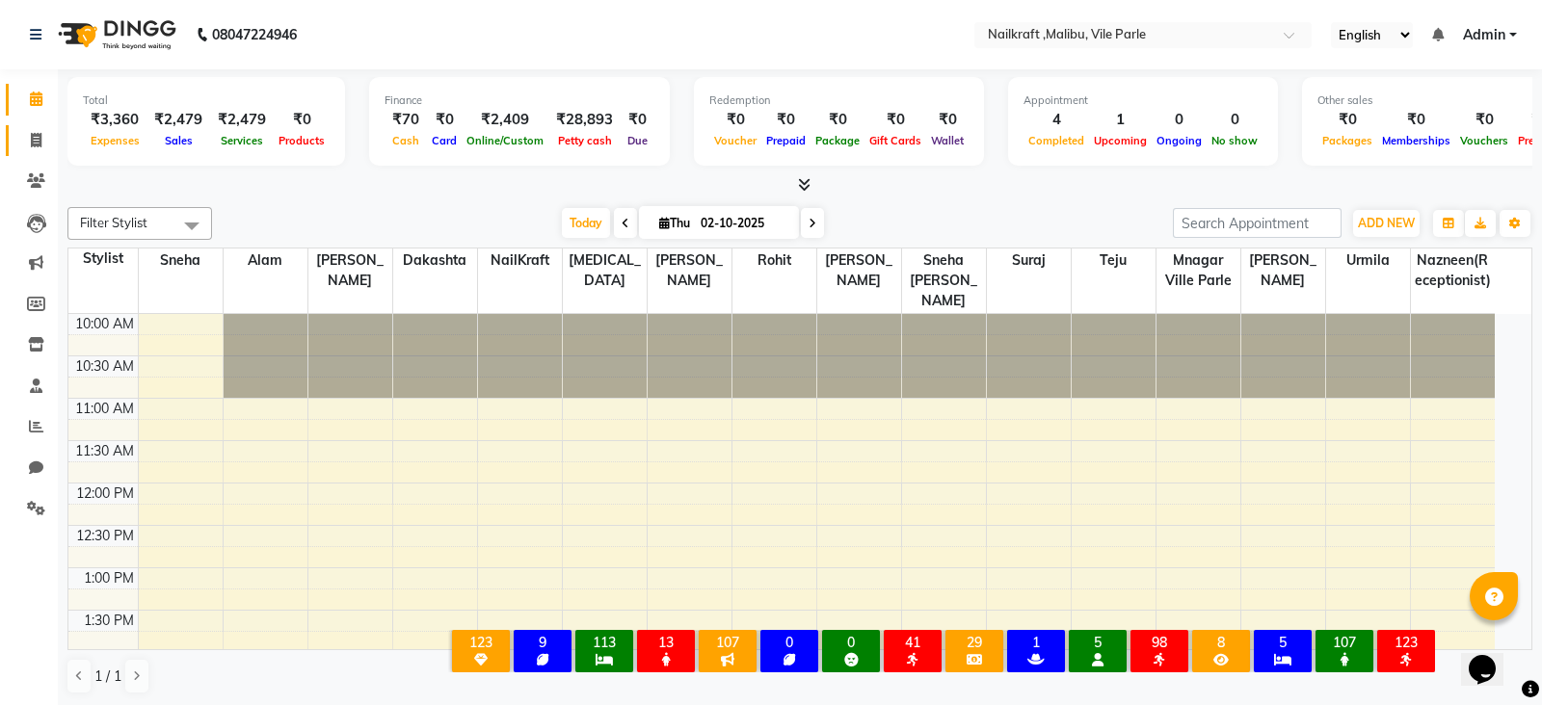
select select "service"
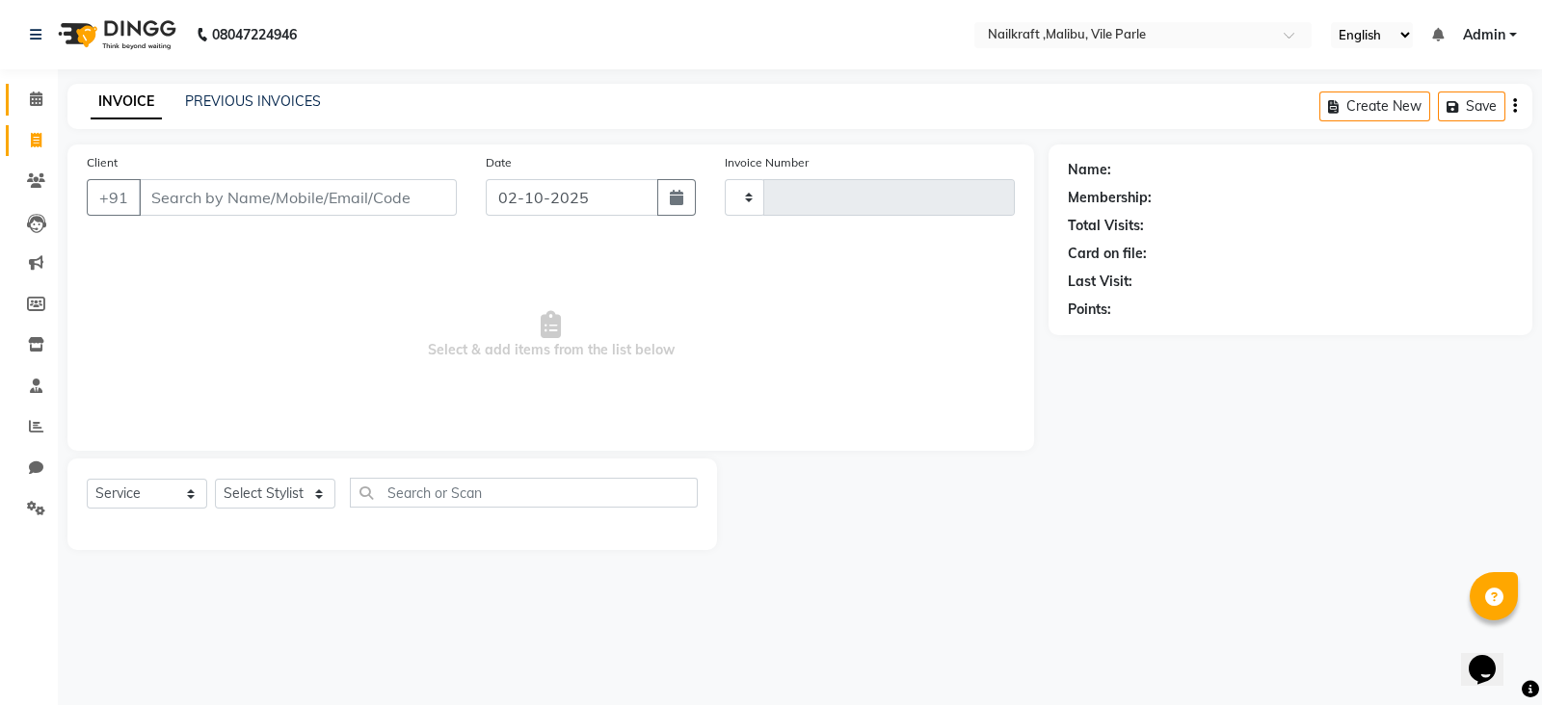
type input "0160"
select select "8988"
click at [37, 175] on icon at bounding box center [36, 180] width 18 height 14
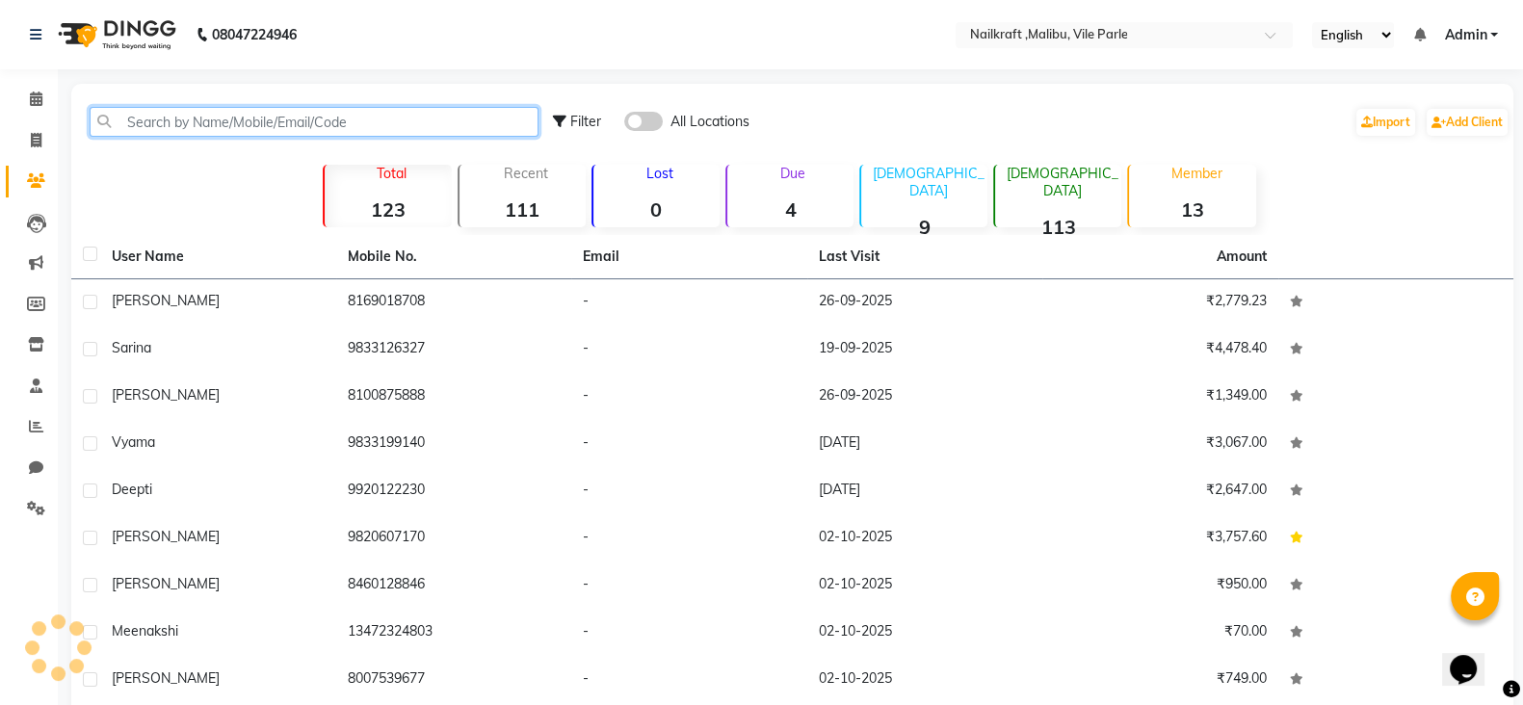
click at [236, 118] on input "text" at bounding box center [314, 122] width 449 height 30
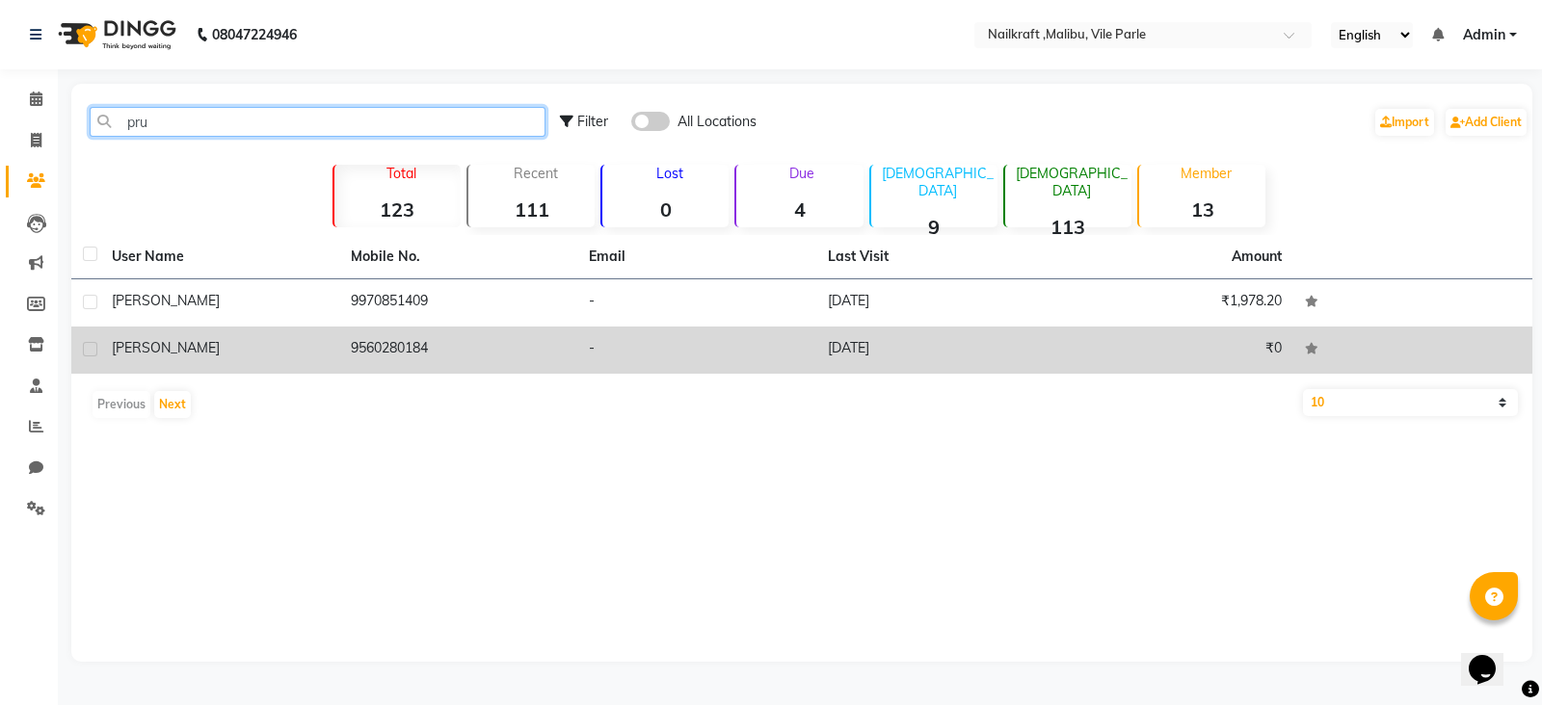
type input "pru"
click at [401, 345] on td "9560280184" at bounding box center [458, 350] width 239 height 47
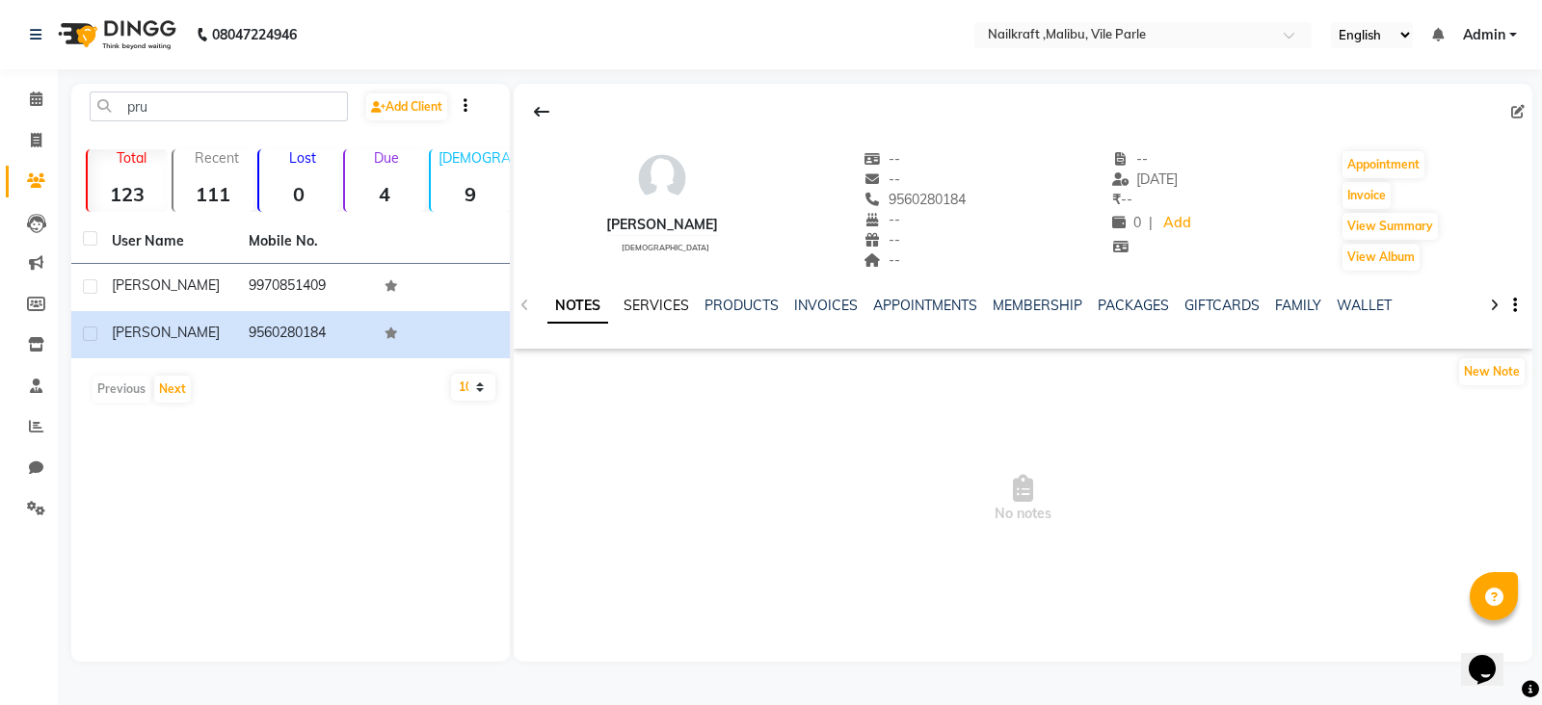
click at [667, 304] on link "SERVICES" at bounding box center [656, 305] width 66 height 17
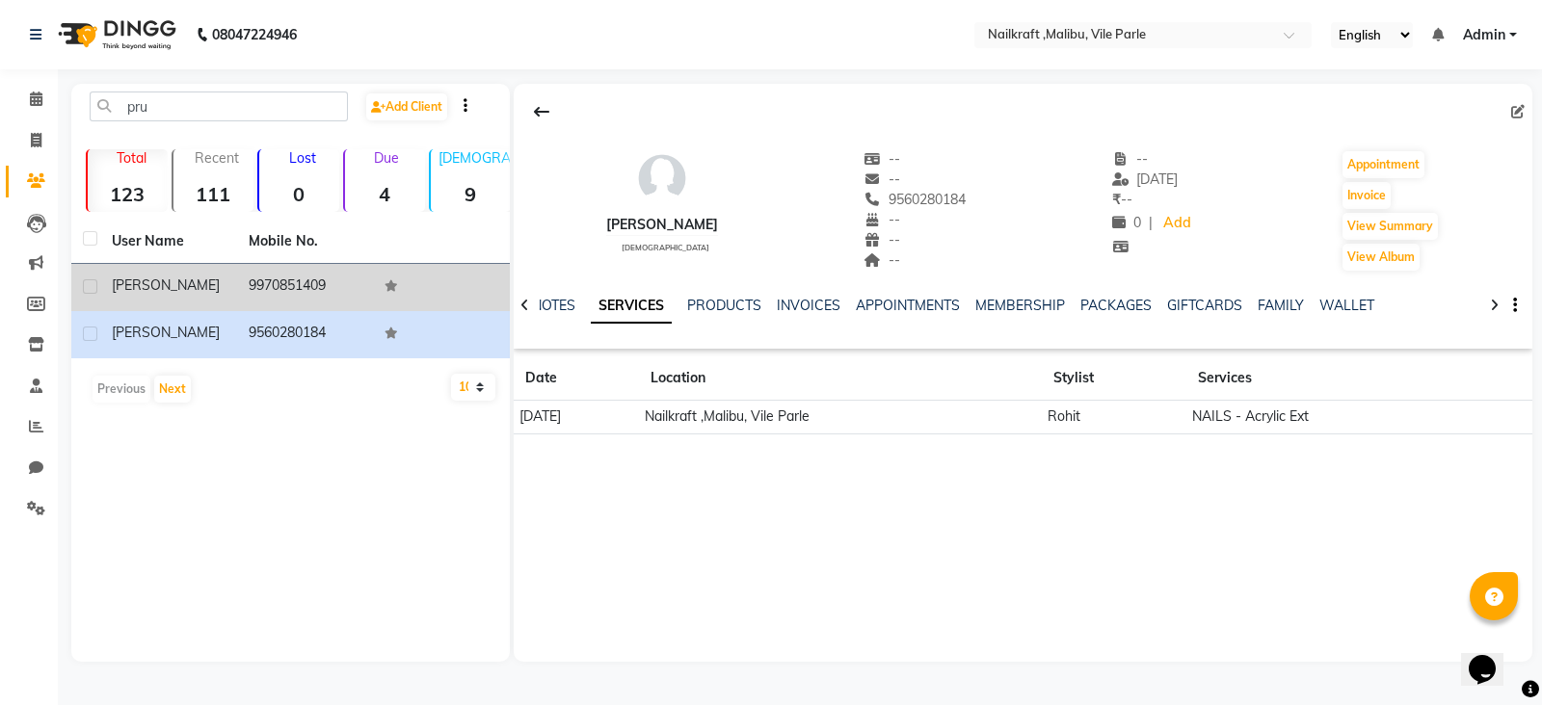
click at [289, 292] on td "9970851409" at bounding box center [305, 287] width 137 height 47
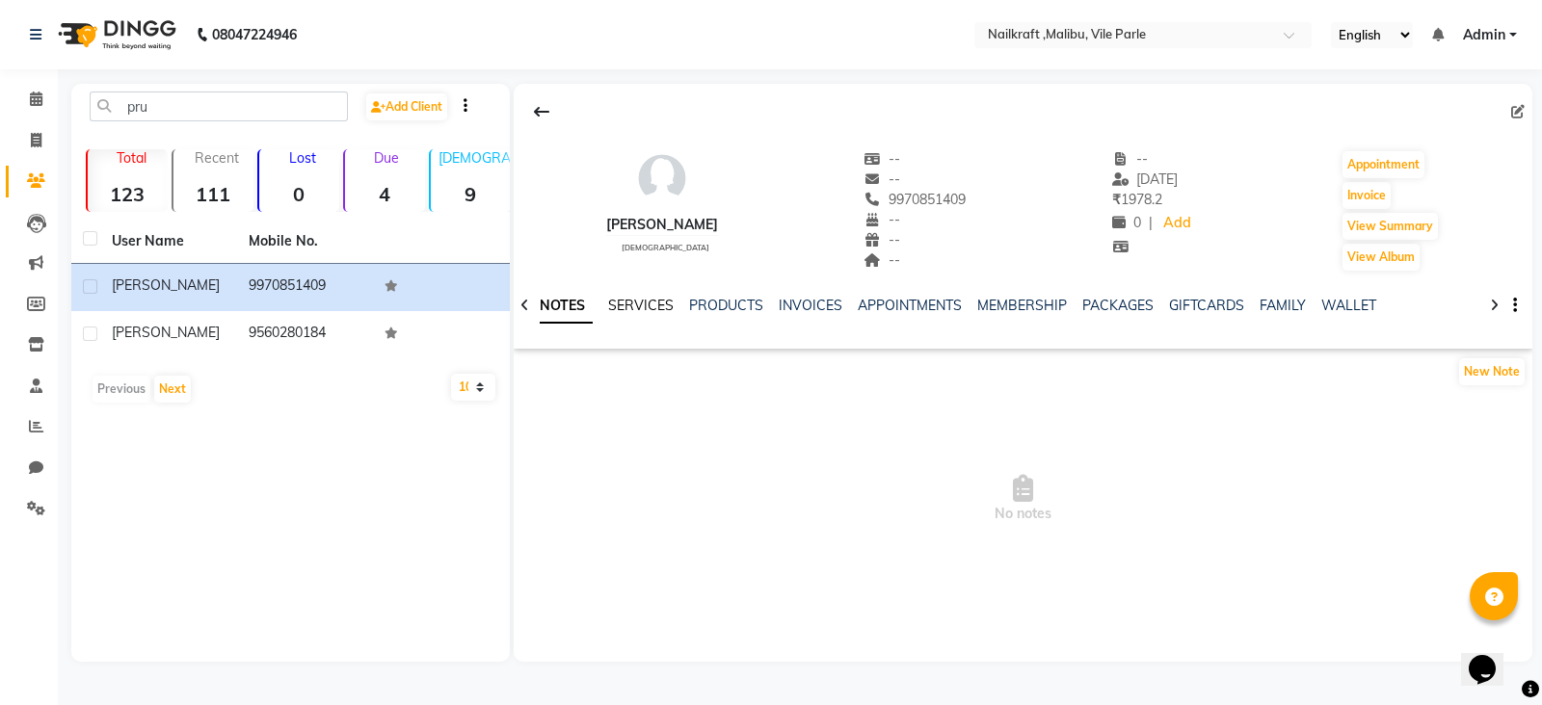
click at [632, 305] on link "SERVICES" at bounding box center [641, 305] width 66 height 17
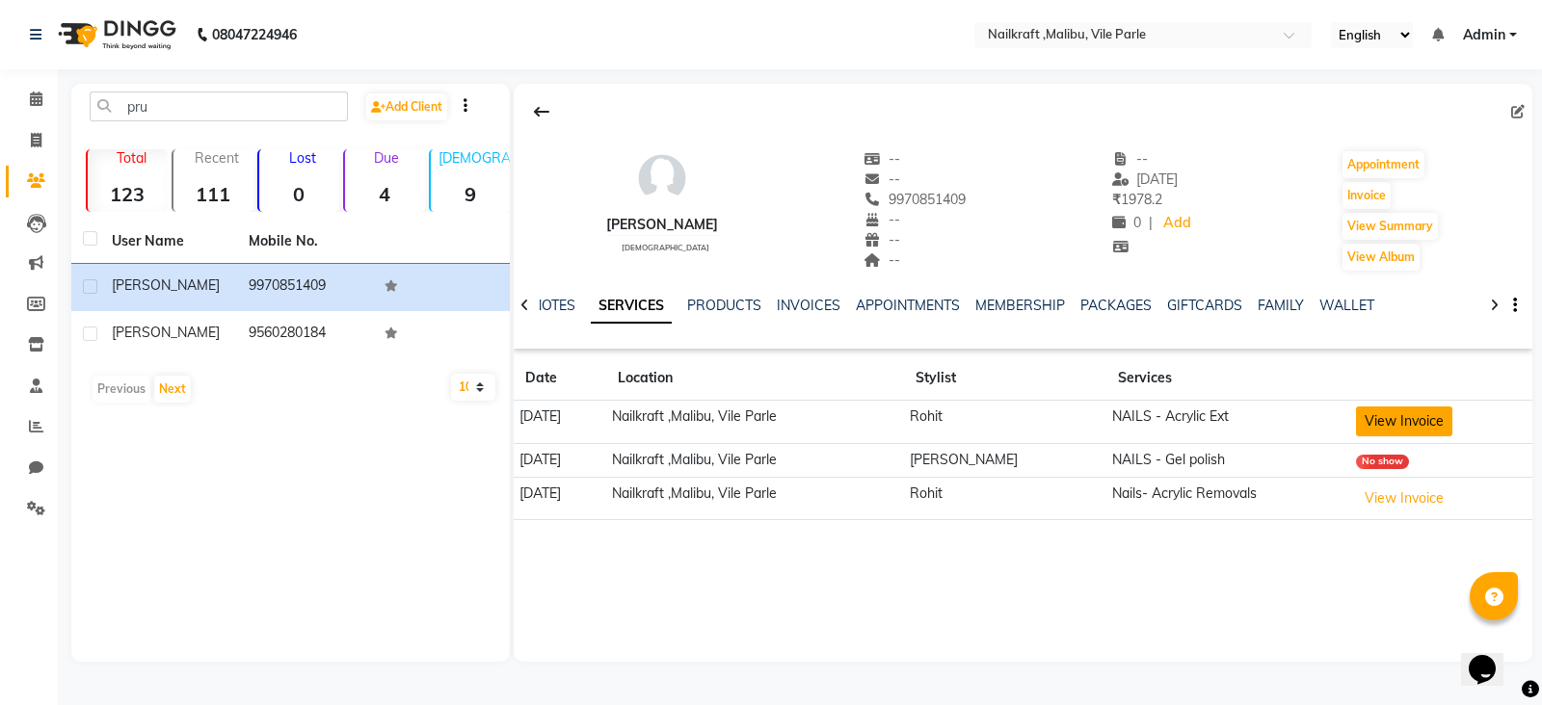
click at [1389, 435] on button "View Invoice" at bounding box center [1404, 422] width 96 height 30
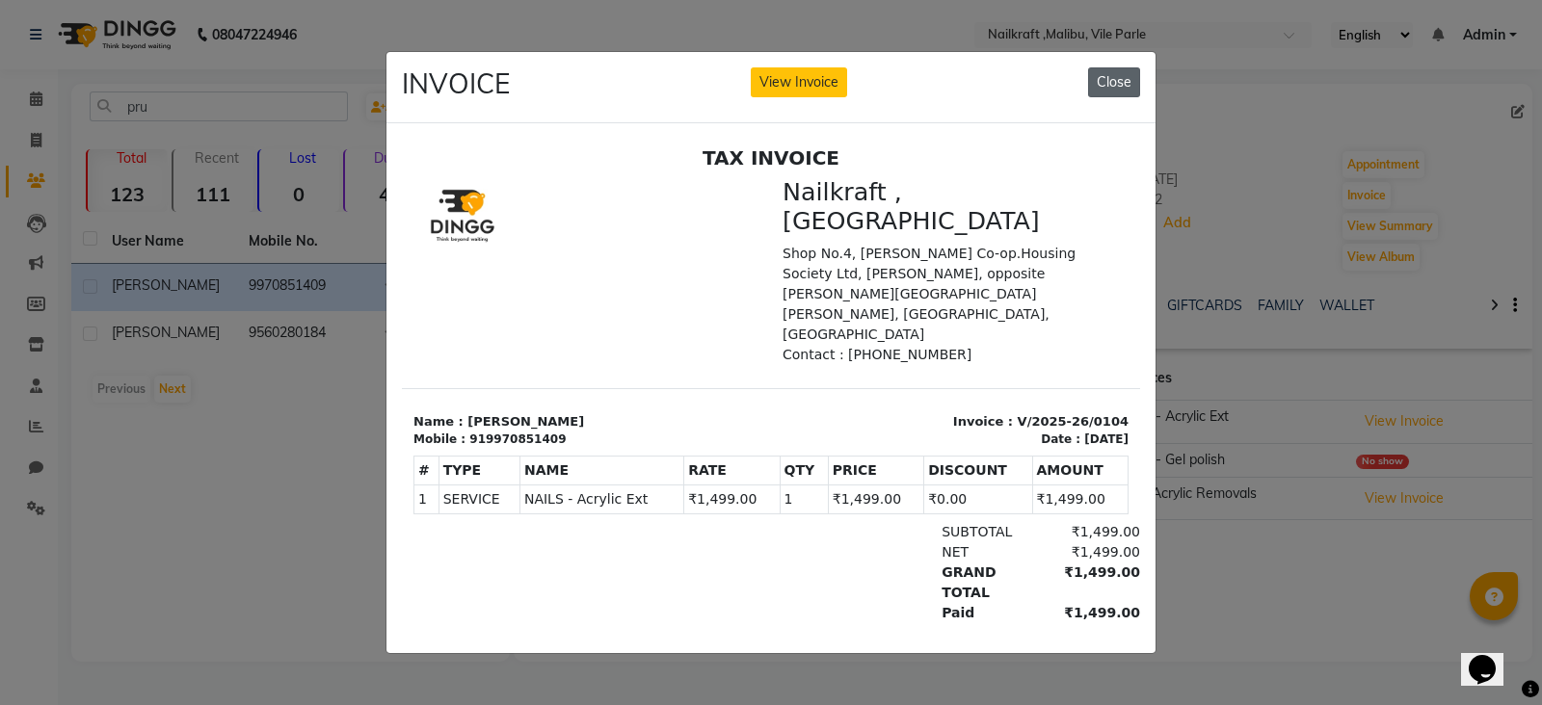
click at [1115, 67] on button "Close" at bounding box center [1114, 82] width 52 height 30
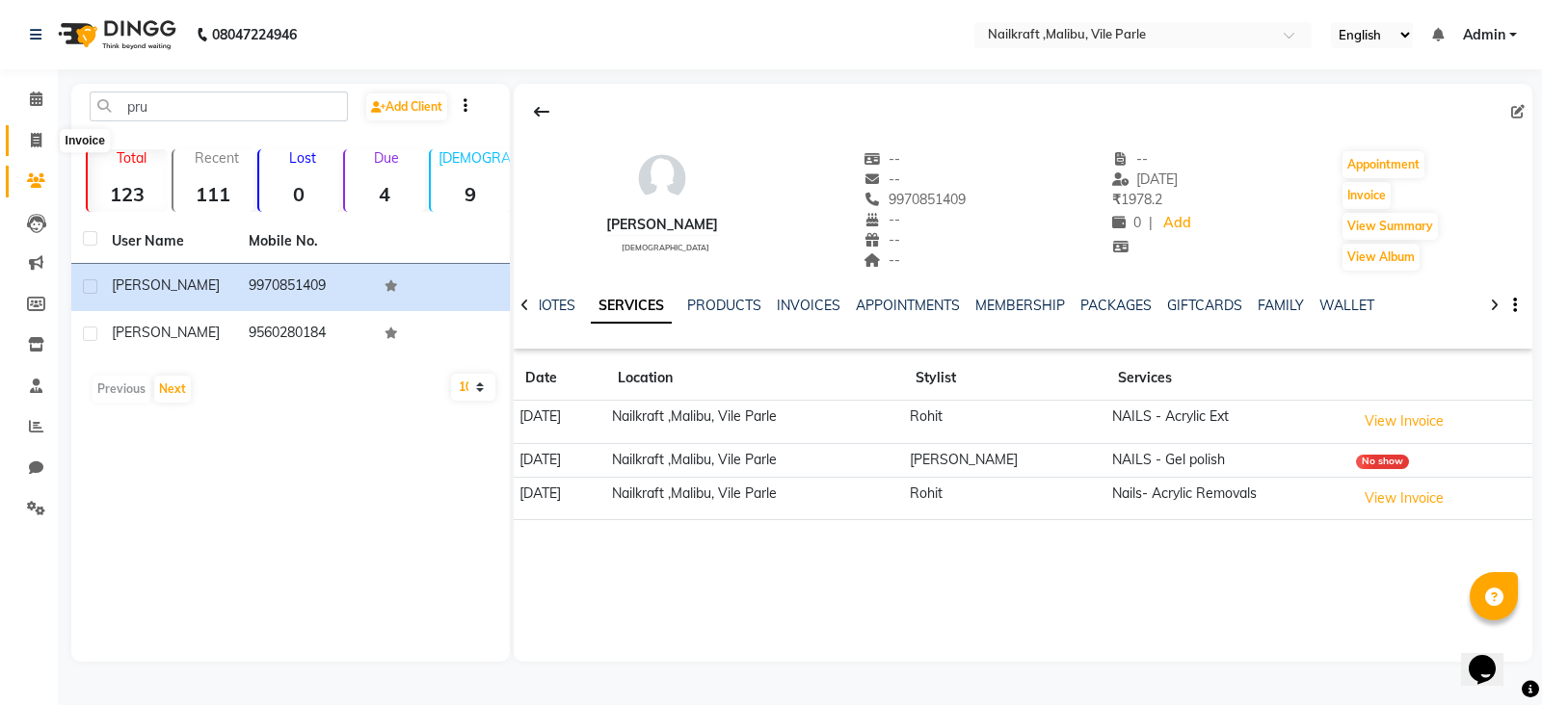
click at [32, 133] on icon at bounding box center [36, 140] width 11 height 14
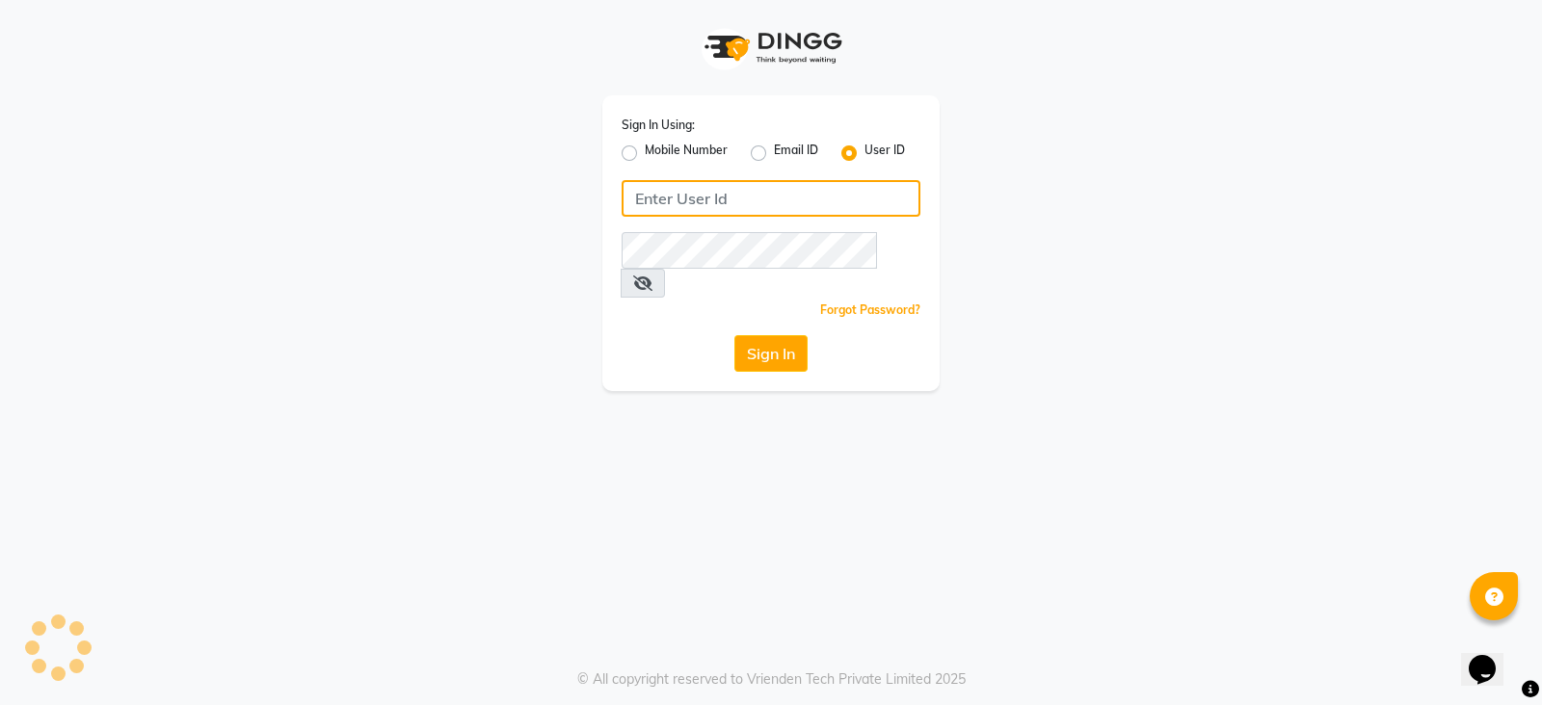
type input "[MEDICAL_DATA]"
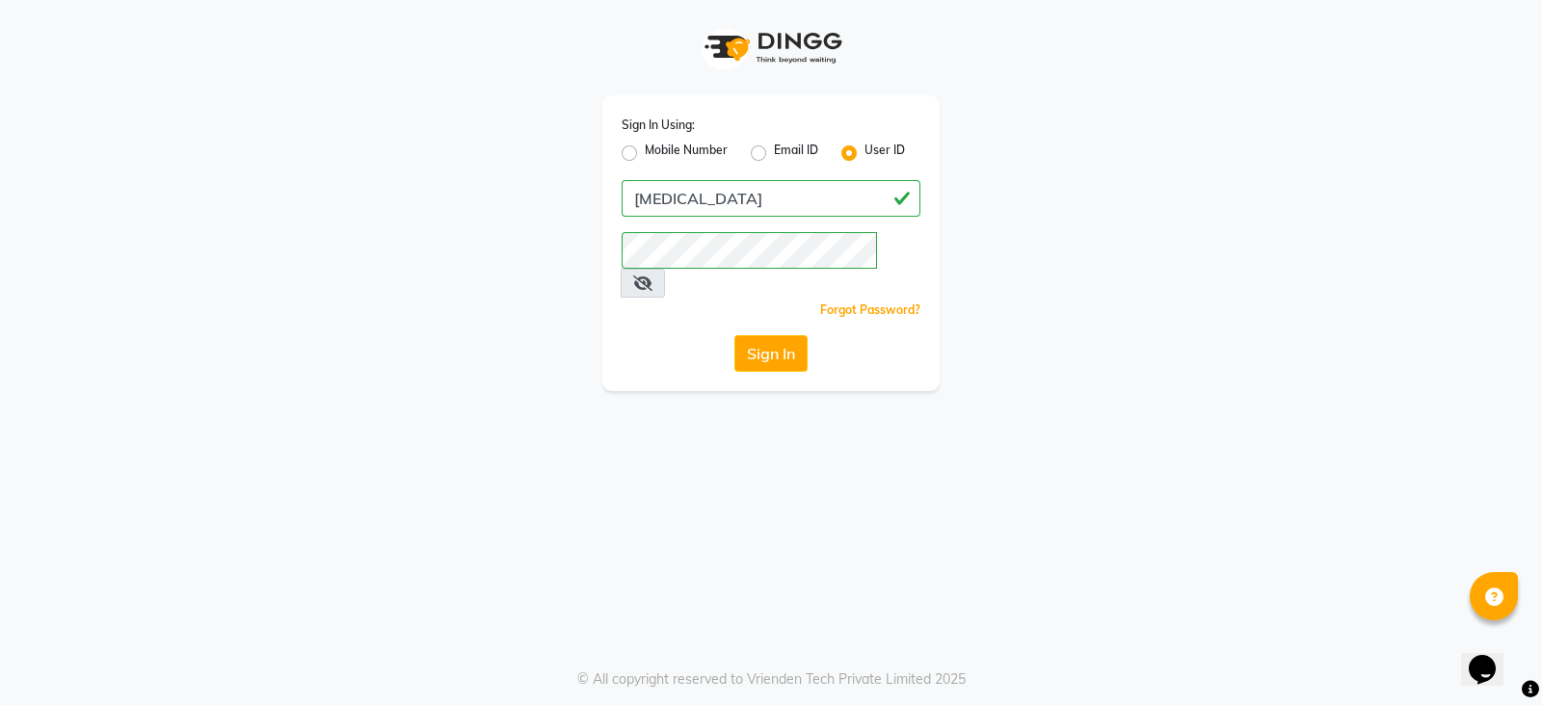
click at [645, 151] on label "Mobile Number" at bounding box center [686, 153] width 83 height 23
click at [645, 151] on input "Mobile Number" at bounding box center [651, 148] width 13 height 13
radio input "true"
radio input "false"
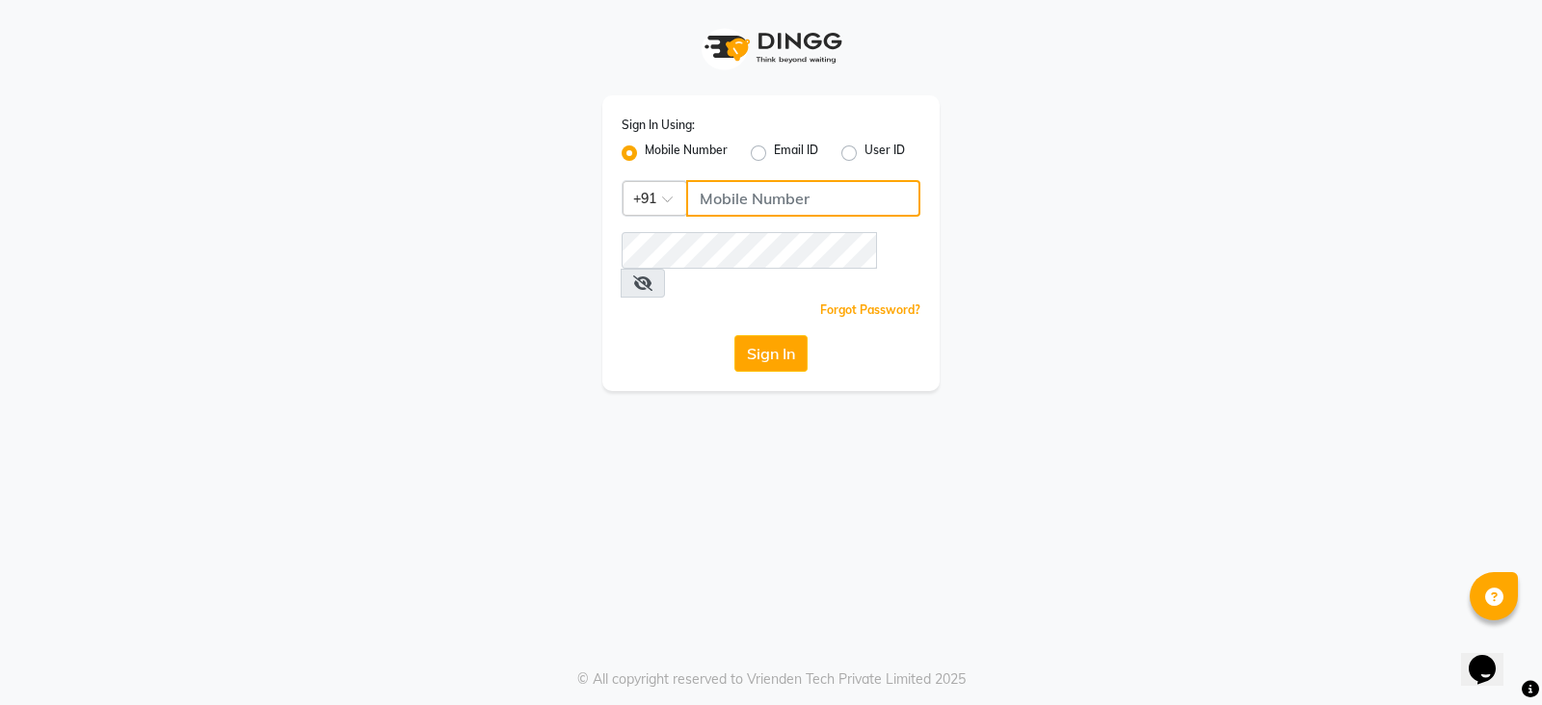
click at [746, 200] on input "Username" at bounding box center [803, 198] width 234 height 37
type input "7977990441"
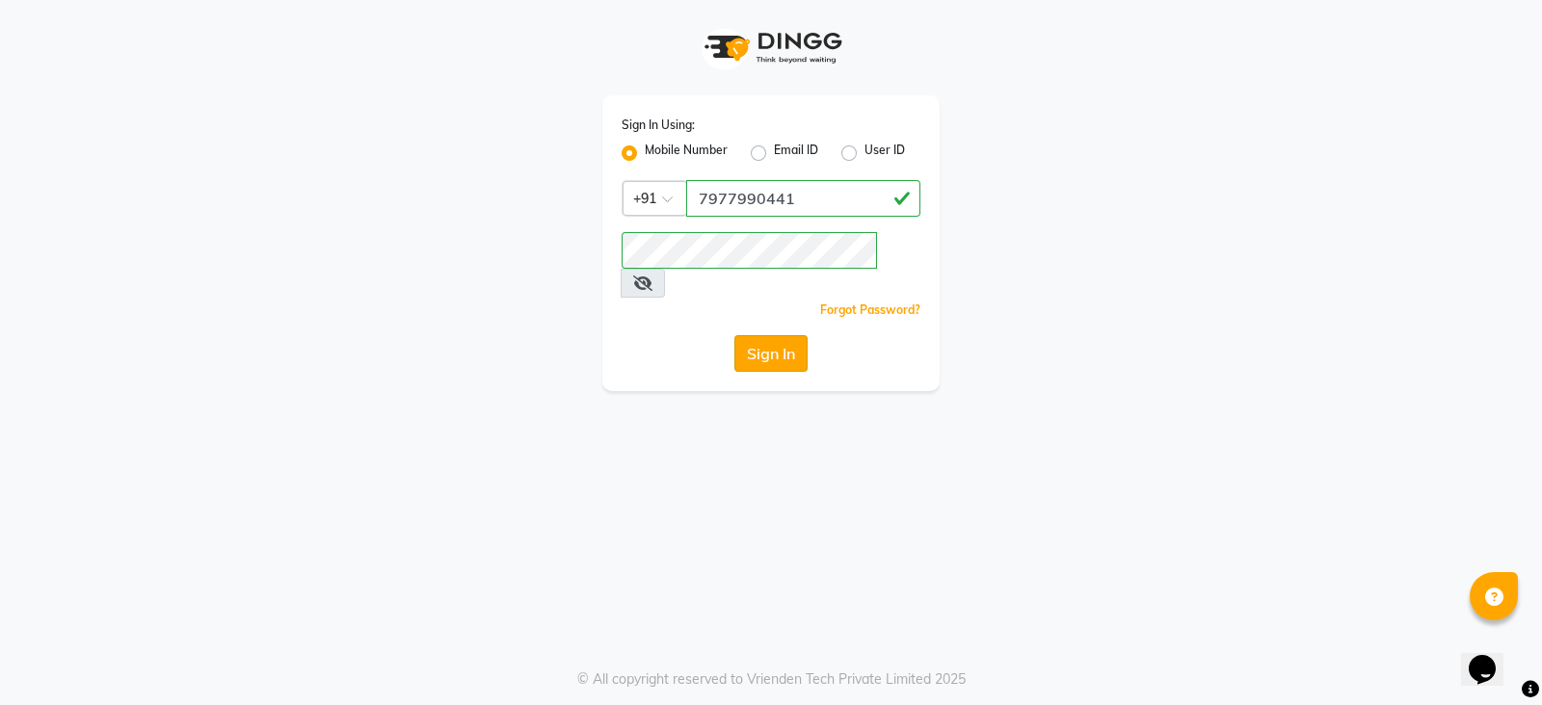
click at [787, 335] on button "Sign In" at bounding box center [770, 353] width 73 height 37
